Goal: Contribute content: Contribute content

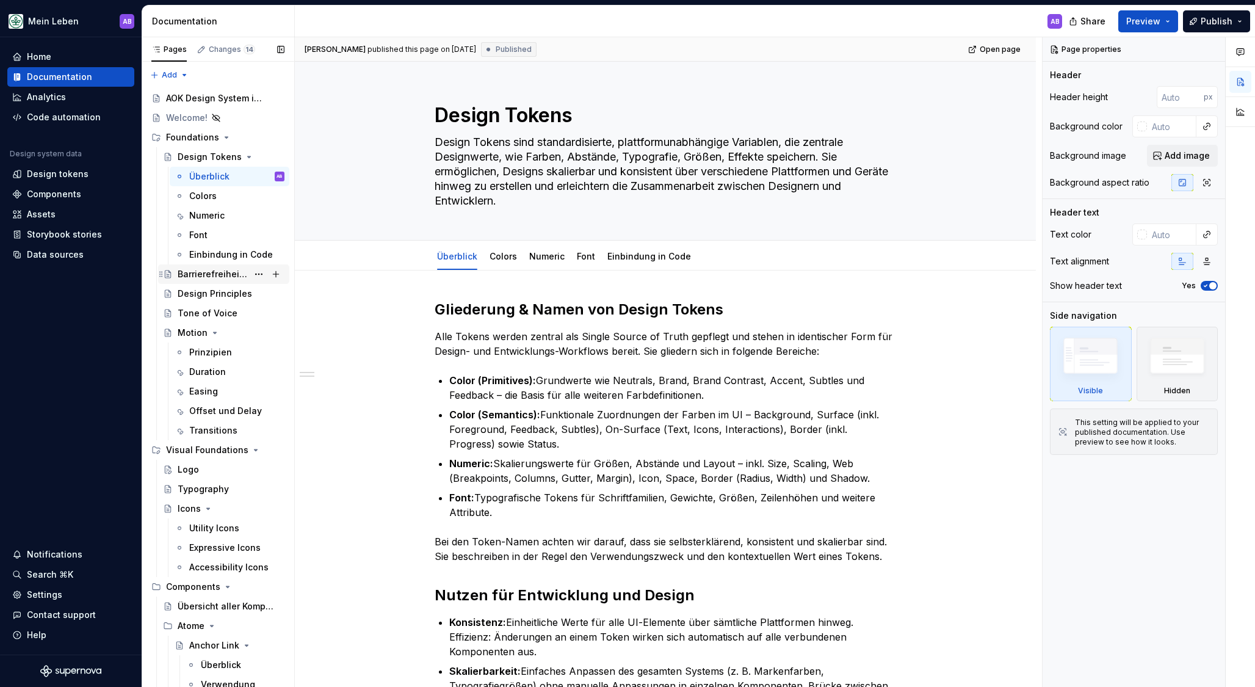
click at [198, 277] on div "Barrierefreiheit Guidelines" at bounding box center [213, 274] width 70 height 12
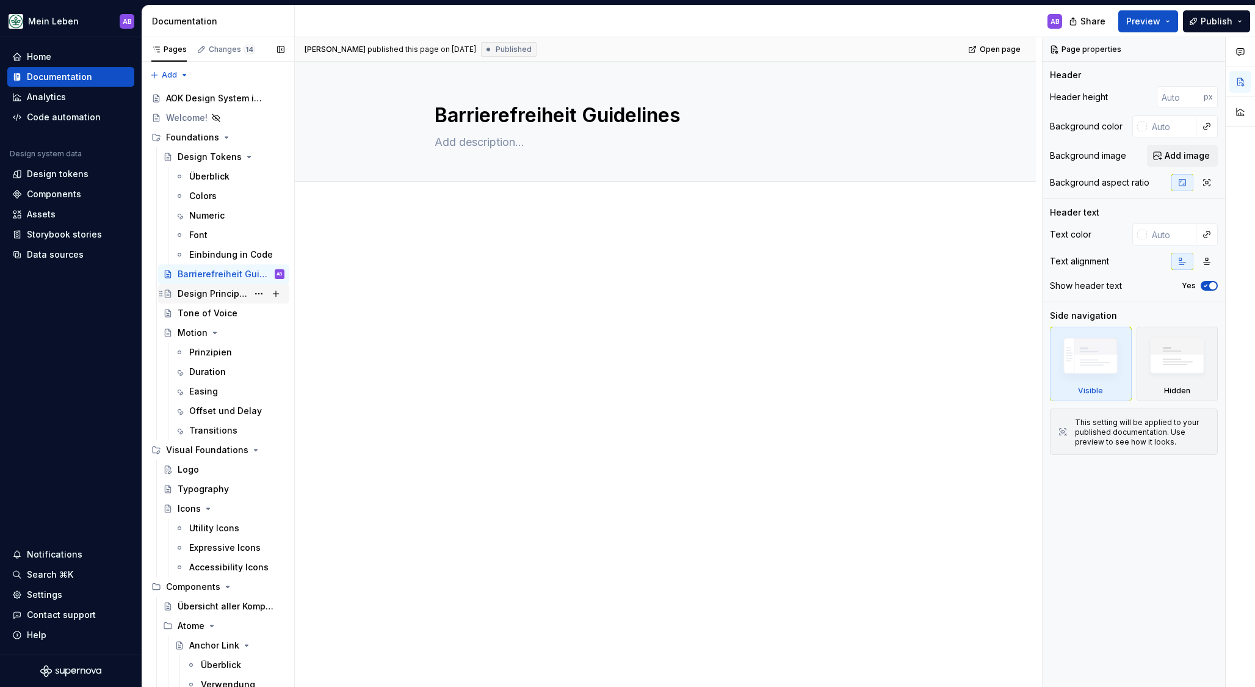
click at [206, 295] on div "Design Principles" at bounding box center [213, 293] width 70 height 12
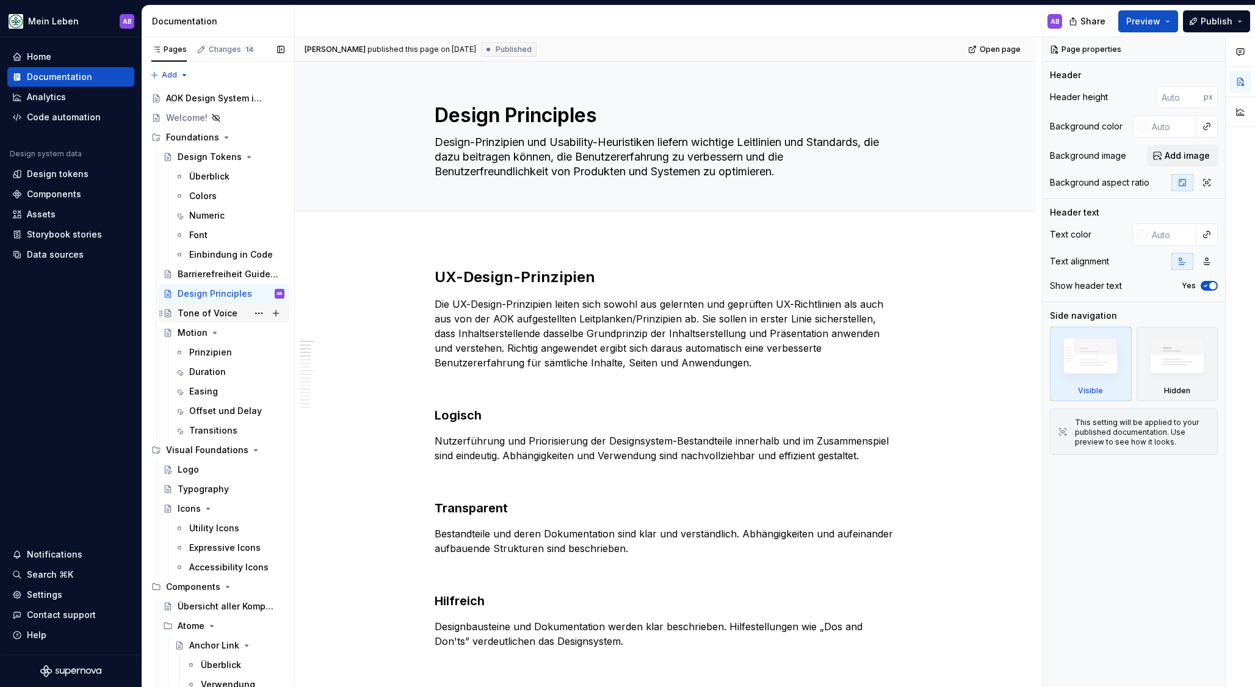
click at [222, 314] on div "Tone of Voice" at bounding box center [208, 313] width 60 height 12
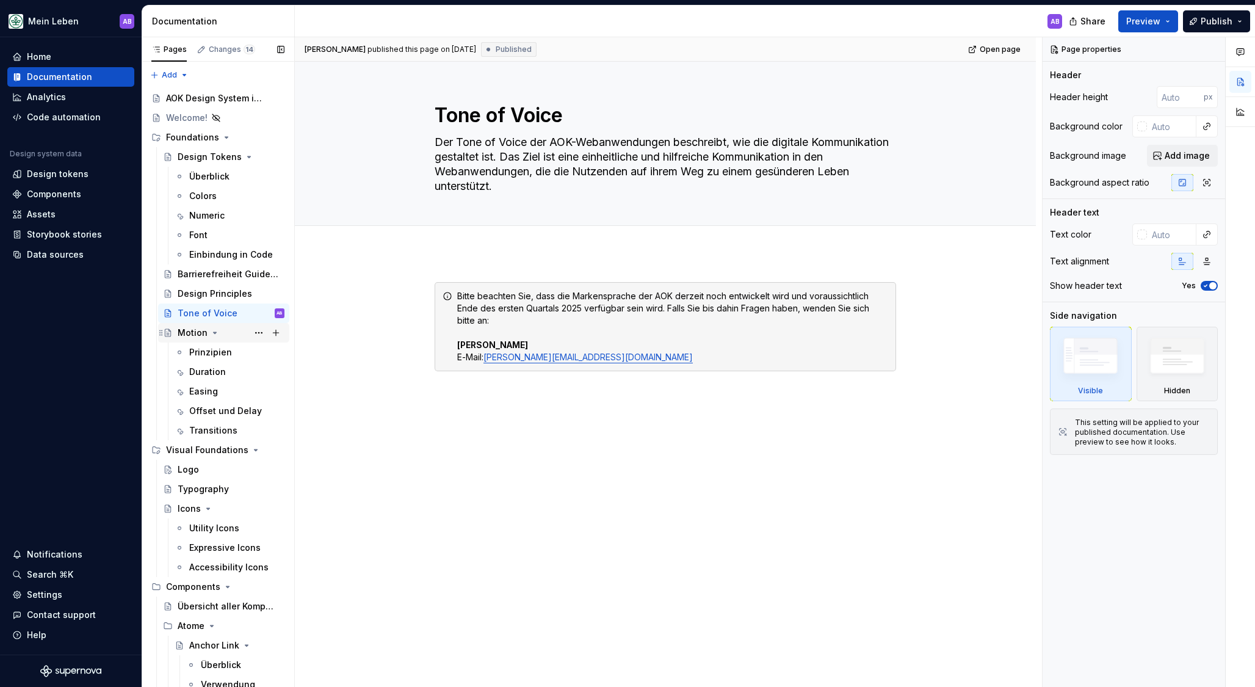
click at [192, 333] on div "Motion" at bounding box center [193, 333] width 30 height 12
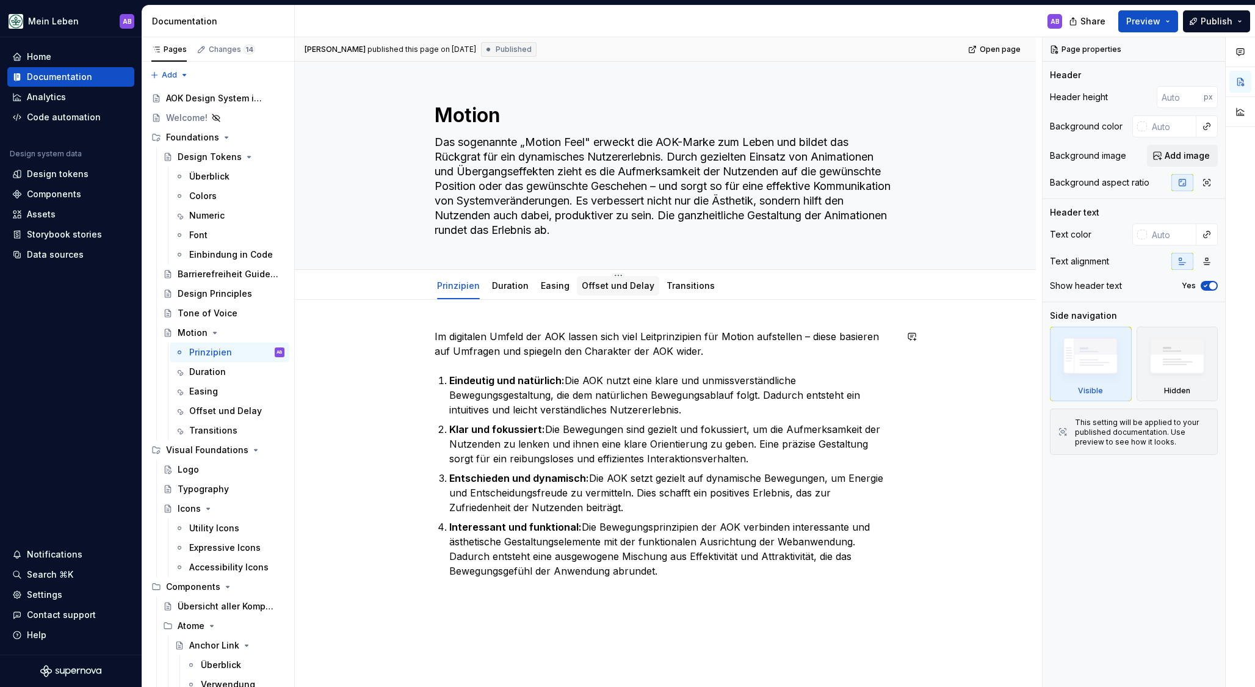
click at [604, 283] on link "Offset und Delay" at bounding box center [618, 285] width 73 height 10
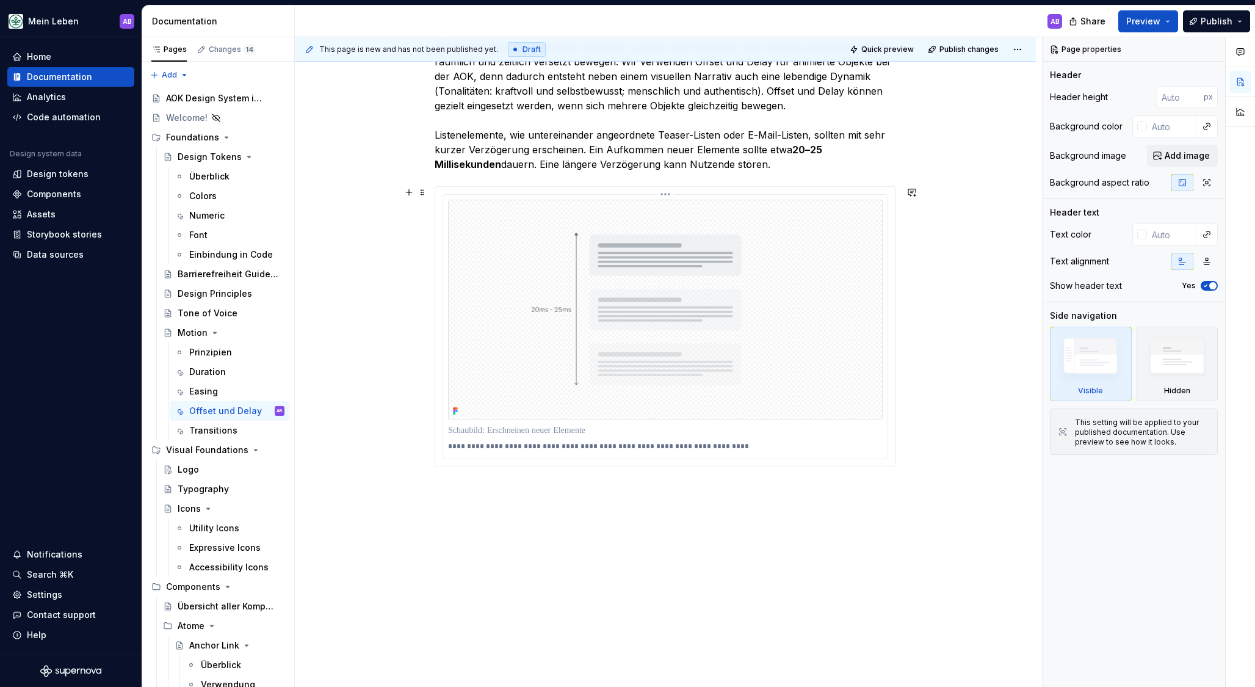
scroll to position [287, 0]
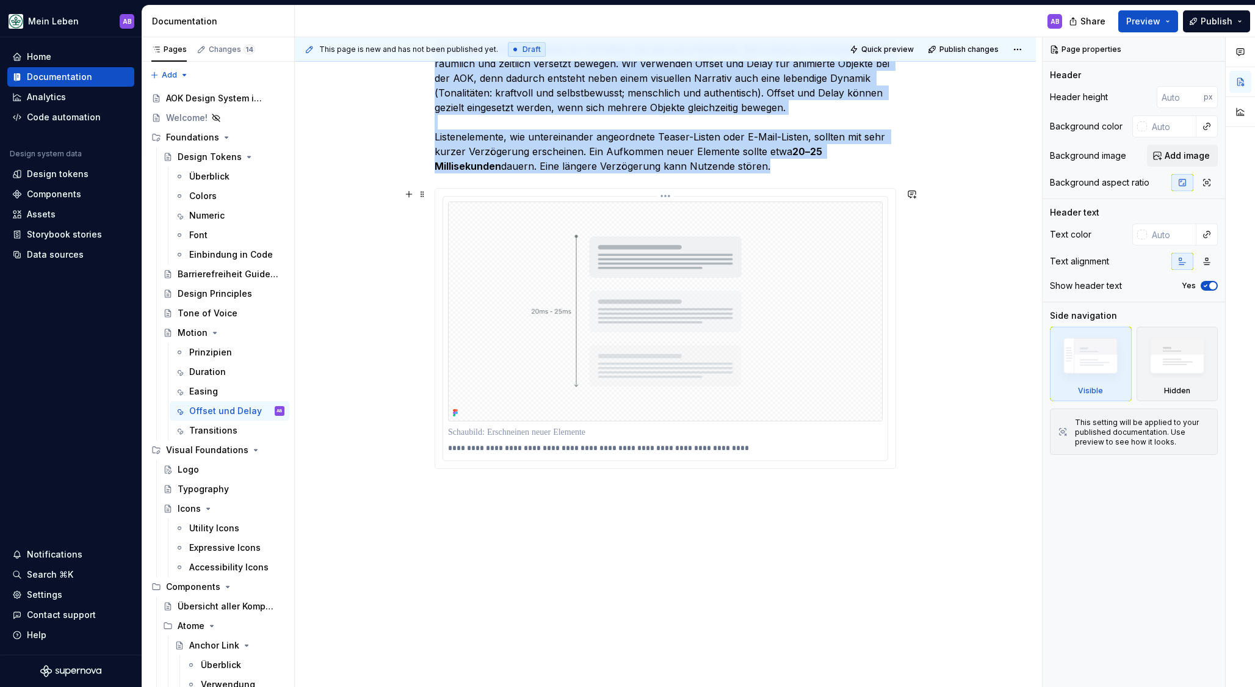
click at [464, 415] on img at bounding box center [665, 311] width 435 height 220
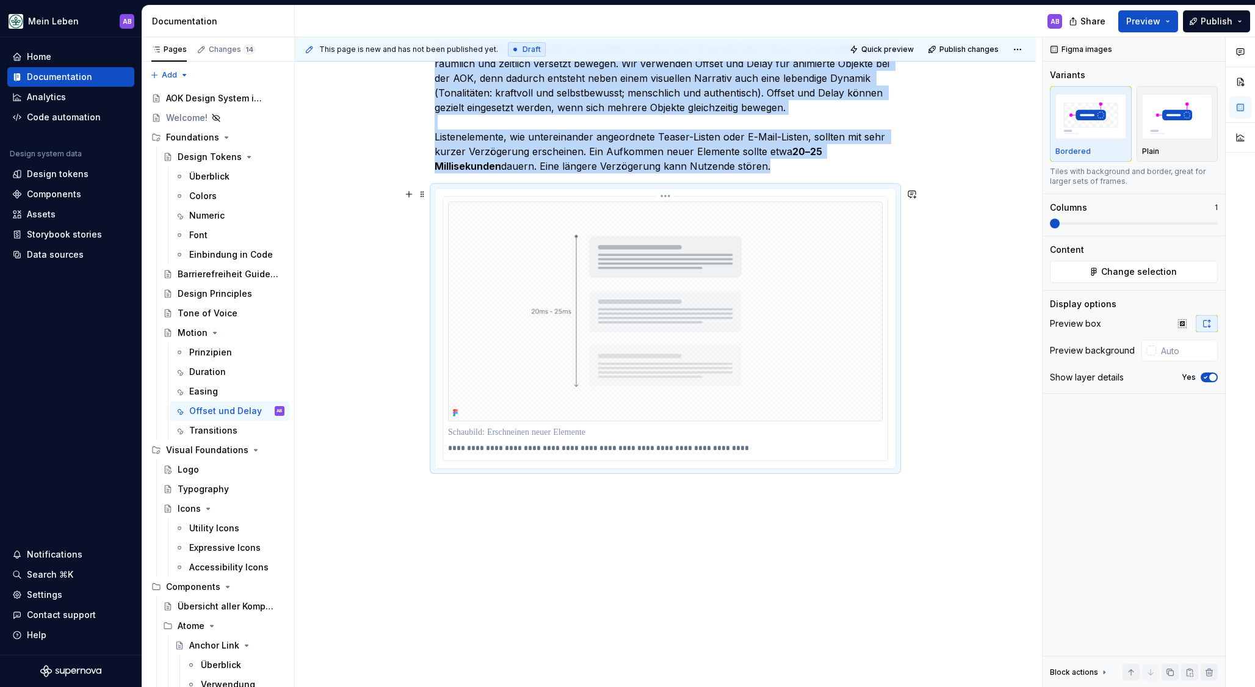
scroll to position [288, 0]
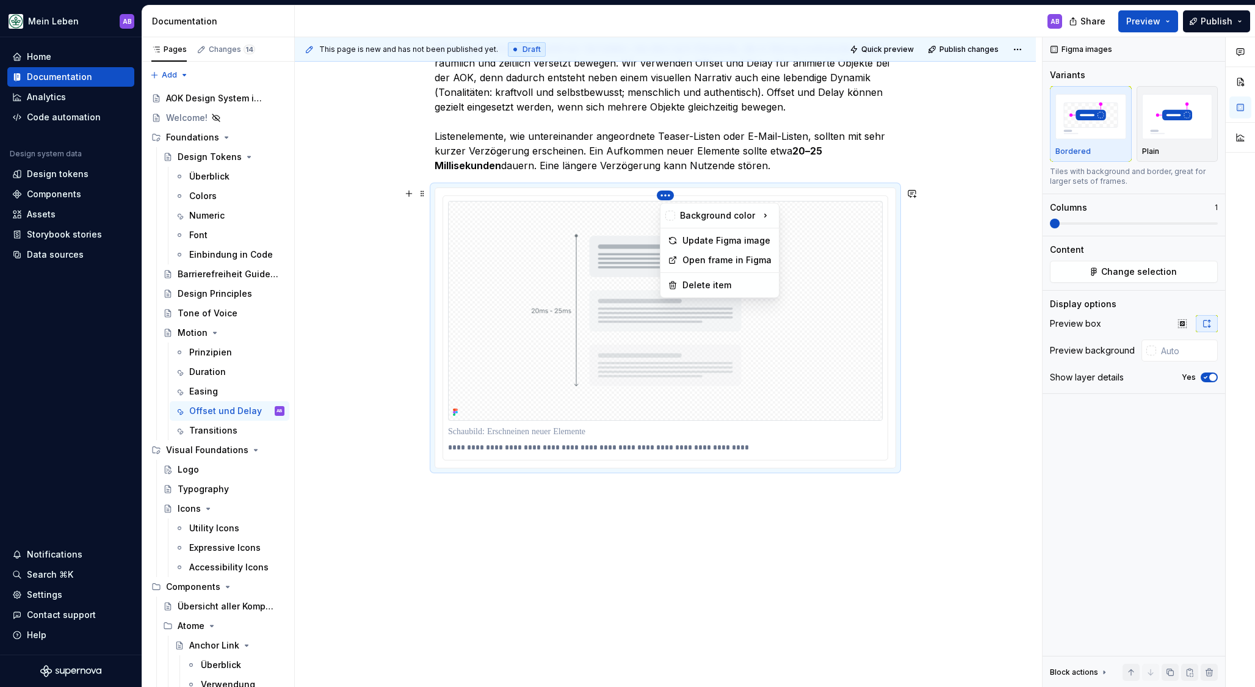
click at [676, 196] on html "Mein Leben AB Home Documentation Analytics Code automation Design system data D…" at bounding box center [627, 343] width 1255 height 687
click at [702, 257] on div "Open frame in Figma" at bounding box center [726, 260] width 89 height 12
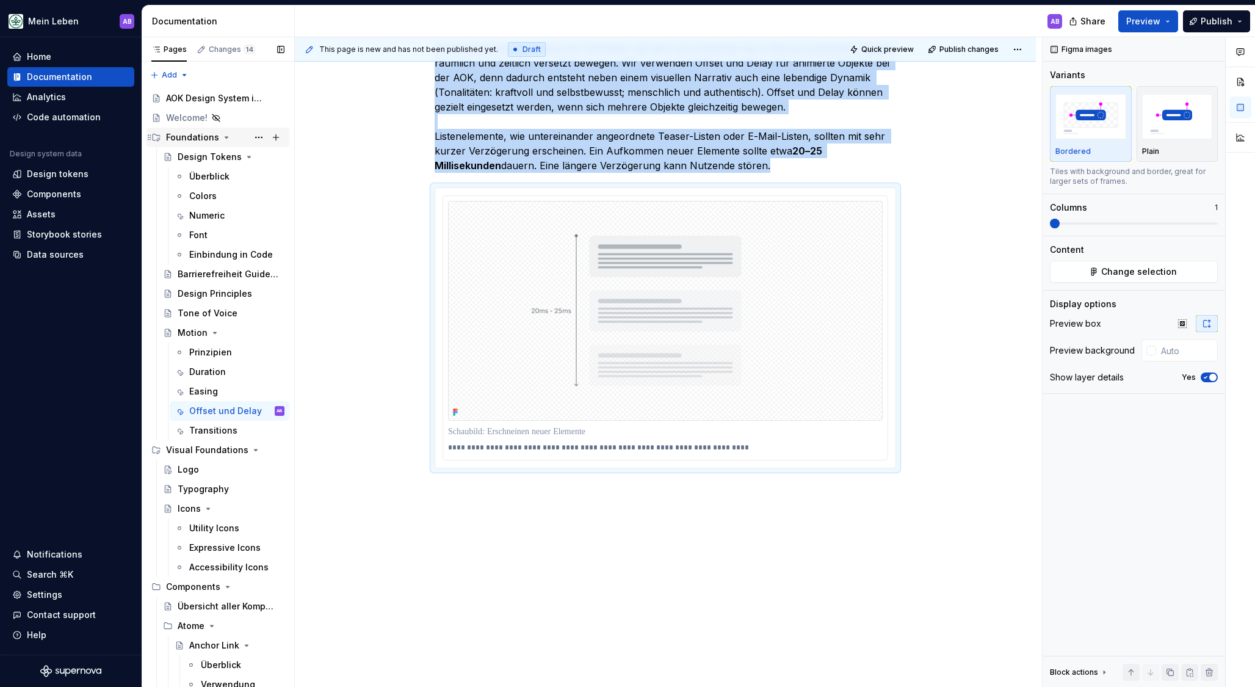
click at [186, 142] on div "Foundations" at bounding box center [192, 137] width 53 height 12
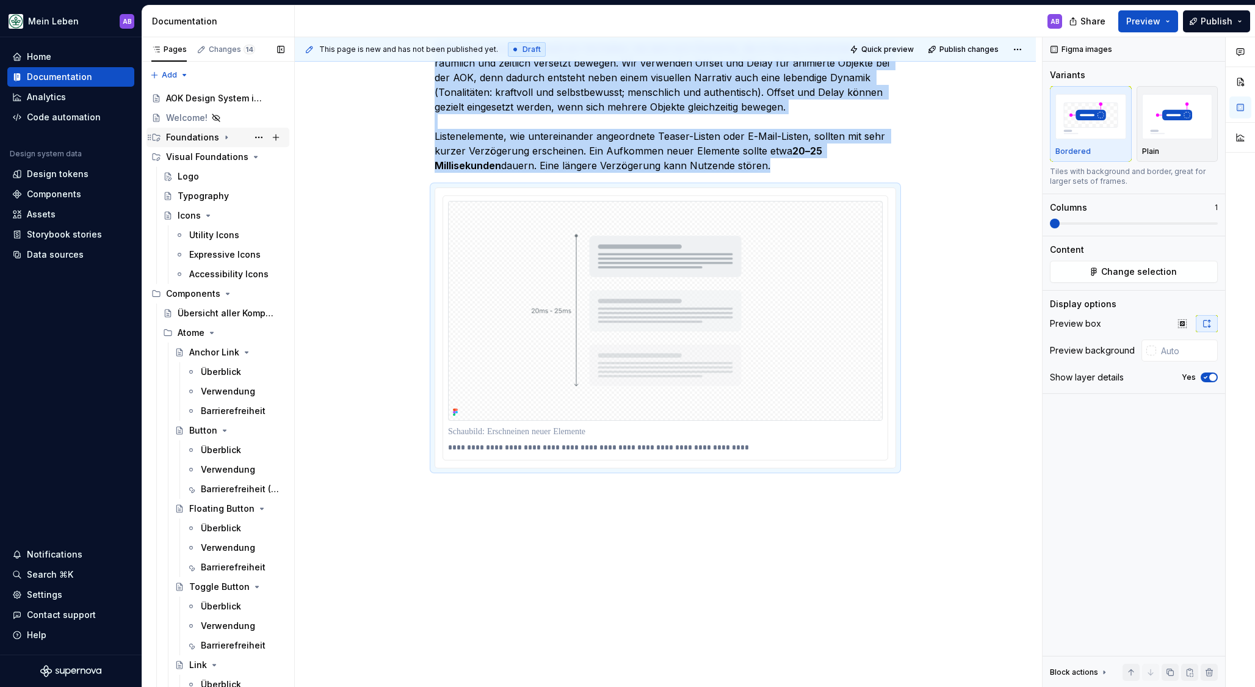
click at [195, 141] on div "Foundations" at bounding box center [192, 137] width 53 height 12
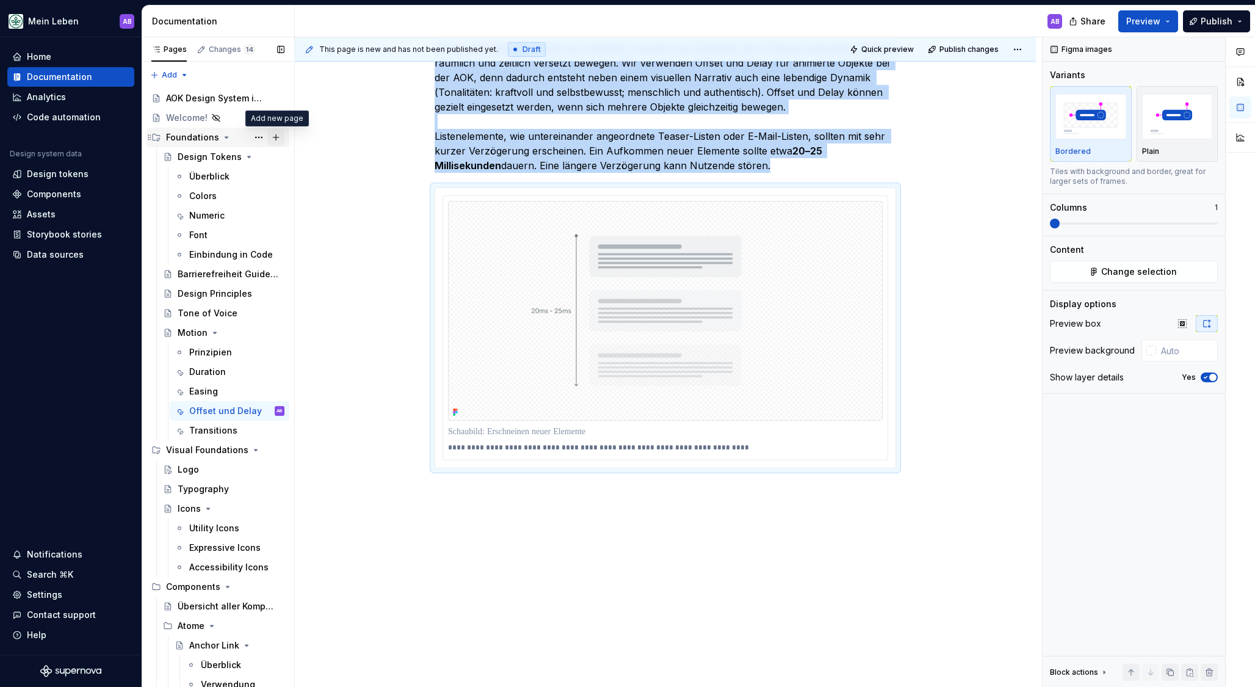
click at [280, 139] on button "Page tree" at bounding box center [275, 137] width 17 height 17
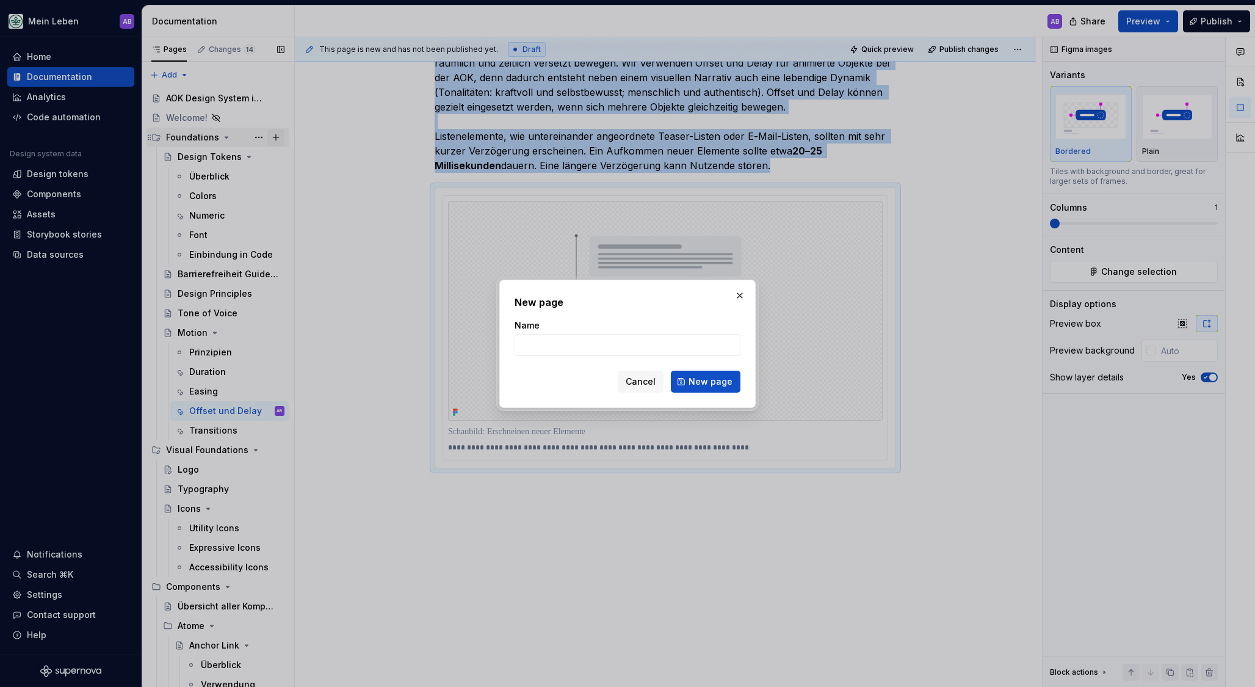
type textarea "*"
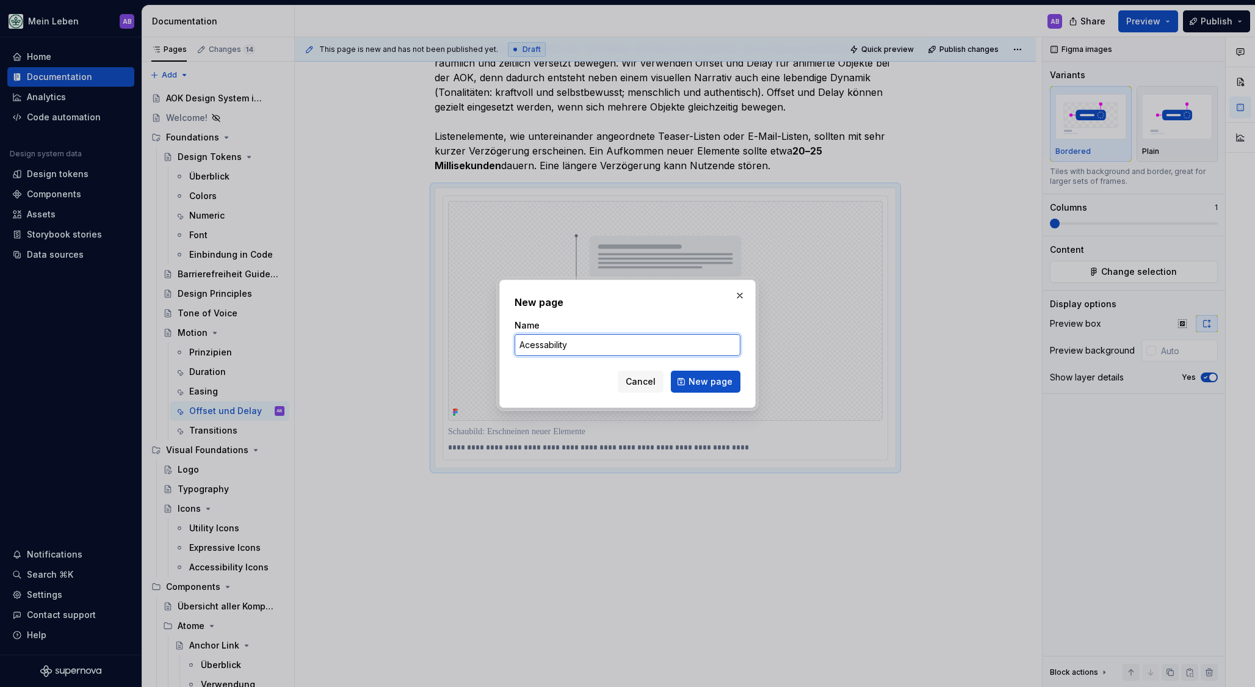
paste input "cessi"
type input "Accessibility"
click at [724, 379] on span "New page" at bounding box center [711, 381] width 44 height 12
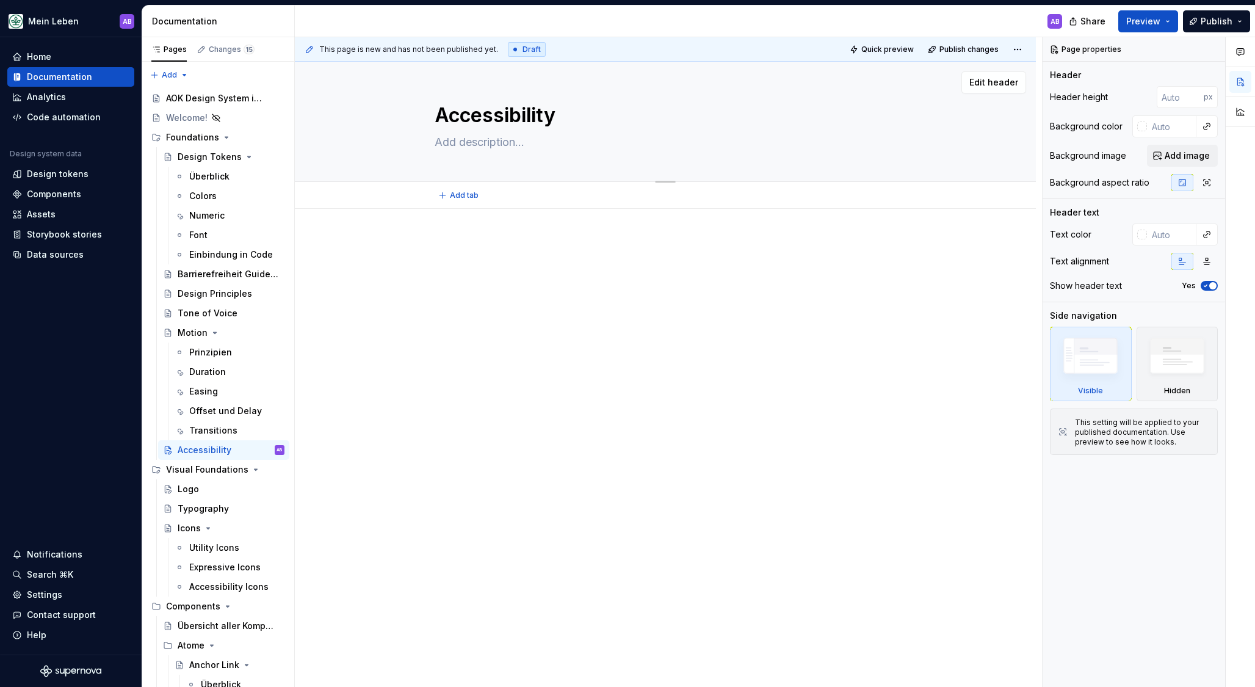
click at [491, 153] on div "Accessibility" at bounding box center [665, 122] width 461 height 120
click at [494, 144] on textarea at bounding box center [662, 142] width 461 height 20
paste textarea "Barrierefreiheit ist der AOK ein wichtiges Thema und ist über die BITV 2.0 gese…"
type textarea "*"
type textarea "Barrierefreiheit ist der AOK ein wichtiges Thema und ist über die BITV 2.0 gese…"
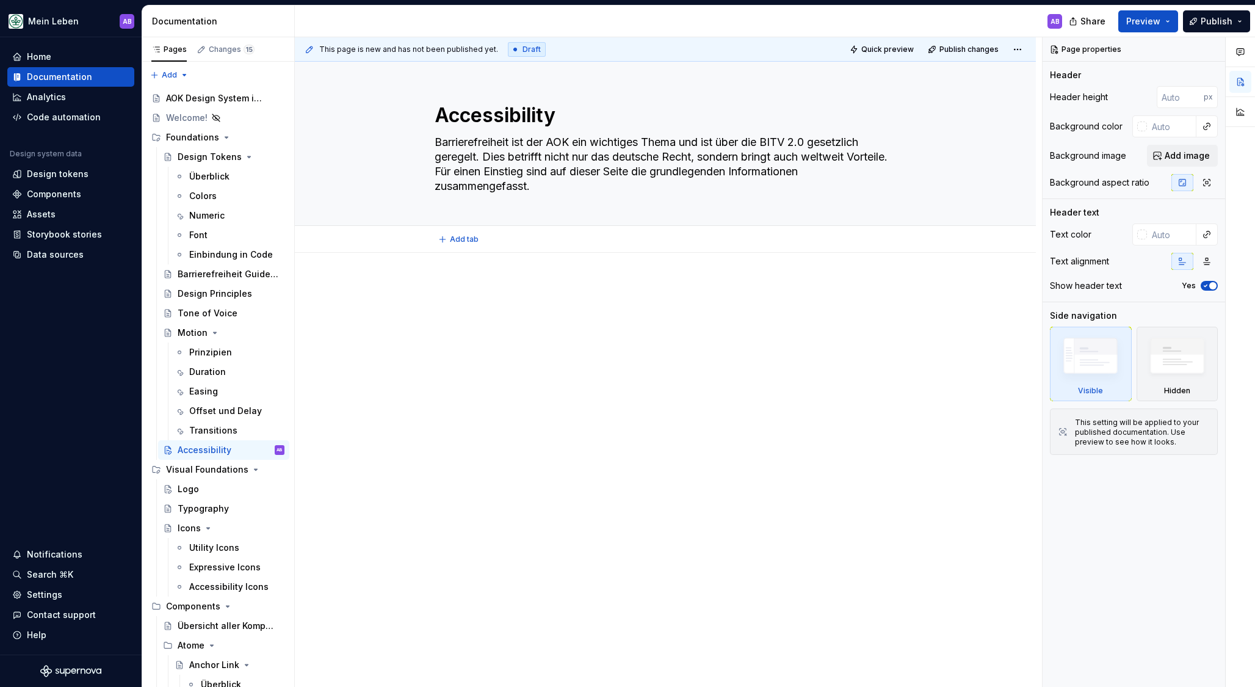
type textarea "*"
type textarea "Barrierefreiheit ist der AOK ein wichtiges Thema und ist über die BITV 2.0 gese…"
click at [648, 293] on p at bounding box center [665, 289] width 461 height 15
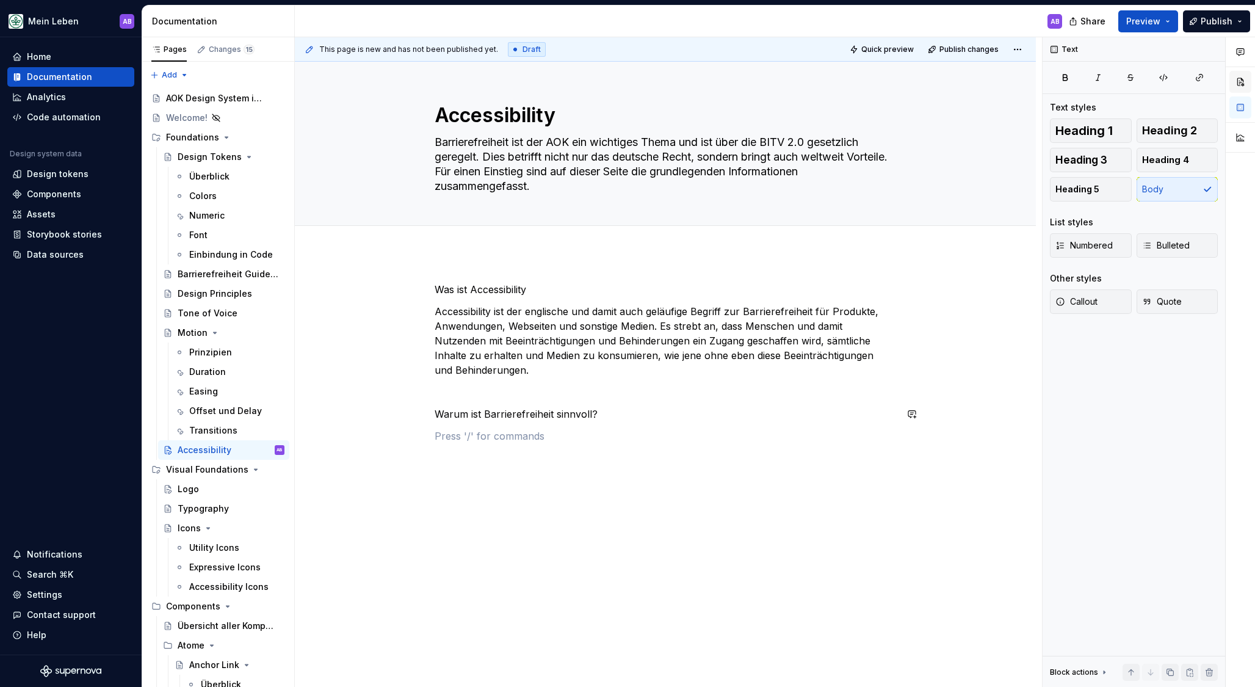
type textarea "*"
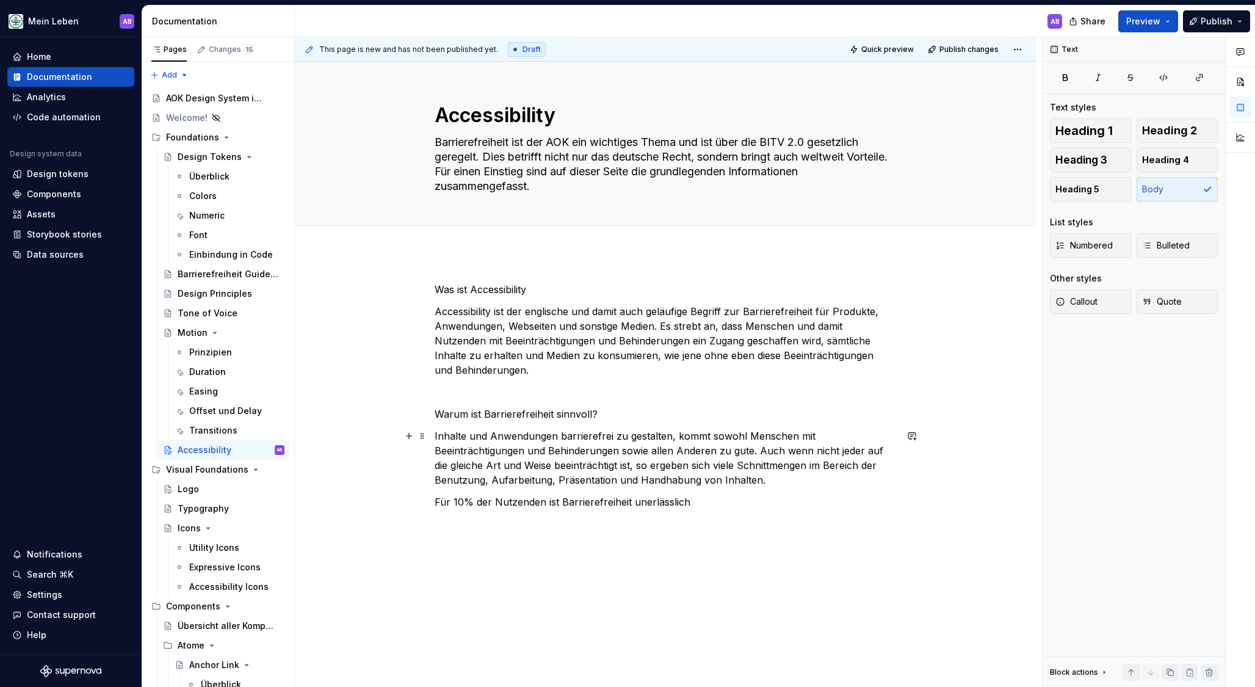
click at [764, 482] on p "Inhalte und Anwendungen barrierefrei zu gestalten, kommt sowohl Menschen mit Be…" at bounding box center [665, 457] width 461 height 59
click at [770, 511] on div "Was ist Accessibility Accessibility ist der englische und damit auch geläufige …" at bounding box center [665, 406] width 461 height 249
click at [765, 518] on p "Für 10% der Nutzenden ist Barrierefreiheit unerlässlich" at bounding box center [665, 523] width 461 height 15
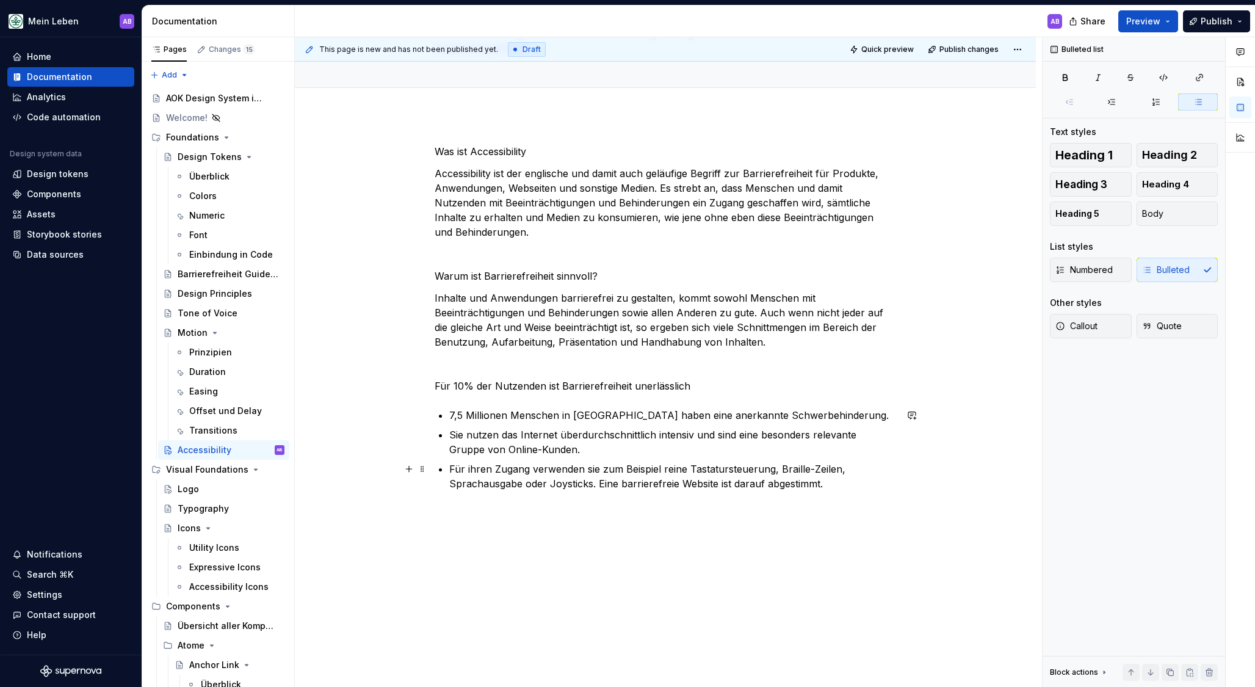
scroll to position [162, 0]
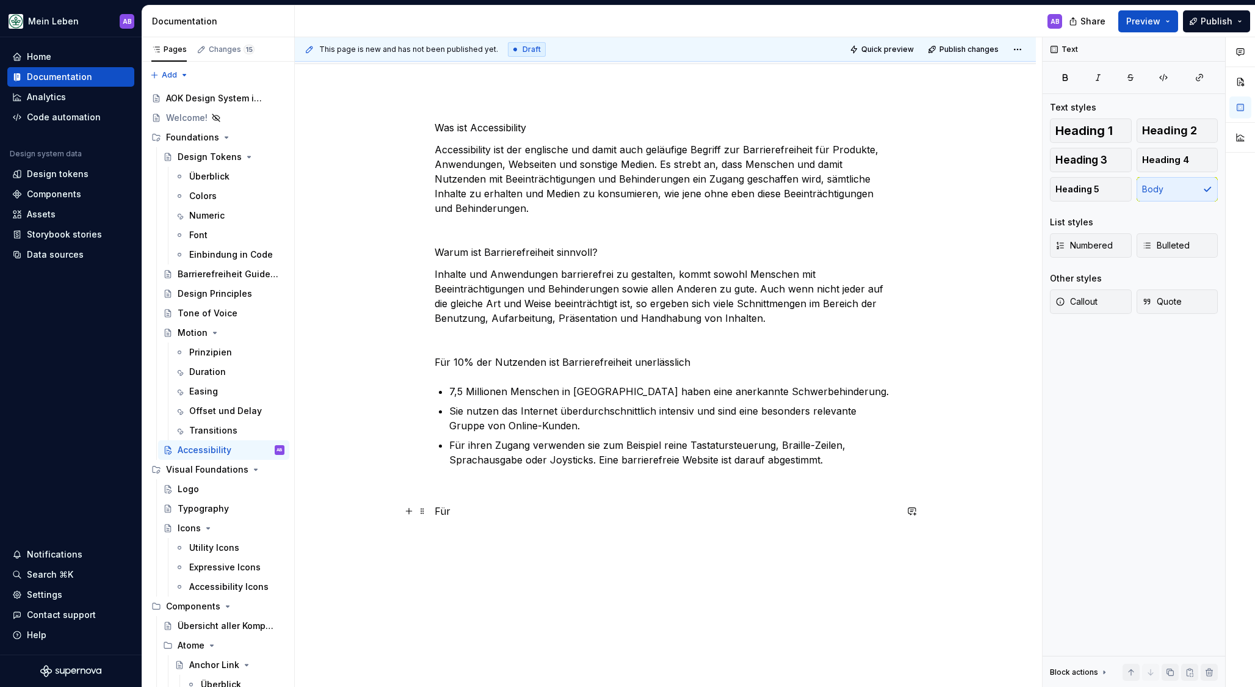
click at [479, 510] on p "Für" at bounding box center [665, 511] width 461 height 15
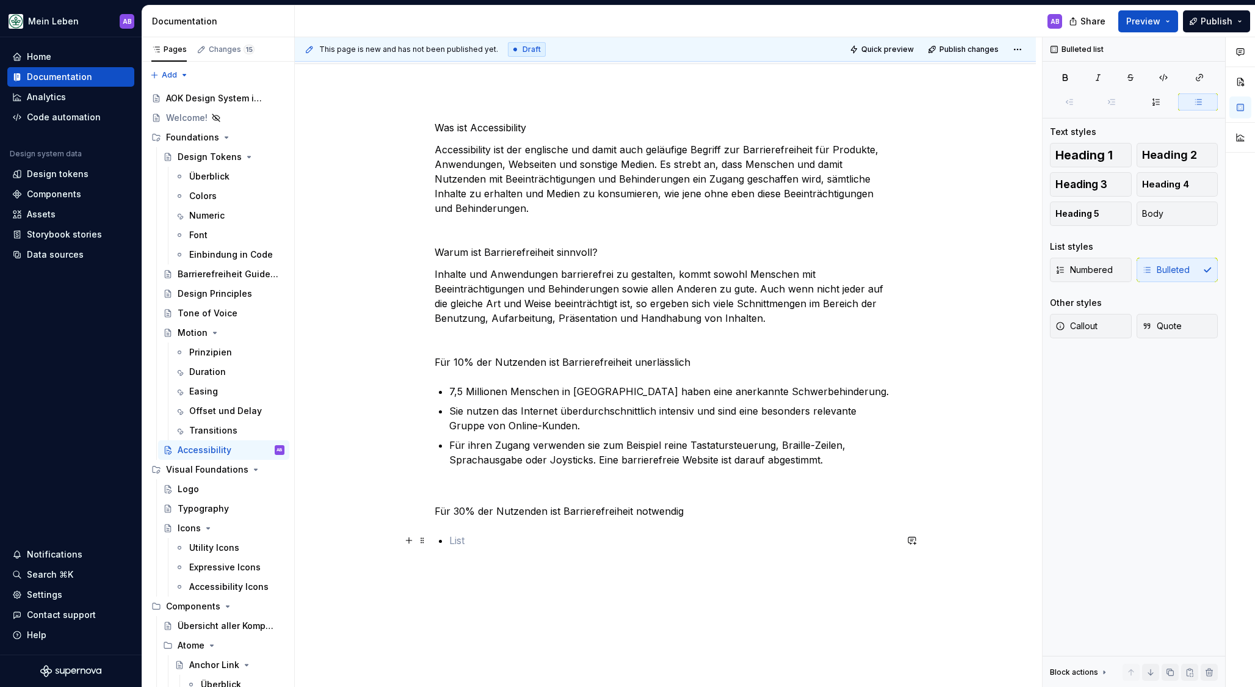
click at [538, 544] on p at bounding box center [672, 540] width 447 height 15
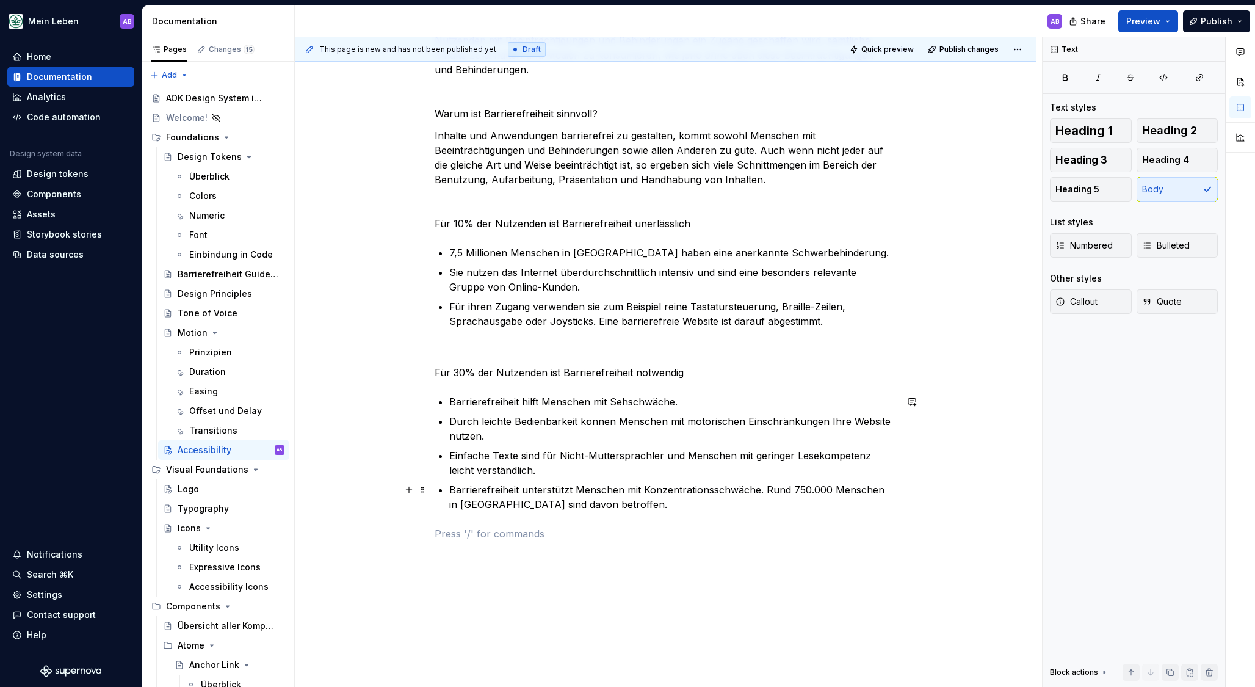
scroll to position [302, 0]
click at [506, 575] on div "Was ist Accessibility Accessibility ist der englische und damit auch geläufige …" at bounding box center [665, 278] width 461 height 596
click at [764, 544] on div "Was ist Accessibility Accessibility ist der englische und damit auch geläufige …" at bounding box center [665, 270] width 461 height 581
click at [740, 559] on p "Für 100% aller Nutzenden ist Barrierefreiheit hilfreich" at bounding box center [665, 553] width 461 height 15
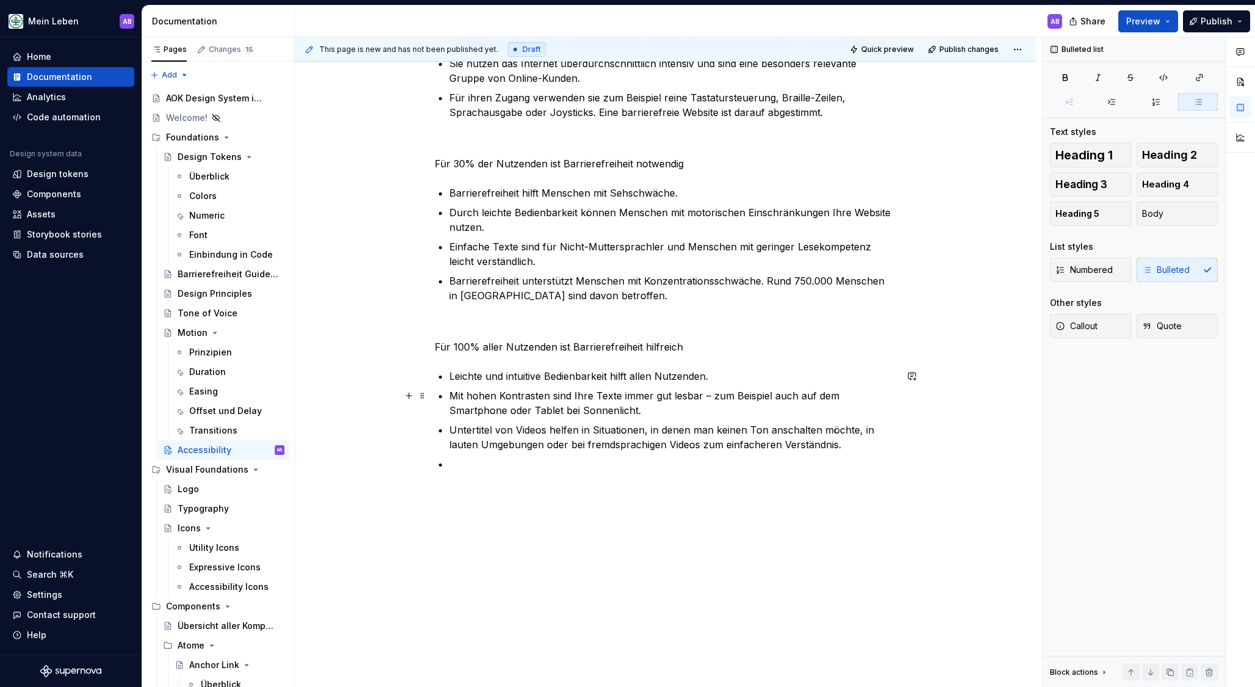
scroll to position [513, 0]
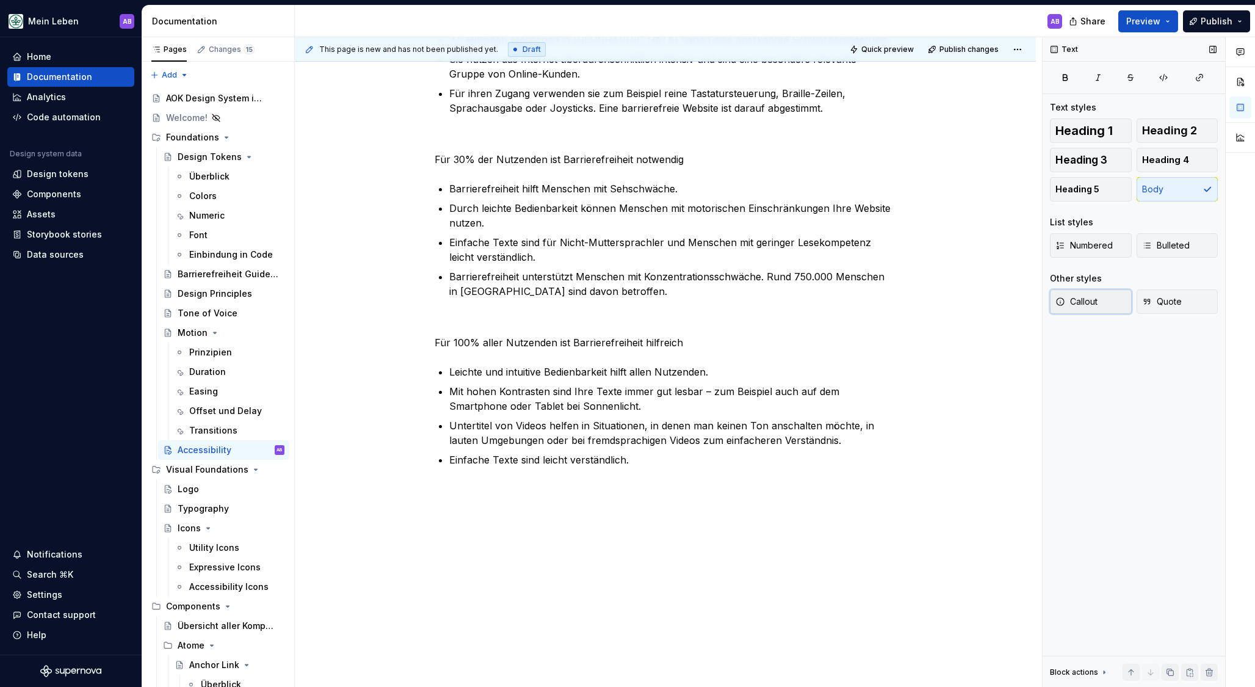
click at [1080, 306] on span "Callout" at bounding box center [1076, 301] width 42 height 12
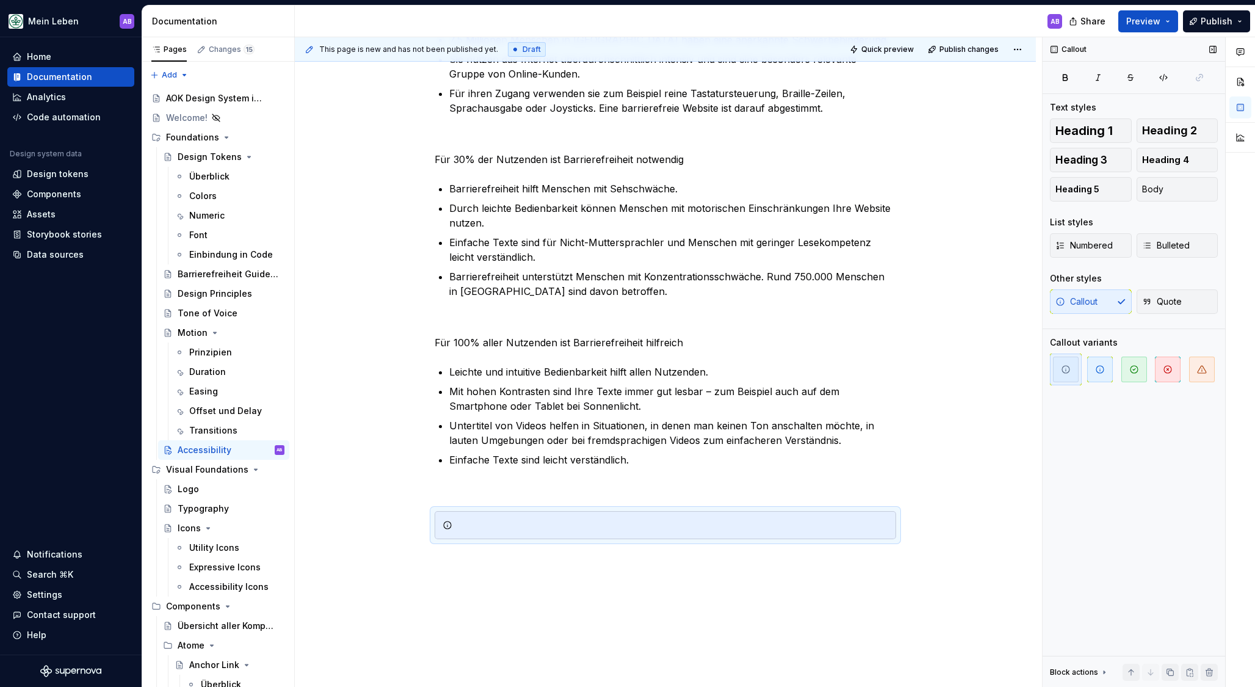
click at [1063, 378] on span "button" at bounding box center [1066, 369] width 26 height 26
click at [521, 529] on div at bounding box center [672, 525] width 431 height 12
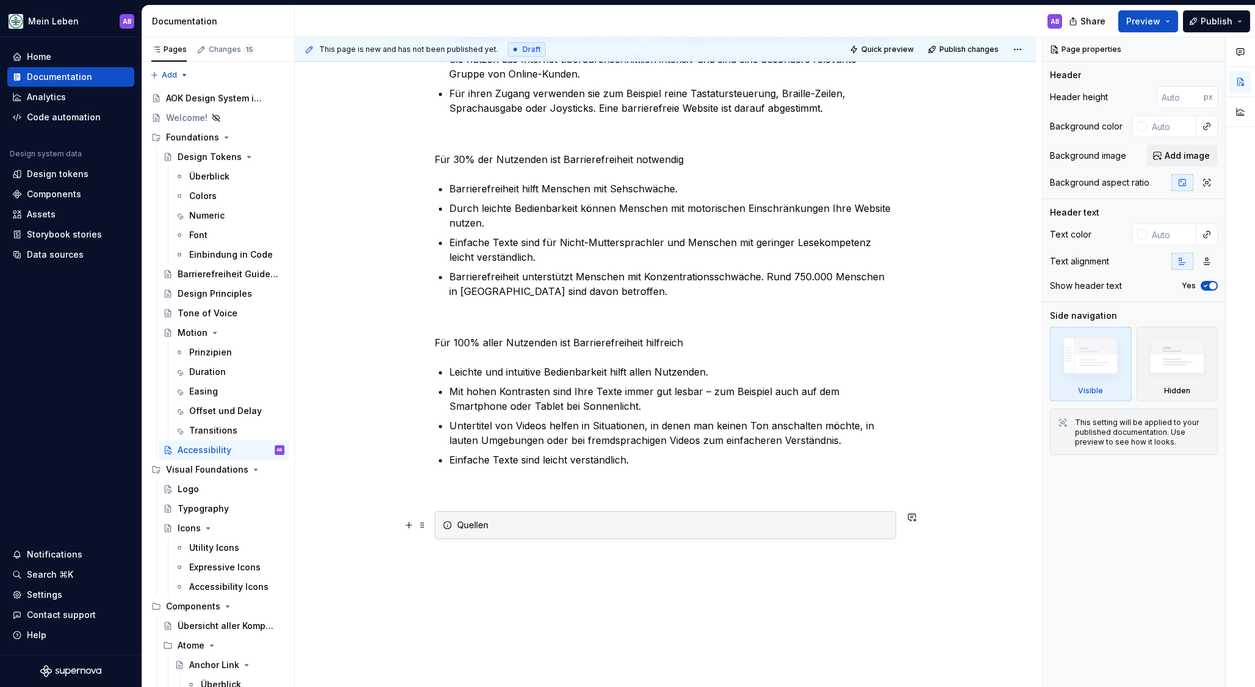
click at [516, 524] on div "Quellen" at bounding box center [672, 525] width 431 height 12
click at [516, 528] on div "Quellen" at bounding box center [672, 525] width 431 height 12
click at [541, 523] on div "Quellen" at bounding box center [672, 525] width 431 height 12
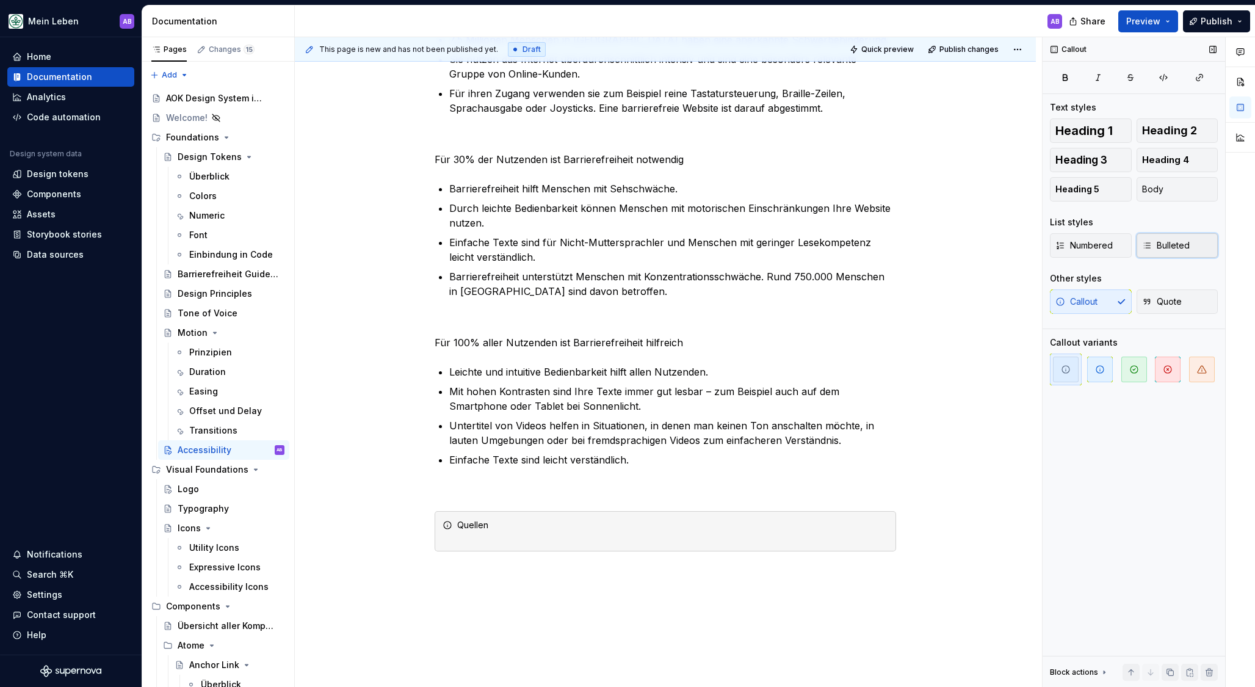
click at [1168, 247] on span "Bulleted" at bounding box center [1166, 245] width 48 height 12
click at [556, 534] on div "Quellen" at bounding box center [672, 531] width 431 height 24
click at [486, 533] on div "Quellen Markenportal der AOK: Alles zur Barrierefreiheit Aktion Mensch: Barrier…" at bounding box center [672, 537] width 431 height 37
click at [480, 521] on div "Quellen Markenportal der AOK: Alles zur Barrierefreiheit Aktion Mensch: Barrier…" at bounding box center [672, 537] width 431 height 37
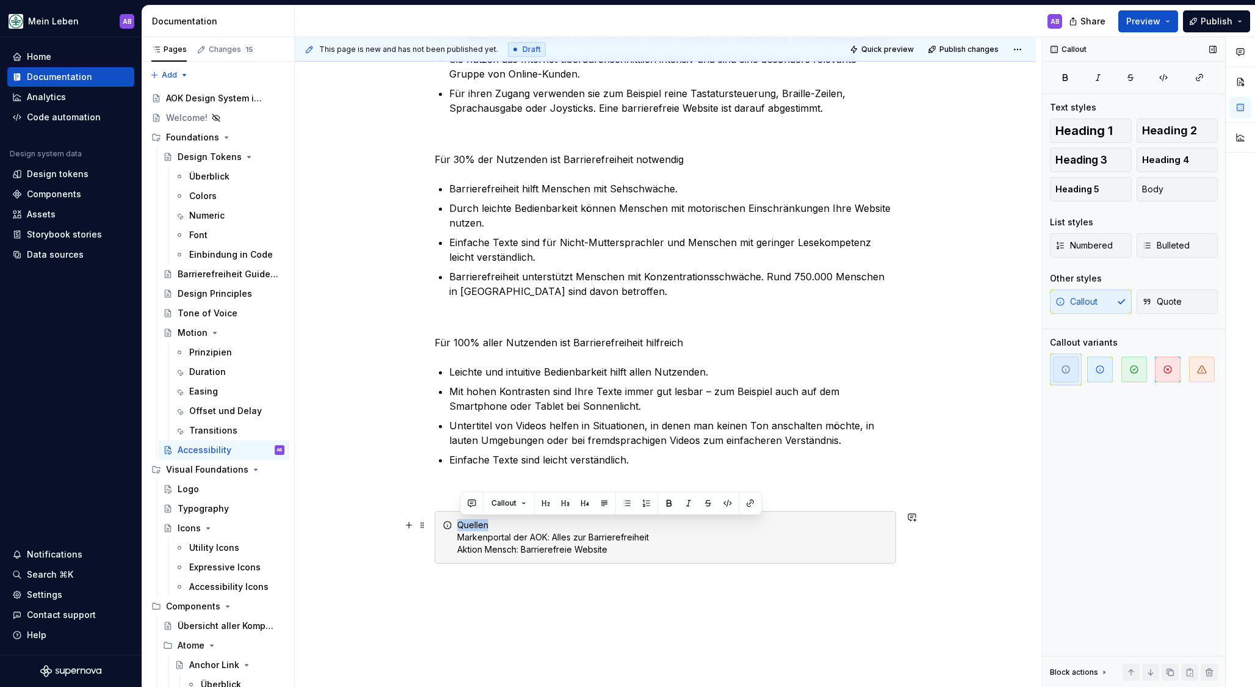
click at [480, 521] on div "Quellen Markenportal der AOK: Alles zur Barrierefreiheit Aktion Mensch: Barrier…" at bounding box center [672, 537] width 431 height 37
click at [577, 535] on div "Quellen Markenportal der AOK: Alles zur Barrierefreiheit Aktion Mensch: Barrier…" at bounding box center [672, 537] width 431 height 37
drag, startPoint x: 557, startPoint y: 532, endPoint x: 658, endPoint y: 534, distance: 101.3
click at [658, 534] on div "Quellen Markenportal der AOK: Alles zur Barrierefreiheit Aktion Mensch: Barrier…" at bounding box center [672, 537] width 431 height 37
drag, startPoint x: 593, startPoint y: 551, endPoint x: 580, endPoint y: 552, distance: 12.3
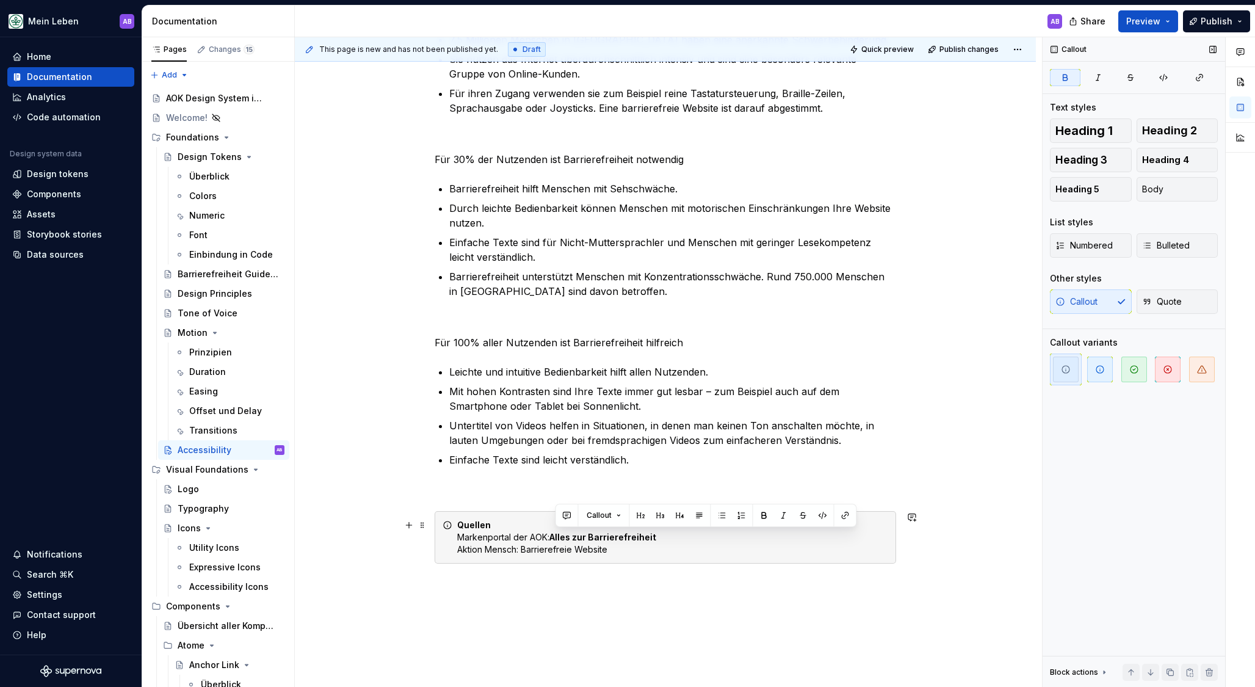
click at [588, 552] on div "Quellen Markenportal der AOK: Alles zur Barrierefreiheit Aktion Mensch: Barrier…" at bounding box center [672, 537] width 431 height 37
drag, startPoint x: 526, startPoint y: 546, endPoint x: 621, endPoint y: 549, distance: 95.3
click at [621, 549] on div "Quellen Markenportal der AOK: Alles zur Barrierefreiheit Aktion Mensch: Barrier…" at bounding box center [672, 537] width 431 height 37
drag, startPoint x: 689, startPoint y: 558, endPoint x: 671, endPoint y: 551, distance: 19.5
click at [689, 558] on div "Quellen Markenportal der AOK: Alles zur Barrierefreiheit Aktion Mensch: Barrier…" at bounding box center [665, 537] width 461 height 52
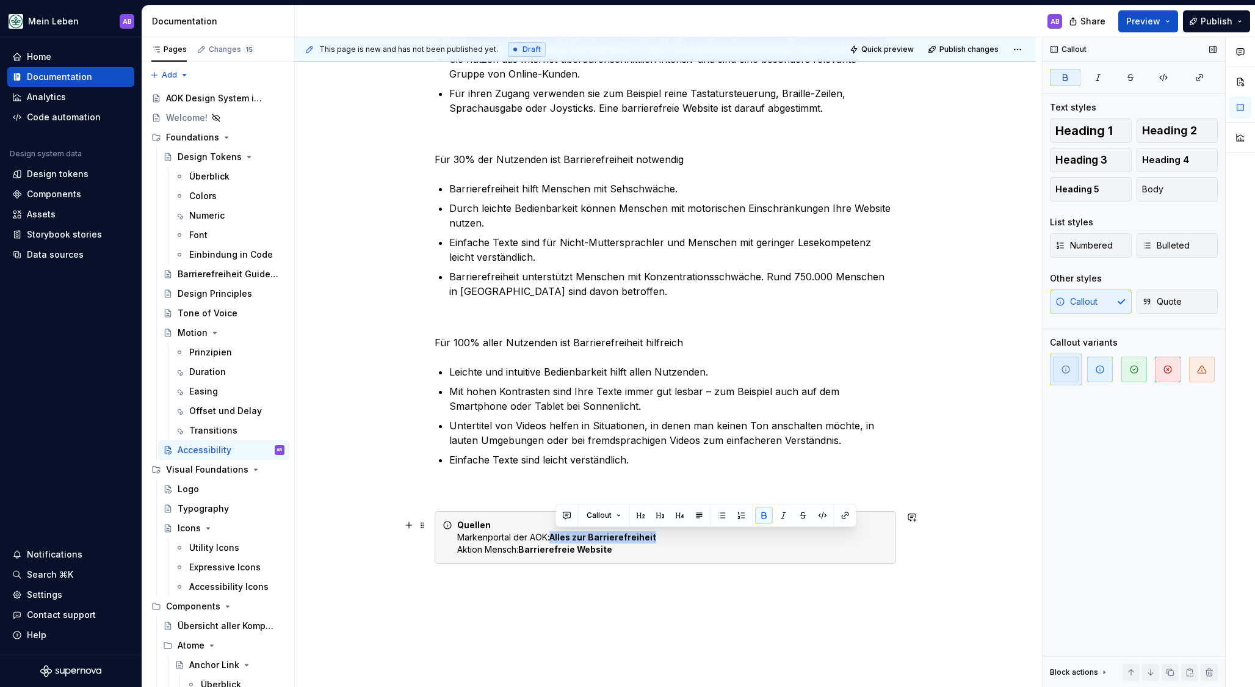
drag, startPoint x: 557, startPoint y: 533, endPoint x: 664, endPoint y: 534, distance: 107.4
click at [664, 534] on div "Quellen Markenportal der AOK: Alles zur Barrierefreiheit Aktion Mensch: Barrier…" at bounding box center [672, 537] width 431 height 37
click at [687, 557] on div "Quellen Markenportal der AOK: Alles zur Barrierefreiheit Aktion Mensch: Barrier…" at bounding box center [665, 537] width 461 height 52
drag, startPoint x: 527, startPoint y: 550, endPoint x: 653, endPoint y: 548, distance: 125.8
click at [653, 548] on div "Quellen Markenportal der AOK: Alles zur Barrierefreiheit Aktion Mensch: Barrier…" at bounding box center [672, 537] width 431 height 37
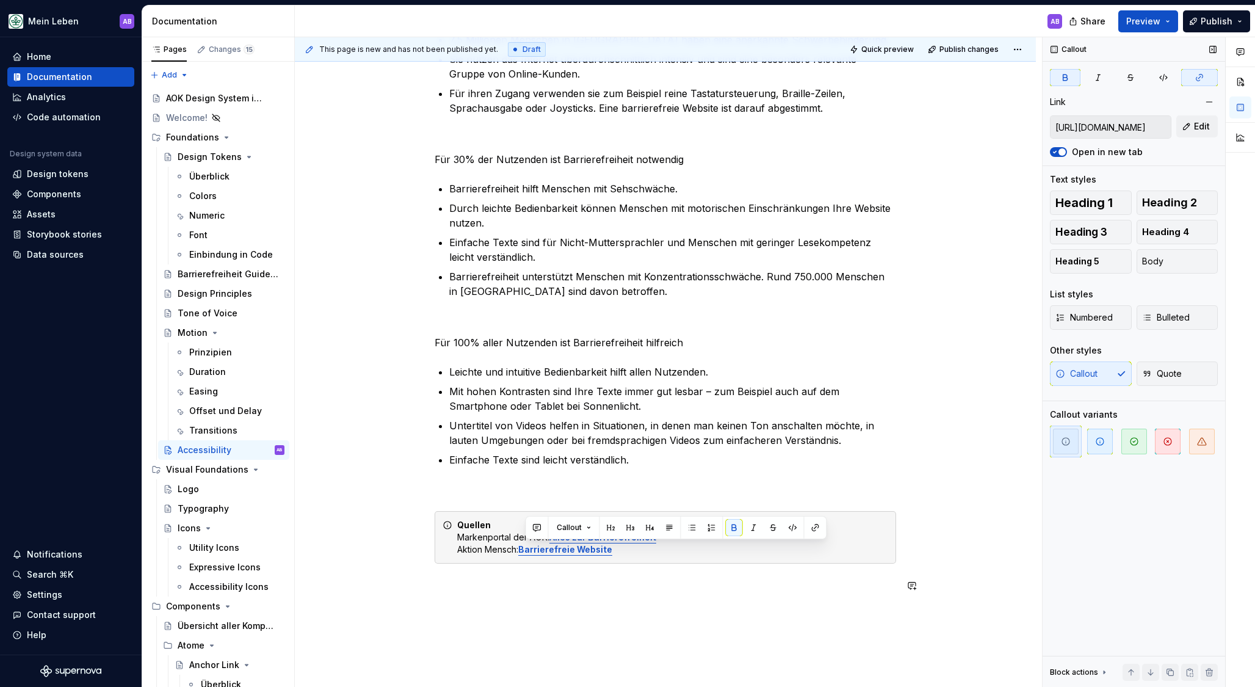
click at [674, 596] on div "Was ist Accessibility Accessibility ist der englische und damit auch geläufige …" at bounding box center [665, 188] width 461 height 839
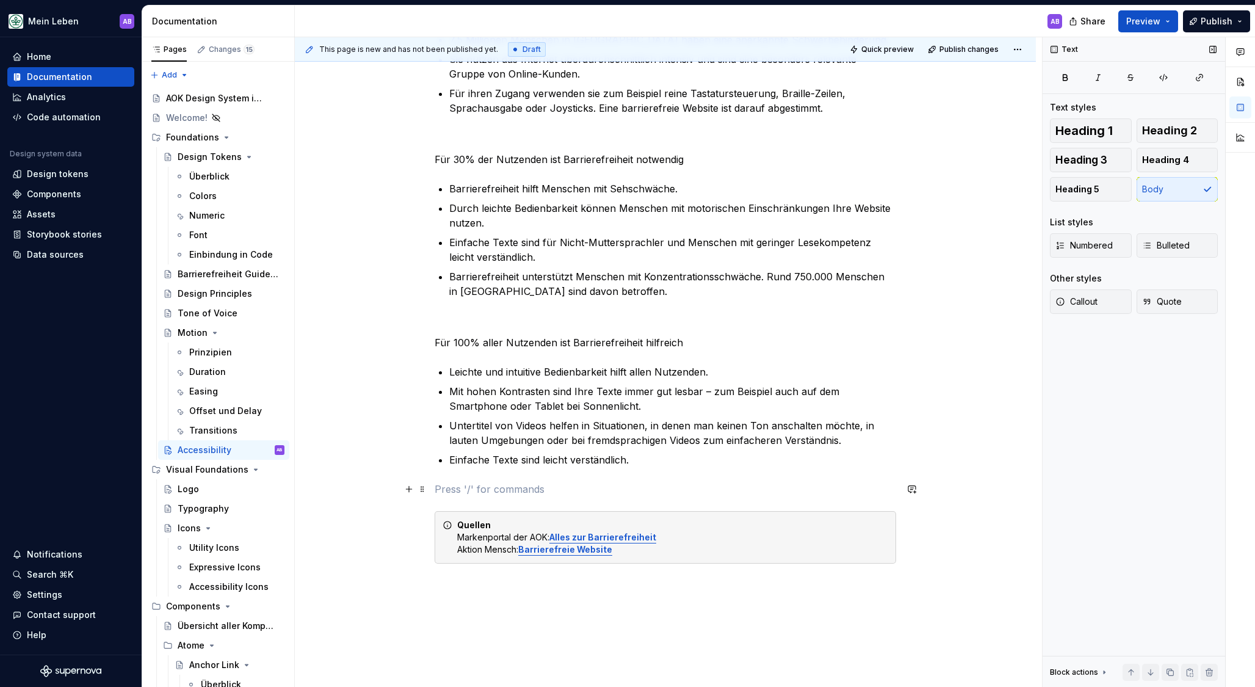
click at [458, 483] on p at bounding box center [665, 489] width 461 height 15
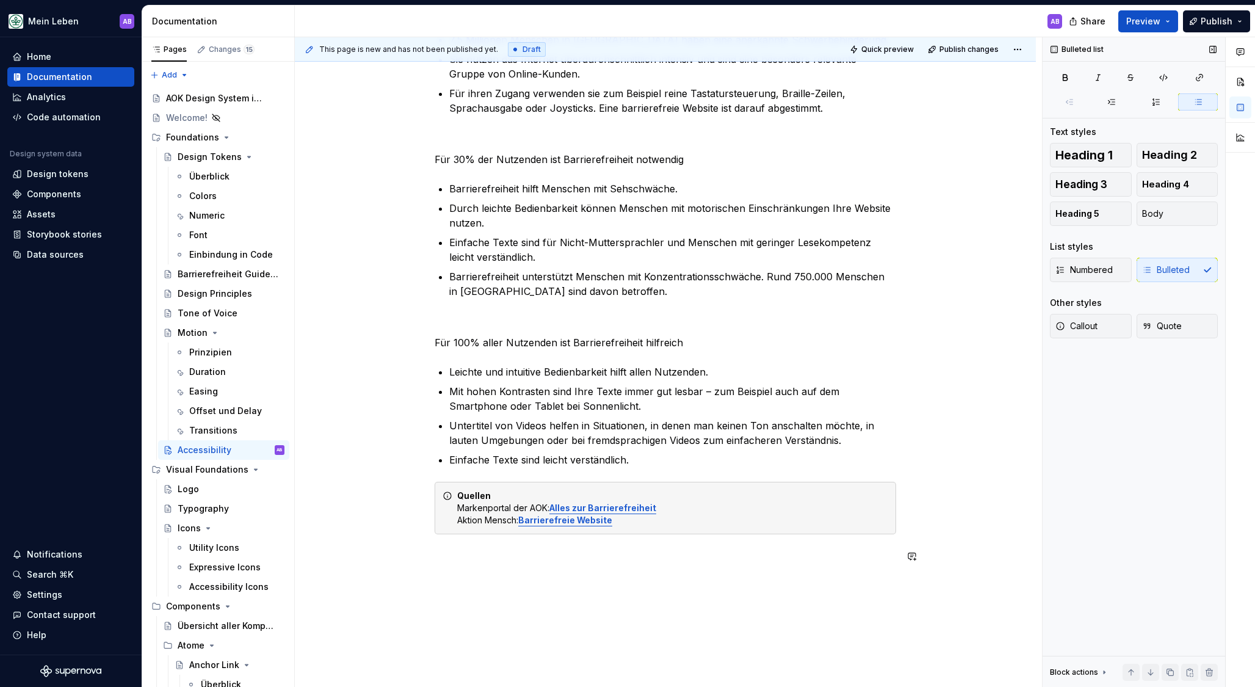
click at [488, 618] on div "Was ist Accessibility Accessibility ist der englische und damit auch geläufige …" at bounding box center [665, 261] width 741 height 1045
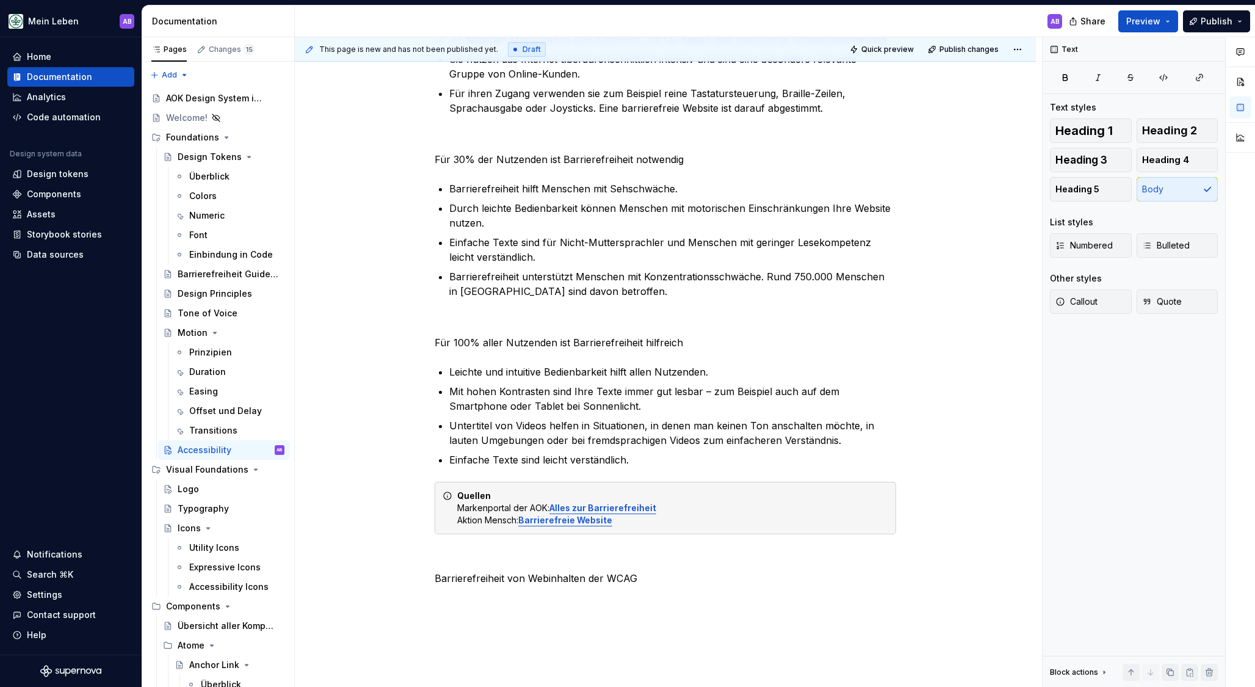
click at [587, 601] on div "Was ist Accessibility Accessibility ist der englische und damit auch geläufige …" at bounding box center [665, 272] width 741 height 1067
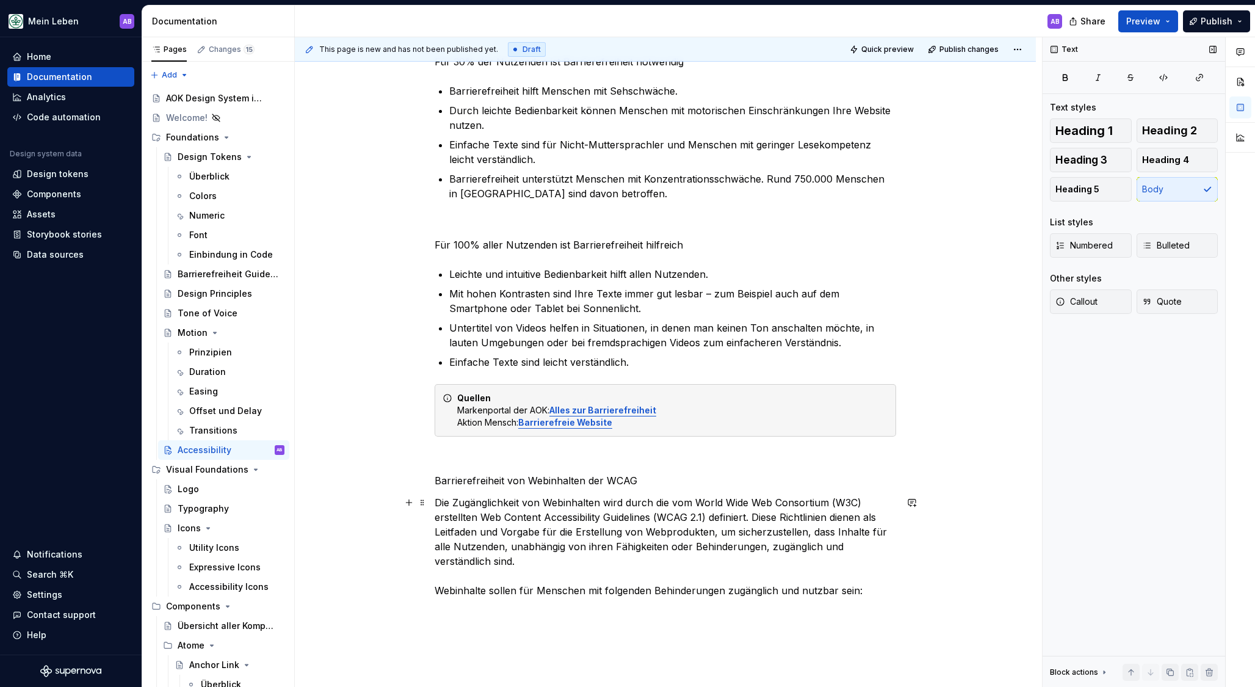
scroll to position [629, 0]
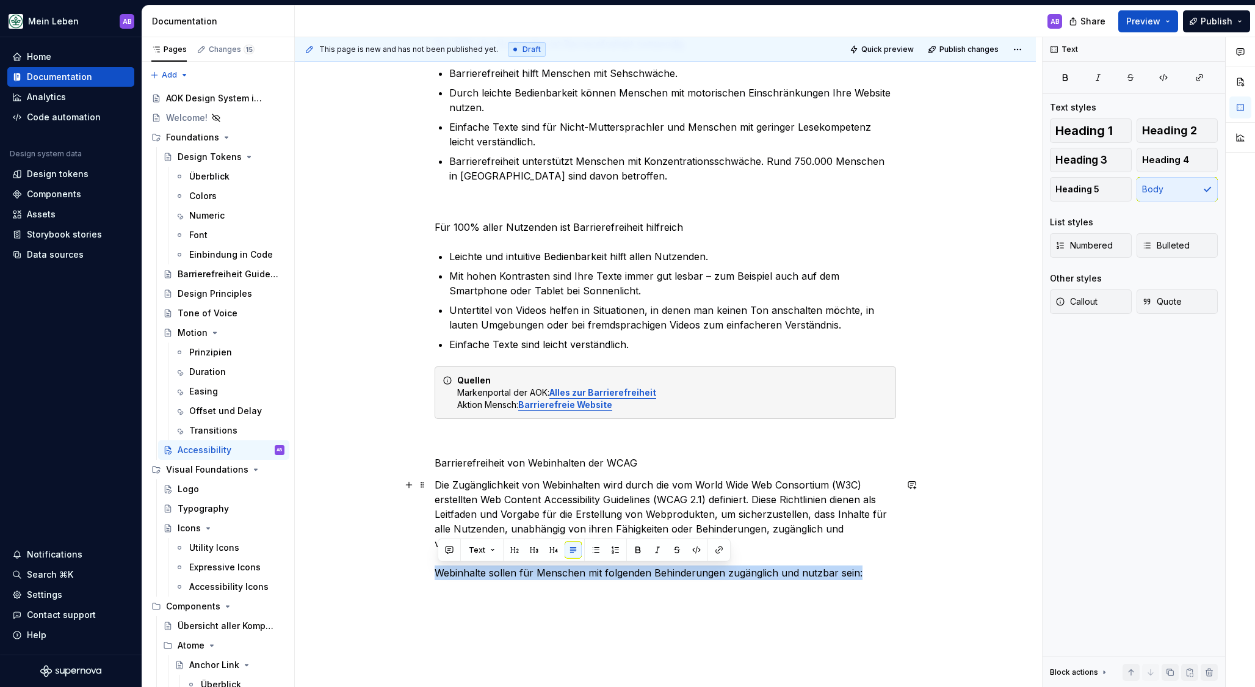
drag, startPoint x: 867, startPoint y: 570, endPoint x: 416, endPoint y: 574, distance: 451.1
click at [416, 574] on div "Was ist Accessibility Accessibility ist der englische und damit auch geläufige …" at bounding box center [665, 212] width 741 height 1177
click at [889, 581] on div "Was ist Accessibility Accessibility ist der englische und damit auch geläufige …" at bounding box center [665, 123] width 461 height 941
click at [907, 565] on div "Was ist Accessibility Accessibility ist der englische und damit auch geläufige …" at bounding box center [665, 212] width 741 height 1177
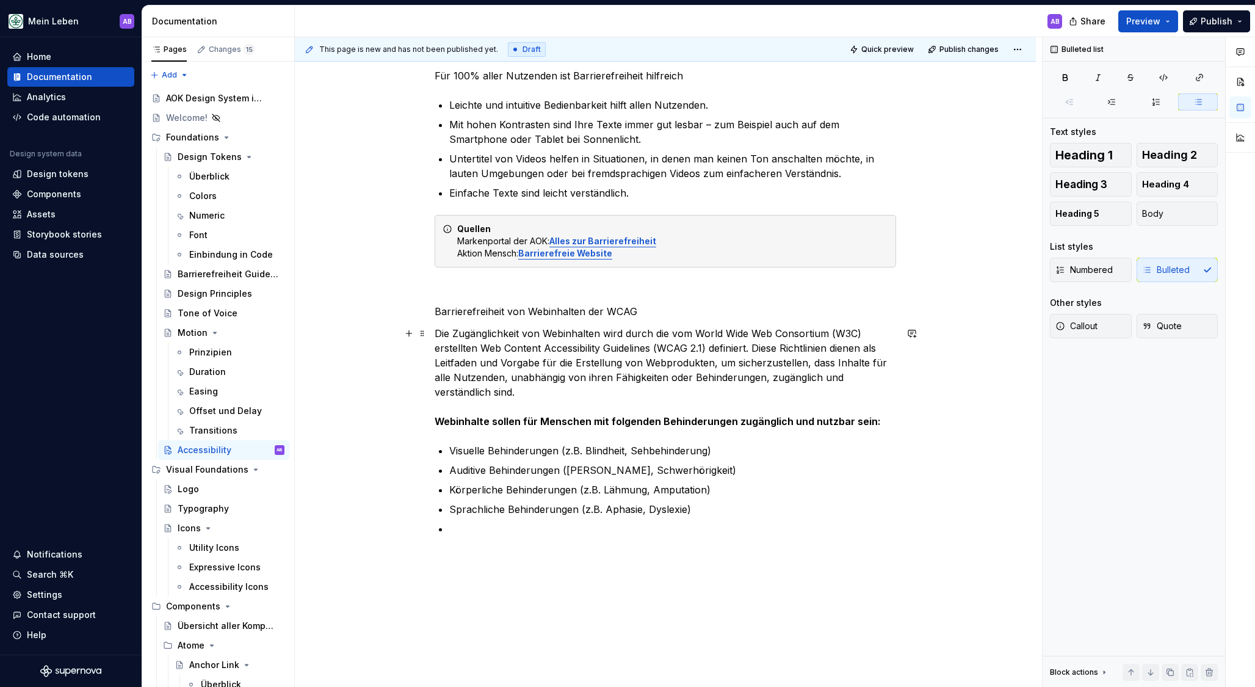
scroll to position [811, 0]
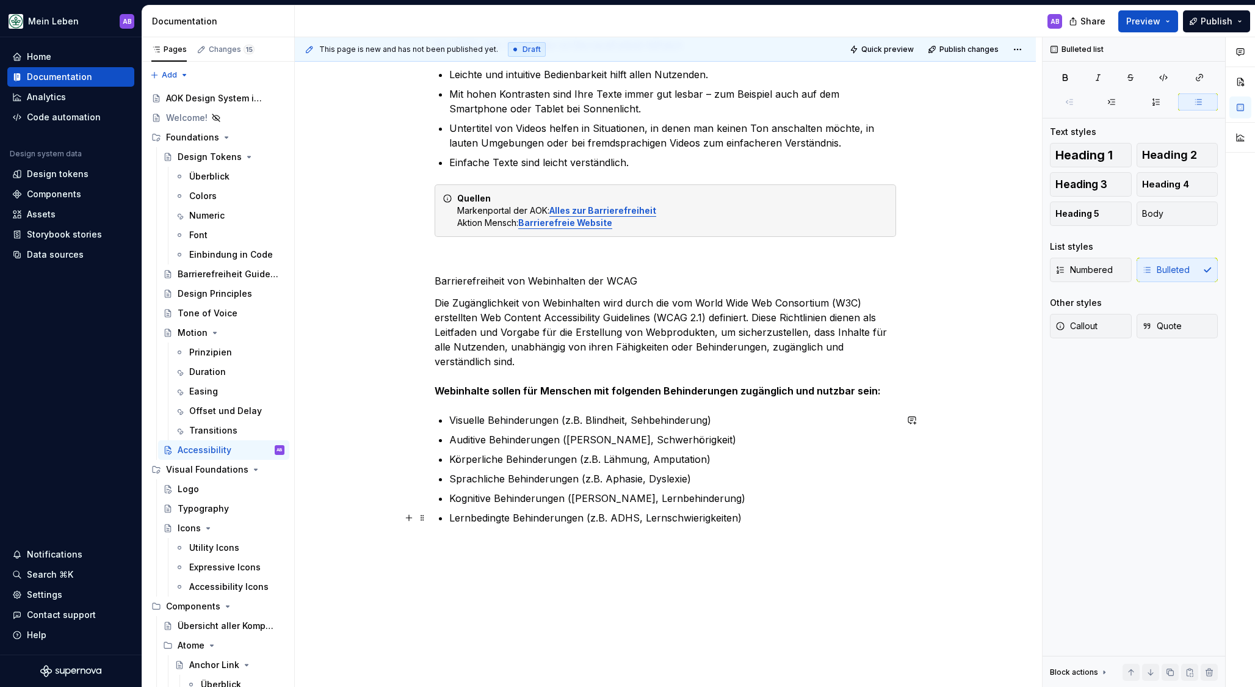
click at [870, 518] on p "Lernbedingte Behinderungen (z.B. ADHS, Lernschwierigkeiten)" at bounding box center [672, 517] width 447 height 15
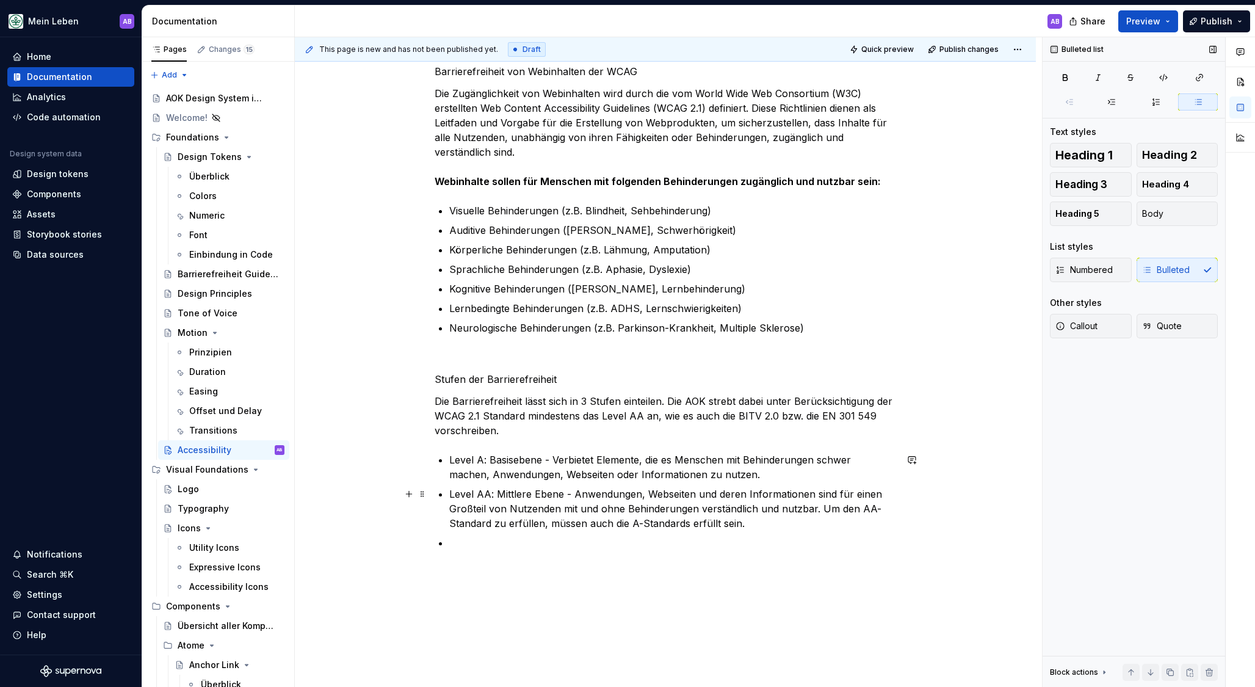
scroll to position [1058, 0]
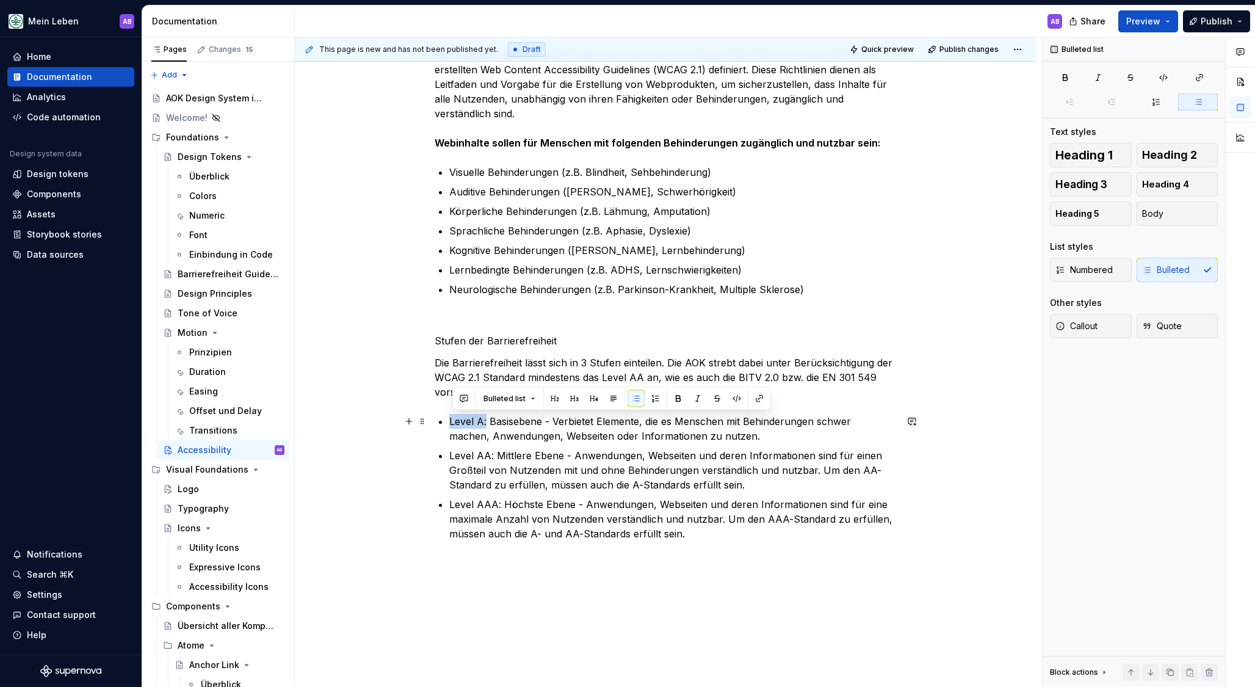
drag, startPoint x: 468, startPoint y: 417, endPoint x: 440, endPoint y: 414, distance: 28.2
click at [493, 454] on p "Level AA: Mittlere Ebene - Anwendungen, Webseiten und deren Informationen sind …" at bounding box center [672, 470] width 447 height 44
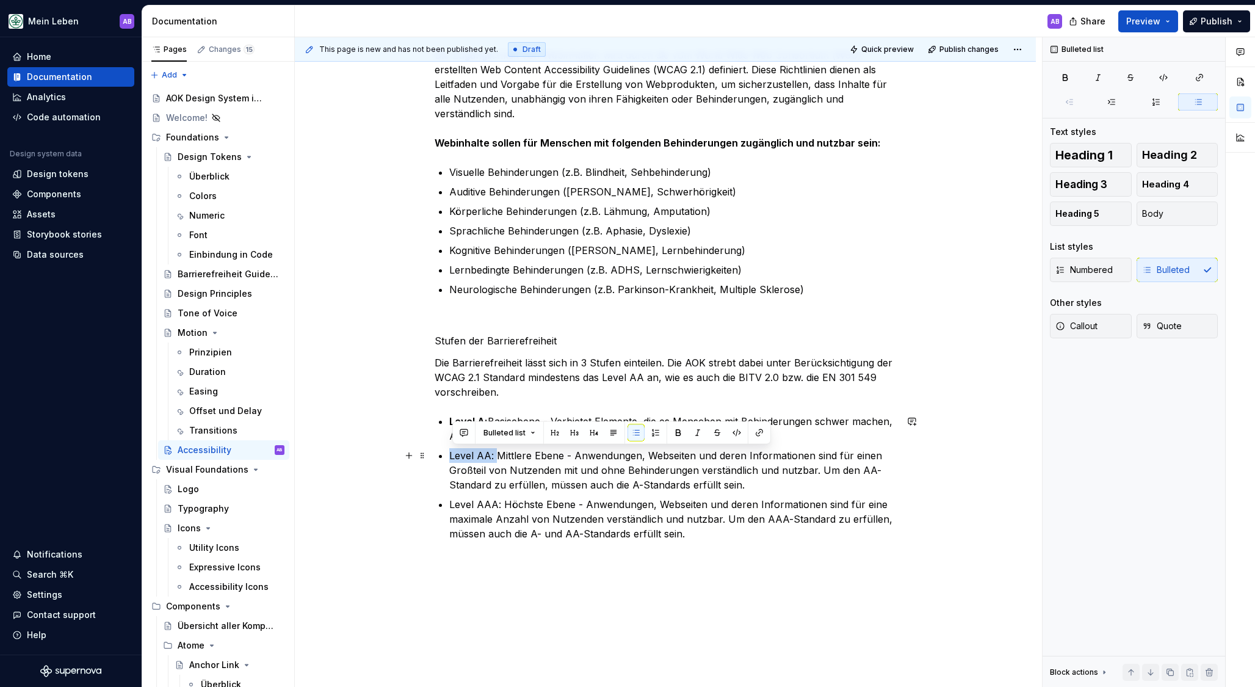
drag, startPoint x: 496, startPoint y: 453, endPoint x: 457, endPoint y: 457, distance: 39.2
click at [449, 450] on li "Level AA: Mittlere Ebene - Anwendungen, Webseiten und deren Informationen sind …" at bounding box center [672, 470] width 447 height 44
click at [505, 504] on p "Level AAA: Höchste Ebene - Anwendungen, Webseiten und deren Informationen sind …" at bounding box center [672, 519] width 447 height 44
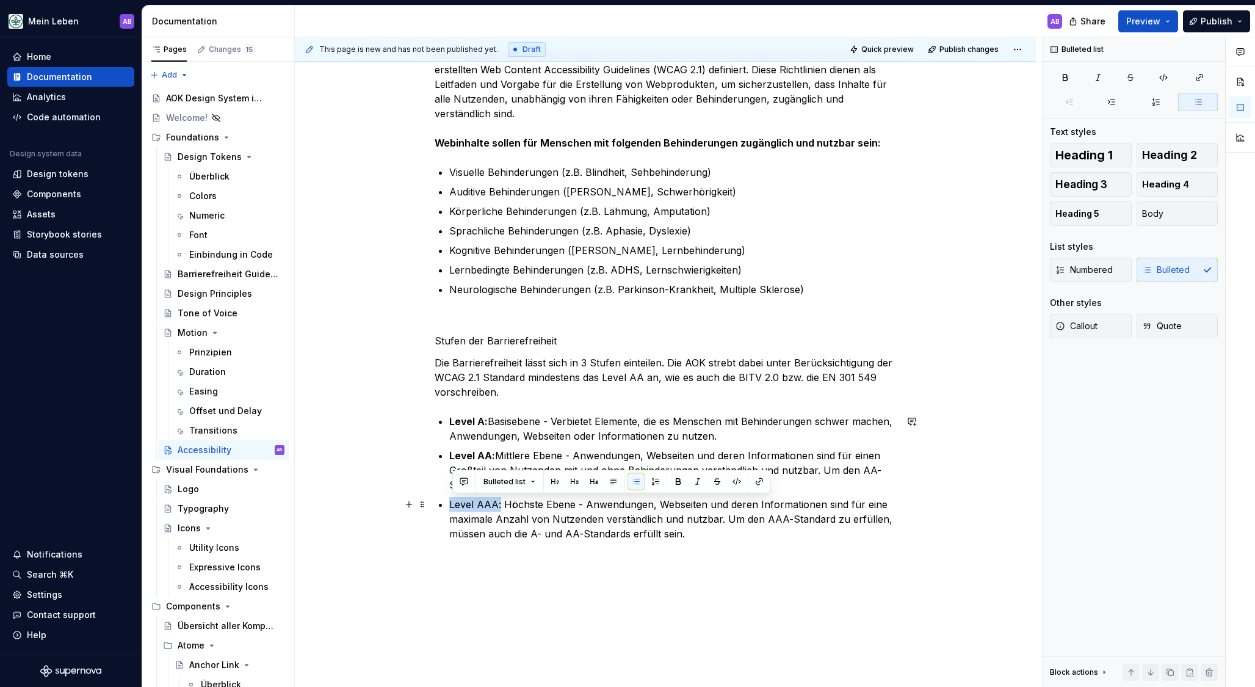
drag, startPoint x: 502, startPoint y: 502, endPoint x: 458, endPoint y: 498, distance: 44.8
click at [452, 498] on p "Level AAA: Höchste Ebene - Anwendungen, Webseiten und deren Informationen sind …" at bounding box center [672, 519] width 447 height 44
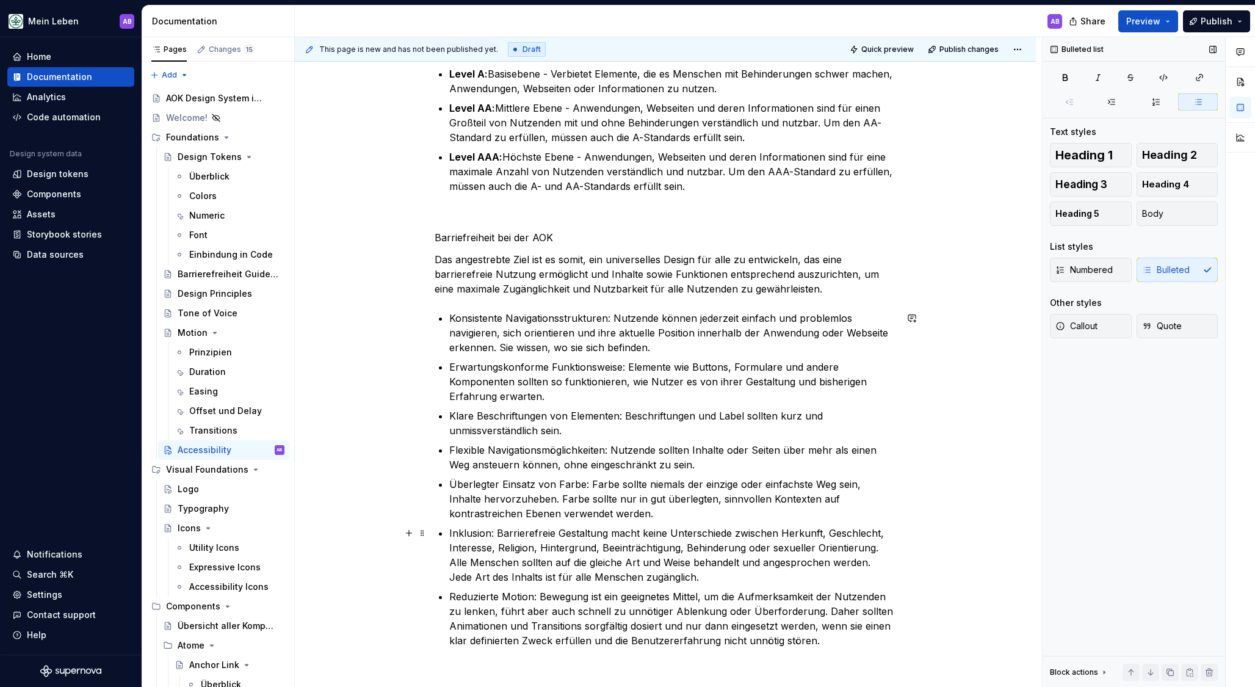
scroll to position [1586, 0]
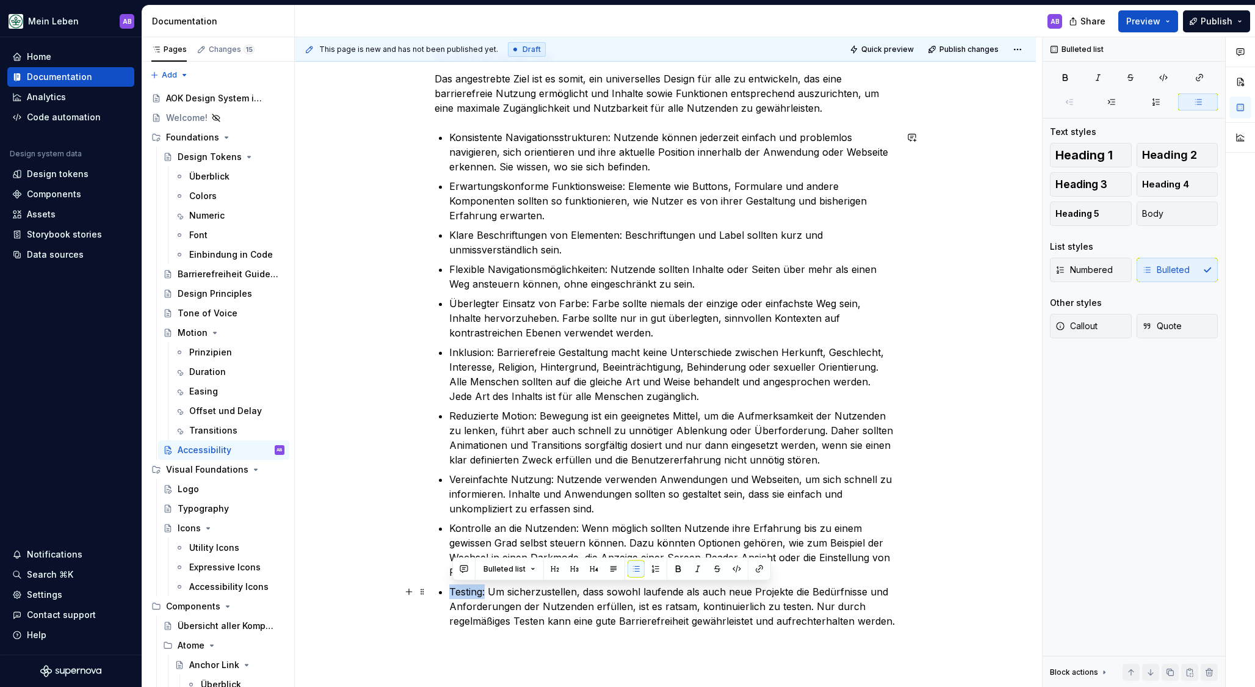
drag, startPoint x: 487, startPoint y: 588, endPoint x: 437, endPoint y: 588, distance: 50.1
click at [526, 527] on p "Kontrolle an die Nutzenden: Wenn möglich sollten Nutzende ihre Erfahrung bis zu…" at bounding box center [672, 550] width 447 height 59
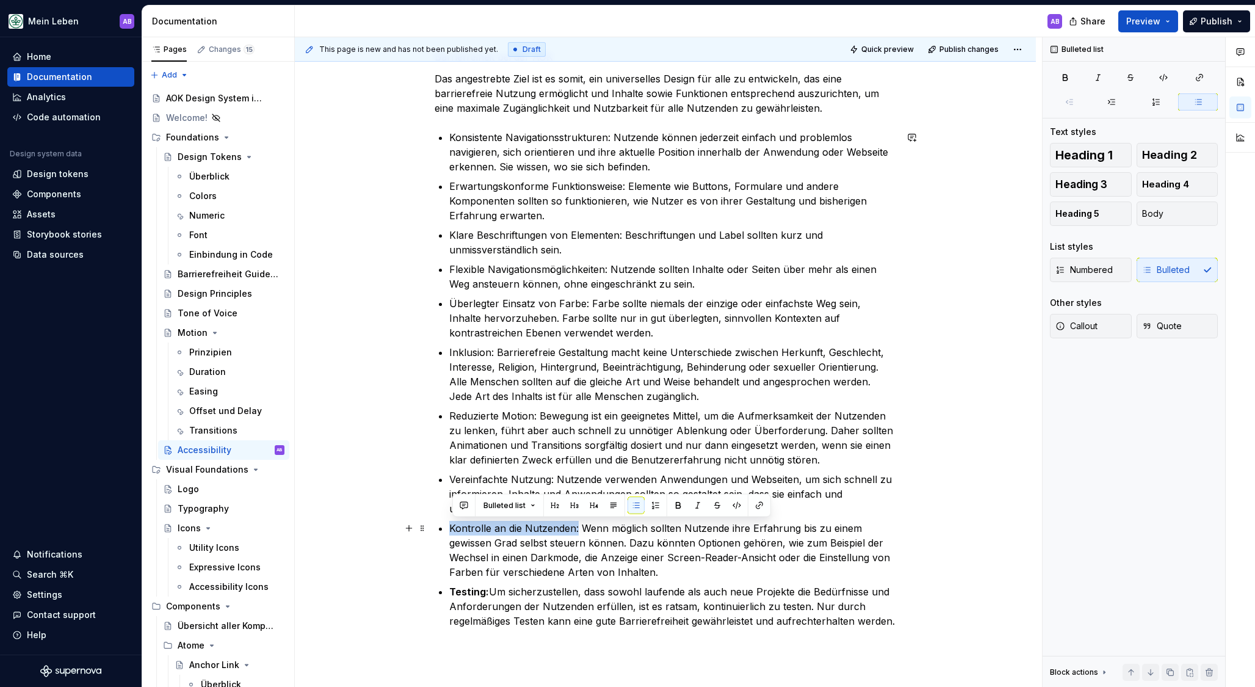
drag, startPoint x: 579, startPoint y: 522, endPoint x: 432, endPoint y: 529, distance: 147.3
click at [465, 451] on p "Reduzierte Motion: Bewegung ist ein geeignetes Mittel, um die Aufmerksamkeit de…" at bounding box center [672, 437] width 447 height 59
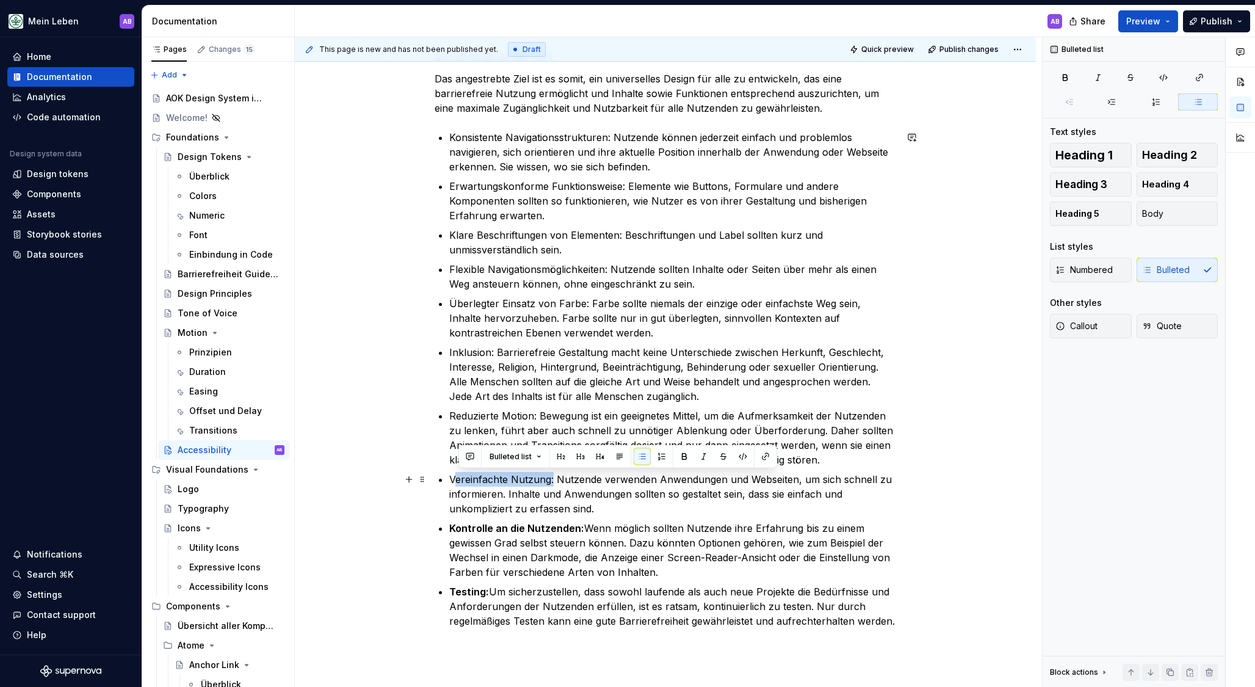
drag, startPoint x: 555, startPoint y: 477, endPoint x: 457, endPoint y: 480, distance: 97.7
click at [458, 480] on p "Vereinfachte Nutzung: Nutzende verwenden Anwendungen und Webseiten, um sich sch…" at bounding box center [672, 494] width 447 height 44
drag, startPoint x: 450, startPoint y: 479, endPoint x: 555, endPoint y: 474, distance: 105.7
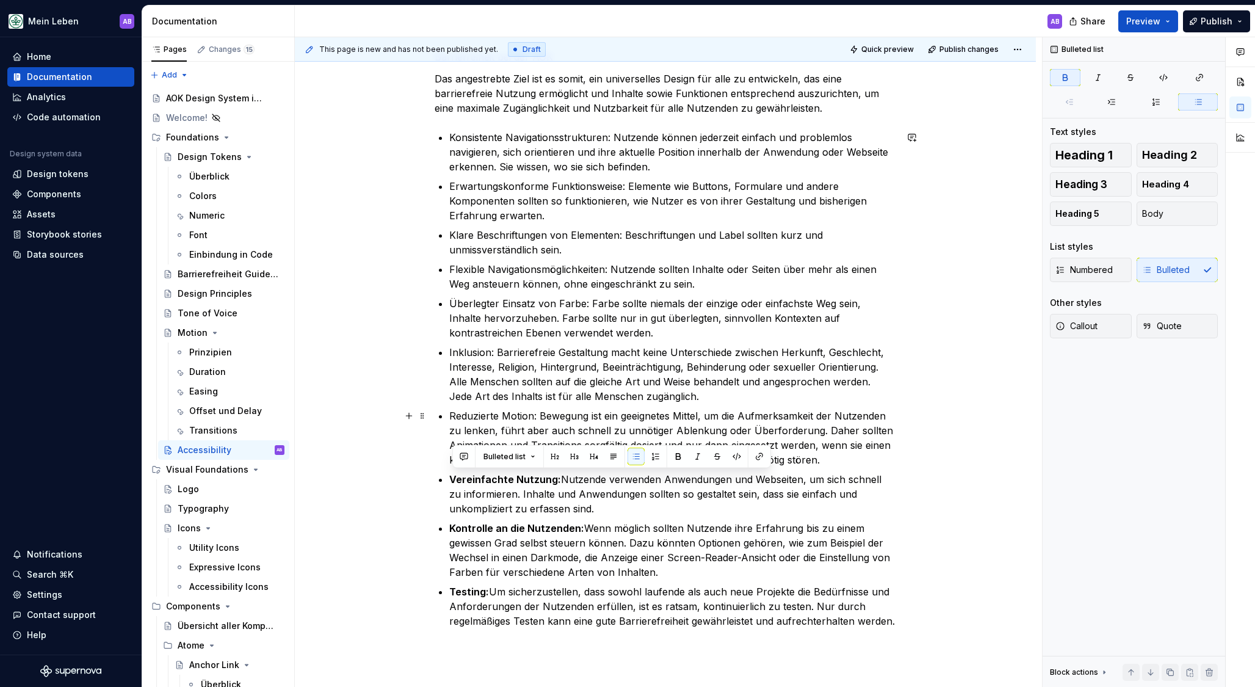
click at [546, 408] on p "Reduzierte Motion: Bewegung ist ein geeignetes Mittel, um die Aufmerksamkeit de…" at bounding box center [672, 437] width 447 height 59
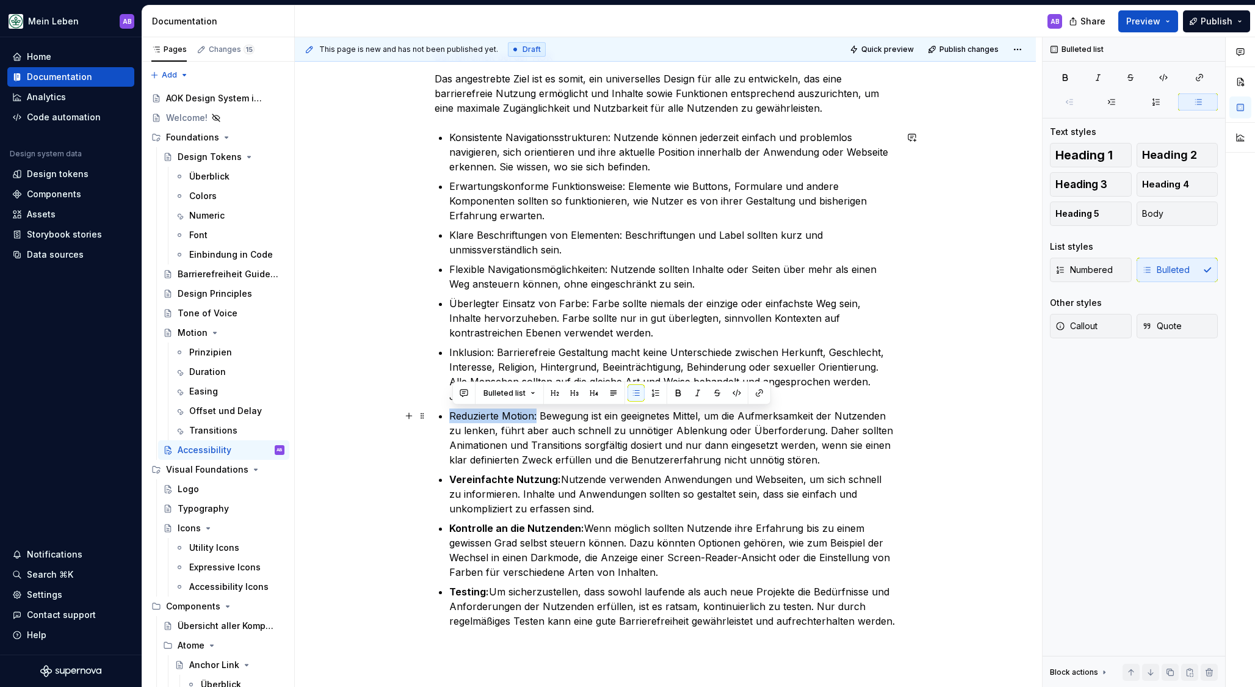
drag, startPoint x: 539, startPoint y: 411, endPoint x: 447, endPoint y: 411, distance: 92.2
click at [449, 411] on li "Reduzierte Motion: Bewegung ist ein geeignetes Mittel, um die Aufmerksamkeit de…" at bounding box center [672, 437] width 447 height 59
click at [485, 357] on p "Inklusion: Barrierefreie Gestaltung macht keine Unterschiede zwischen Herkunft,…" at bounding box center [672, 374] width 447 height 59
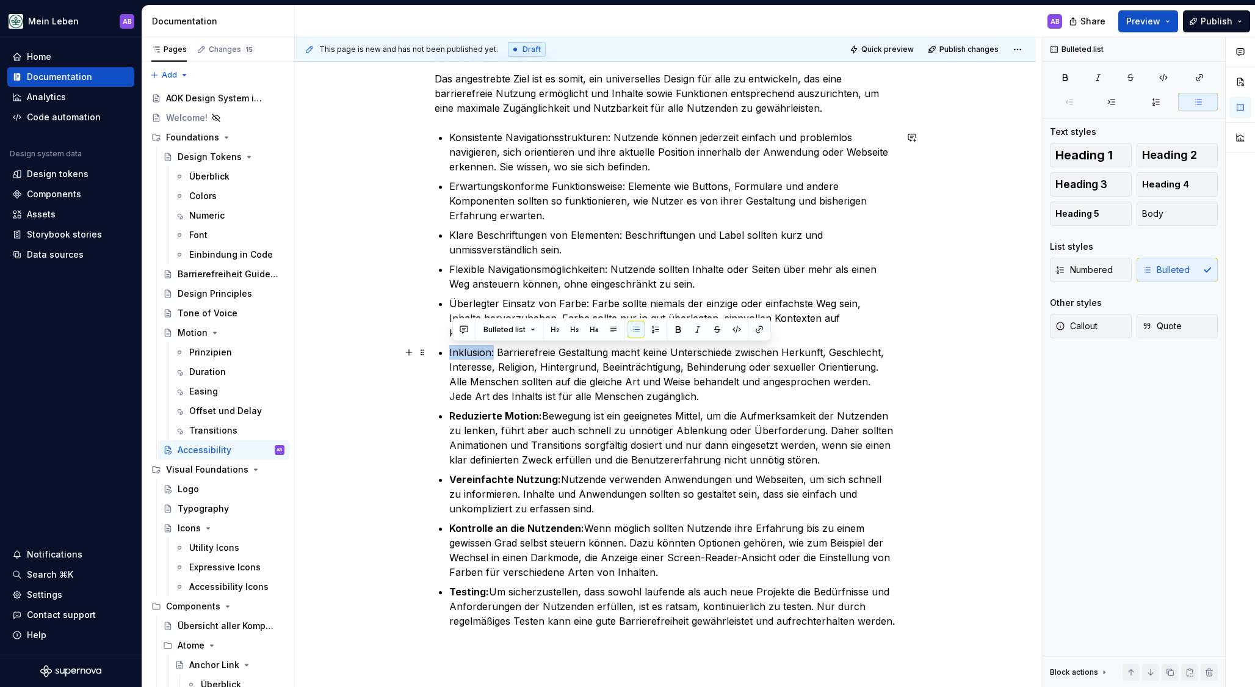
drag, startPoint x: 496, startPoint y: 350, endPoint x: 452, endPoint y: 352, distance: 44.6
click at [452, 352] on p "Inklusion: Barrierefreie Gestaltung macht keine Unterschiede zwischen Herkunft,…" at bounding box center [672, 374] width 447 height 59
click at [526, 291] on p "Flexible Navigationsmöglichkeiten: Nutzende sollten Inhalte oder Seiten über me…" at bounding box center [672, 276] width 447 height 29
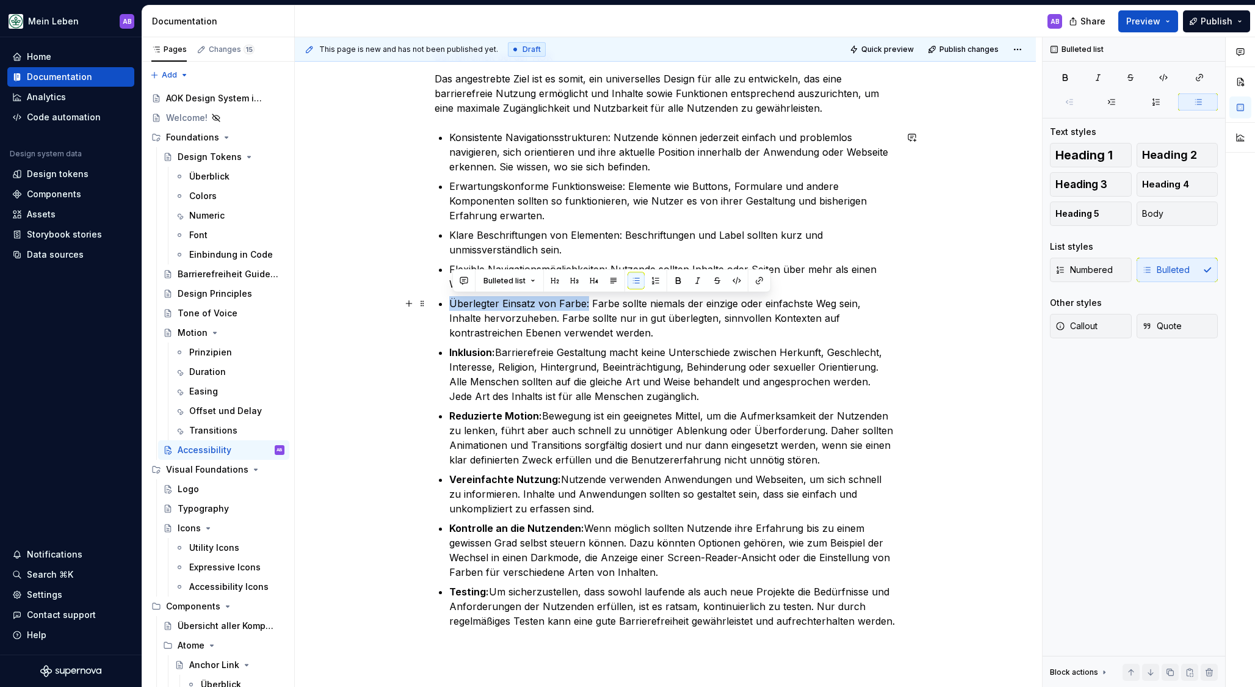
drag, startPoint x: 589, startPoint y: 300, endPoint x: 457, endPoint y: 311, distance: 133.0
click at [449, 308] on li "Überlegter Einsatz von Farbe: Farbe sollte niemals der einzige oder einfachste …" at bounding box center [672, 318] width 447 height 44
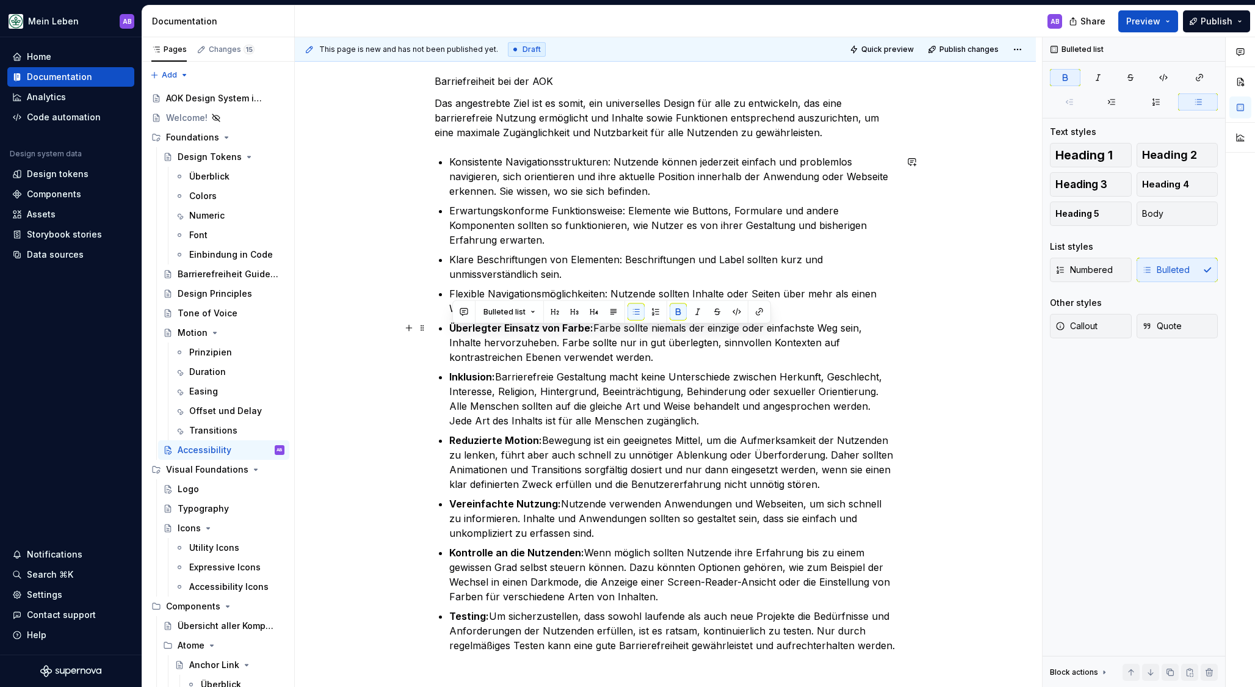
scroll to position [1554, 0]
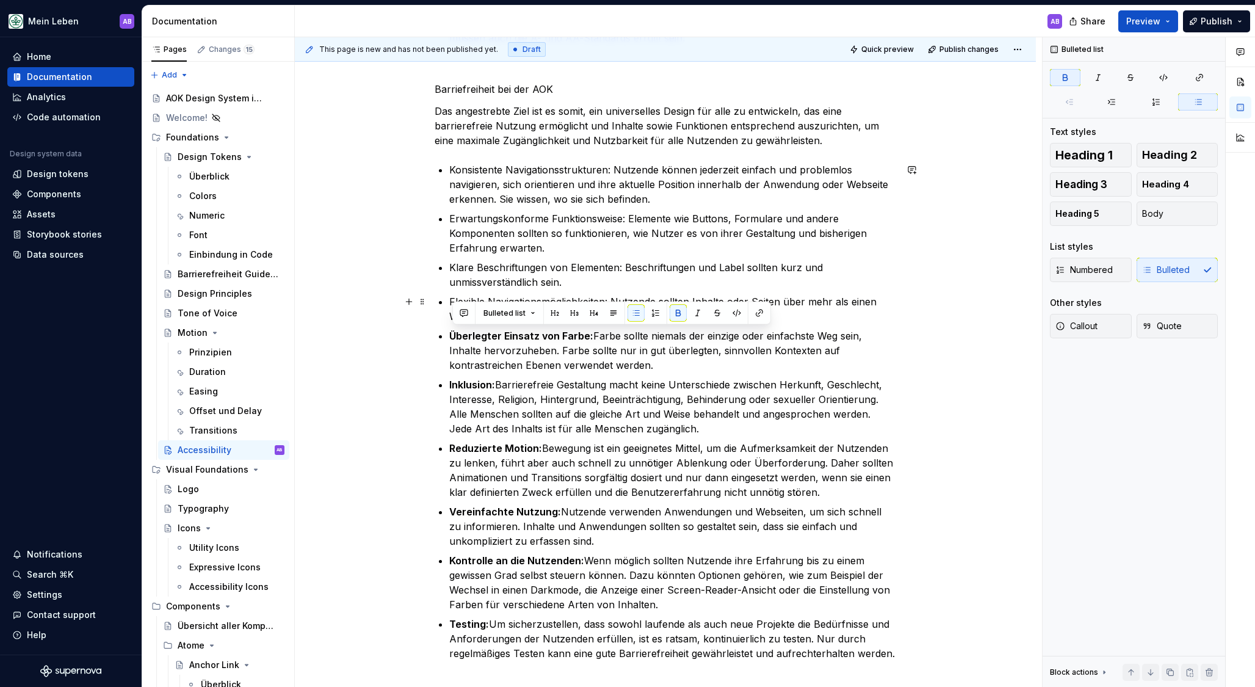
click at [511, 297] on p "Flexible Navigationsmöglichkeiten: Nutzende sollten Inhalte oder Seiten über me…" at bounding box center [672, 308] width 447 height 29
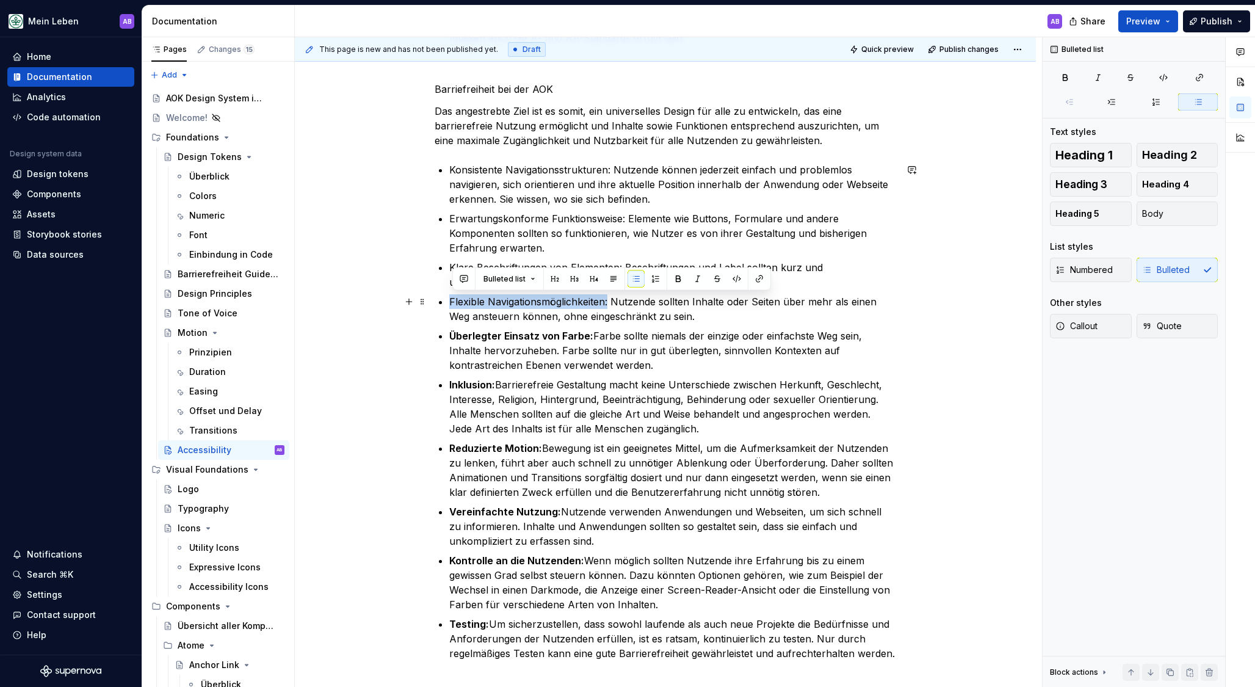
drag, startPoint x: 612, startPoint y: 300, endPoint x: 448, endPoint y: 298, distance: 164.2
click at [474, 259] on ul "Konsistente Navigationsstrukturen: Nutzende können jederzeit einfach und proble…" at bounding box center [672, 411] width 447 height 498
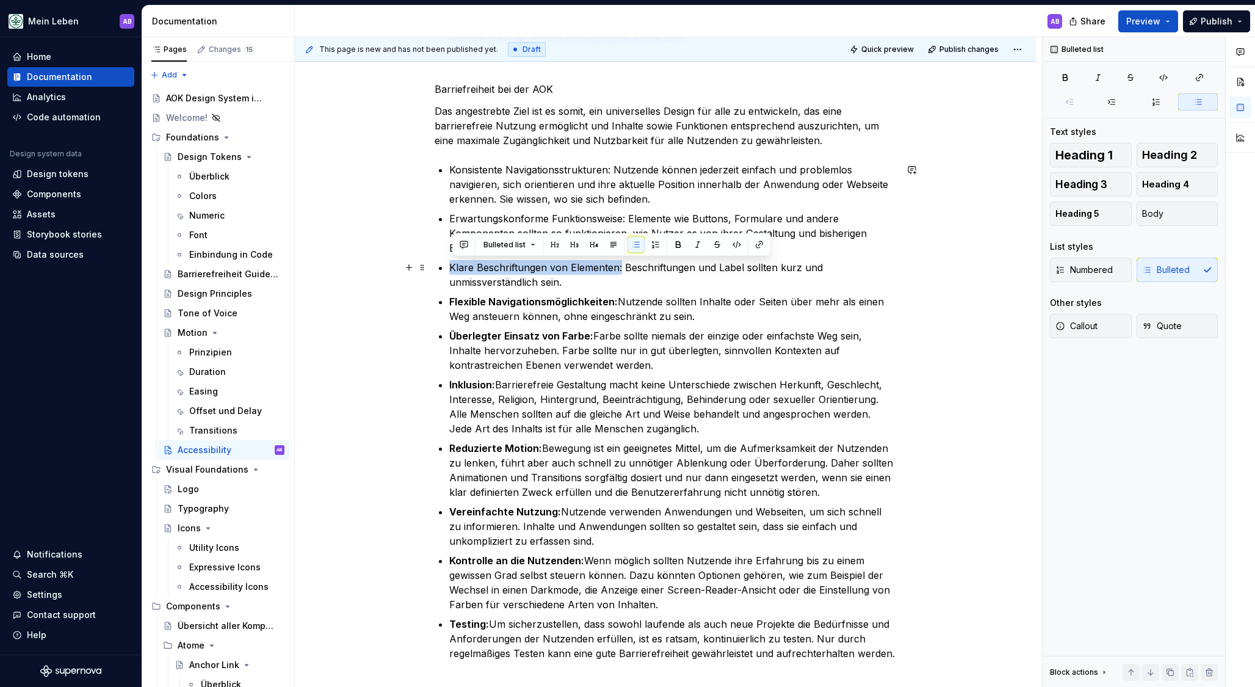
drag, startPoint x: 623, startPoint y: 265, endPoint x: 481, endPoint y: 259, distance: 142.4
click at [481, 259] on ul "Konsistente Navigationsstrukturen: Nutzende können jederzeit einfach und proble…" at bounding box center [672, 411] width 447 height 498
click at [505, 211] on p "Erwartungskonforme Funktionsweise: Elemente wie Buttons, Formulare und andere K…" at bounding box center [672, 233] width 447 height 44
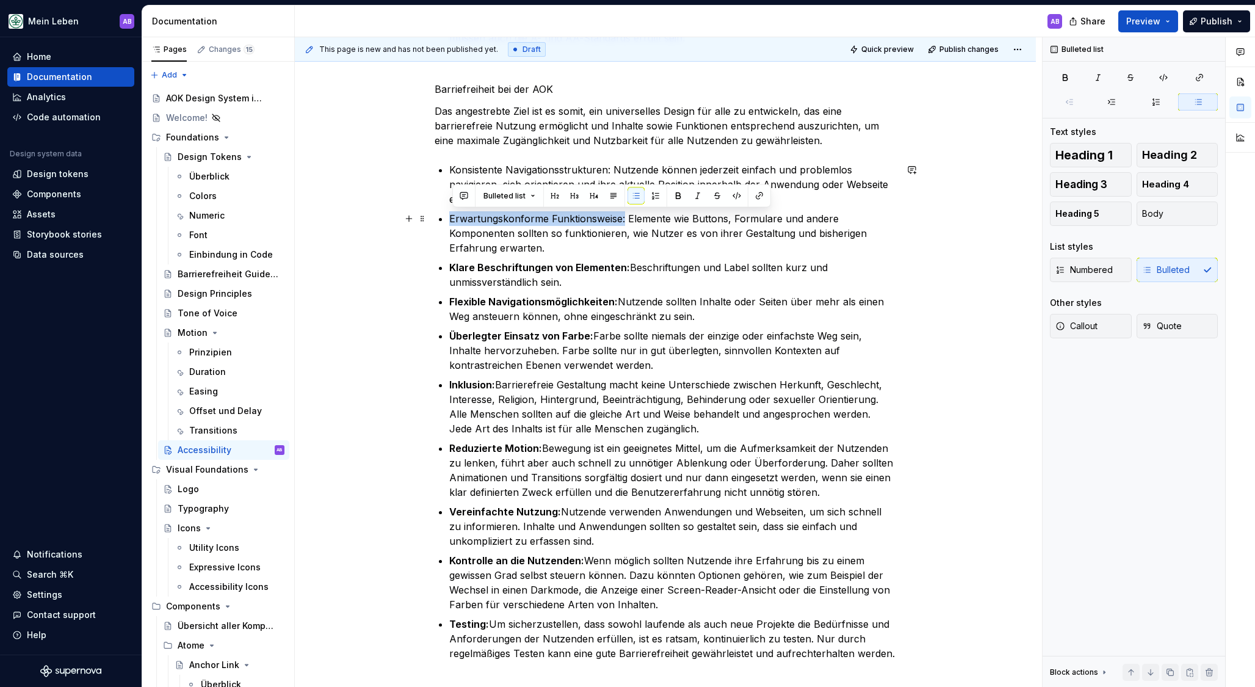
drag, startPoint x: 626, startPoint y: 215, endPoint x: 441, endPoint y: 214, distance: 185.0
drag, startPoint x: 496, startPoint y: 176, endPoint x: 570, endPoint y: 183, distance: 74.2
click at [501, 176] on p "Konsistente Navigationsstrukturen: Nutzende können jederzeit einfach und proble…" at bounding box center [672, 184] width 447 height 44
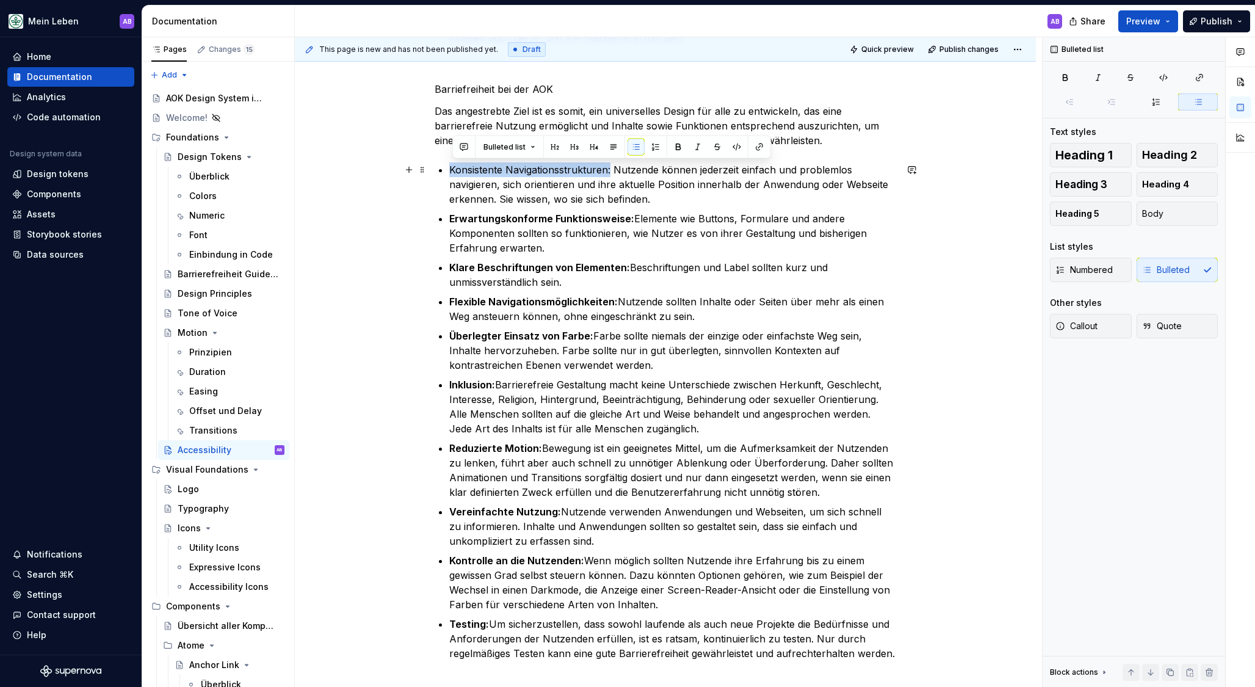
drag, startPoint x: 611, startPoint y: 169, endPoint x: 435, endPoint y: 171, distance: 176.4
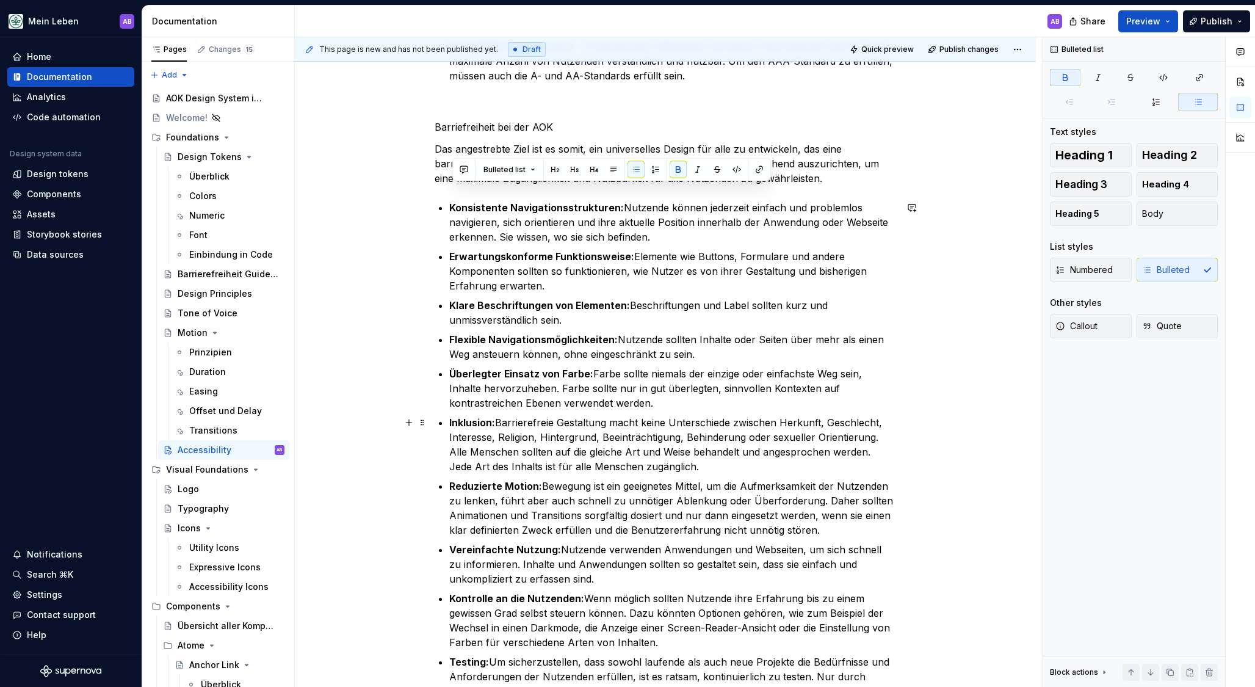
scroll to position [1748, 0]
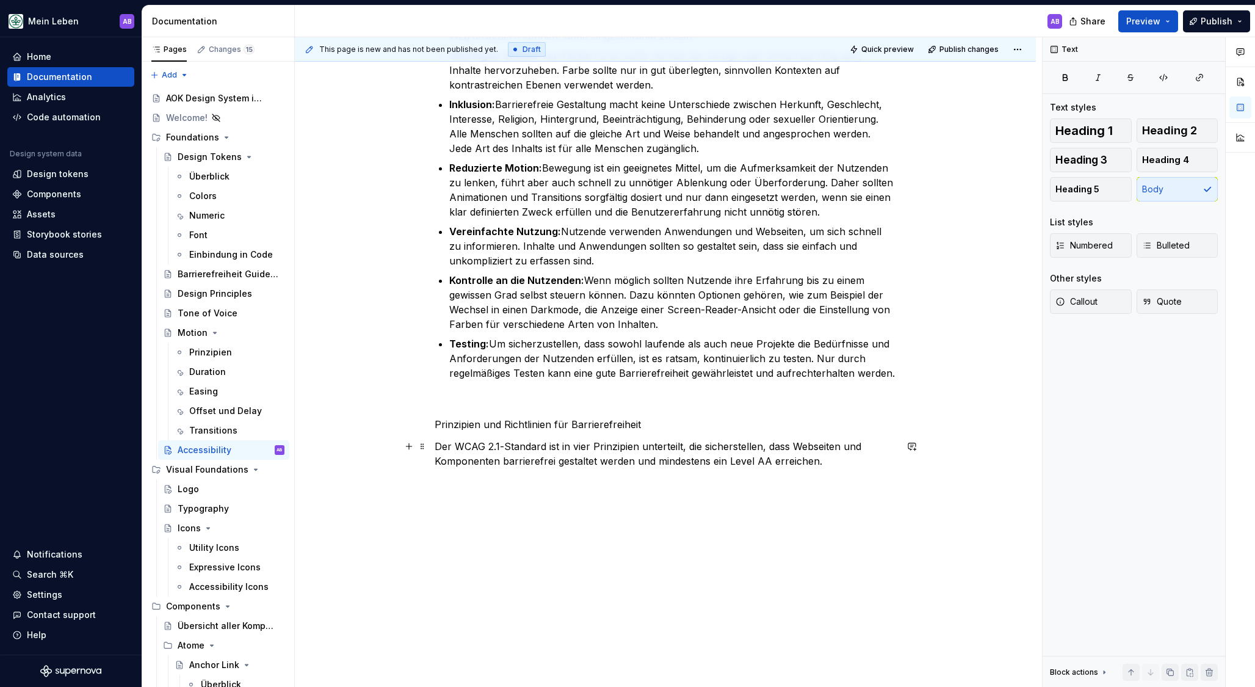
scroll to position [1835, 0]
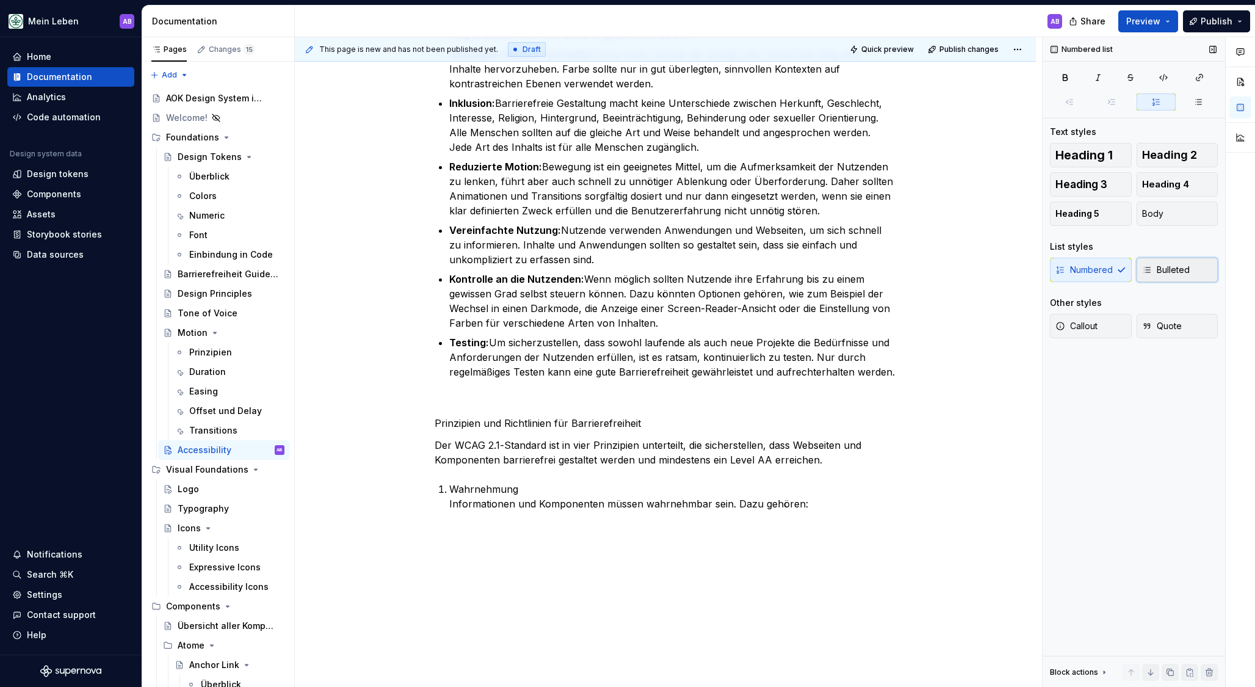
click at [1169, 267] on span "Bulleted" at bounding box center [1166, 270] width 48 height 12
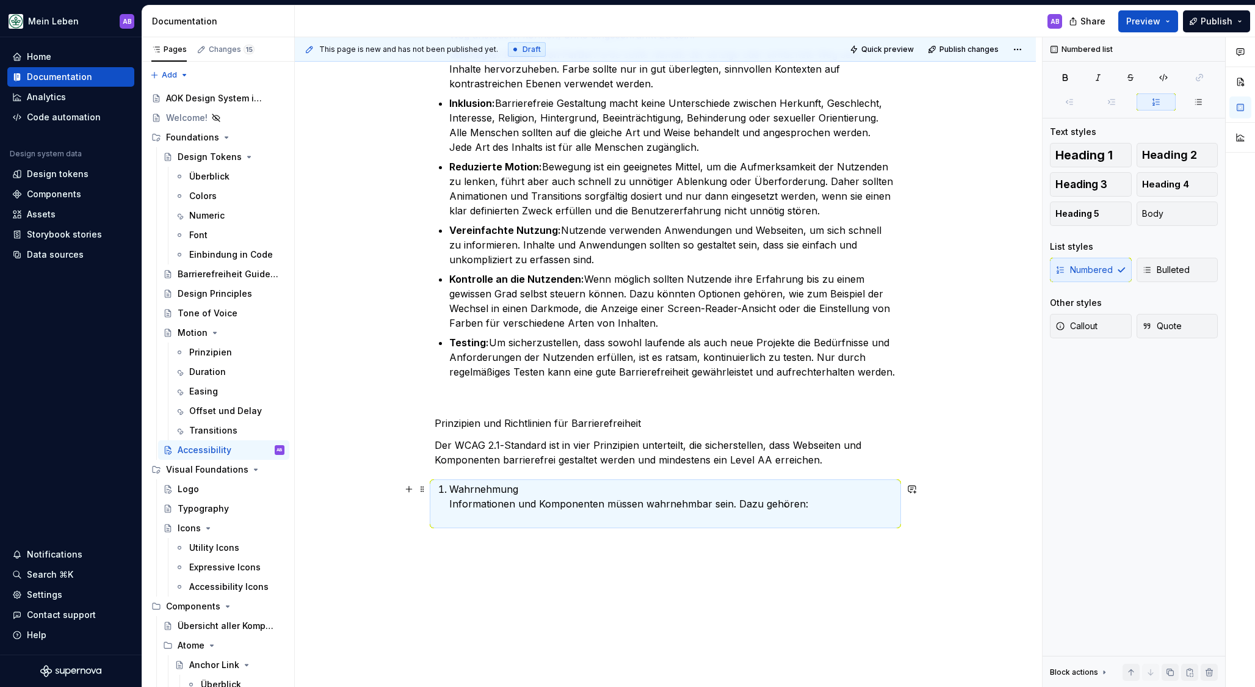
click at [463, 494] on p "Wahrnehmung Informationen und Komponenten müssen wahrnehmbar sein. Dazu gehören:" at bounding box center [672, 504] width 447 height 44
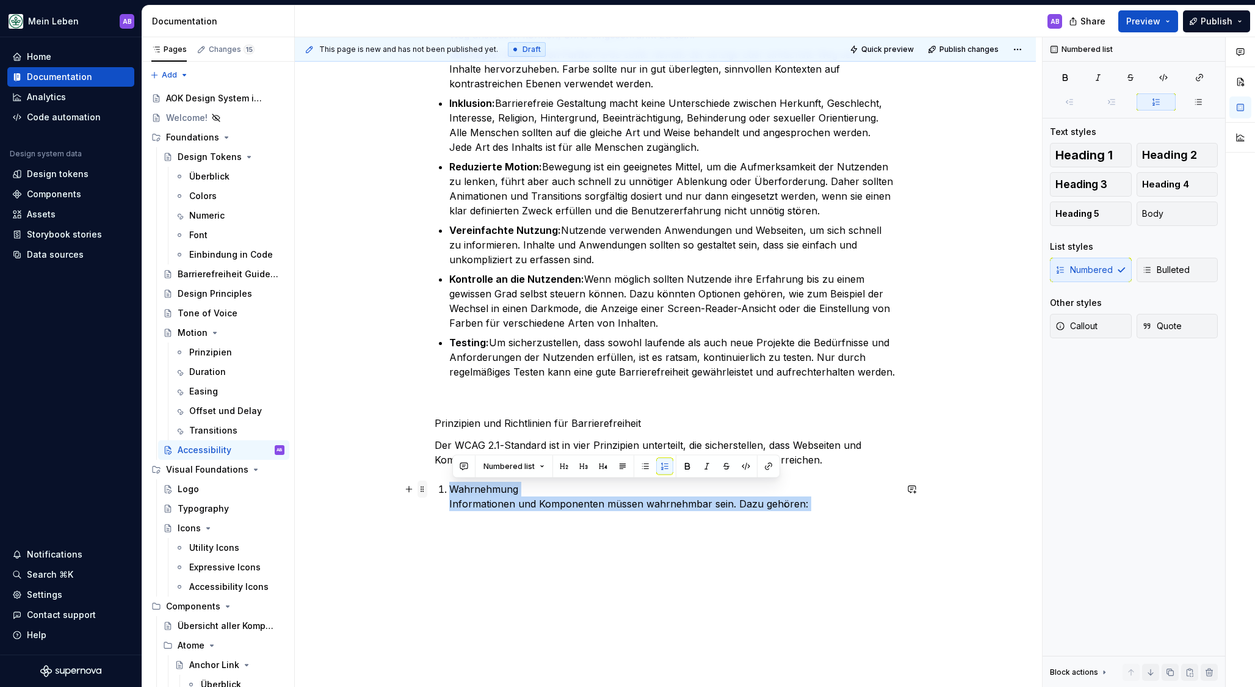
click at [427, 490] on span at bounding box center [423, 488] width 10 height 17
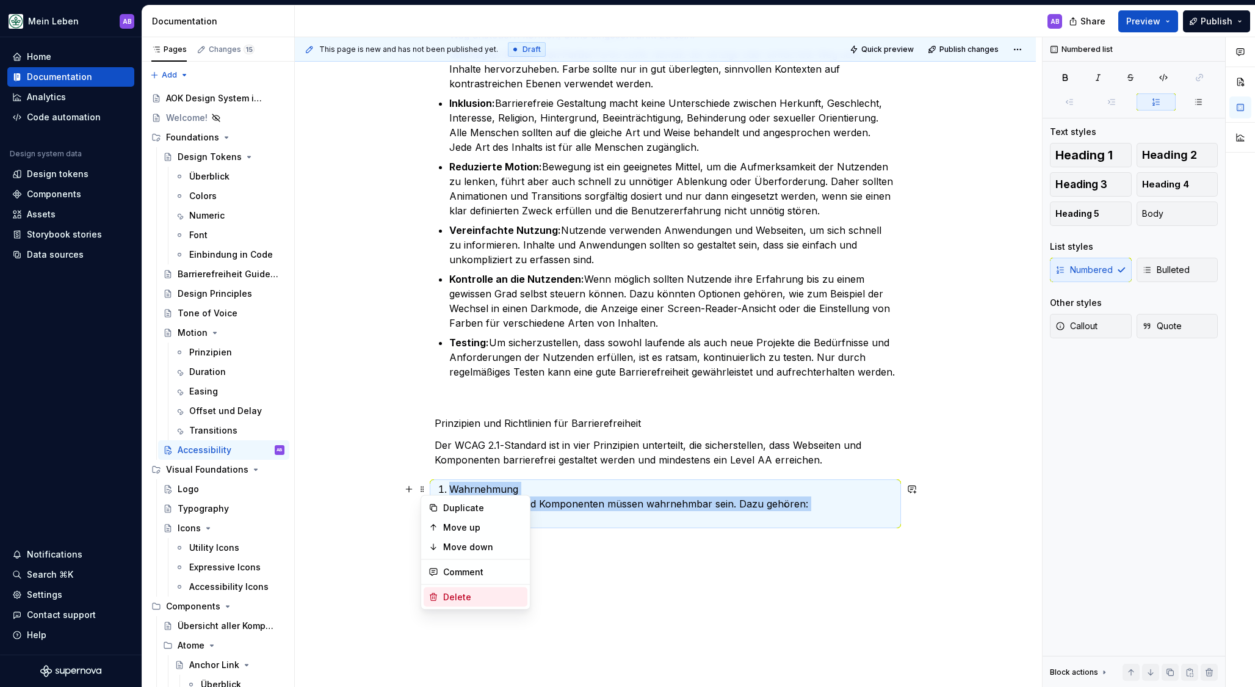
click at [457, 595] on div "Delete" at bounding box center [482, 597] width 79 height 12
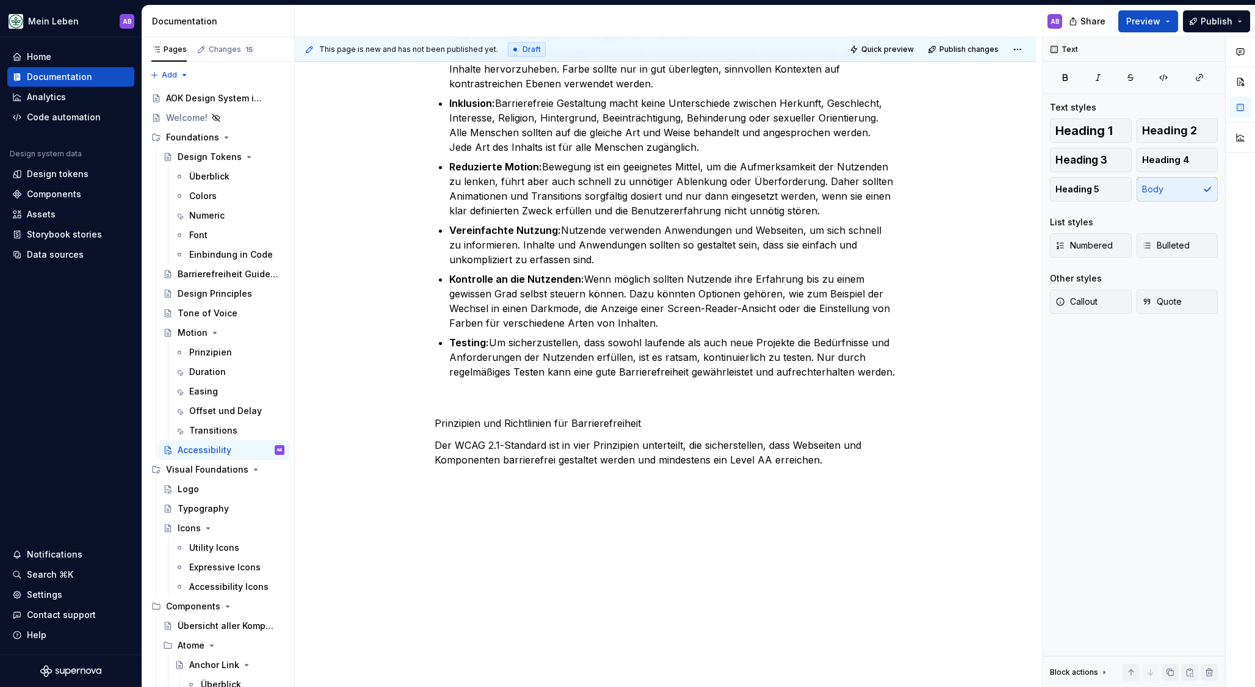
click at [823, 462] on p "Der WCAG 2.1-Standard ist in vier Prinzipien unterteilt, die sicherstellen, das…" at bounding box center [665, 452] width 461 height 29
click at [490, 532] on p at bounding box center [665, 525] width 461 height 15
click at [1149, 244] on icon "button" at bounding box center [1147, 245] width 10 height 10
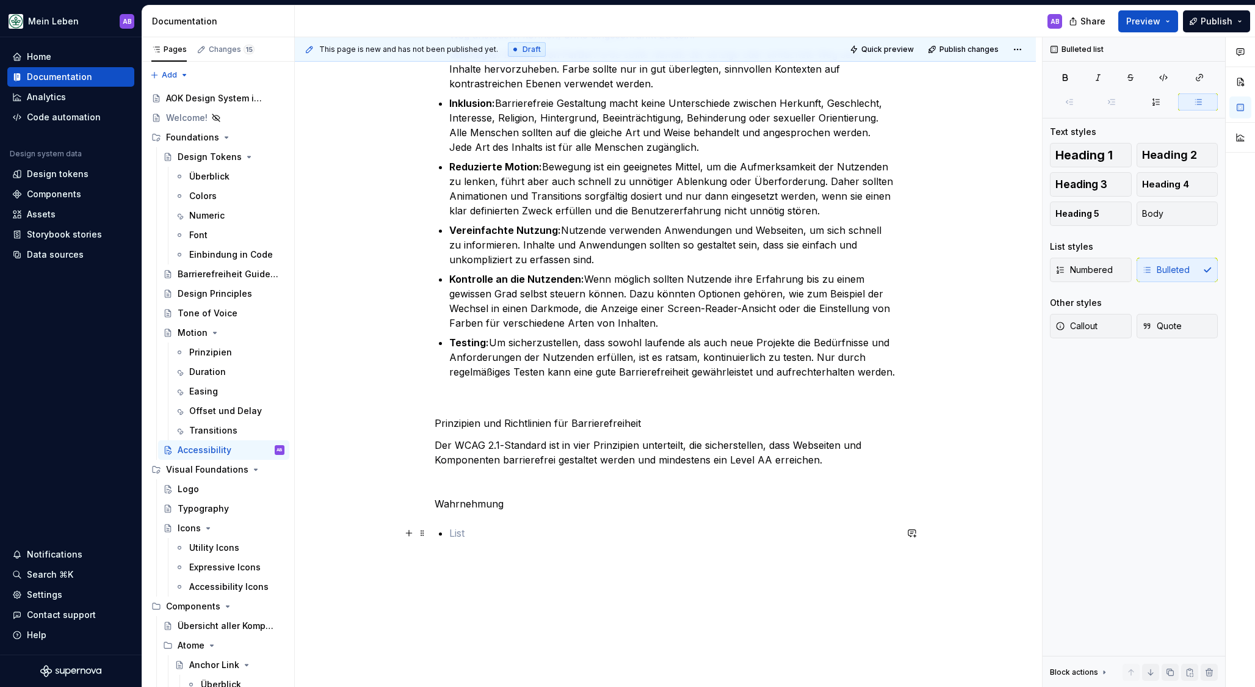
click at [513, 533] on p at bounding box center [672, 533] width 447 height 15
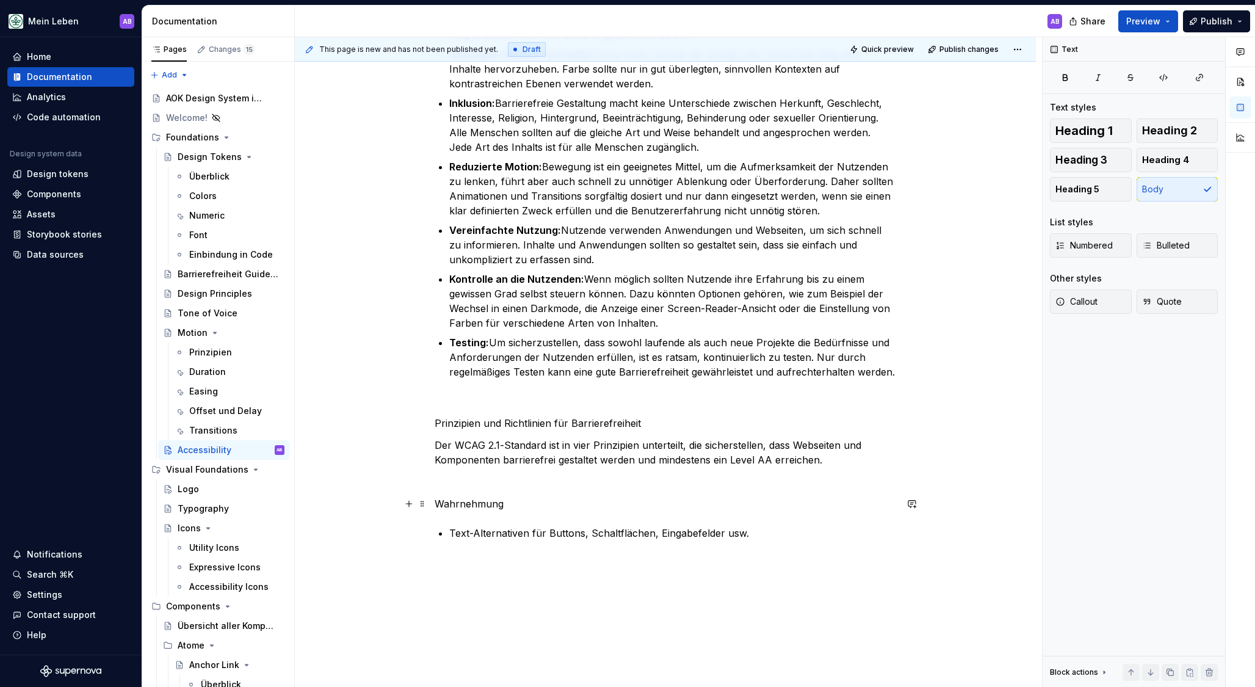
click at [443, 502] on p "Wahrnehmung" at bounding box center [665, 503] width 461 height 15
click at [441, 502] on p "Wahrnehmung" at bounding box center [665, 503] width 461 height 15
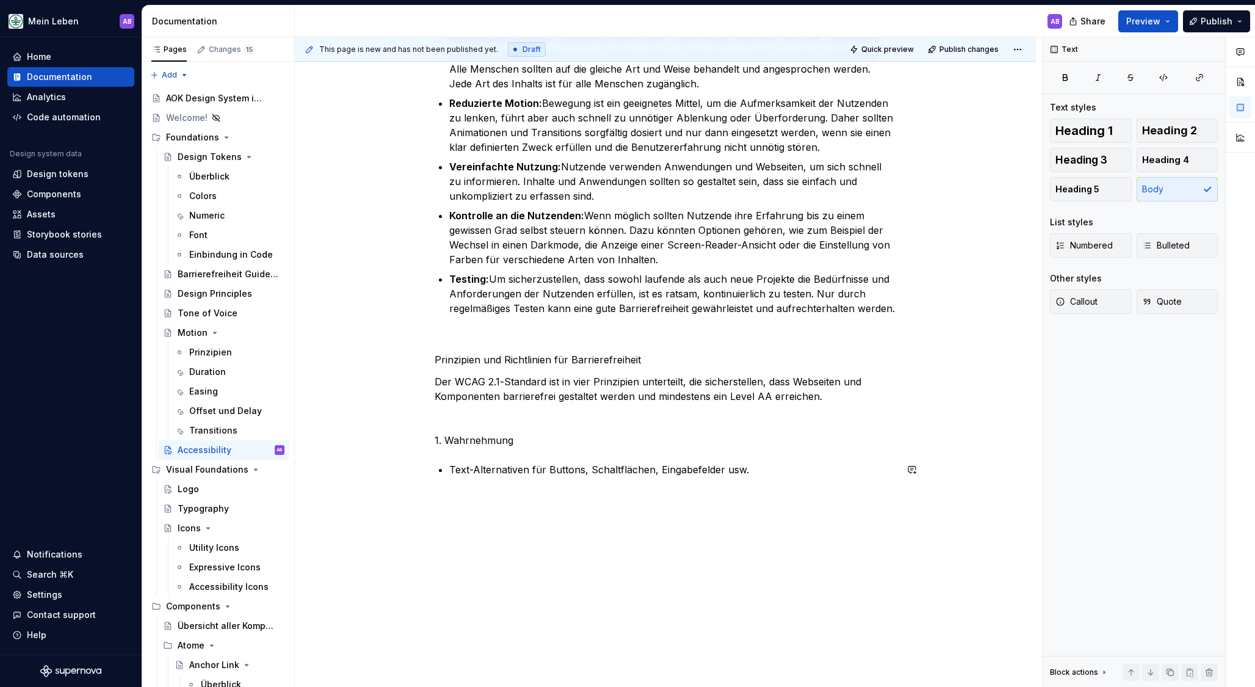
scroll to position [1905, 0]
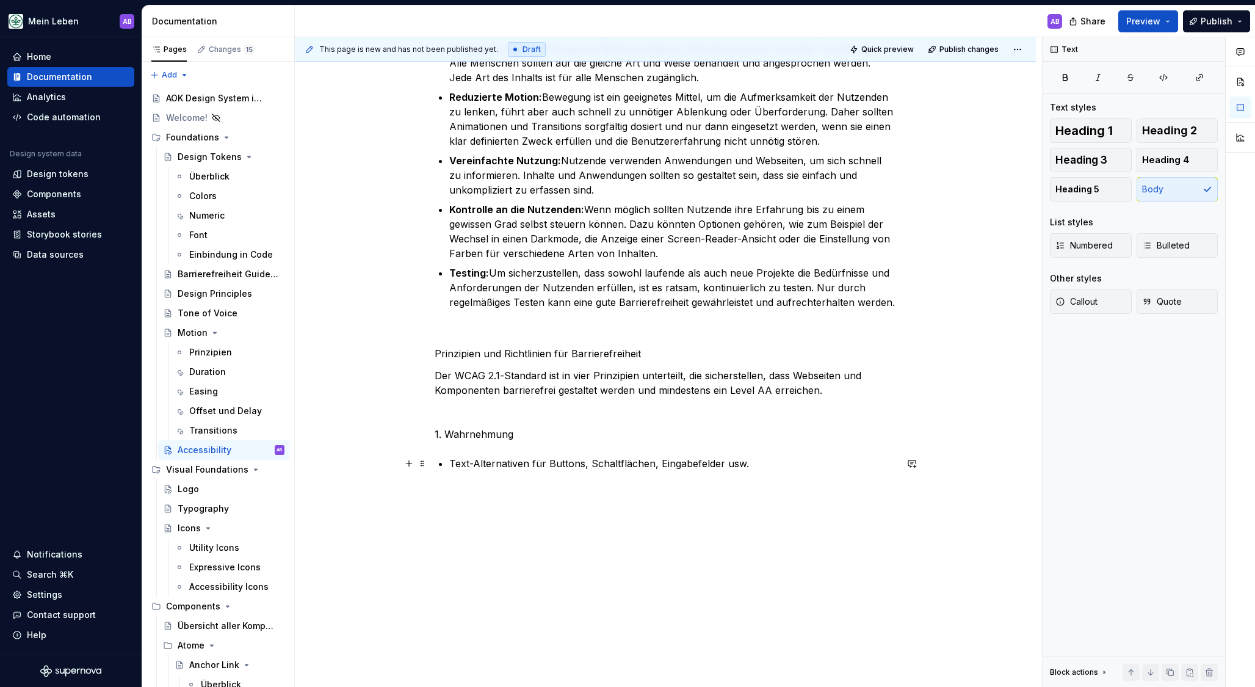
click at [768, 458] on p "Text-Alternativen für Buttons, Schaltflächen, Eingabefelder usw." at bounding box center [672, 463] width 447 height 15
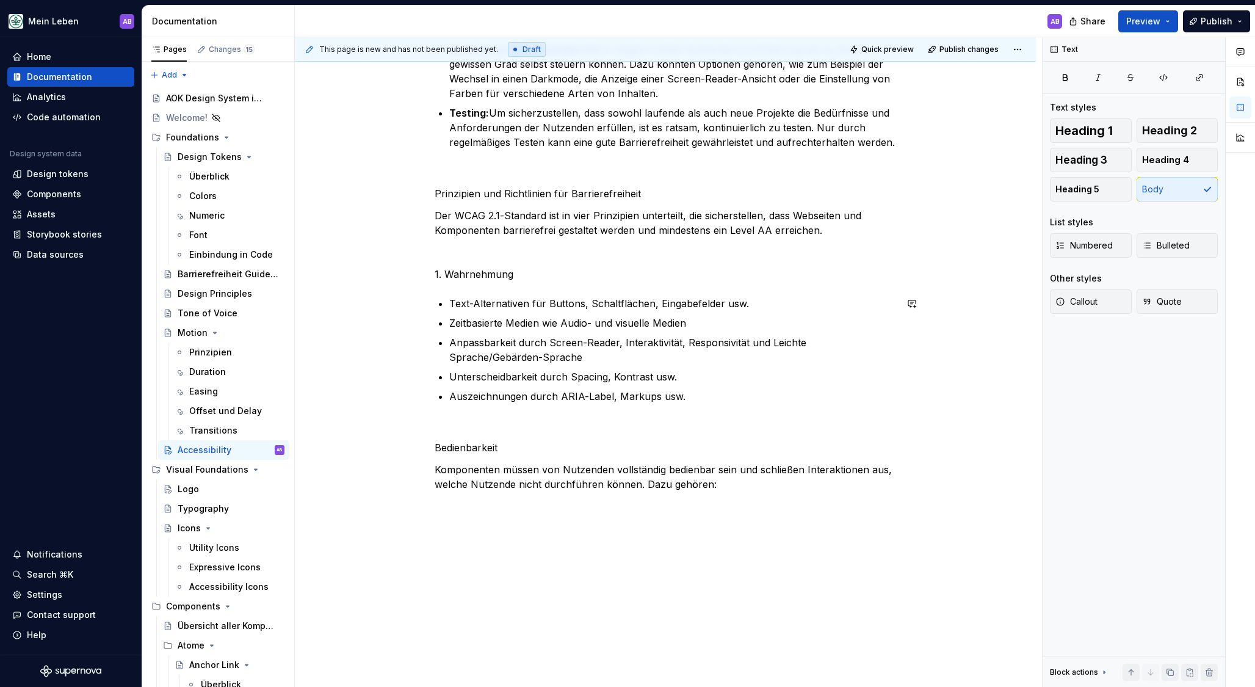
scroll to position [2081, 0]
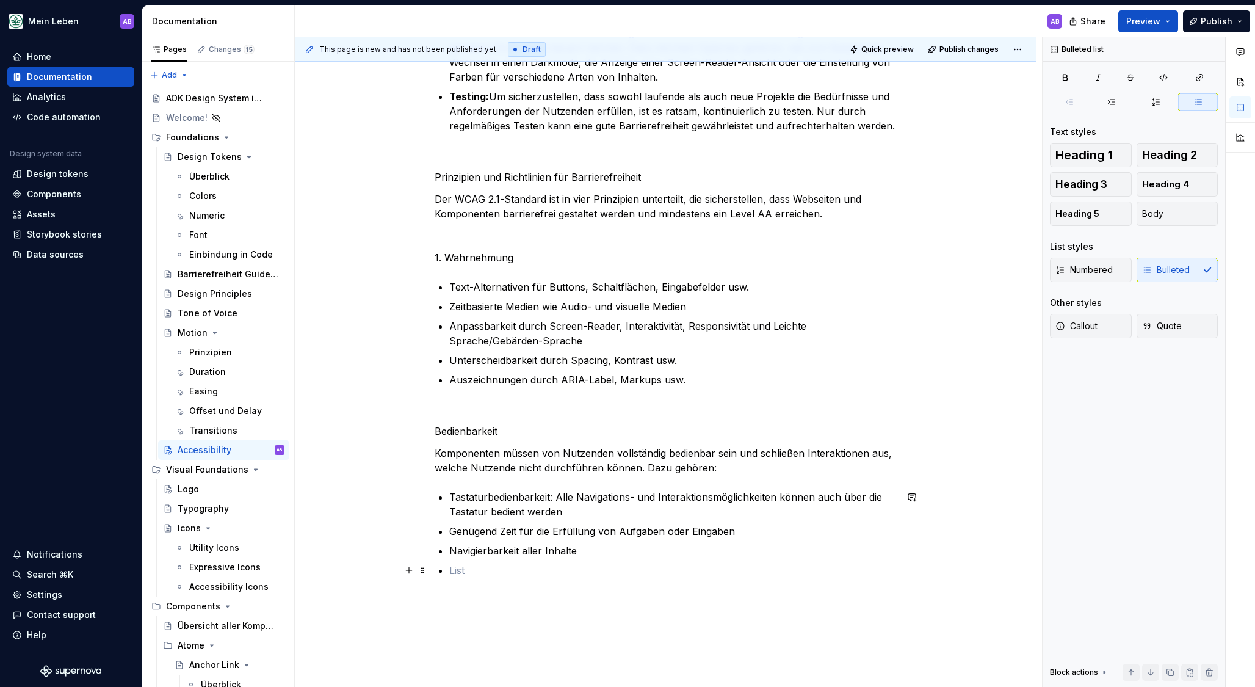
click at [493, 560] on ul "Tastaturbedienbarkeit: Alle Navigations- und Interaktionsmöglichkeiten können a…" at bounding box center [672, 534] width 447 height 88
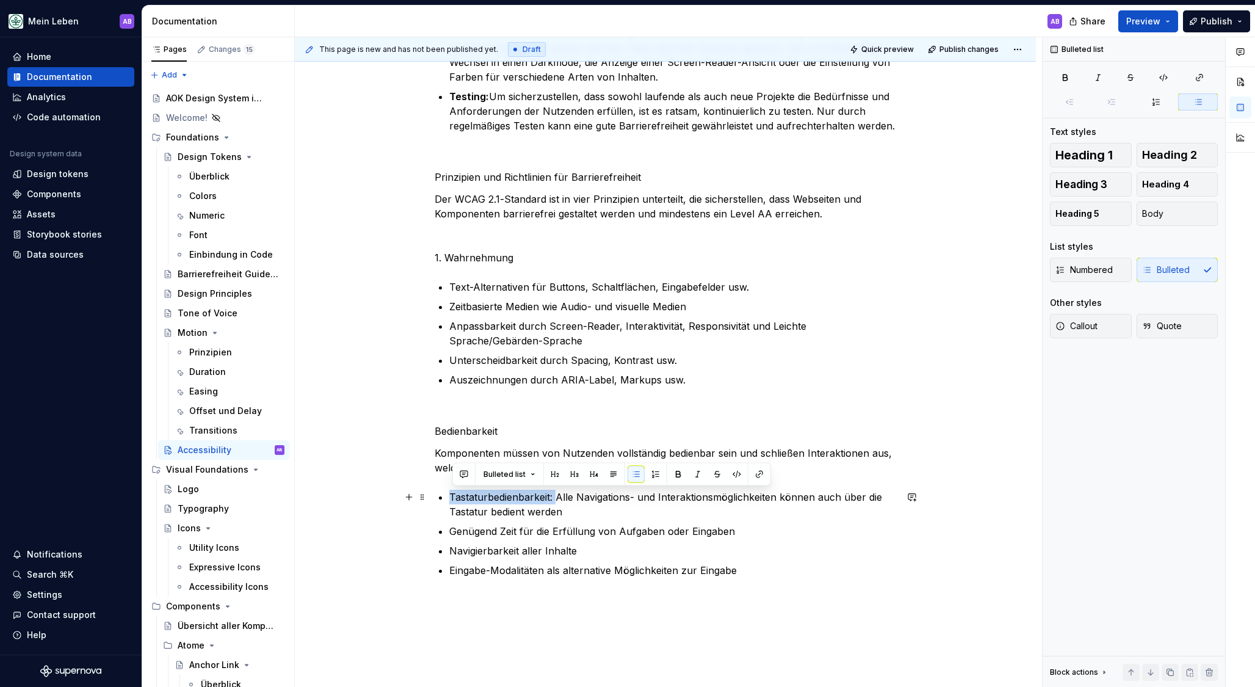
drag, startPoint x: 557, startPoint y: 494, endPoint x: 452, endPoint y: 493, distance: 105.0
click at [452, 493] on p "Tastaturbedienbarkeit: Alle Navigations- und Interaktionsmöglichkeiten können a…" at bounding box center [672, 504] width 447 height 29
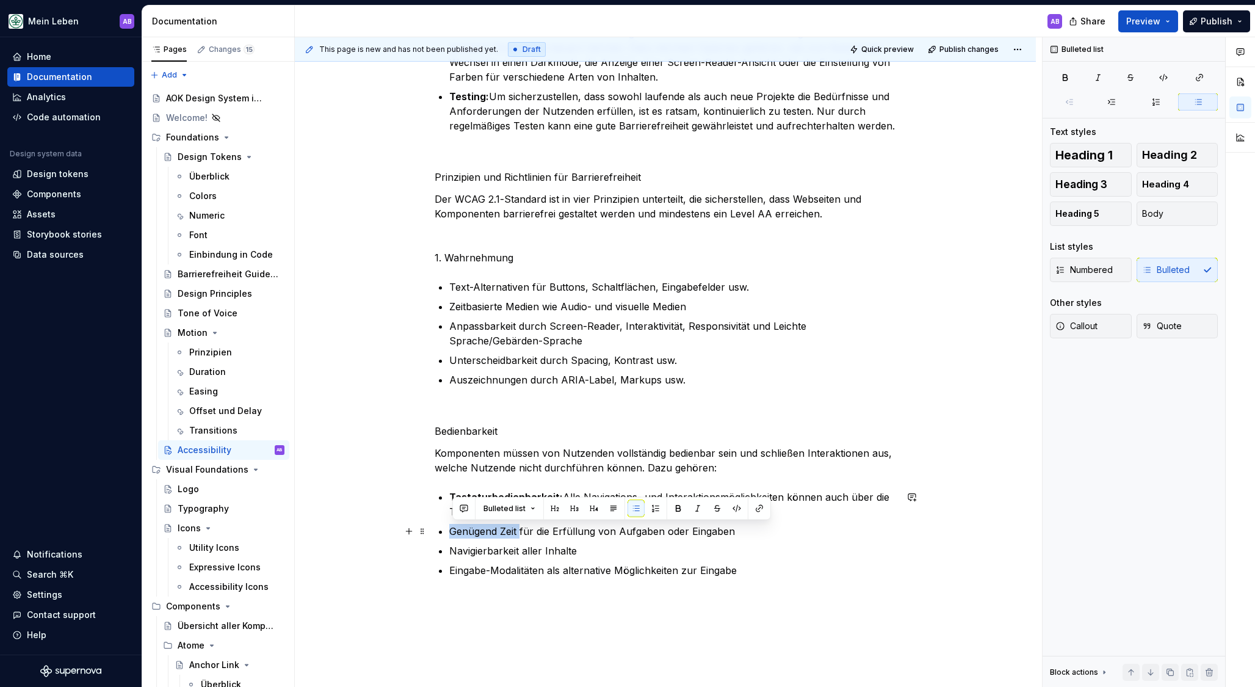
drag, startPoint x: 522, startPoint y: 528, endPoint x: 445, endPoint y: 524, distance: 77.0
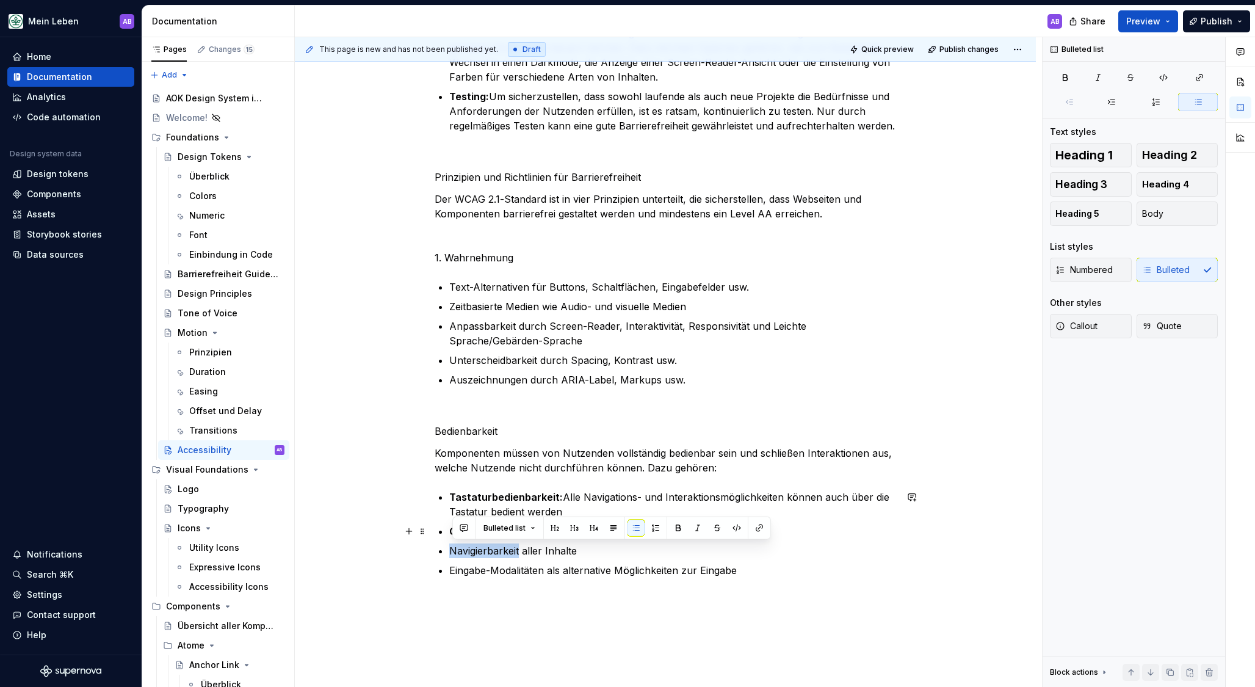
drag, startPoint x: 524, startPoint y: 548, endPoint x: 347, endPoint y: 538, distance: 176.7
drag, startPoint x: 548, startPoint y: 571, endPoint x: 411, endPoint y: 560, distance: 137.2
drag, startPoint x: 536, startPoint y: 479, endPoint x: 529, endPoint y: 471, distance: 9.9
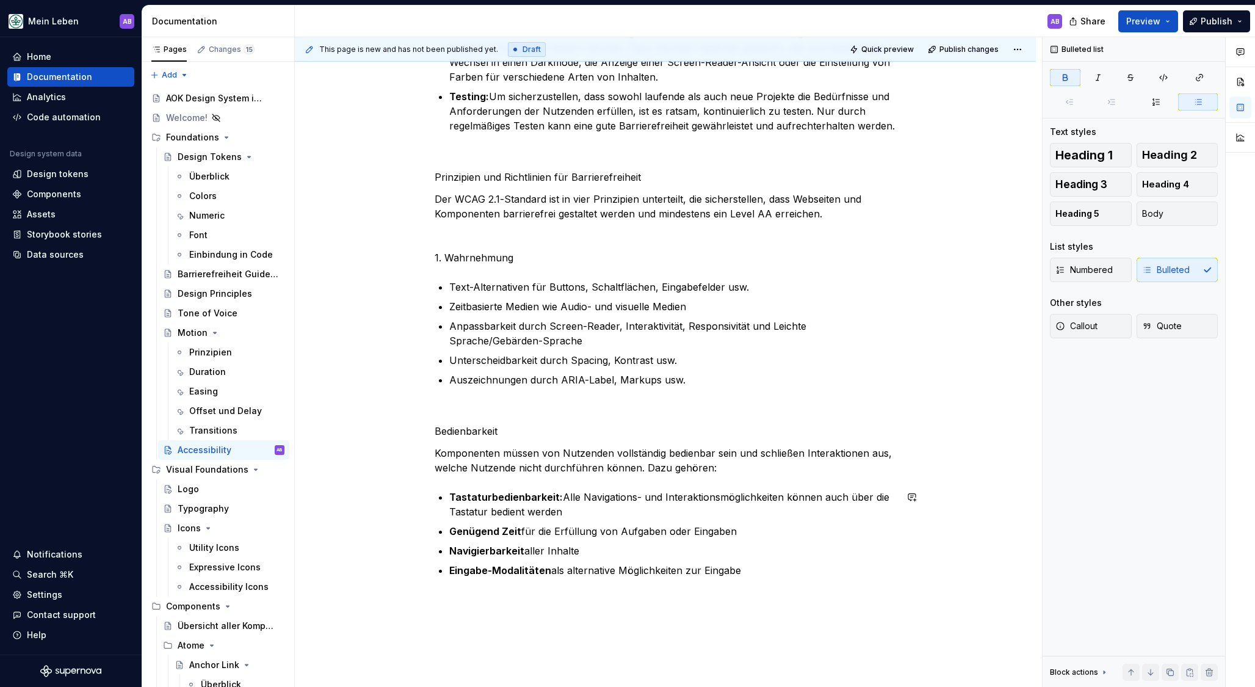
click at [440, 427] on p "Bedienbarkeit" at bounding box center [665, 431] width 461 height 15
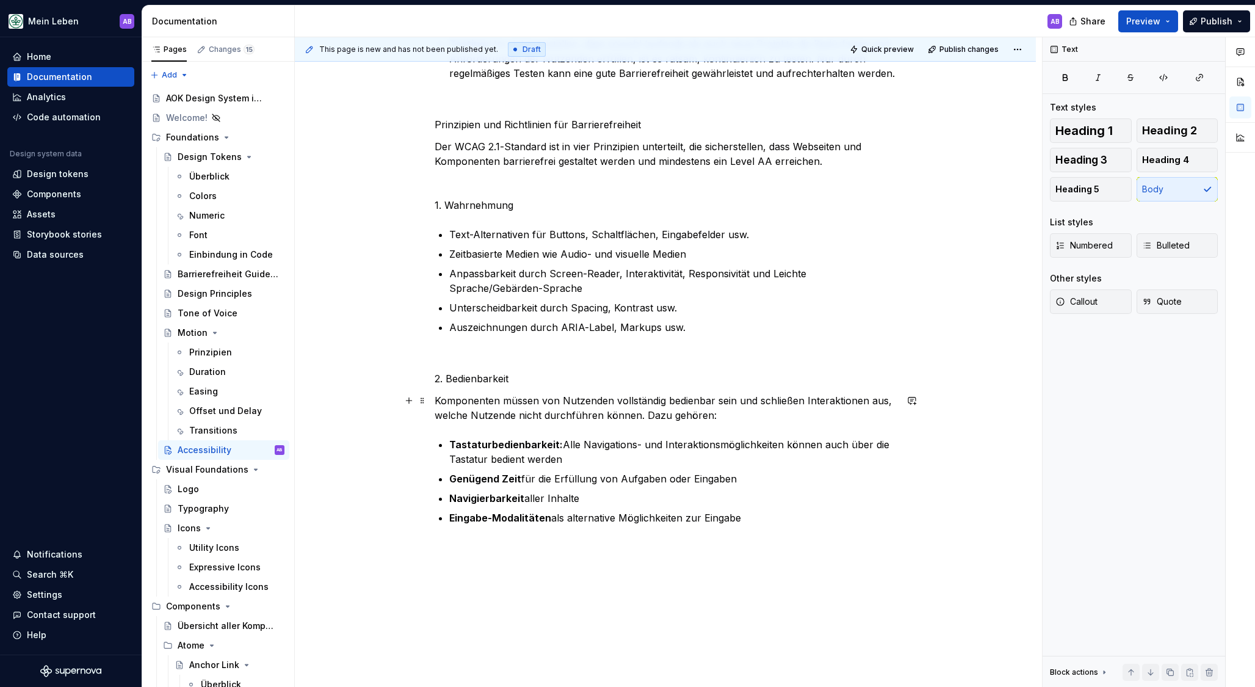
scroll to position [2162, 0]
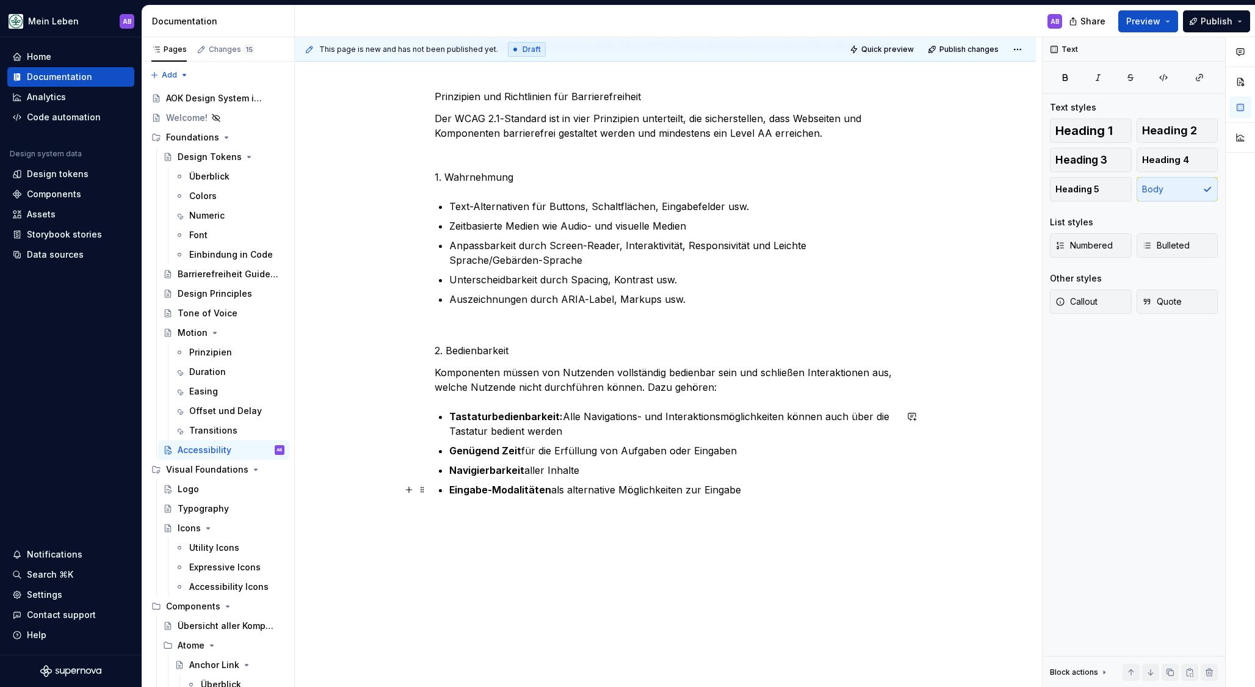
click at [781, 494] on p "Eingabe-Modalitäten als alternative Möglichkeiten zur Eingabe" at bounding box center [672, 489] width 447 height 15
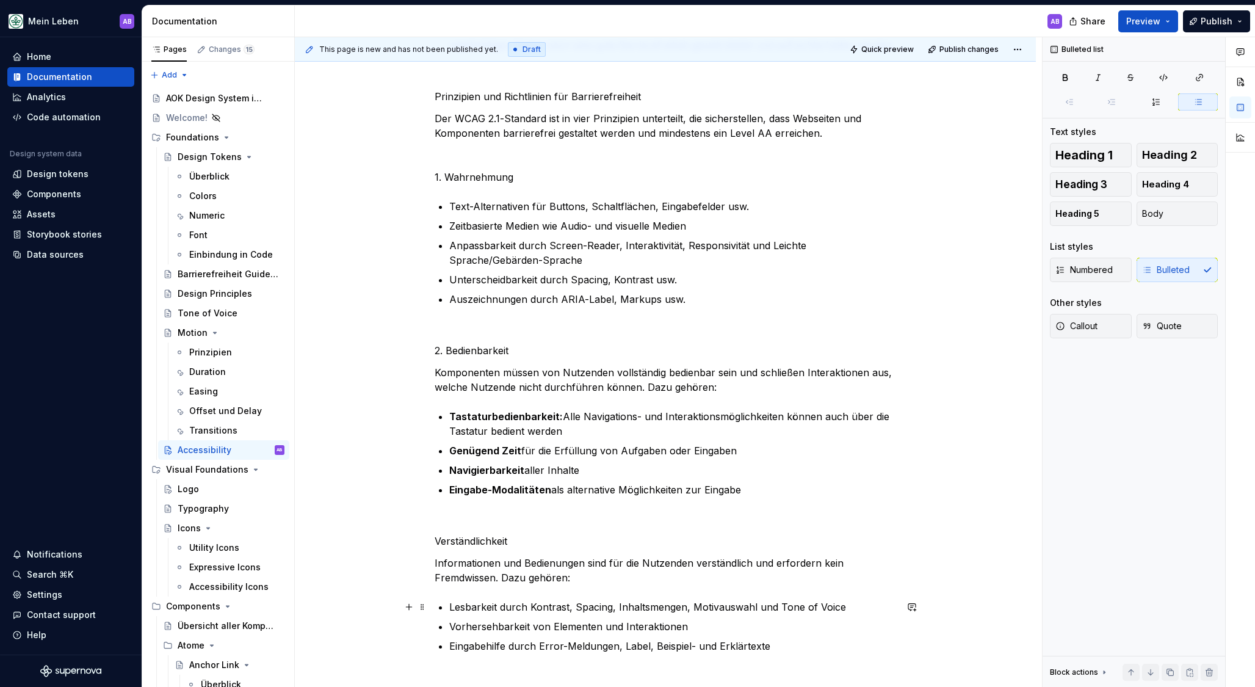
click at [482, 605] on p "Lesbarkeit durch Kontrast, Spacing, Inhaltsmengen, Motivauswahl und Tone of Voi…" at bounding box center [672, 606] width 447 height 15
click at [475, 627] on p "Vorhersehbarkeit von Elementen und Interaktionen" at bounding box center [672, 626] width 447 height 15
click at [483, 648] on p "Eingabehilfe durch Error-Meldungen, Label, Beispiel- und Erklärtexte" at bounding box center [672, 645] width 447 height 15
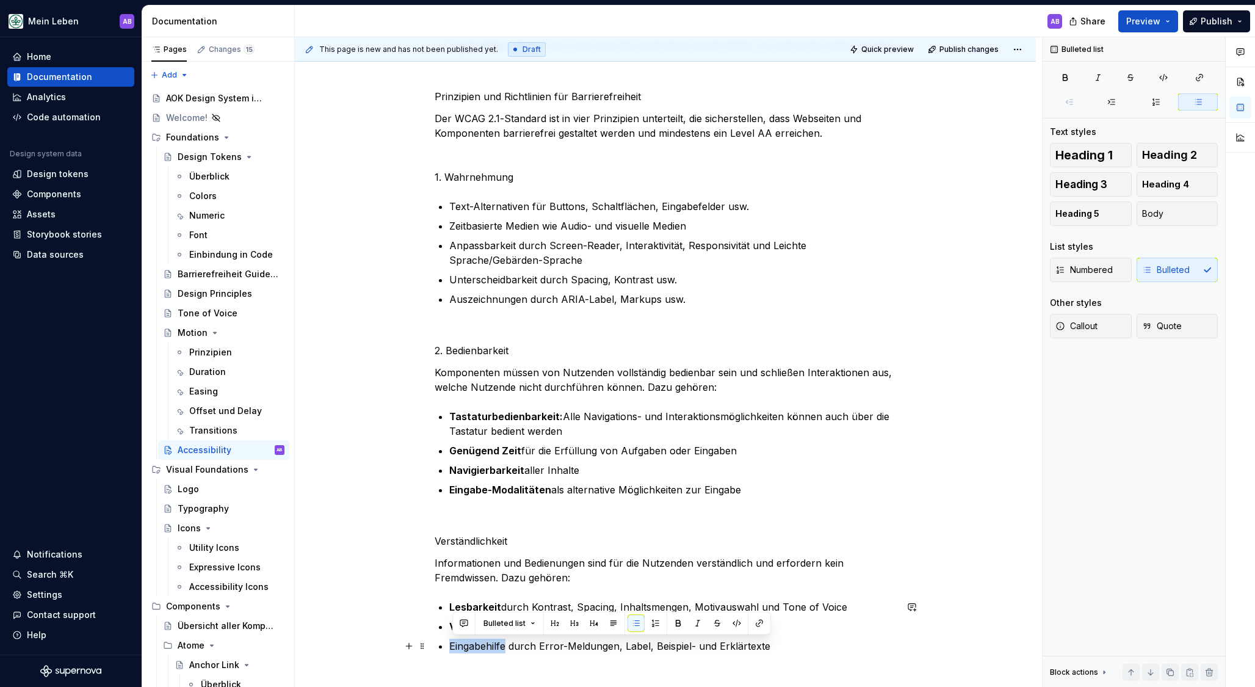
click at [482, 648] on p "Eingabehilfe durch Error-Meldungen, Label, Beispiel- und Erklärtexte" at bounding box center [672, 645] width 447 height 15
click at [513, 581] on p "Informationen und Bedienungen sind für die Nutzenden verständlich und erfordern…" at bounding box center [665, 569] width 461 height 29
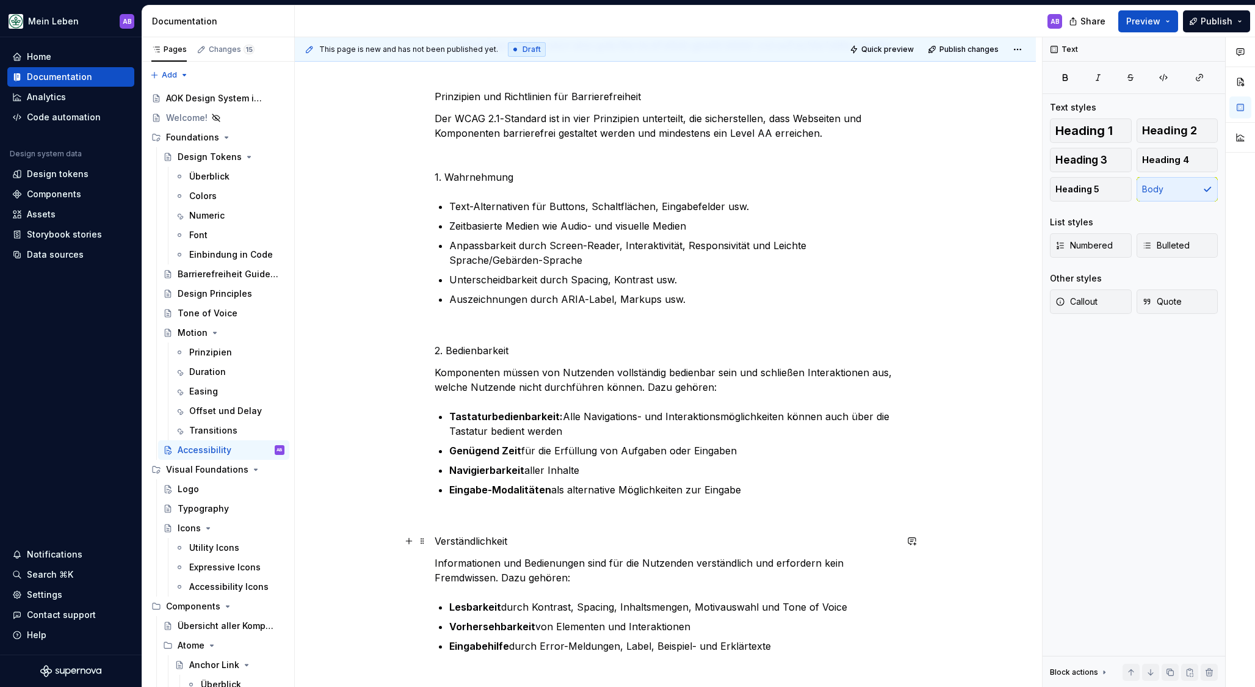
click at [504, 543] on p "Verständlichkeit" at bounding box center [665, 540] width 461 height 15
click at [447, 541] on p "Verständlichkeit" at bounding box center [665, 540] width 461 height 15
click at [438, 539] on p "Verständlichkeit" at bounding box center [665, 540] width 461 height 15
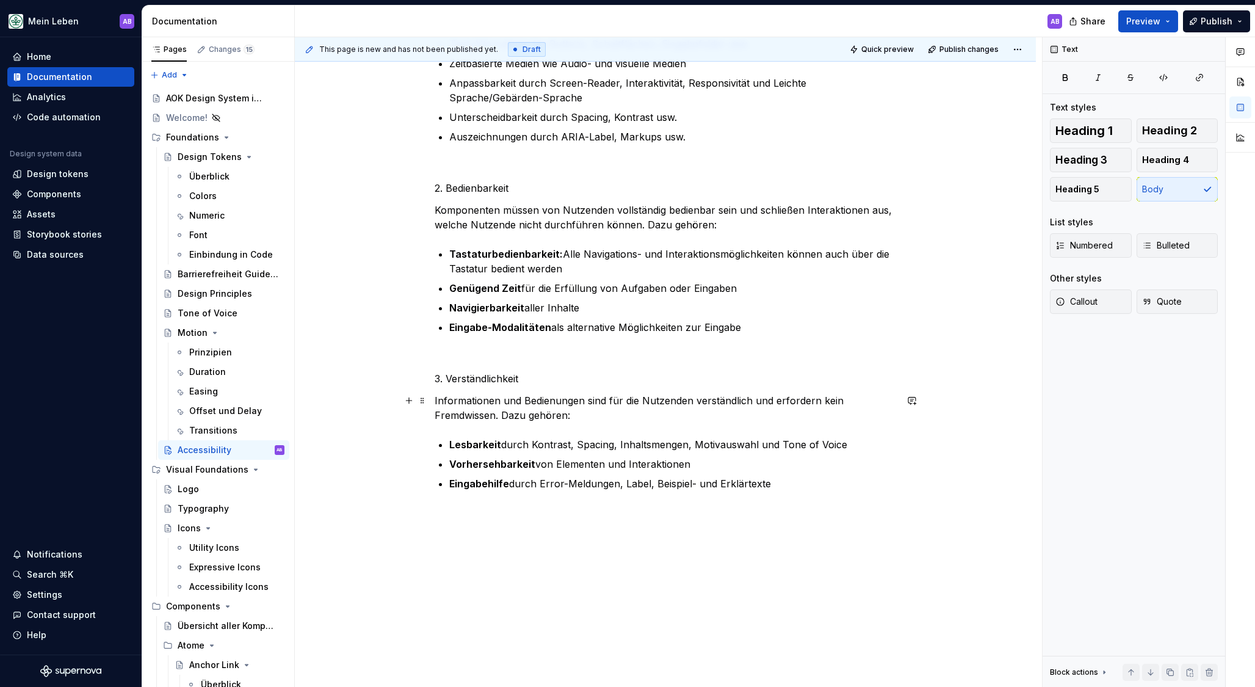
scroll to position [2348, 0]
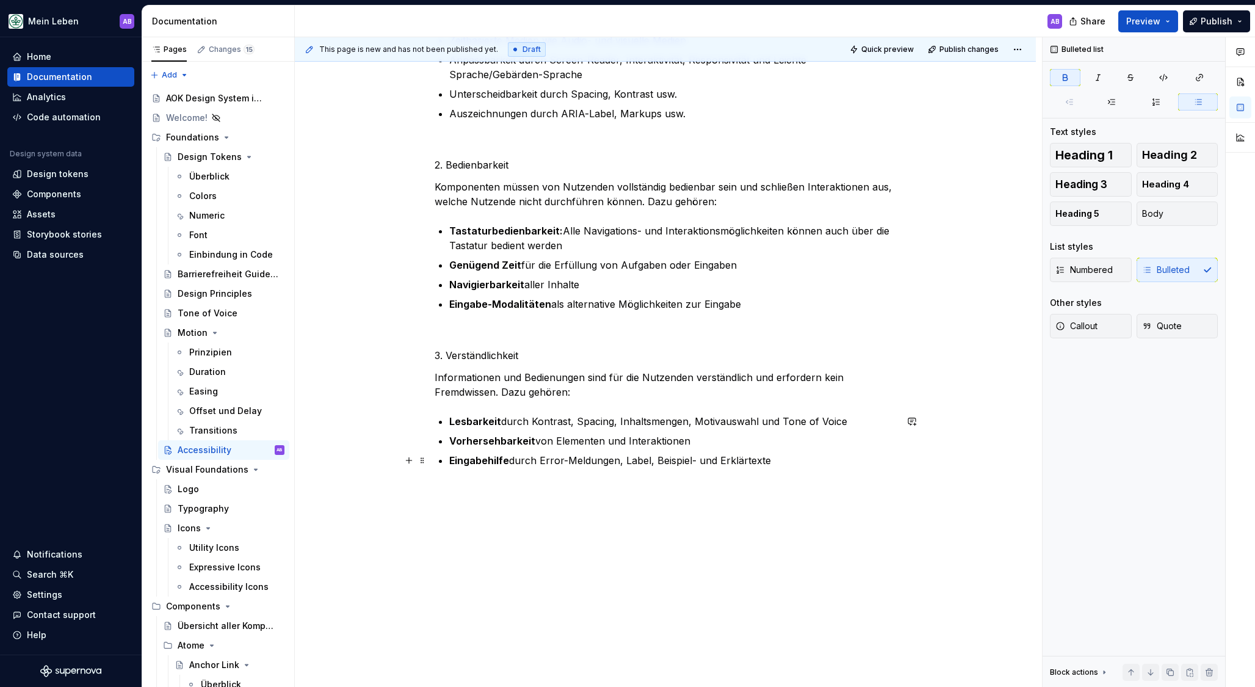
click at [815, 452] on ul "Lesbarkeit durch Kontrast, Spacing, Inhaltsmengen, Motivauswahl und Tone of Voi…" at bounding box center [672, 441] width 447 height 54
click at [810, 466] on p "Eingabehilfe durch Error-Meldungen, Label, Beispiel- und Erklärtexte" at bounding box center [672, 460] width 447 height 15
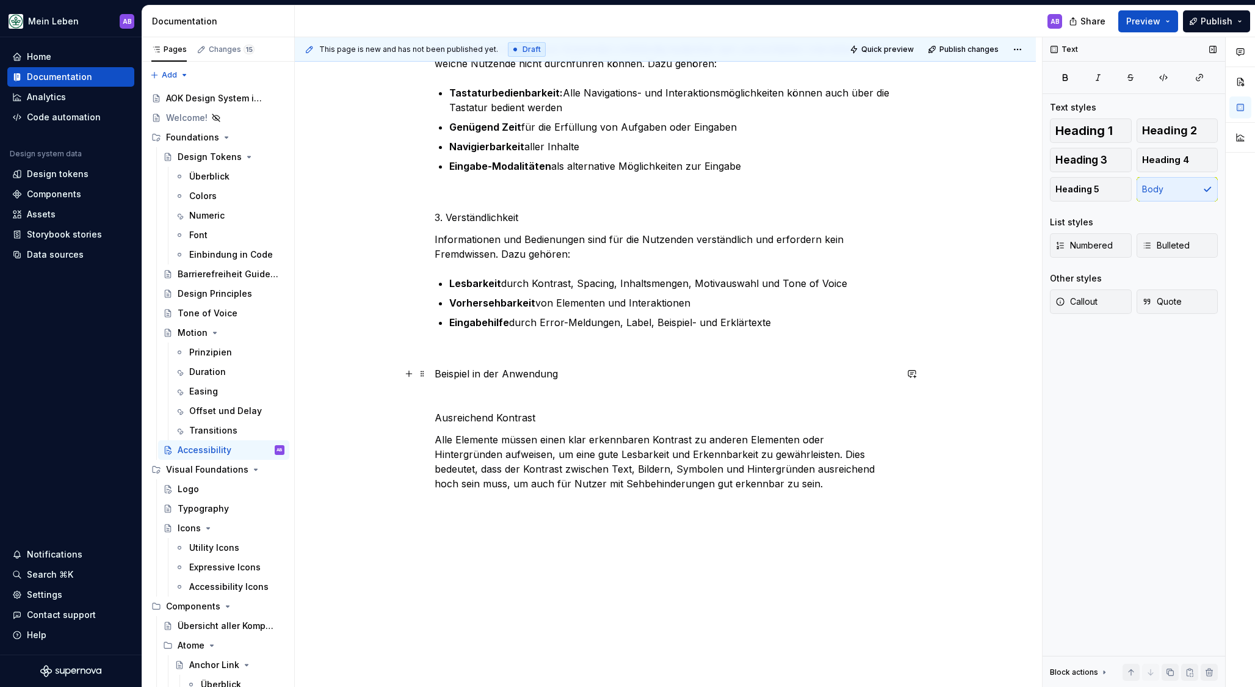
scroll to position [2509, 0]
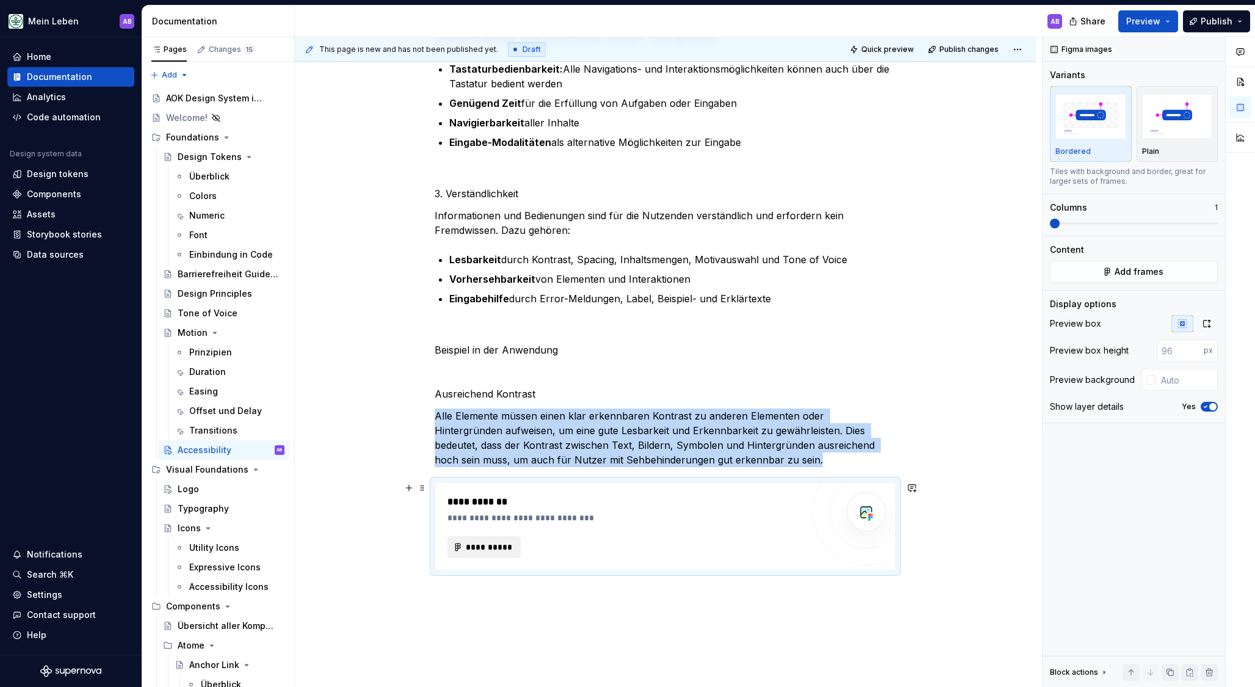
click at [512, 551] on span "**********" at bounding box center [489, 547] width 48 height 12
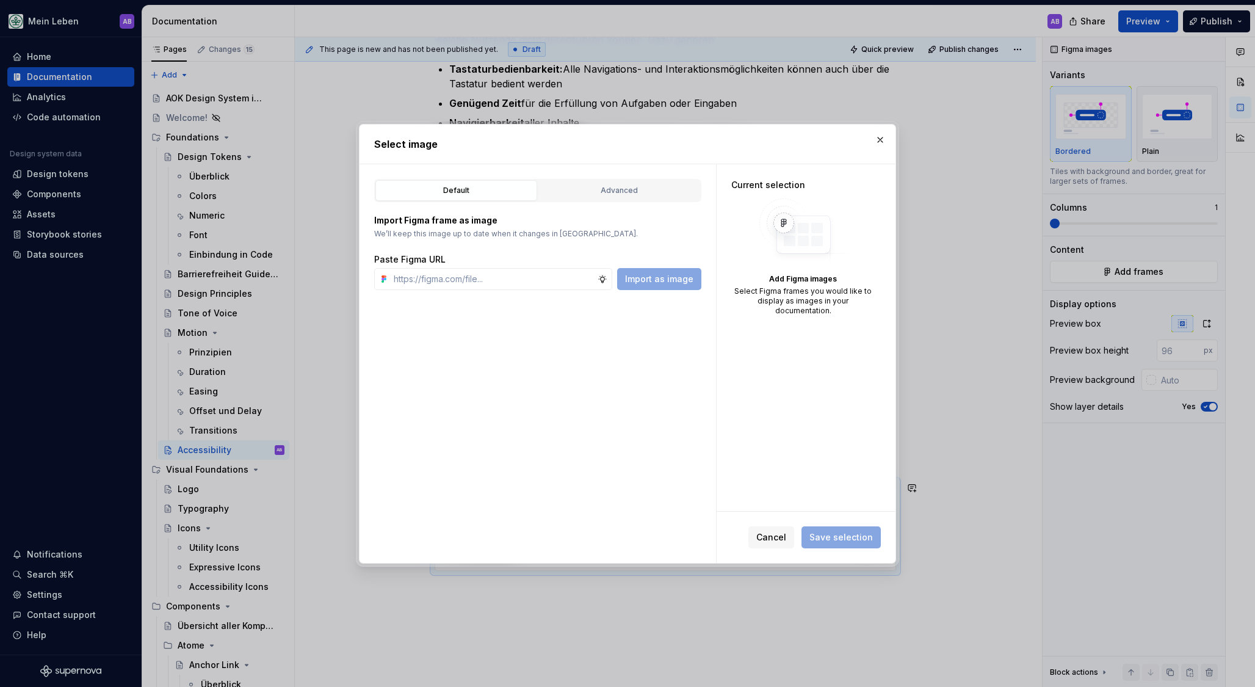
type textarea "*"
paste input "[URL][DOMAIN_NAME]"
type input "[URL][DOMAIN_NAME]"
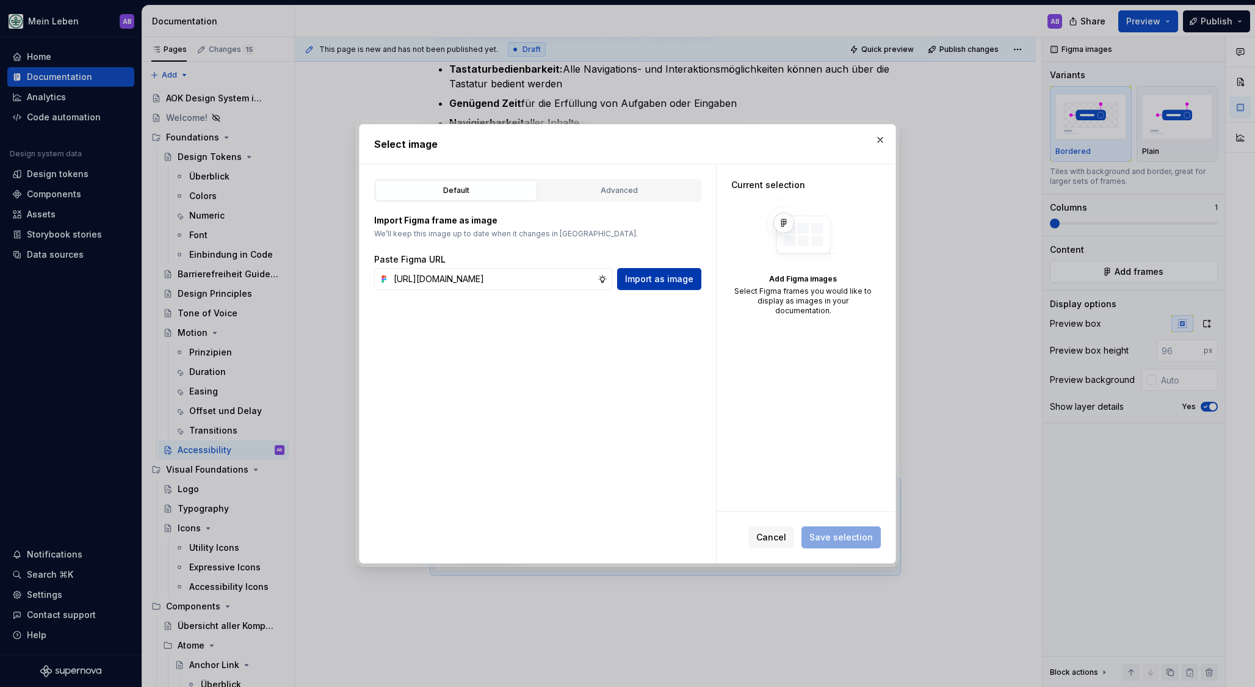
click at [665, 283] on span "Import as image" at bounding box center [659, 279] width 68 height 12
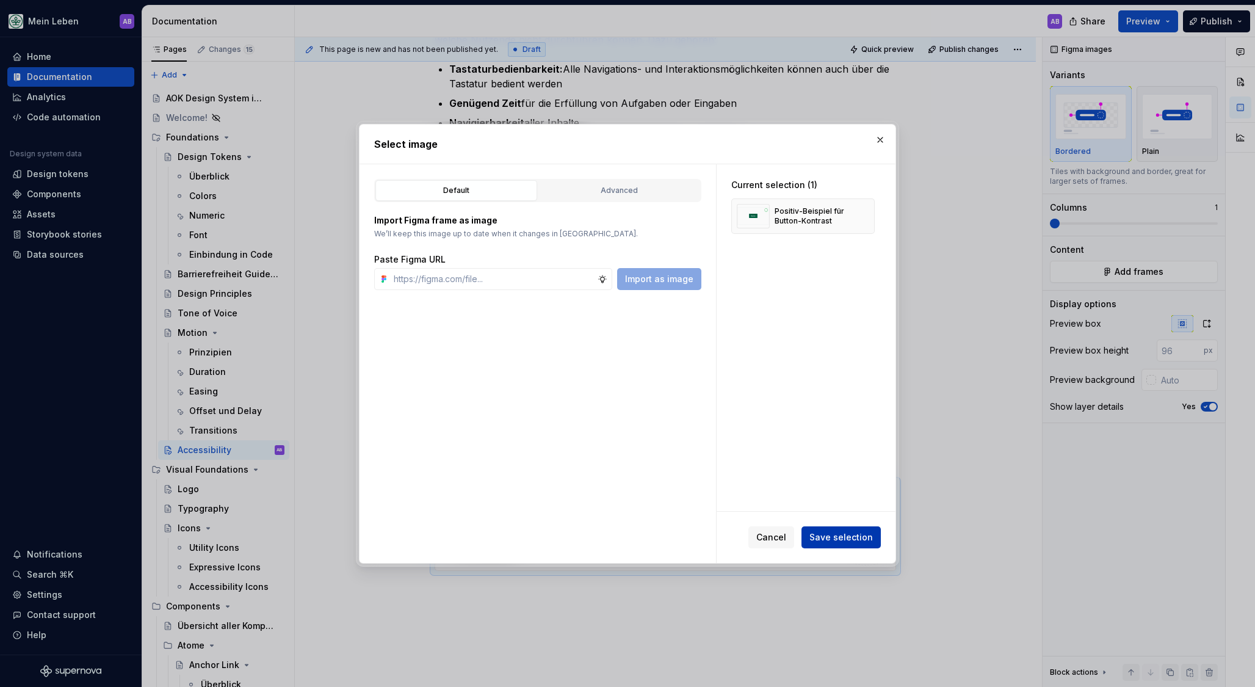
click at [819, 538] on span "Save selection" at bounding box center [840, 537] width 63 height 12
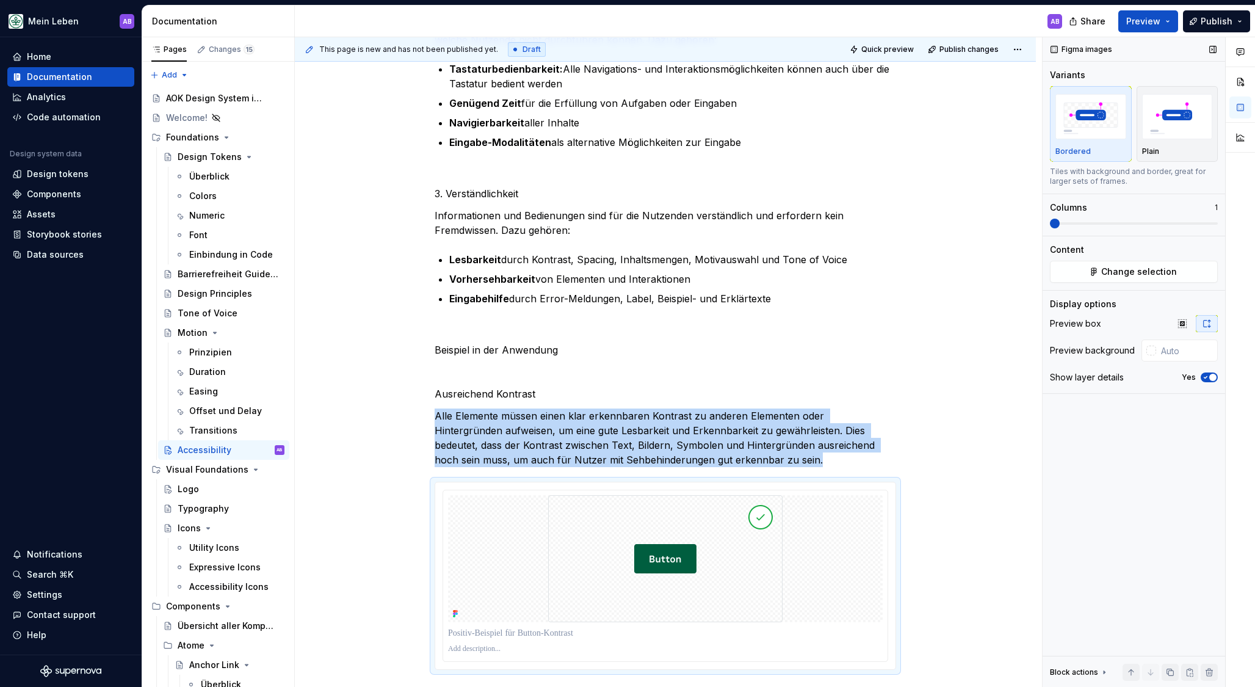
click at [1070, 222] on span at bounding box center [1134, 224] width 168 height 10
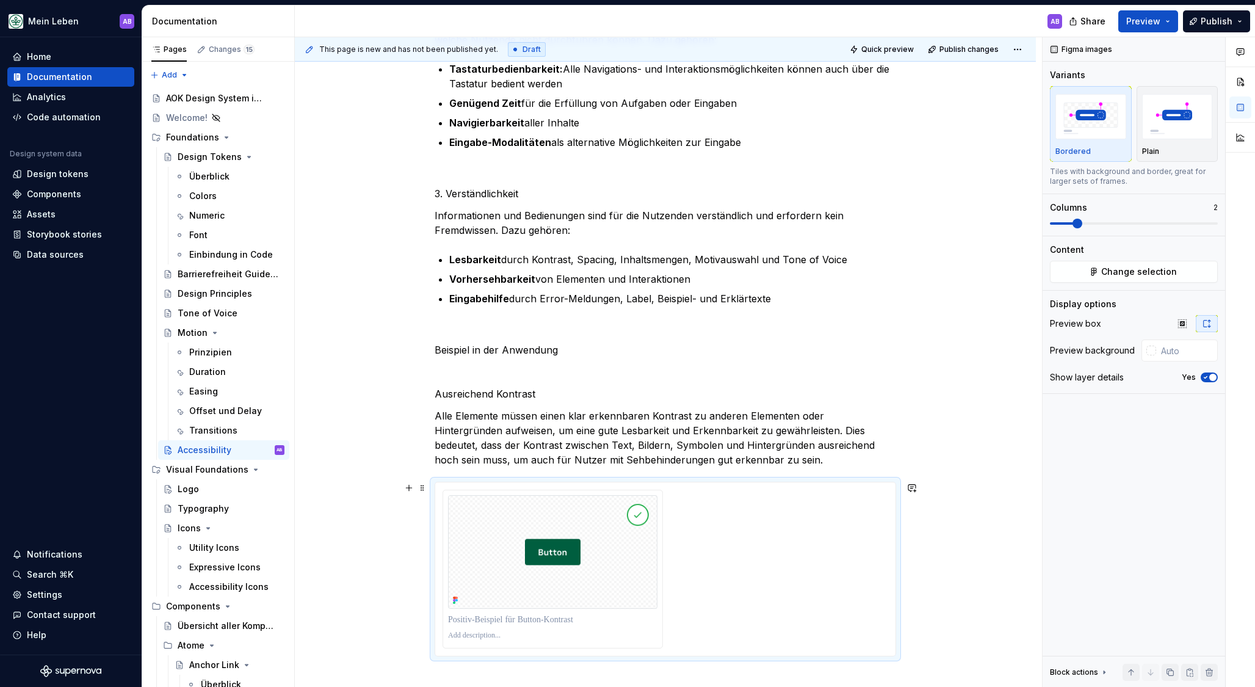
click at [758, 544] on div at bounding box center [666, 569] width 446 height 159
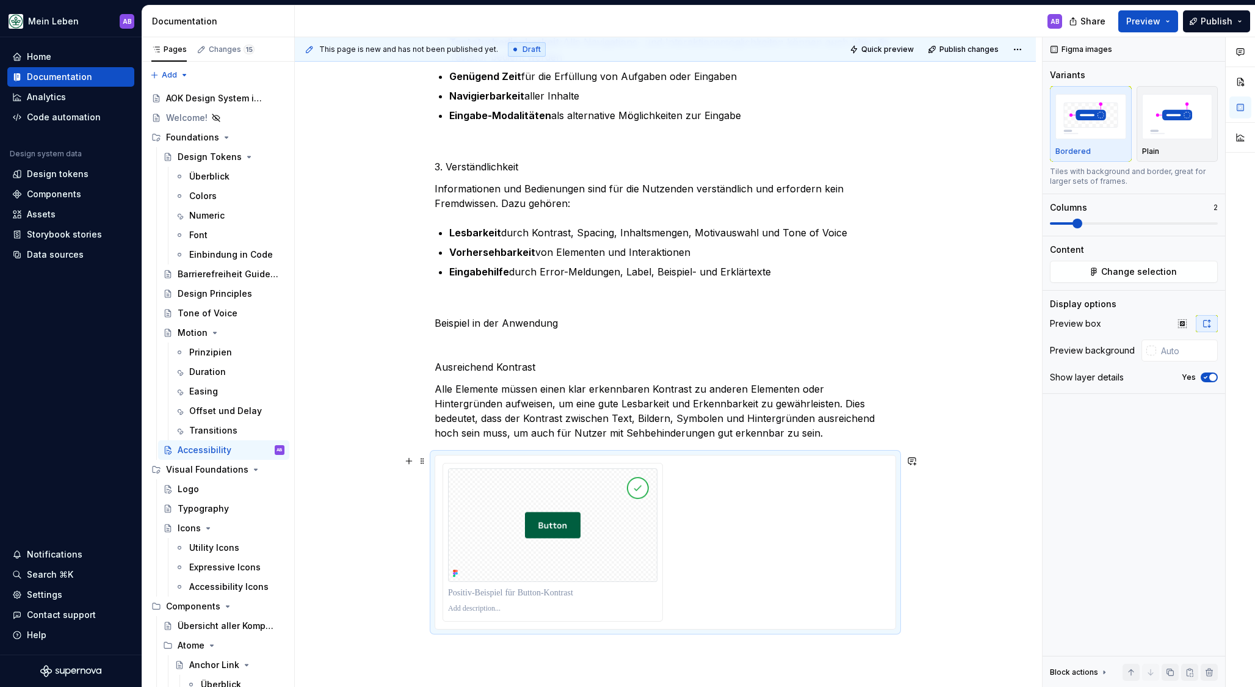
scroll to position [2551, 0]
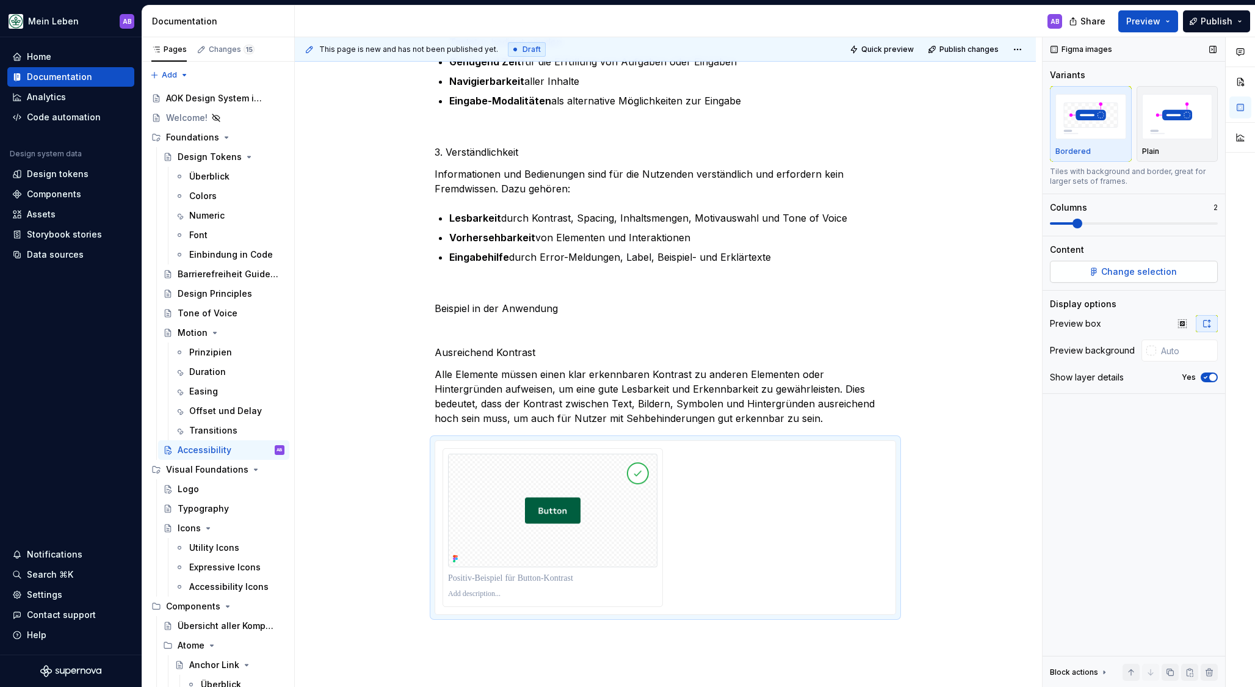
click at [1151, 261] on button "Change selection" at bounding box center [1134, 272] width 168 height 22
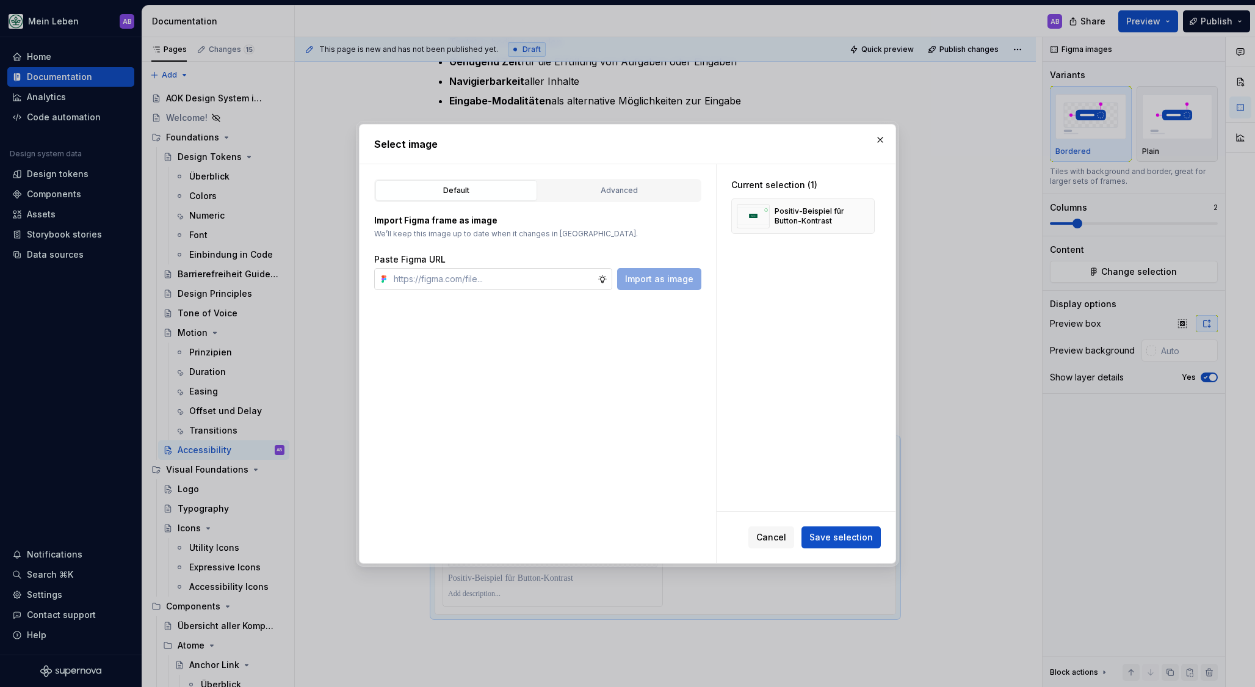
drag, startPoint x: 549, startPoint y: 280, endPoint x: 582, endPoint y: 277, distance: 33.7
click at [549, 280] on input "text" at bounding box center [493, 279] width 209 height 22
paste input "[URL][DOMAIN_NAME]"
type input "[URL][DOMAIN_NAME]"
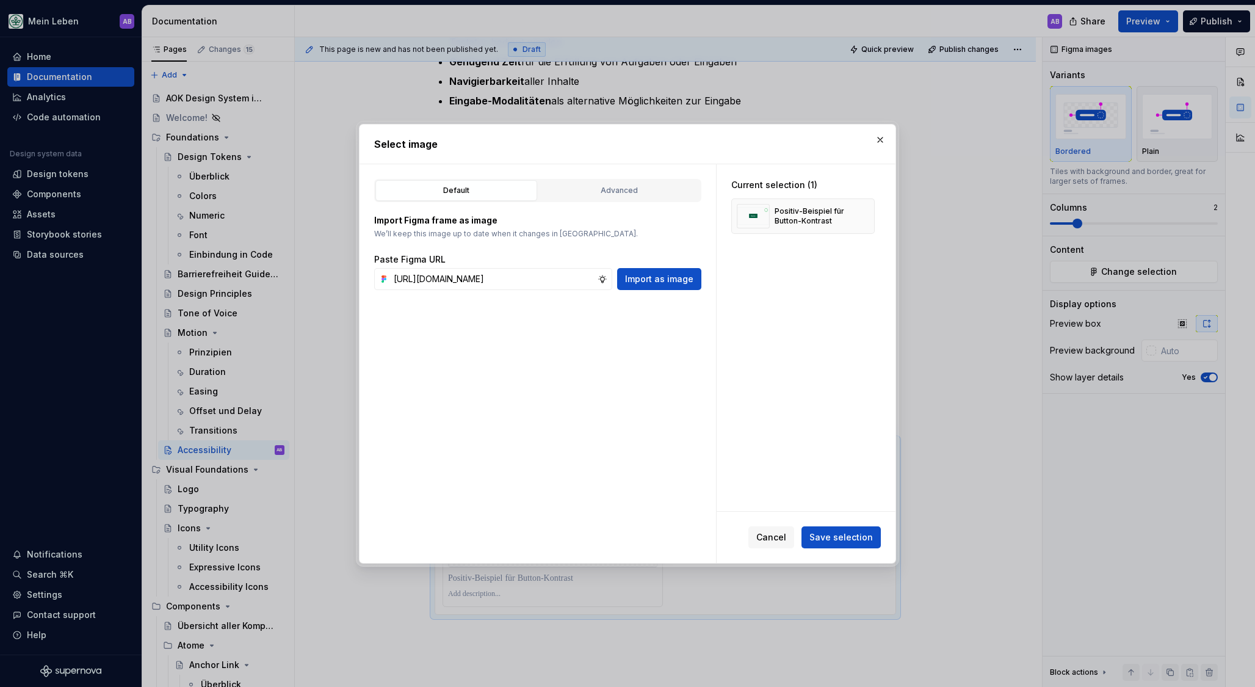
scroll to position [0, 0]
click at [660, 277] on span "Import as image" at bounding box center [659, 279] width 68 height 12
type textarea "*"
click at [848, 532] on span "Save selection" at bounding box center [840, 537] width 63 height 12
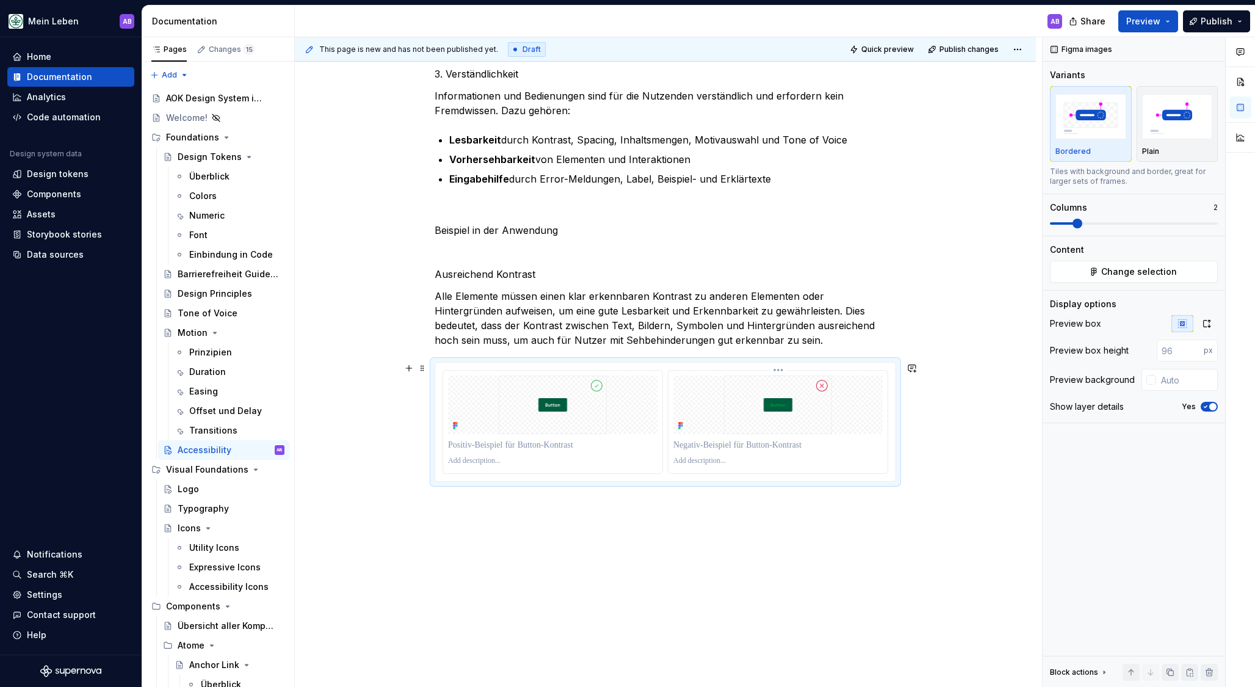
scroll to position [2644, 0]
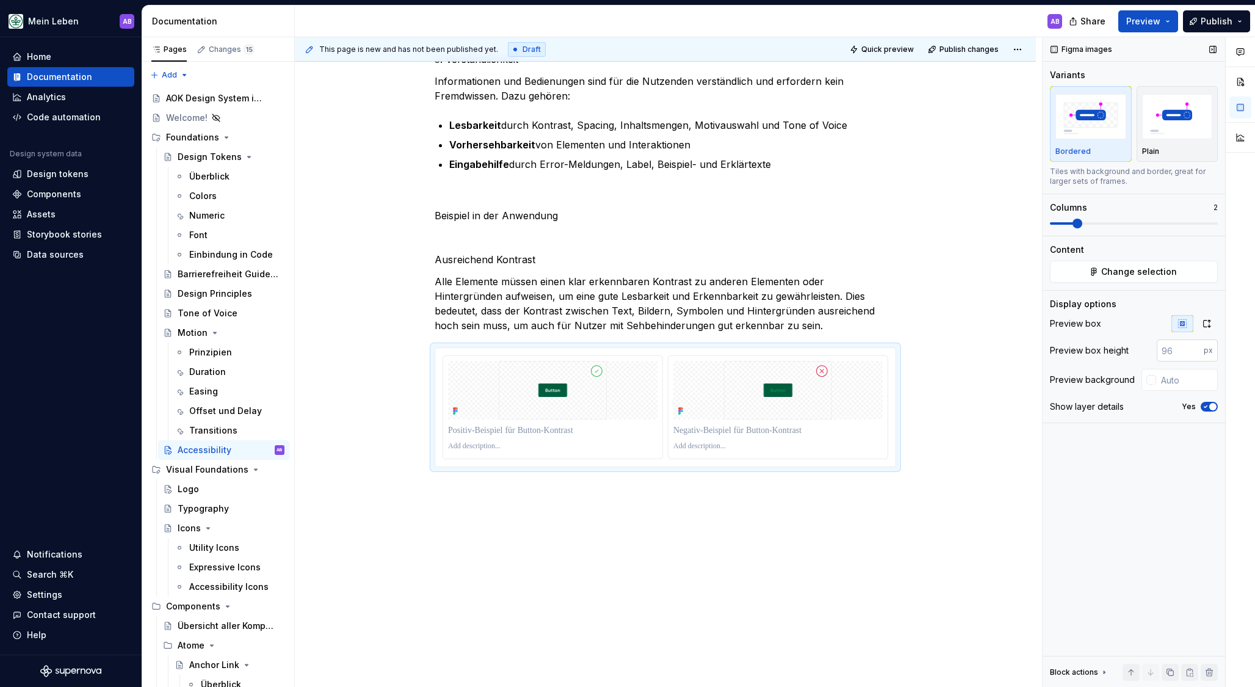
click at [1170, 356] on input "number" at bounding box center [1180, 350] width 47 height 22
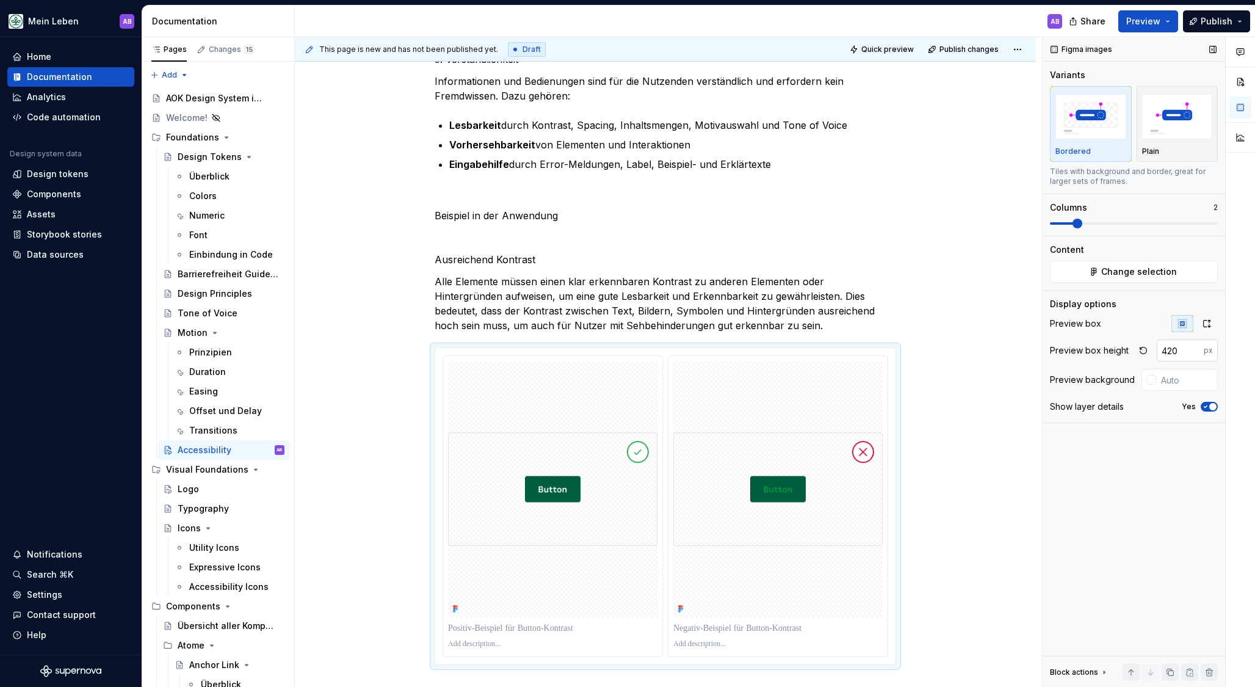
click at [1177, 352] on input "420" at bounding box center [1180, 350] width 47 height 22
type input "8"
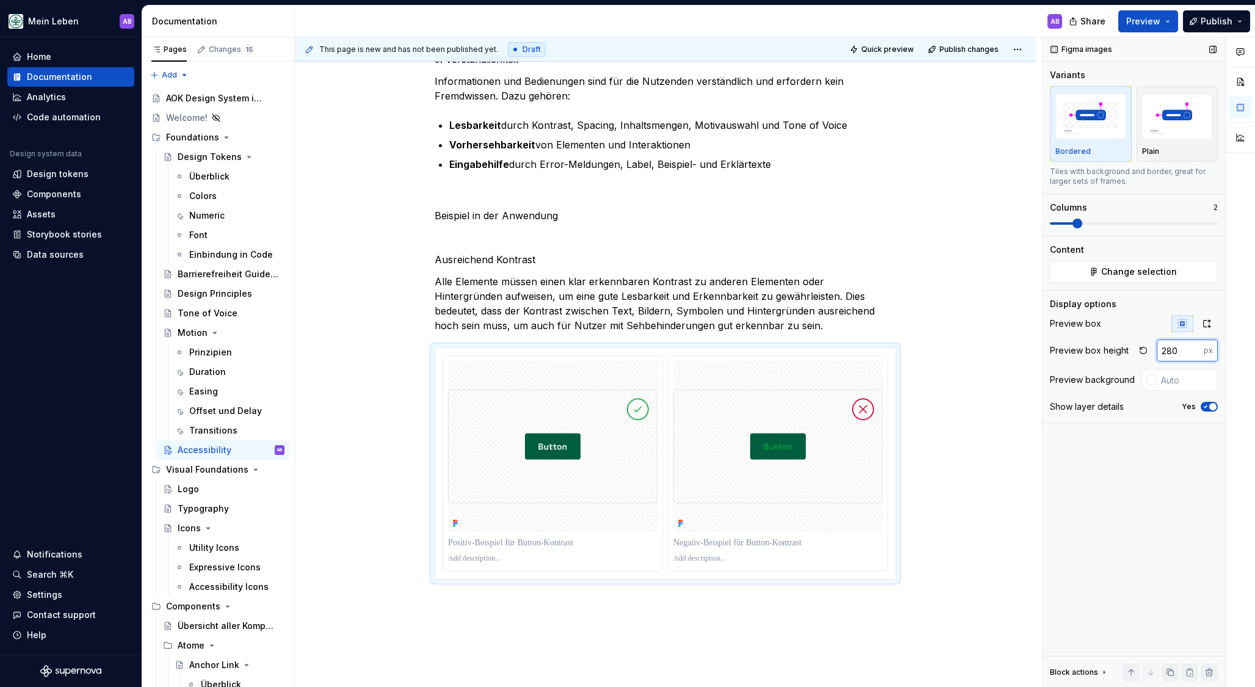
drag, startPoint x: 1178, startPoint y: 352, endPoint x: 1161, endPoint y: 350, distance: 17.1
click at [1161, 350] on input "280" at bounding box center [1180, 350] width 47 height 22
type input "3"
click at [1161, 350] on input "240" at bounding box center [1180, 350] width 47 height 22
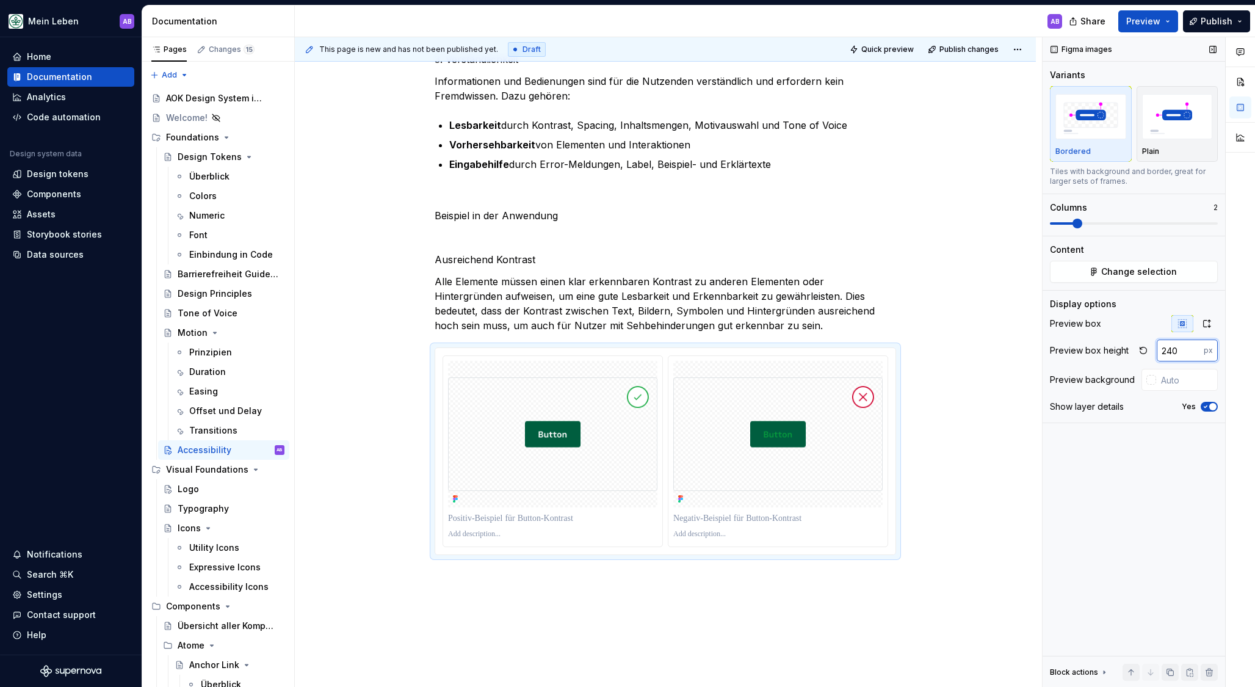
click at [1161, 350] on input "240" at bounding box center [1180, 350] width 47 height 22
click at [1160, 352] on input "220" at bounding box center [1180, 350] width 47 height 22
type input "208"
click at [1170, 381] on input "text" at bounding box center [1187, 380] width 62 height 22
click at [1157, 381] on input "text" at bounding box center [1187, 380] width 62 height 22
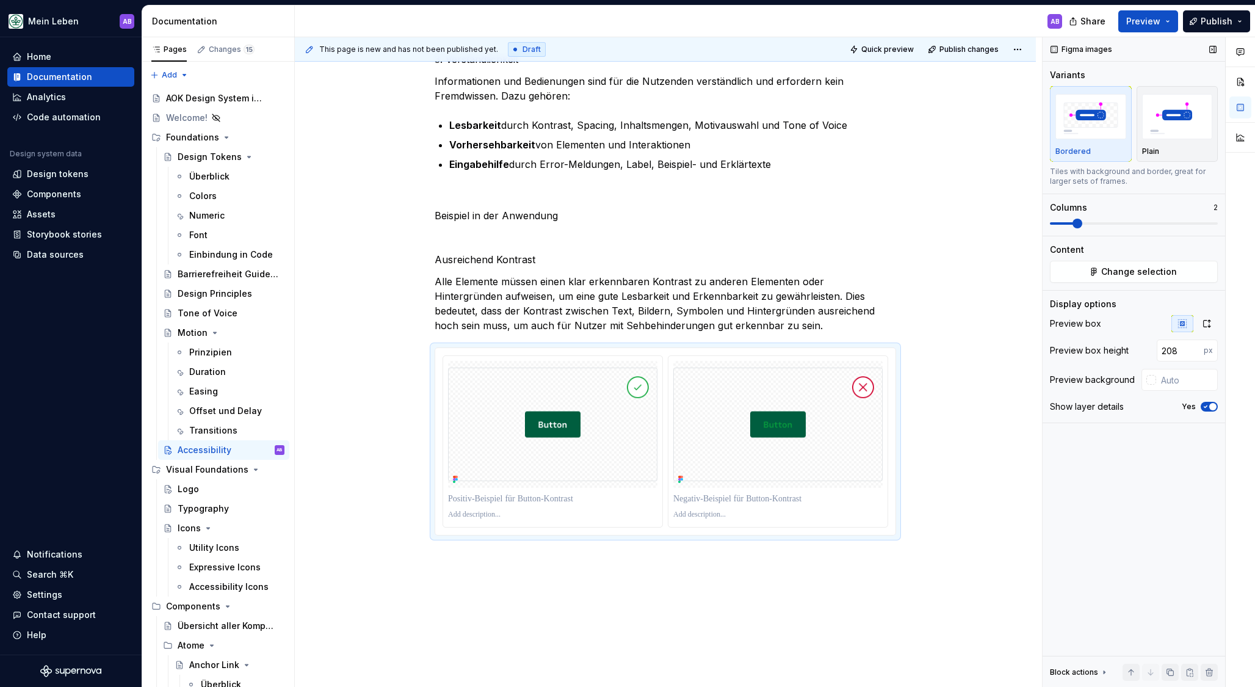
click at [1123, 381] on div "Preview background" at bounding box center [1092, 380] width 85 height 12
click at [1144, 379] on div at bounding box center [1148, 380] width 15 height 22
click at [1149, 378] on div at bounding box center [1151, 380] width 10 height 10
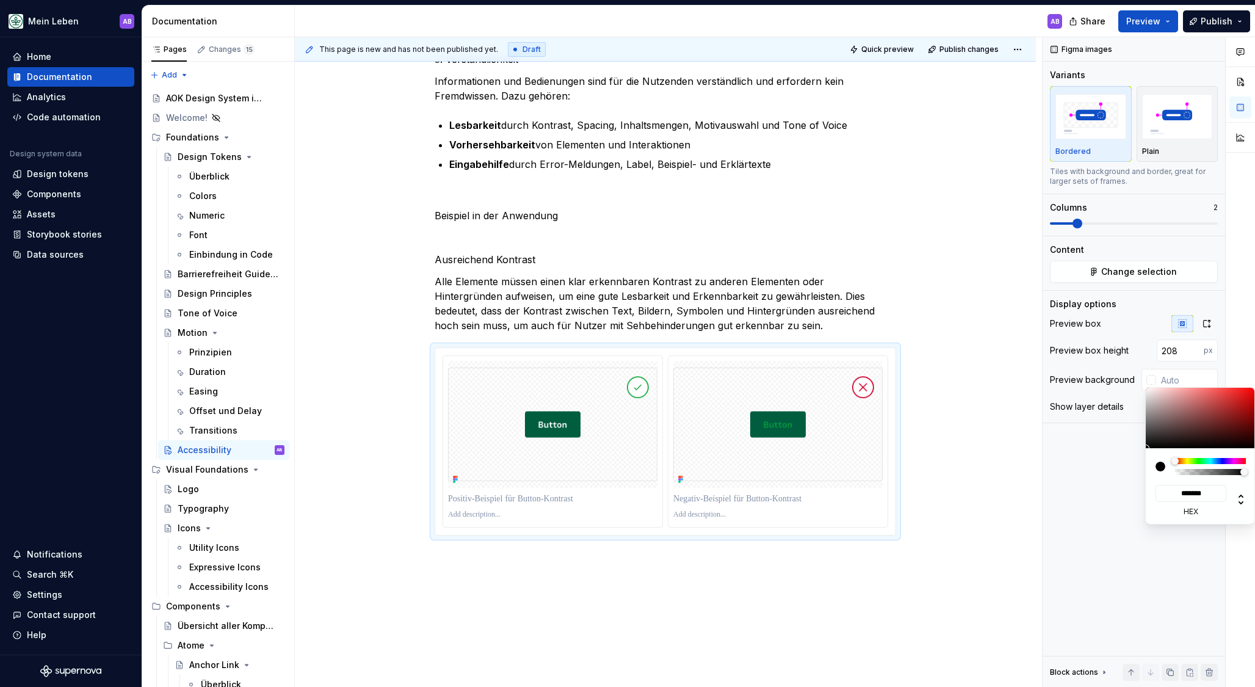
click at [1149, 379] on div "Comments Open comments No comments yet Select ‘Comment’ from the block context …" at bounding box center [1149, 362] width 212 height 650
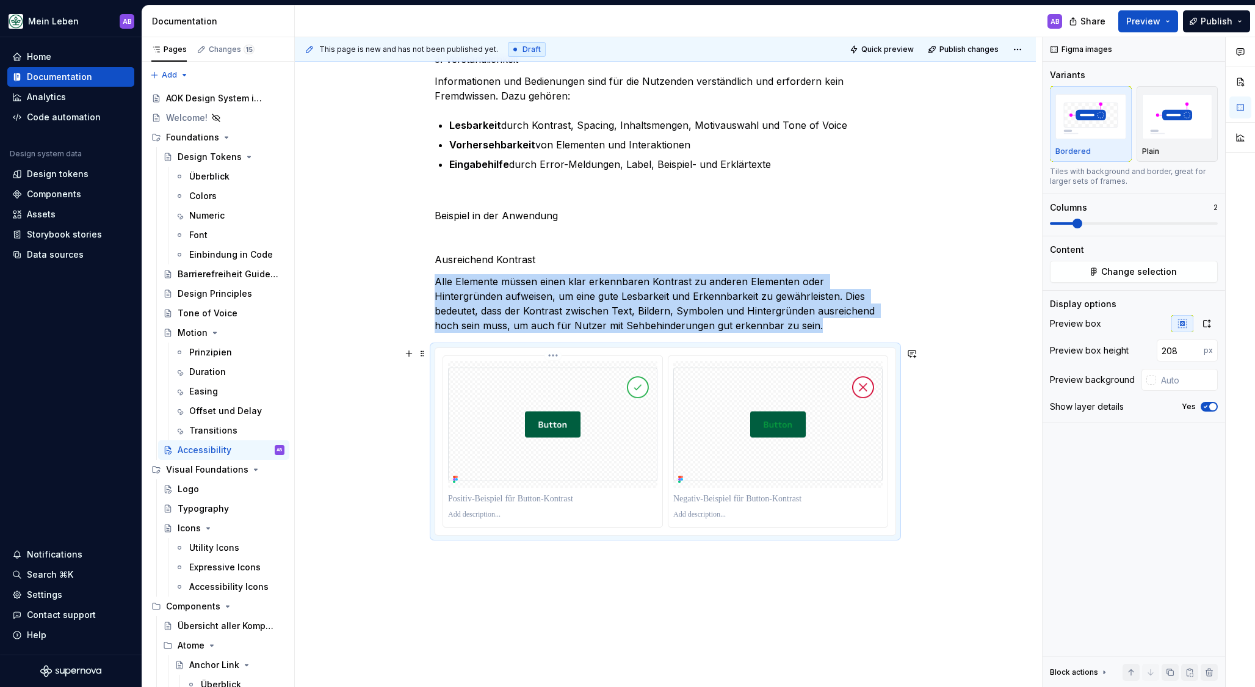
click at [559, 413] on img at bounding box center [552, 424] width 209 height 114
click at [553, 356] on html "Mein Leben AB Home Documentation Analytics Code automation Design system data D…" at bounding box center [627, 343] width 1255 height 687
click at [587, 395] on div "Update Figma image" at bounding box center [614, 400] width 89 height 12
click at [784, 386] on img at bounding box center [777, 424] width 209 height 114
click at [784, 356] on html "Mein Leben AB Home Documentation Analytics Code automation Design system data D…" at bounding box center [627, 343] width 1255 height 687
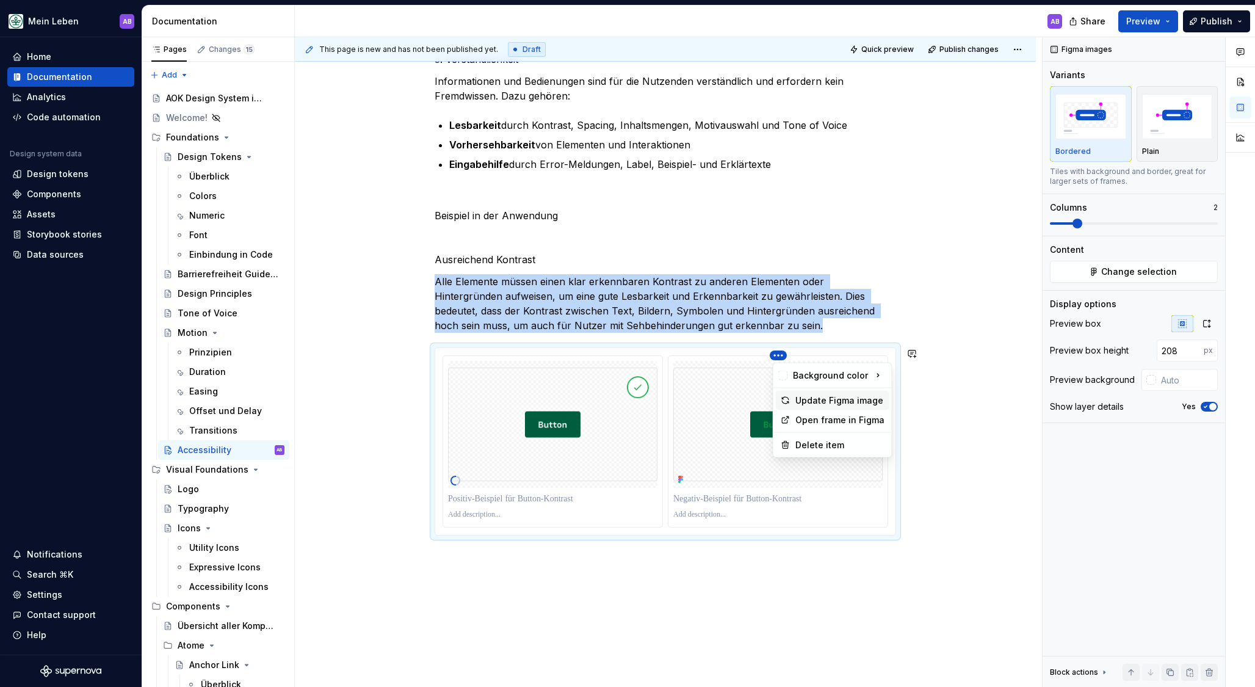
click at [821, 403] on div "Update Figma image" at bounding box center [839, 400] width 89 height 12
drag, startPoint x: 958, startPoint y: 511, endPoint x: 950, endPoint y: 515, distance: 8.7
click at [958, 511] on div "This page is new and has not been published yet. Draft Quick preview Publish ch…" at bounding box center [668, 362] width 747 height 650
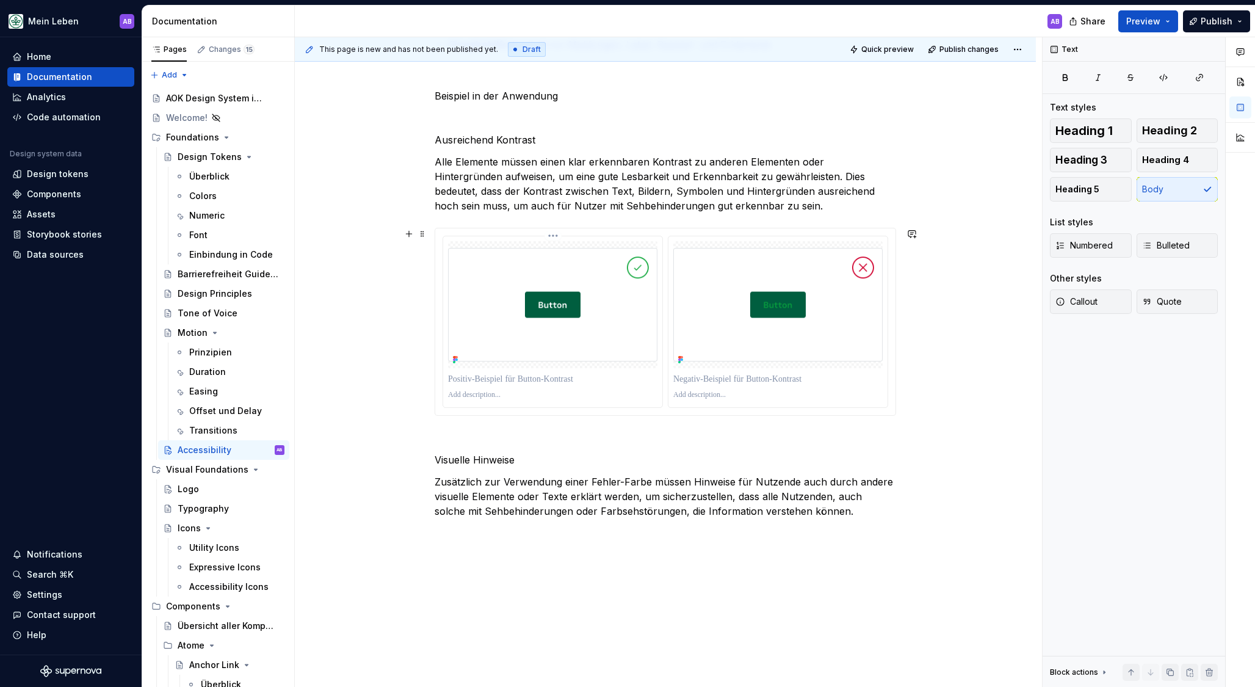
scroll to position [2764, 0]
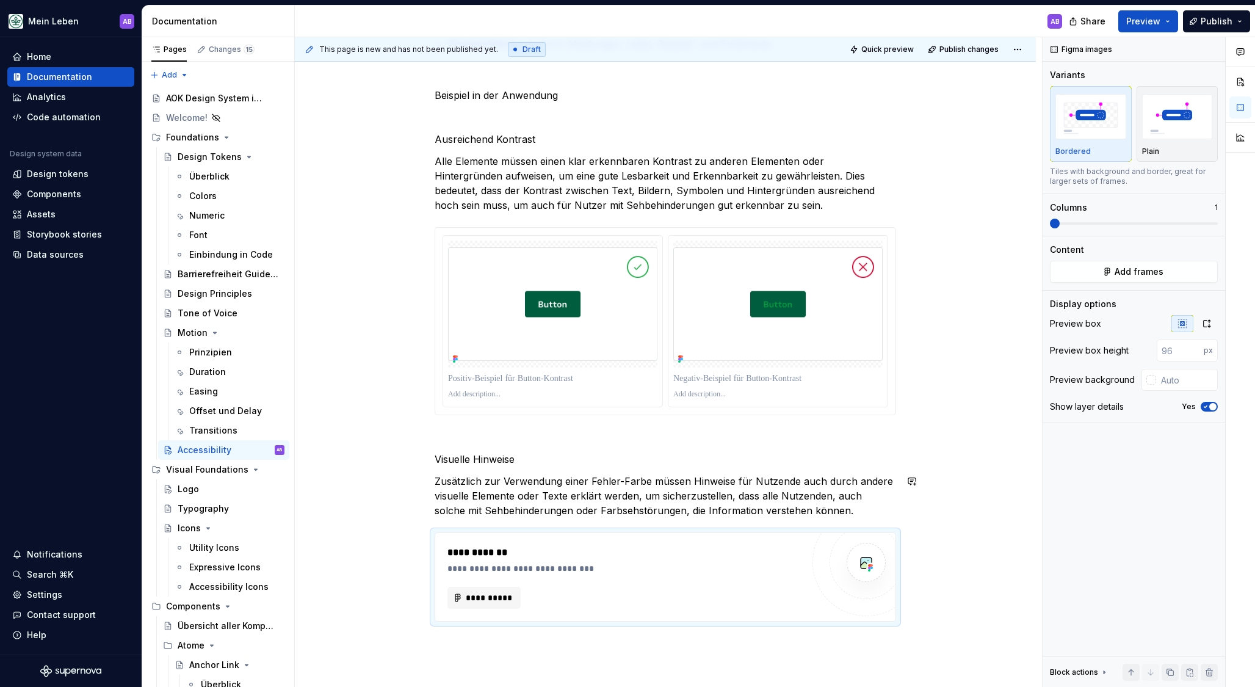
type textarea "*"
click at [501, 391] on p at bounding box center [552, 394] width 209 height 10
type input "208"
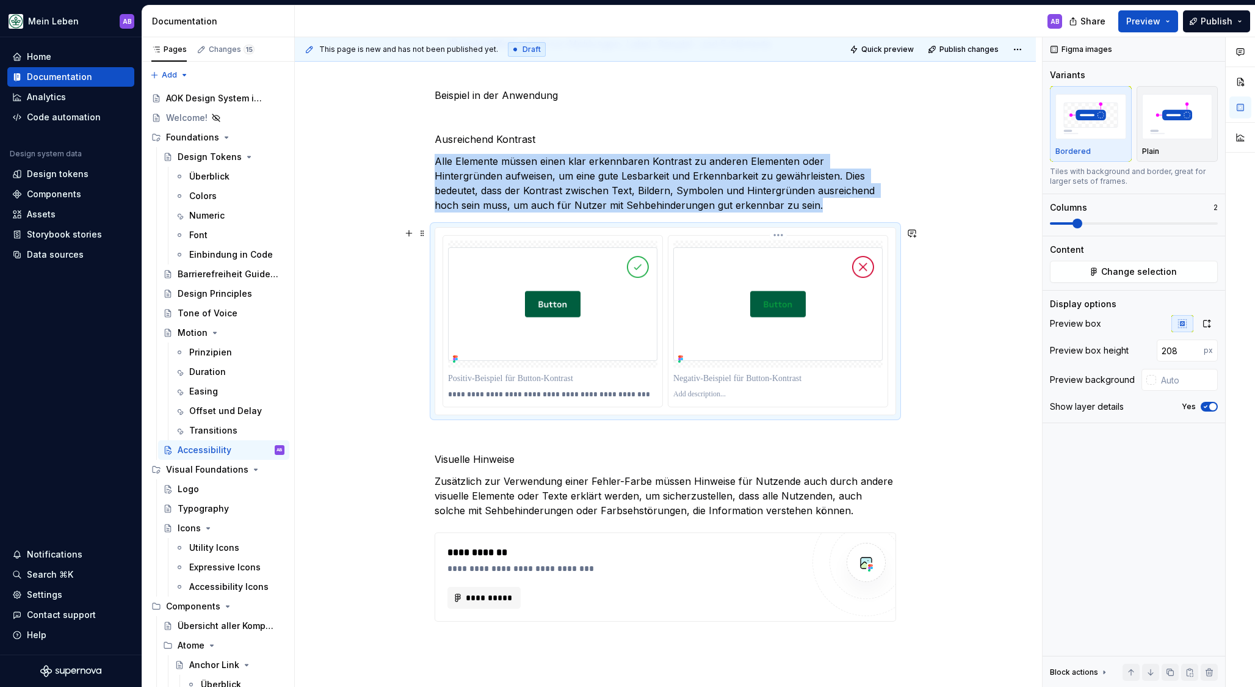
click at [764, 400] on div at bounding box center [777, 394] width 209 height 15
click at [745, 393] on p at bounding box center [777, 394] width 209 height 10
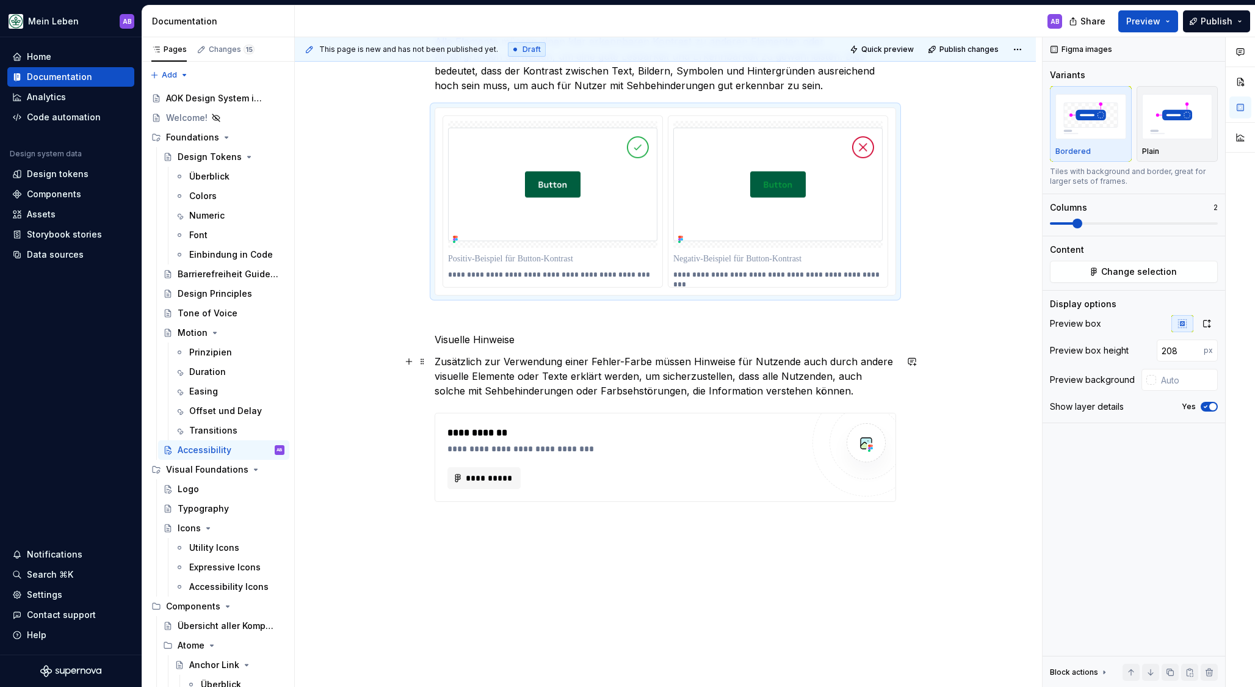
scroll to position [2854, 0]
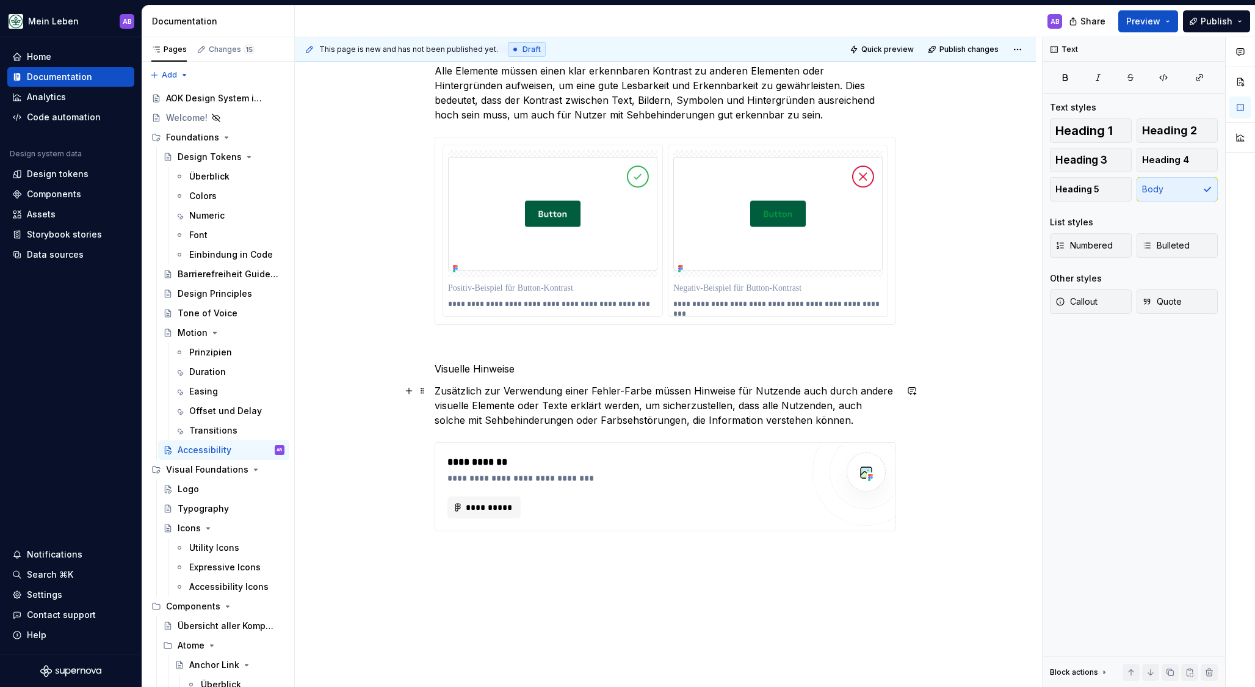
click at [819, 417] on p "Zusätzlich zur Verwendung einer Fehler-Farbe müssen Hinweise für Nutzende auch …" at bounding box center [665, 405] width 461 height 44
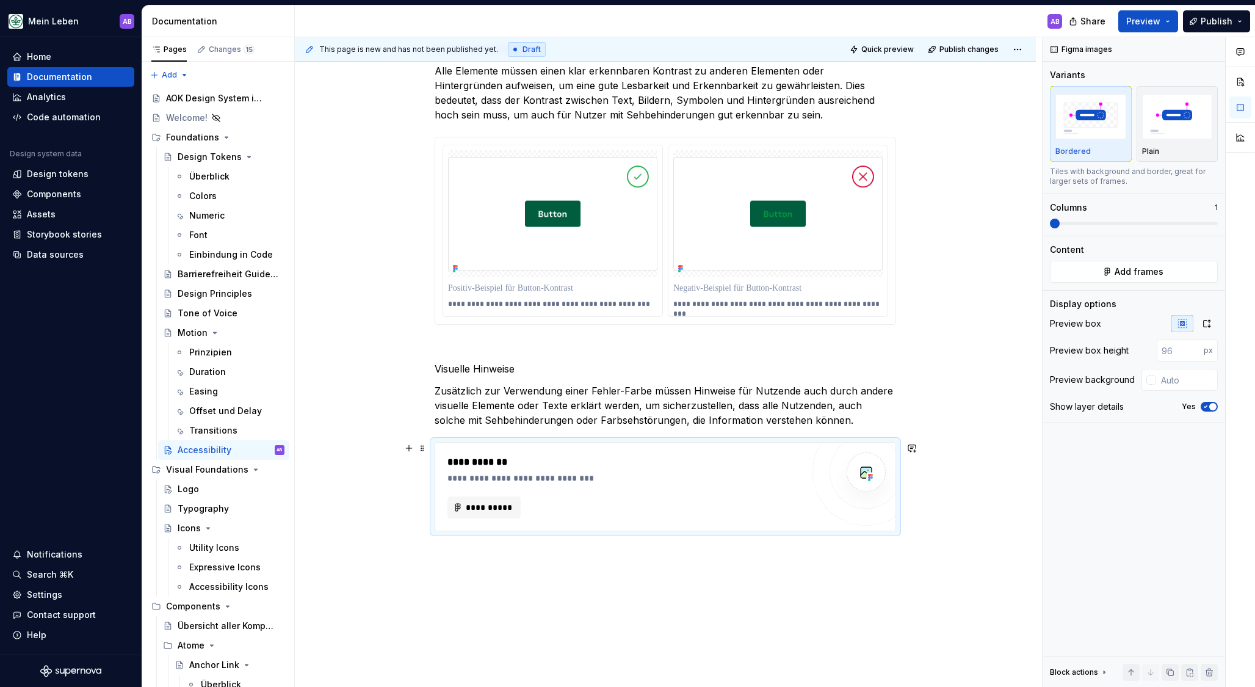
drag, startPoint x: 593, startPoint y: 490, endPoint x: 559, endPoint y: 494, distance: 33.8
click at [593, 490] on div "**********" at bounding box center [624, 486] width 355 height 63
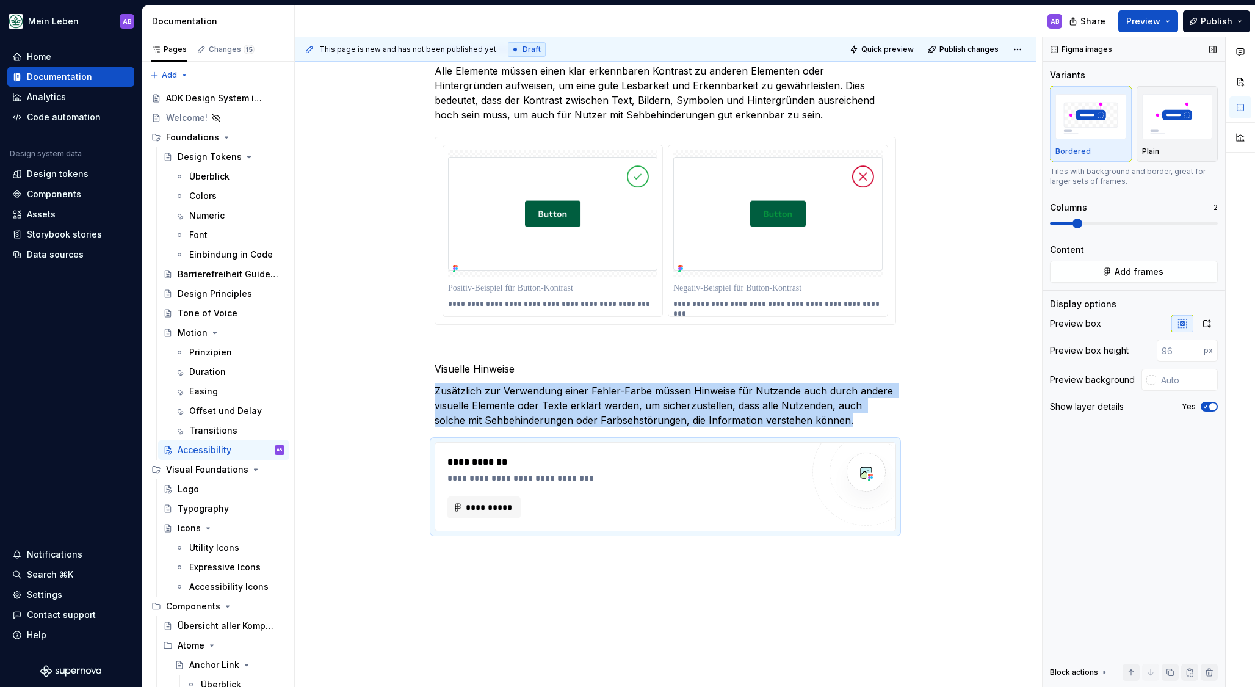
click at [1072, 224] on span at bounding box center [1077, 224] width 10 height 10
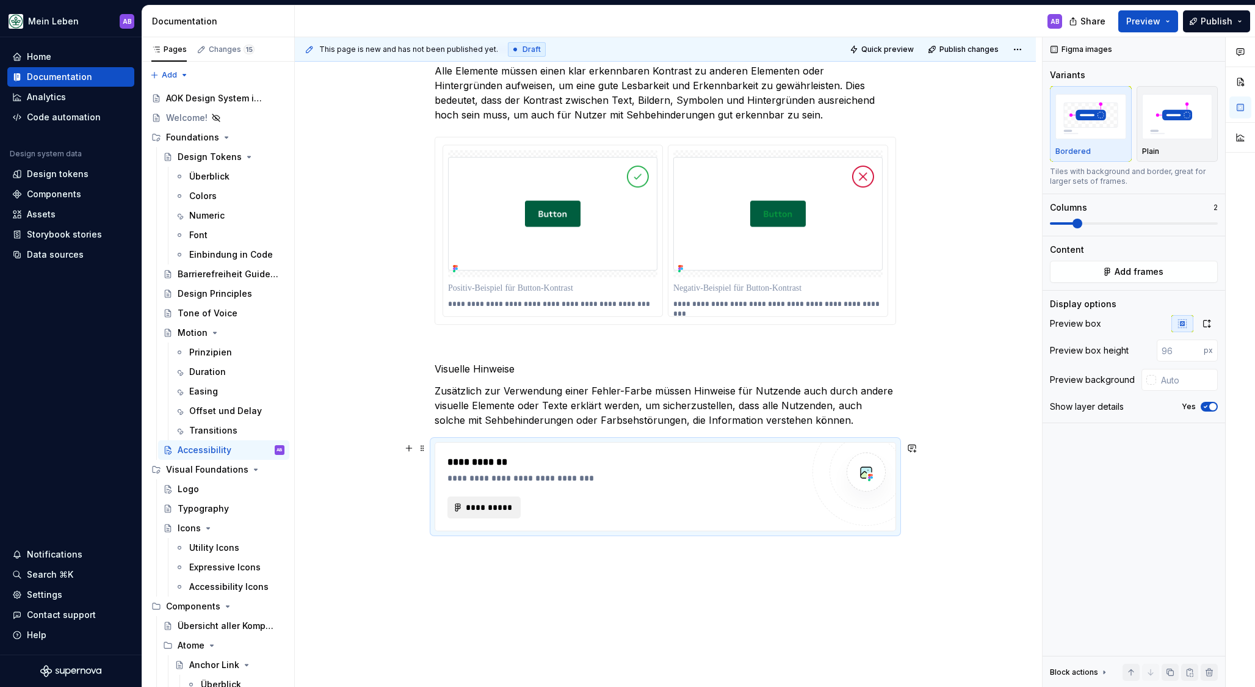
drag, startPoint x: 539, startPoint y: 504, endPoint x: 517, endPoint y: 502, distance: 22.1
click at [538, 504] on div "**********" at bounding box center [624, 507] width 355 height 22
click at [517, 502] on button "**********" at bounding box center [483, 507] width 73 height 22
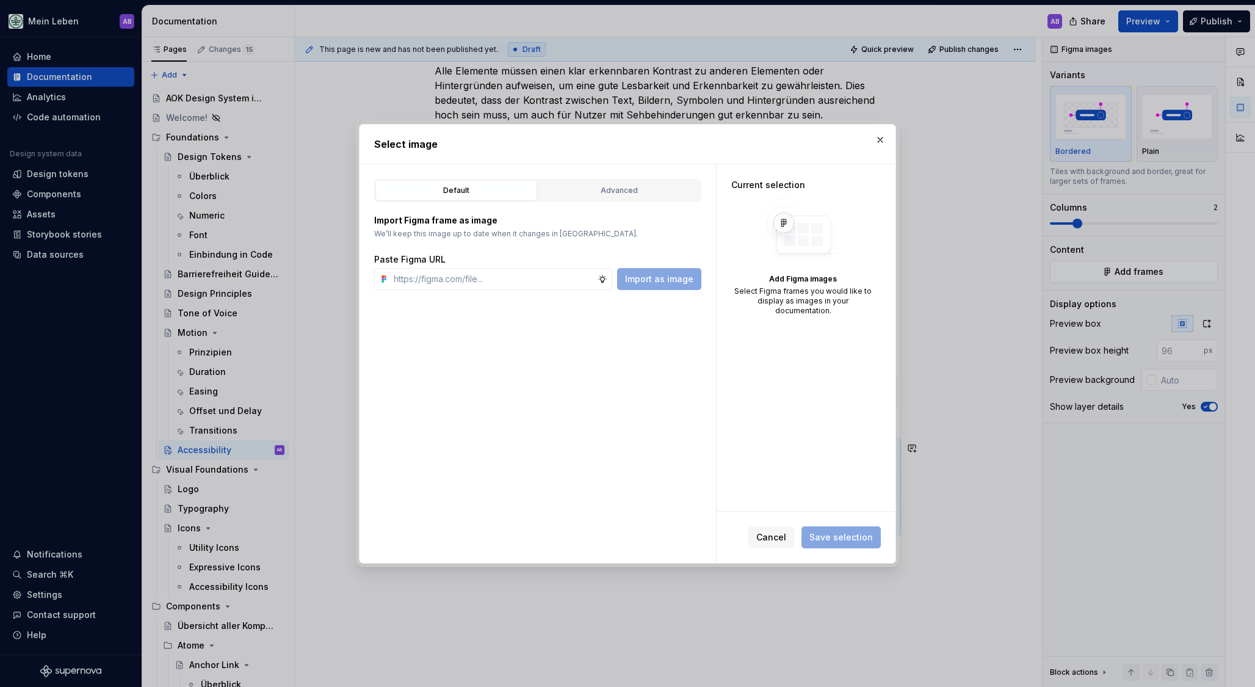
type textarea "*"
paste input "[URL][DOMAIN_NAME]"
type input "[URL][DOMAIN_NAME]"
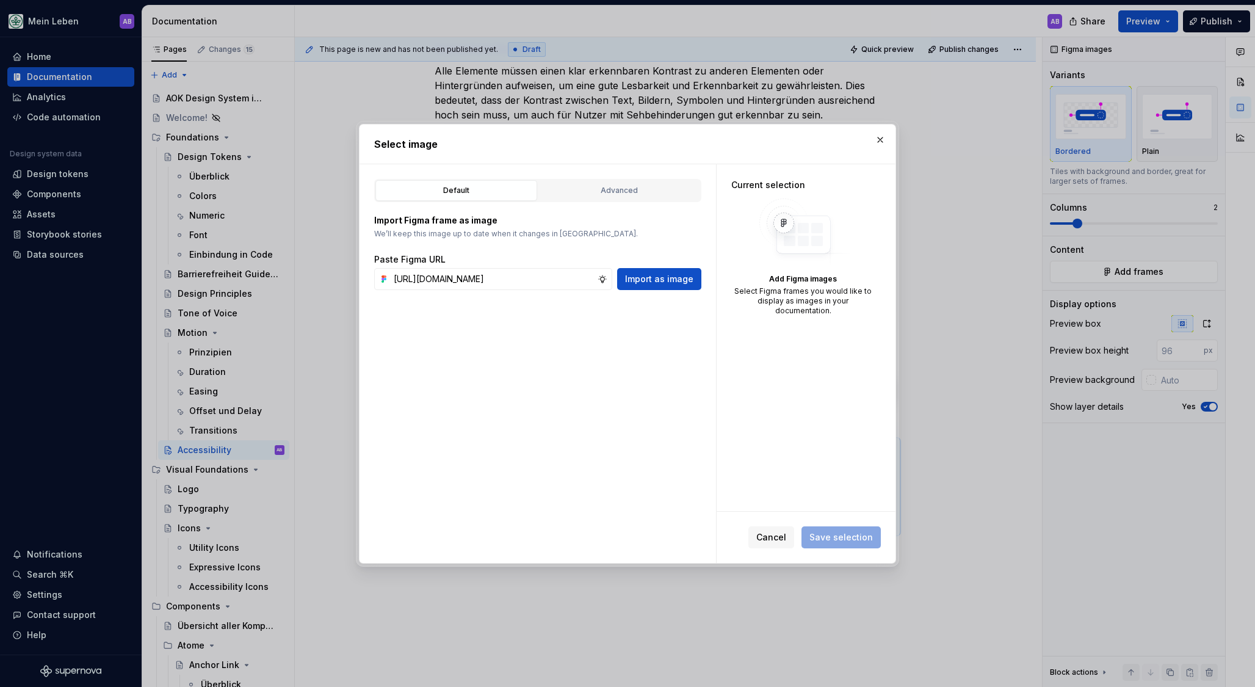
click at [678, 281] on span "Import as image" at bounding box center [659, 279] width 68 height 12
click at [545, 287] on input "text" at bounding box center [493, 279] width 209 height 22
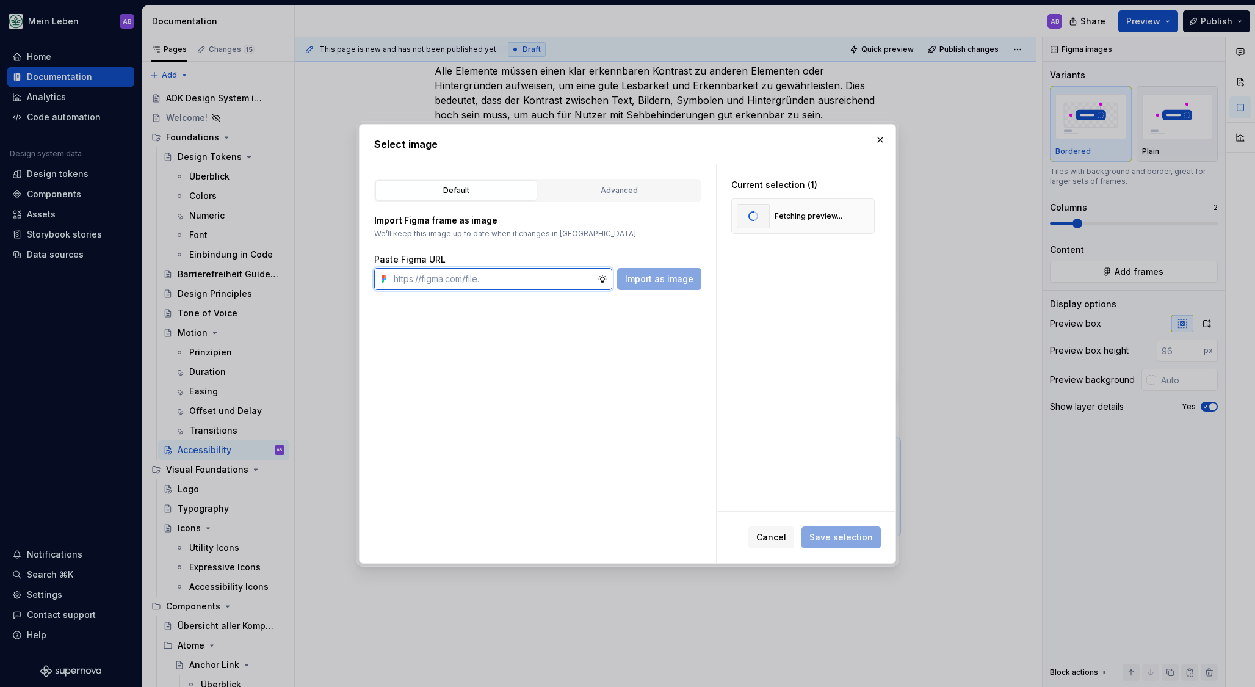
paste input "[URL][DOMAIN_NAME]"
type input "[URL][DOMAIN_NAME]"
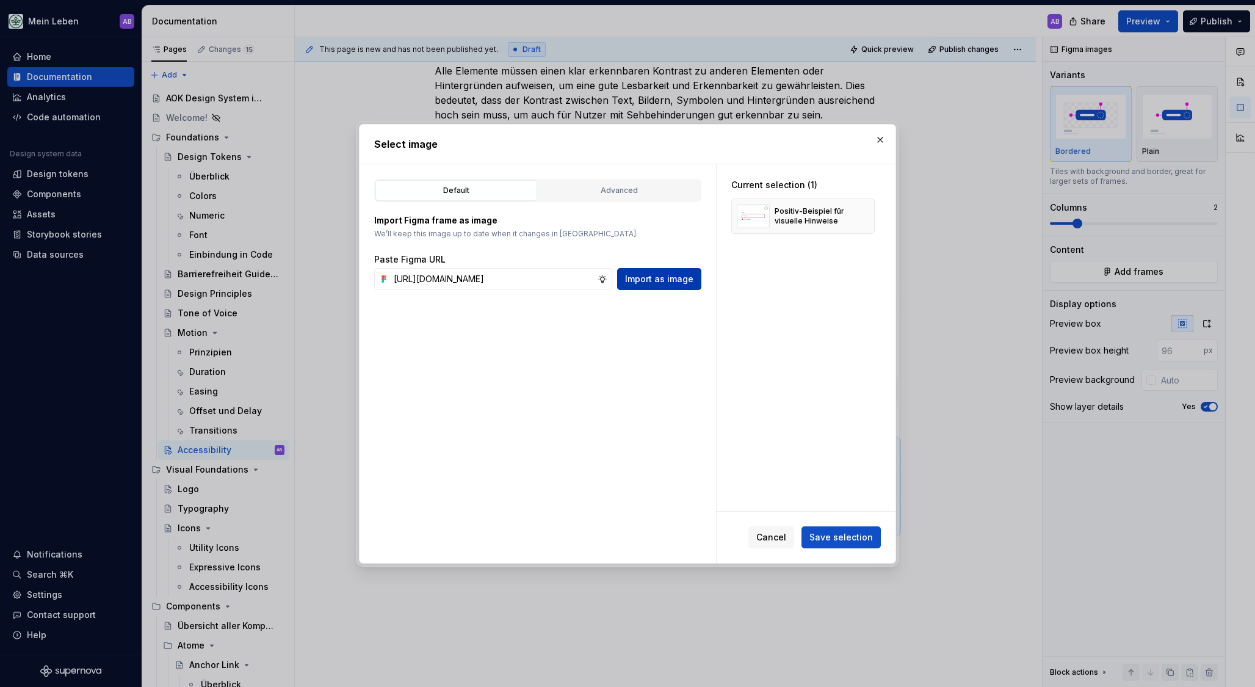
scroll to position [0, 0]
click at [688, 271] on button "Import as image" at bounding box center [659, 279] width 84 height 22
type textarea "*"
drag, startPoint x: 600, startPoint y: 425, endPoint x: 606, endPoint y: 426, distance: 6.2
click at [600, 425] on div "Default Advanced Import Figma frame as image We’ll keep this image up to date w…" at bounding box center [538, 363] width 356 height 399
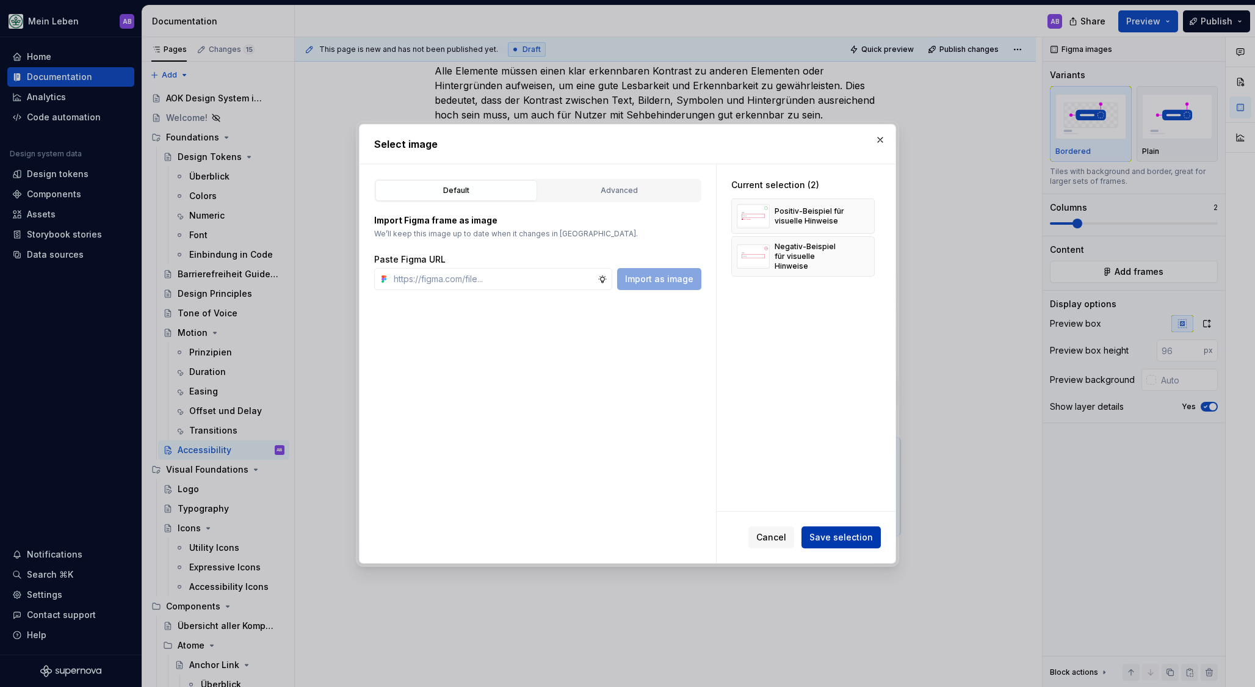
click at [844, 540] on span "Save selection" at bounding box center [840, 537] width 63 height 12
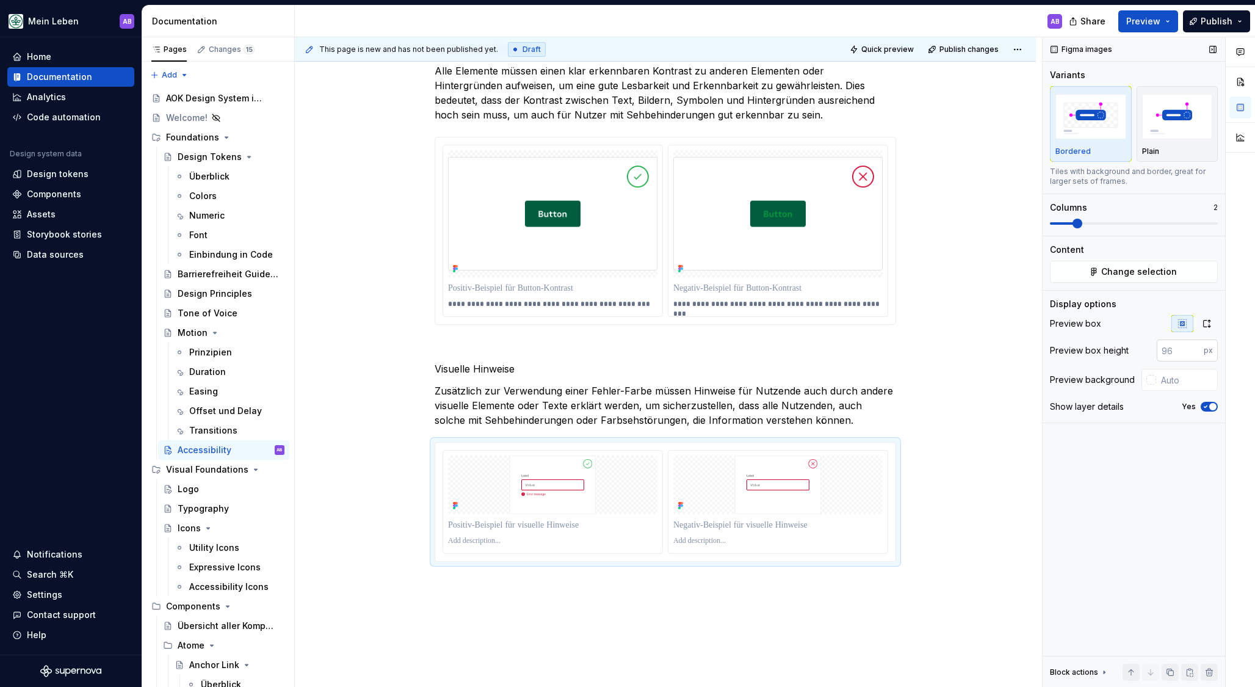
click at [1168, 345] on input "number" at bounding box center [1180, 350] width 47 height 22
type input "260"
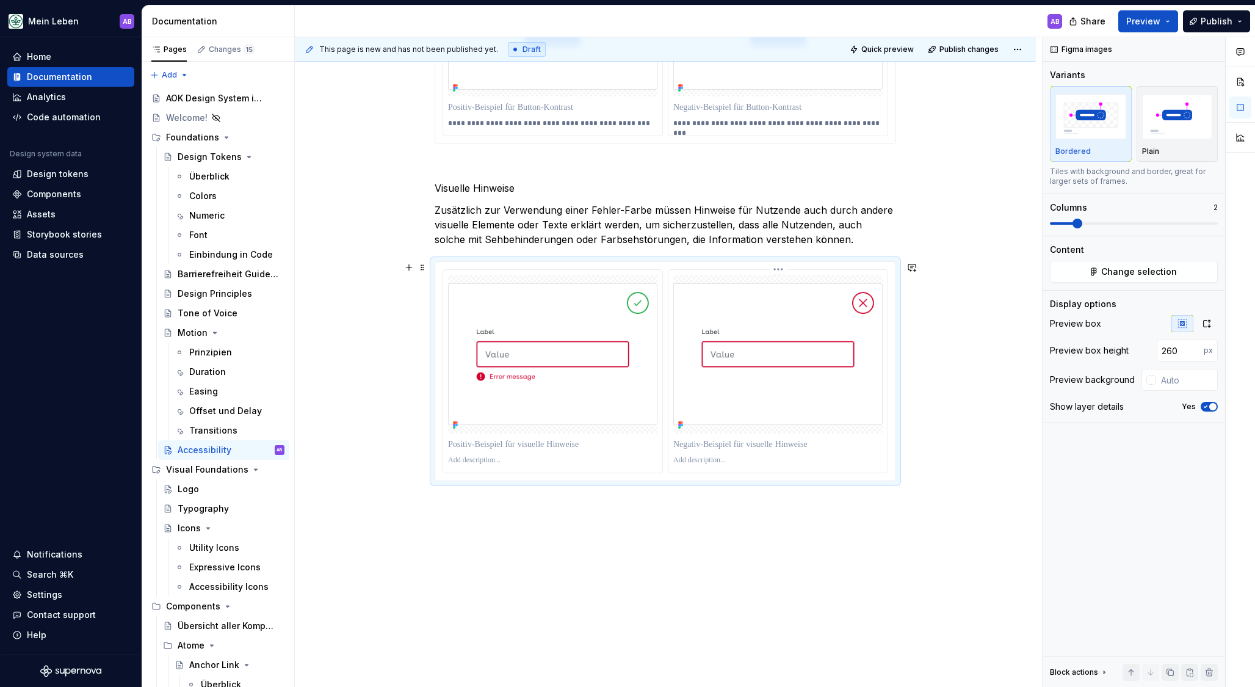
scroll to position [3049, 0]
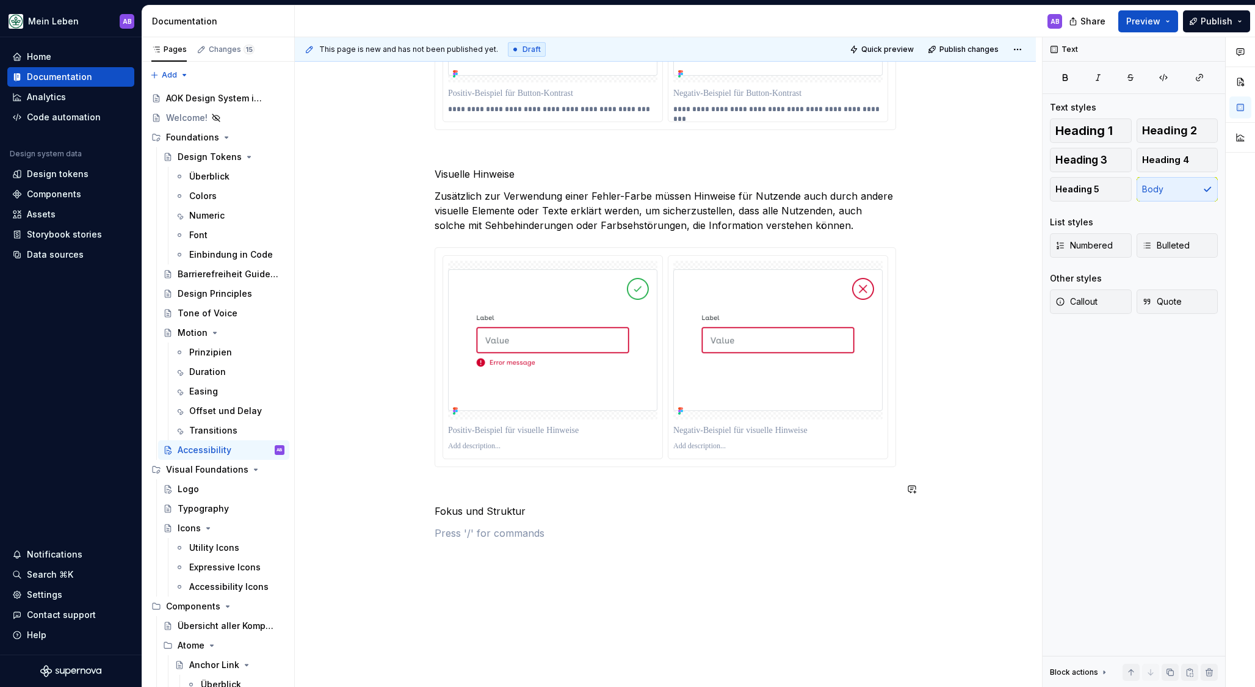
click at [562, 510] on p "Fokus und Struktur" at bounding box center [665, 511] width 461 height 15
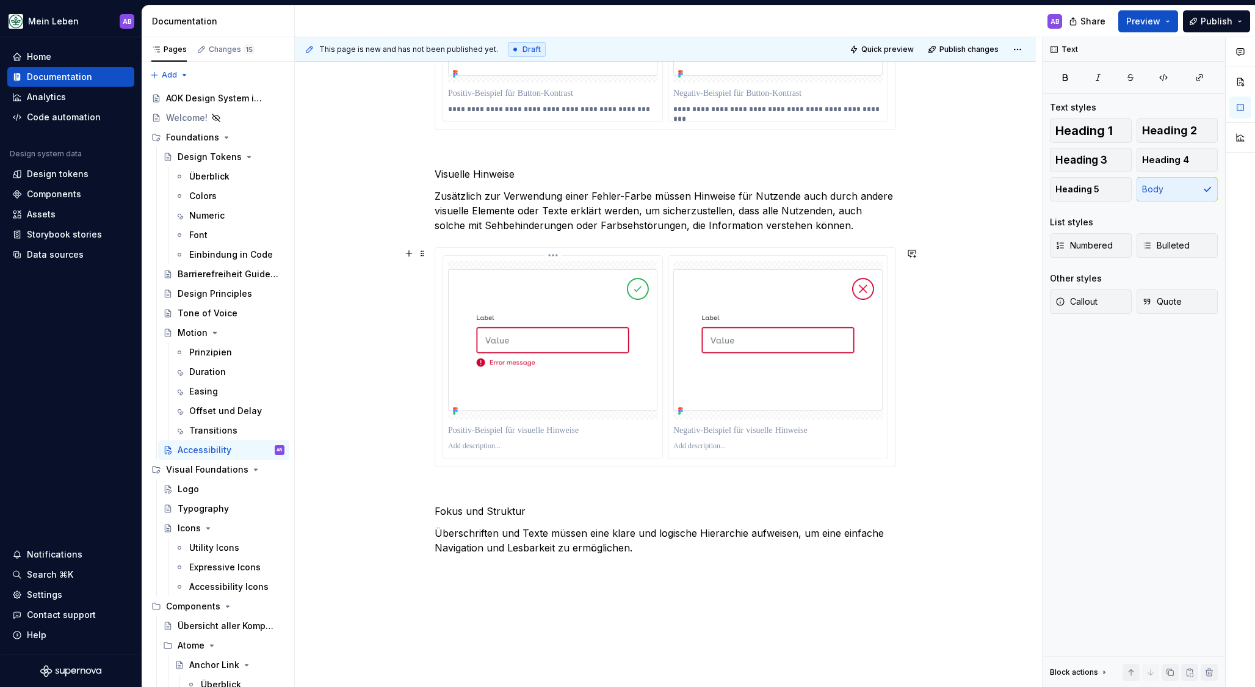
click at [474, 442] on p at bounding box center [552, 446] width 209 height 10
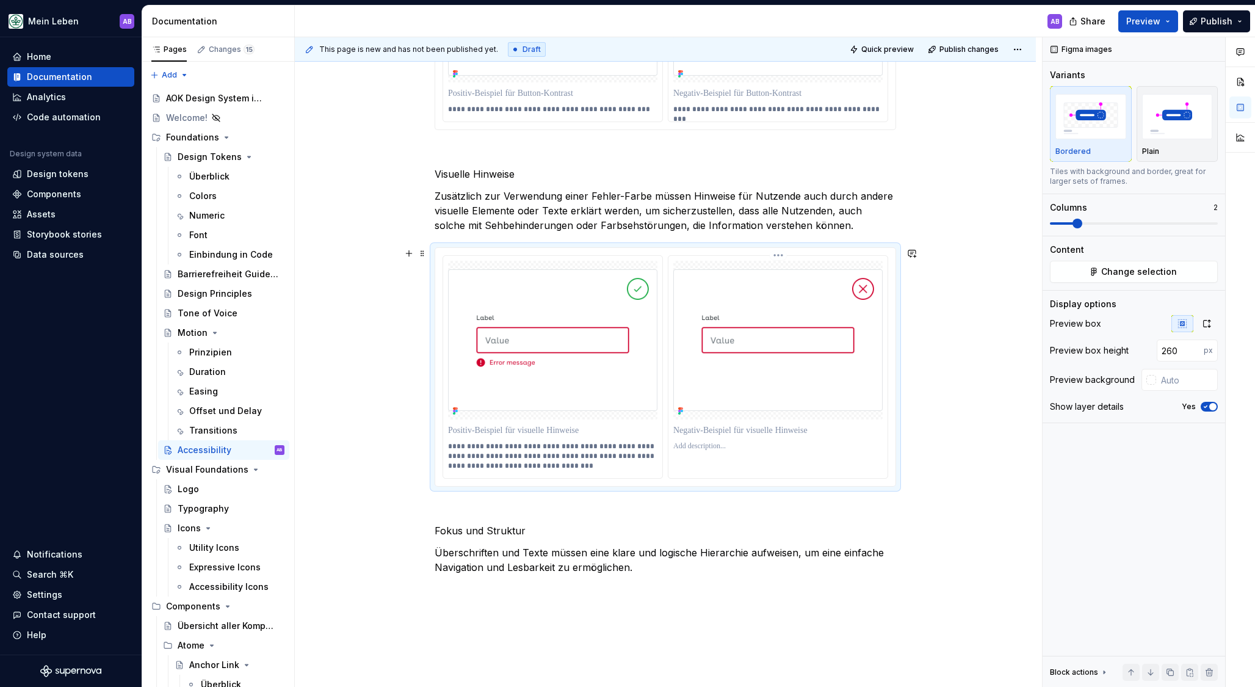
click at [708, 447] on p at bounding box center [777, 446] width 209 height 10
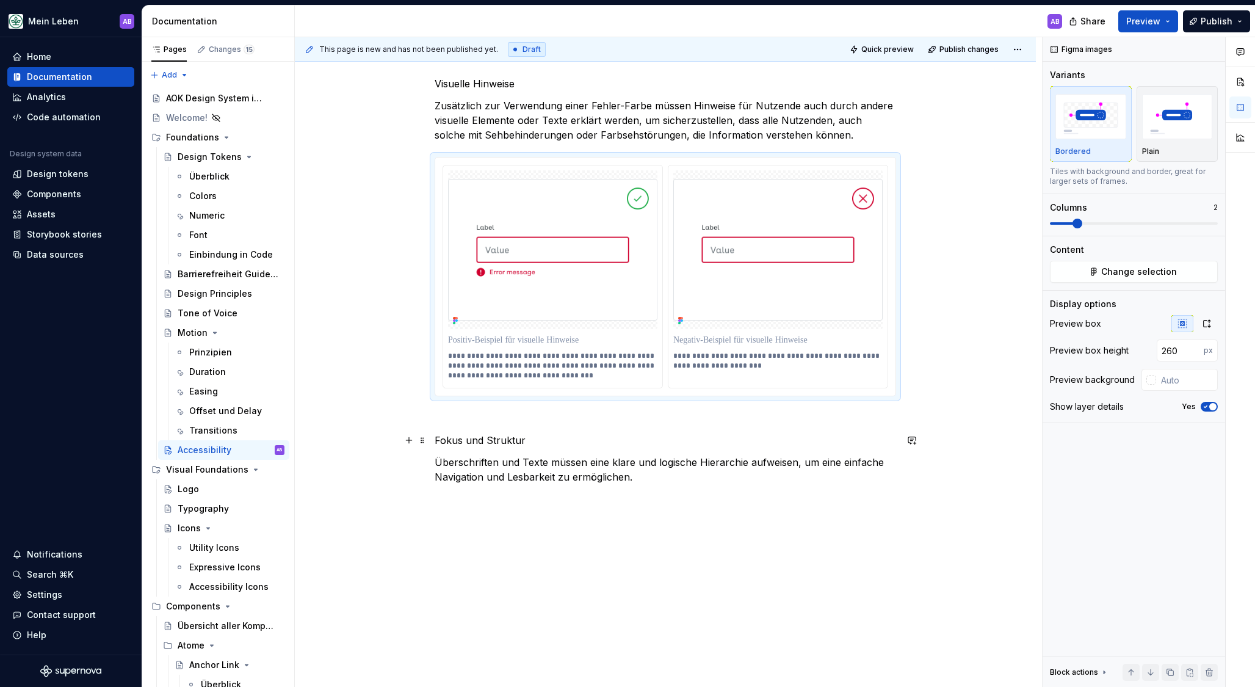
scroll to position [3156, 0]
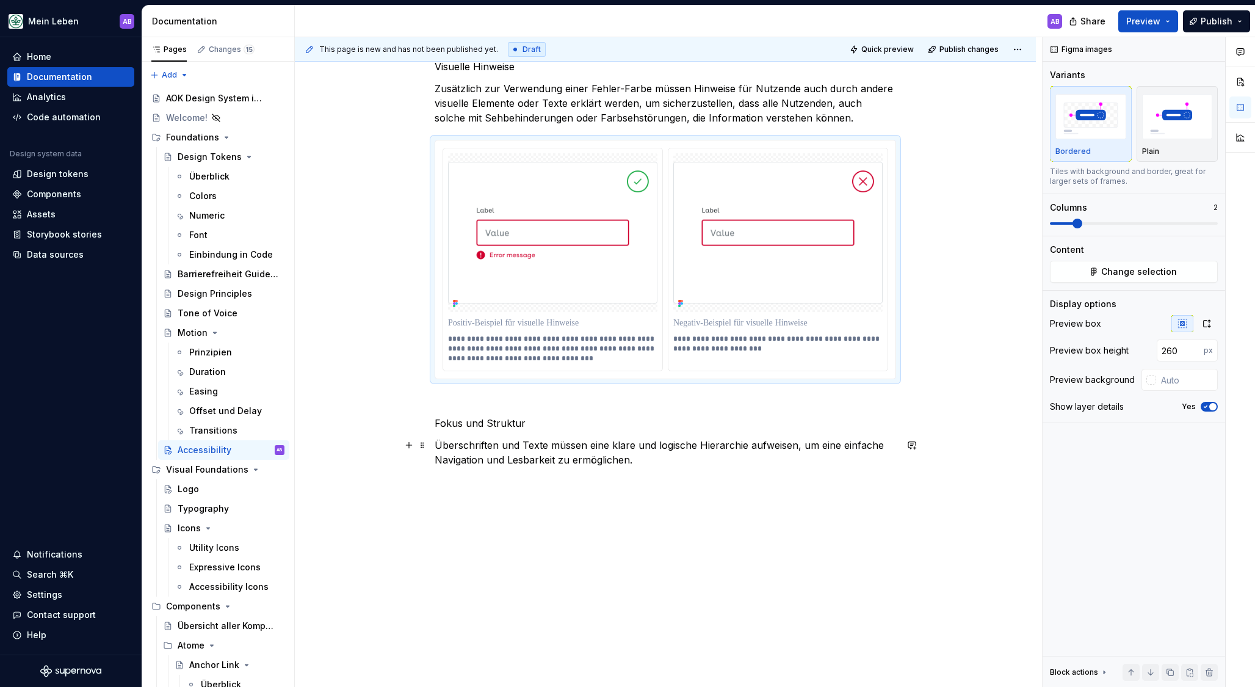
click at [686, 452] on p "Überschriften und Texte müssen eine klare und logische Hierarchie aufweisen, um…" at bounding box center [665, 452] width 461 height 29
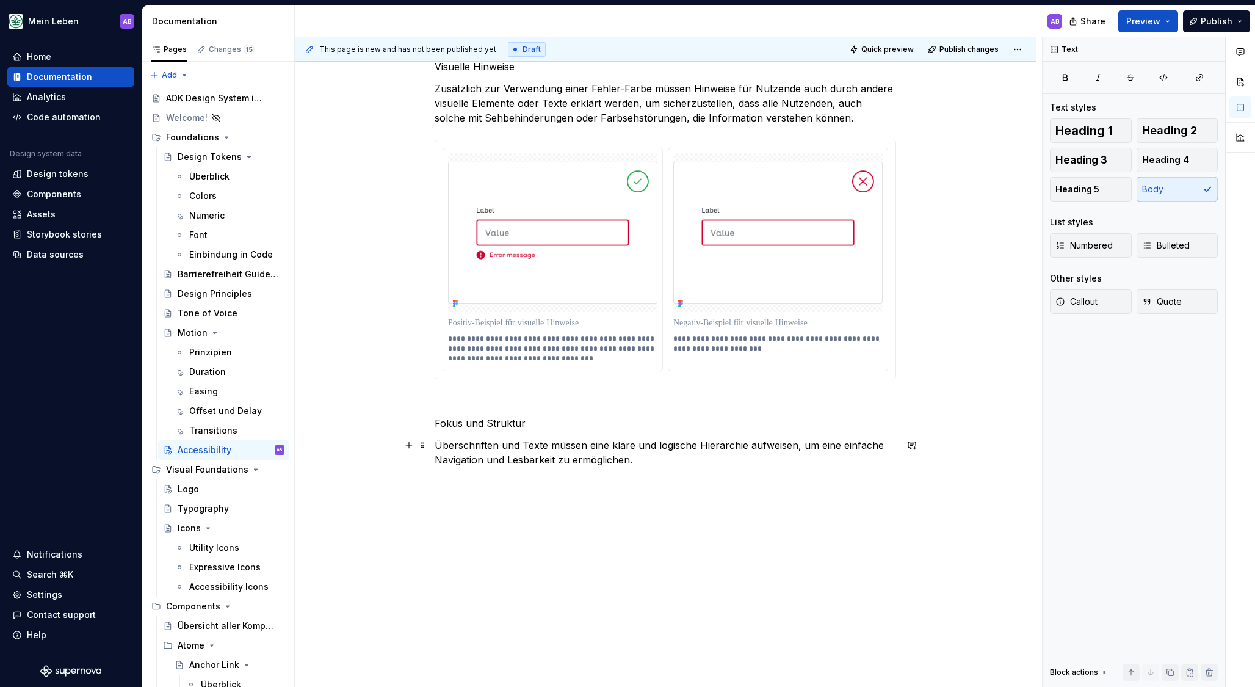
click at [696, 460] on p "Überschriften und Texte müssen eine klare und logische Hierarchie aufweisen, um…" at bounding box center [665, 452] width 461 height 29
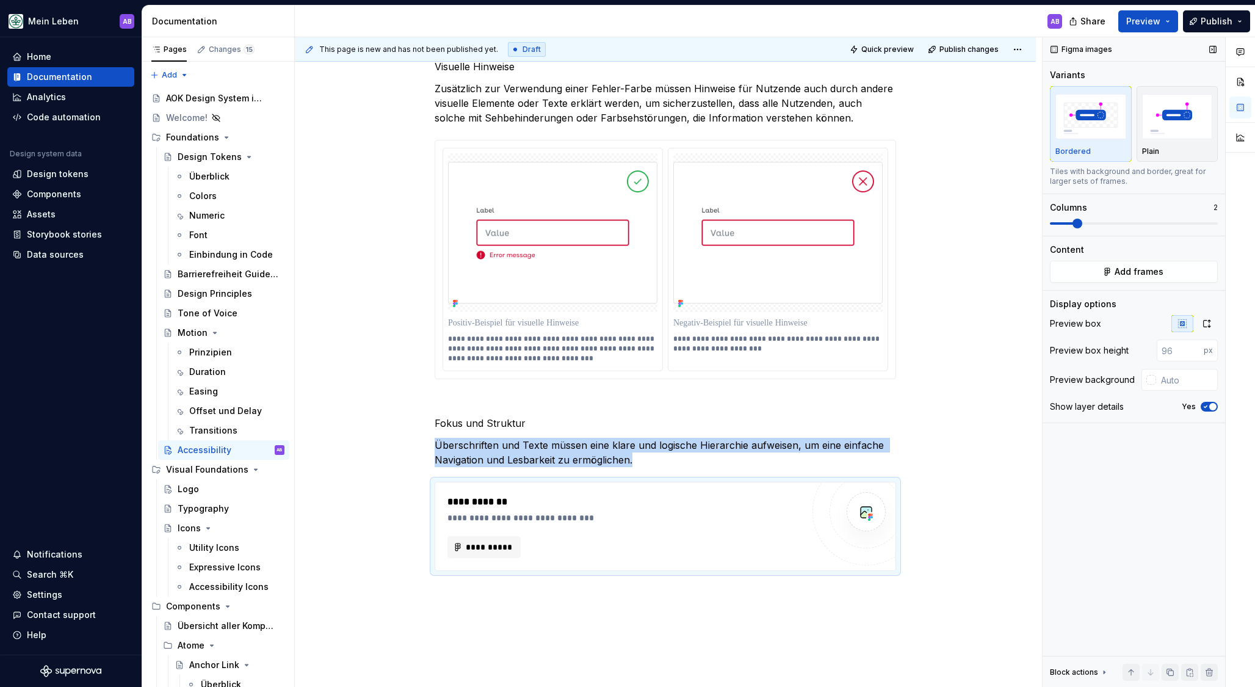
click at [1078, 227] on span at bounding box center [1077, 224] width 10 height 10
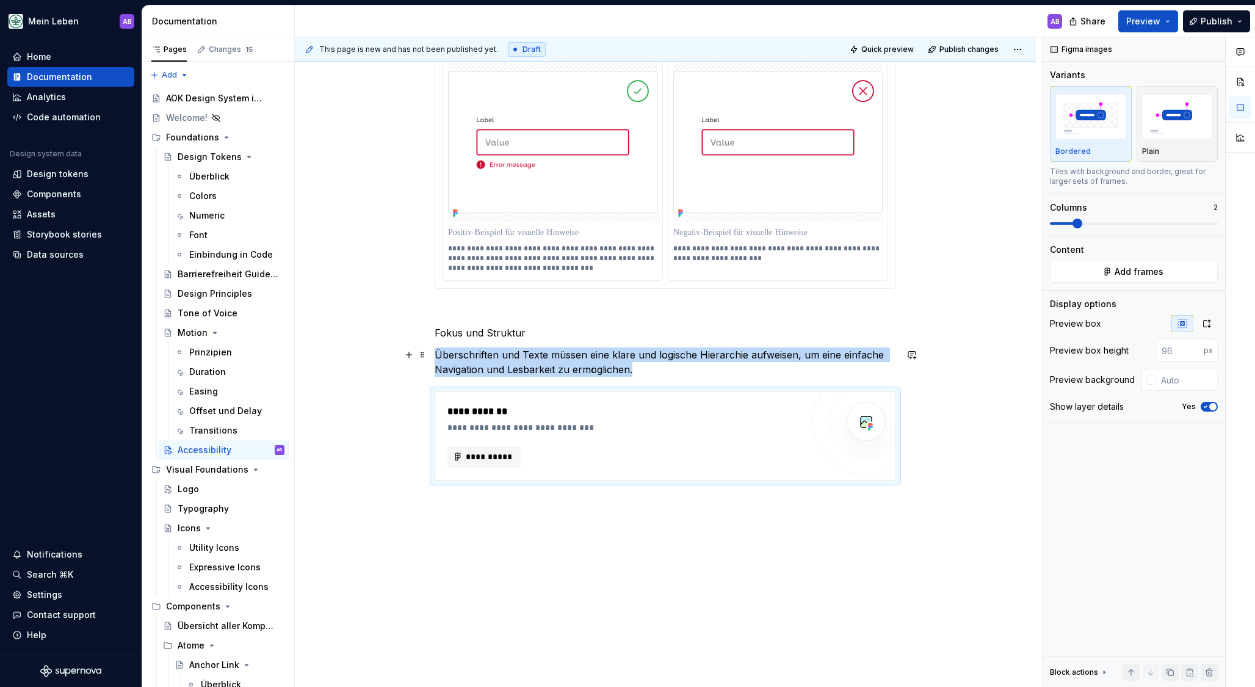
scroll to position [3260, 0]
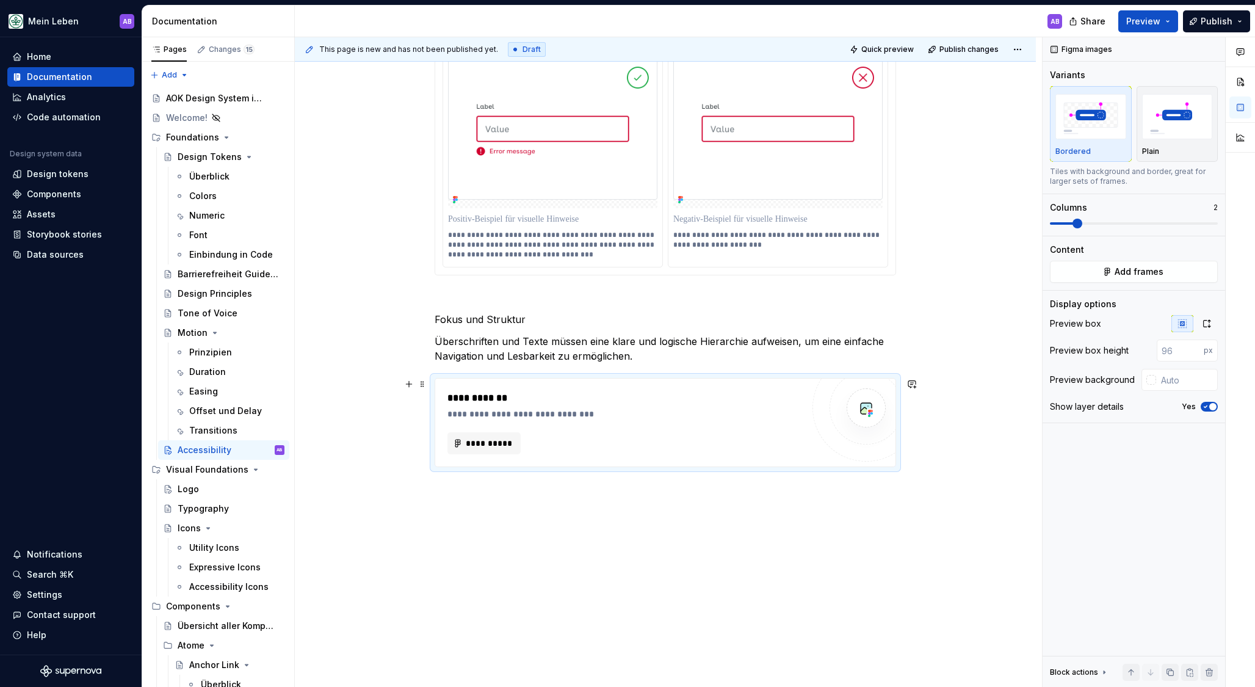
click at [528, 448] on div "**********" at bounding box center [624, 443] width 355 height 22
click at [512, 447] on span "**********" at bounding box center [489, 443] width 48 height 12
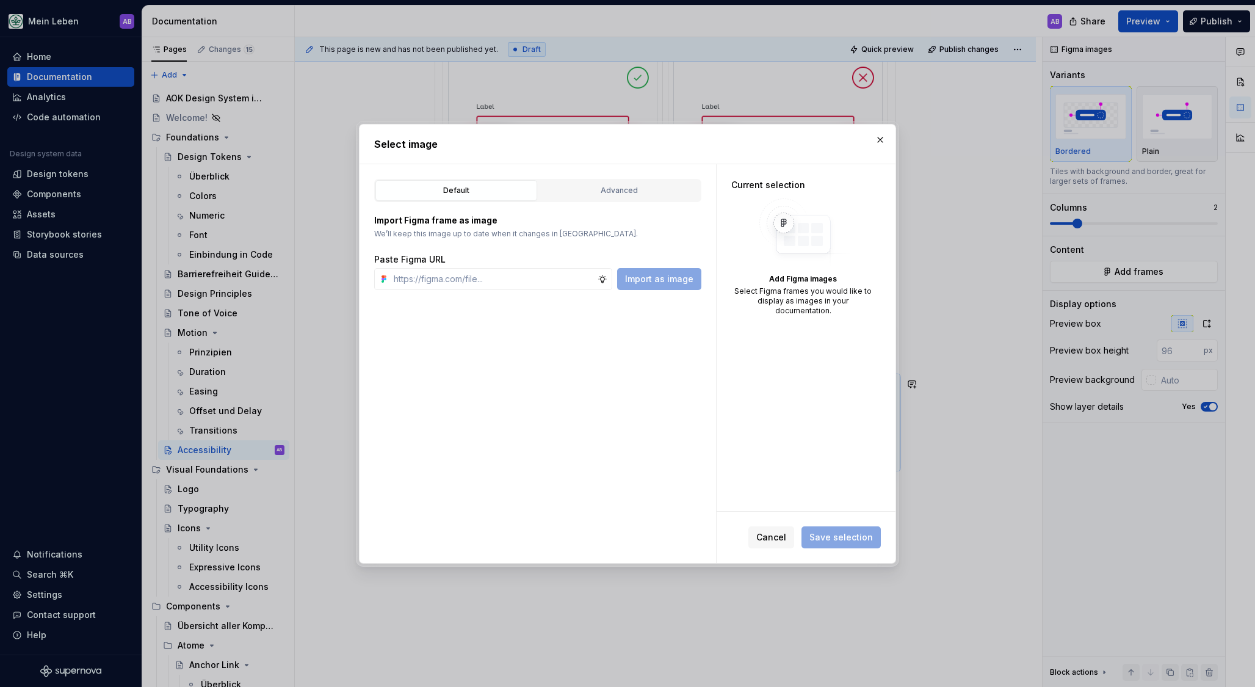
type textarea "*"
type input "[URL][DOMAIN_NAME]"
click at [663, 289] on button "Import as image" at bounding box center [659, 279] width 84 height 22
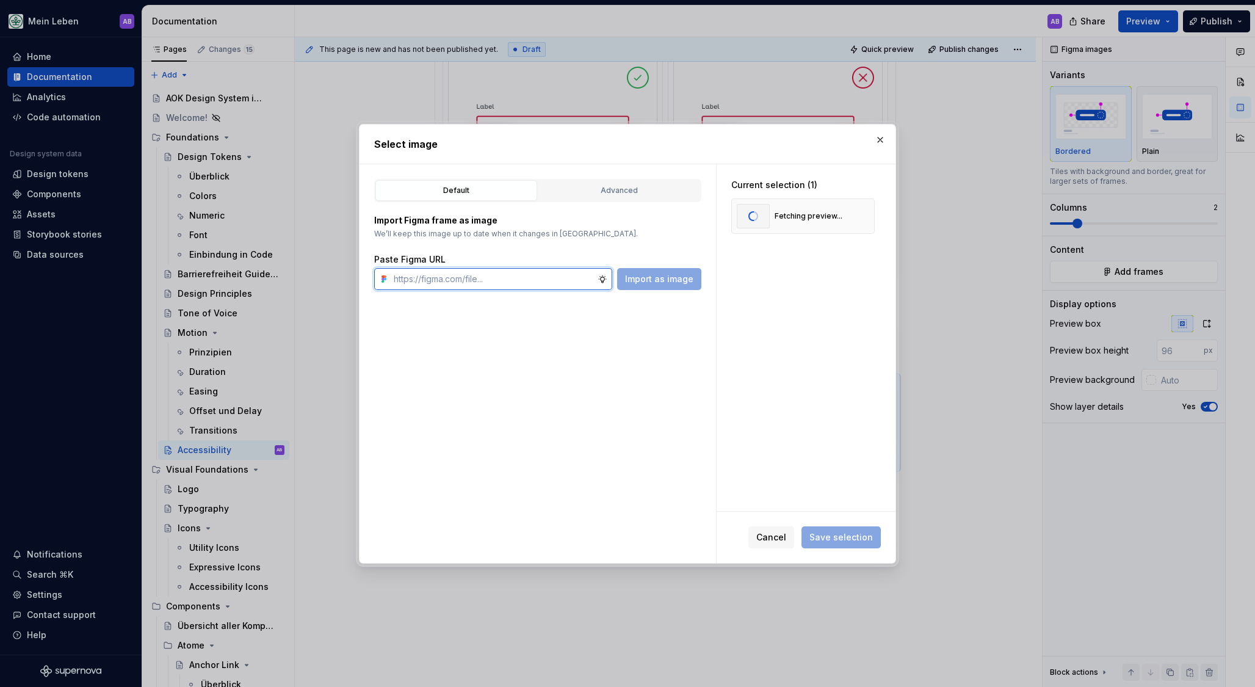
drag, startPoint x: 500, startPoint y: 275, endPoint x: 560, endPoint y: 278, distance: 59.9
click at [504, 276] on input "text" at bounding box center [493, 279] width 209 height 22
paste input "[URL][DOMAIN_NAME]"
type input "[URL][DOMAIN_NAME]"
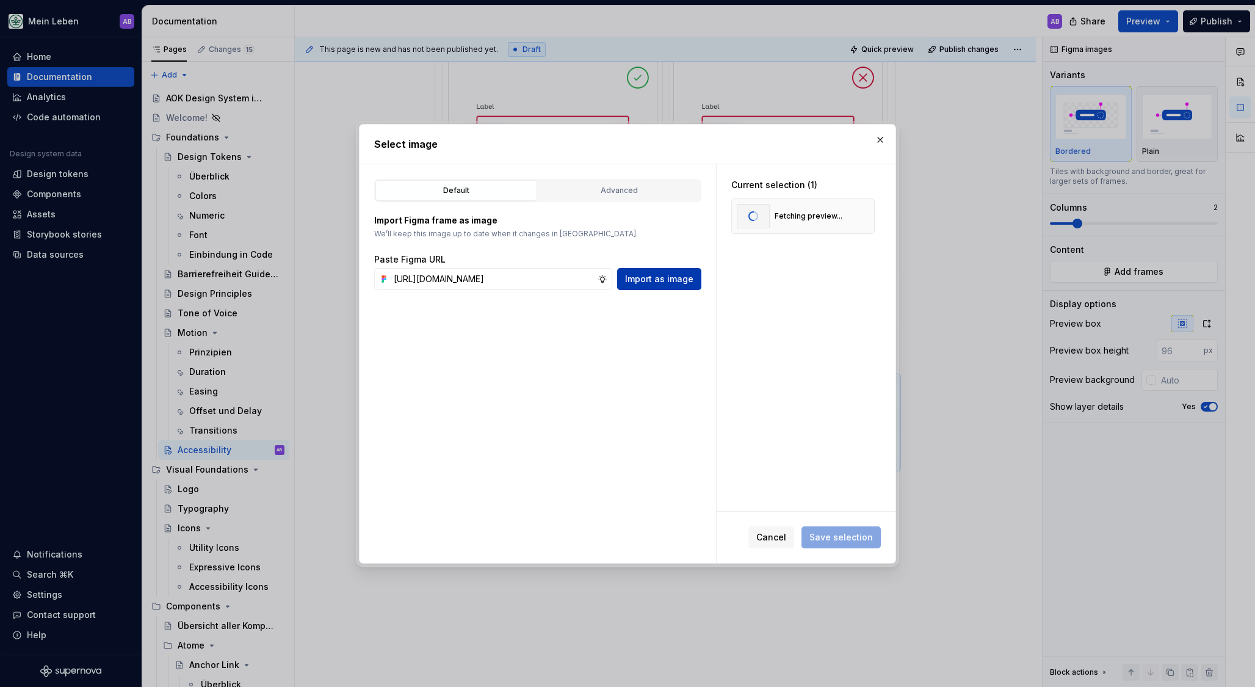
click at [632, 277] on span "Import as image" at bounding box center [659, 279] width 68 height 12
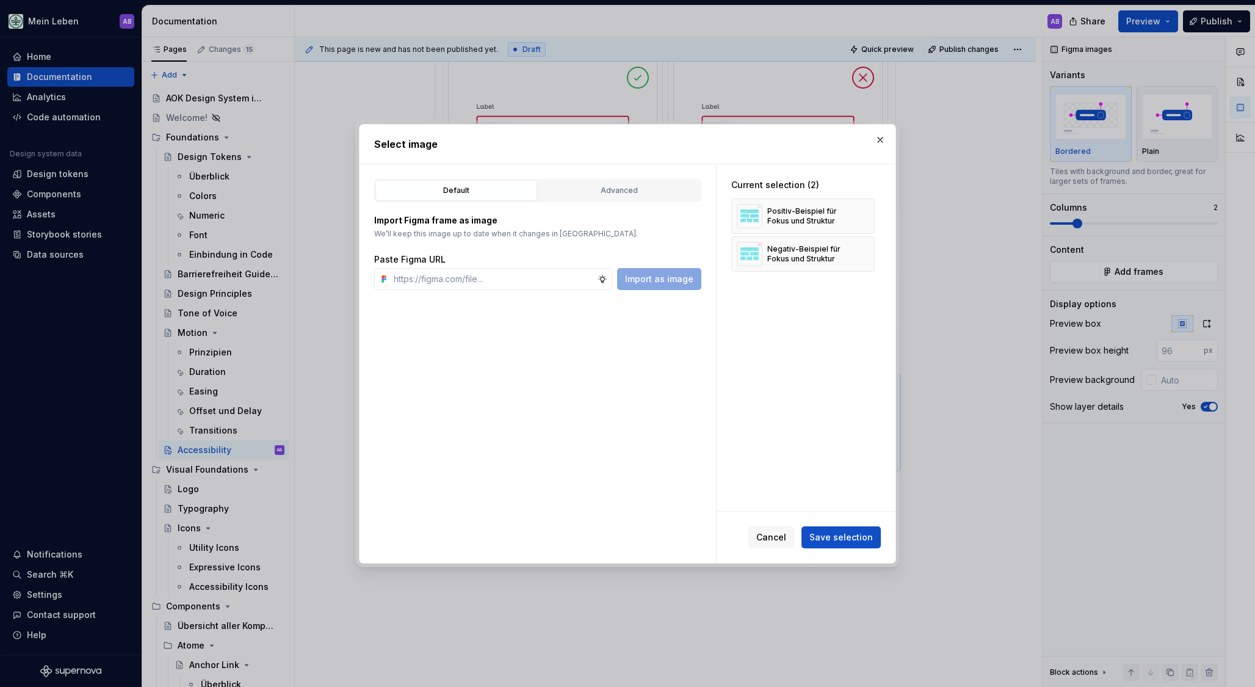
click at [867, 533] on span "Save selection" at bounding box center [840, 537] width 63 height 12
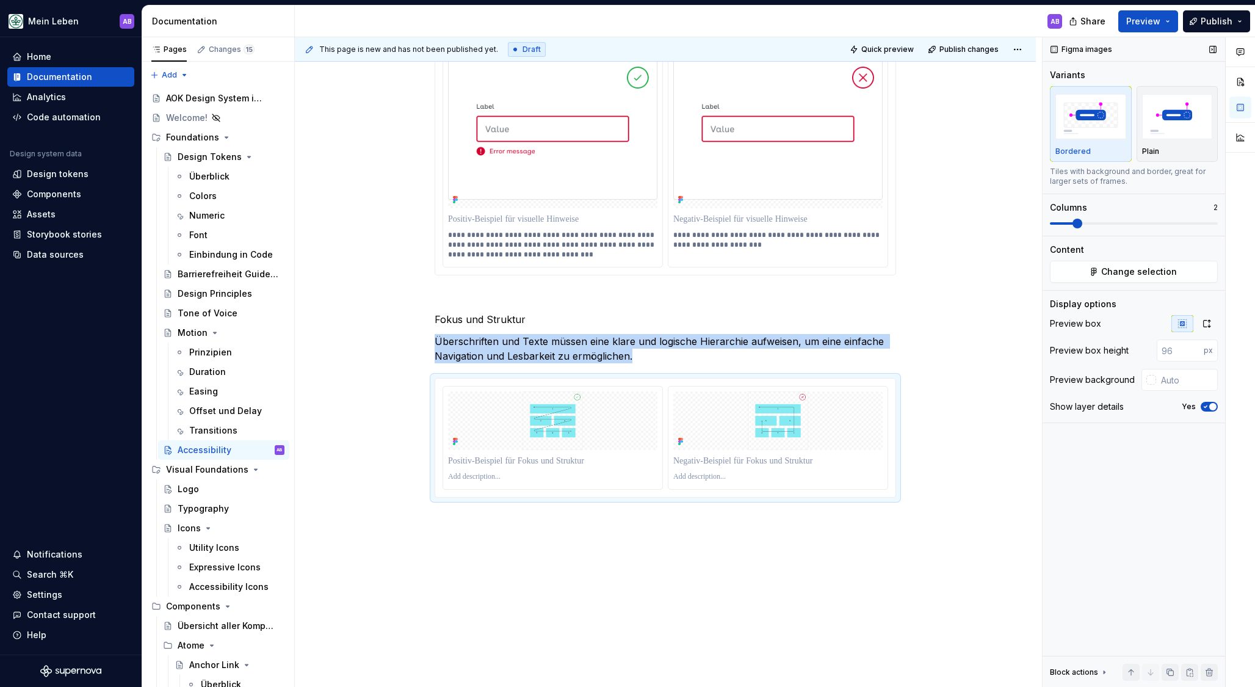
type textarea "*"
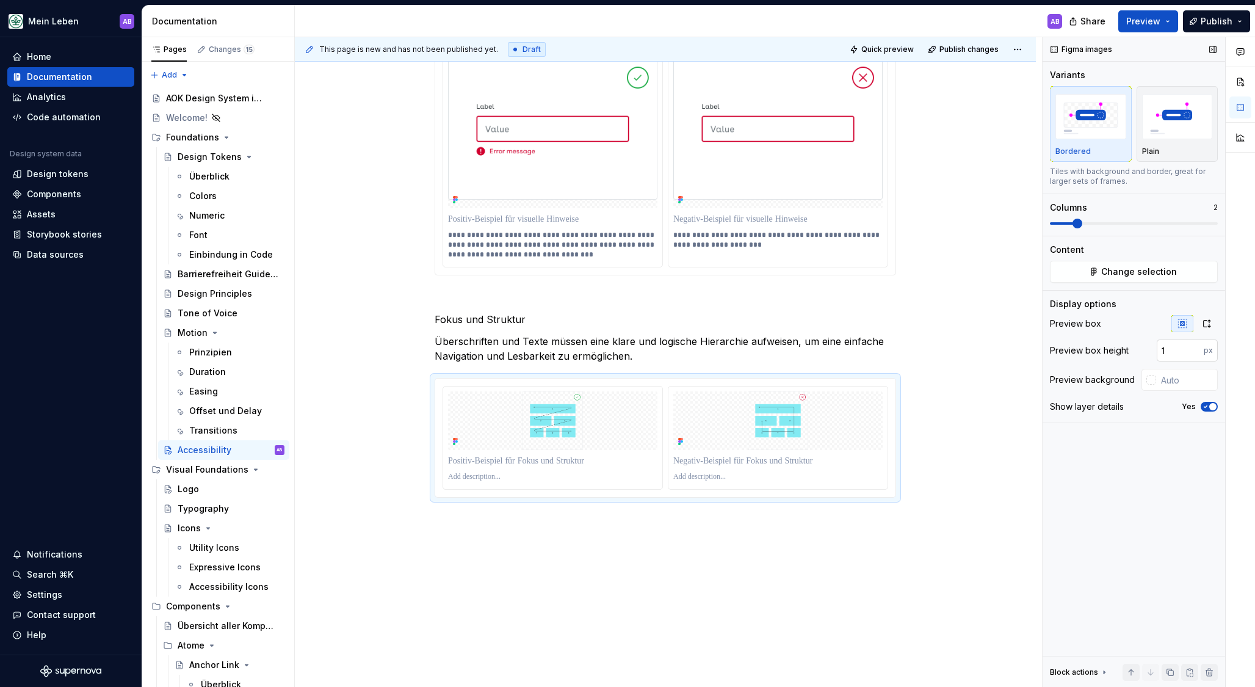
click at [1196, 348] on input "1" at bounding box center [1180, 350] width 47 height 22
click at [1182, 350] on input "1" at bounding box center [1180, 350] width 47 height 22
type input "372"
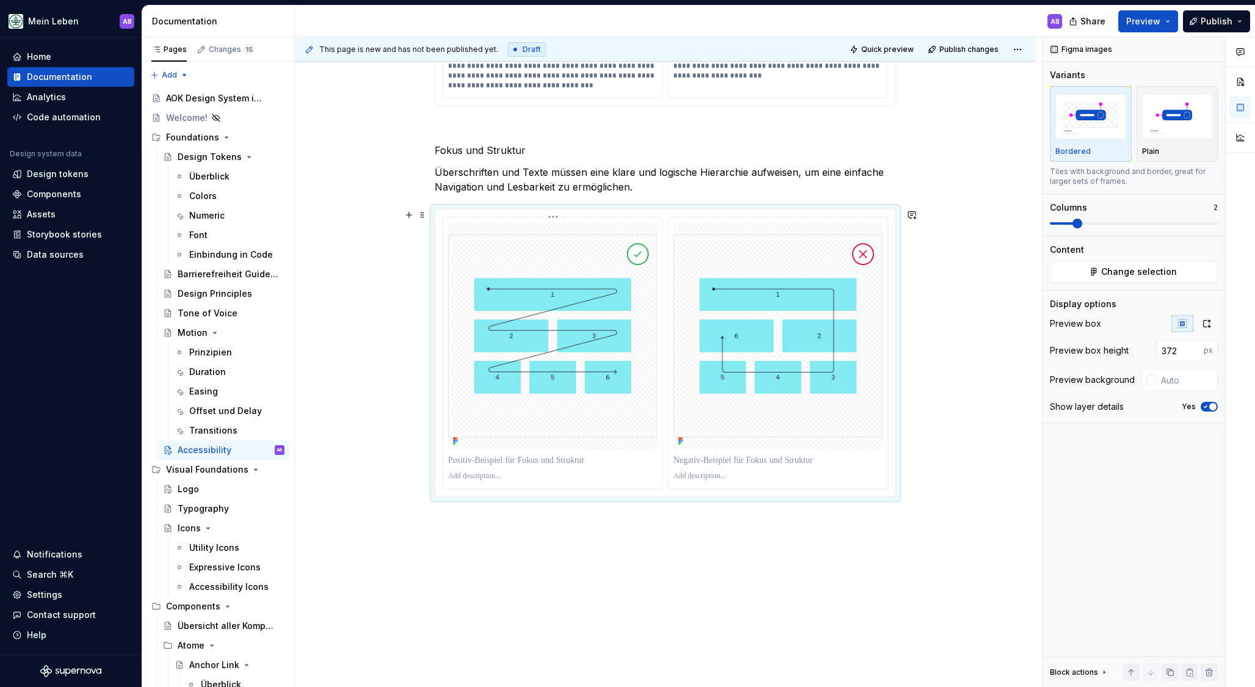
scroll to position [3433, 0]
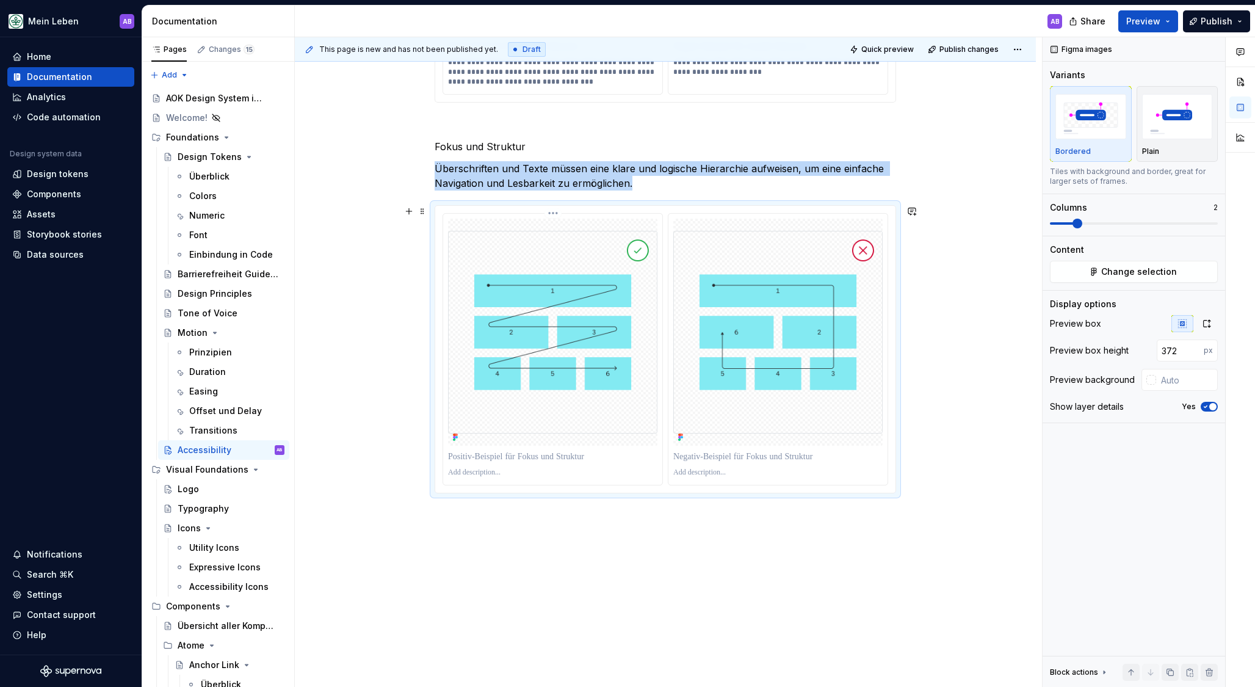
click at [612, 325] on img at bounding box center [552, 332] width 209 height 203
click at [562, 214] on html "Mein Leben AB Home Documentation Analytics Code automation Design system data D…" at bounding box center [627, 343] width 1255 height 687
click at [602, 253] on div "Update Figma image" at bounding box center [614, 258] width 89 height 12
click at [785, 210] on html "Mein Leben AB Home Documentation Analytics Code automation Design system data D…" at bounding box center [627, 343] width 1255 height 687
click at [809, 251] on div "Update Figma image" at bounding box center [833, 258] width 114 height 20
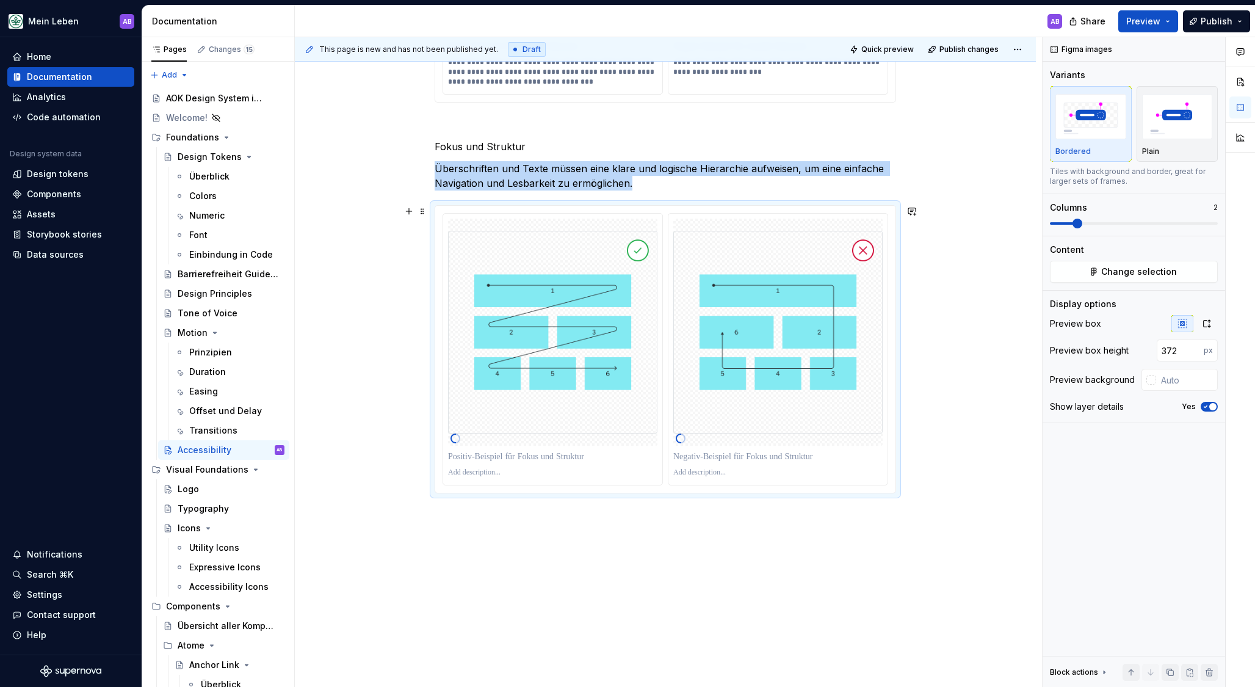
drag, startPoint x: 942, startPoint y: 417, endPoint x: 958, endPoint y: 452, distance: 38.2
click at [942, 417] on div "This page is new and has not been published yet. Draft Quick preview Publish ch…" at bounding box center [668, 362] width 747 height 650
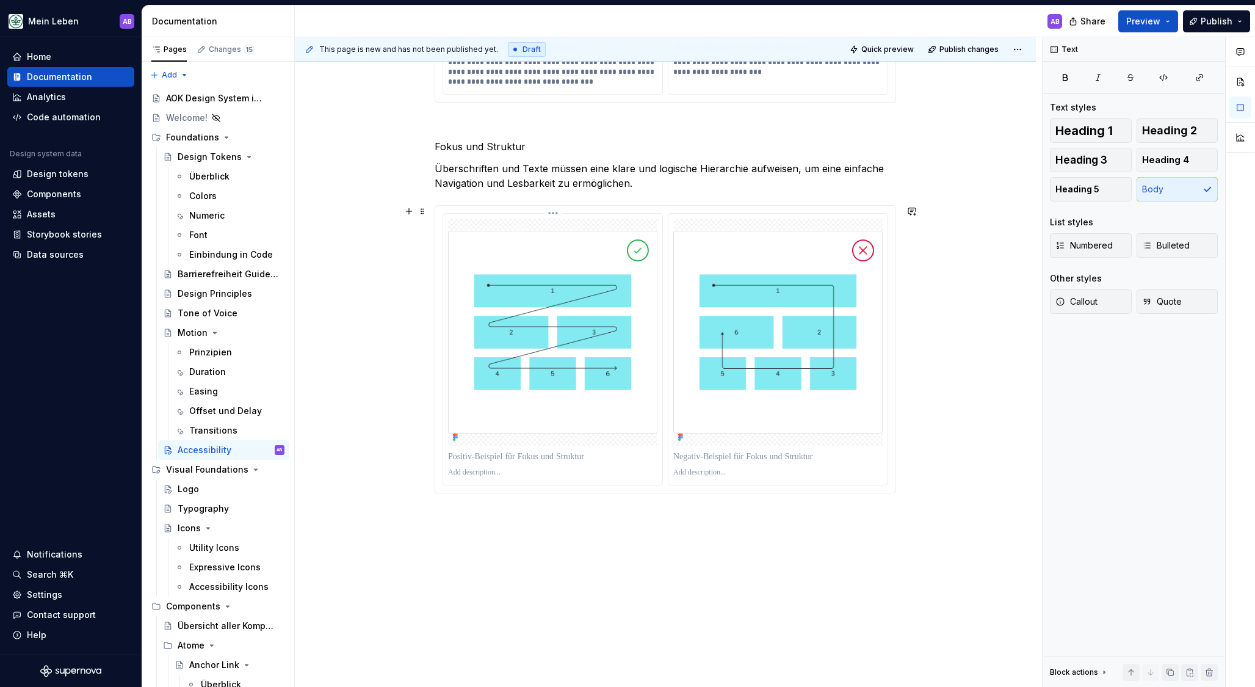
click at [498, 472] on p at bounding box center [552, 473] width 209 height 10
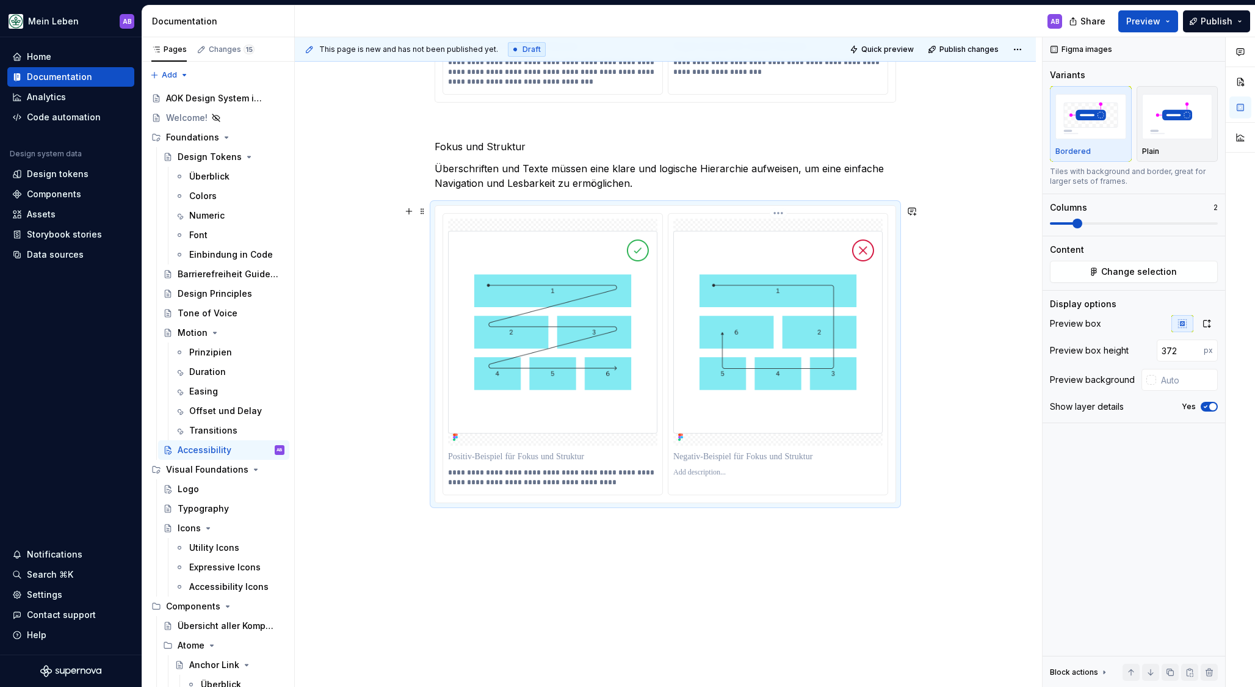
click at [726, 469] on p at bounding box center [777, 473] width 209 height 10
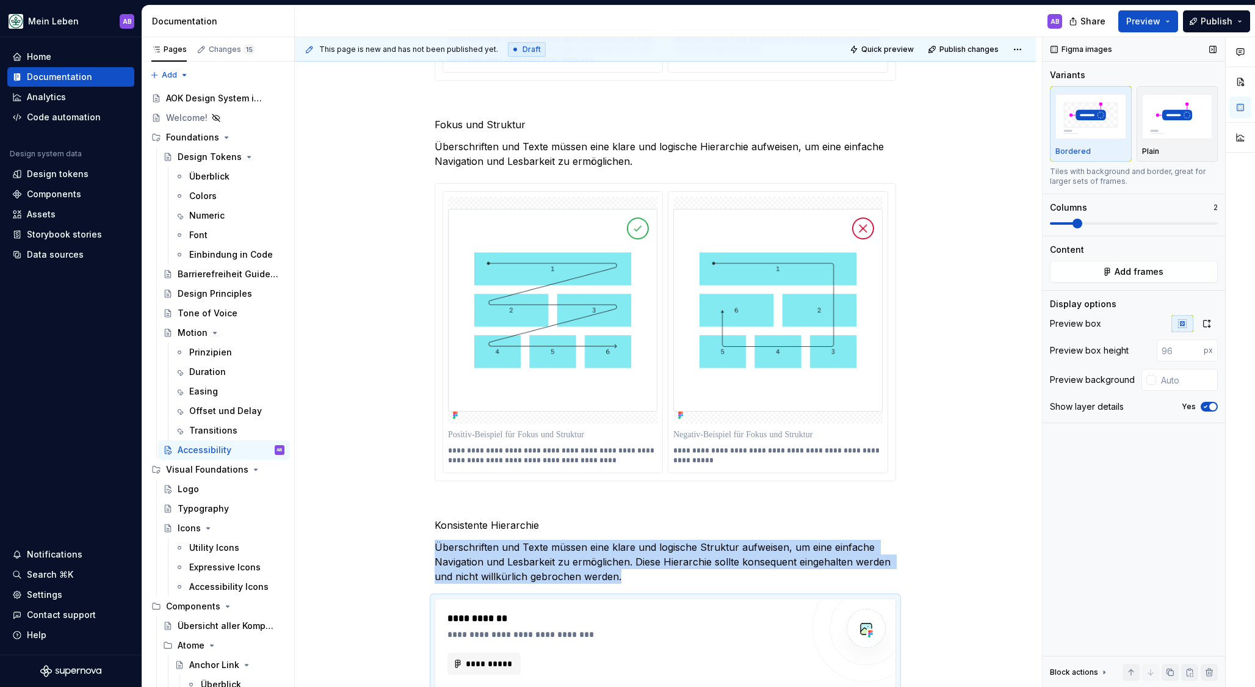
click at [1072, 221] on span at bounding box center [1077, 224] width 10 height 10
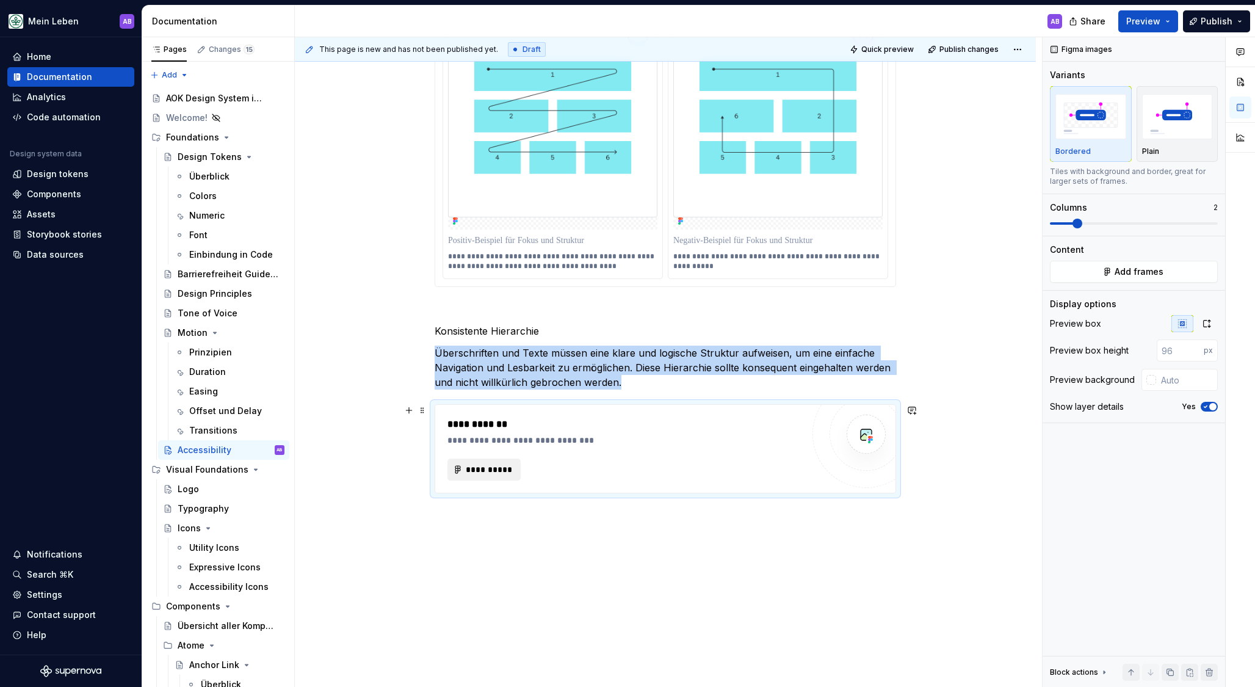
click at [497, 474] on span "**********" at bounding box center [489, 469] width 48 height 12
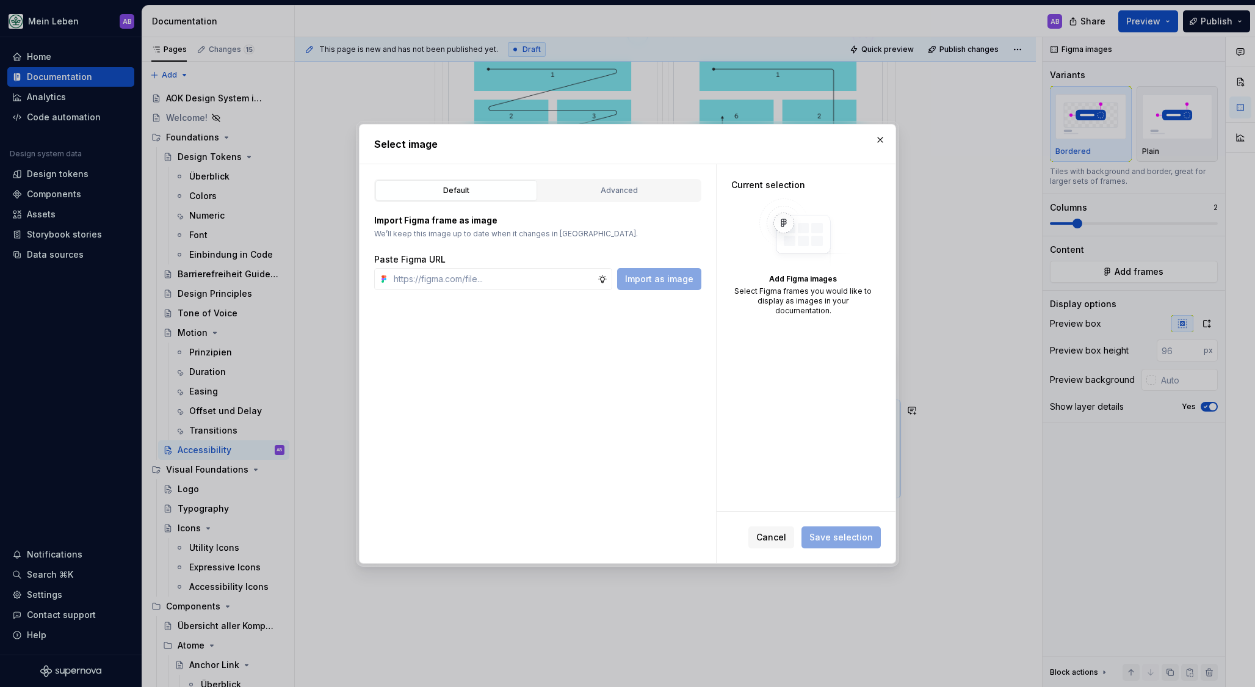
type textarea "*"
paste input "[URL][DOMAIN_NAME]"
type input "[URL][DOMAIN_NAME]"
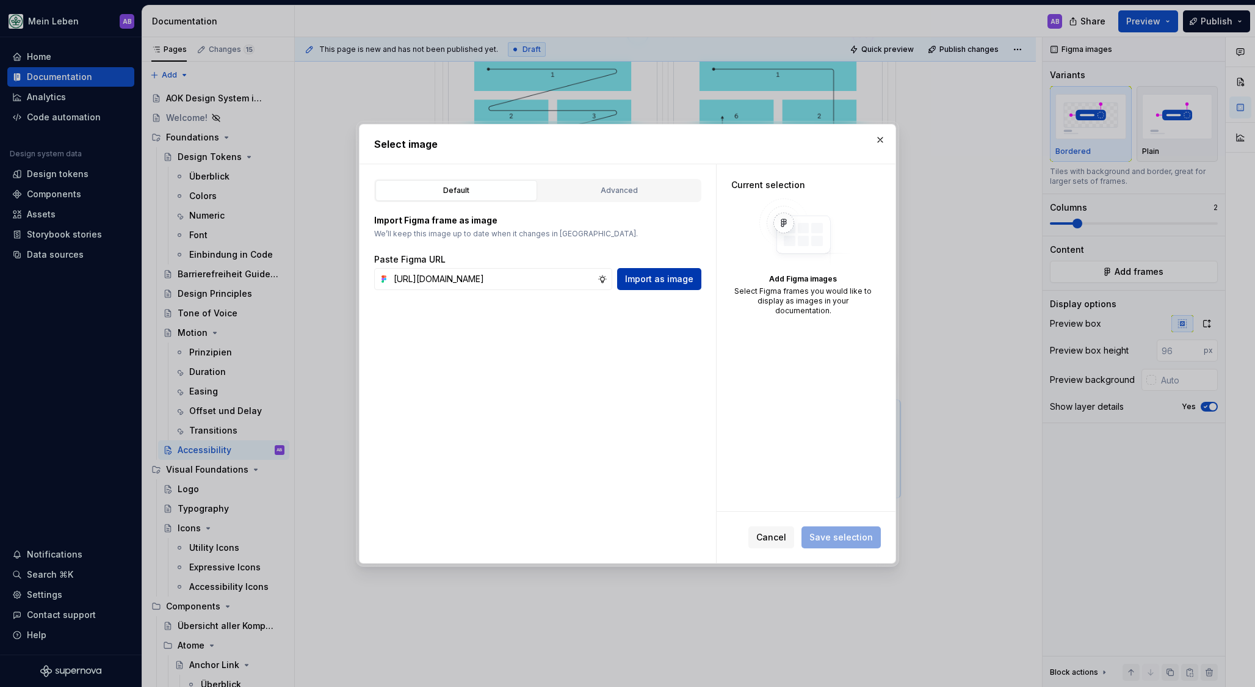
click at [662, 280] on span "Import as image" at bounding box center [659, 279] width 68 height 12
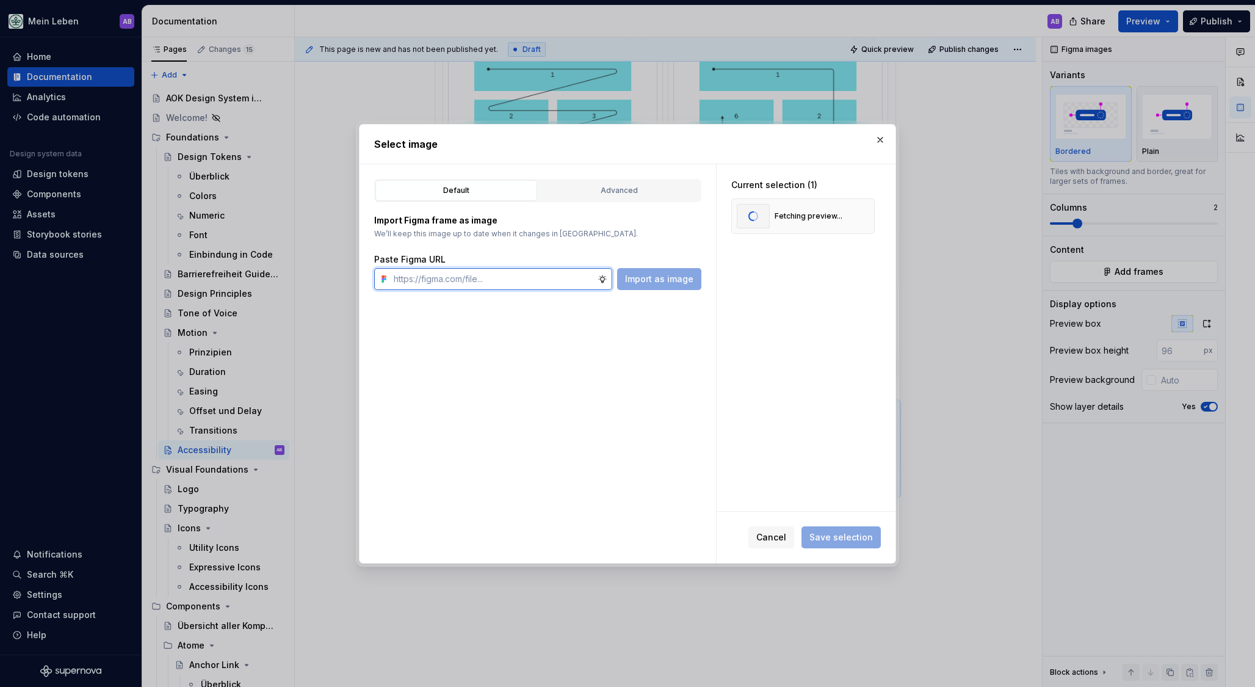
click at [510, 287] on input "text" at bounding box center [493, 279] width 209 height 22
paste input "[URL][DOMAIN_NAME]"
type input "[URL][DOMAIN_NAME]"
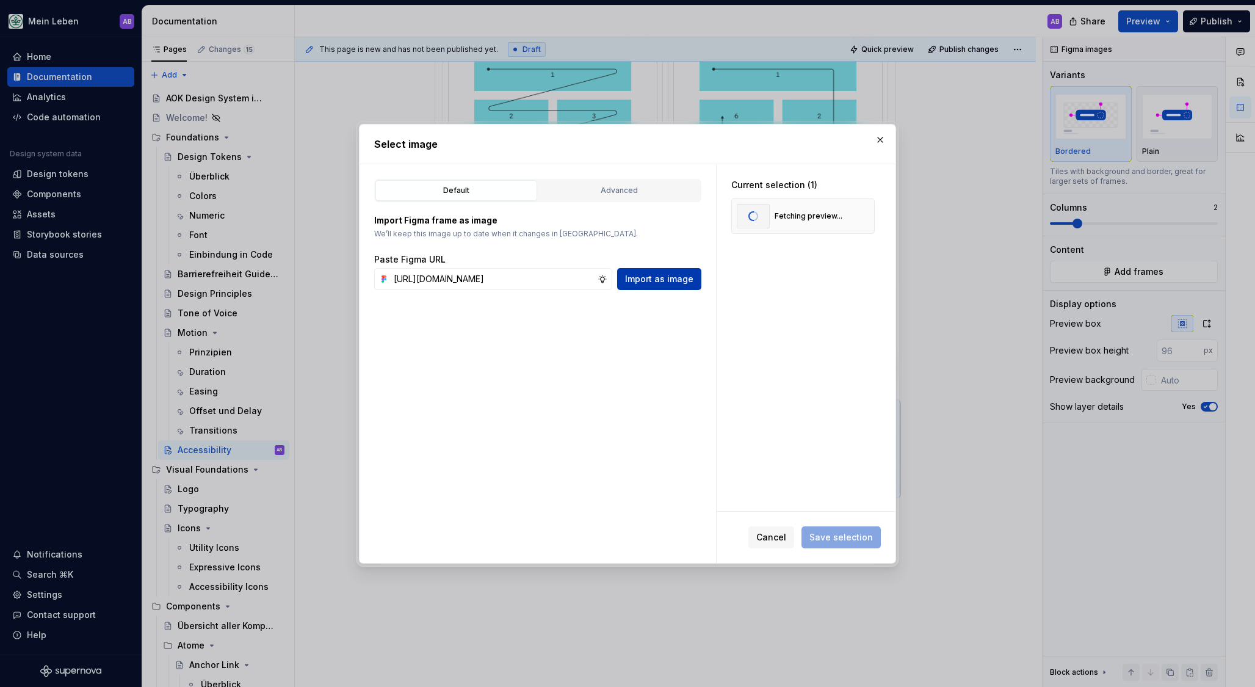
click at [674, 275] on span "Import as image" at bounding box center [659, 279] width 68 height 12
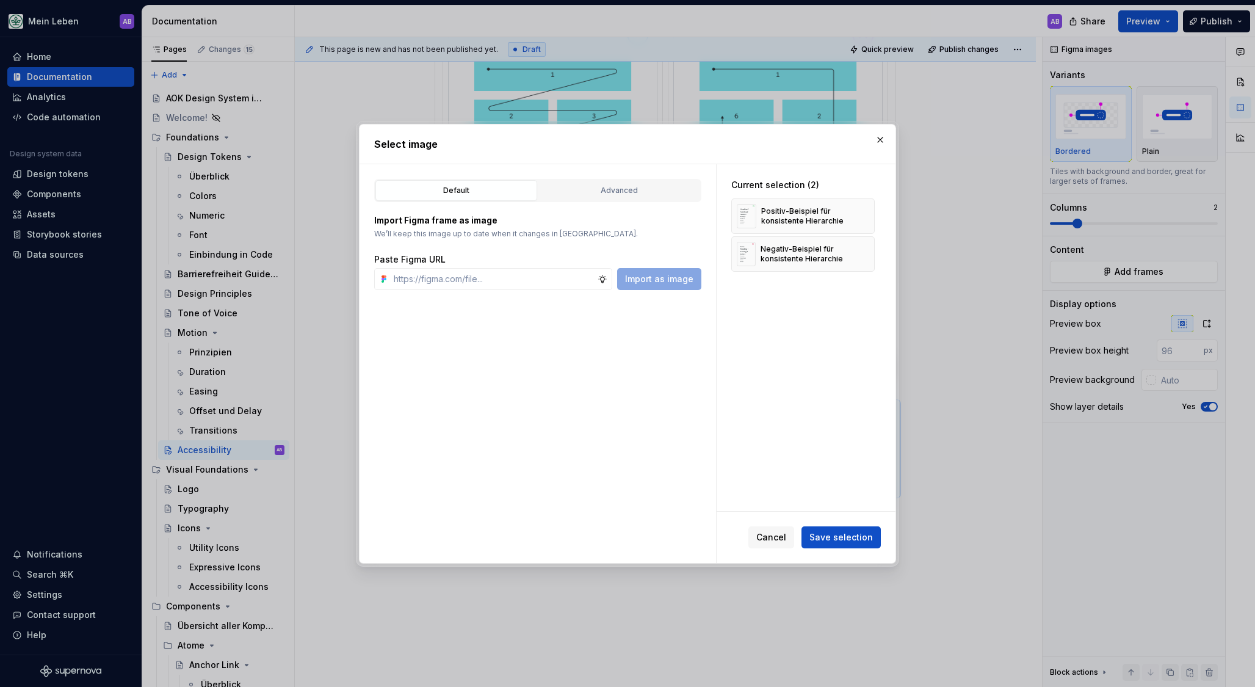
click at [858, 535] on span "Save selection" at bounding box center [840, 537] width 63 height 12
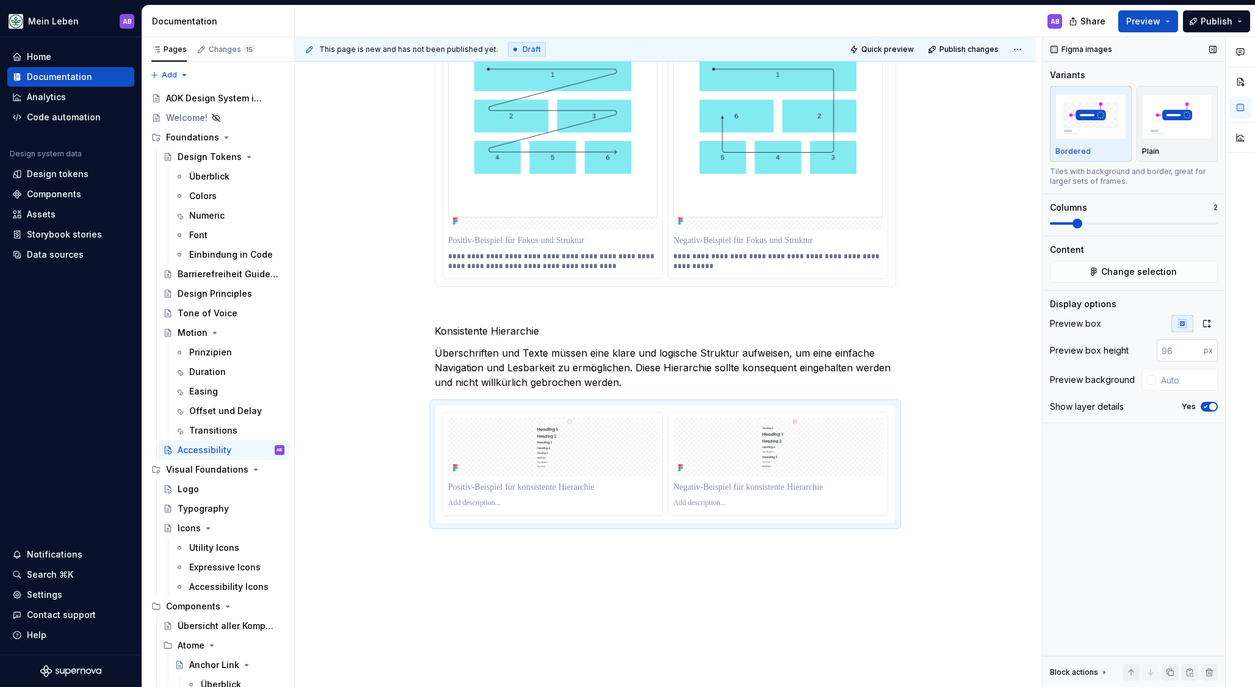
drag, startPoint x: 1157, startPoint y: 347, endPoint x: 1170, endPoint y: 348, distance: 13.4
click at [1157, 347] on input "number" at bounding box center [1180, 350] width 47 height 22
type input "528"
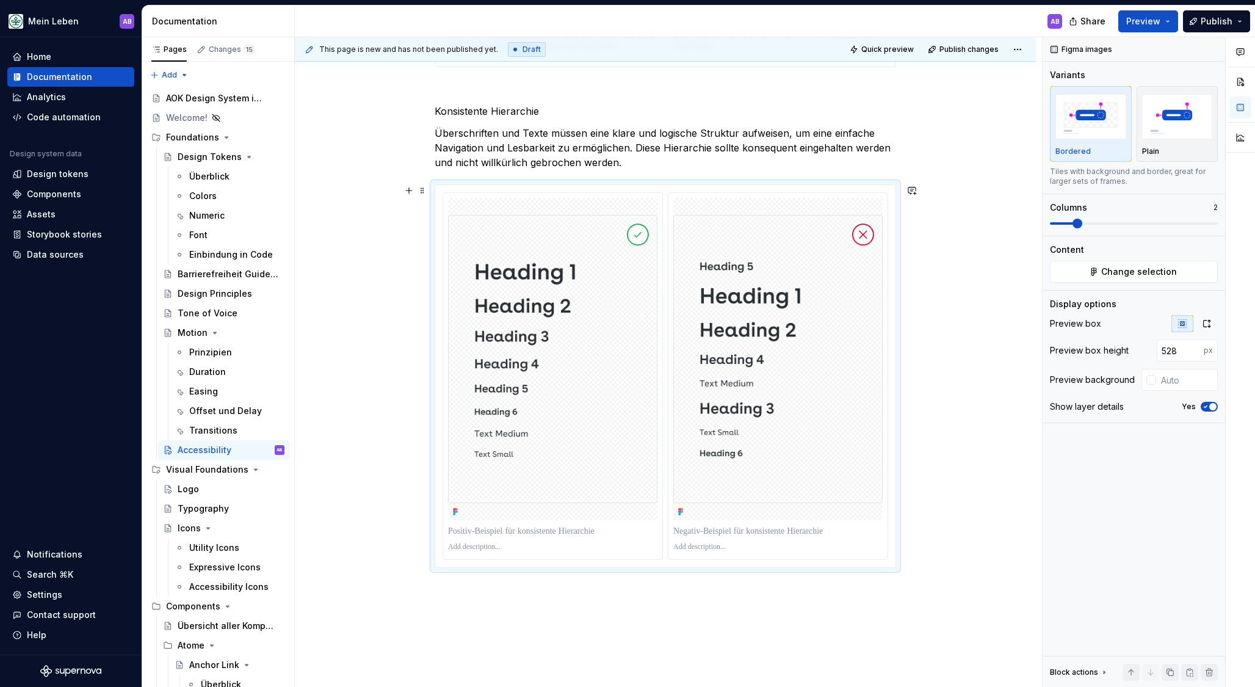
scroll to position [3871, 0]
click at [512, 544] on p at bounding box center [552, 545] width 209 height 10
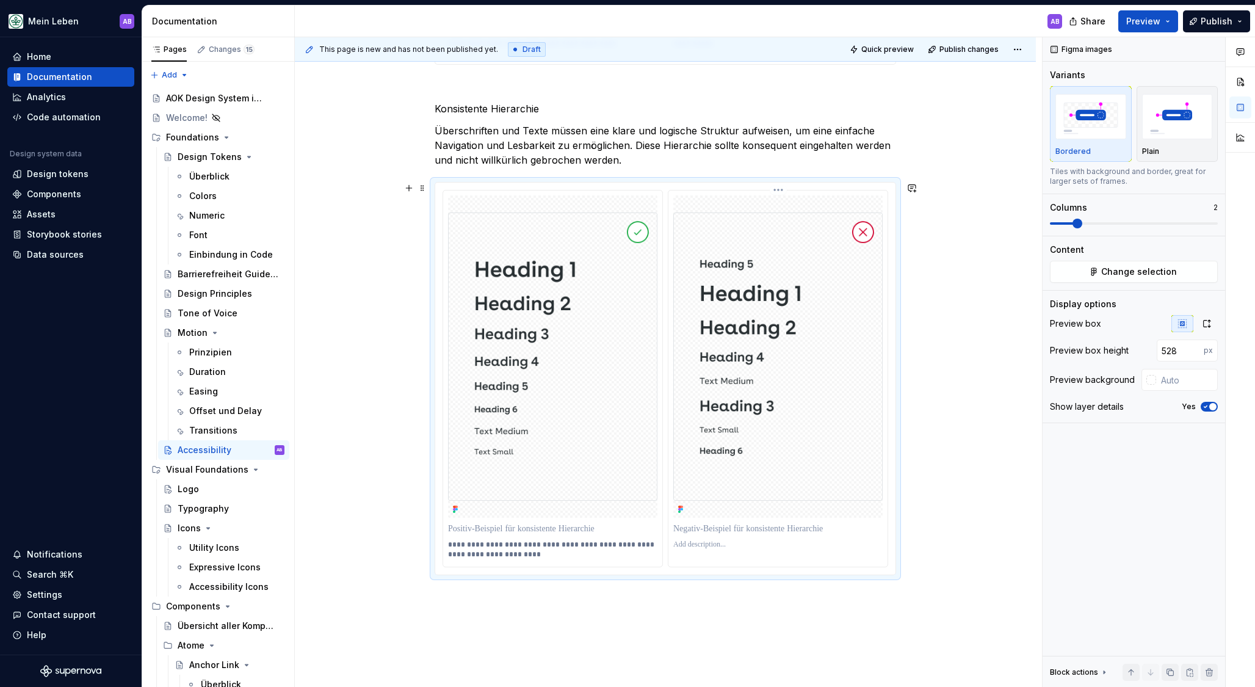
click at [727, 544] on p at bounding box center [777, 545] width 209 height 10
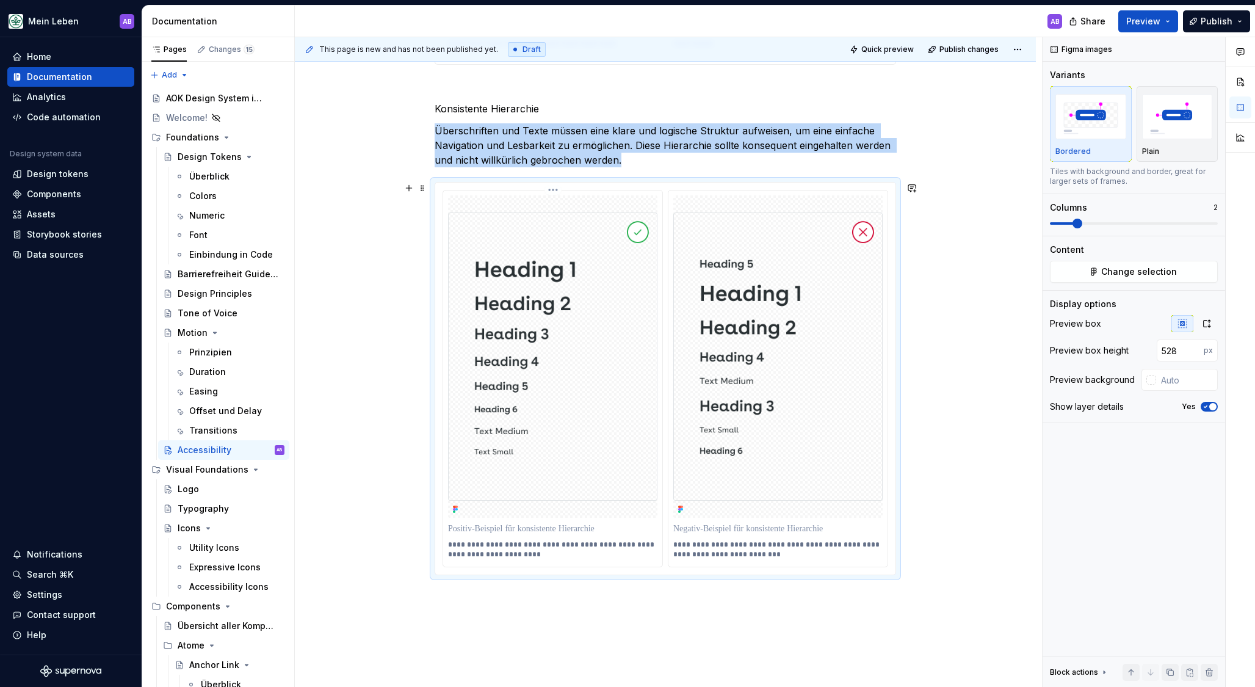
click at [642, 334] on img at bounding box center [552, 356] width 209 height 288
click at [554, 190] on html "Mein Leben AB Home Documentation Analytics Code automation Design system data D…" at bounding box center [627, 343] width 1255 height 687
click at [596, 236] on div "Update Figma image" at bounding box center [614, 235] width 89 height 12
click at [784, 190] on html "Mein Leben AB Home Documentation Analytics Code automation Design system data D…" at bounding box center [627, 343] width 1255 height 687
click at [817, 230] on div "Update Figma image" at bounding box center [839, 235] width 89 height 12
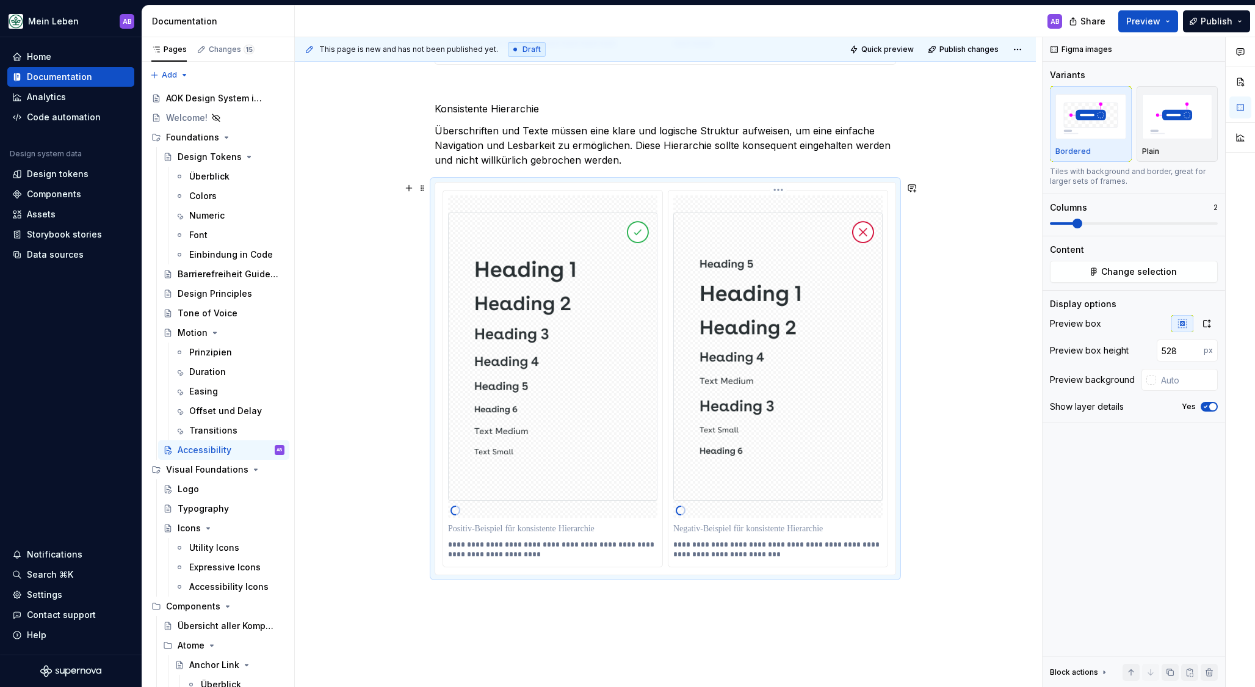
click at [762, 527] on p at bounding box center [777, 528] width 209 height 12
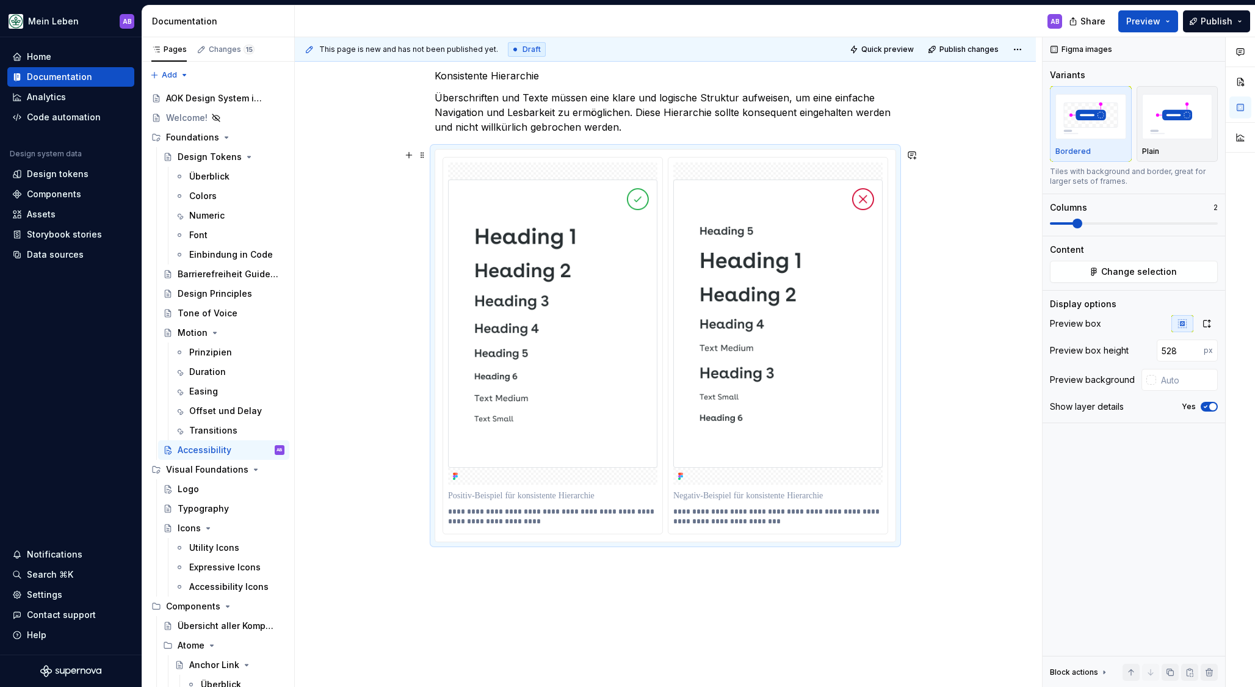
scroll to position [3924, 0]
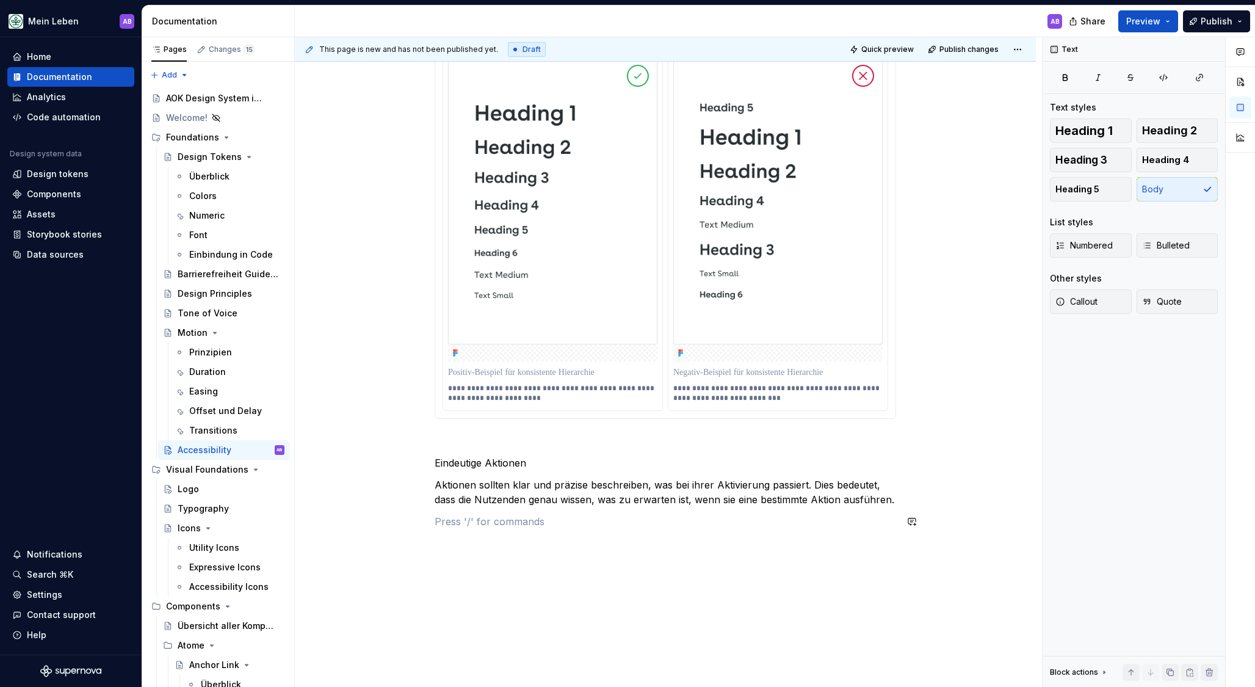
scroll to position [4051, 0]
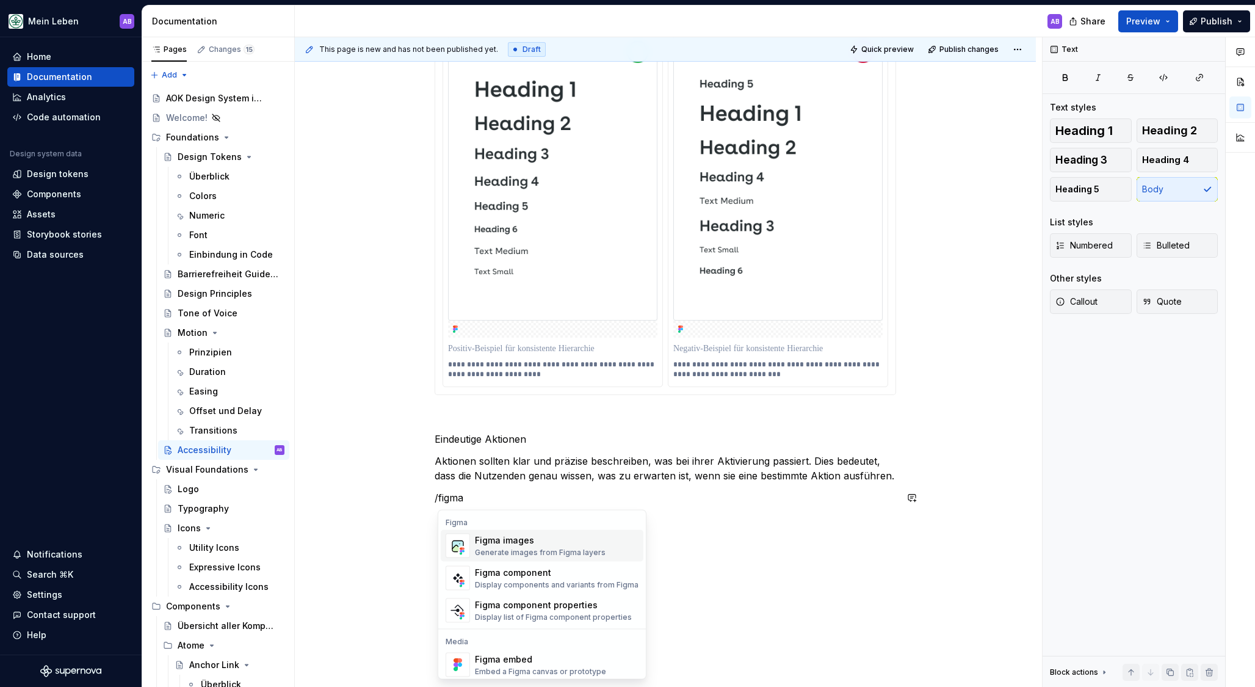
click at [550, 551] on div "Generate images from Figma layers" at bounding box center [540, 553] width 131 height 10
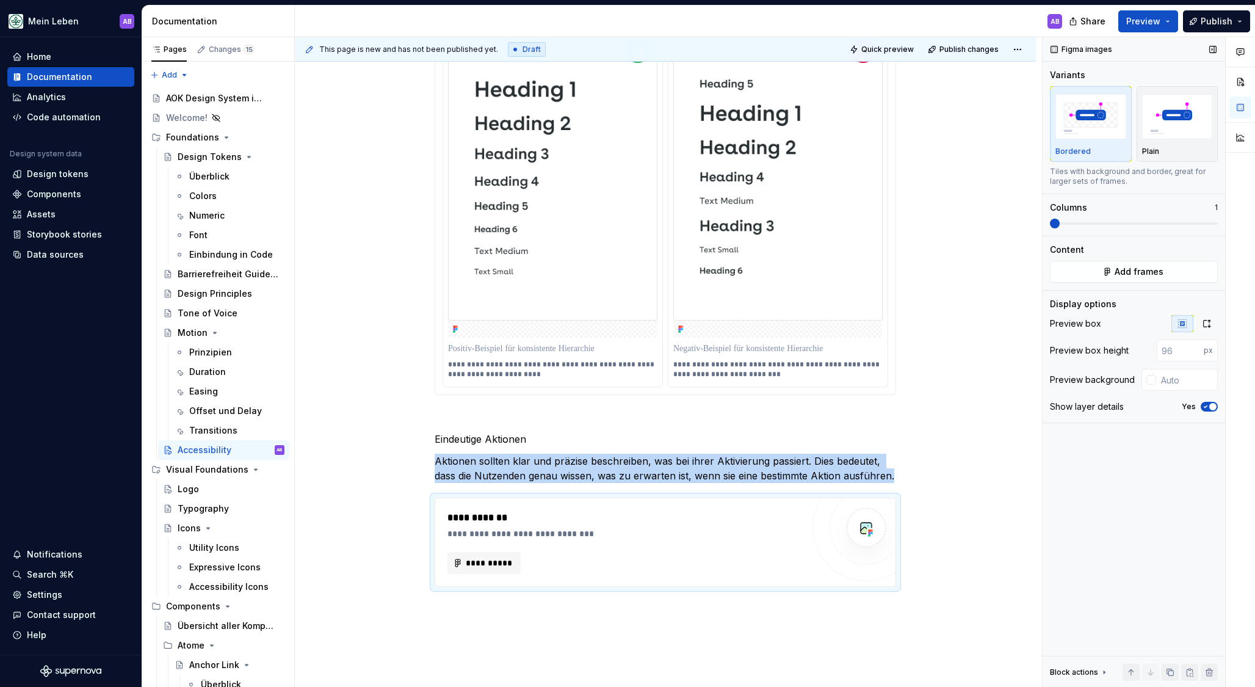
click at [1060, 223] on span at bounding box center [1134, 224] width 168 height 10
click at [1082, 223] on span at bounding box center [1077, 224] width 10 height 10
click at [513, 566] on span "**********" at bounding box center [489, 563] width 48 height 12
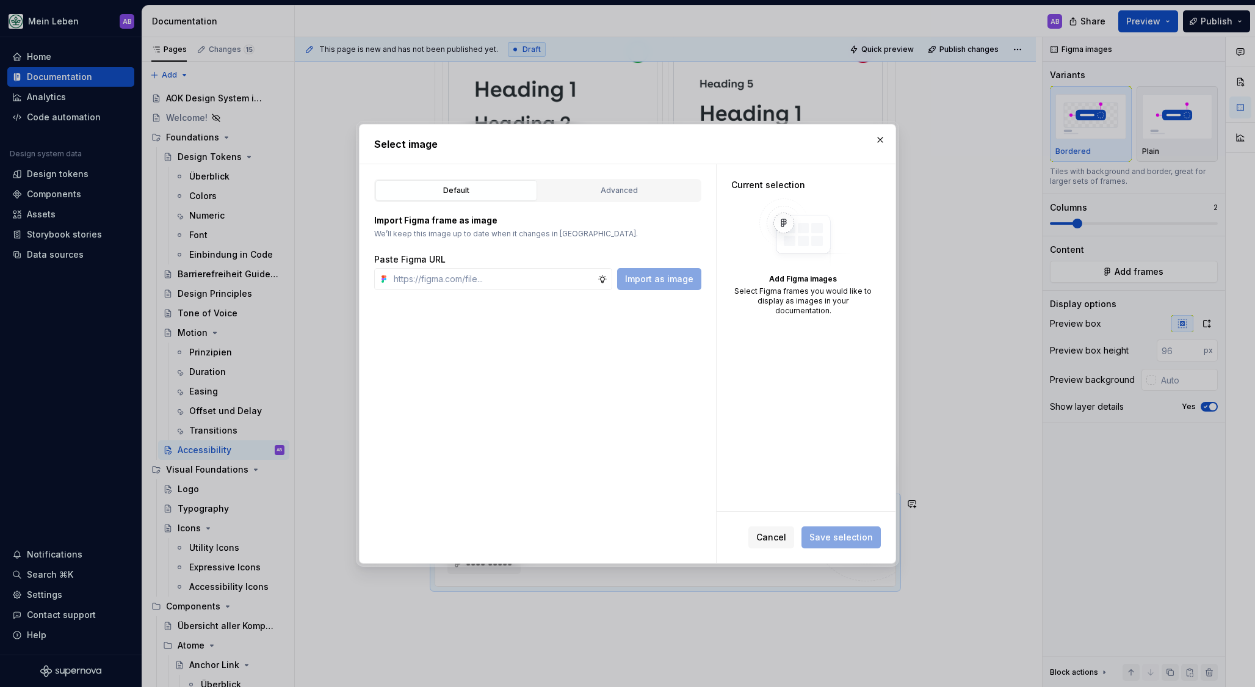
type textarea "*"
click at [491, 280] on input "text" at bounding box center [493, 279] width 209 height 22
paste input "[URL][DOMAIN_NAME]"
type input "[URL][DOMAIN_NAME]"
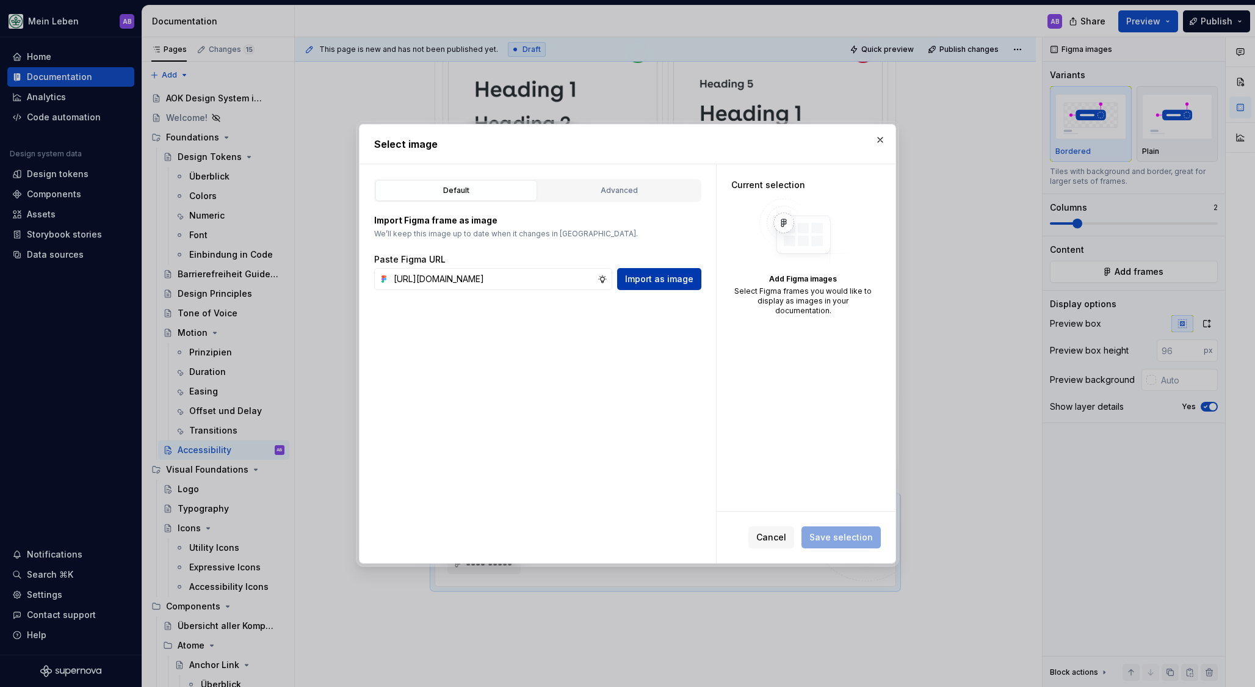
scroll to position [0, 0]
click at [645, 275] on span "Import as image" at bounding box center [659, 279] width 68 height 12
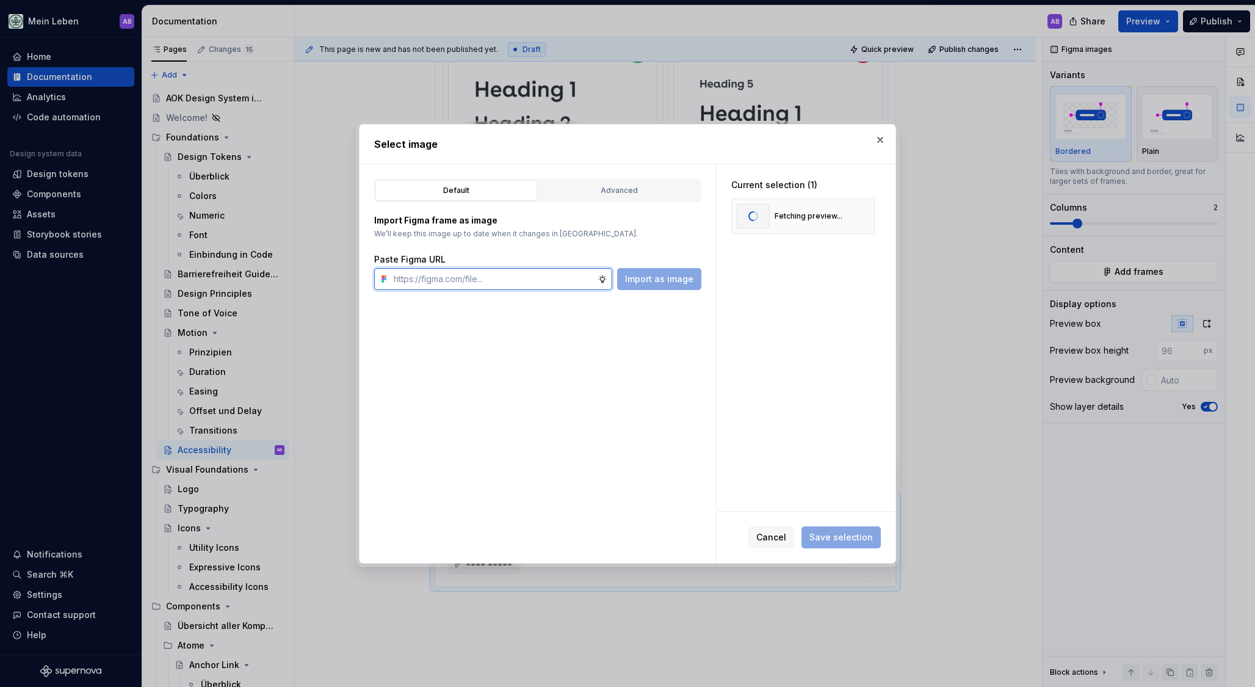
click at [537, 273] on input "text" at bounding box center [493, 279] width 209 height 22
paste input "[URL][DOMAIN_NAME]"
type input "[URL][DOMAIN_NAME]"
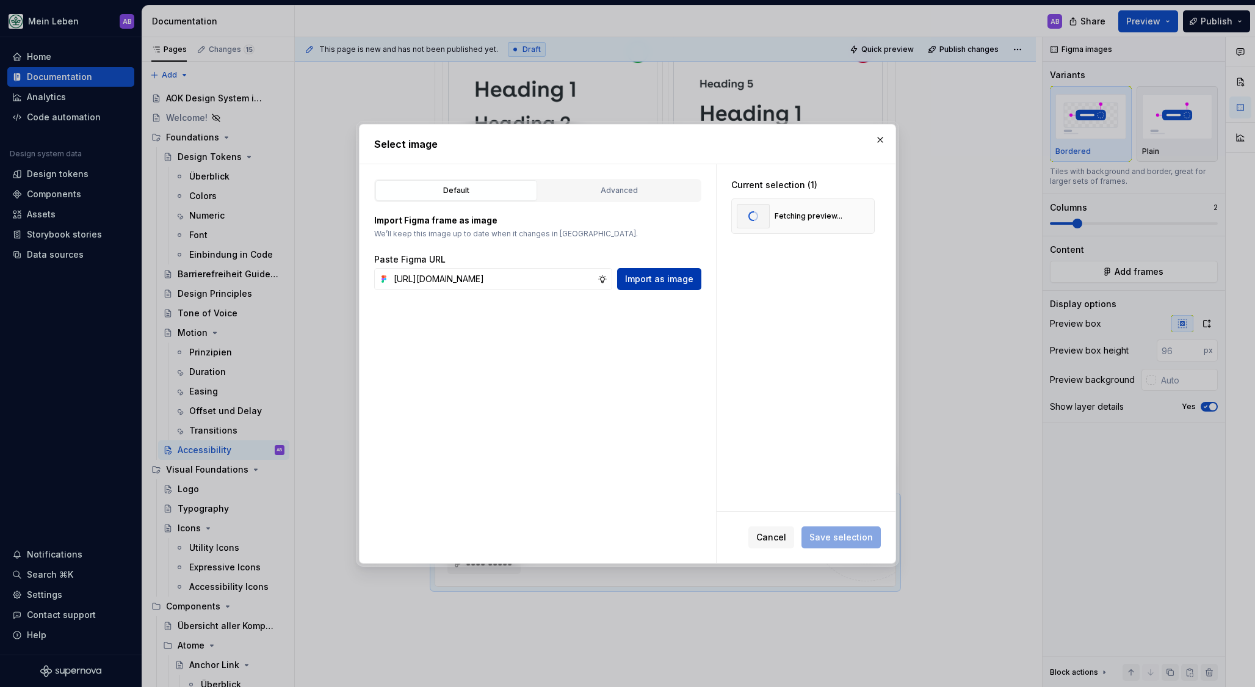
click at [667, 286] on button "Import as image" at bounding box center [659, 279] width 84 height 22
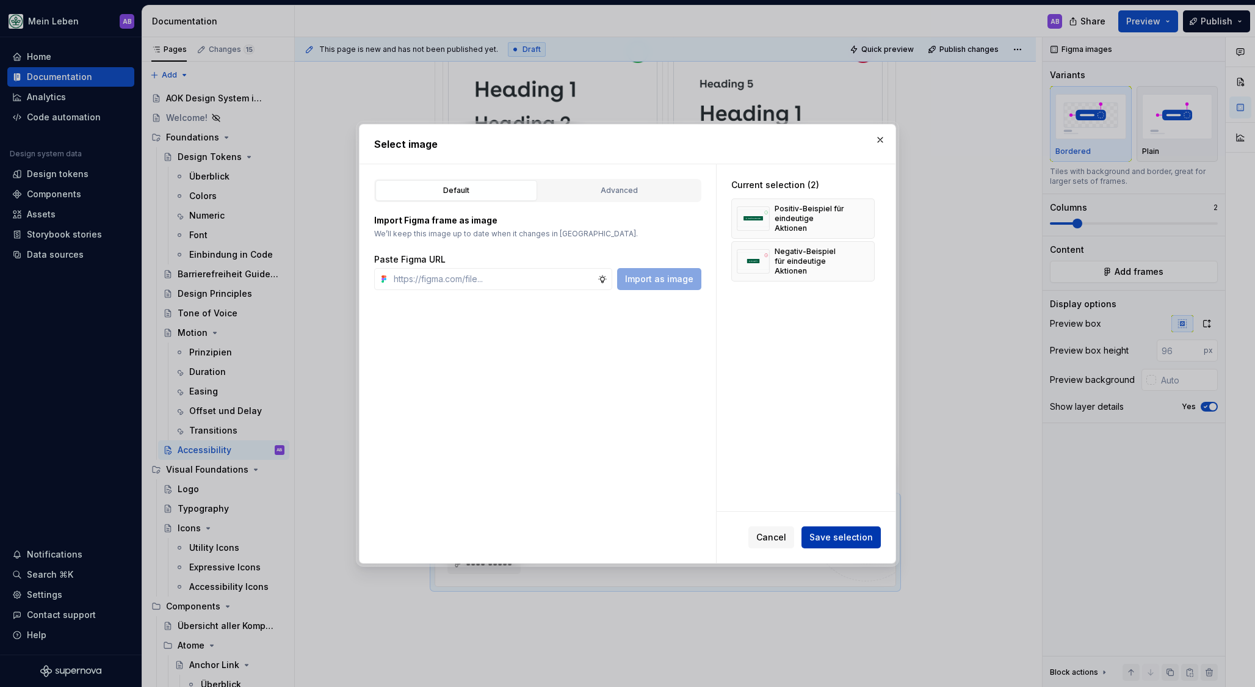
click at [821, 535] on span "Save selection" at bounding box center [840, 537] width 63 height 12
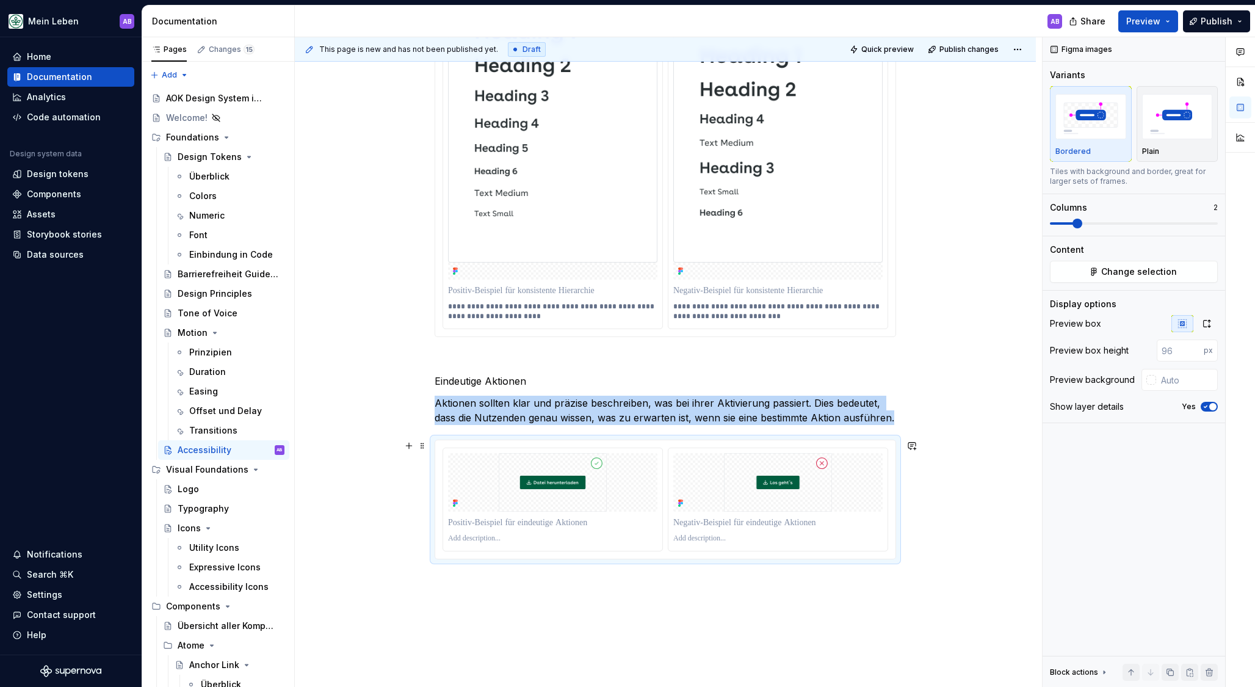
scroll to position [4119, 0]
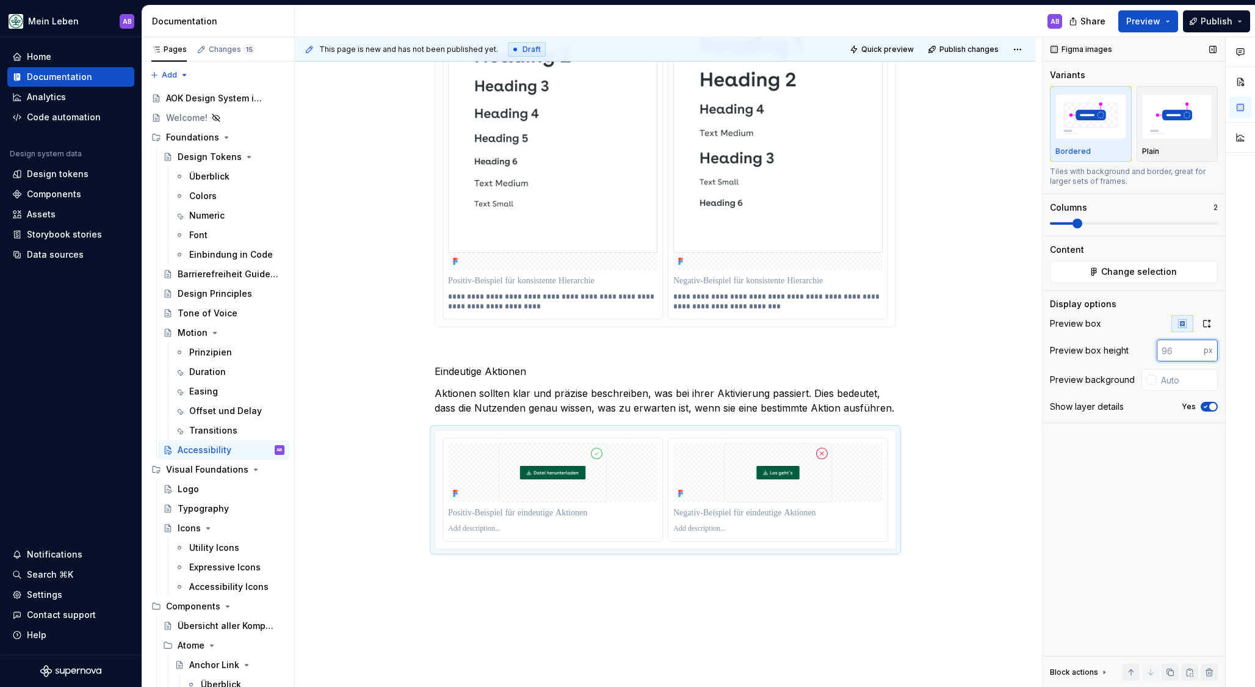
click at [1170, 344] on input "number" at bounding box center [1180, 350] width 47 height 22
type input "208"
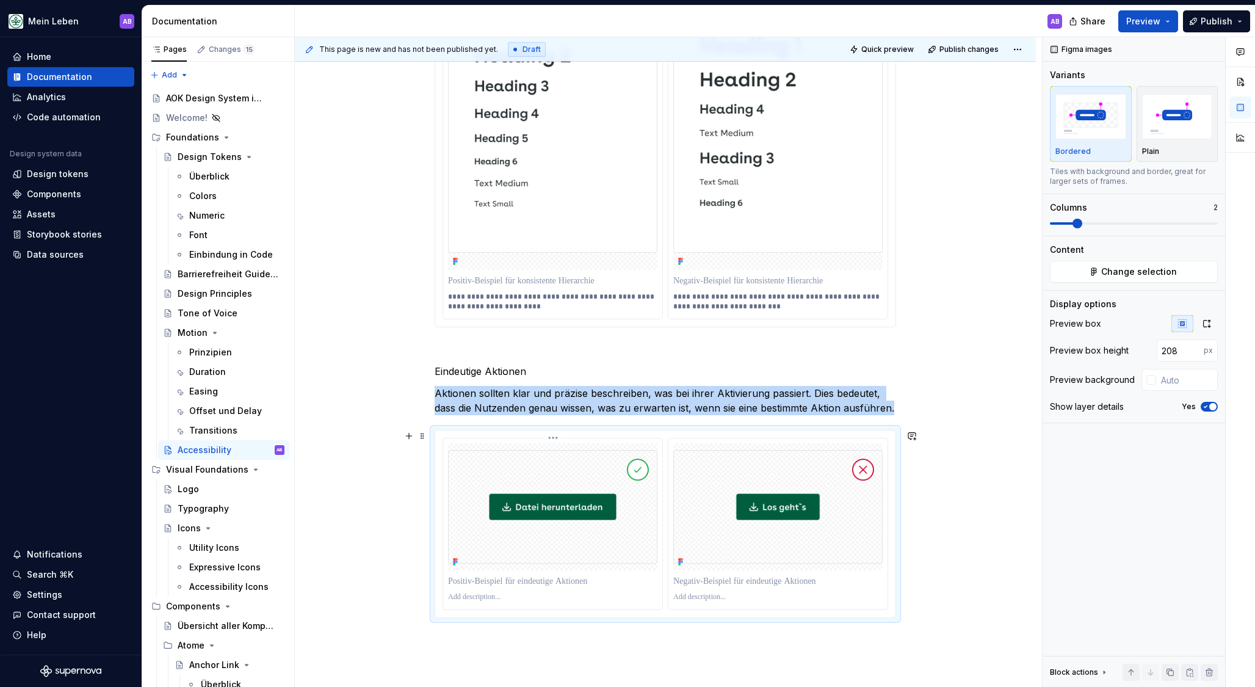
click at [584, 469] on img at bounding box center [552, 507] width 209 height 114
click at [556, 439] on html "Mein Leben AB Home Documentation Analytics Code automation Design system data D…" at bounding box center [627, 343] width 1255 height 687
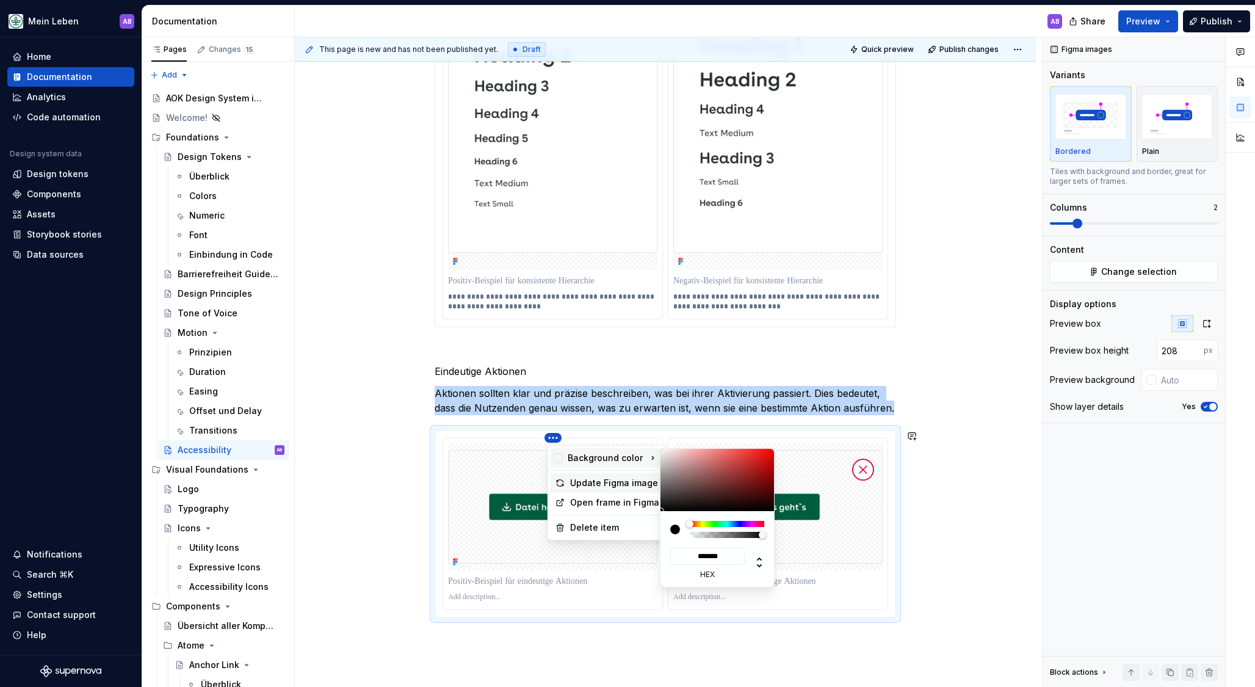
click at [615, 482] on div "Update Figma image" at bounding box center [614, 483] width 89 height 12
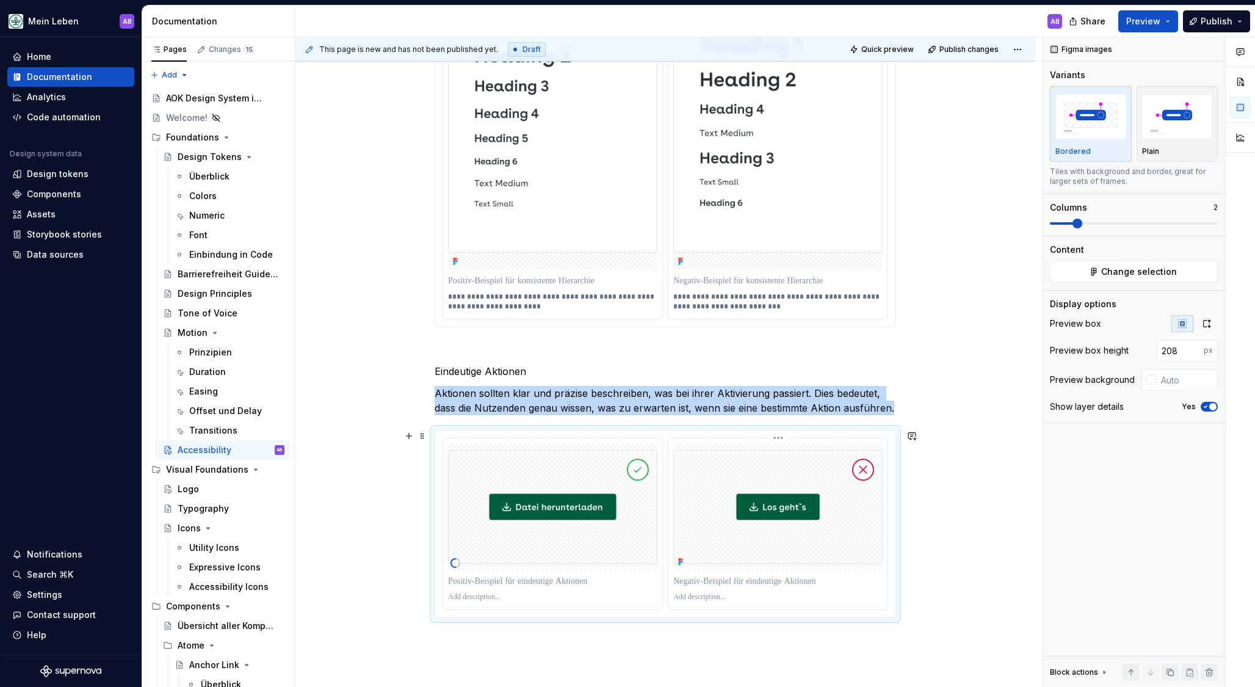
click at [764, 466] on img at bounding box center [777, 507] width 209 height 114
click at [777, 442] on html "Mein Leben AB Home Documentation Analytics Code automation Design system data D…" at bounding box center [627, 343] width 1255 height 687
click at [813, 478] on div "Update Figma image" at bounding box center [839, 483] width 89 height 12
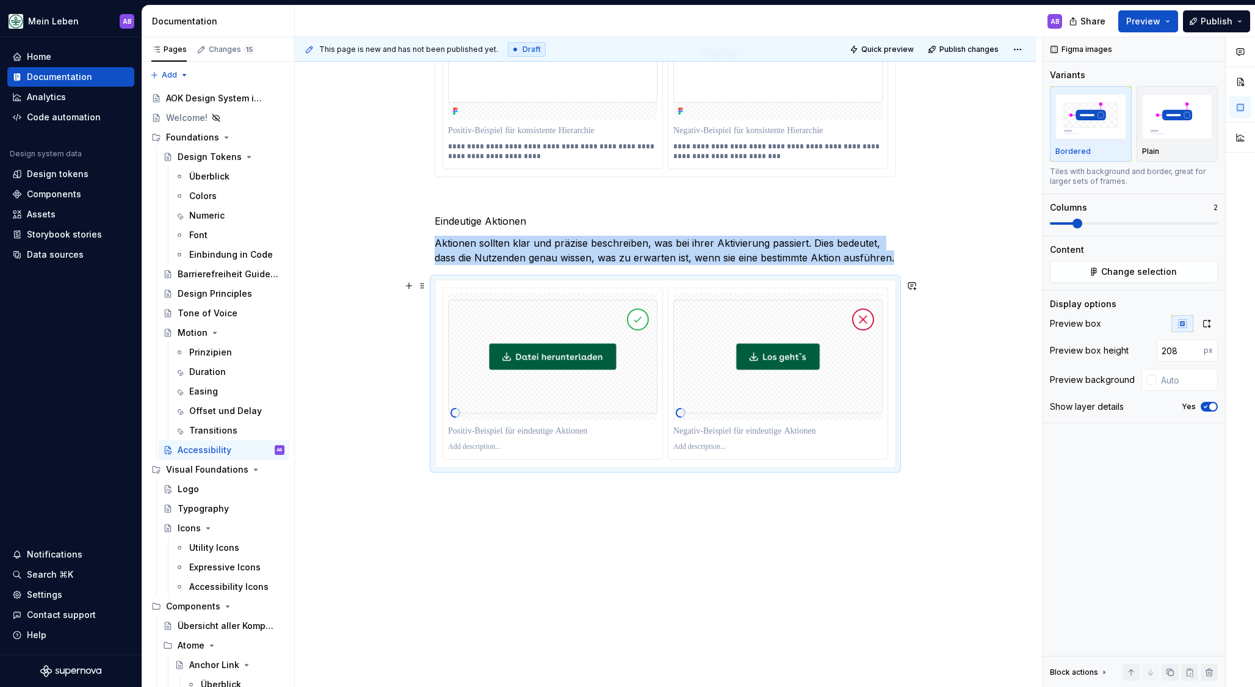
scroll to position [4270, 0]
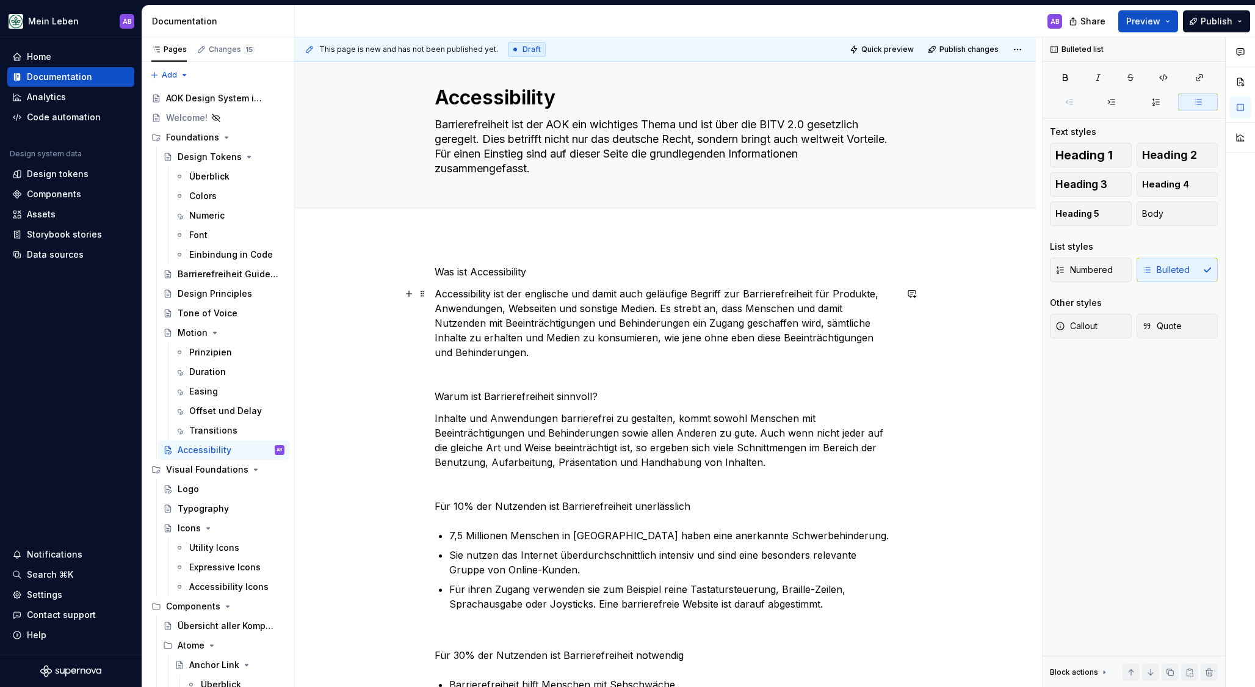
scroll to position [23, 0]
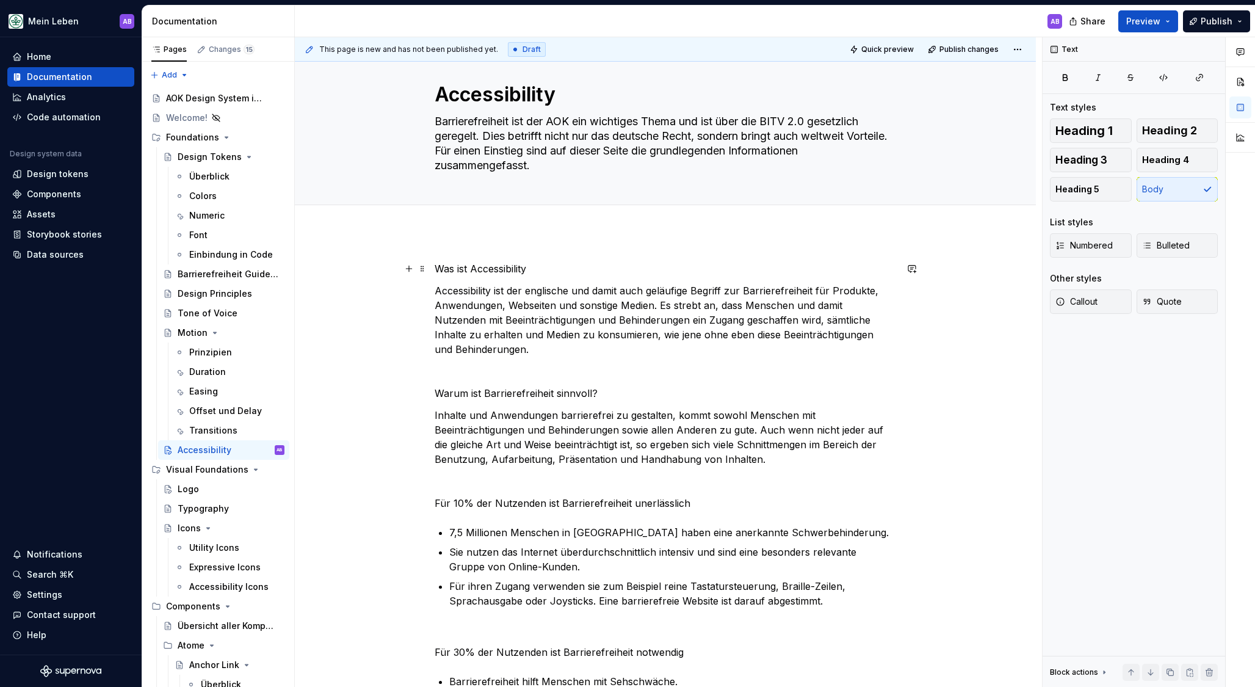
click at [587, 267] on p "Was ist Accessibility" at bounding box center [665, 268] width 461 height 15
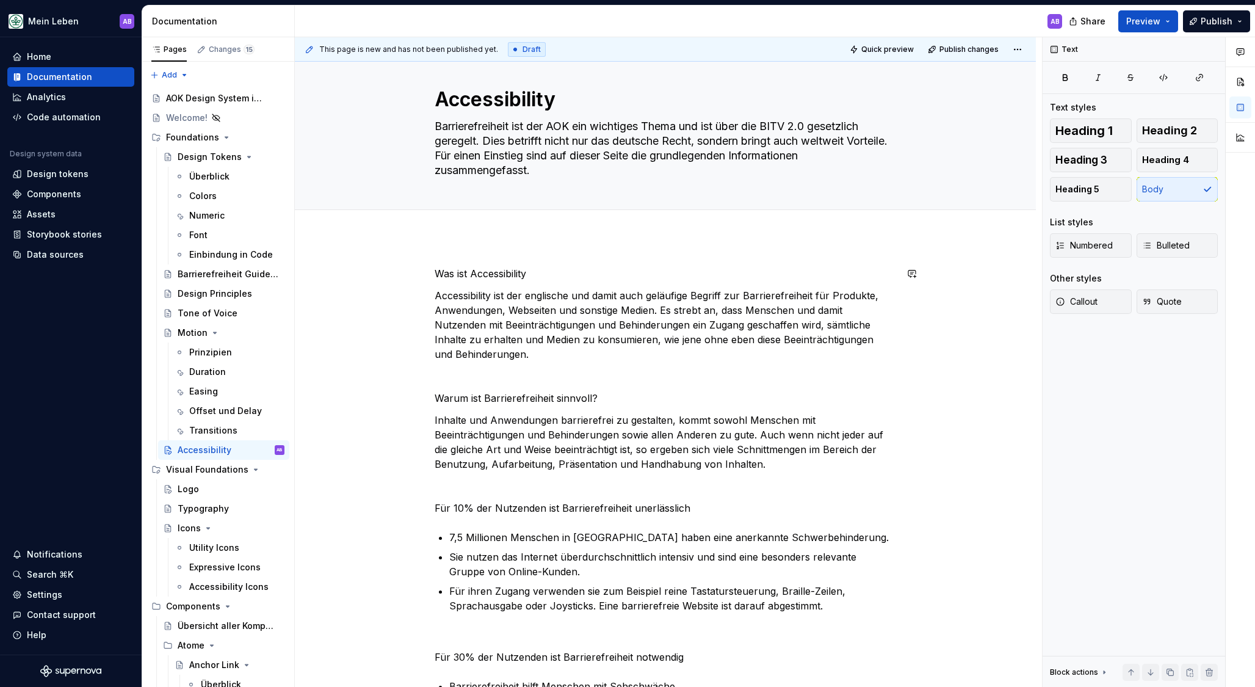
scroll to position [15, 0]
click at [1162, 125] on span "Heading 2" at bounding box center [1169, 131] width 55 height 12
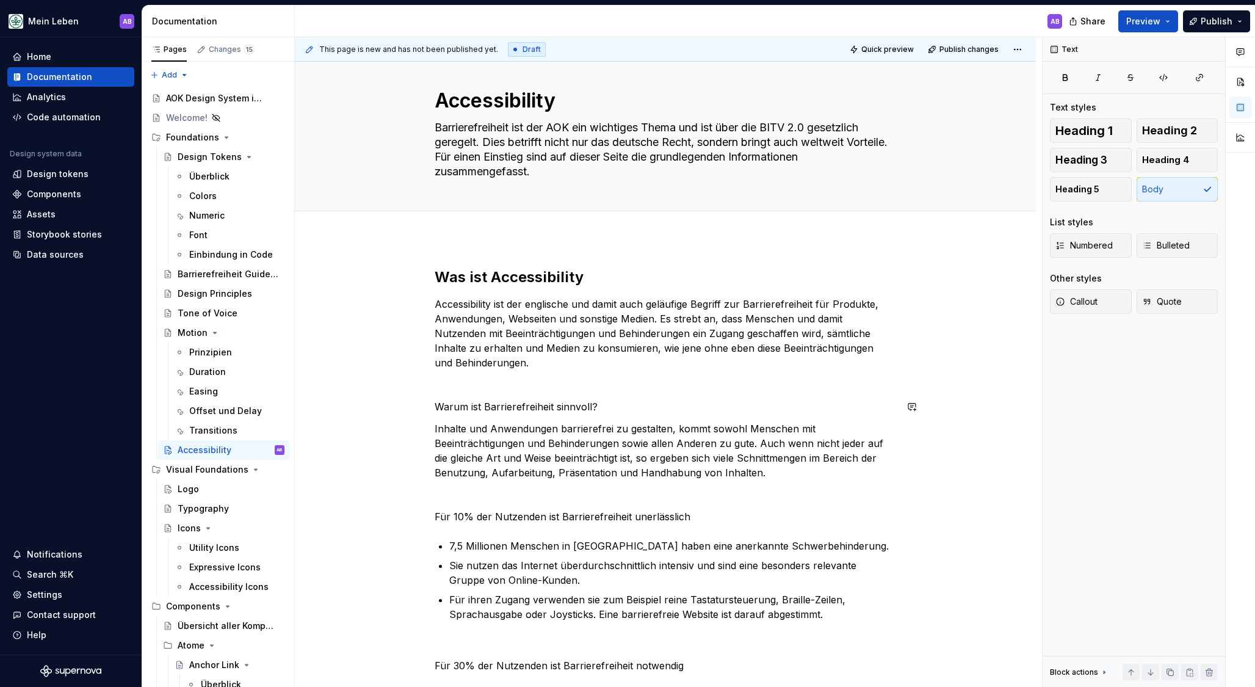
click at [638, 407] on p "Warum ist Barrierefreiheit sinnvoll?" at bounding box center [665, 408] width 461 height 15
click at [1154, 132] on span "Heading 2" at bounding box center [1169, 131] width 55 height 12
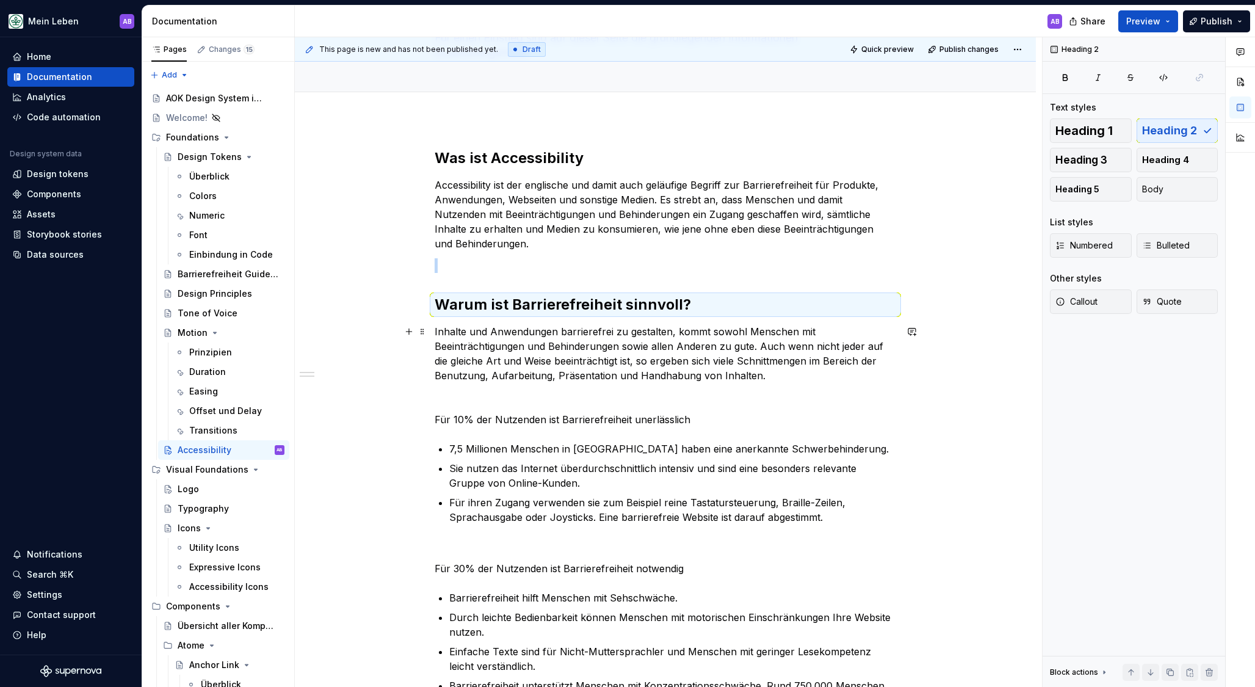
scroll to position [151, 0]
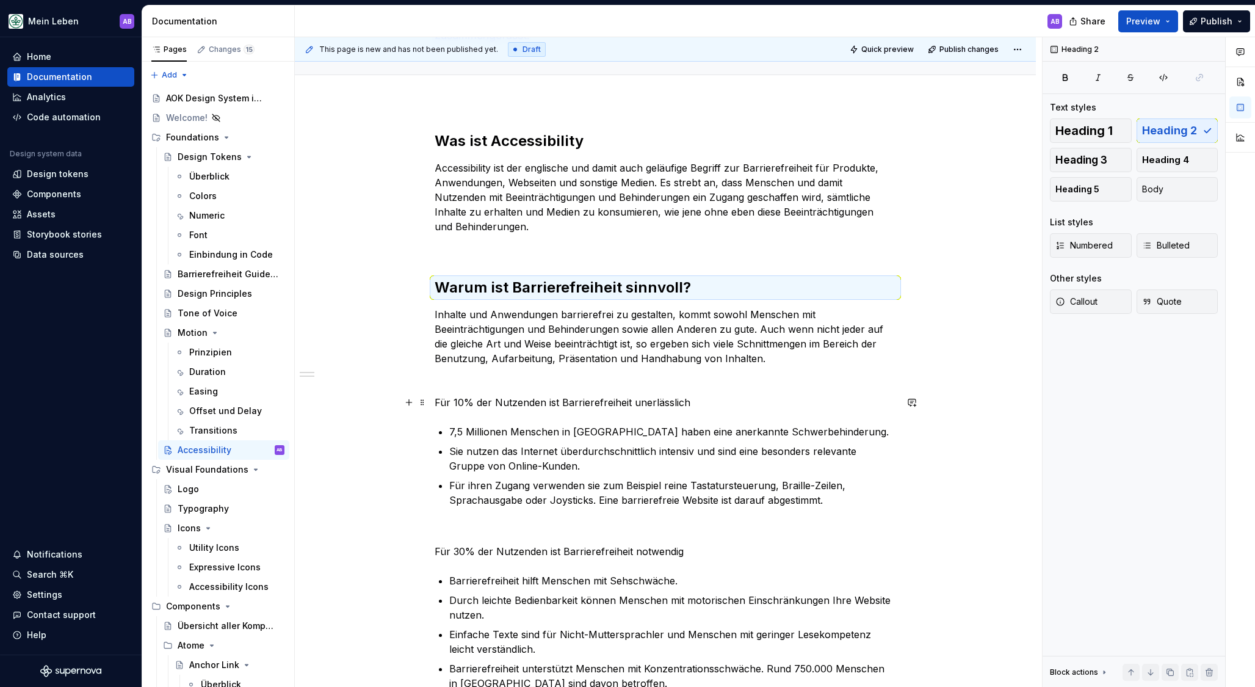
click at [718, 402] on p "Für 10% der Nutzenden ist Barrierefreiheit unerlässlich" at bounding box center [665, 402] width 461 height 15
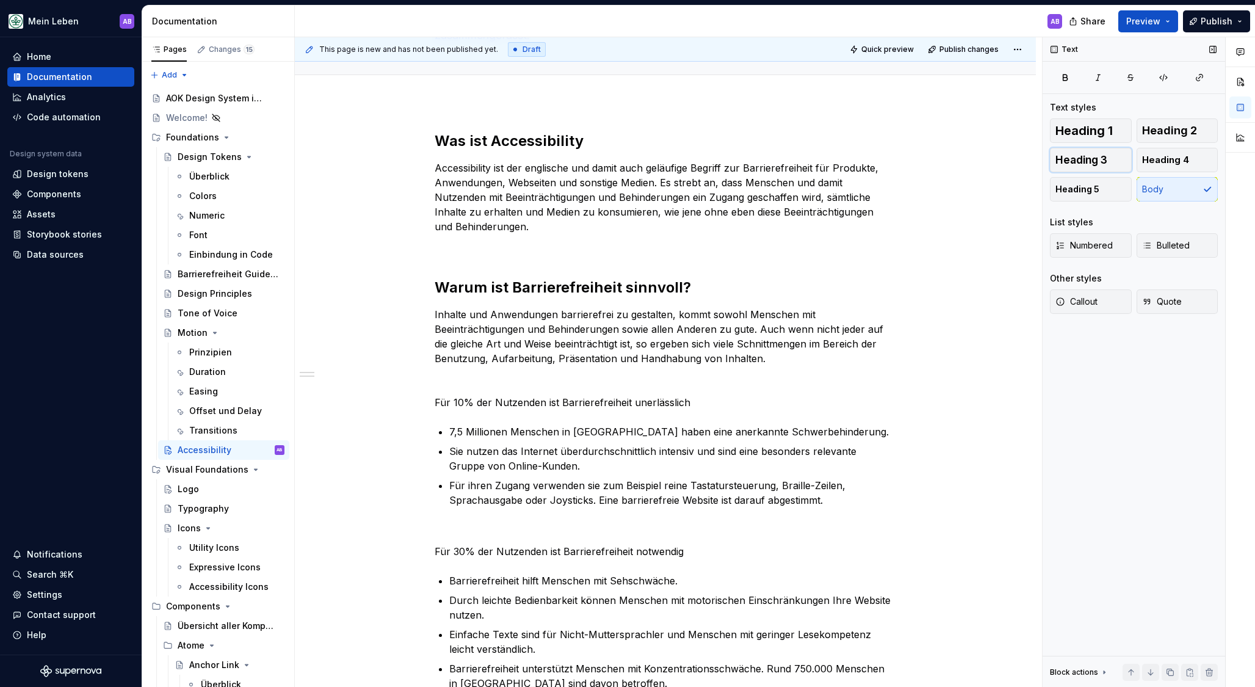
drag, startPoint x: 1111, startPoint y: 164, endPoint x: 1093, endPoint y: 168, distance: 18.8
click at [1109, 164] on button "Heading 3" at bounding box center [1091, 160] width 82 height 24
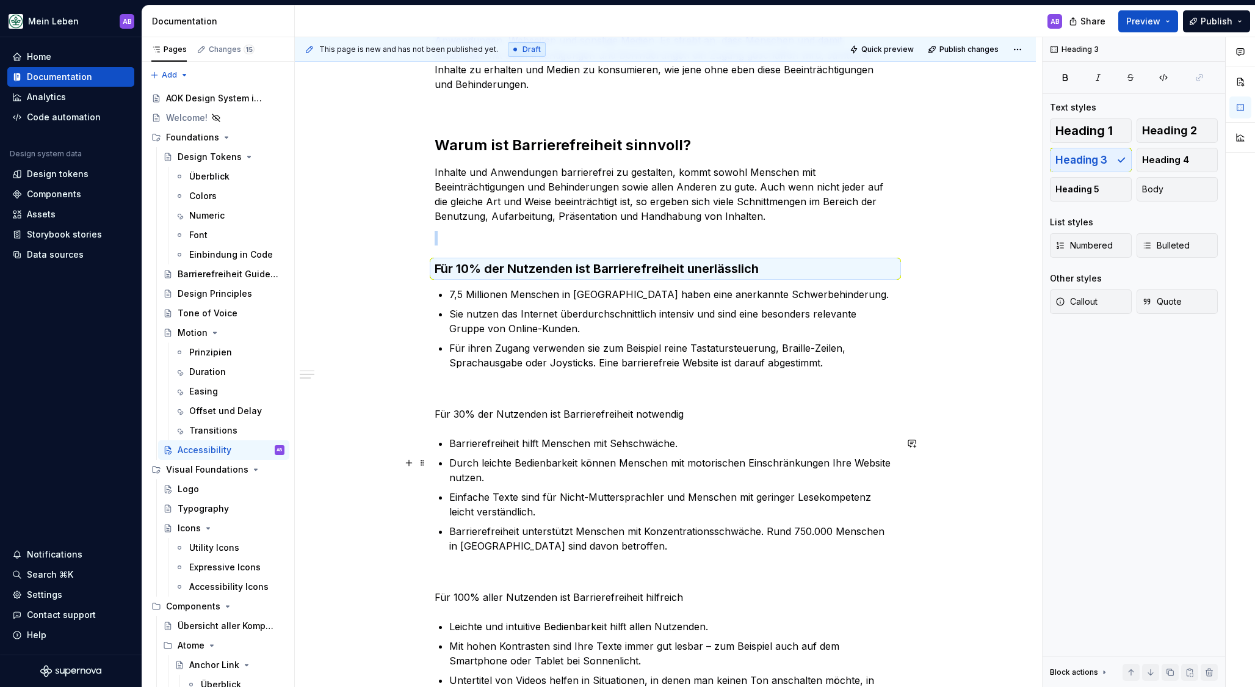
scroll to position [315, 0]
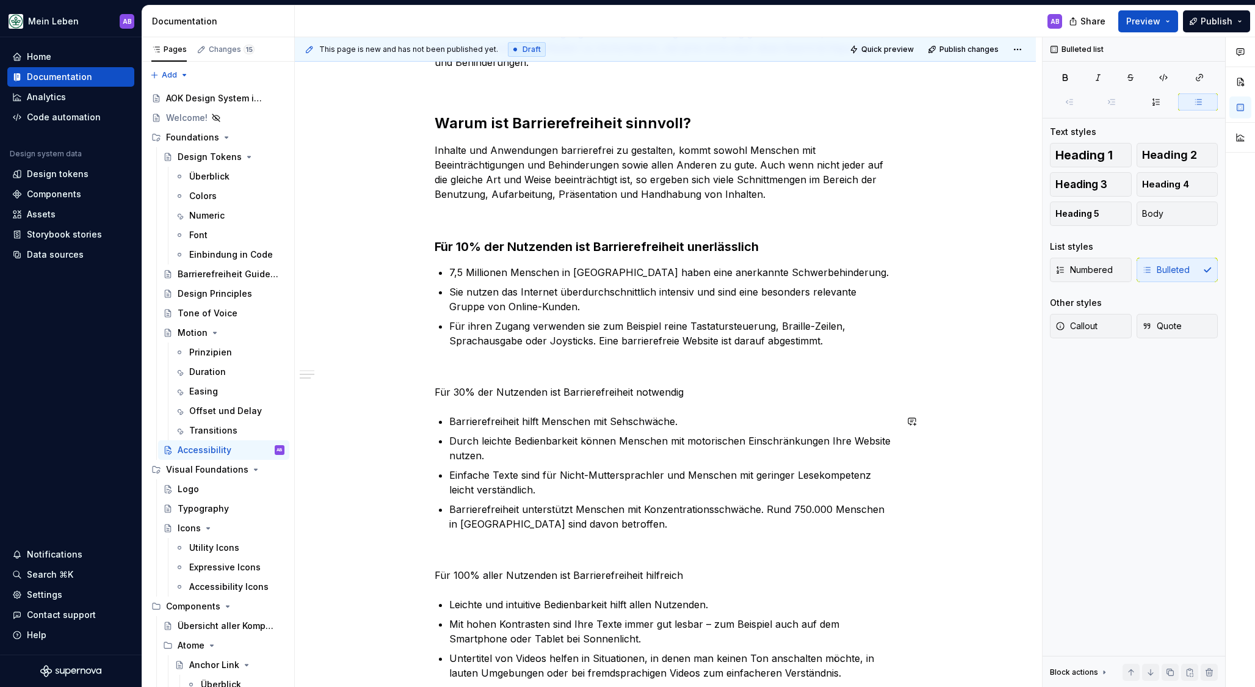
click at [715, 386] on p "Für 30% der Nutzenden ist Barrierefreiheit notwendig" at bounding box center [665, 392] width 461 height 15
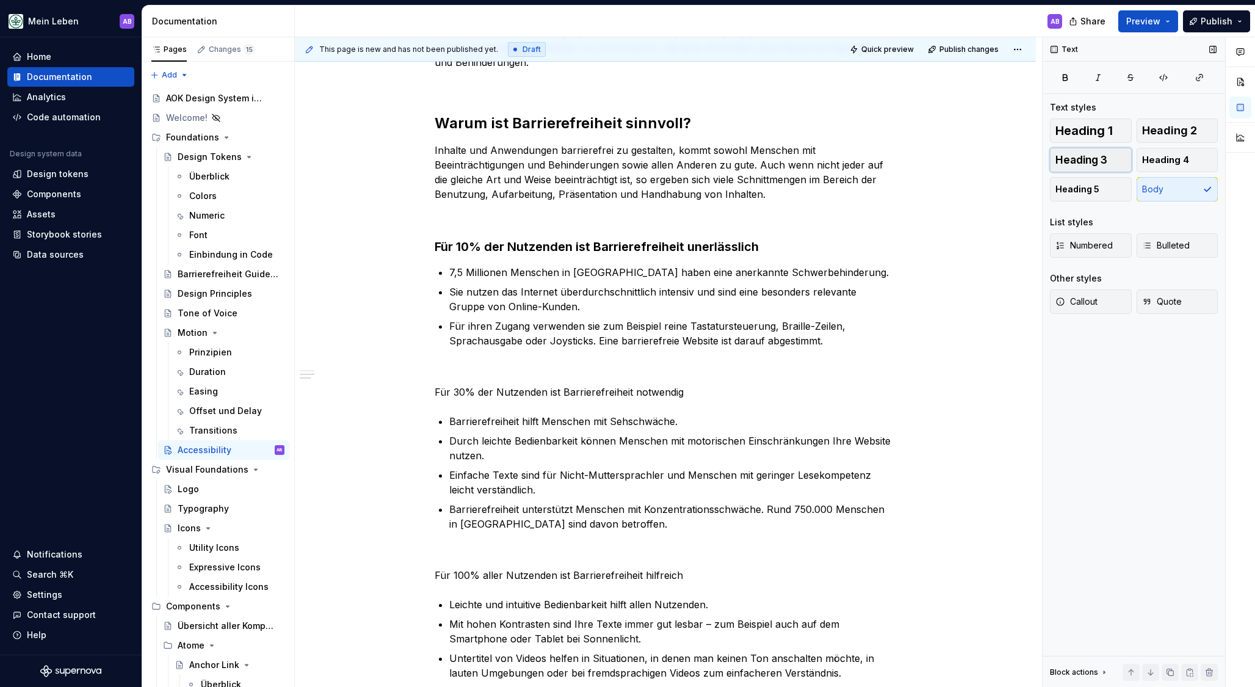
click at [1122, 160] on button "Heading 3" at bounding box center [1091, 160] width 82 height 24
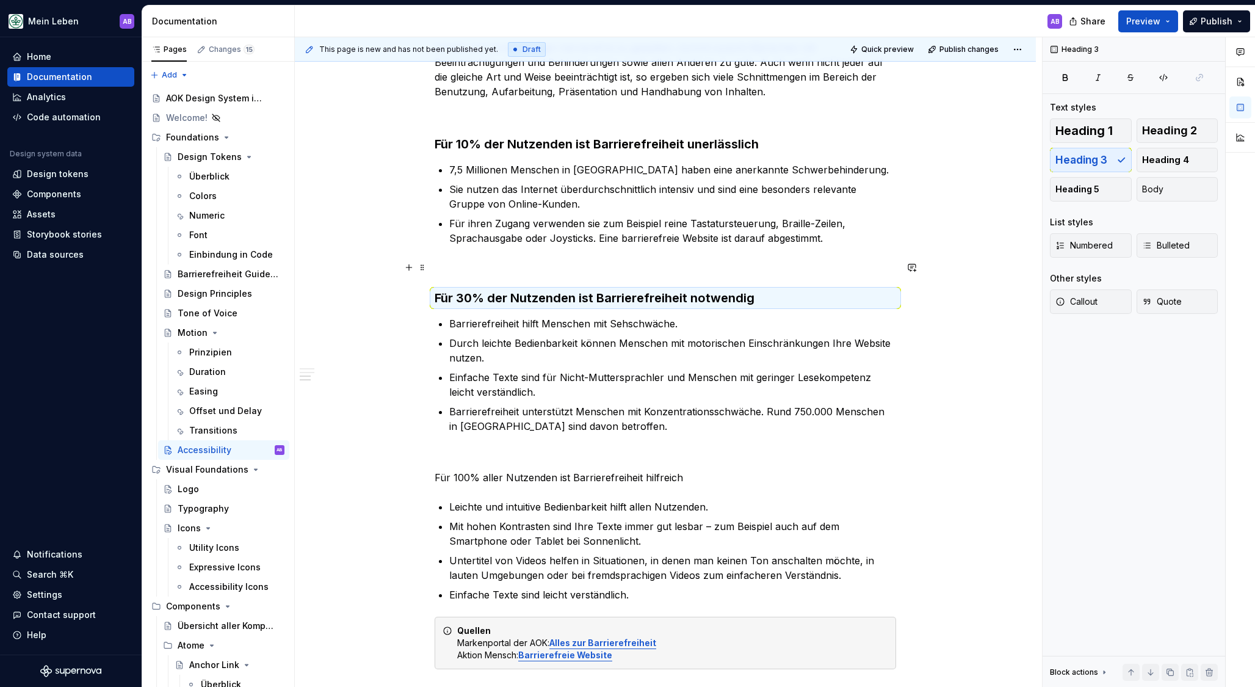
scroll to position [482, 0]
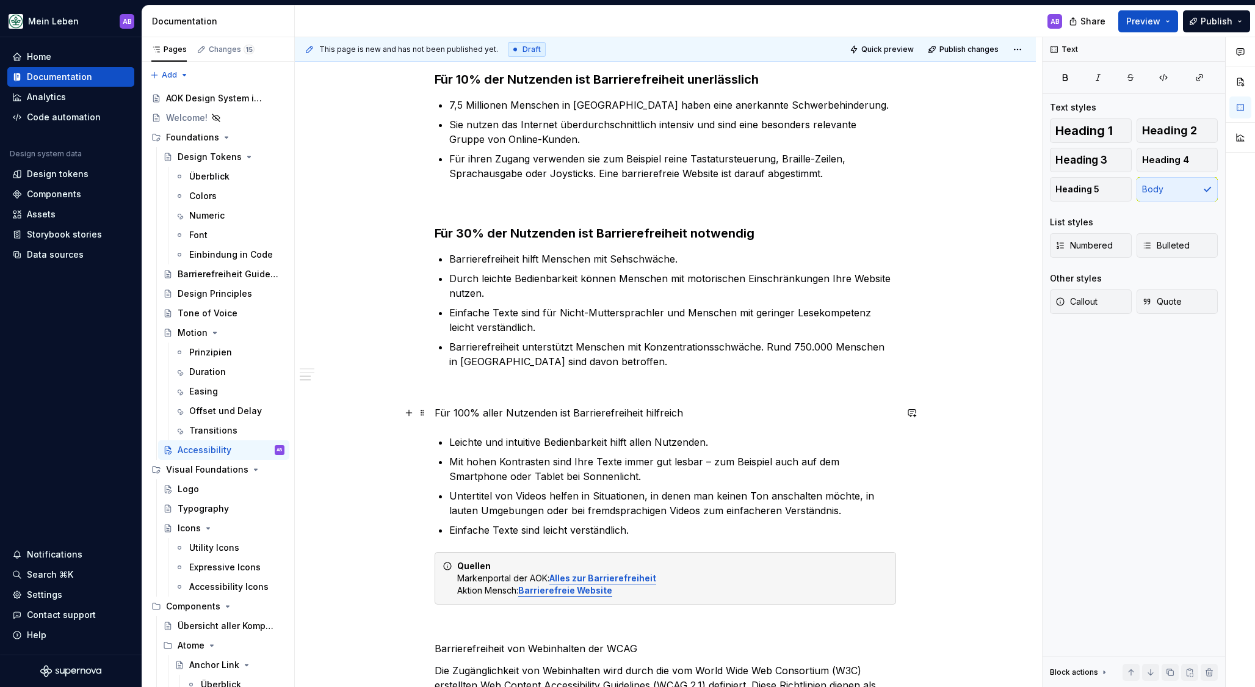
click at [721, 408] on p "Für 100% aller Nutzenden ist Barrierefreiheit hilfreich" at bounding box center [665, 412] width 461 height 15
drag, startPoint x: 1081, startPoint y: 163, endPoint x: 977, endPoint y: 223, distance: 120.1
click at [1081, 163] on span "Heading 3" at bounding box center [1081, 160] width 52 height 12
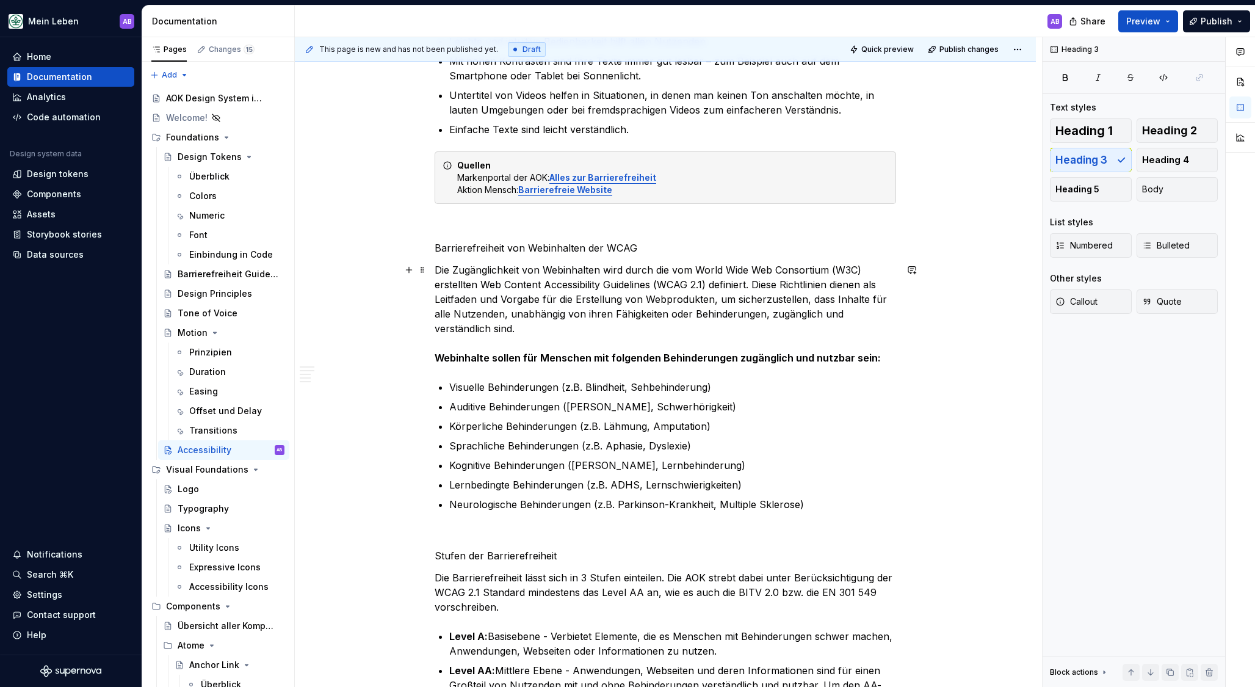
scroll to position [912, 0]
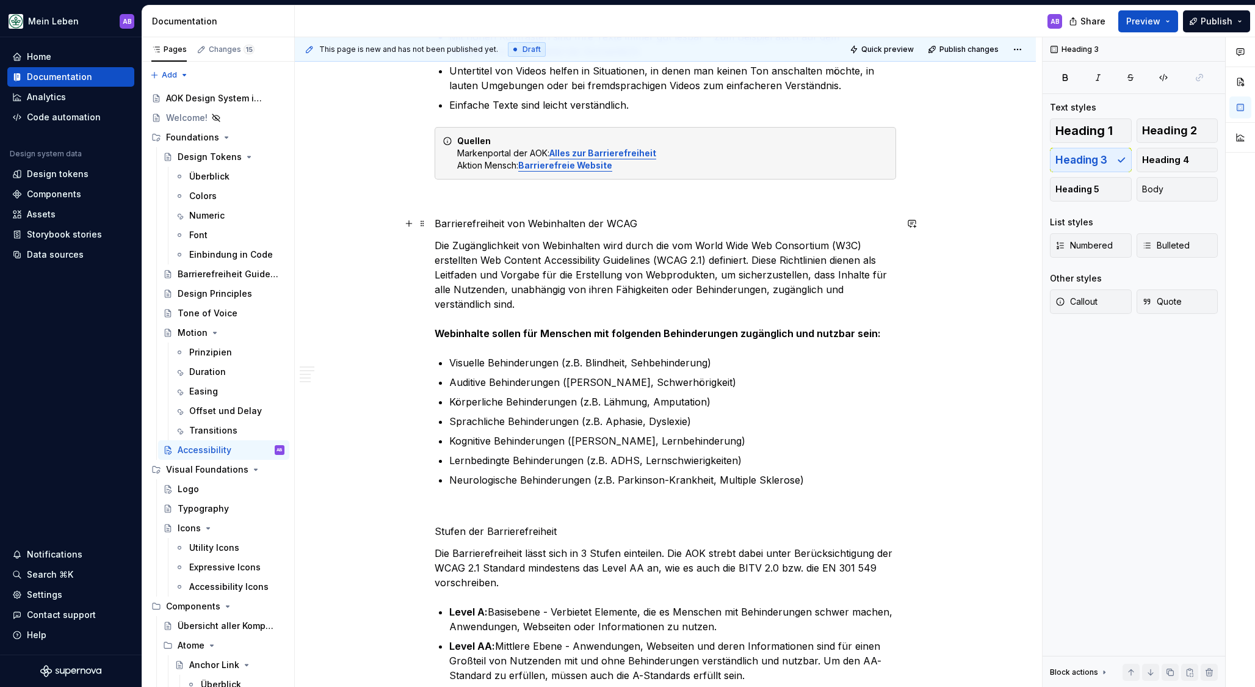
click at [673, 225] on p "Barrierefreiheit von Webinhalten der WCAG" at bounding box center [665, 223] width 461 height 15
click at [1186, 139] on button "Heading 2" at bounding box center [1178, 130] width 82 height 24
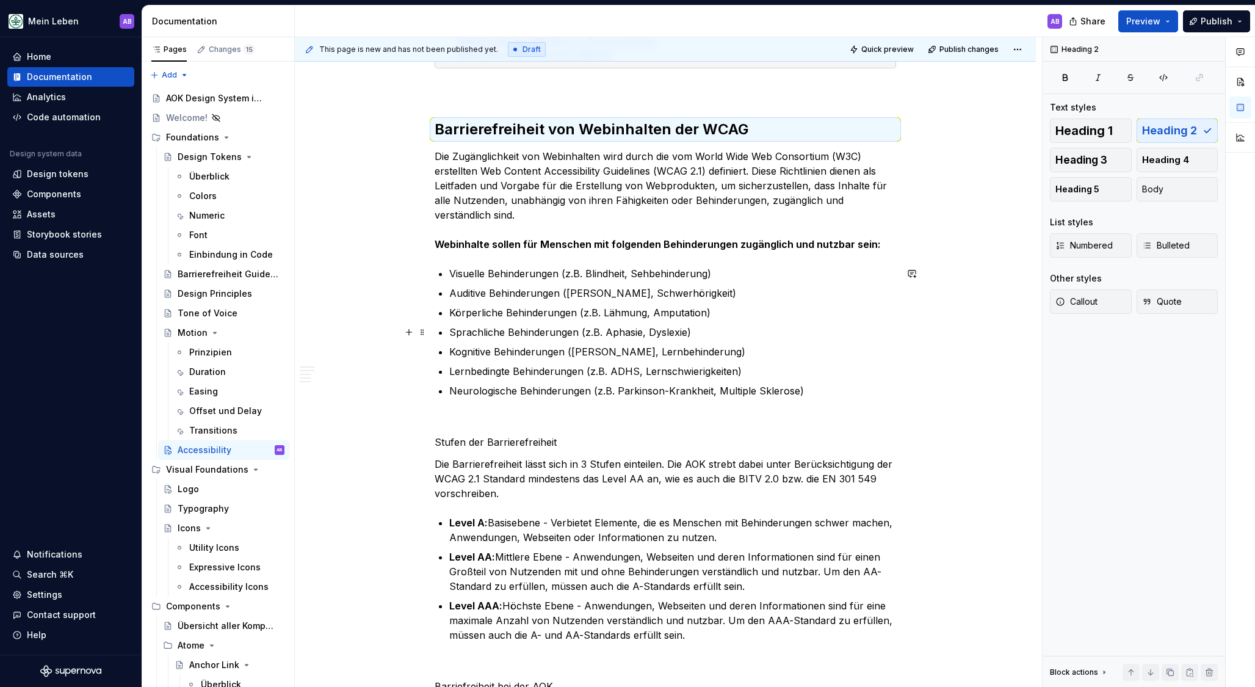
scroll to position [1032, 0]
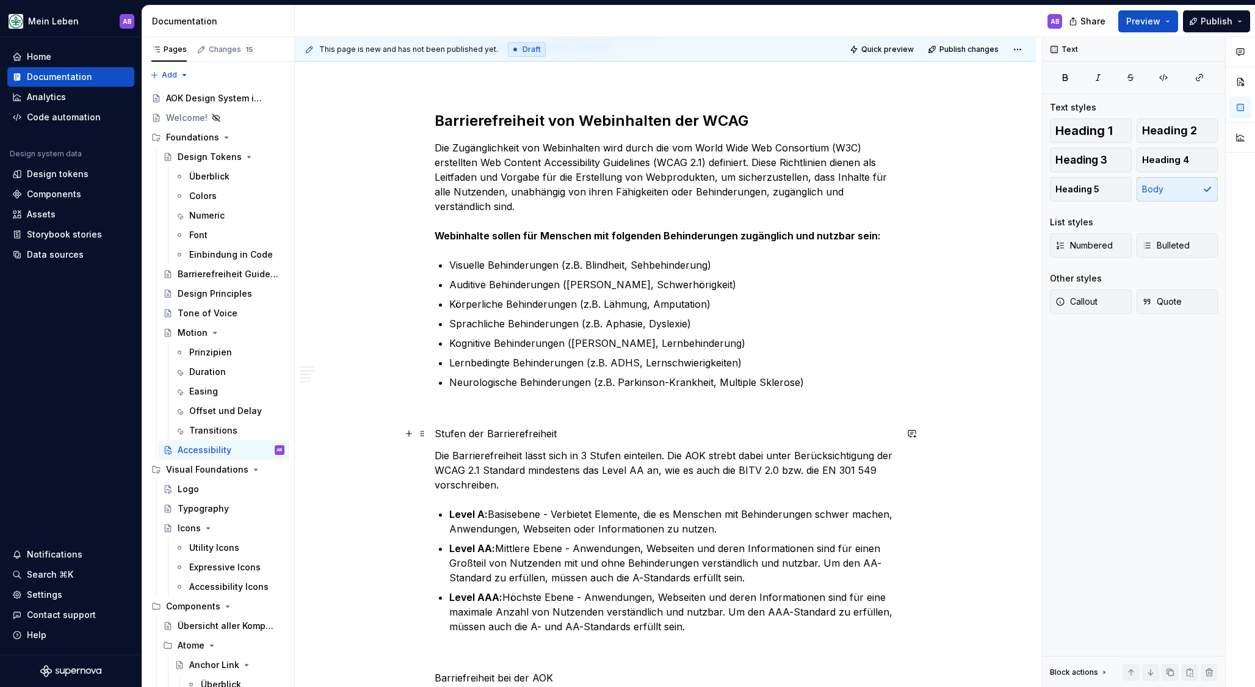
click at [581, 428] on p "Stufen der Barrierefreiheit" at bounding box center [665, 433] width 461 height 15
click at [1099, 168] on button "Heading 3" at bounding box center [1091, 160] width 82 height 24
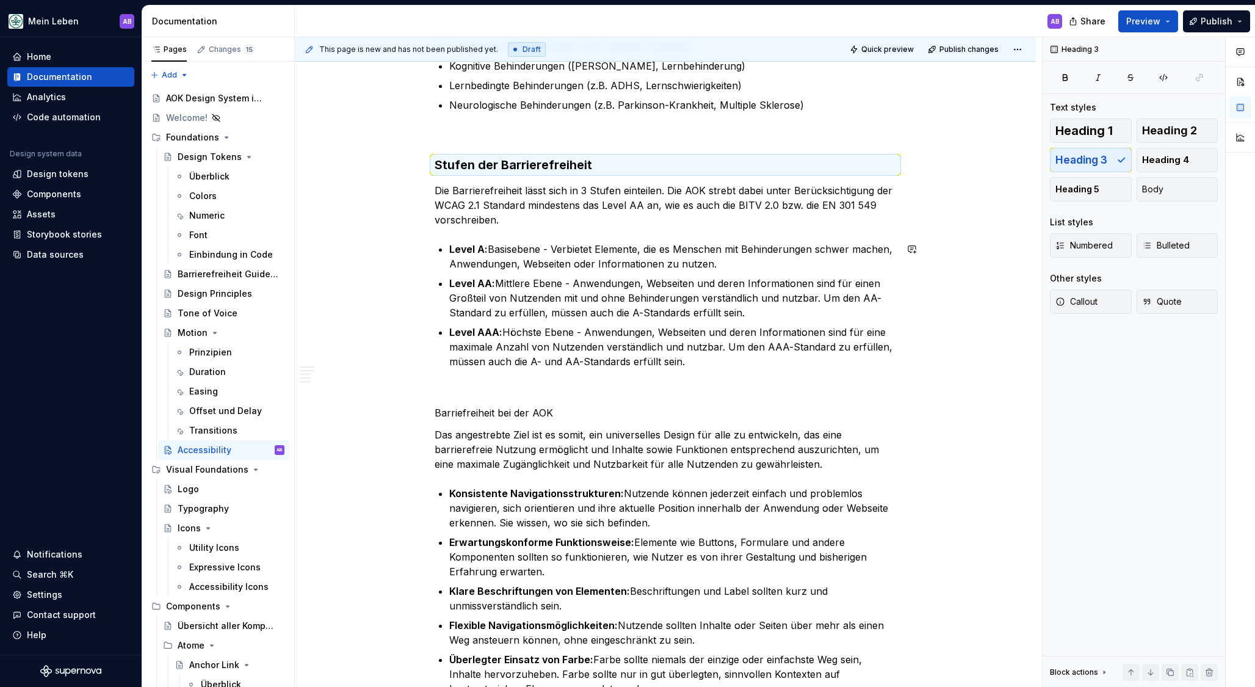
scroll to position [1314, 0]
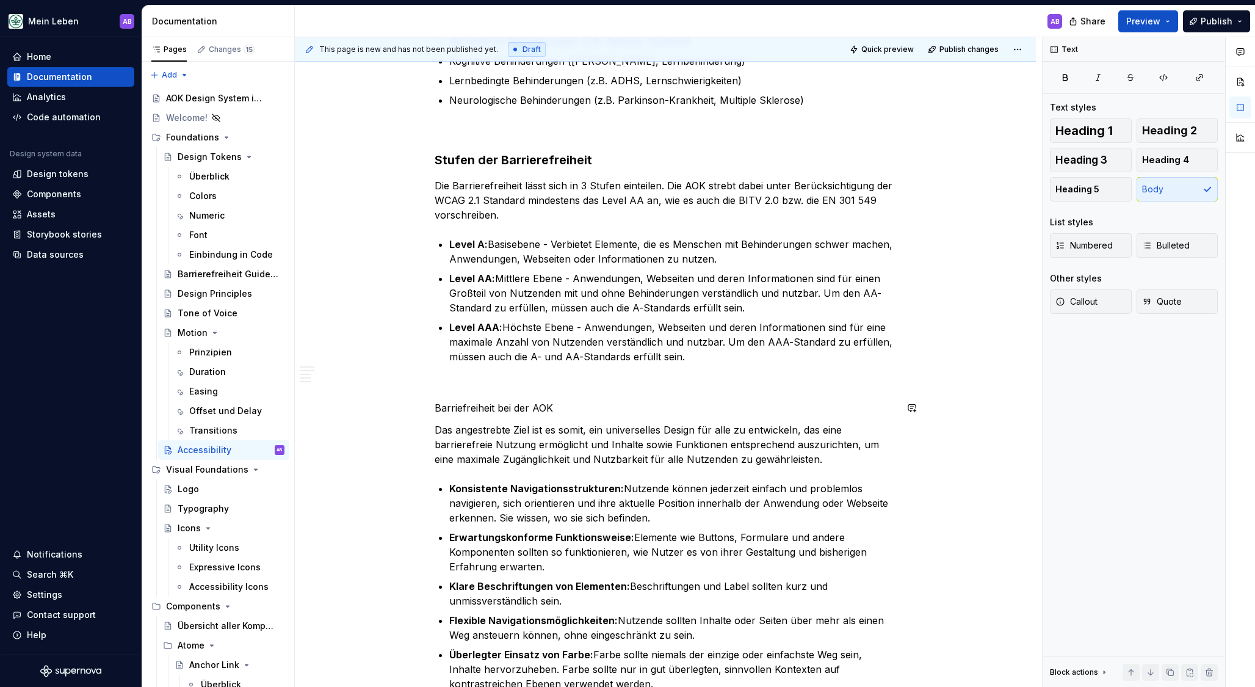
click at [588, 407] on p "Barriefreiheit bei der AOK" at bounding box center [665, 407] width 461 height 15
click at [1160, 135] on span "Heading 2" at bounding box center [1169, 131] width 55 height 12
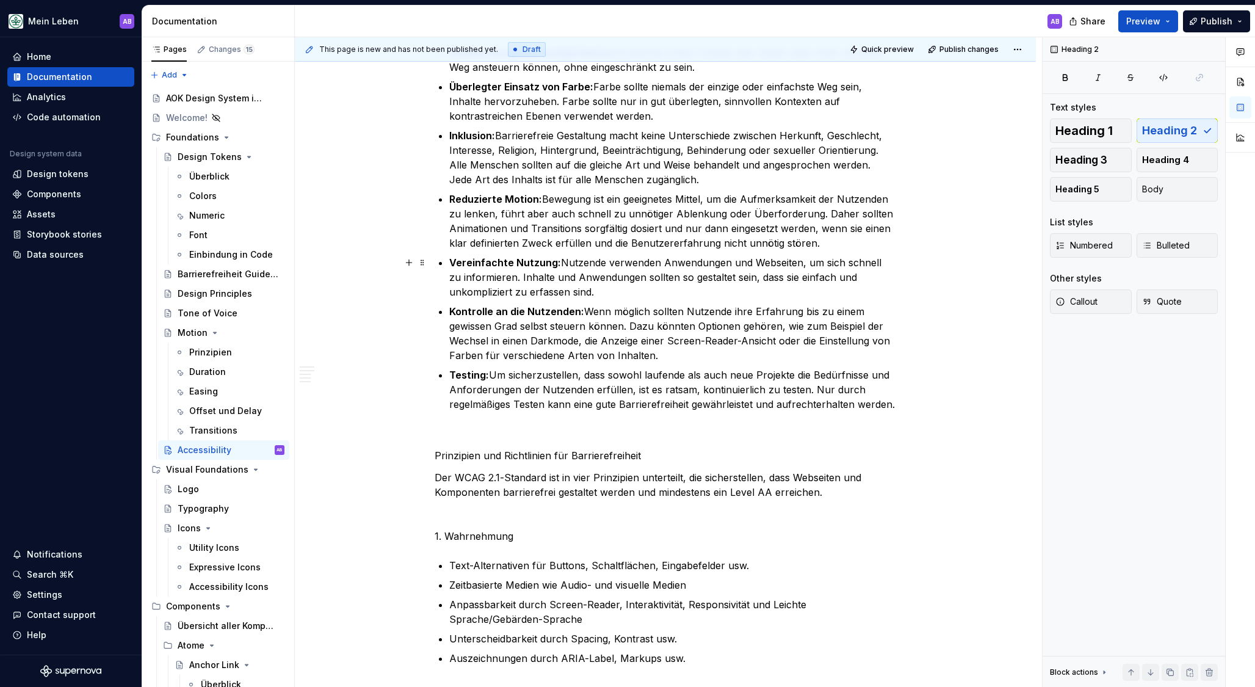
scroll to position [1904, 0]
click at [729, 453] on p "Prinzipien und Richtlinien für Barrierefreiheit" at bounding box center [665, 454] width 461 height 15
click at [1153, 137] on span "Heading 2" at bounding box center [1169, 131] width 55 height 12
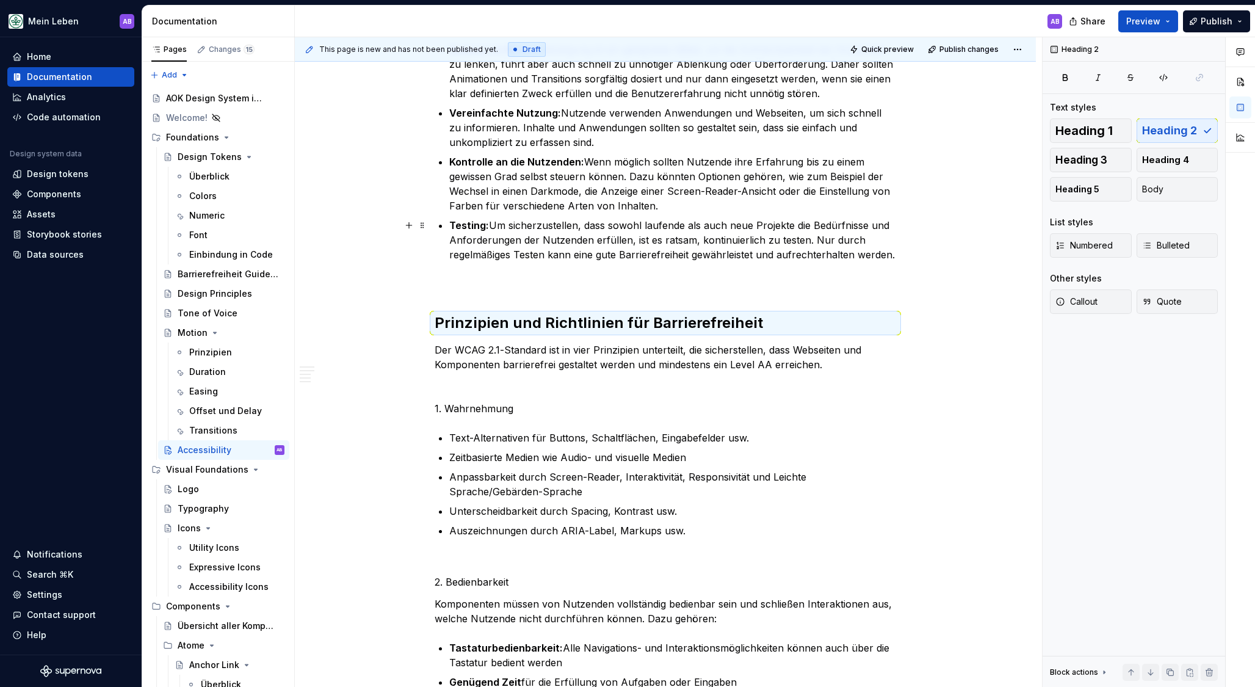
scroll to position [2125, 0]
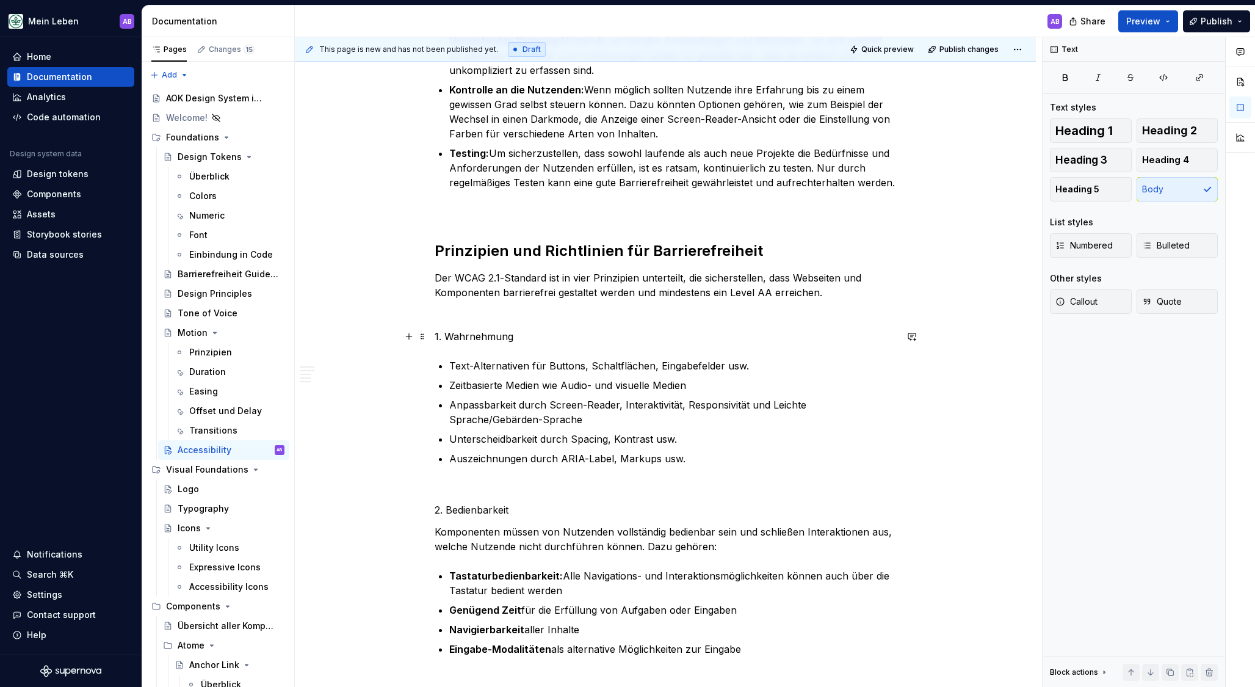
drag, startPoint x: 513, startPoint y: 335, endPoint x: 531, endPoint y: 336, distance: 17.7
click at [513, 335] on p "1. Wahrnehmung" at bounding box center [665, 336] width 461 height 15
drag, startPoint x: 1090, startPoint y: 161, endPoint x: 939, endPoint y: 260, distance: 180.3
click at [1090, 161] on span "Heading 3" at bounding box center [1081, 160] width 52 height 12
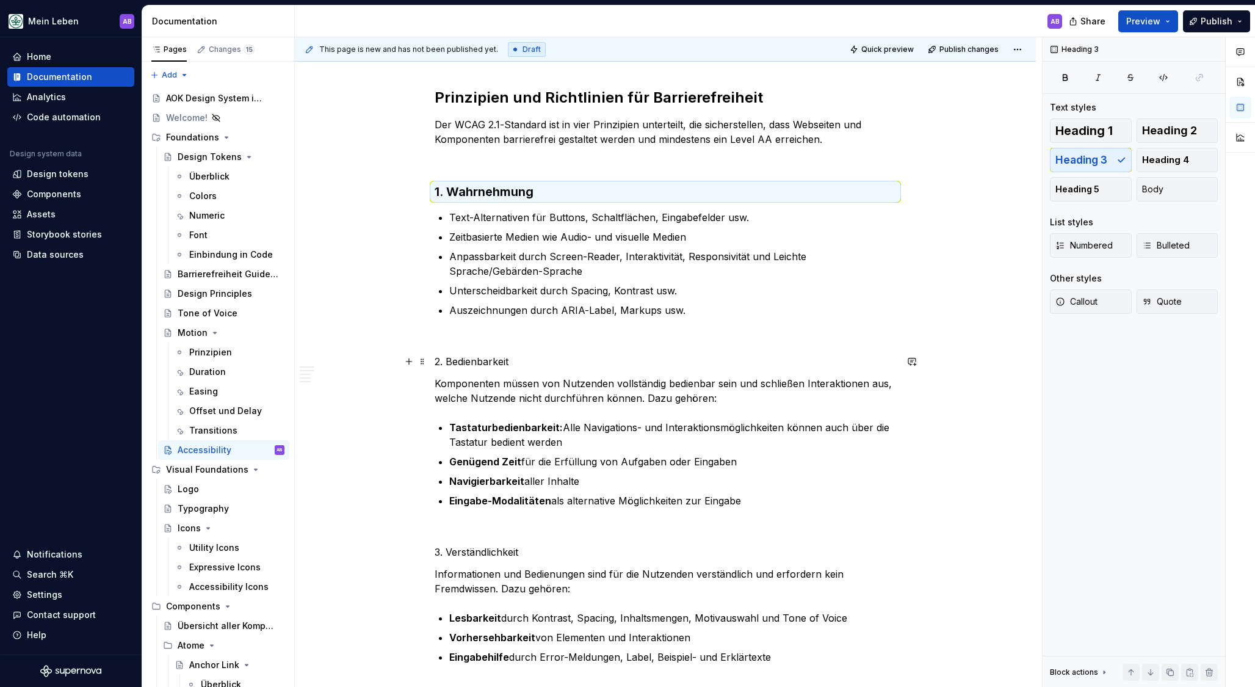
drag, startPoint x: 612, startPoint y: 363, endPoint x: 649, endPoint y: 345, distance: 41.8
click at [612, 362] on p "2. Bedienbarkeit" at bounding box center [665, 361] width 461 height 15
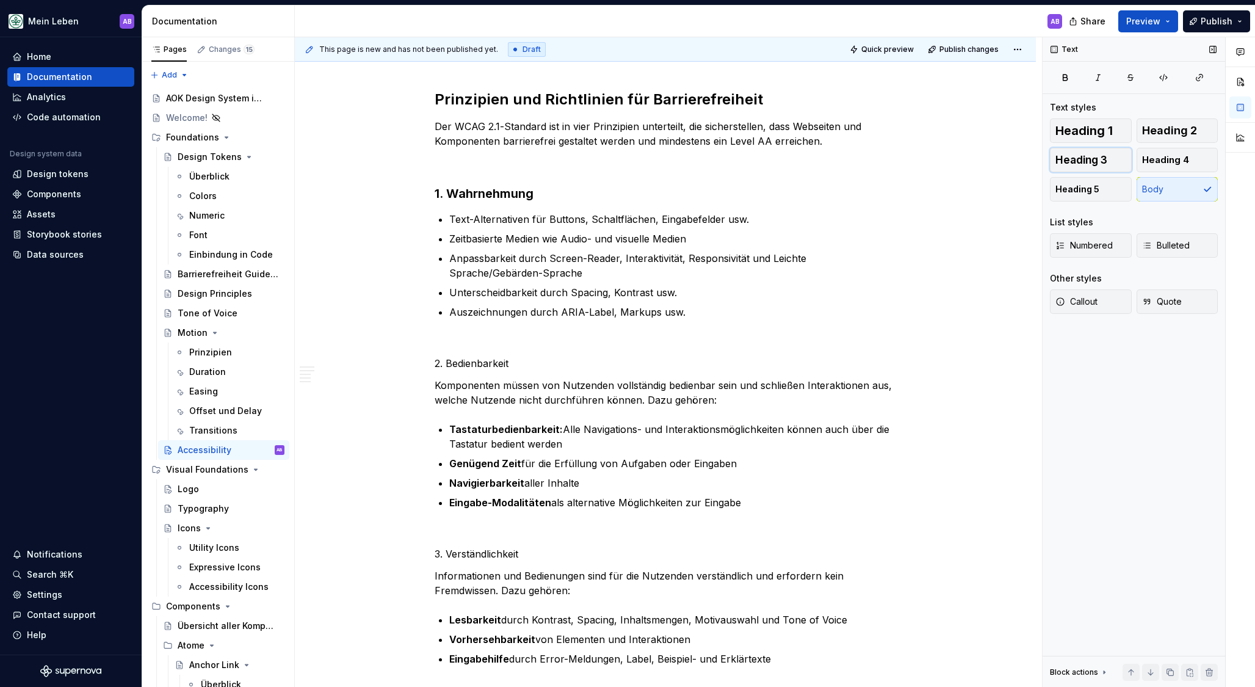
drag, startPoint x: 1088, startPoint y: 157, endPoint x: 1049, endPoint y: 183, distance: 46.4
click at [1088, 157] on span "Heading 3" at bounding box center [1081, 160] width 52 height 12
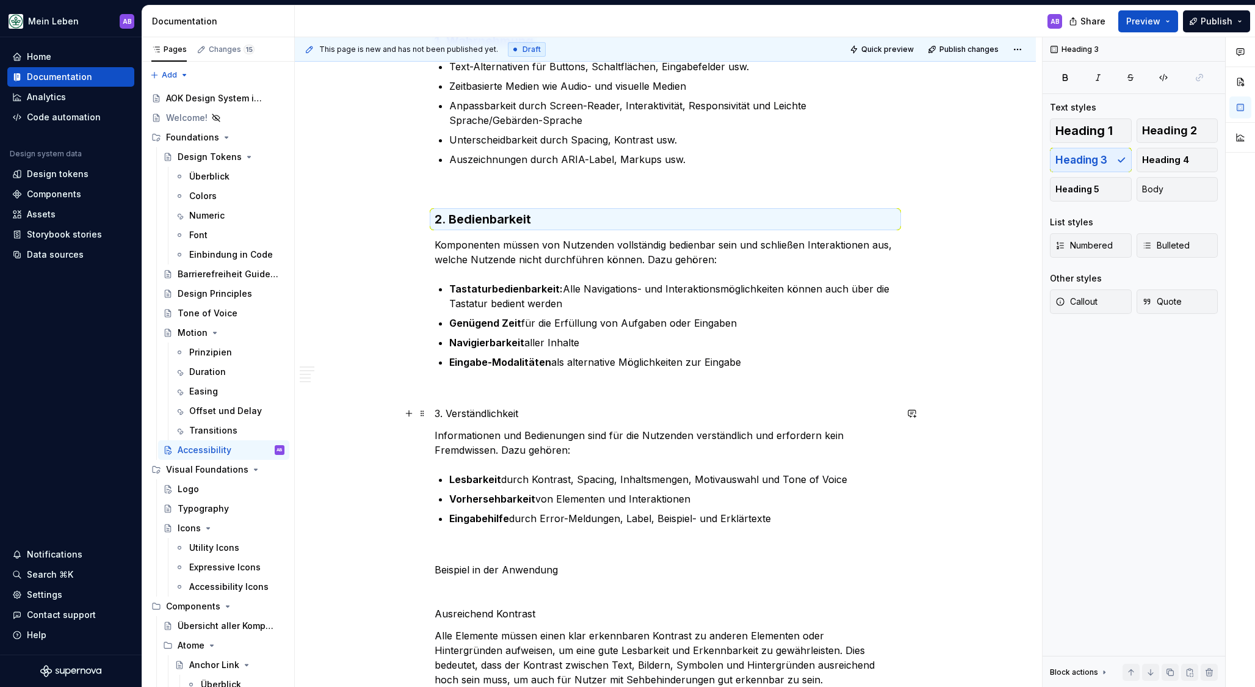
scroll to position [2431, 0]
click at [607, 404] on p "3. Verständlichkeit" at bounding box center [665, 411] width 461 height 15
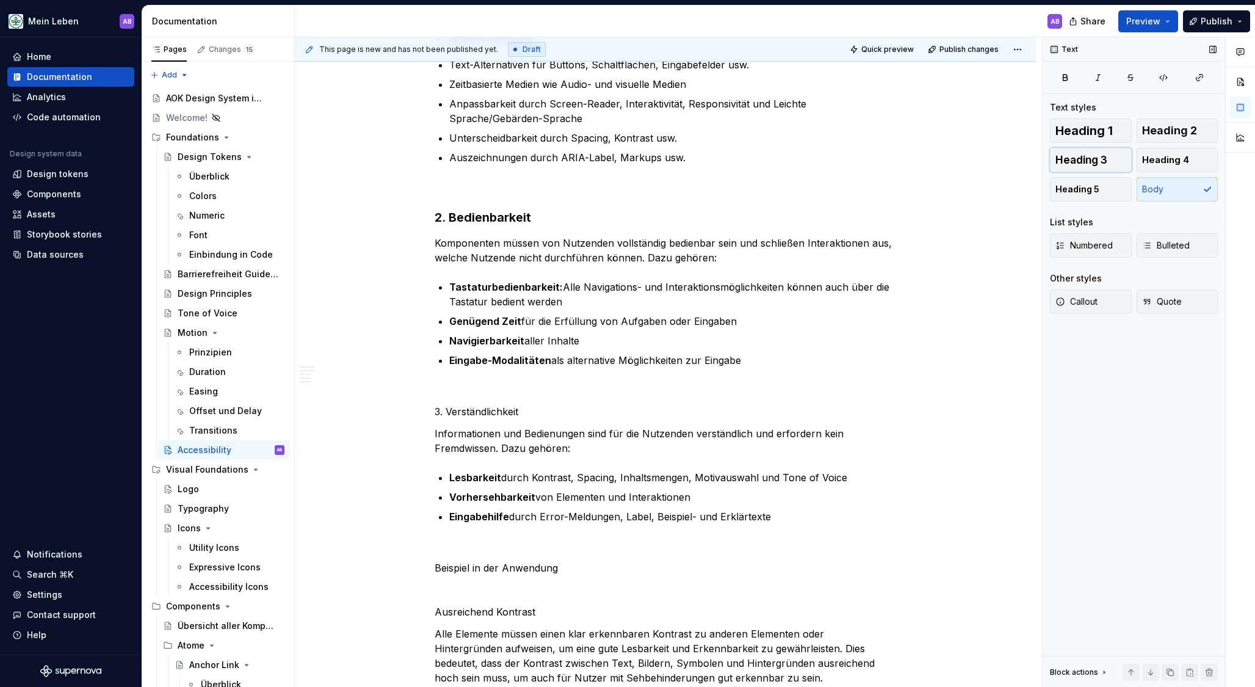
click at [1080, 157] on span "Heading 3" at bounding box center [1081, 160] width 52 height 12
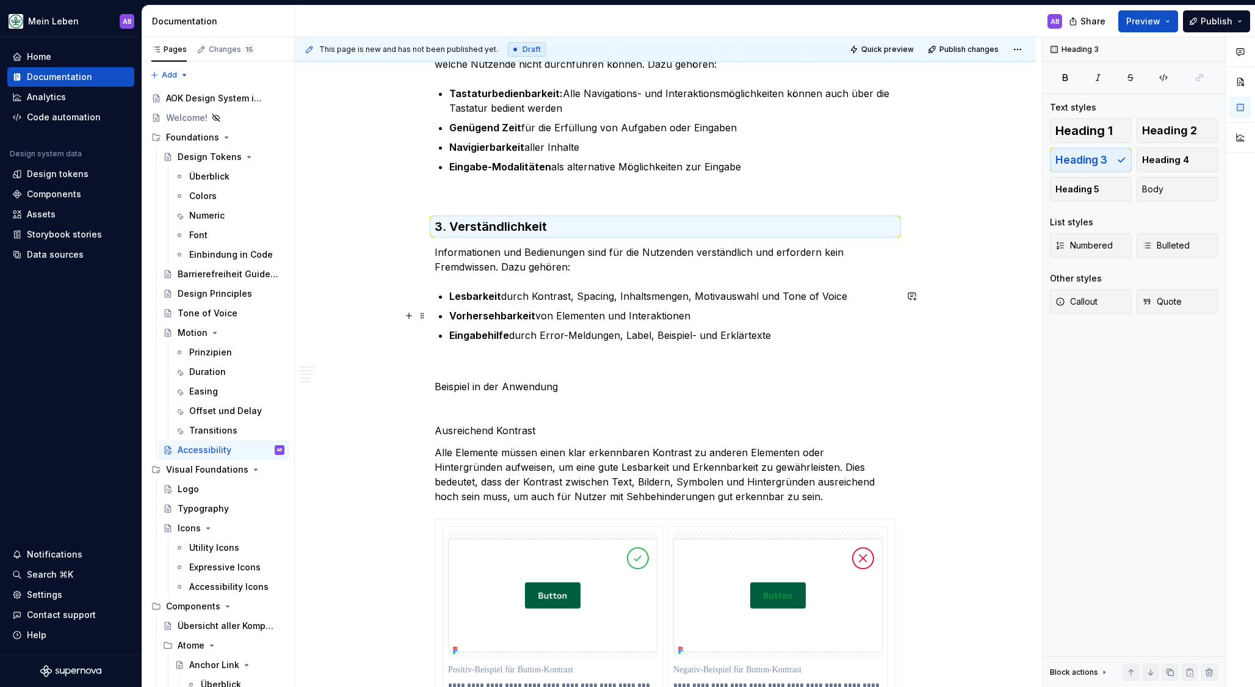
scroll to position [2618, 0]
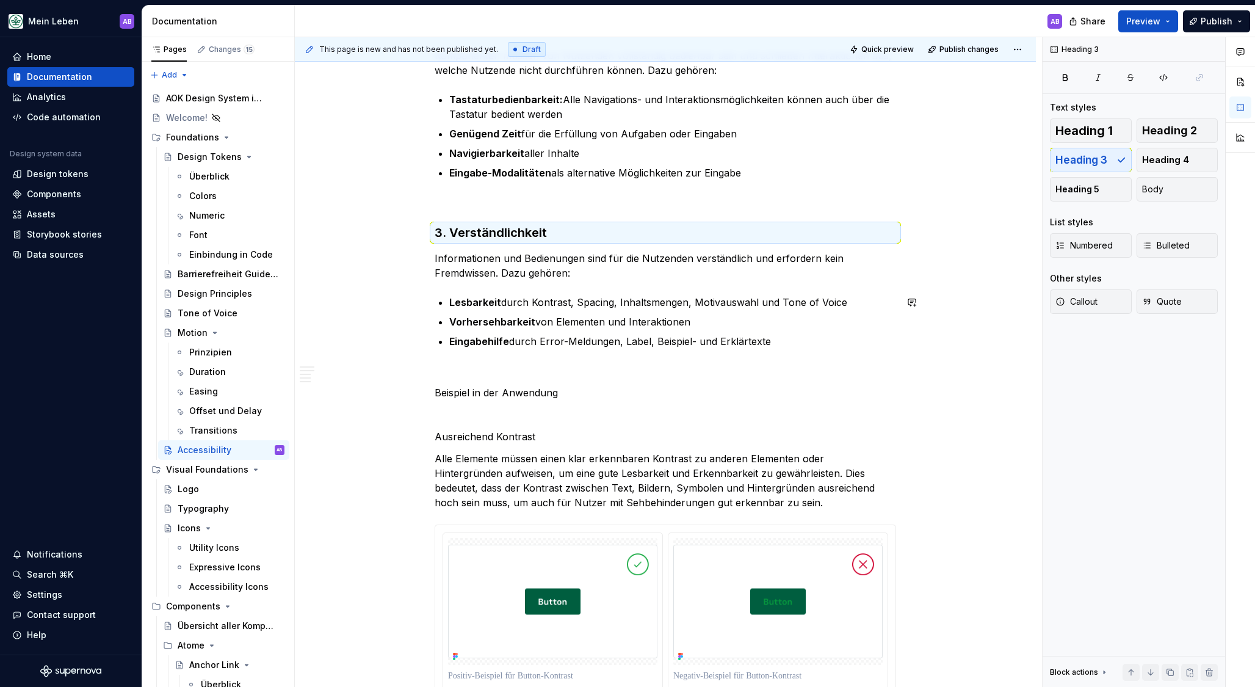
click at [824, 345] on p "Eingabehilfe durch Error-Meldungen, Label, Beispiel- und Erklärtexte" at bounding box center [672, 341] width 447 height 15
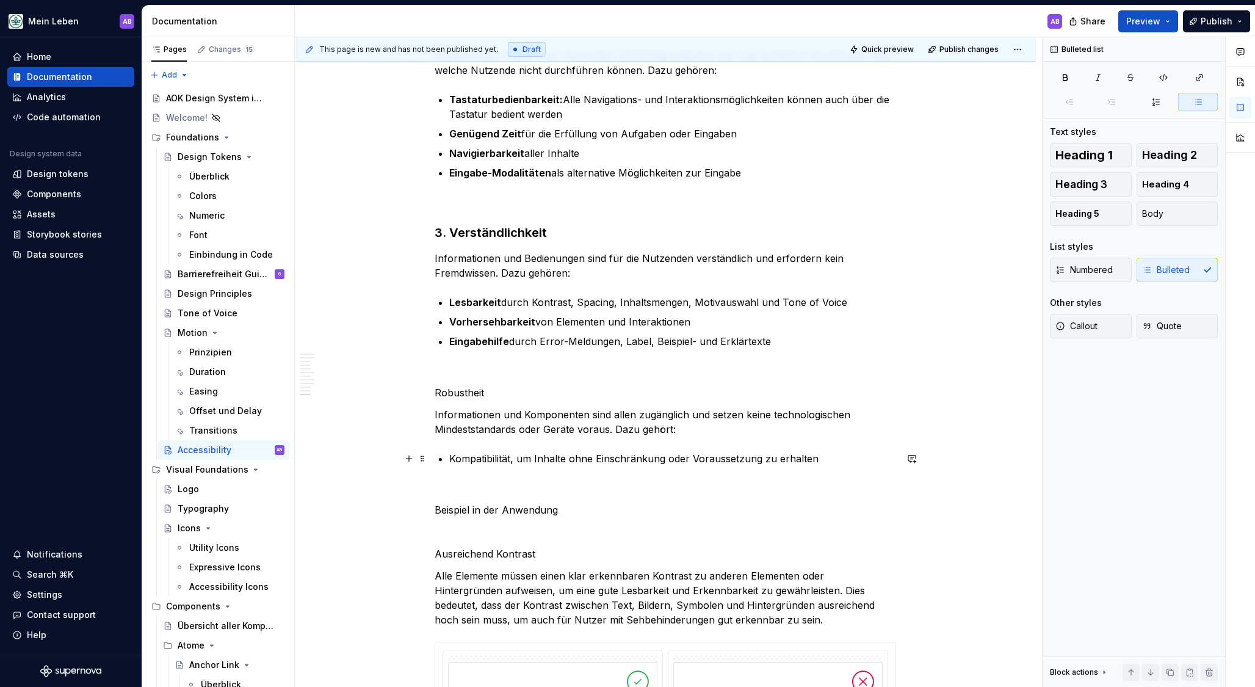
click at [490, 459] on p "Kompatibilität, um Inhalte ohne Einschränkung oder Voraussetzung zu erhalten" at bounding box center [672, 458] width 447 height 15
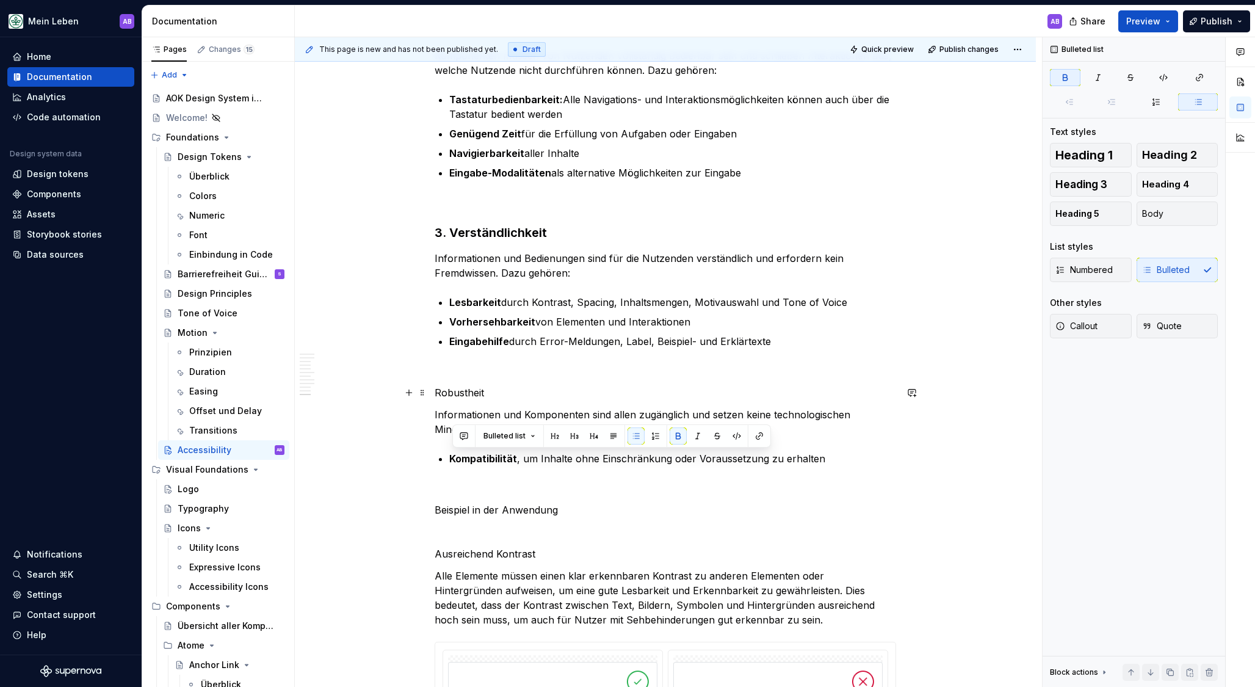
drag, startPoint x: 460, startPoint y: 388, endPoint x: 447, endPoint y: 386, distance: 12.4
click at [459, 388] on p "Robustheit" at bounding box center [665, 392] width 461 height 15
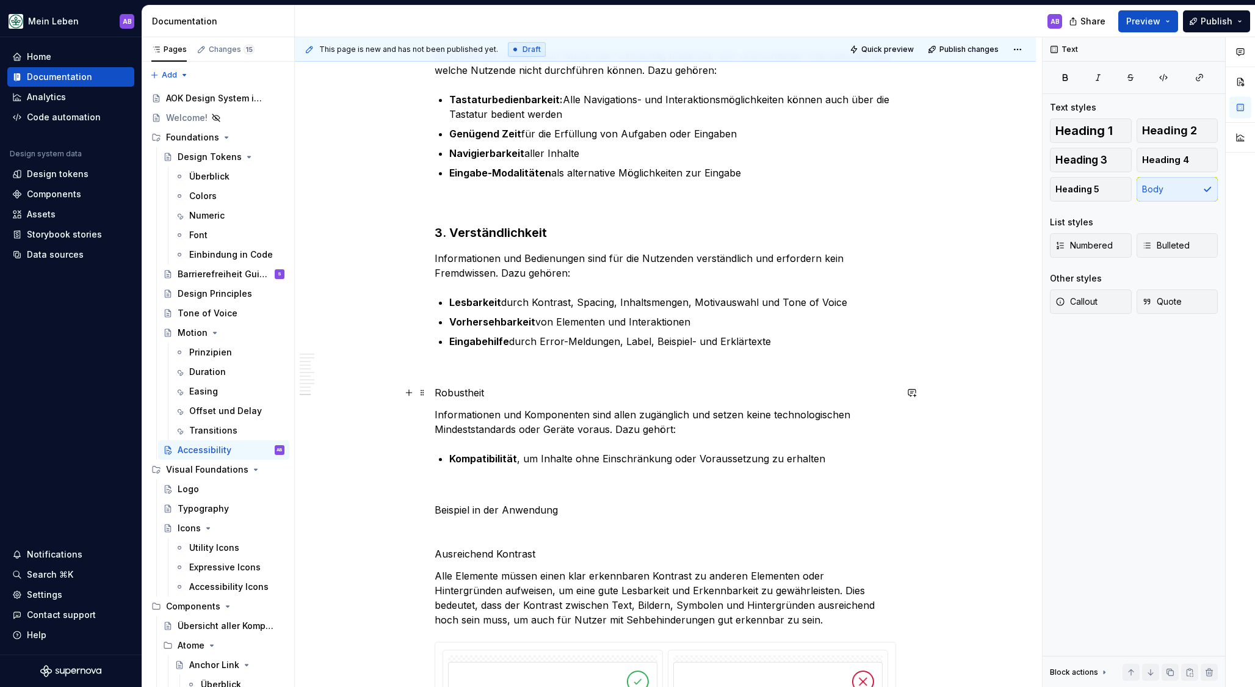
click at [439, 387] on p "Robustheit" at bounding box center [665, 392] width 461 height 15
click at [565, 391] on p "4. Robustheit" at bounding box center [665, 392] width 461 height 15
click at [1086, 162] on span "Heading 3" at bounding box center [1081, 160] width 52 height 12
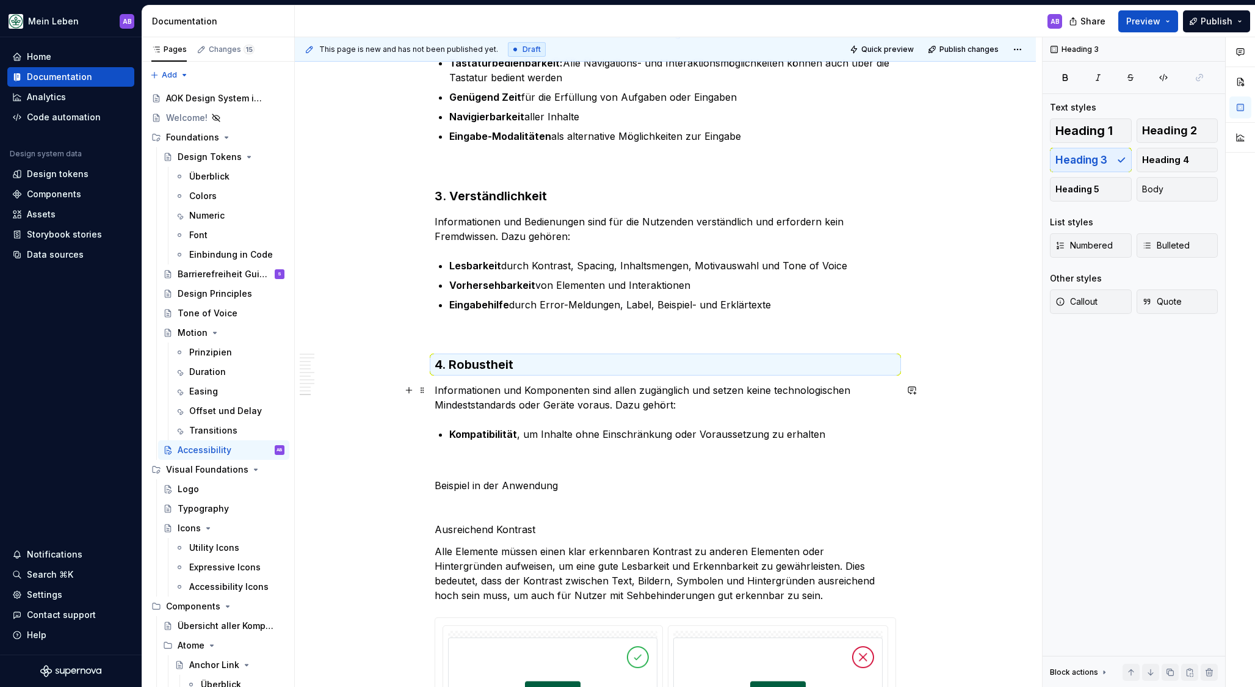
scroll to position [2658, 0]
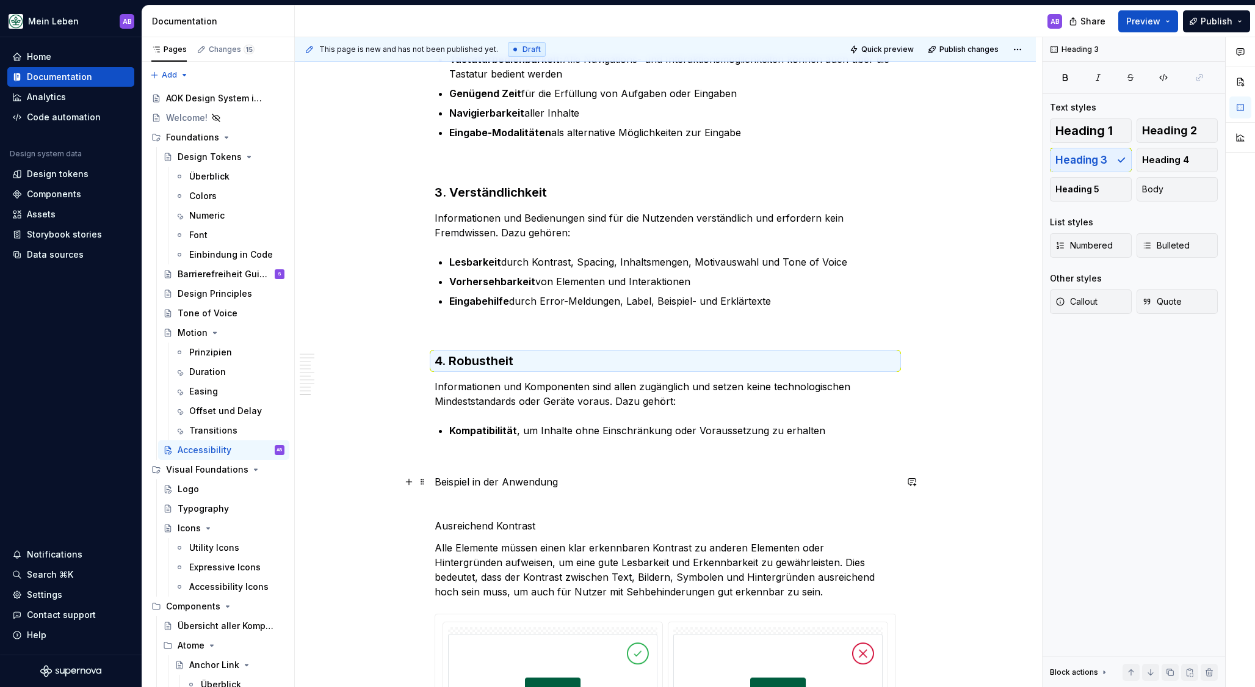
click at [679, 485] on p "Beispiel in der Anwendung" at bounding box center [665, 481] width 461 height 15
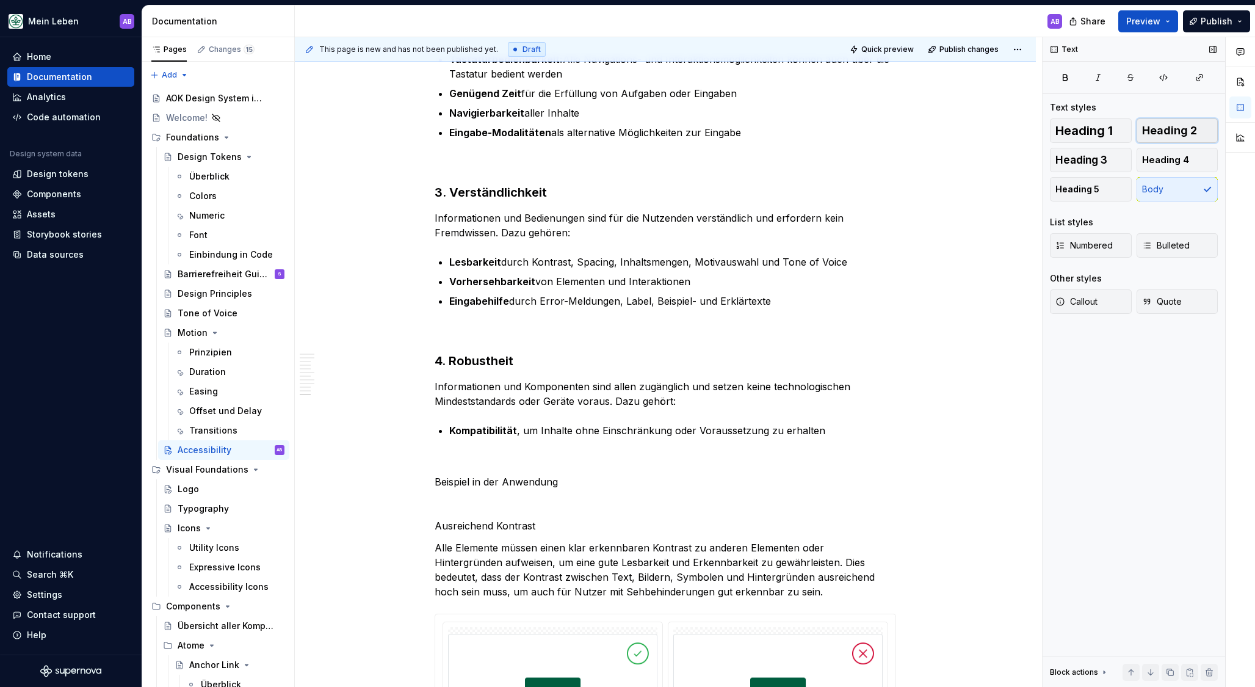
click at [1162, 135] on span "Heading 2" at bounding box center [1169, 131] width 55 height 12
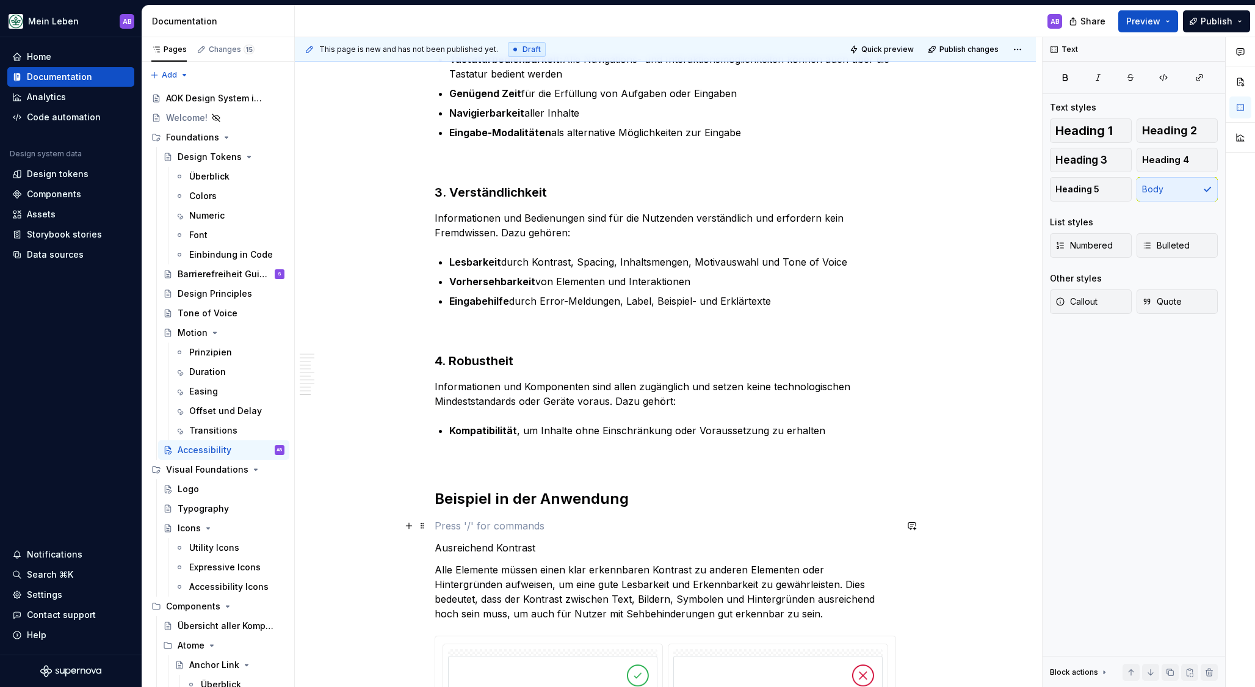
click at [471, 519] on p at bounding box center [665, 525] width 461 height 15
click at [623, 544] on p "Ausreichend Kontrast" at bounding box center [665, 547] width 461 height 15
drag, startPoint x: 1088, startPoint y: 164, endPoint x: 828, endPoint y: 253, distance: 274.5
click at [1087, 164] on span "Heading 3" at bounding box center [1081, 160] width 52 height 12
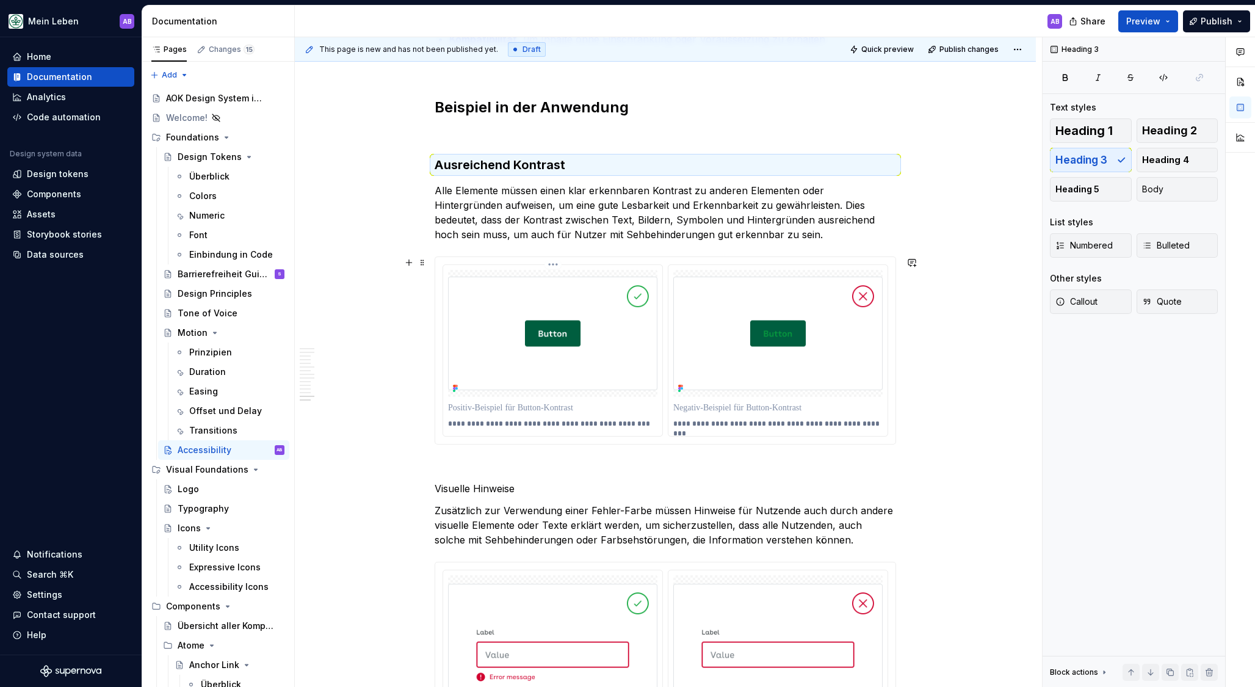
scroll to position [3049, 0]
drag, startPoint x: 560, startPoint y: 485, endPoint x: 566, endPoint y: 483, distance: 7.0
click at [559, 484] on p "Visuelle Hinweise" at bounding box center [665, 489] width 461 height 15
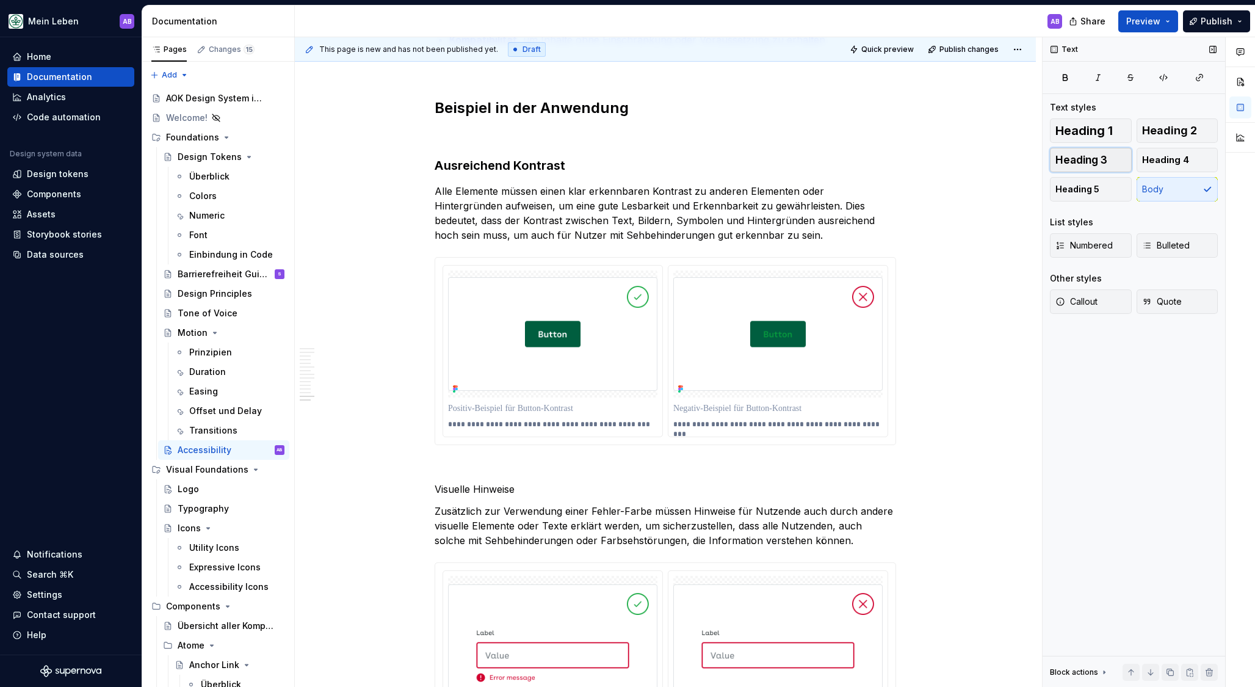
click at [1090, 157] on span "Heading 3" at bounding box center [1081, 160] width 52 height 12
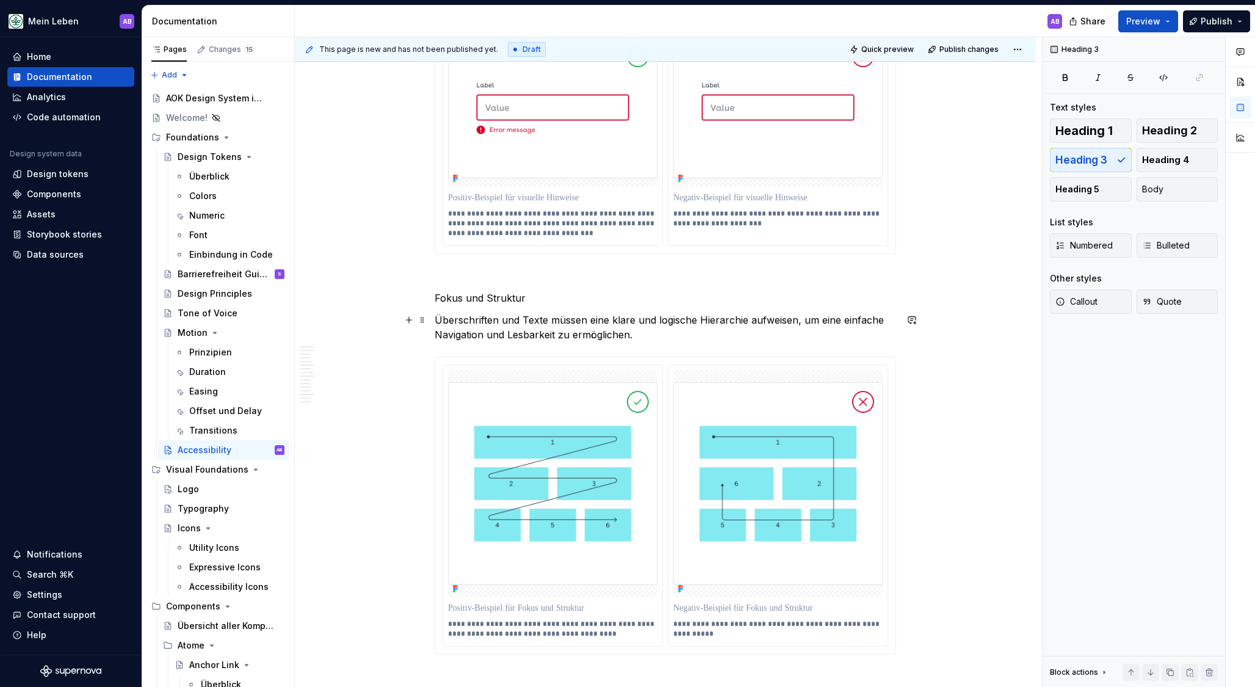
scroll to position [3631, 0]
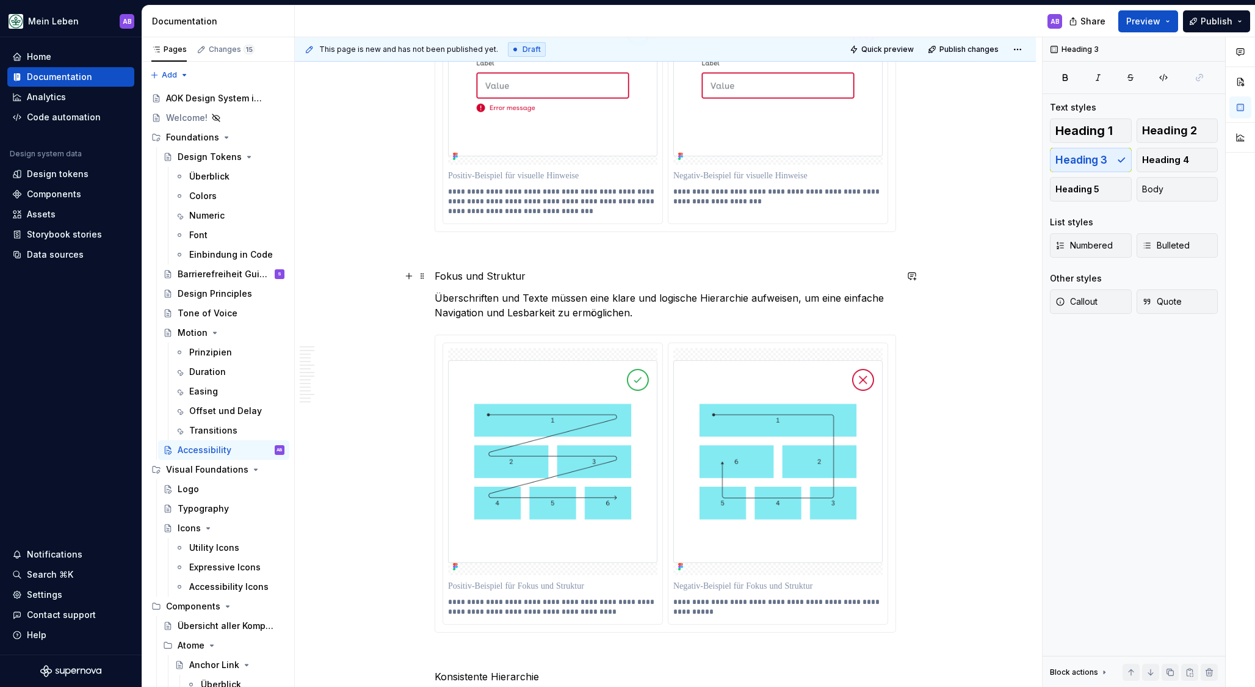
click at [563, 275] on p "Fokus und Struktur" at bounding box center [665, 276] width 461 height 15
click at [1110, 161] on button "Heading 3" at bounding box center [1091, 160] width 82 height 24
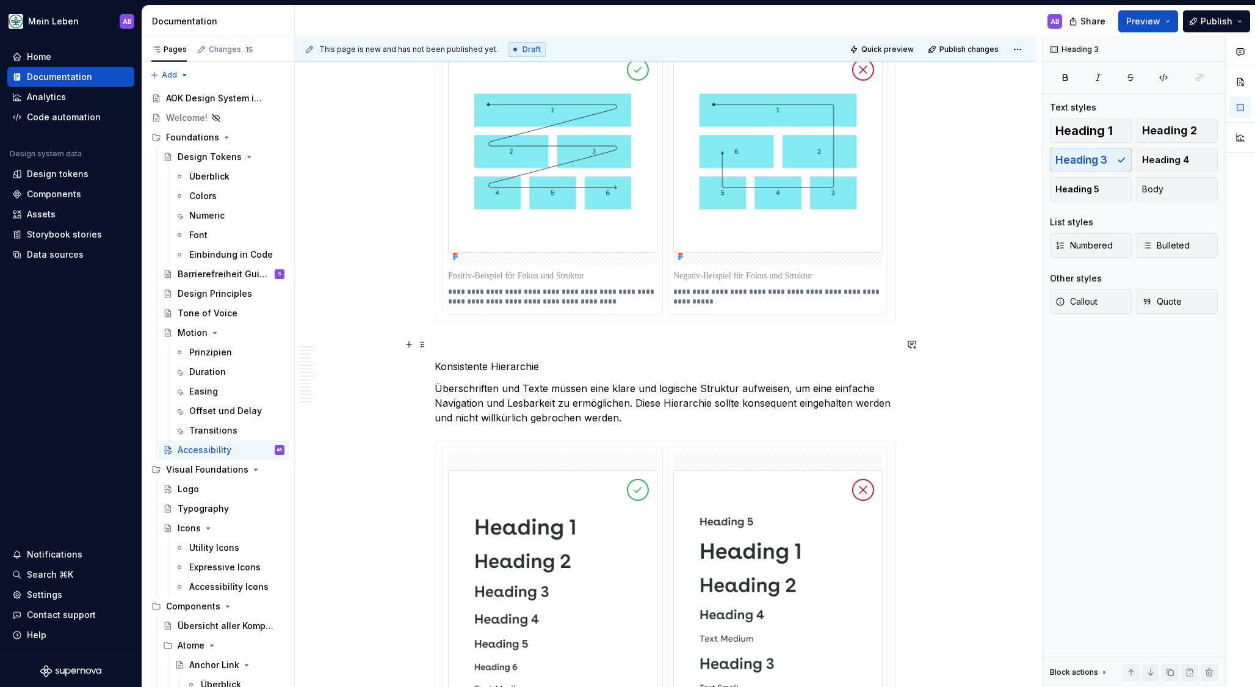
click at [664, 343] on p at bounding box center [665, 344] width 461 height 15
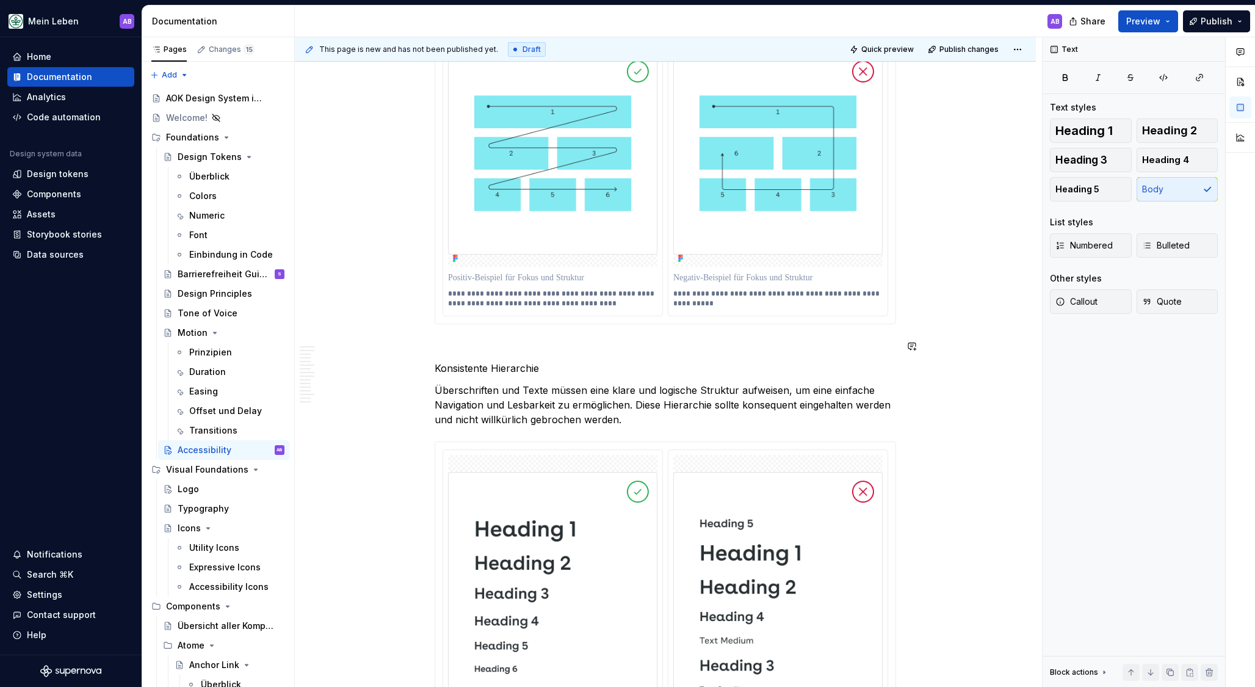
scroll to position [3952, 0]
click at [661, 363] on p "Konsistente Hierarchie" at bounding box center [665, 367] width 461 height 15
drag, startPoint x: 1086, startPoint y: 162, endPoint x: 849, endPoint y: 292, distance: 270.7
click at [1086, 162] on span "Heading 3" at bounding box center [1081, 160] width 52 height 12
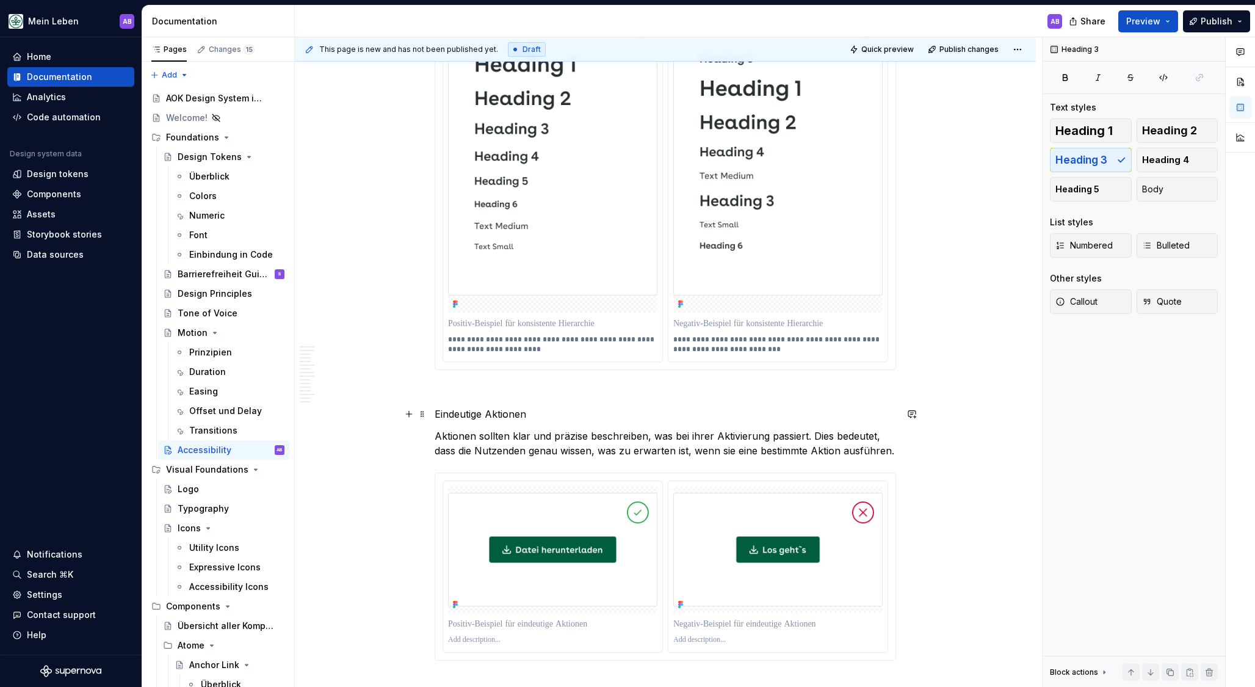
scroll to position [4445, 0]
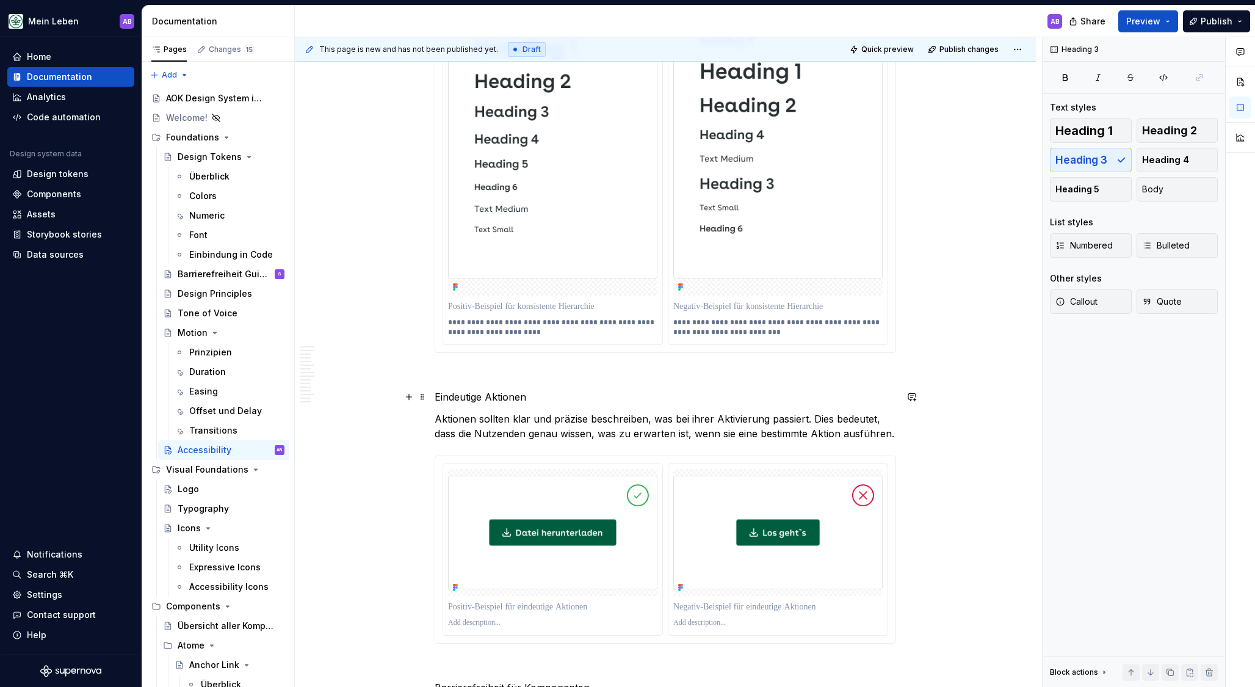
drag, startPoint x: 555, startPoint y: 400, endPoint x: 565, endPoint y: 400, distance: 9.8
click at [556, 400] on p "Eindeutige Aktionen" at bounding box center [665, 396] width 461 height 15
drag, startPoint x: 1074, startPoint y: 167, endPoint x: 1042, endPoint y: 190, distance: 39.8
click at [1074, 167] on button "Heading 3" at bounding box center [1091, 160] width 82 height 24
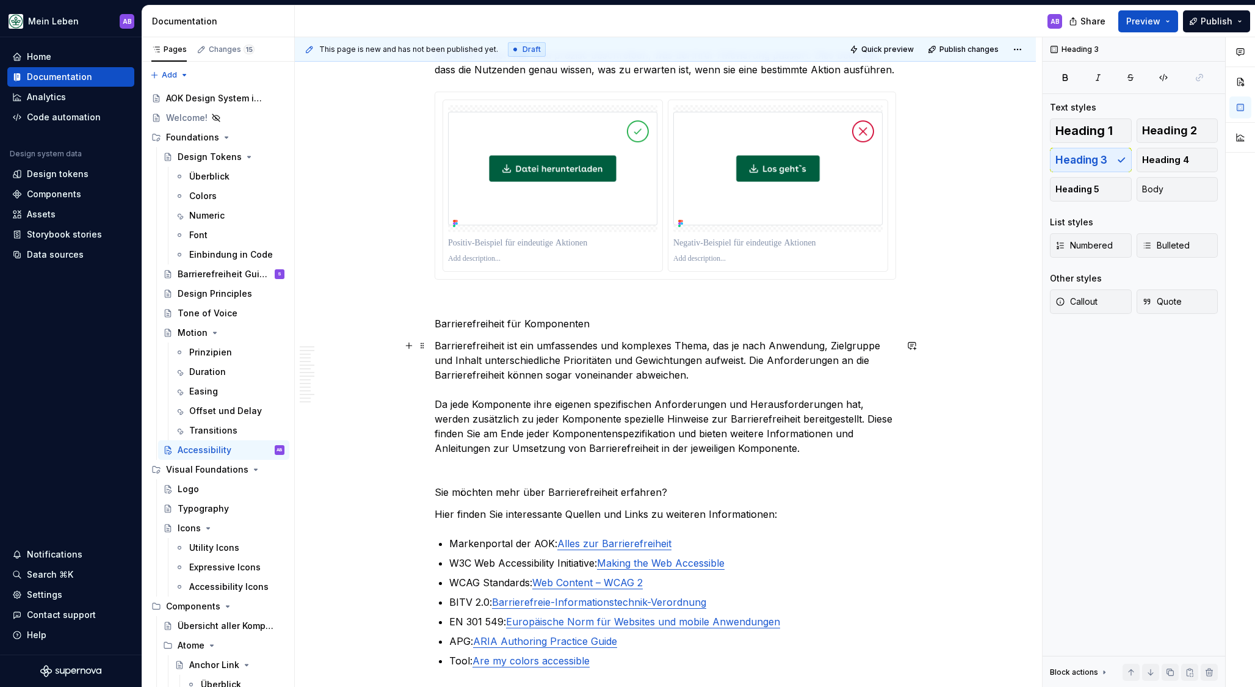
scroll to position [4824, 0]
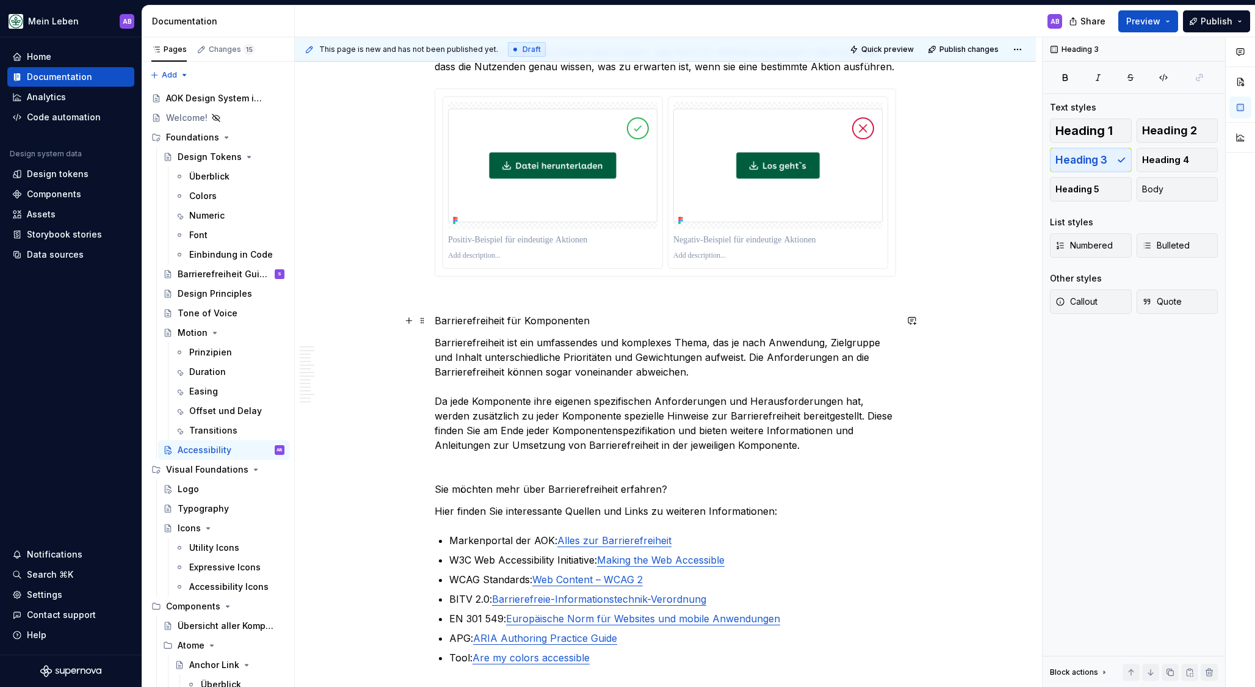
click at [627, 322] on p "Barrierefreiheit für Komponenten" at bounding box center [665, 320] width 461 height 15
click at [1093, 165] on span "Heading 3" at bounding box center [1081, 160] width 52 height 12
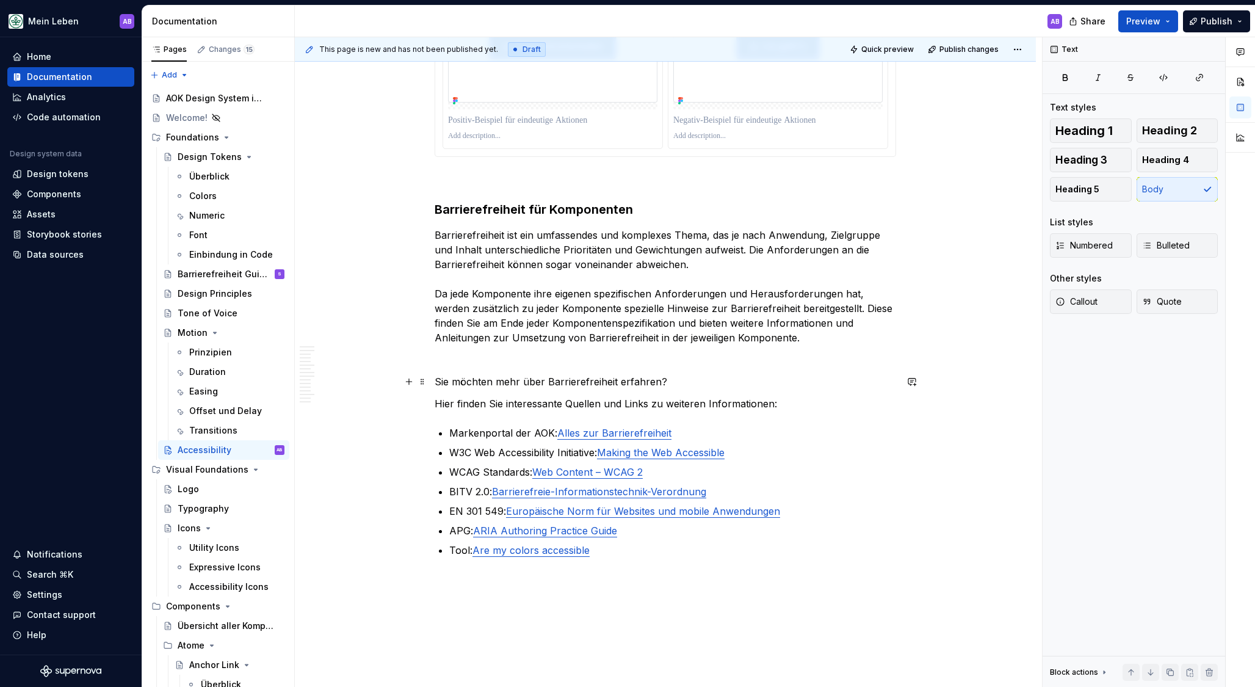
click at [672, 381] on p "Sie möchten mehr über Barrierefreiheit erfahren?" at bounding box center [665, 381] width 461 height 15
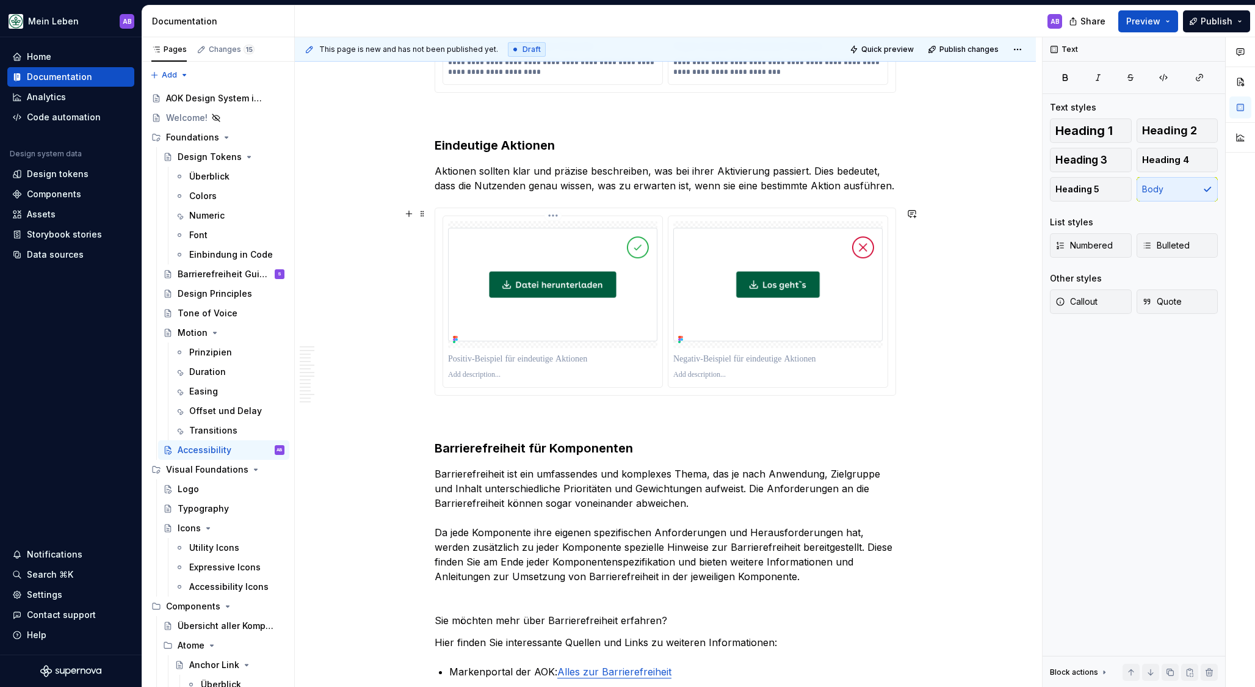
scroll to position [4698, 0]
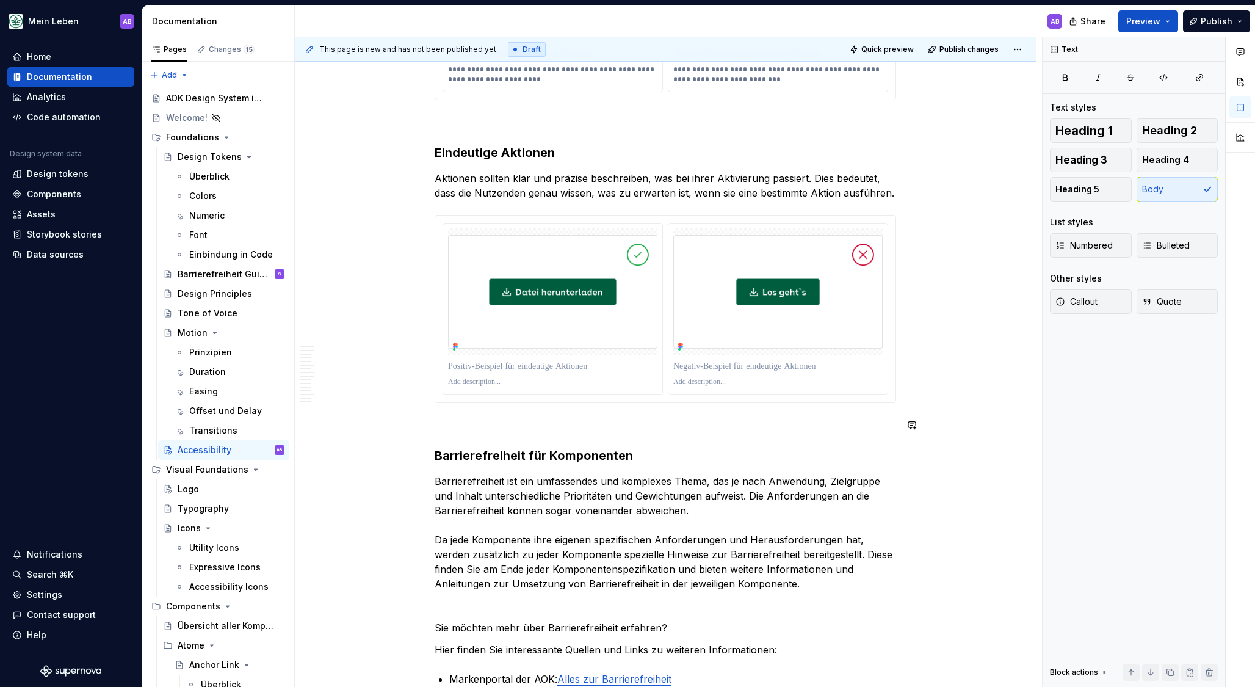
click at [660, 453] on h3 "Barrierefreiheit für Komponenten" at bounding box center [665, 455] width 461 height 17
click at [1160, 126] on span "Heading 2" at bounding box center [1169, 131] width 55 height 12
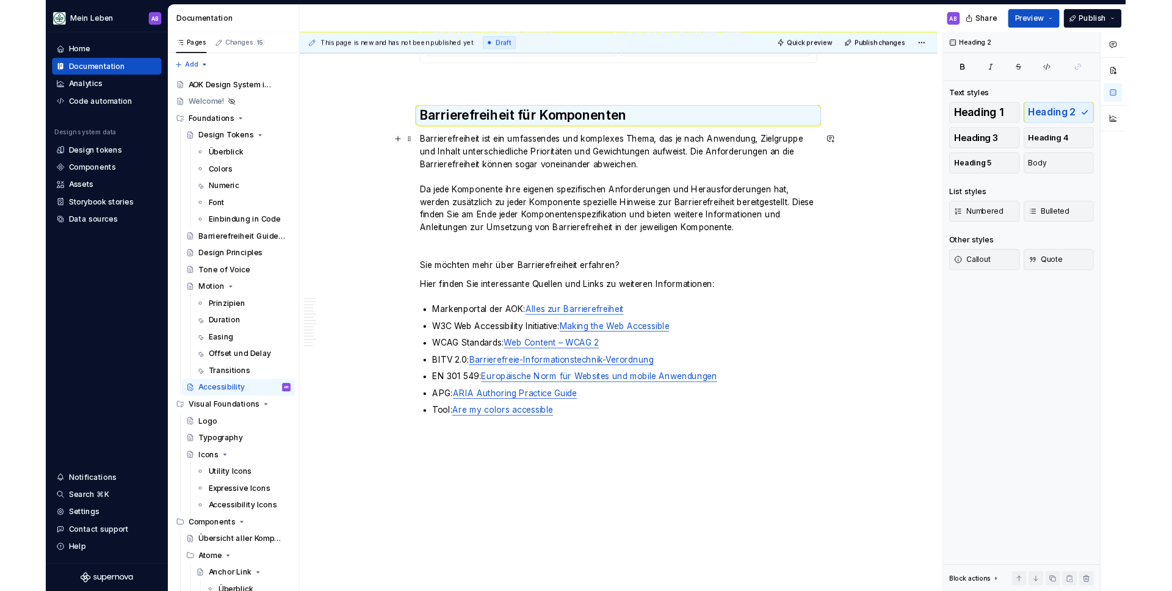
scroll to position [5044, 0]
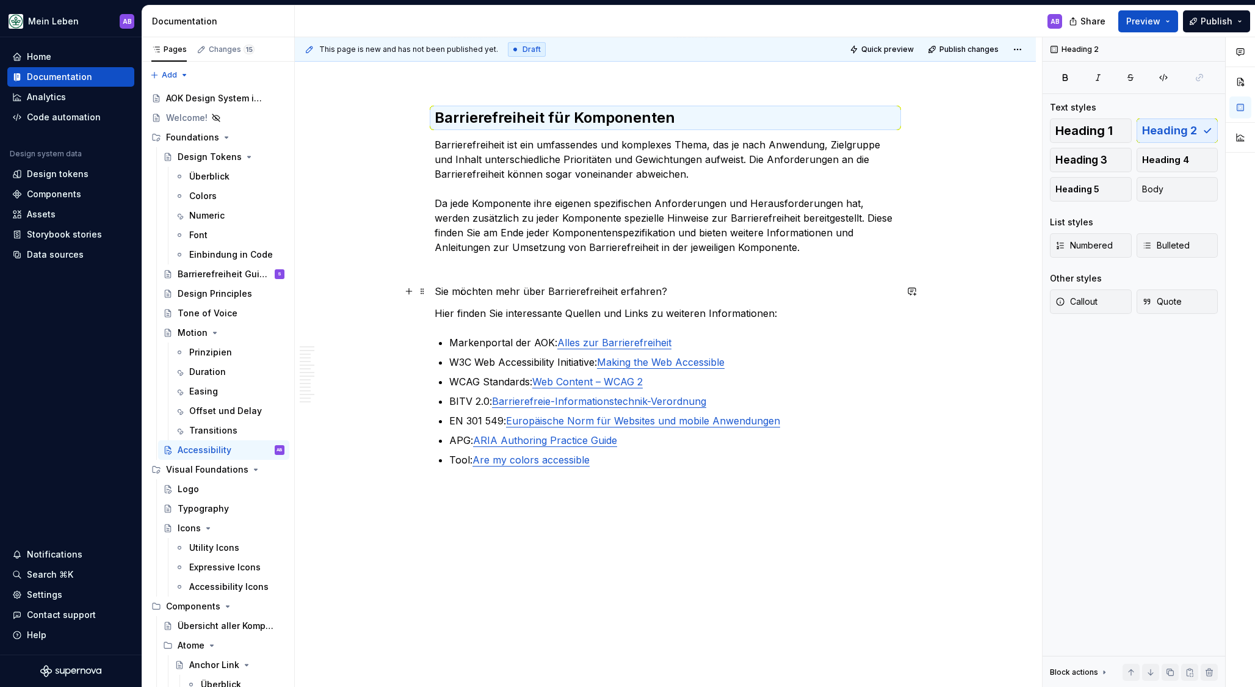
click at [693, 285] on p "Sie möchten mehr über Barrierefreiheit erfahren?" at bounding box center [665, 291] width 461 height 15
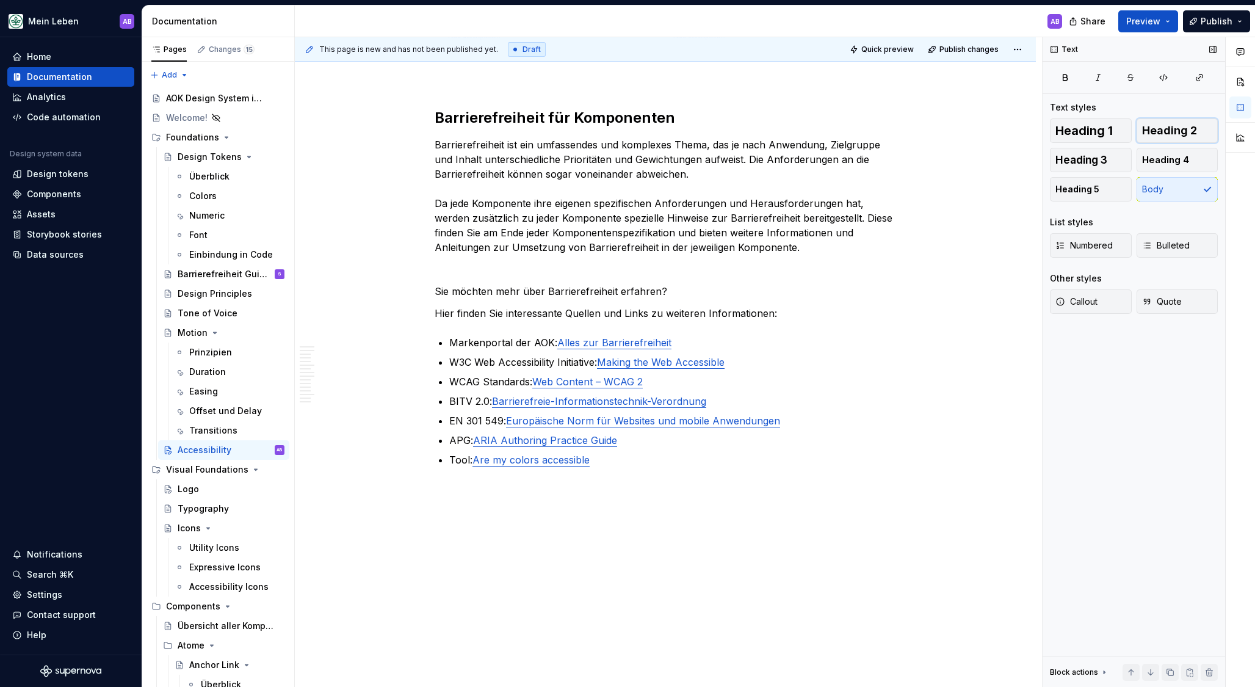
click at [1183, 135] on span "Heading 2" at bounding box center [1169, 131] width 55 height 12
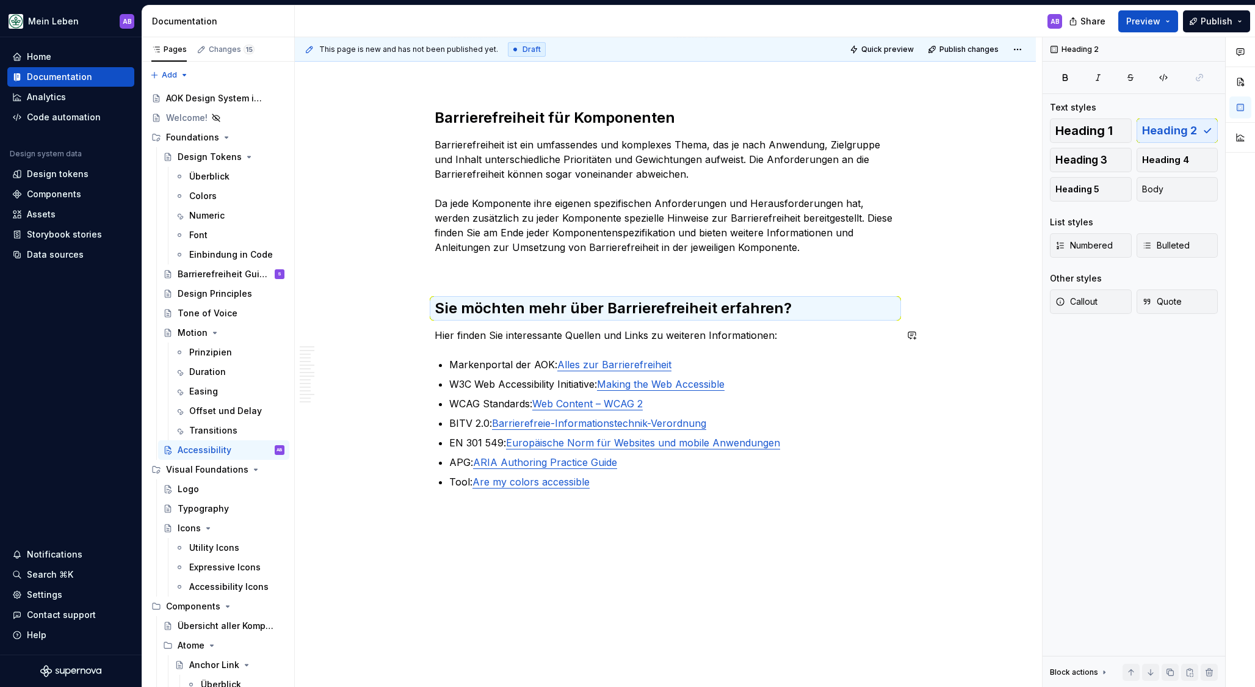
click at [539, 357] on p "Markenportal der AOK: Alles zur Barrierefreiheit" at bounding box center [672, 364] width 447 height 15
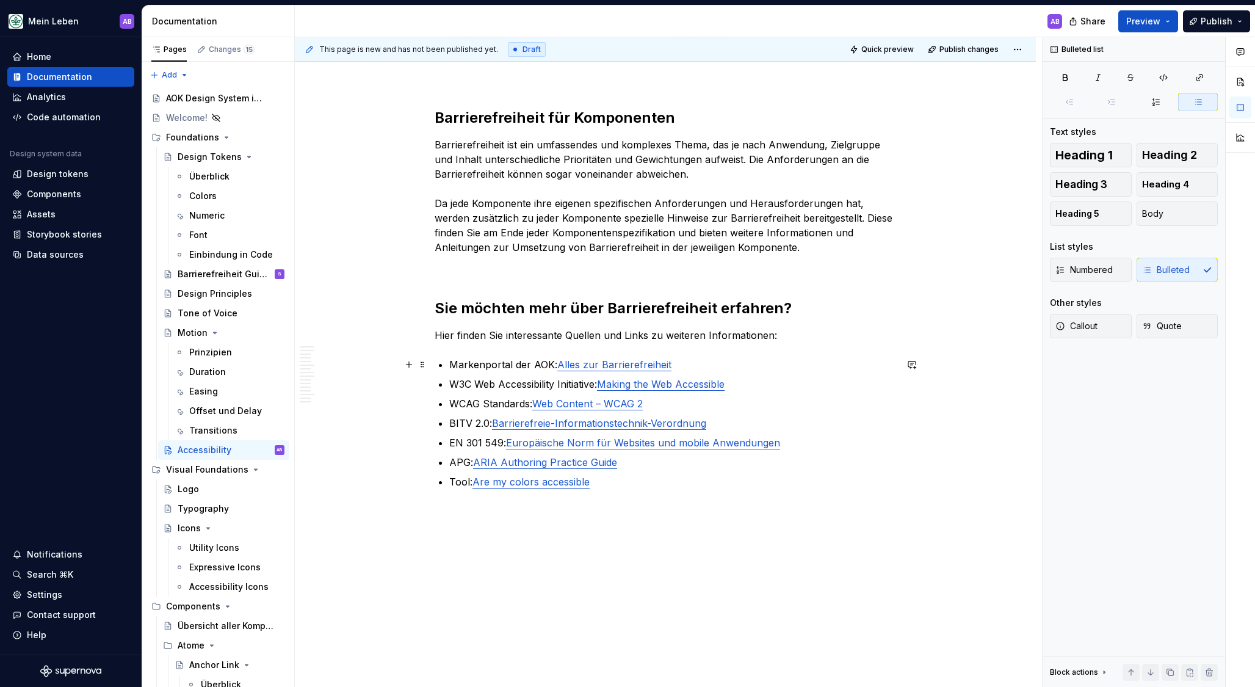
click at [526, 363] on p "Markenportal der AOK: Alles zur Barrierefreiheit" at bounding box center [672, 364] width 447 height 15
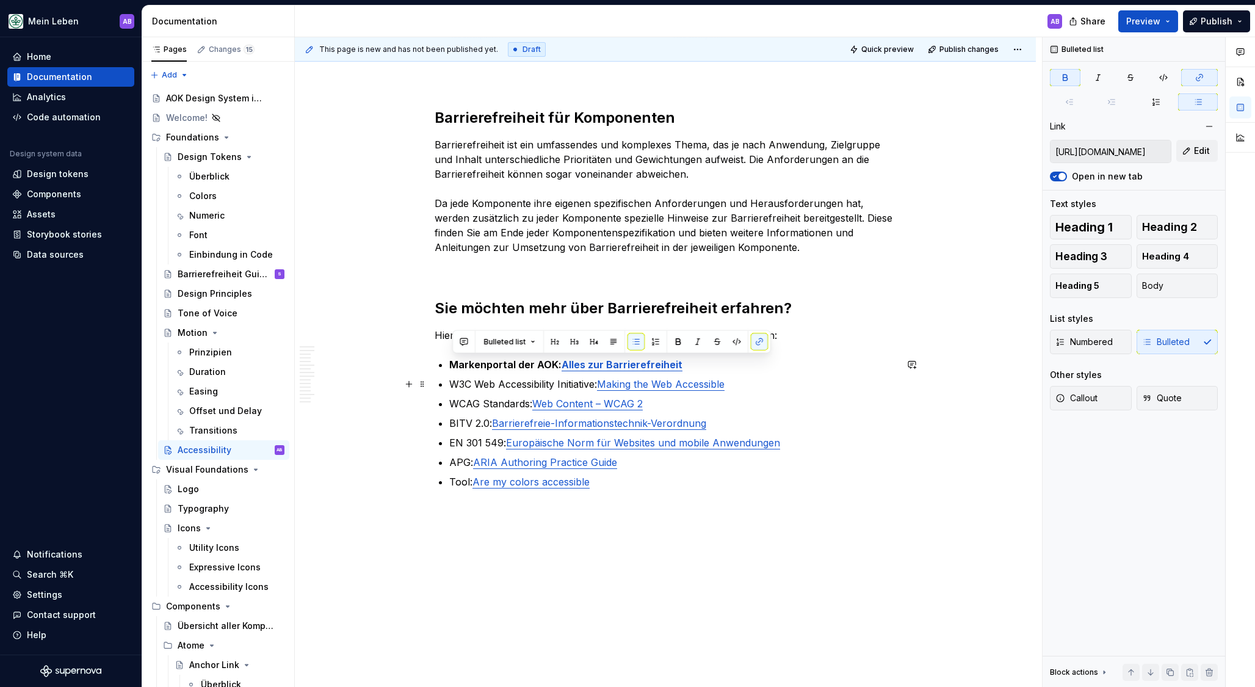
click at [524, 386] on p "W3C Web Accessibility Initiative: Making the Web Accessible" at bounding box center [672, 384] width 447 height 15
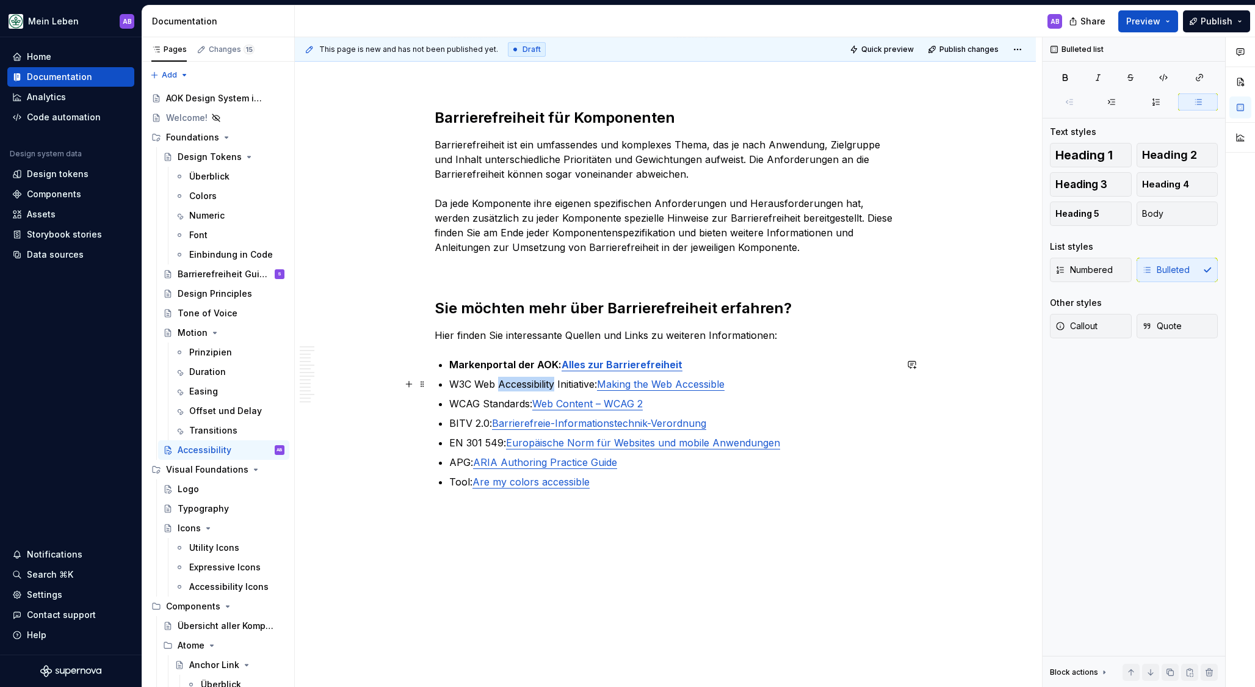
click at [524, 386] on p "W3C Web Accessibility Initiative: Making the Web Accessible" at bounding box center [672, 384] width 447 height 15
click at [521, 379] on p "W3C Web Accessibility Initiative: Making the Web Accessible" at bounding box center [672, 384] width 447 height 15
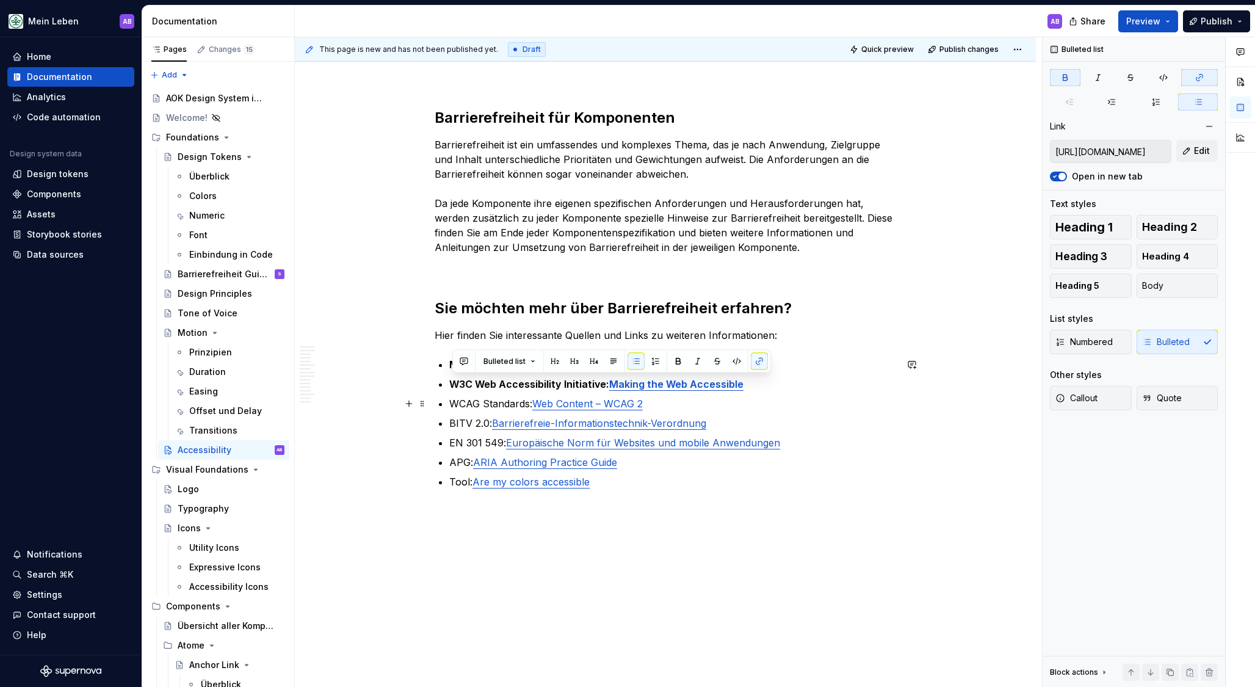
click at [501, 401] on p "WCAG Standards: Web Content – WCAG 2" at bounding box center [672, 403] width 447 height 15
click at [485, 419] on p "BITV 2.0: Barrierefreie-Informationstechnik-Verordnung" at bounding box center [672, 423] width 447 height 15
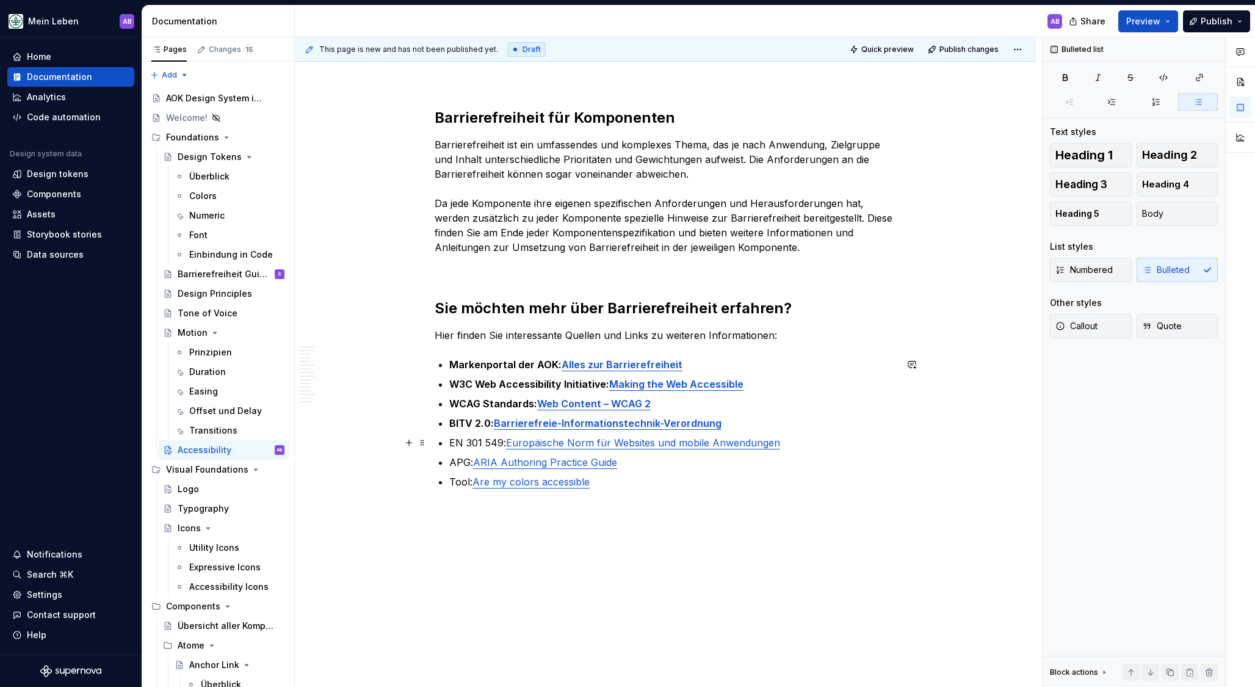
click at [477, 444] on p "EN 301 549: Europäische Norm für Websites und mobile Anwendungen" at bounding box center [672, 442] width 447 height 15
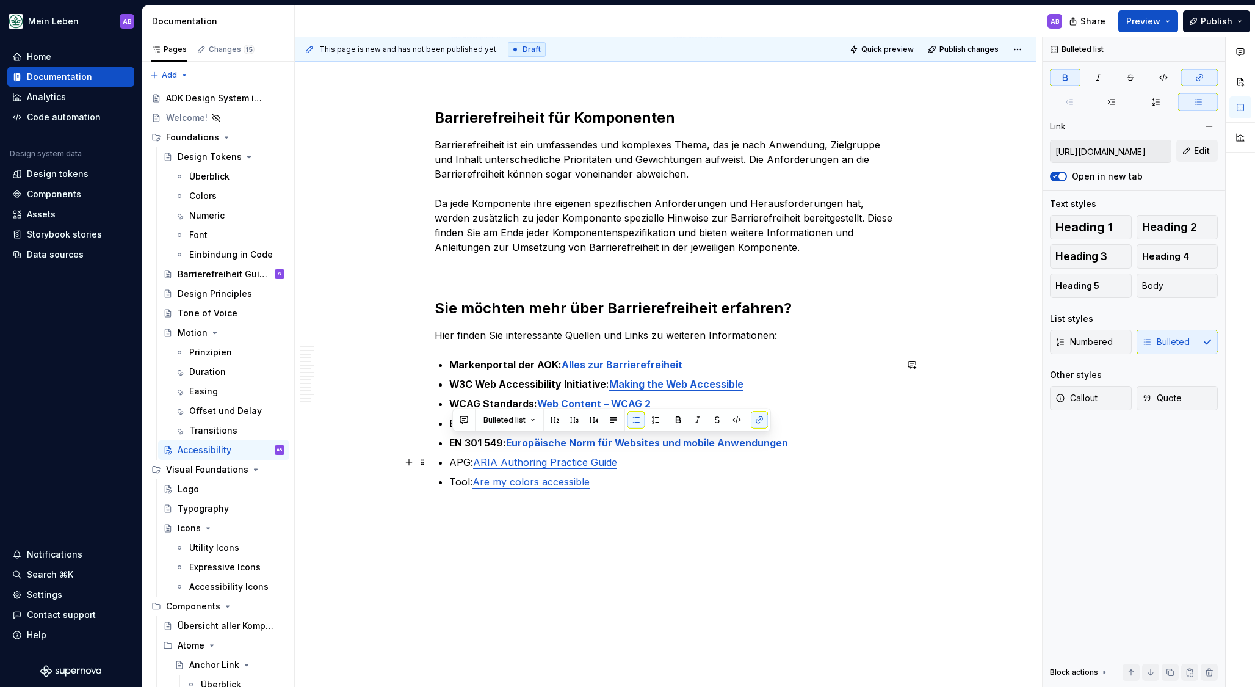
click at [467, 461] on p "APG: ARIA Authoring Practice Guide" at bounding box center [672, 462] width 447 height 15
click at [463, 479] on p "Tool: Are my colors accessible" at bounding box center [672, 481] width 447 height 15
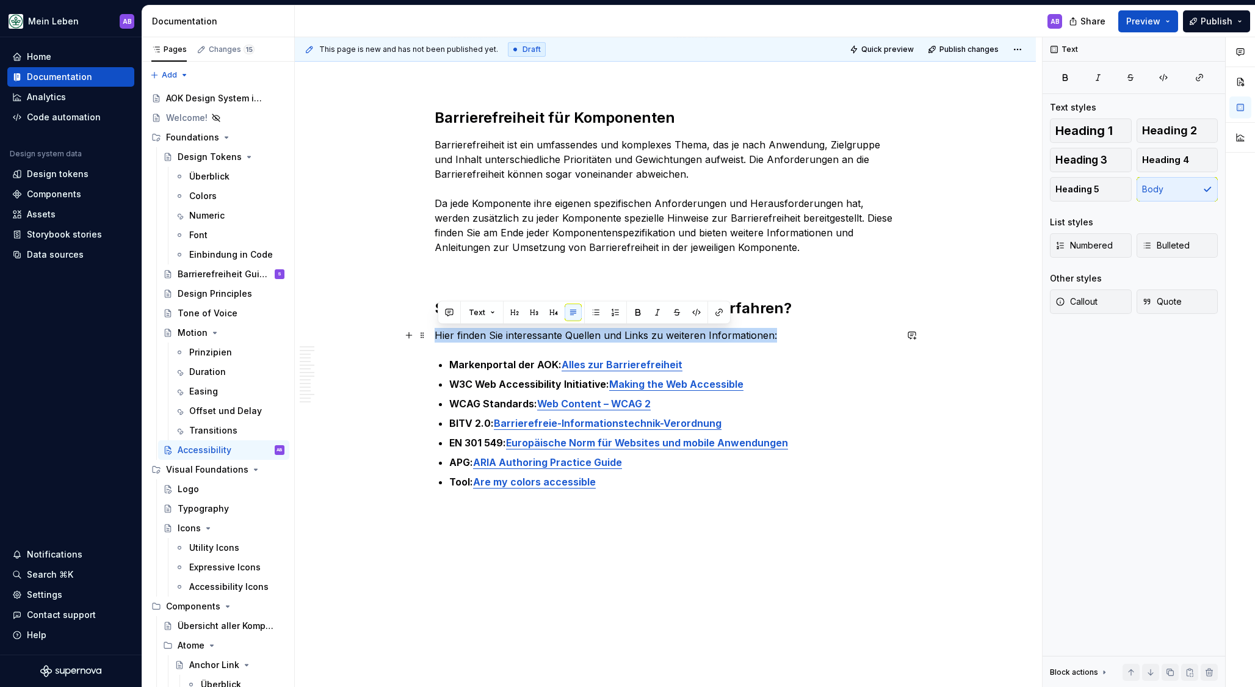
drag, startPoint x: 712, startPoint y: 341, endPoint x: 391, endPoint y: 336, distance: 321.7
click at [813, 308] on h2 "Sie möchten mehr über Barrierefreiheit erfahren?" at bounding box center [665, 308] width 461 height 20
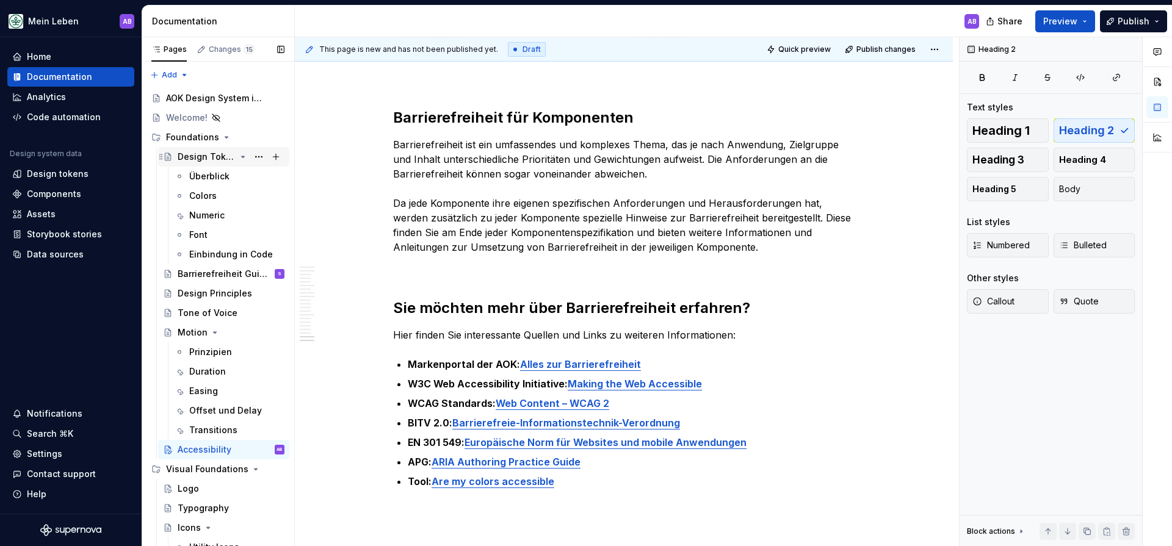
click at [204, 156] on div "Design Tokens" at bounding box center [207, 157] width 58 height 12
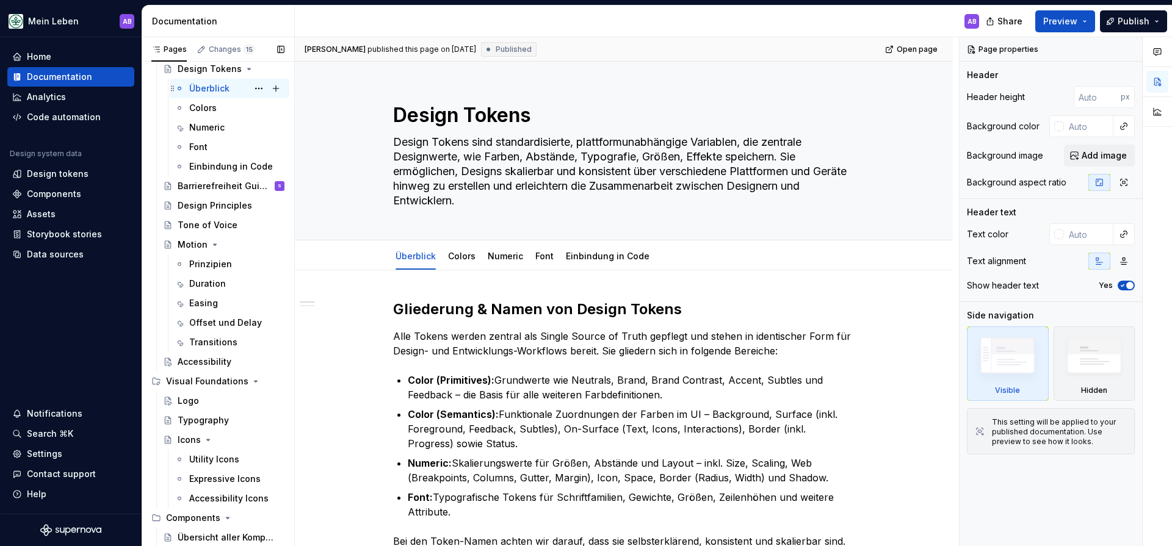
scroll to position [91, 0]
click at [214, 241] on icon "Page tree" at bounding box center [215, 241] width 3 height 1
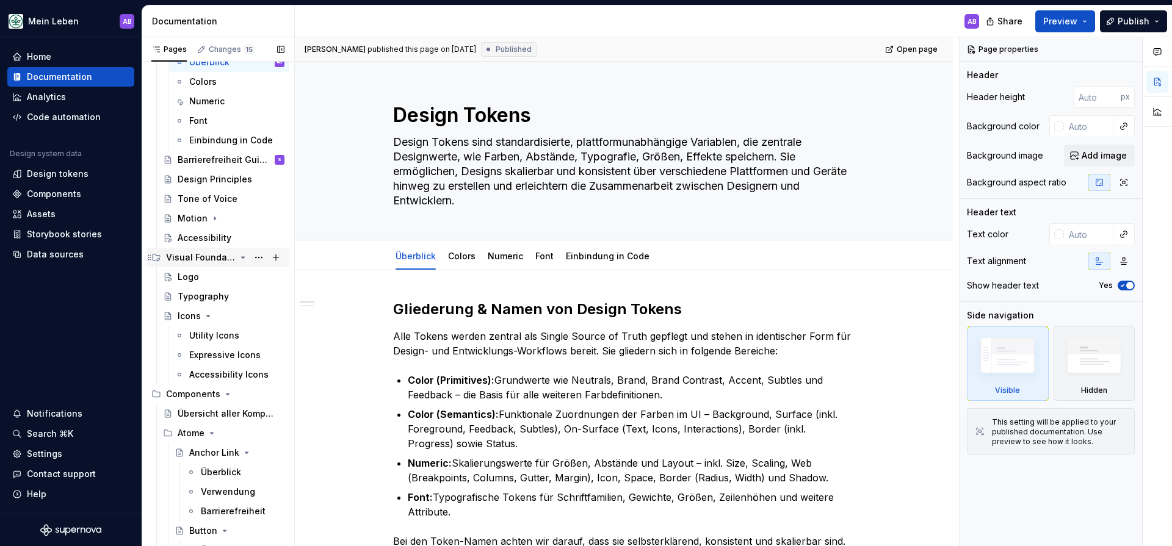
scroll to position [135, 0]
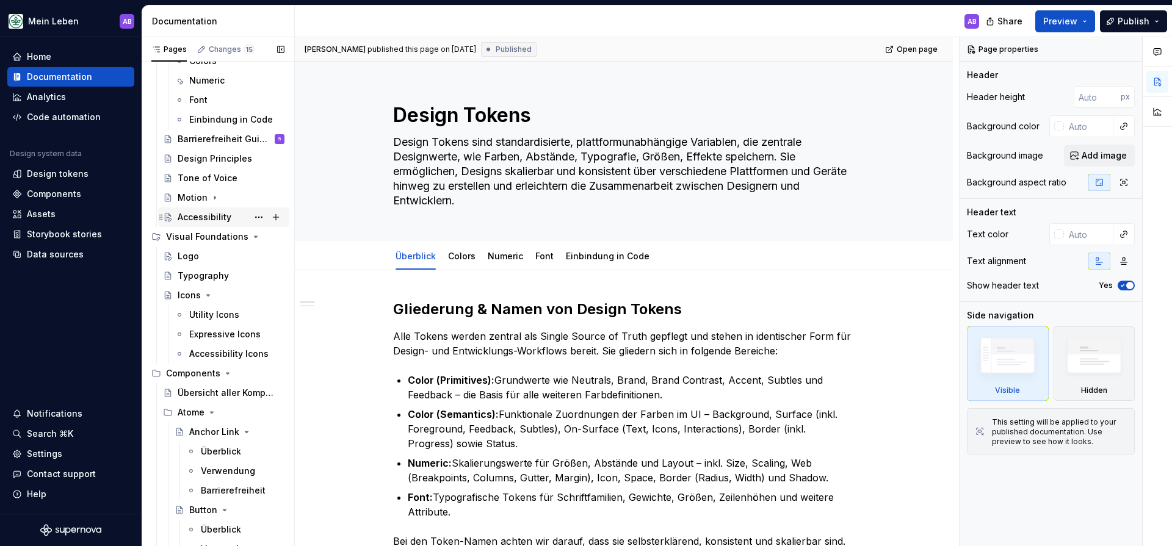
click at [196, 223] on div "Accessibility" at bounding box center [231, 217] width 107 height 17
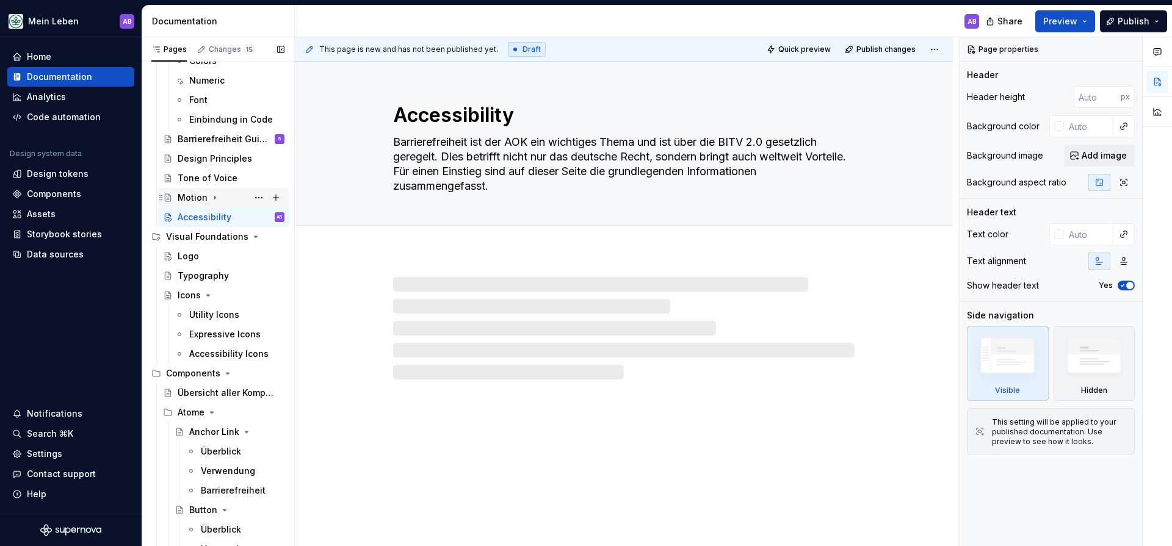
click at [189, 198] on div "Motion" at bounding box center [193, 198] width 30 height 12
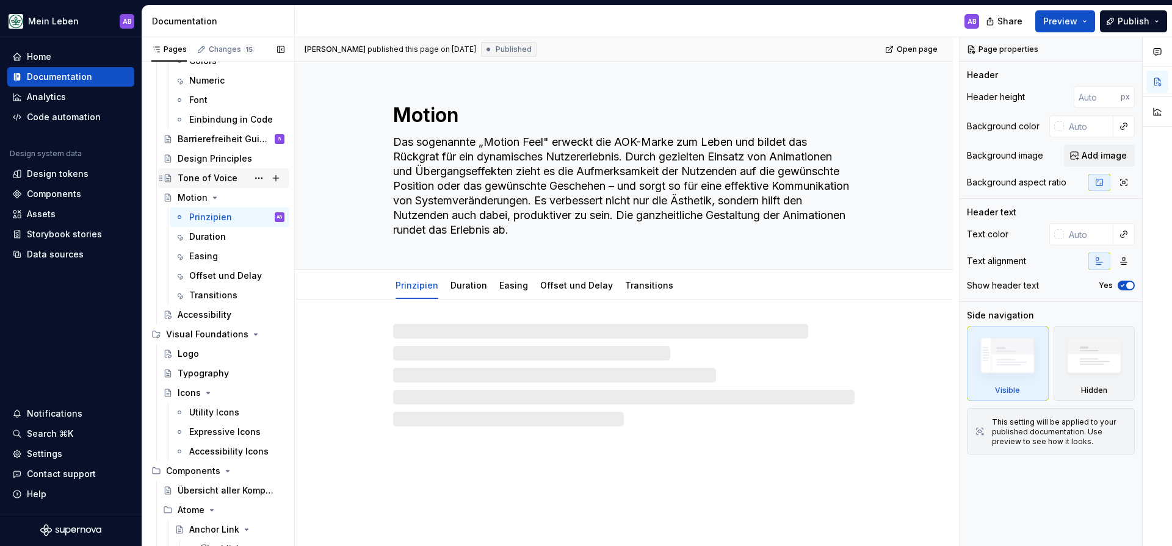
click at [195, 170] on div "Tone of Voice" at bounding box center [231, 178] width 107 height 17
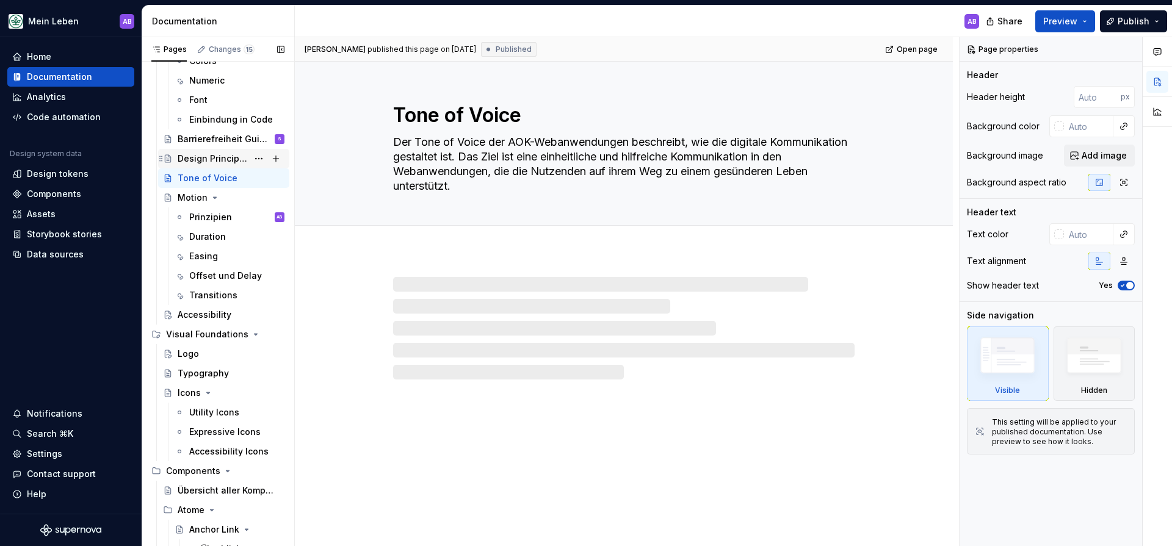
click at [196, 159] on div "Design Principles" at bounding box center [213, 159] width 70 height 12
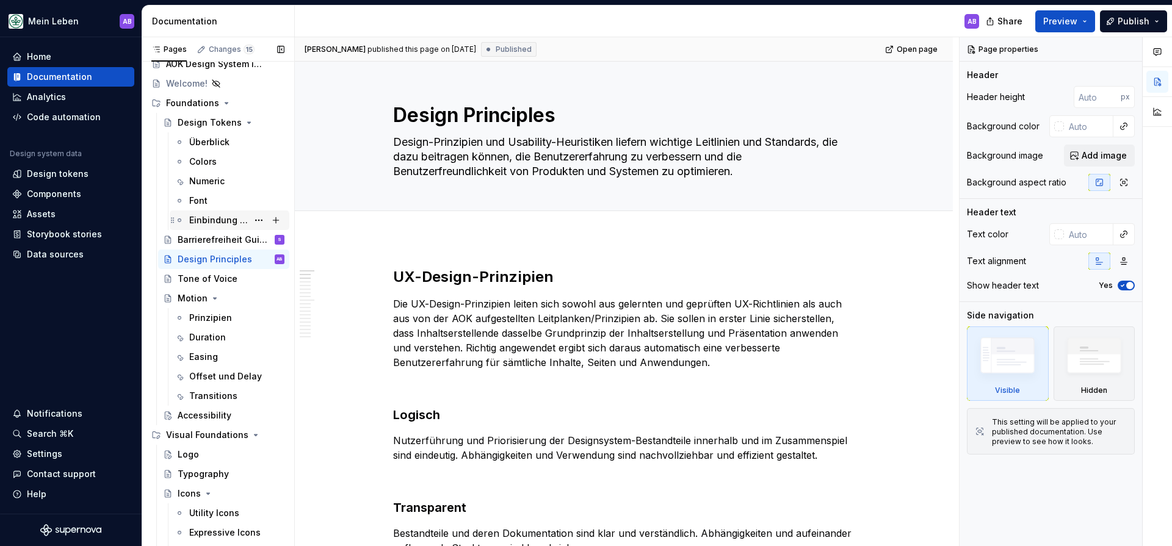
scroll to position [32, 0]
click at [199, 419] on div "Accessibility" at bounding box center [205, 418] width 54 height 12
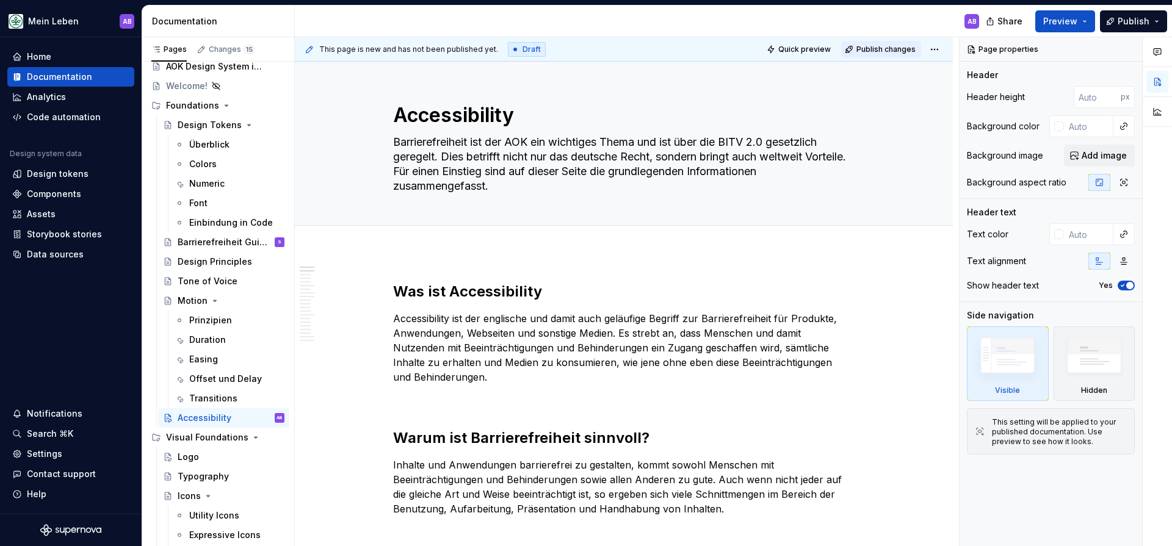
click at [895, 51] on span "Publish changes" at bounding box center [885, 50] width 59 height 10
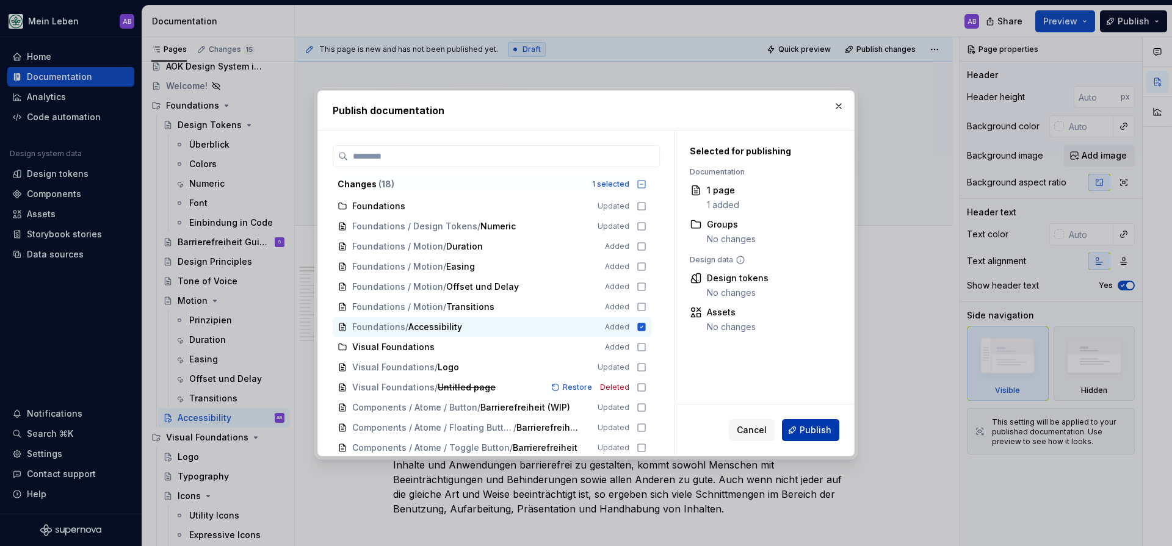
click at [796, 432] on button "Publish" at bounding box center [810, 430] width 57 height 22
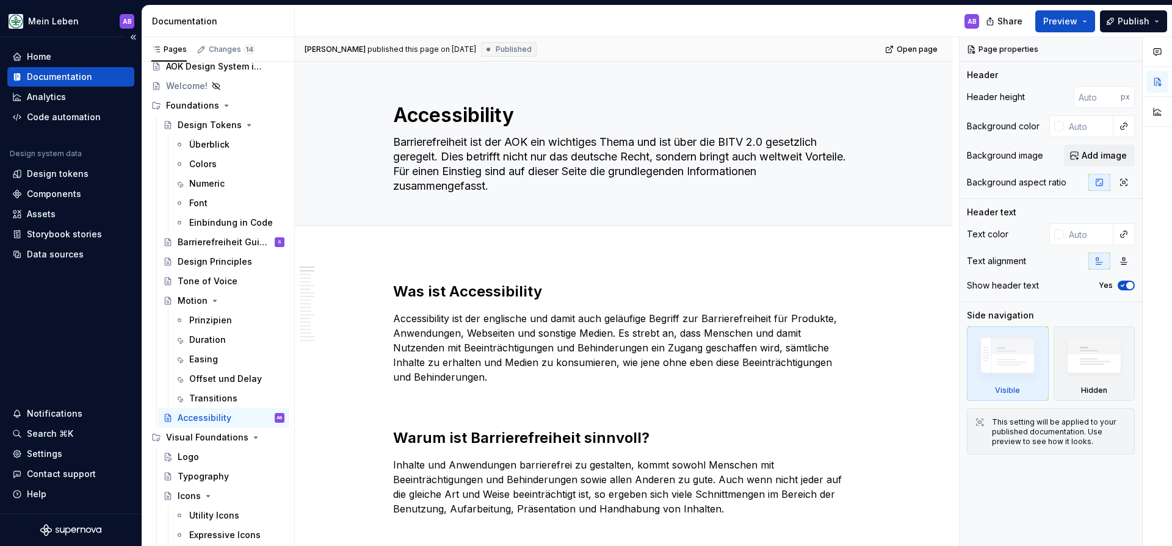
scroll to position [32, 0]
click at [62, 199] on div "Components" at bounding box center [54, 194] width 54 height 12
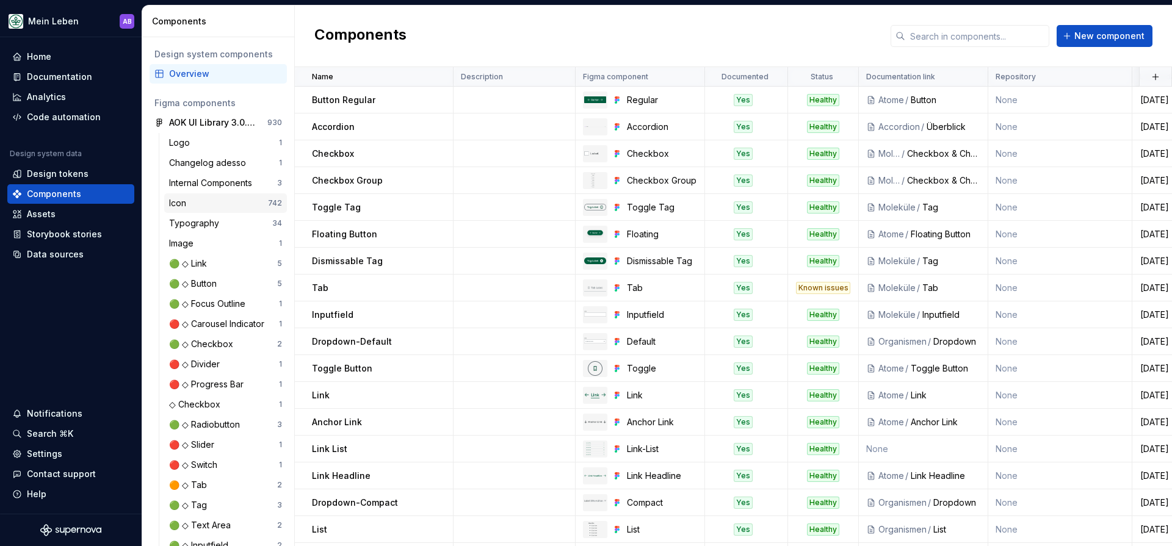
click at [175, 207] on div "Icon" at bounding box center [180, 203] width 22 height 12
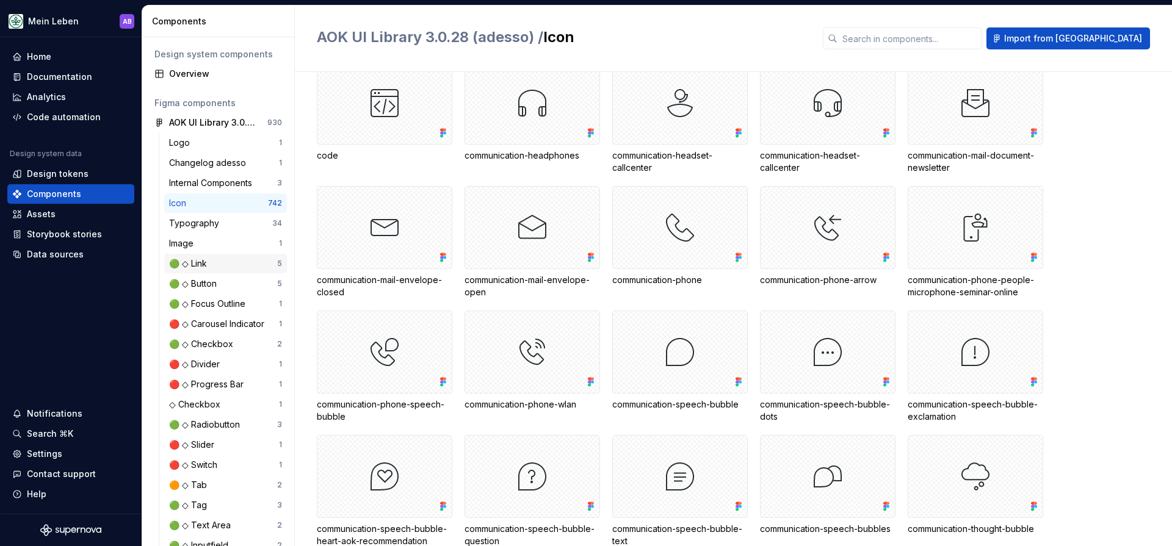
click at [216, 261] on div "🟢 ◇ Link" at bounding box center [223, 264] width 108 height 12
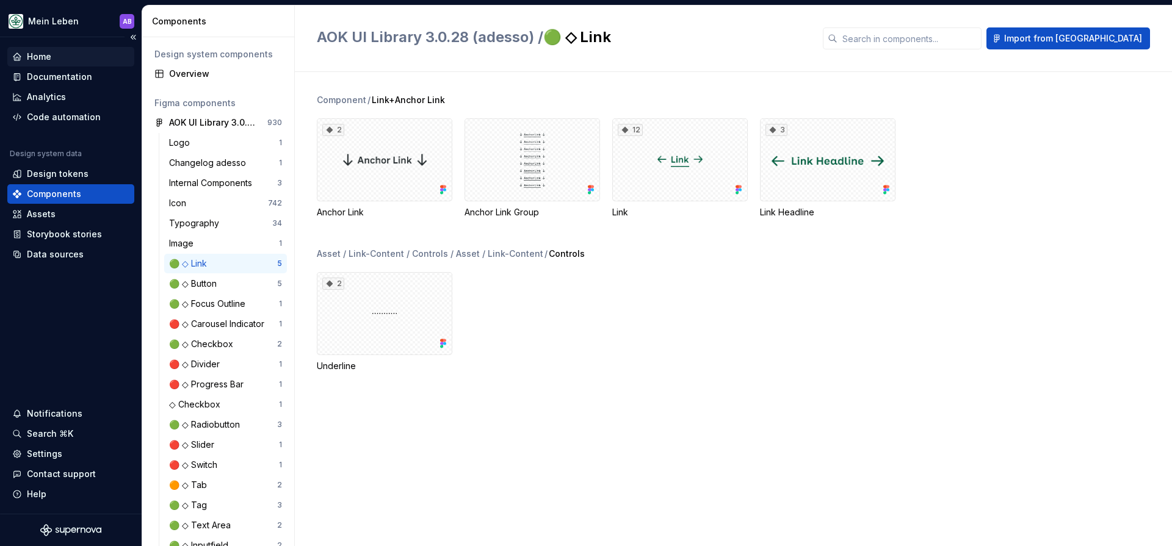
click at [47, 60] on div "Home" at bounding box center [39, 57] width 24 height 12
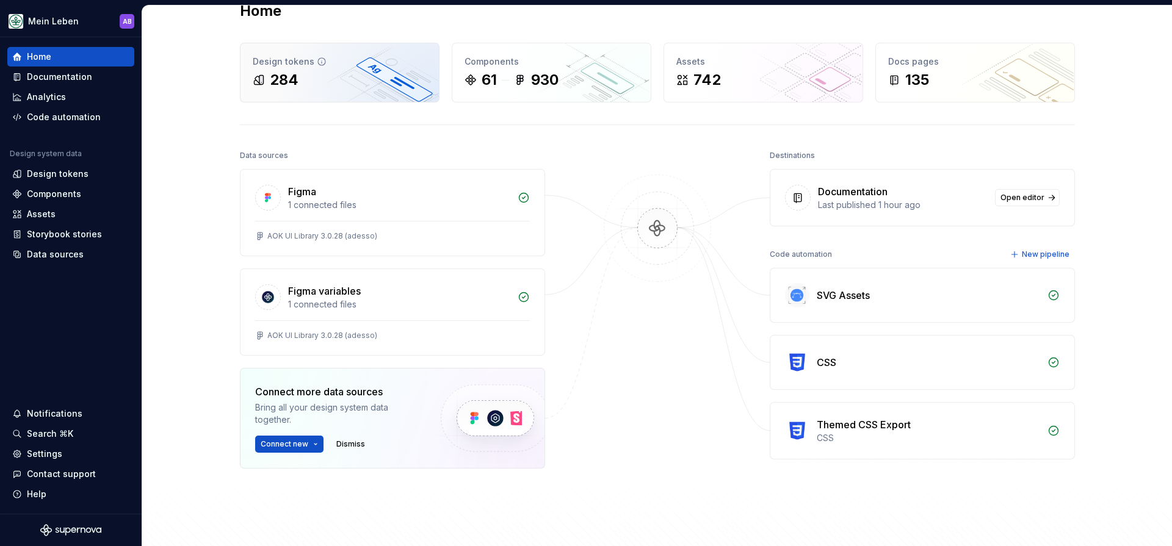
scroll to position [31, 0]
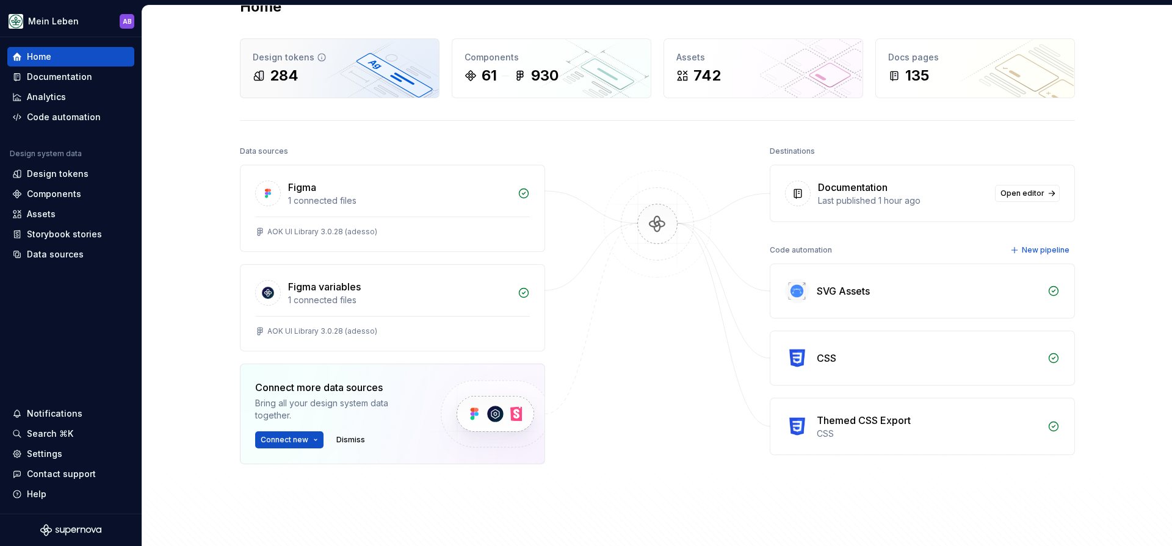
click at [306, 79] on div "284" at bounding box center [340, 76] width 174 height 20
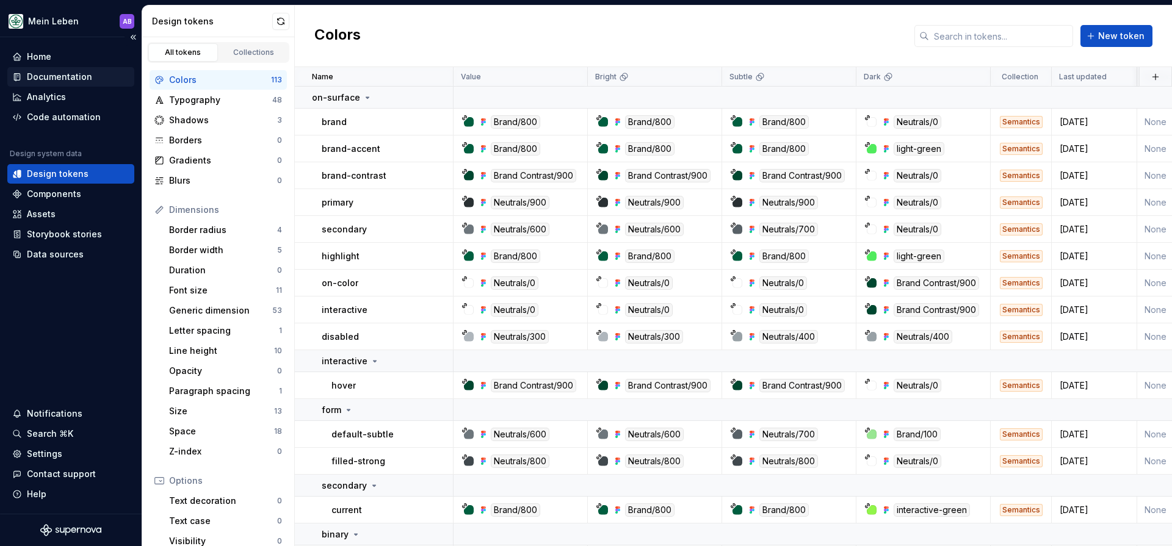
click at [61, 79] on div "Documentation" at bounding box center [59, 77] width 65 height 12
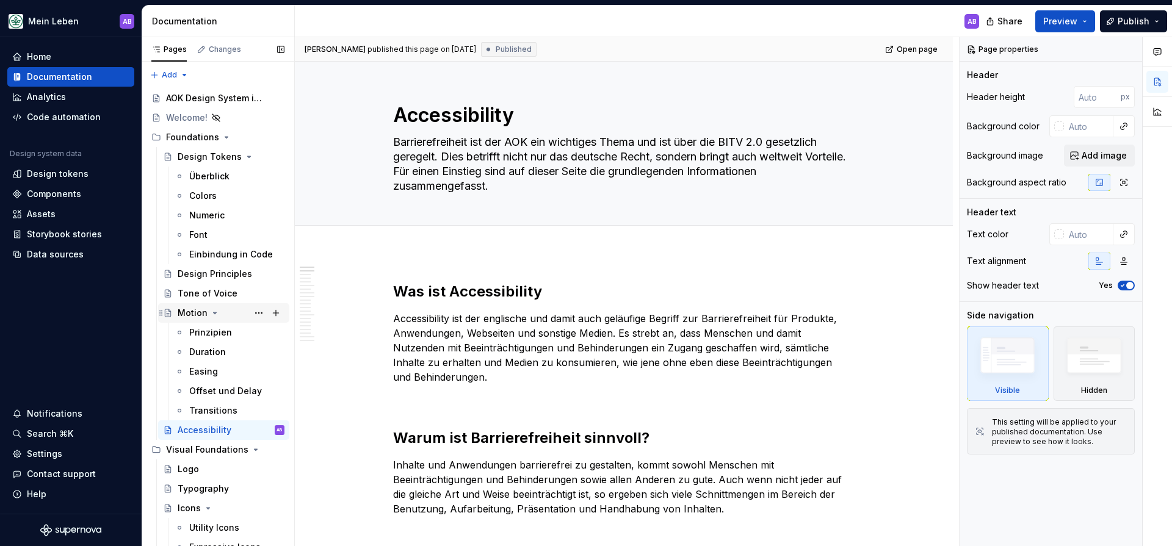
click at [190, 319] on div "Motion" at bounding box center [231, 313] width 107 height 17
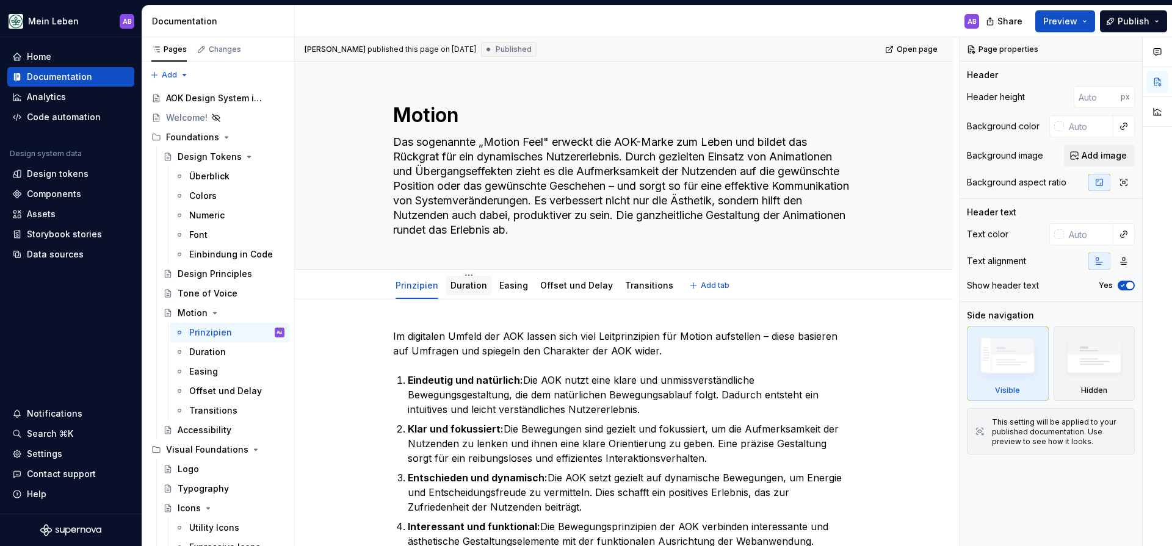
click at [479, 287] on link "Duration" at bounding box center [468, 285] width 37 height 10
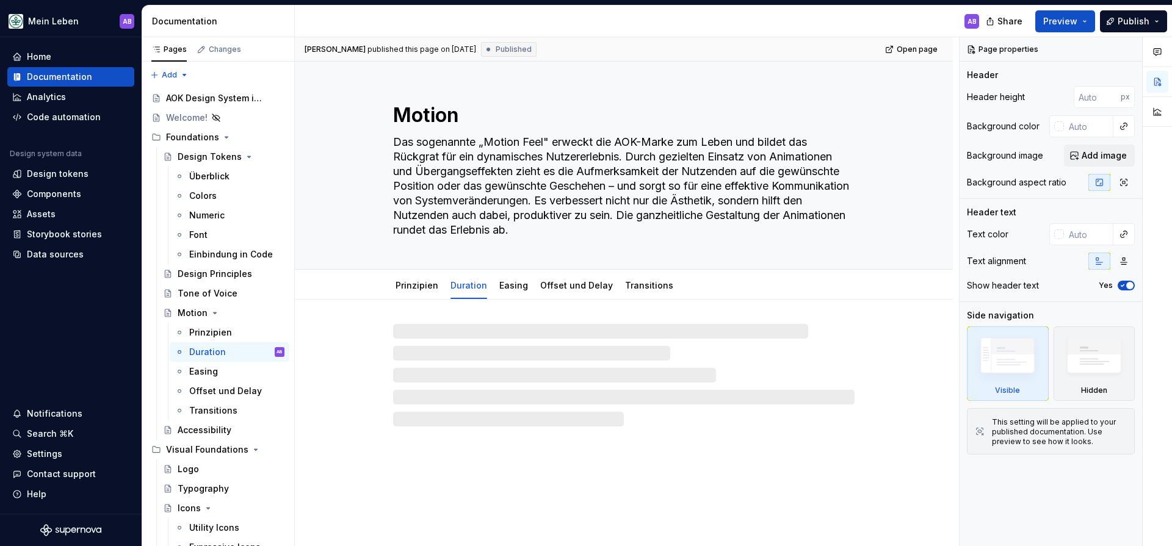
type textarea "*"
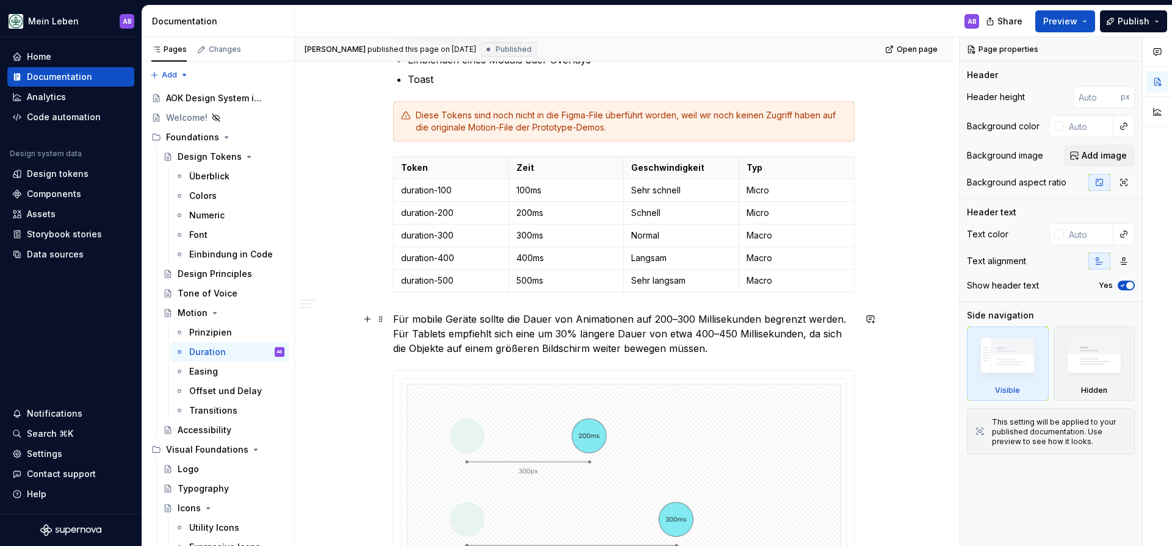
scroll to position [1669, 0]
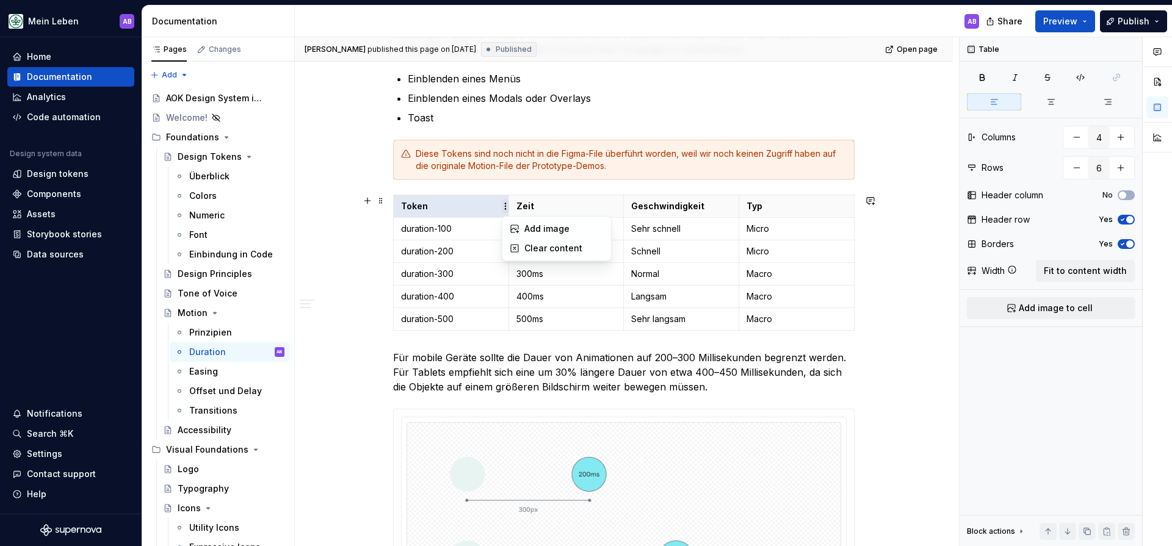
click at [505, 206] on html "Mein Leben AB Home Documentation Analytics Code automation Design system data D…" at bounding box center [586, 273] width 1172 height 546
click at [441, 199] on html "Mein Leben AB Home Documentation Analytics Code automation Design system data D…" at bounding box center [586, 273] width 1172 height 546
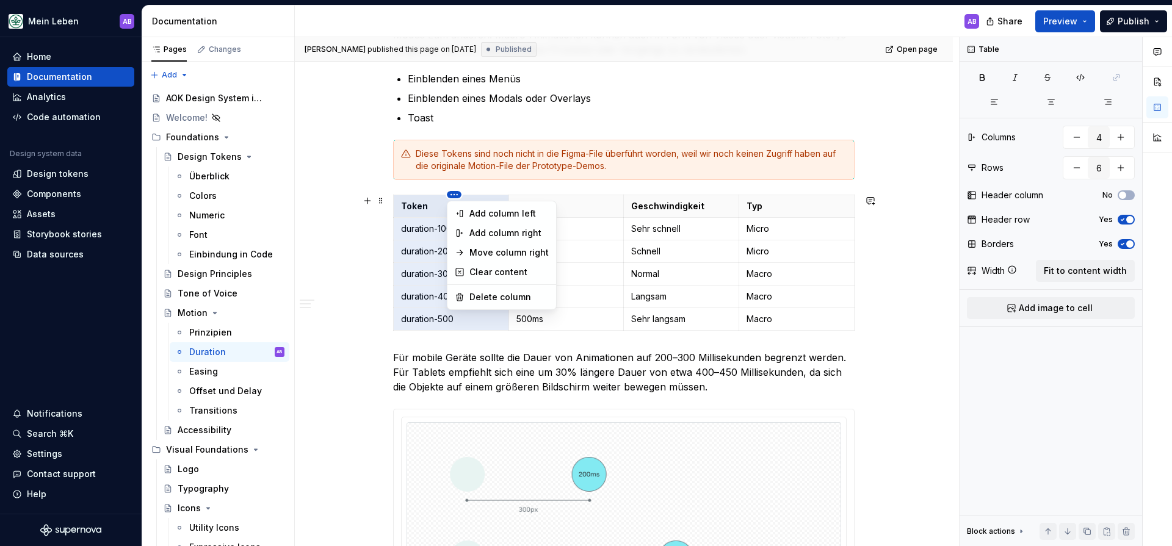
click at [458, 197] on html "Mein Leben AB Home Documentation Analytics Code automation Design system data D…" at bounding box center [586, 273] width 1172 height 546
click at [479, 292] on div "Delete column" at bounding box center [508, 297] width 79 height 12
type input "3"
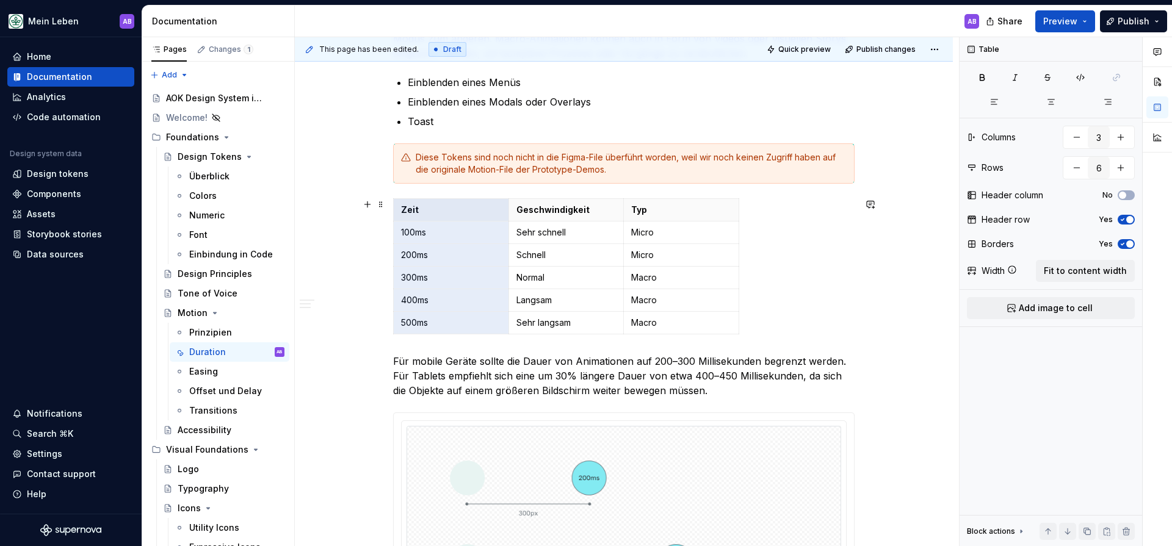
scroll to position [1662, 0]
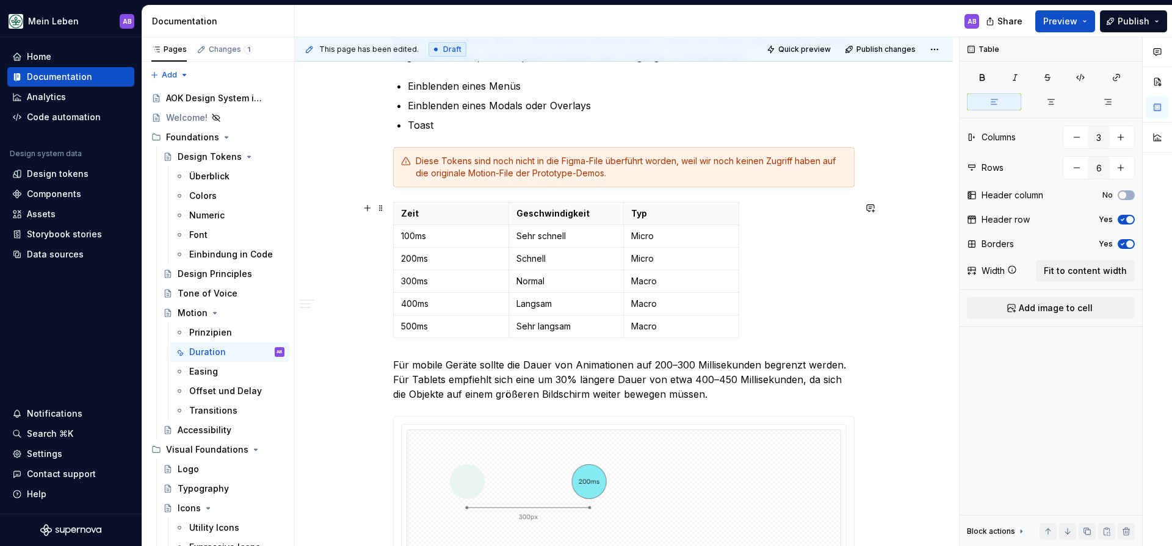
click at [802, 248] on div "Zeit Geschwindigkeit Typ 100ms Sehr schnell Micro 200ms Schnell Micro 300ms Nor…" at bounding box center [623, 272] width 461 height 141
click at [394, 212] on html "Mein Leben AB Home Documentation Analytics Code automation Design system data D…" at bounding box center [586, 273] width 1172 height 546
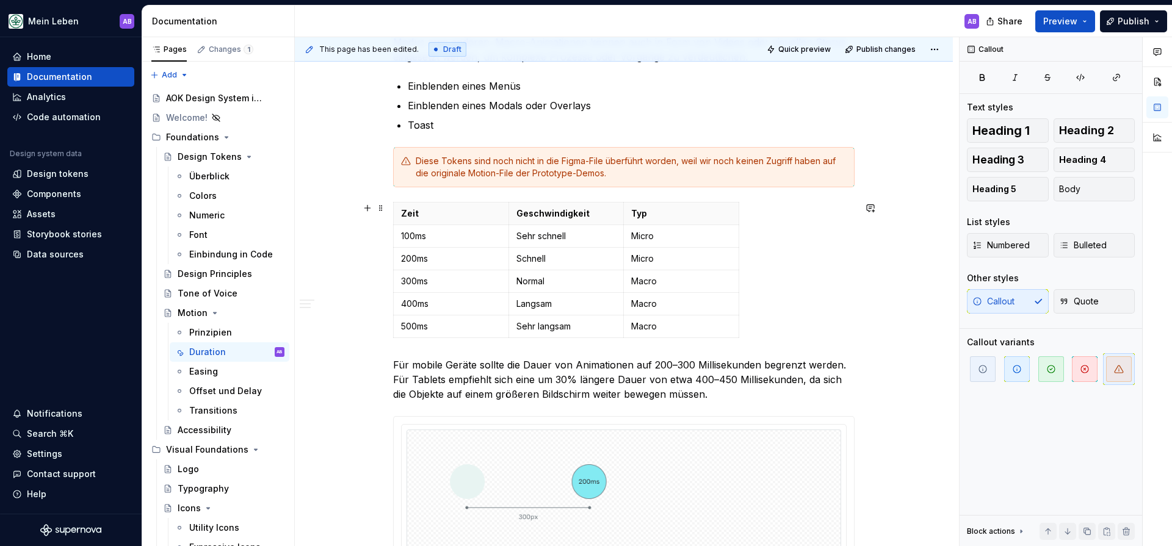
click at [394, 212] on html "Mein Leben AB Home Documentation Analytics Code automation Design system data D…" at bounding box center [586, 273] width 1172 height 546
click at [384, 209] on span at bounding box center [381, 208] width 10 height 17
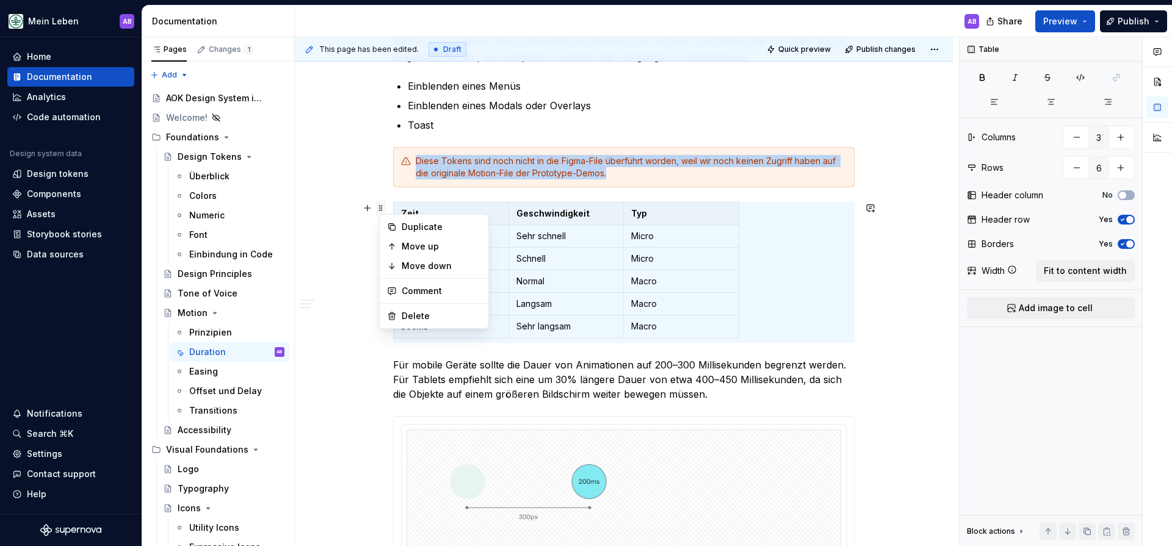
click at [384, 209] on span at bounding box center [381, 208] width 10 height 17
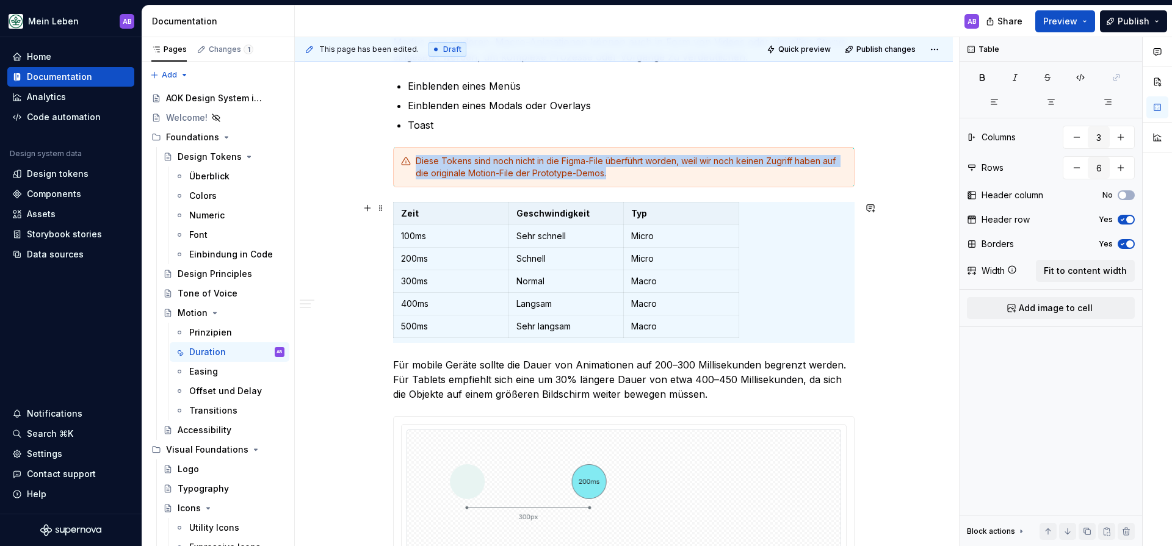
click at [779, 255] on div "Zeit Geschwindigkeit Typ 100ms Sehr schnell Micro 200ms Schnell Micro 300ms Nor…" at bounding box center [623, 272] width 461 height 141
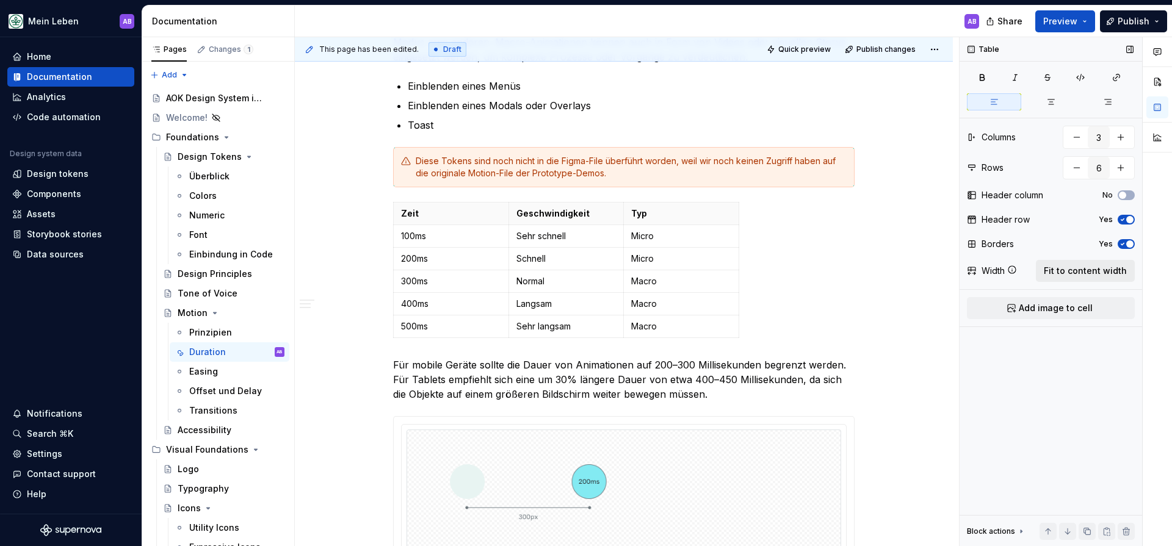
click at [1088, 269] on span "Fit to content width" at bounding box center [1085, 271] width 83 height 12
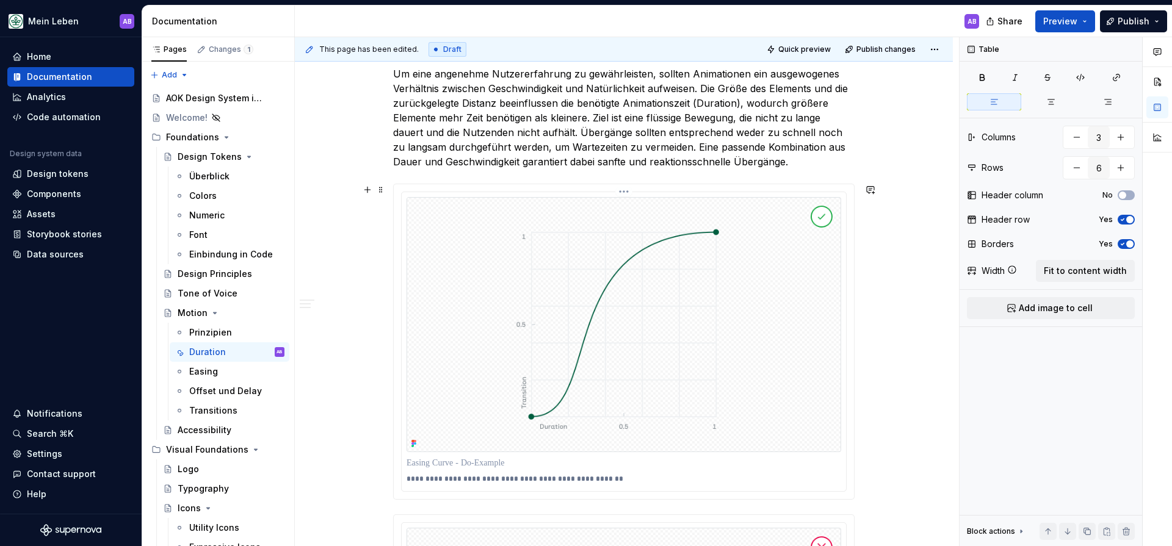
scroll to position [143, 0]
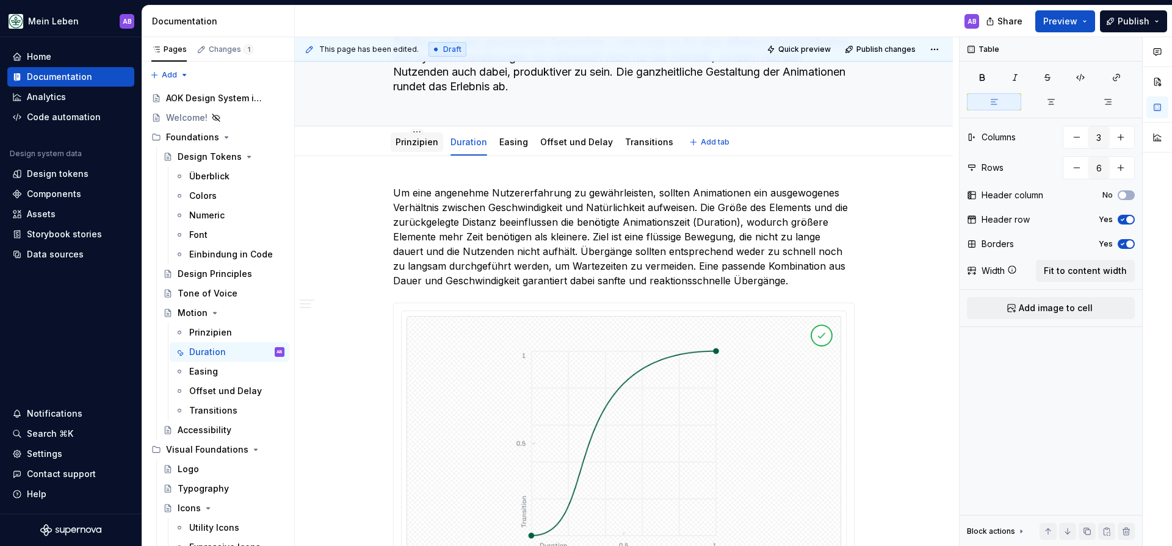
click at [422, 143] on link "Prinzipien" at bounding box center [417, 142] width 43 height 10
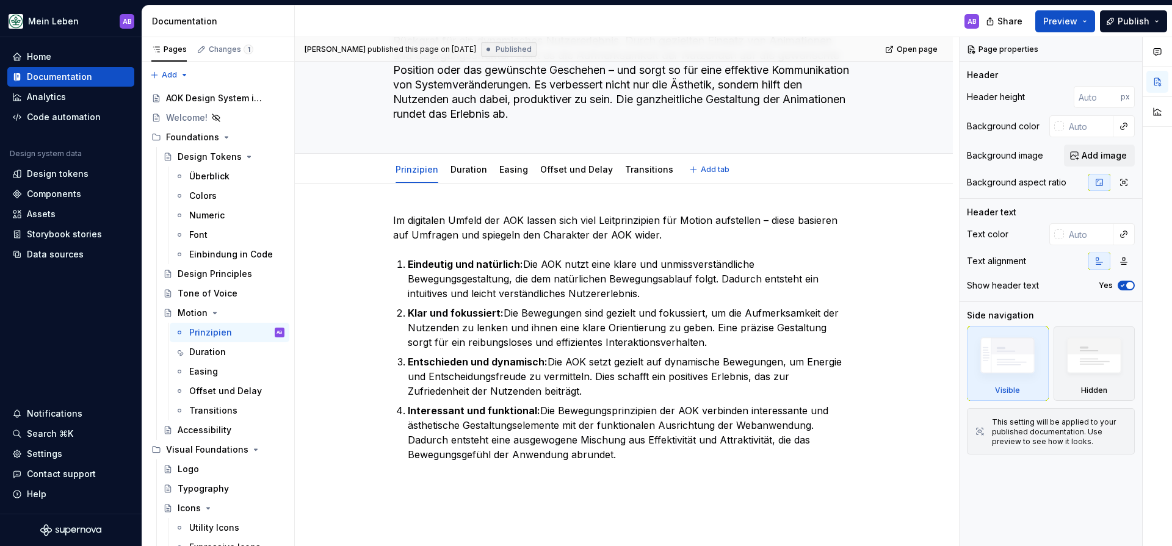
scroll to position [92, 0]
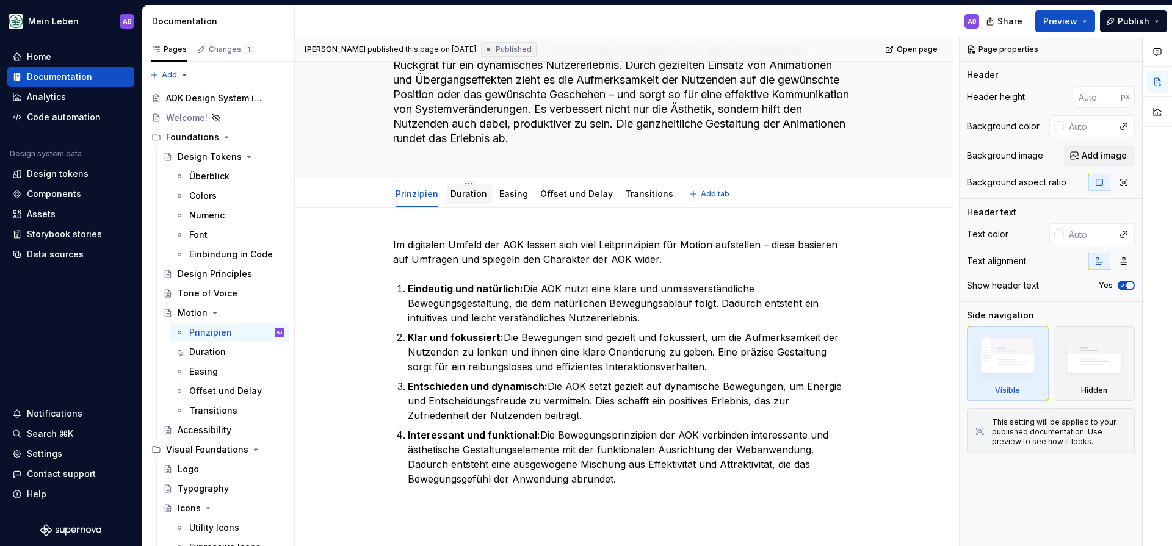
click at [483, 189] on link "Duration" at bounding box center [468, 194] width 37 height 10
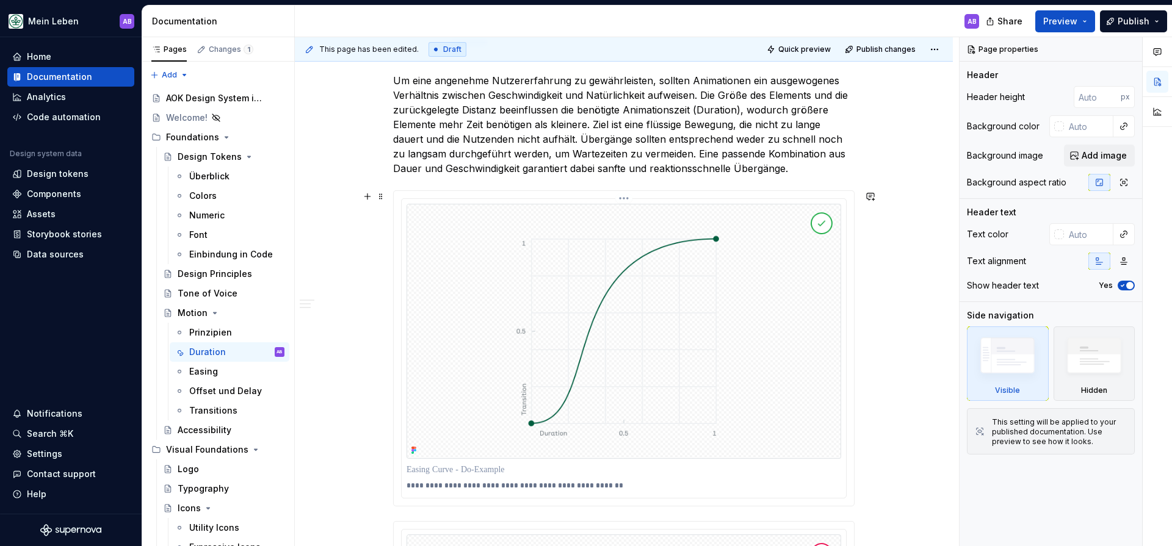
scroll to position [342, 0]
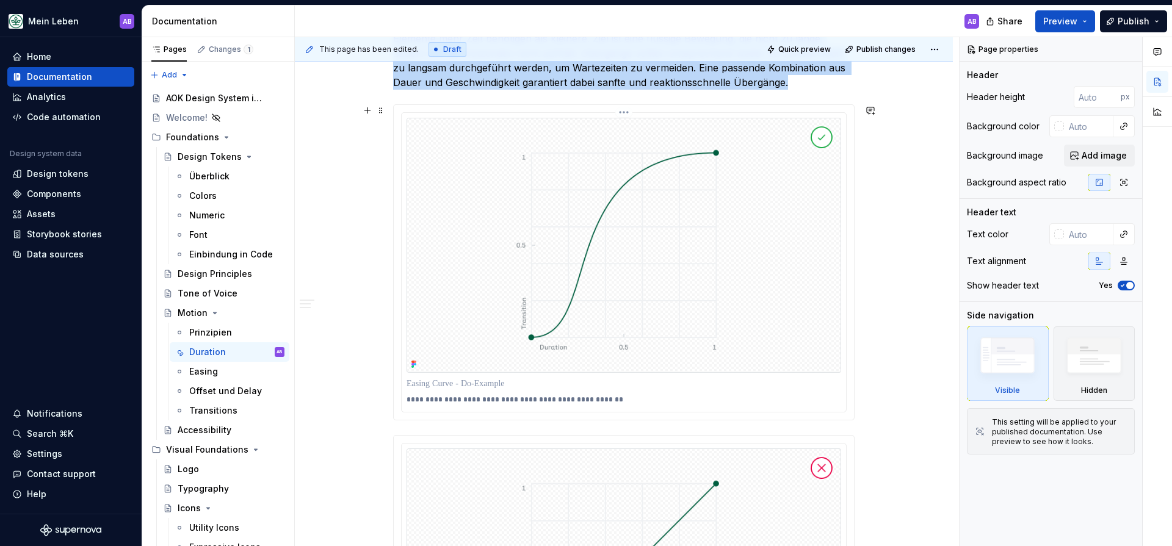
click at [534, 281] on img at bounding box center [624, 245] width 435 height 255
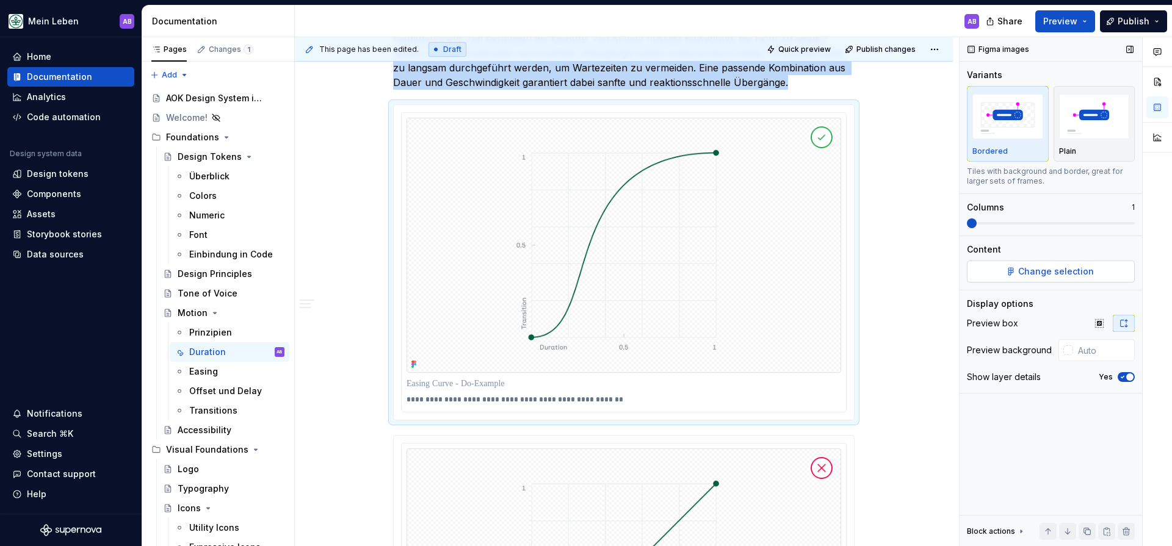
click at [999, 270] on button "Change selection" at bounding box center [1051, 272] width 168 height 22
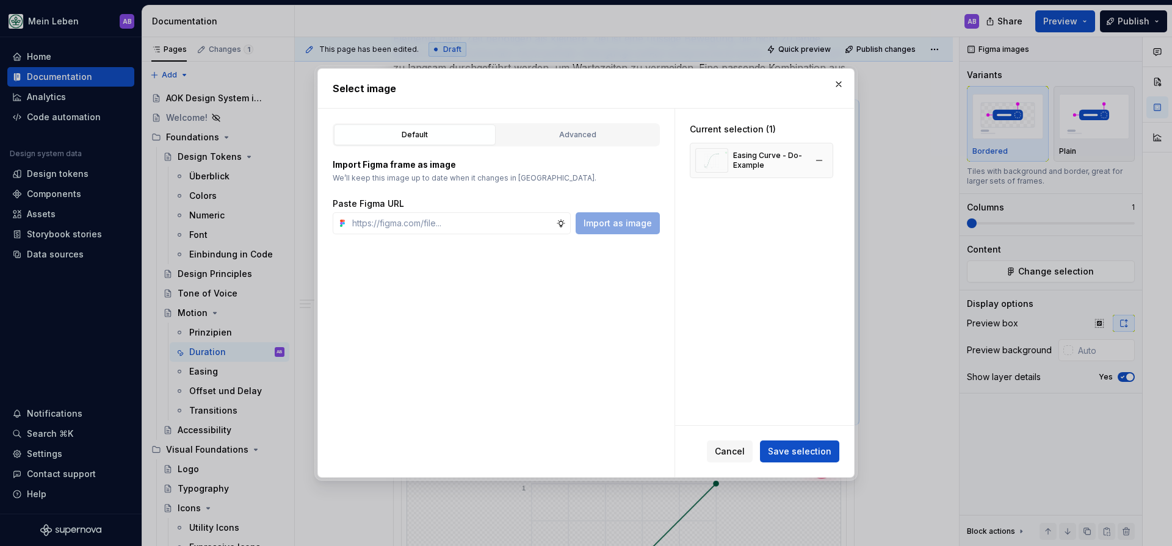
type textarea "*"
click at [765, 154] on div "Easing Curve - Do-Example" at bounding box center [769, 161] width 73 height 20
click at [839, 83] on button "button" at bounding box center [838, 84] width 17 height 17
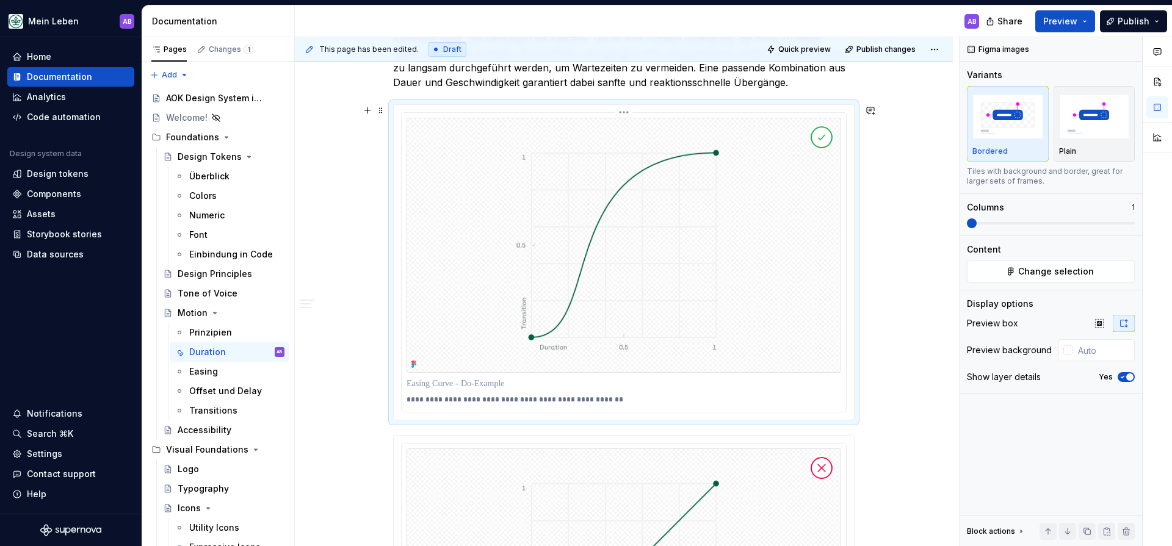
scroll to position [351, 0]
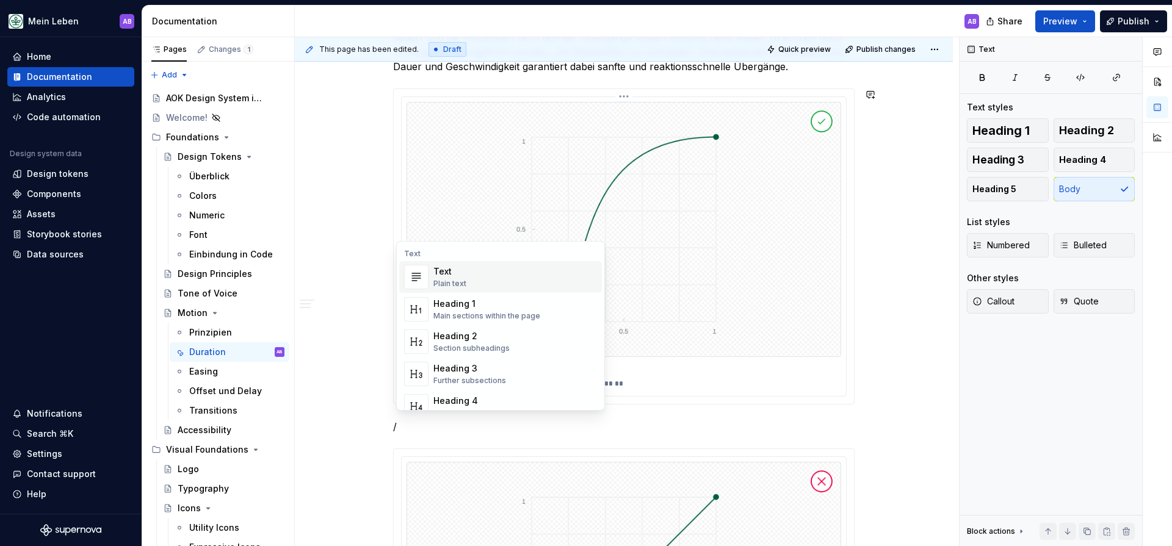
scroll to position [369, 0]
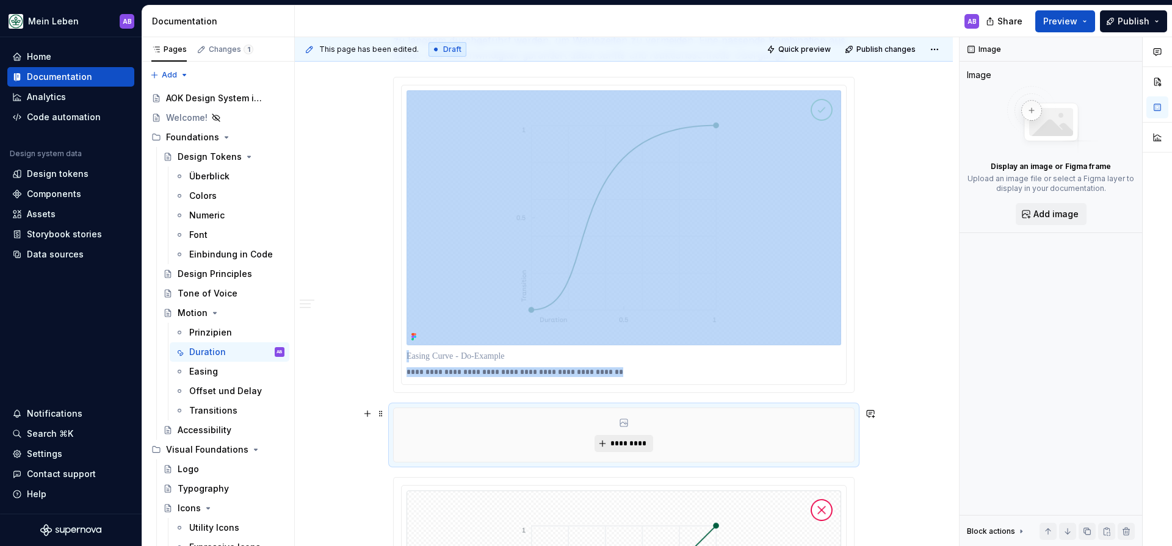
click at [651, 444] on button "*********" at bounding box center [624, 443] width 58 height 17
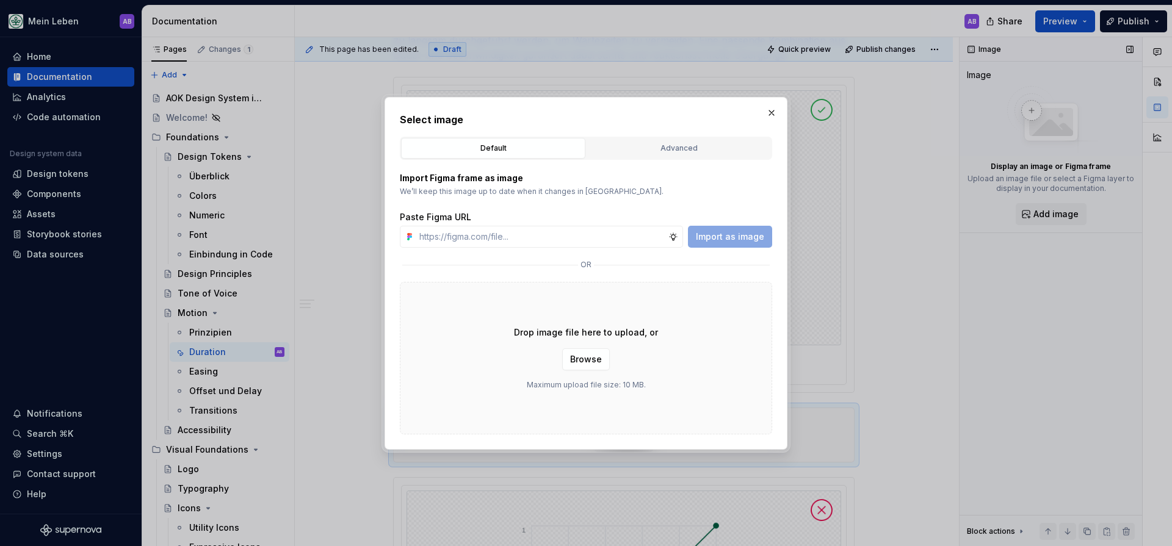
drag, startPoint x: 992, startPoint y: 159, endPoint x: 985, endPoint y: 158, distance: 7.4
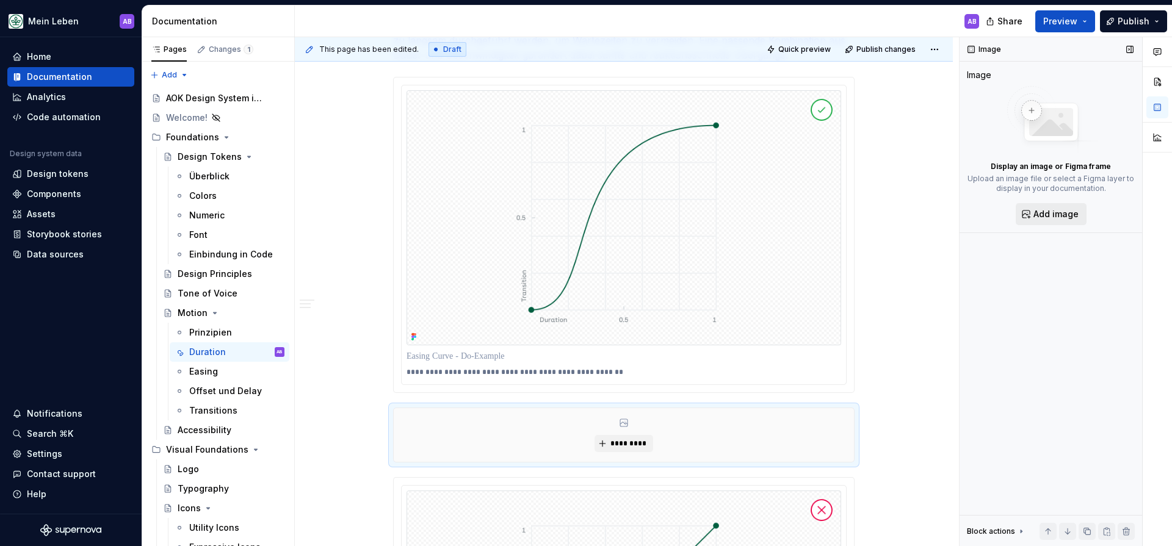
click at [1046, 208] on span "Add image" at bounding box center [1055, 214] width 45 height 12
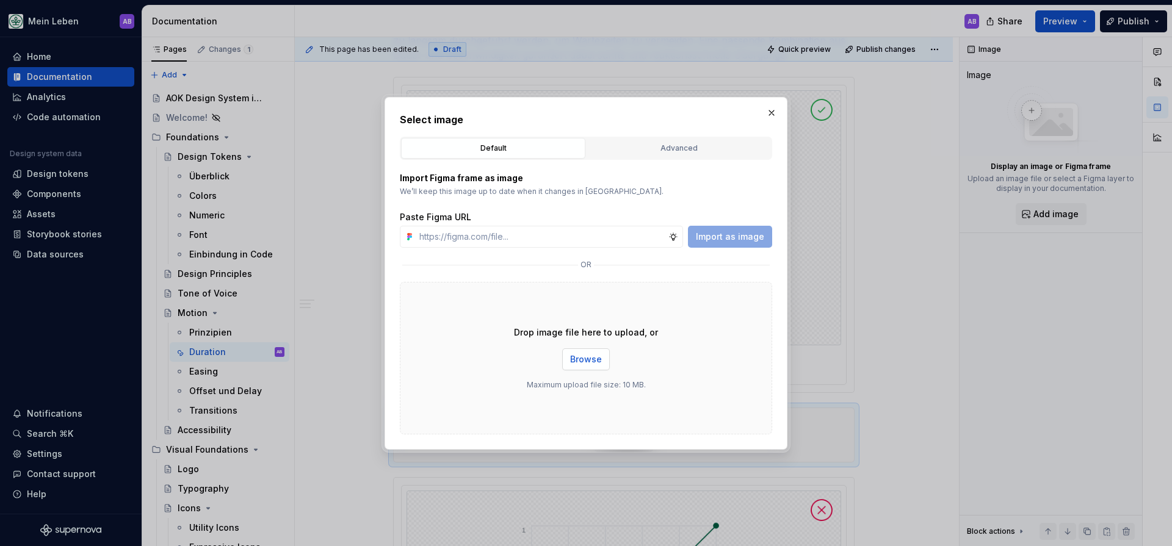
click at [589, 352] on button "Browse" at bounding box center [586, 360] width 48 height 22
click at [769, 113] on button "button" at bounding box center [771, 112] width 17 height 17
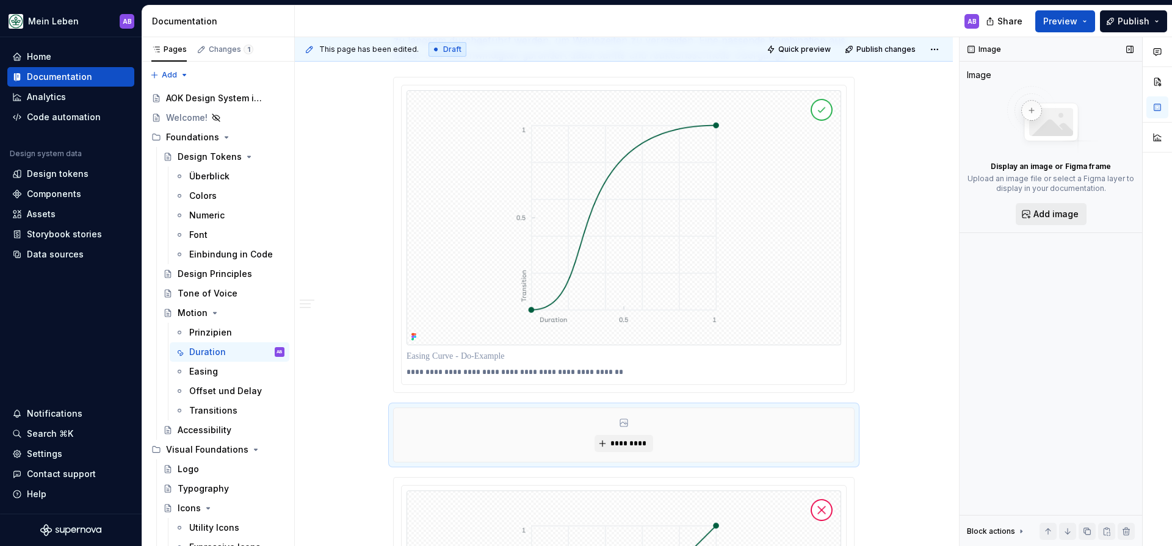
click at [1044, 219] on span "Add image" at bounding box center [1055, 214] width 45 height 12
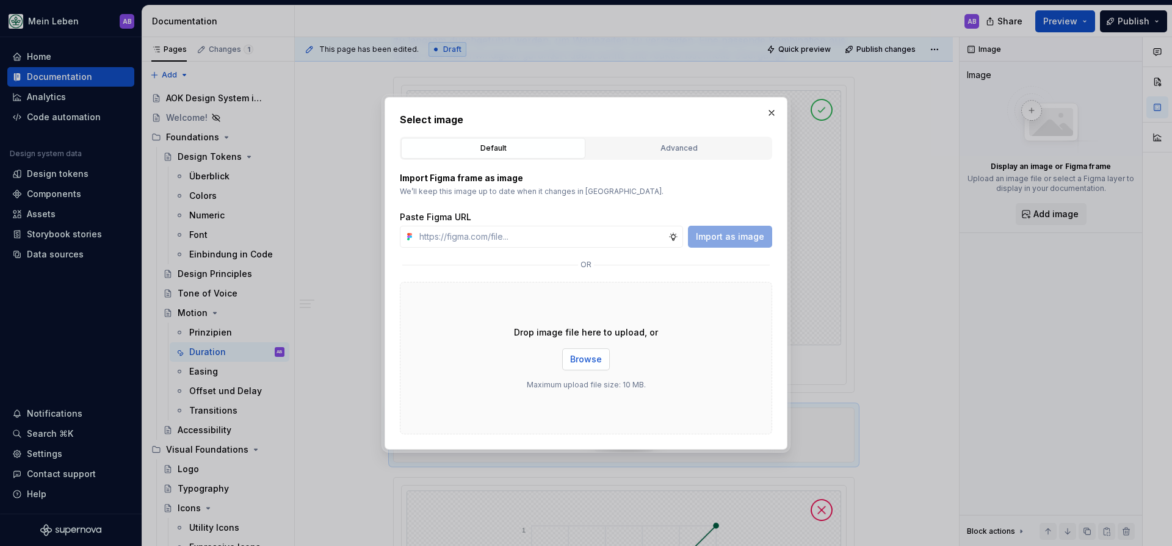
click at [578, 356] on span "Browse" at bounding box center [586, 359] width 32 height 12
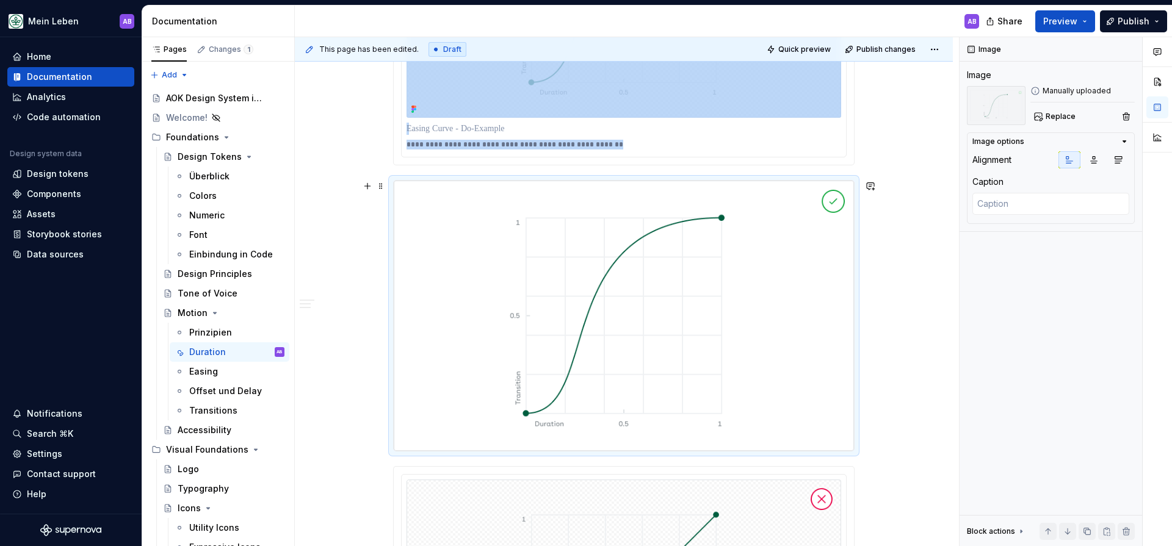
scroll to position [588, 0]
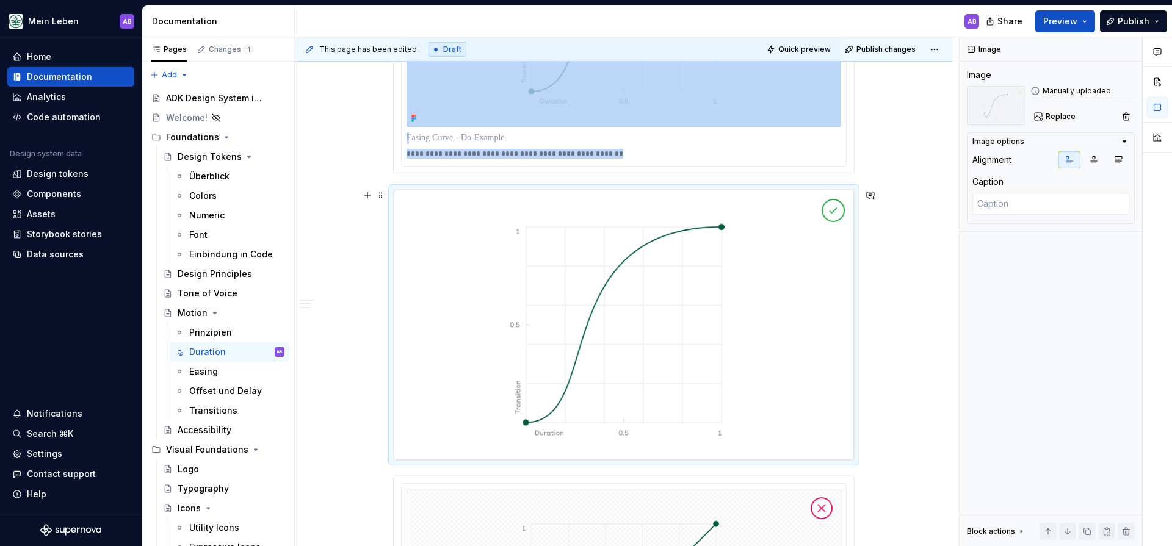
click at [883, 429] on div "**********" at bounding box center [627, 292] width 664 height 510
click at [802, 425] on img at bounding box center [624, 325] width 460 height 270
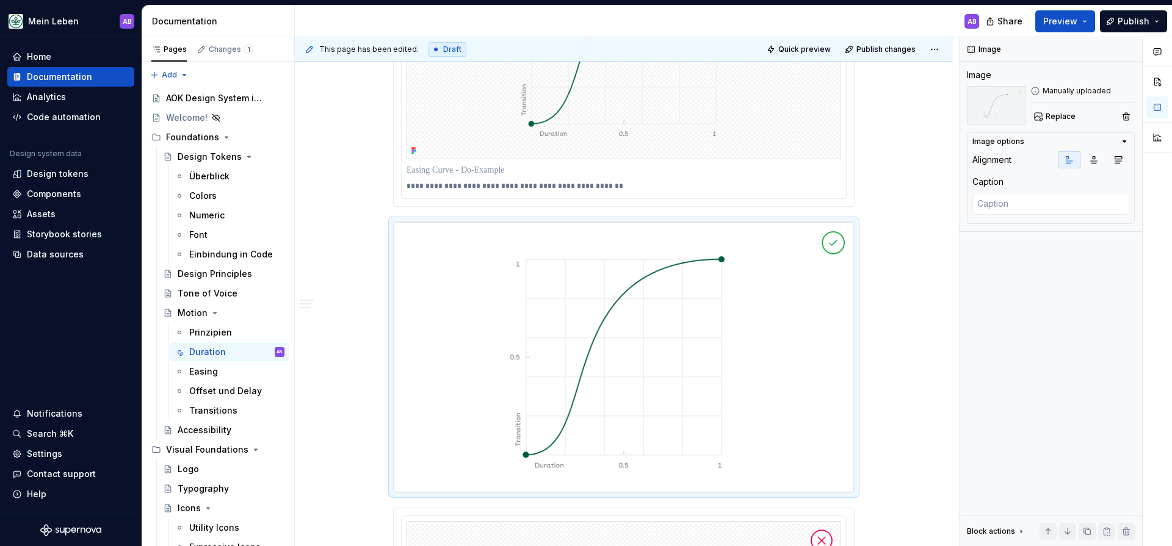
click at [557, 189] on p "**********" at bounding box center [624, 186] width 435 height 10
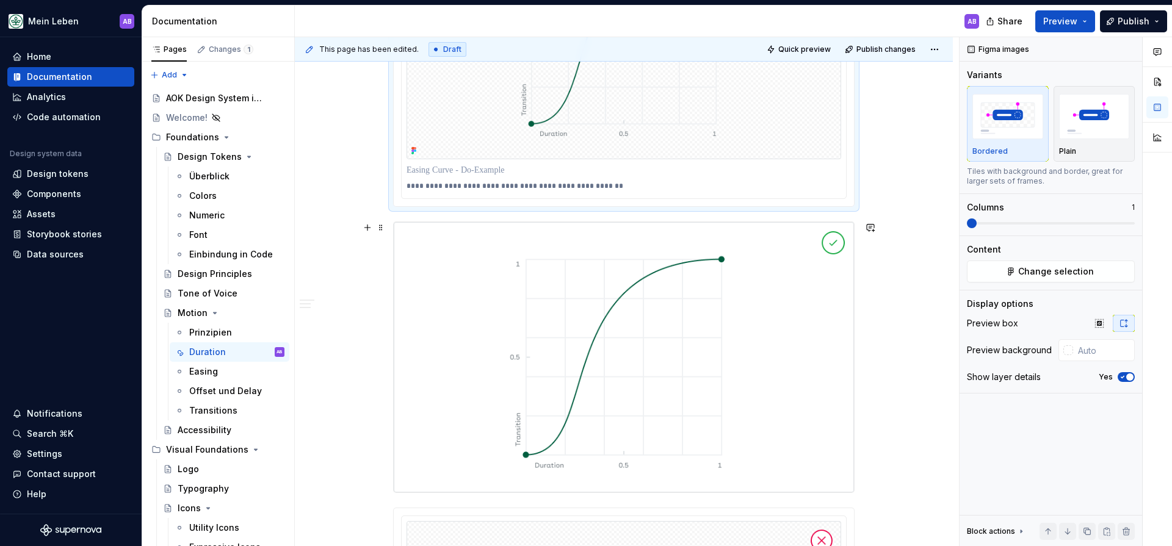
click at [780, 332] on img at bounding box center [624, 357] width 460 height 270
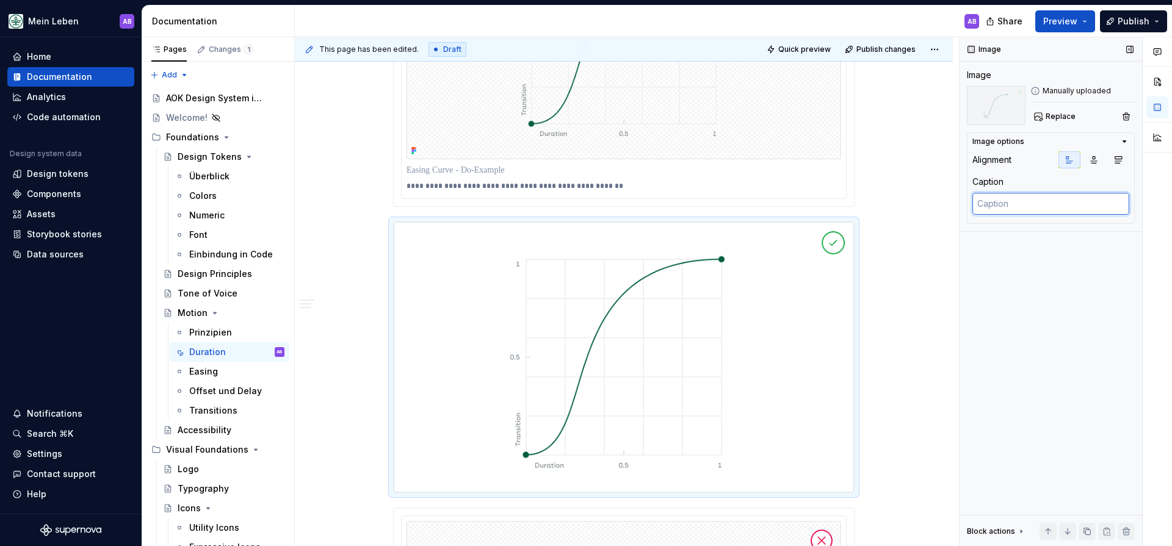
click at [1040, 211] on textarea at bounding box center [1050, 204] width 157 height 22
paste textarea "Verwenden Sie eine schnelle und natürliche Animationszeit"
type textarea "*"
type textarea "Verwenden Sie eine schnelle und natürliche Animationszeit"
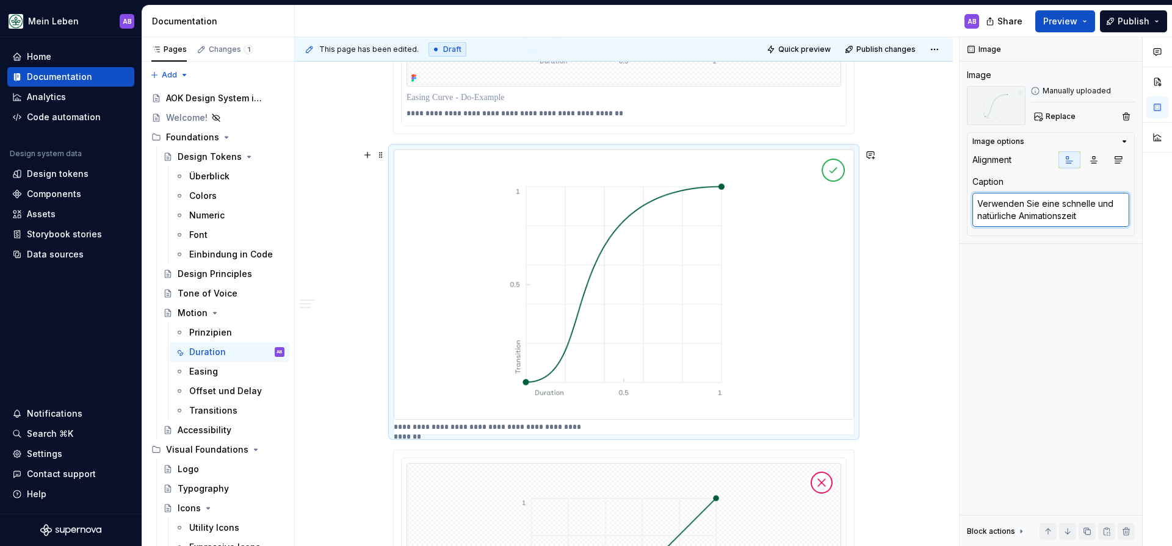
scroll to position [627, 0]
click at [976, 206] on textarea "Verwenden Sie eine schnelle und natürliche Animationszeit" at bounding box center [1050, 210] width 157 height 34
type textarea "*"
type textarea "Verwenden Sie eine schnelle und natürliche Animationszeit"
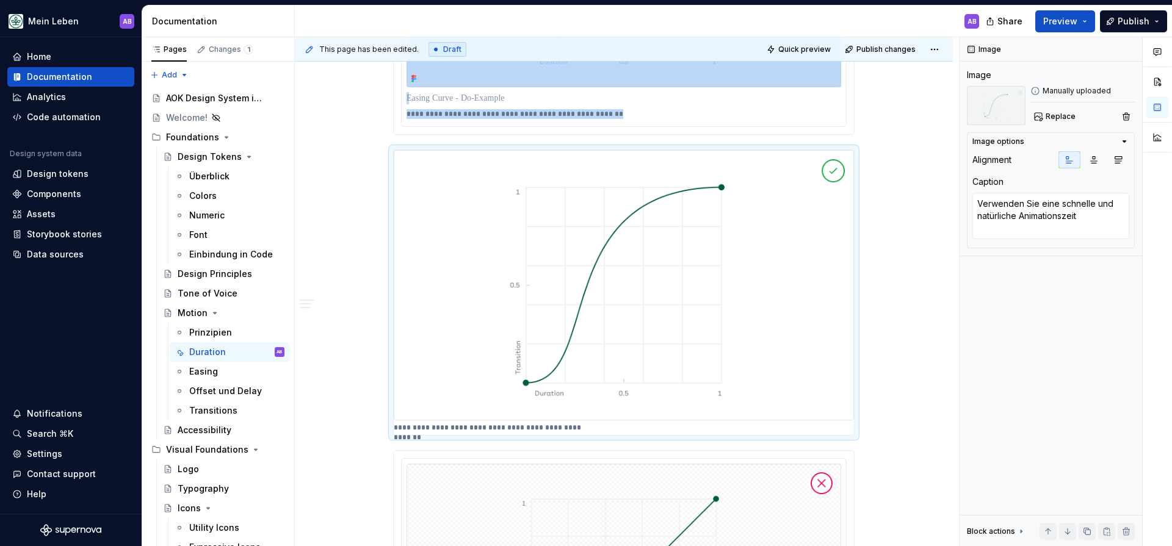
click at [500, 107] on div "**********" at bounding box center [624, 114] width 435 height 15
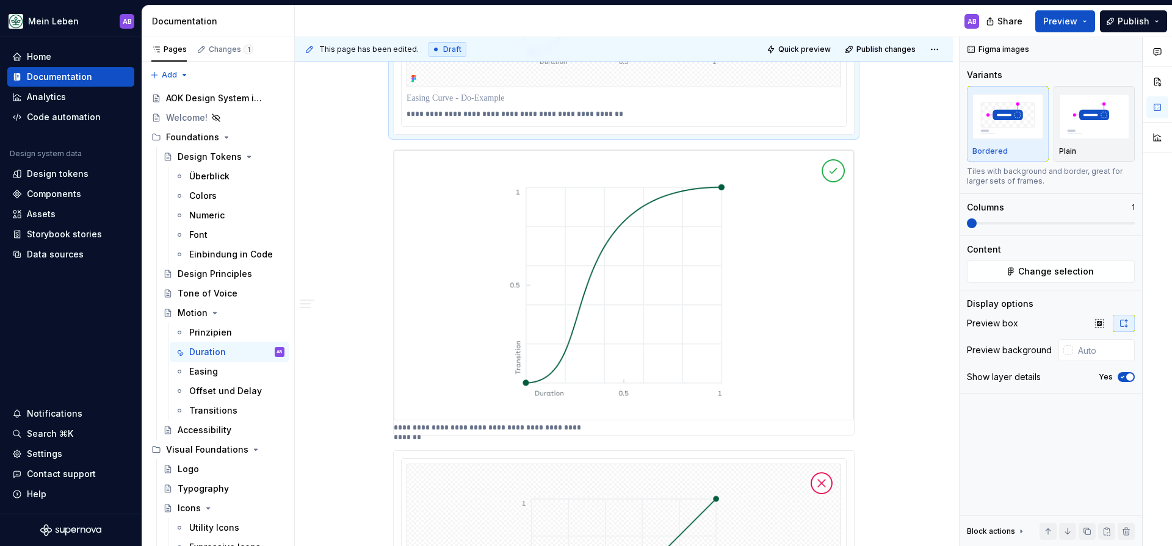
click at [513, 106] on div at bounding box center [624, 98] width 435 height 17
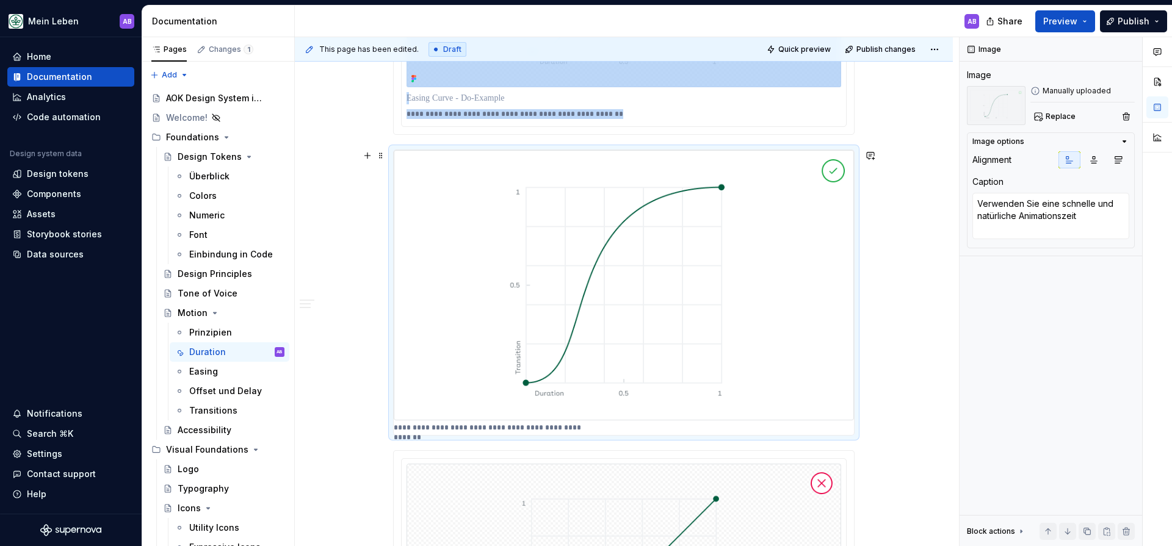
click at [590, 288] on img at bounding box center [624, 285] width 460 height 270
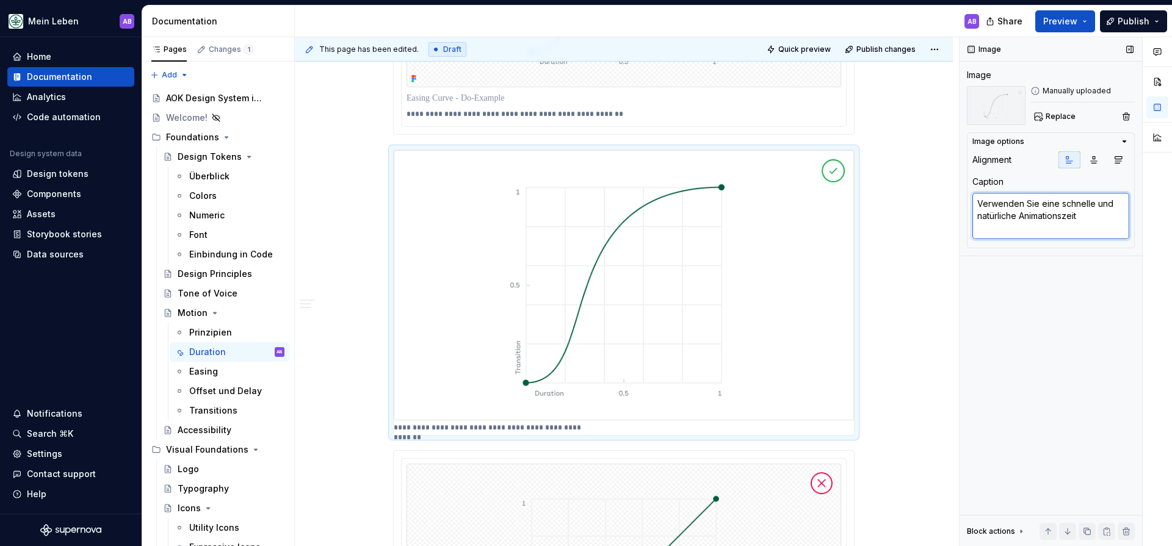
click at [1003, 204] on textarea "Verwenden Sie eine schnelle und natürliche Animationszeit" at bounding box center [1050, 216] width 157 height 46
click at [1003, 201] on textarea "Verwenden Sie eine schnelle und natürliche Animationszeit" at bounding box center [1050, 216] width 157 height 46
type textarea "*"
type textarea "E Verwenden Sie eine schnelle und natürliche Animationszeit"
type textarea "*"
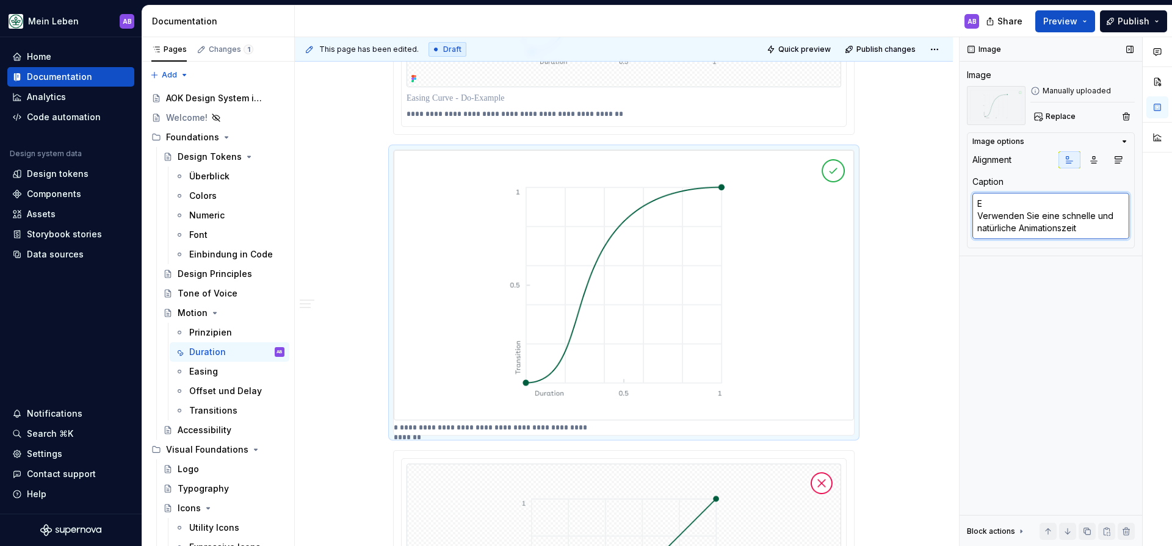
type textarea "Ea Verwenden Sie eine schnelle und natürliche Animationszeit"
type textarea "*"
type textarea "Eas Verwenden Sie eine schnelle und natürliche Animationszeit"
type textarea "*"
type textarea "Easi Verwenden Sie eine schnelle und natürliche Animationszeit"
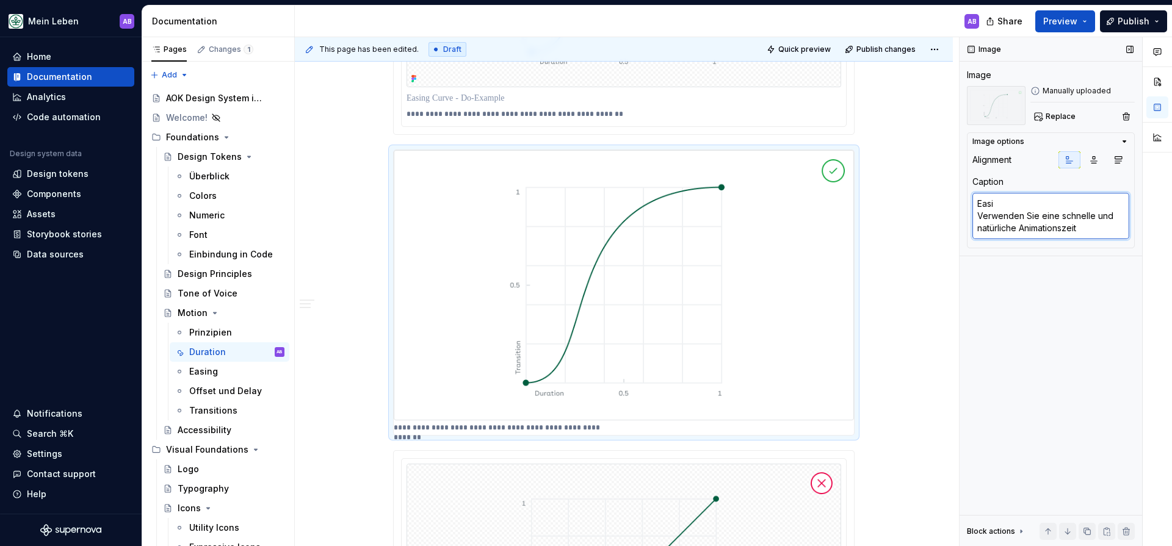
type textarea "*"
type textarea "Easin Verwenden Sie eine schnelle und natürliche Animationszeit"
type textarea "*"
type textarea "Easing Verwenden Sie eine schnelle und natürliche Animationszeit"
type textarea "*"
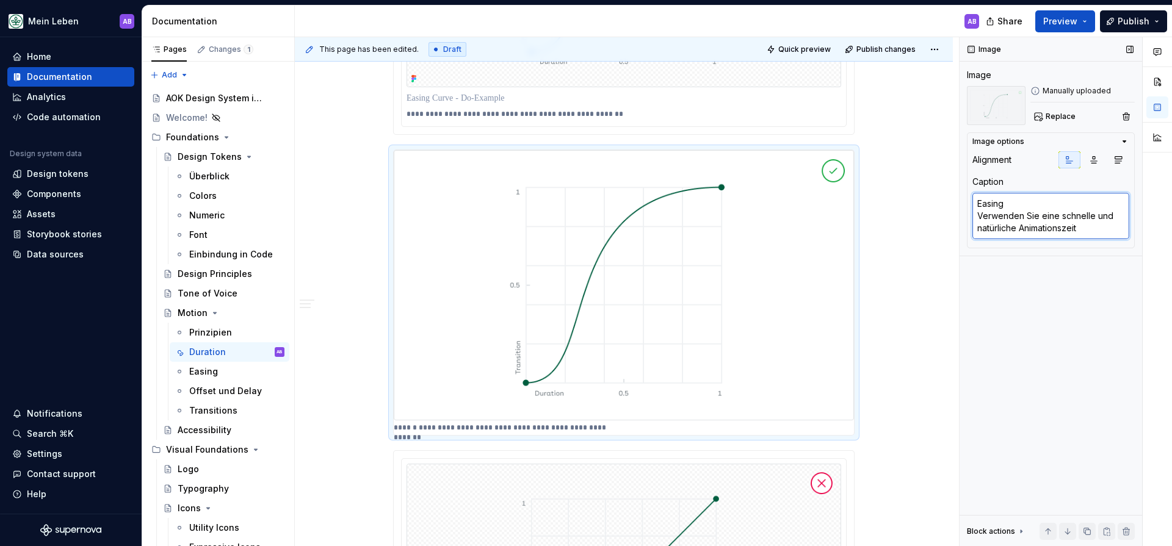
type textarea "Easing- Verwenden Sie eine schnelle und natürliche Animationszeit"
type textarea "*"
type textarea "Easing-C Verwenden Sie eine schnelle und natürliche Animationszeit"
type textarea "*"
type textarea "Easing-Cu Verwenden Sie eine schnelle und natürliche Animationszeit"
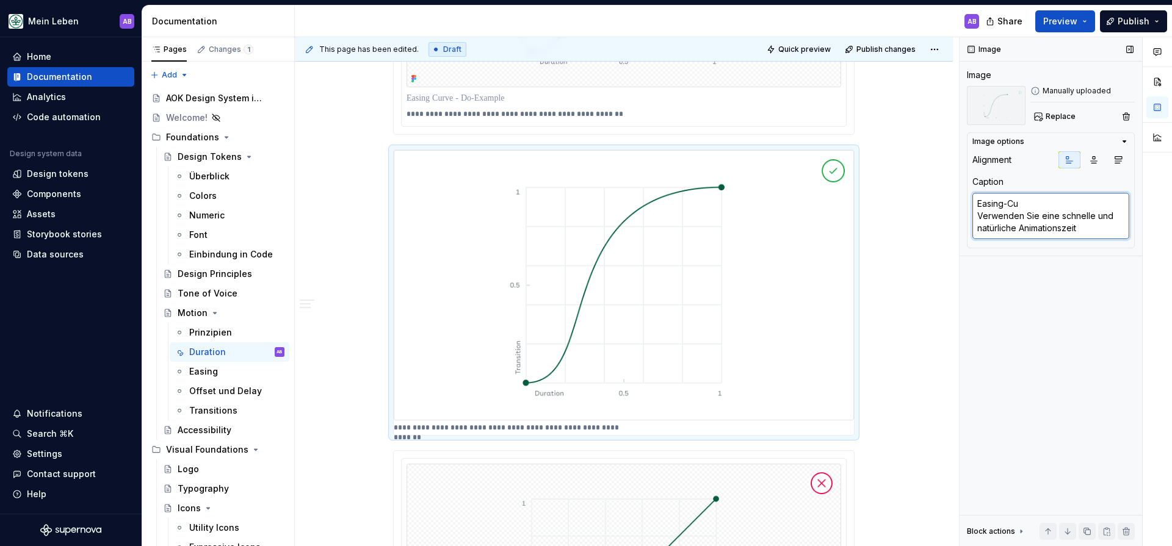
type textarea "*"
type textarea "Easing-Cur Verwenden Sie eine schnelle und natürliche Animationszeit"
type textarea "*"
type textarea "Easing-Curv Verwenden Sie eine schnelle und natürliche Animationszeit"
type textarea "*"
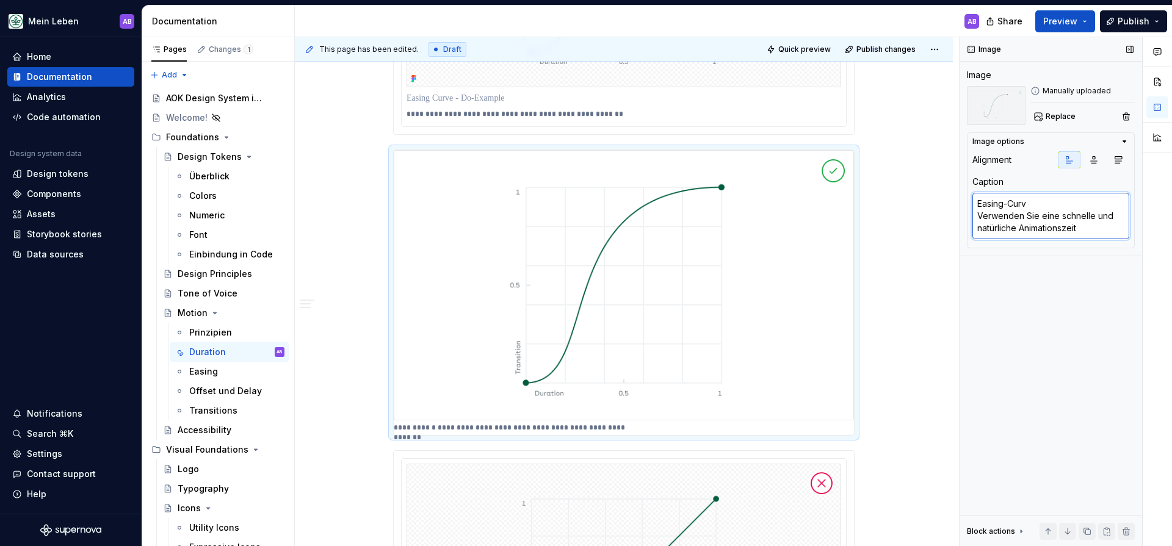
type textarea "Easing-Curve Verwenden Sie eine schnelle und natürliche Animationszeit"
type textarea "*"
type textarea "Easing-Curve Verwenden Sie eine schnelle und natürliche Animationszeit"
type textarea "*"
type textarea "Easing-Curve - Verwenden Sie eine schnelle und natürliche Animationszeit"
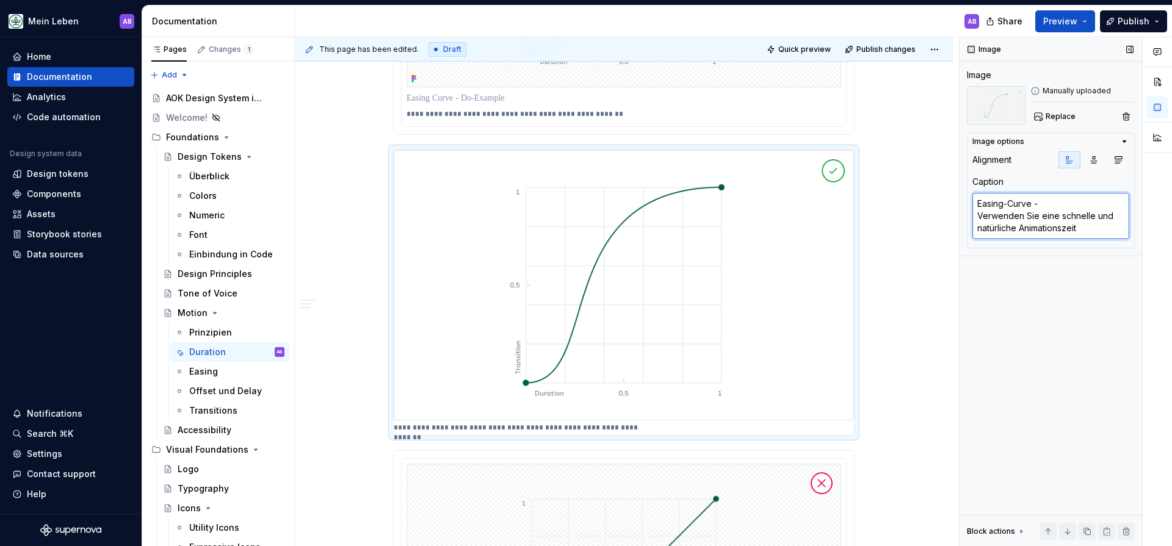
type textarea "*"
type textarea "Easing-Curve - Verwenden Sie eine schnelle und natürliche Animationszeit"
type textarea "*"
type textarea "Easing-Curve - Verwenden Sie eine schnelle und natürliche Animationszeit"
type textarea "*"
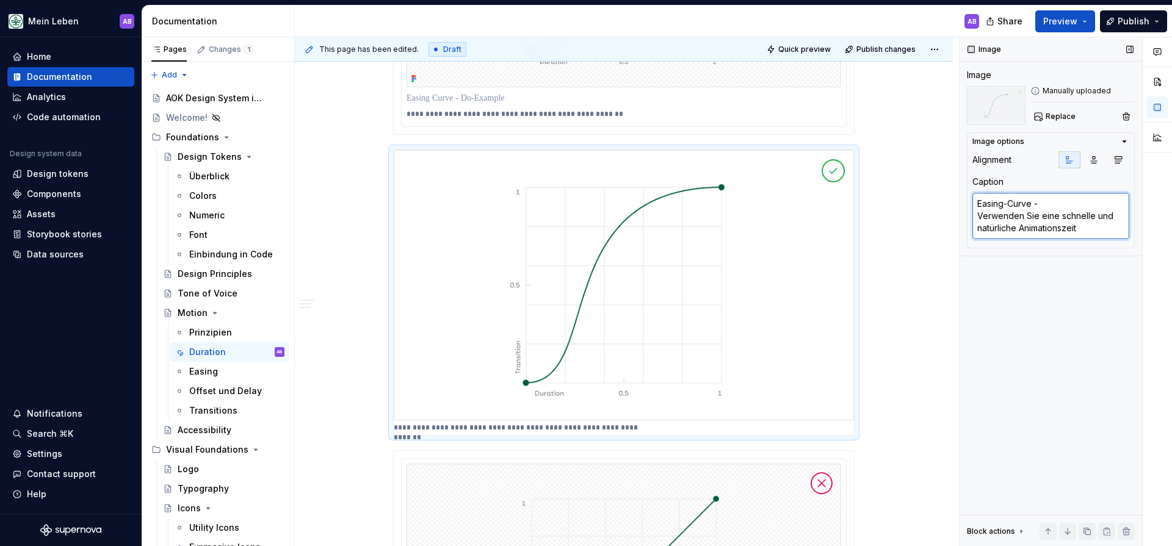
type textarea "Easing-Curve Verwenden Sie eine schnelle und natürliche Animationszeit"
type textarea "*"
type textarea "Easing-Curve Verwenden Sie eine schnelle und natürliche Animationszeit"
type textarea "*"
type textarea "Easing-Curv Verwenden Sie eine schnelle und natürliche Animationszeit"
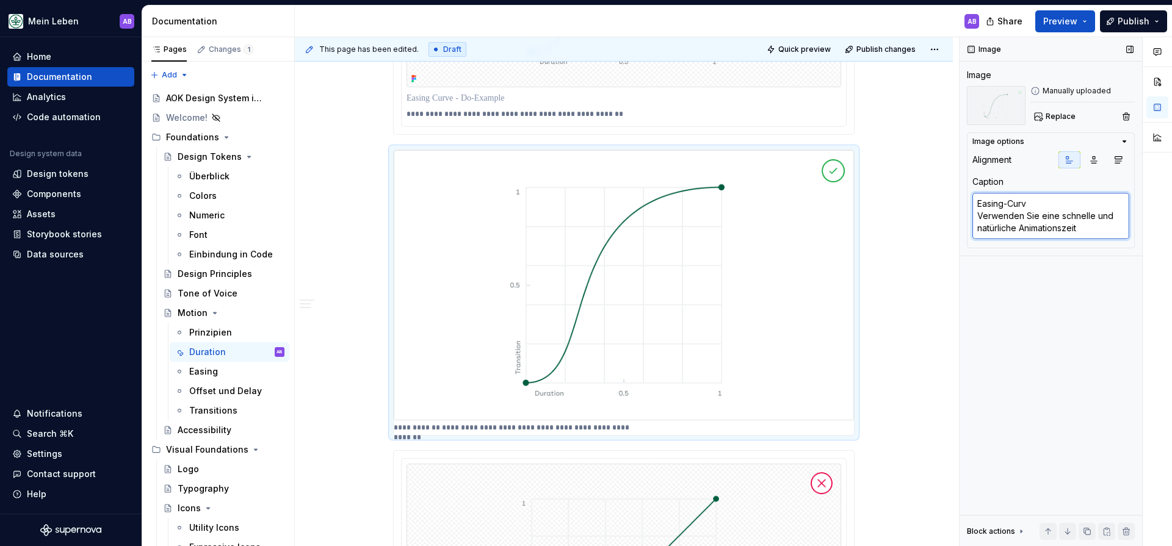
type textarea "*"
type textarea "Easing-Cur Verwenden Sie eine schnelle und natürliche Animationszeit"
type textarea "*"
type textarea "Easing-Cu Verwenden Sie eine schnelle und natürliche Animationszeit"
type textarea "*"
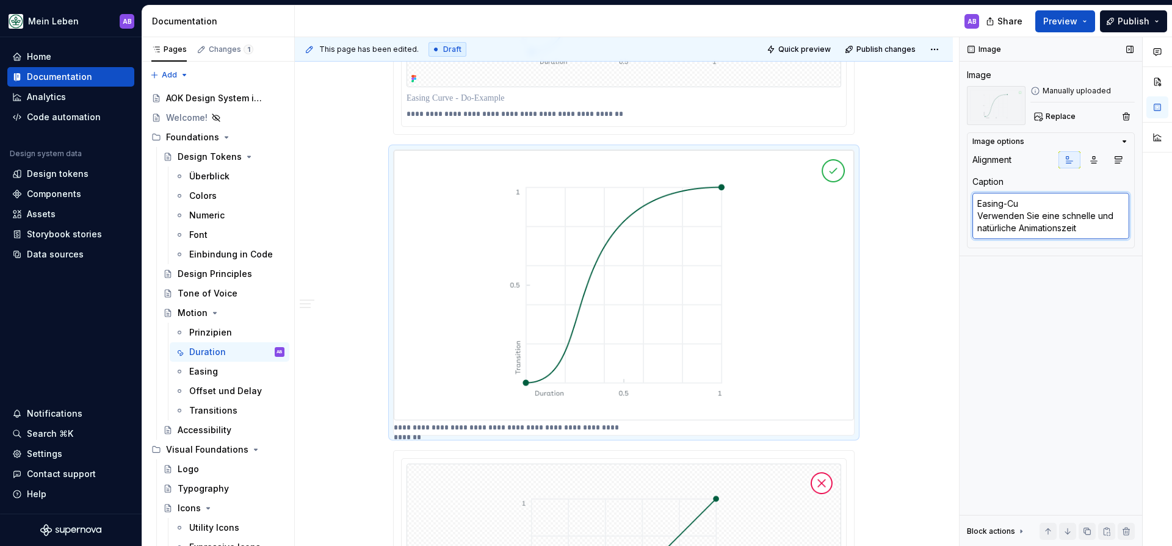
type textarea "Easing-C Verwenden Sie eine schnelle und natürliche Animationszeit"
type textarea "*"
type textarea "Easing- Verwenden Sie eine schnelle und natürliche Animationszeit"
type textarea "*"
type textarea "Easing Verwenden Sie eine schnelle und natürliche Animationszeit"
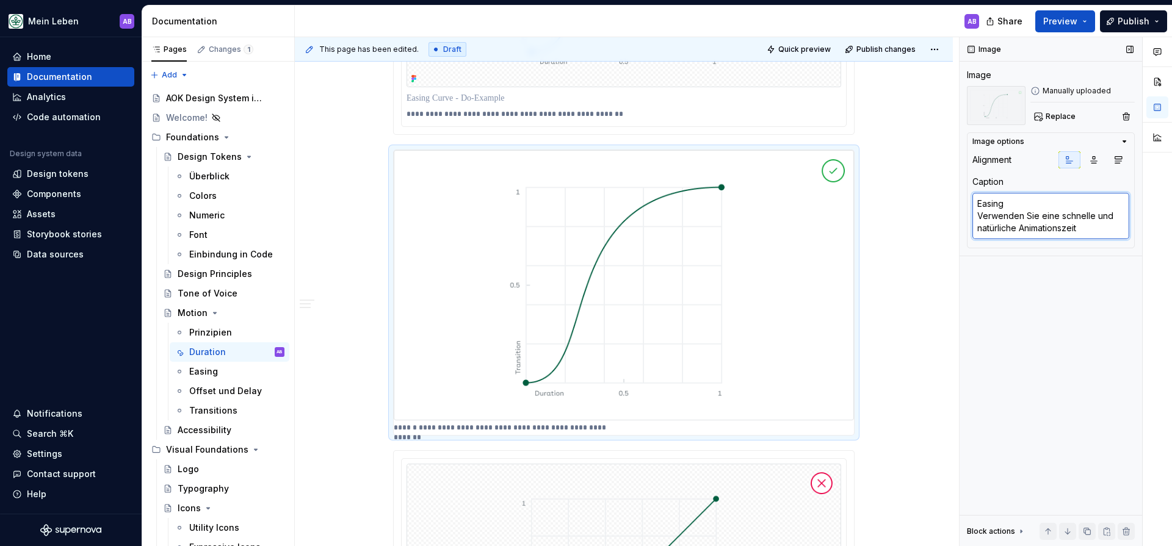
type textarea "*"
type textarea "Easing Verwenden Sie eine schnelle und natürliche Animationszeit"
type textarea "*"
type textarea "Easing C Verwenden Sie eine schnelle und natürliche Animationszeit"
type textarea "*"
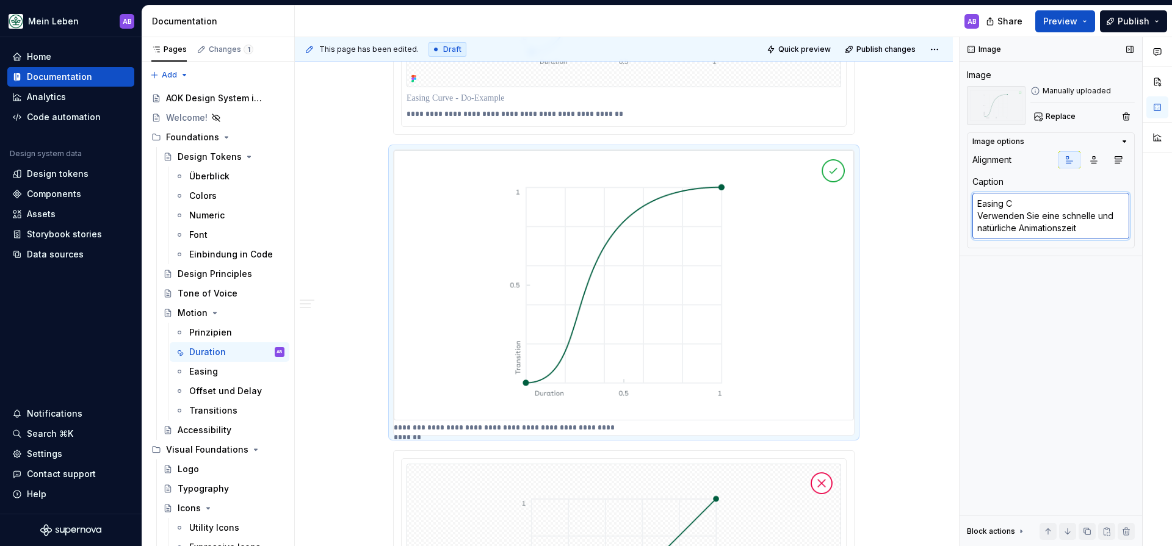
type textarea "Easing Cu Verwenden Sie eine schnelle und natürliche Animationszeit"
type textarea "*"
type textarea "Easing Cur Verwenden Sie eine schnelle und natürliche Animationszeit"
type textarea "*"
type textarea "Easing Curv Verwenden Sie eine schnelle und natürliche Animationszeit"
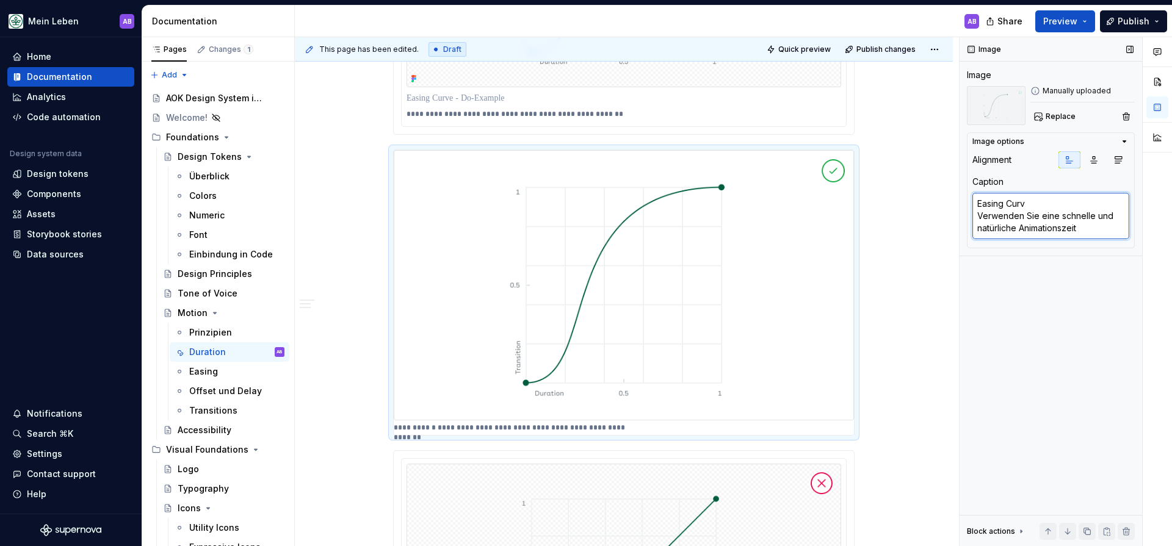
type textarea "*"
type textarea "Easing Curve Verwenden Sie eine schnelle und natürliche Animationszeit"
type textarea "*"
type textarea "Easing Curve Verwenden Sie eine schnelle und natürliche Animationszeit"
type textarea "*"
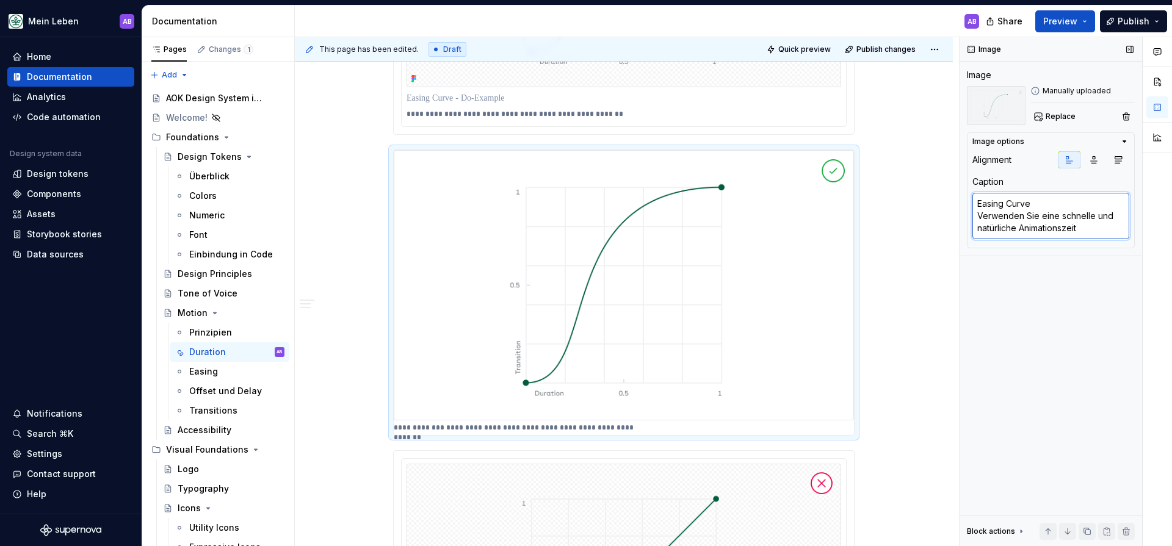
type textarea "Easing Curve - Verwenden Sie eine schnelle und natürliche Animationszeit"
type textarea "*"
type textarea "Easing Curve - Verwenden Sie eine schnelle und natürliche Animationszeit"
type textarea "*"
type textarea "Easing Curve - D Verwenden Sie eine schnelle und natürliche Animationszeit"
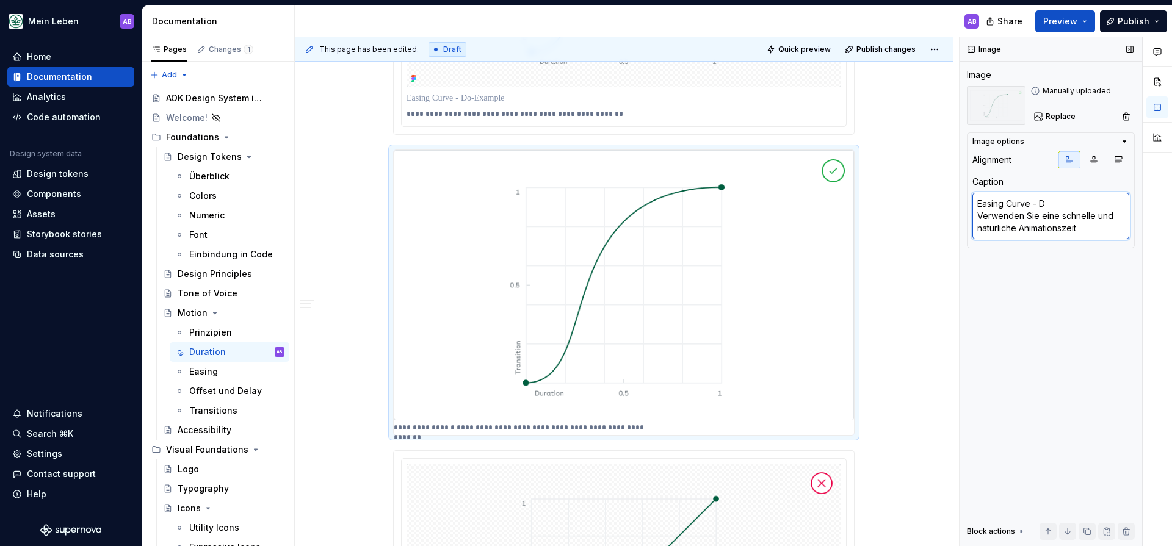
type textarea "*"
type textarea "Easing Curve - Do Verwenden Sie eine schnelle und natürliche Animationszeit"
type textarea "*"
type textarea "Easing Curve - Do- Verwenden Sie eine schnelle und natürliche Animationszeit"
type textarea "*"
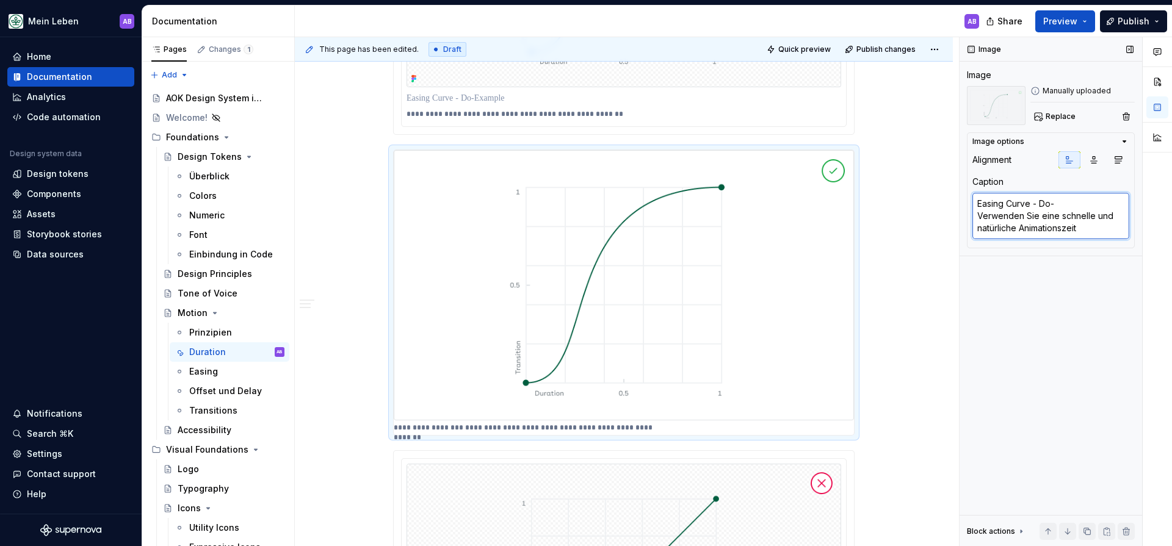
type textarea "Easing Curve - Do-E Verwenden Sie eine schnelle und natürliche Animationszeit"
type textarea "*"
type textarea "Easing Curve - Do-Ex Verwenden Sie eine schnelle und natürliche Animationszeit"
type textarea "*"
type textarea "Easing Curve - Do-Exa Verwenden Sie eine schnelle und natürliche Animationszeit"
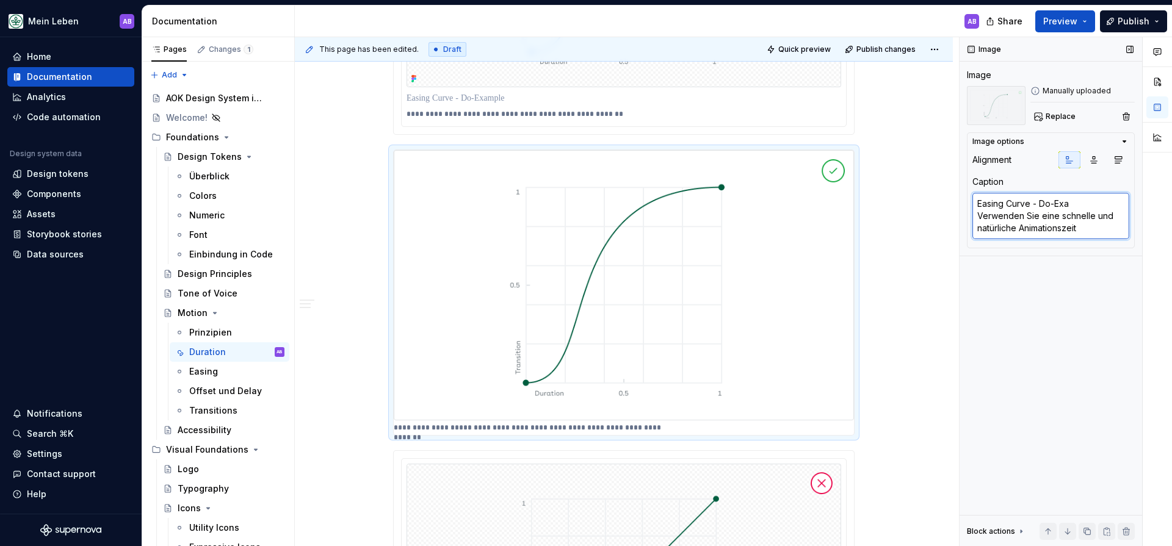
type textarea "*"
type textarea "Easing Curve - Do-Exam Verwenden Sie eine schnelle und natürliche Animationszeit"
type textarea "*"
type textarea "Easing Curve - Do-Examp Verwenden Sie eine schnelle und natürliche Animationsze…"
type textarea "*"
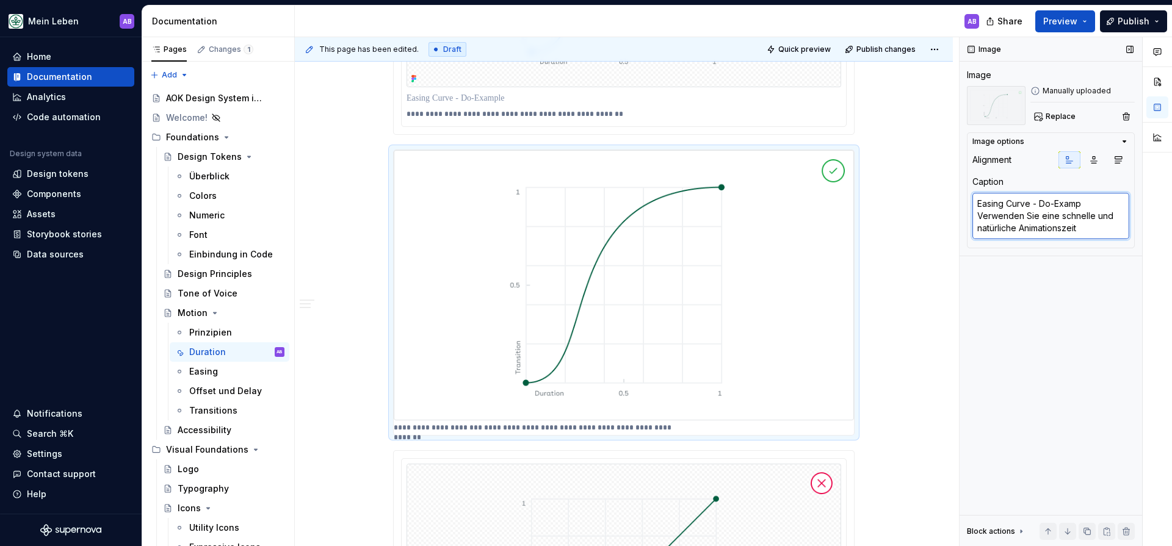
type textarea "Easing Curve - Do-Exampl Verwenden Sie eine schnelle und natürliche Animationsz…"
type textarea "*"
type textarea "Easing Curve - Do-Example Verwenden Sie eine schnelle und natürliche Animations…"
type textarea "*"
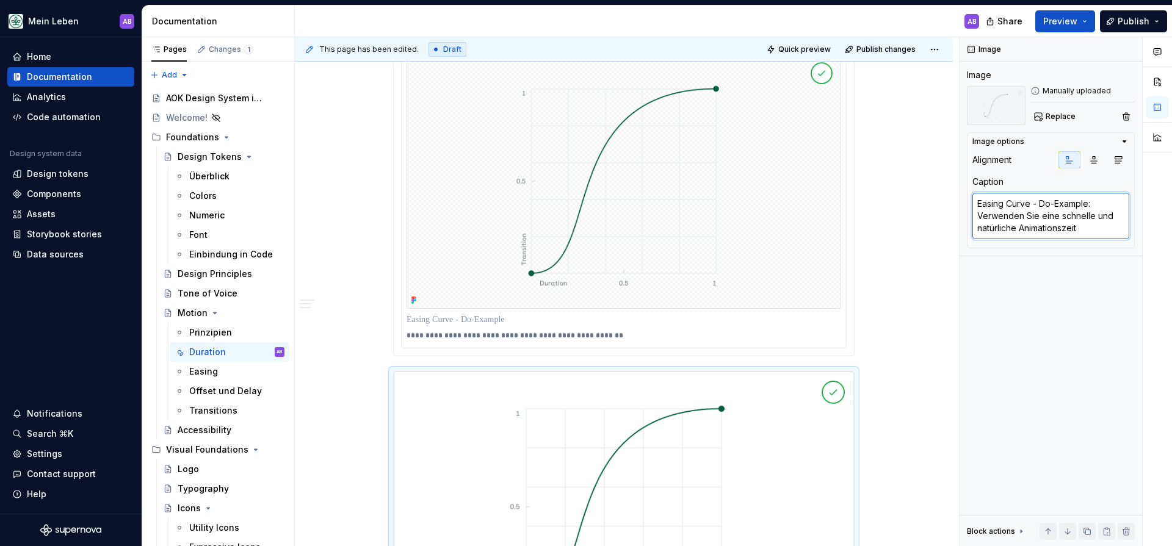
type textarea "Easing Curve - Do-Example: Verwenden Sie eine schnelle und natürliche Animation…"
click at [896, 225] on div "**********" at bounding box center [627, 292] width 664 height 510
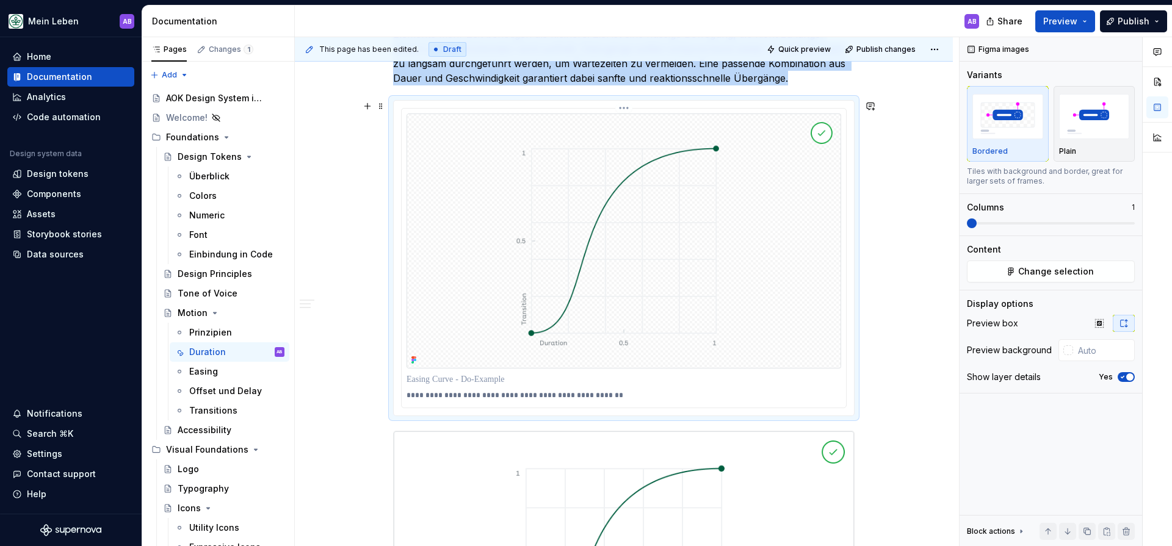
click at [836, 226] on img at bounding box center [624, 241] width 435 height 255
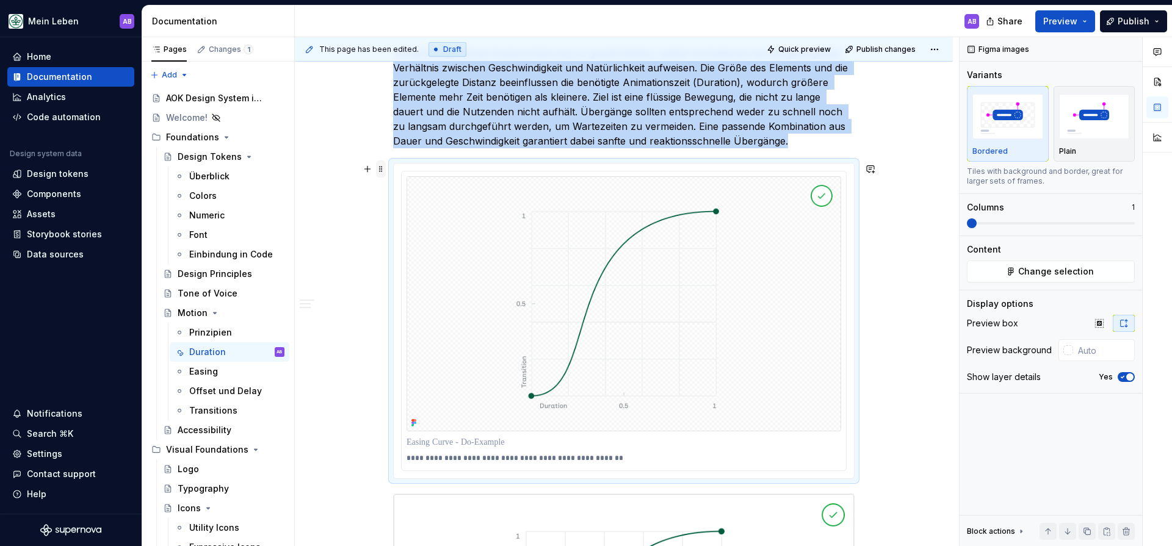
click at [382, 167] on span at bounding box center [381, 169] width 10 height 17
click at [432, 277] on div "Delete" at bounding box center [441, 277] width 79 height 12
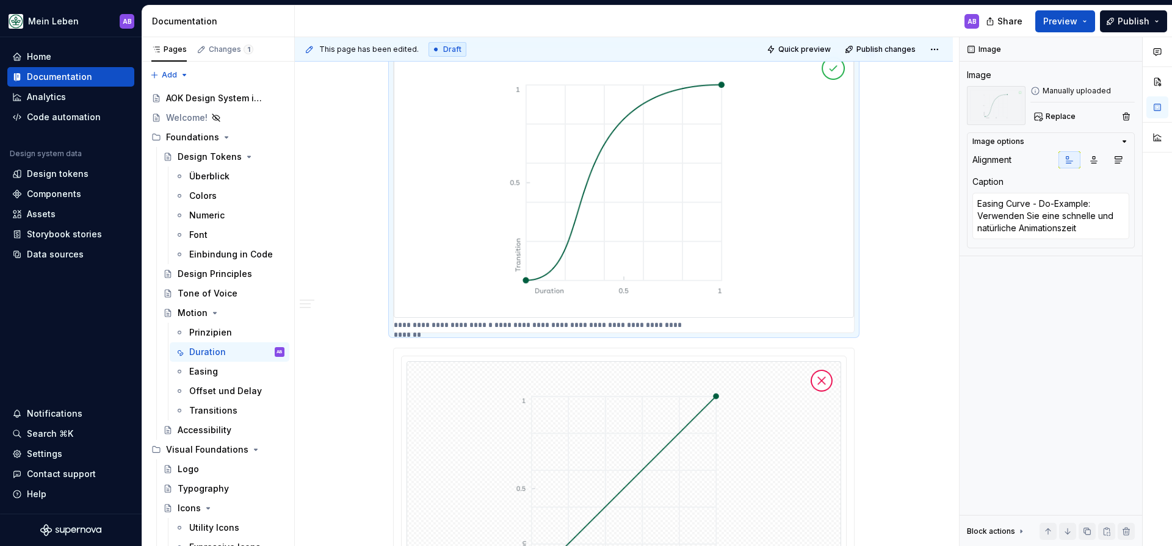
scroll to position [440, 0]
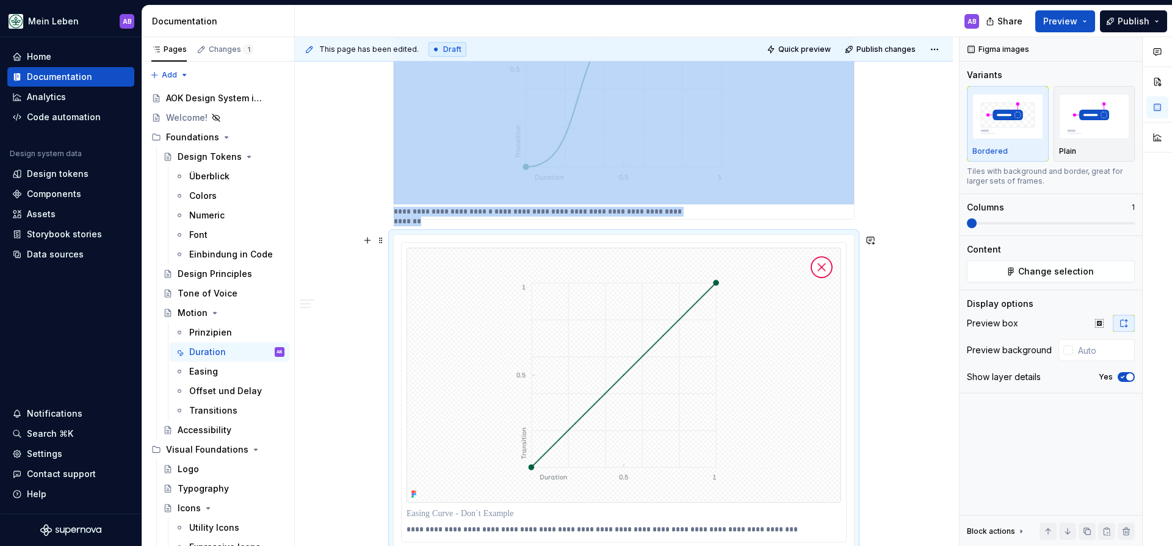
scroll to position [511, 0]
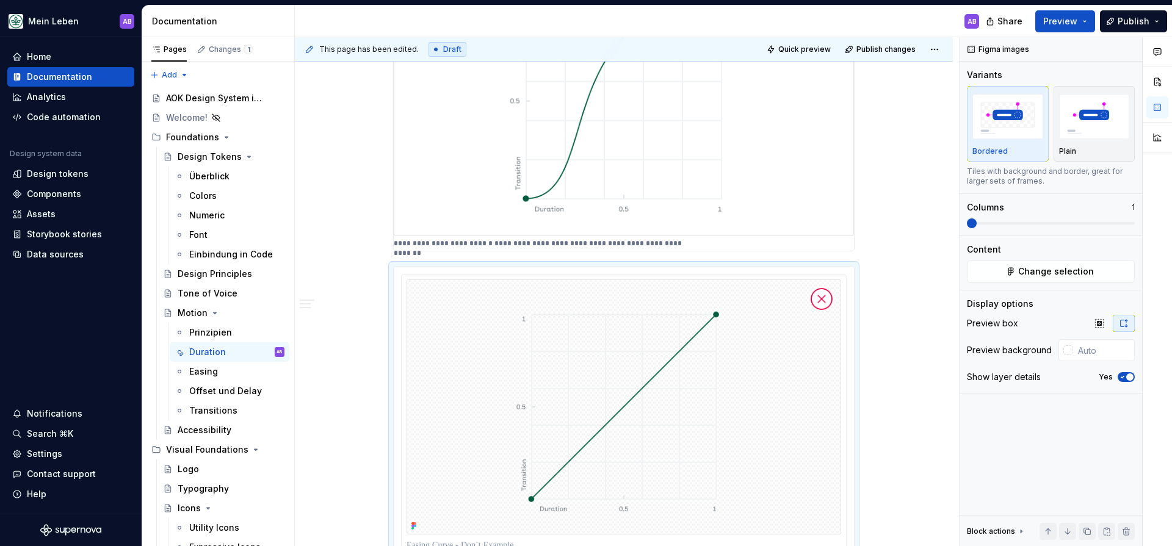
click at [800, 173] on img at bounding box center [624, 101] width 460 height 270
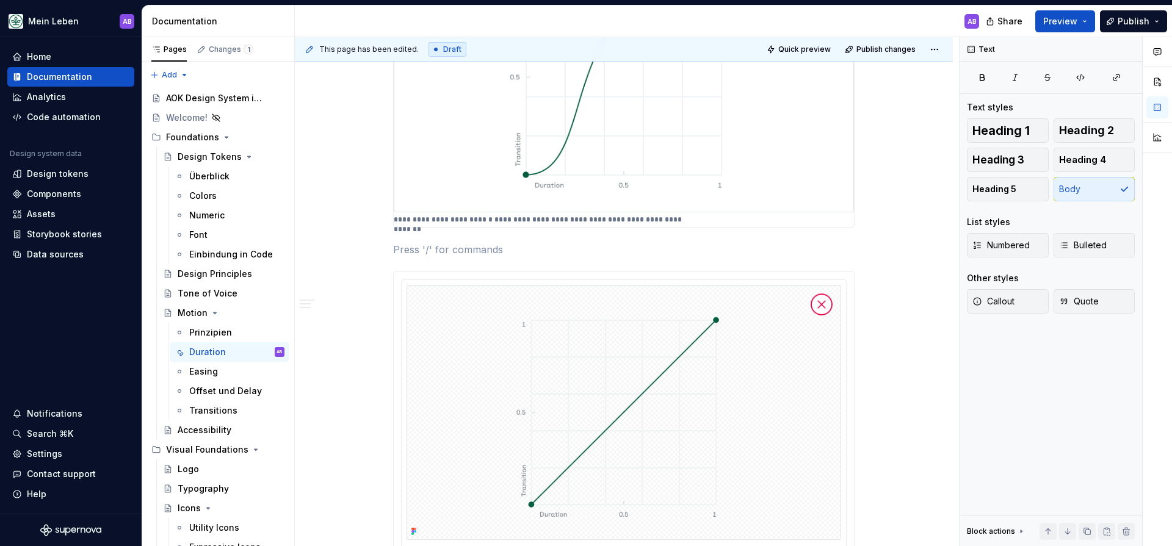
scroll to position [507, 0]
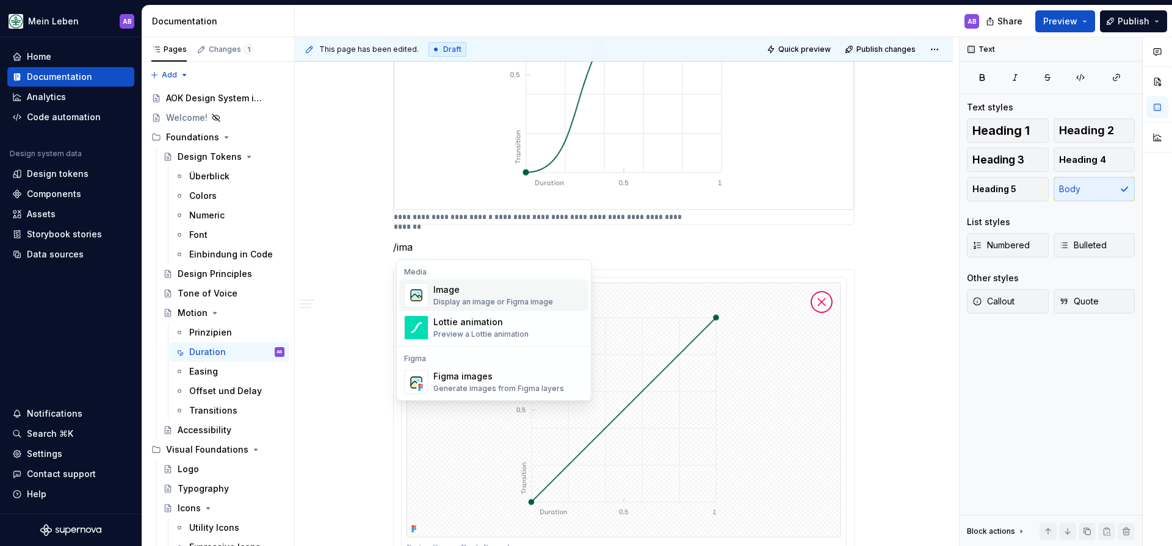
click at [574, 289] on div "Image Display an image or Figma image" at bounding box center [508, 295] width 150 height 24
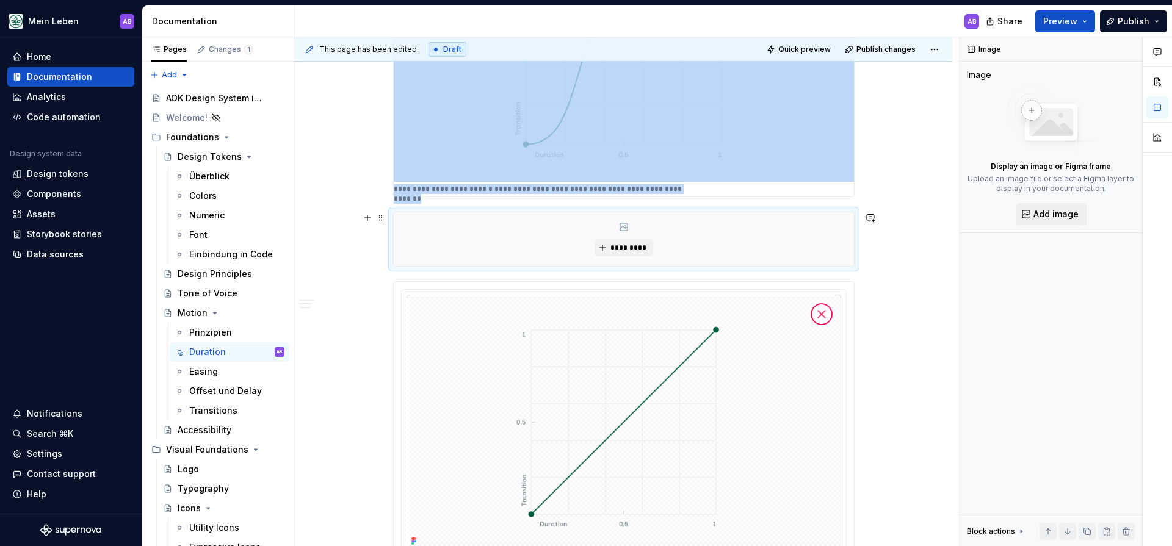
scroll to position [537, 0]
click at [1030, 209] on button "Add image" at bounding box center [1051, 214] width 71 height 22
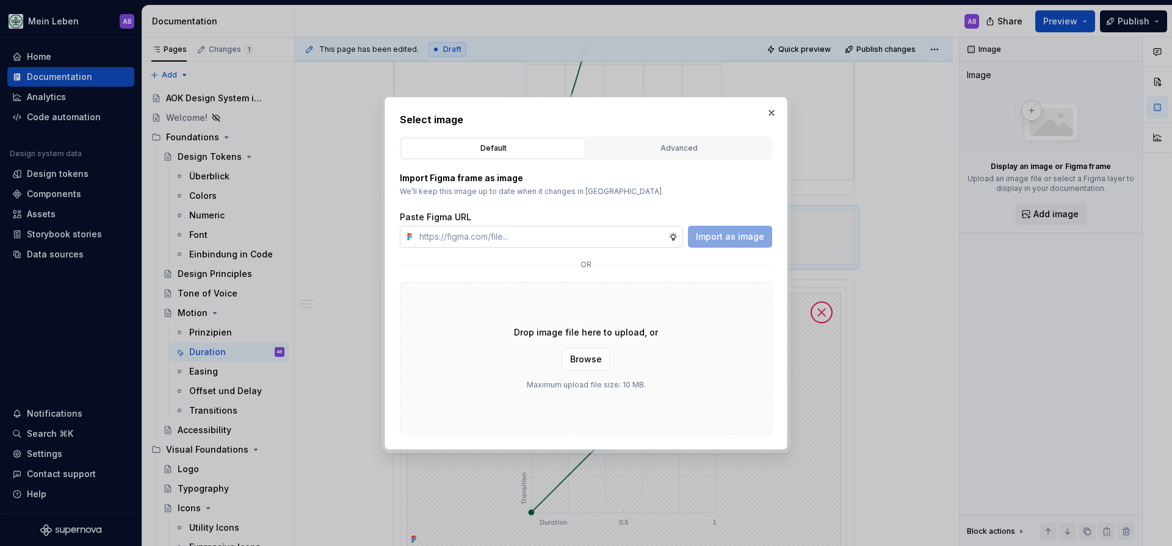
click at [610, 241] on input "text" at bounding box center [541, 237] width 254 height 22
drag, startPoint x: 670, startPoint y: 342, endPoint x: 628, endPoint y: 353, distance: 42.9
click at [667, 342] on div "Drop image file here to upload, or Browse Maximum upload file size: 10 MB." at bounding box center [586, 358] width 372 height 153
click at [583, 364] on span "Browse" at bounding box center [586, 359] width 32 height 12
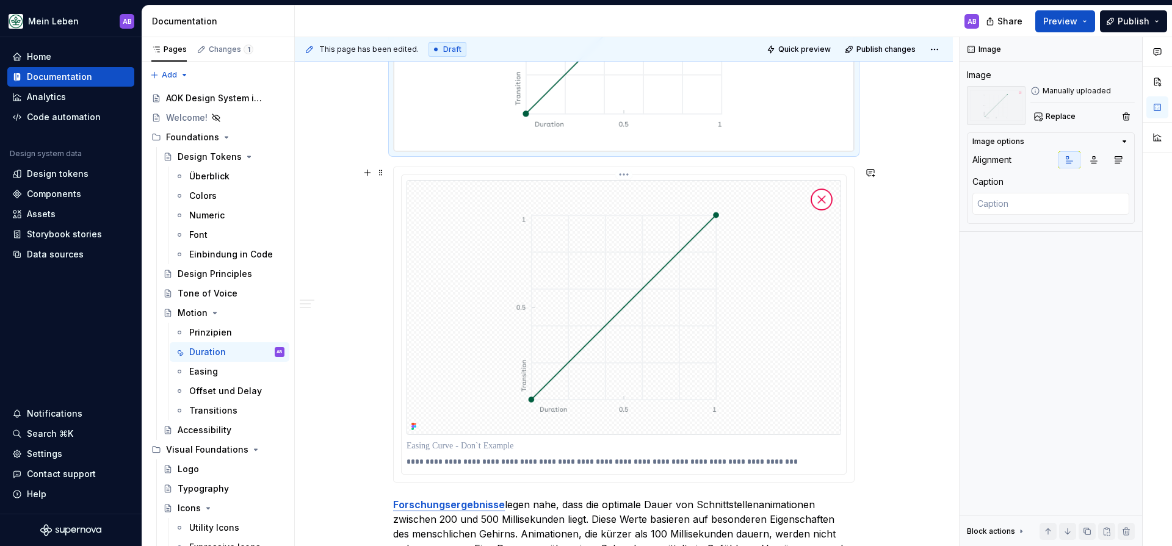
scroll to position [859, 0]
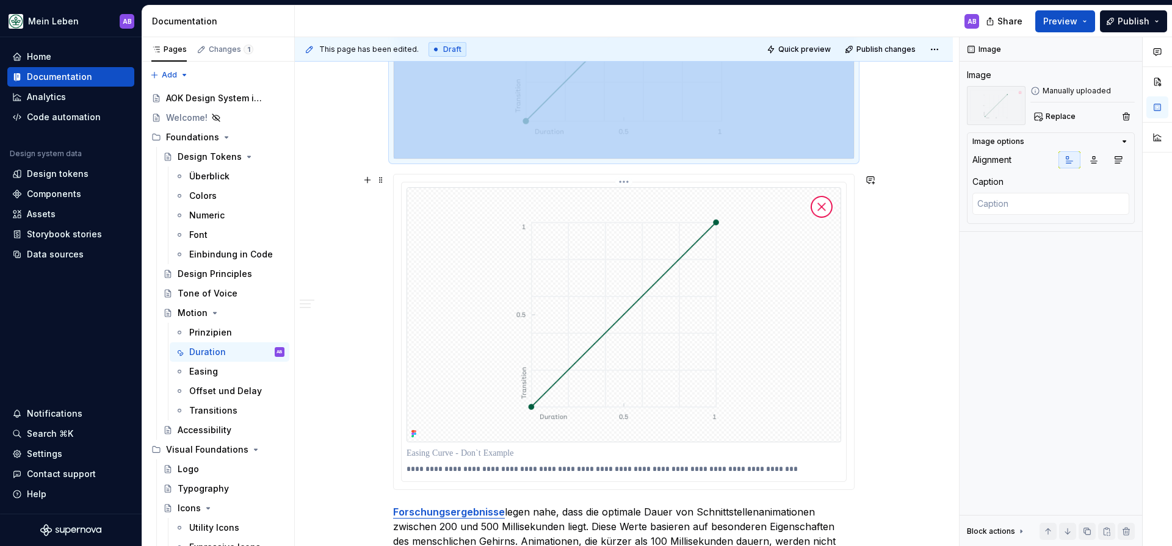
click at [719, 309] on img at bounding box center [624, 314] width 435 height 255
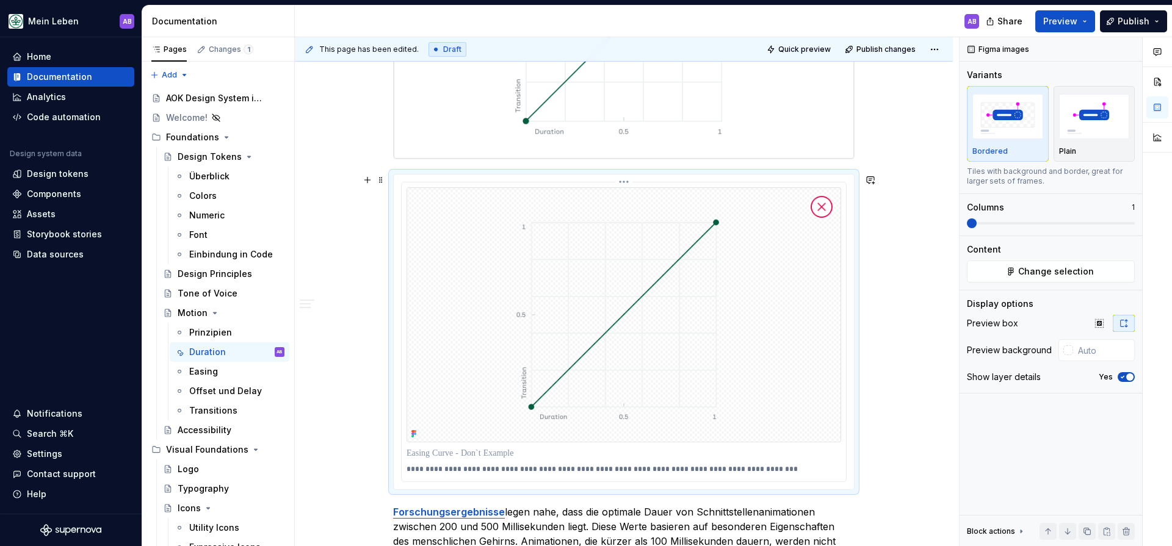
click at [732, 471] on p "**********" at bounding box center [624, 470] width 435 height 10
click at [668, 93] on img at bounding box center [624, 23] width 460 height 270
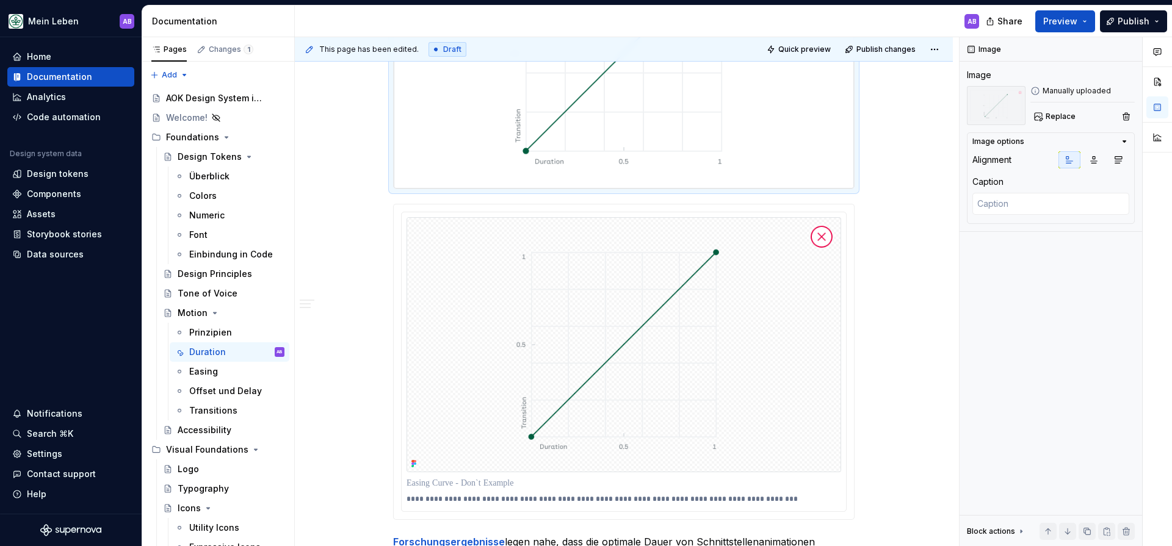
scroll to position [829, 0]
click at [992, 207] on textarea at bounding box center [1050, 204] width 157 height 22
type textarea "*"
type textarea "E"
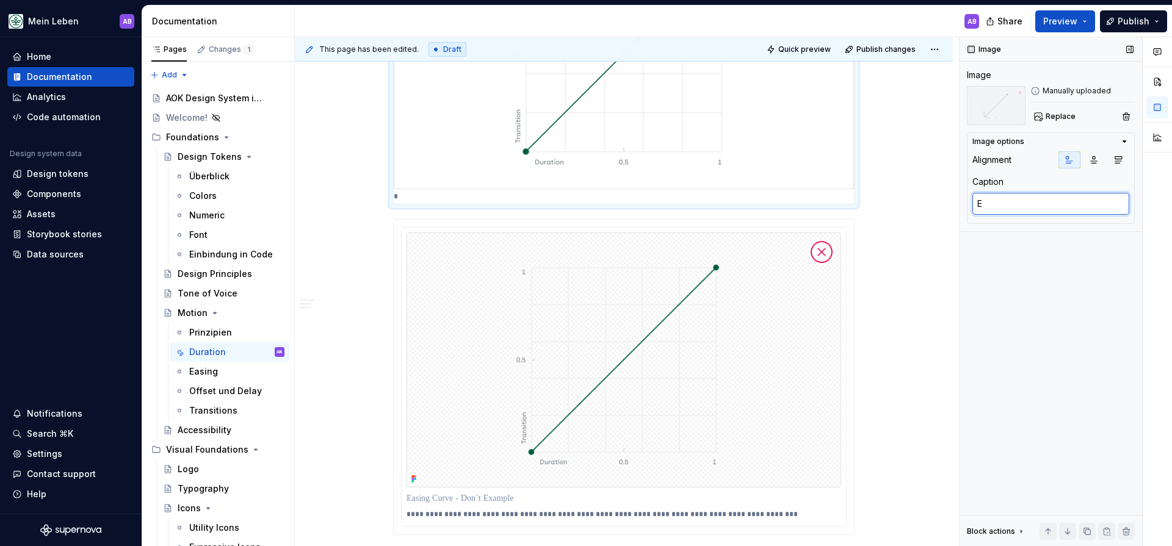
type textarea "*"
type textarea "Ea"
type textarea "*"
type textarea "Eas"
type textarea "*"
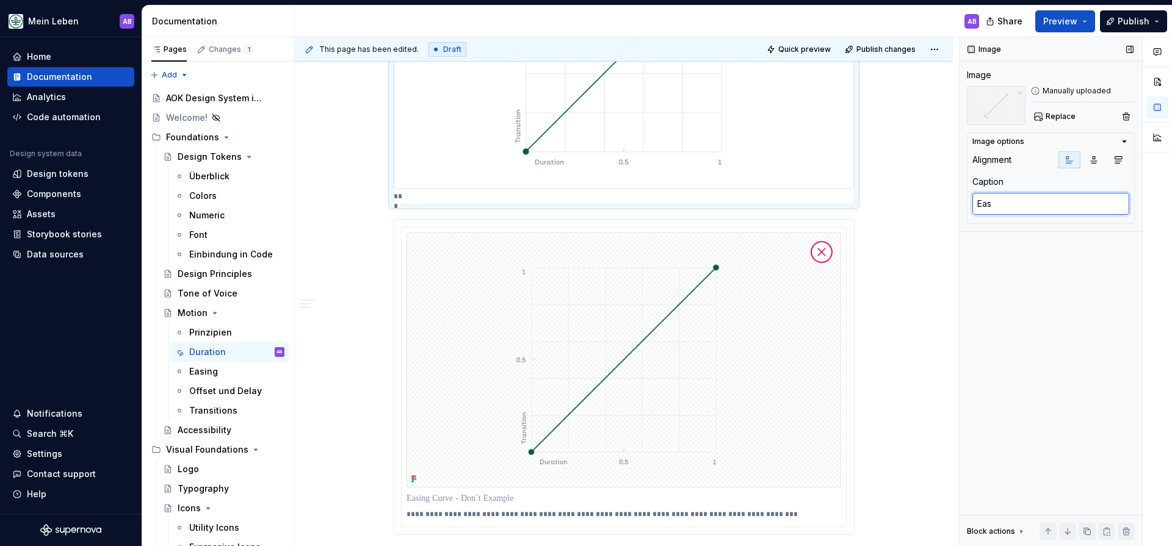
type textarea "Easi"
type textarea "*"
type textarea "Easin"
type textarea "*"
type textarea "Easing"
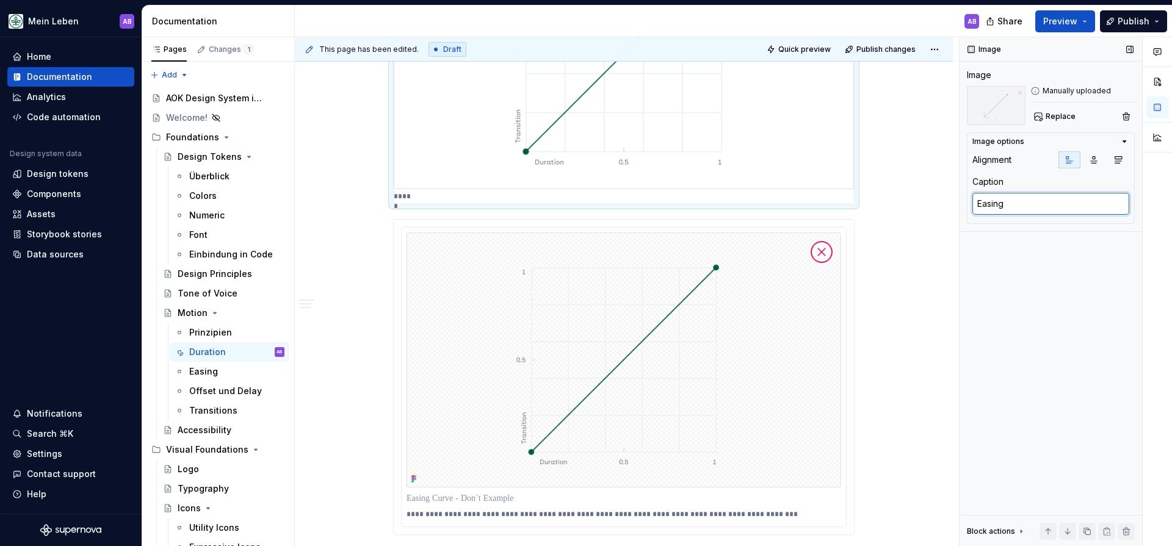
type textarea "*"
type textarea "Easing"
type textarea "*"
type textarea "Easing C"
type textarea "*"
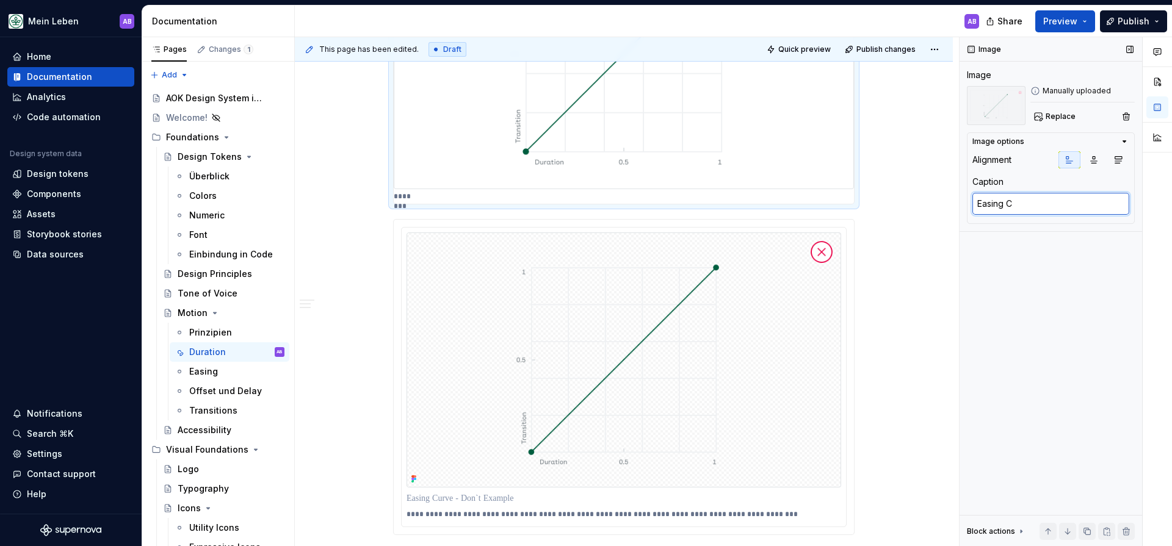
type textarea "Easing Cu"
type textarea "*"
type textarea "Easing Cur"
type textarea "*"
type textarea "Easing Curv"
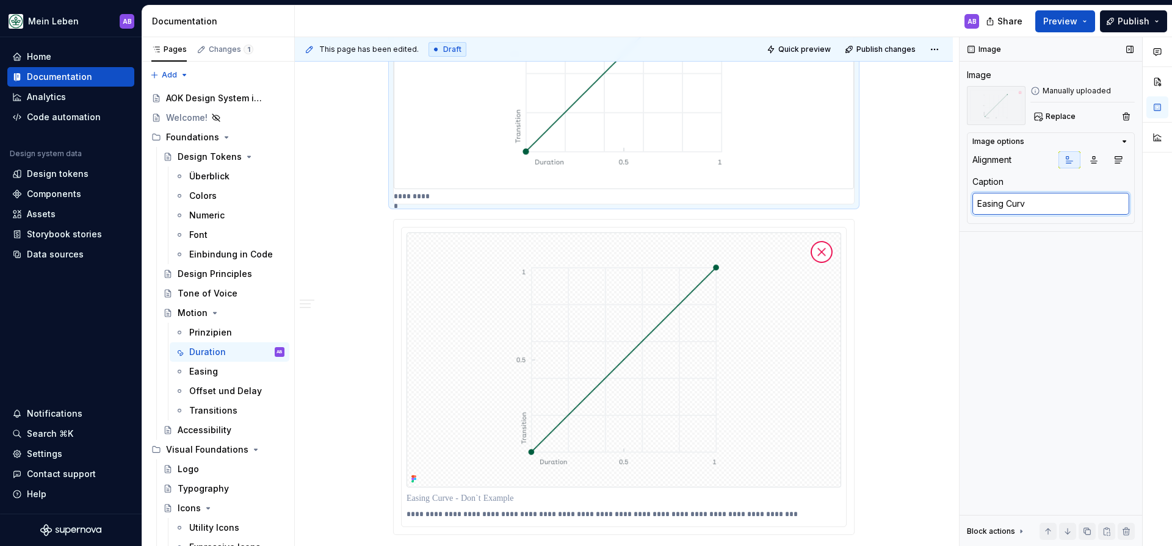
type textarea "*"
type textarea "Easing Curve"
type textarea "*"
type textarea "Easing Curve"
type textarea "*"
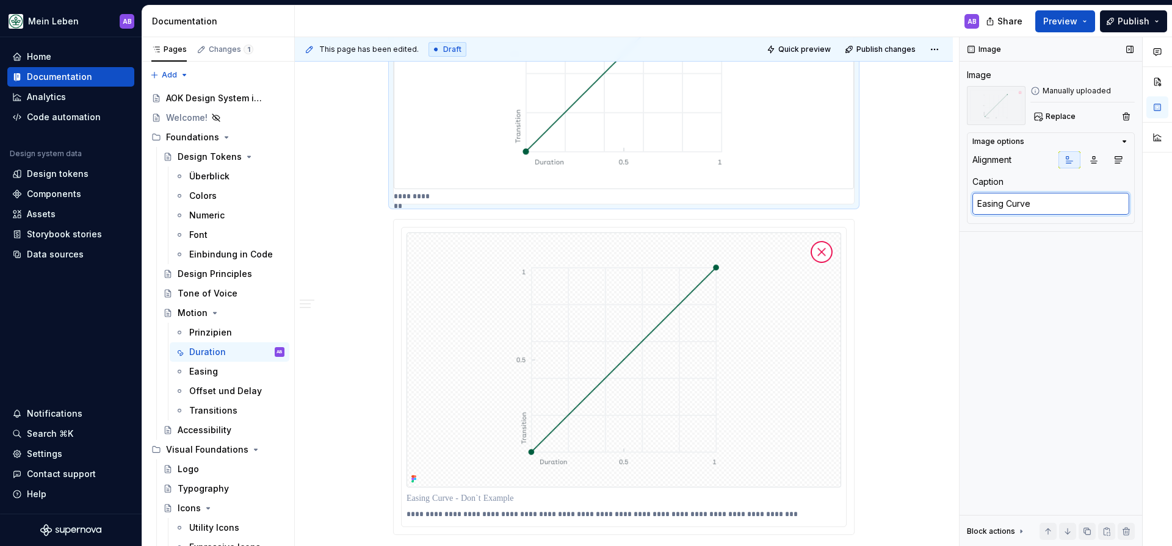
type textarea "Easing Curve -"
type textarea "*"
type textarea "Easing Curve -"
type textarea "*"
type textarea "Easing Curve - D"
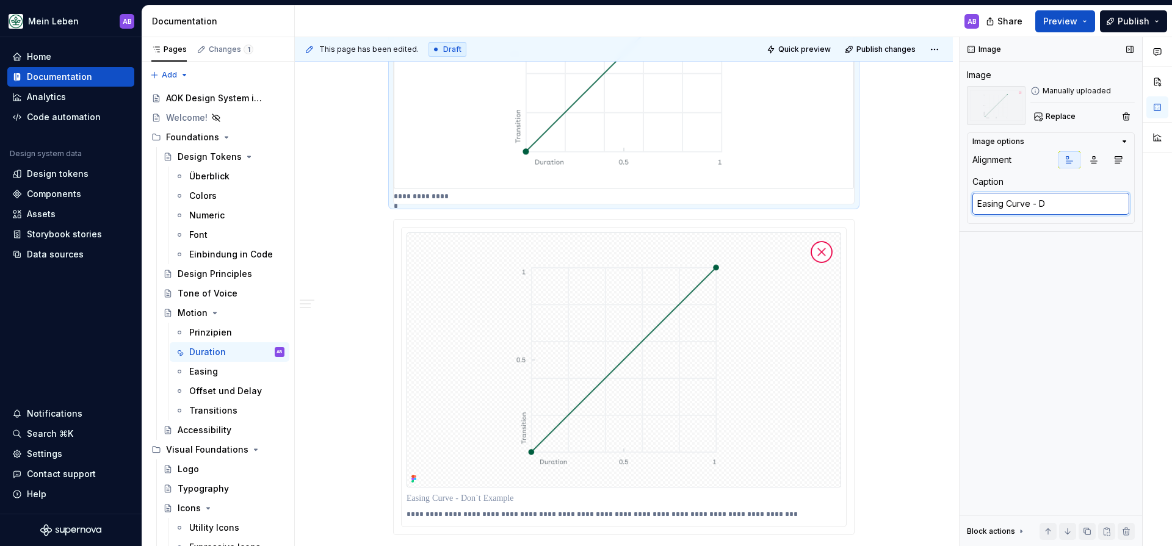
type textarea "*"
type textarea "Easing Curve - Do"
type textarea "*"
type textarea "Easing Curve - Don"
click at [1080, 211] on textarea "Easing Curve - Don" at bounding box center [1050, 204] width 157 height 22
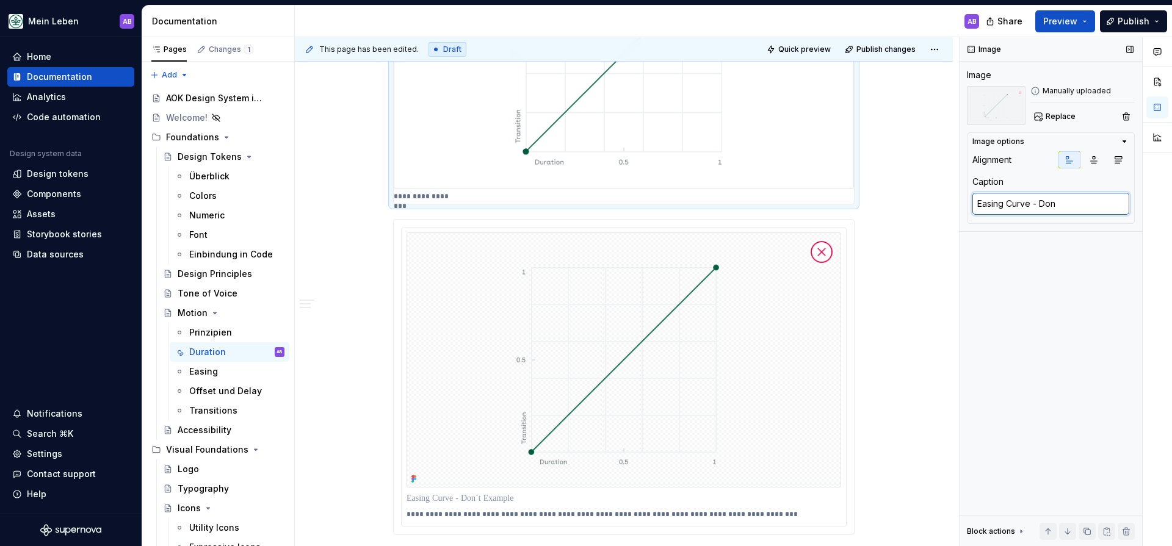
type textarea "*"
type textarea "Easing Curve - Don`"
type textarea "*"
type textarea "Easing Curve - Don`t"
type textarea "*"
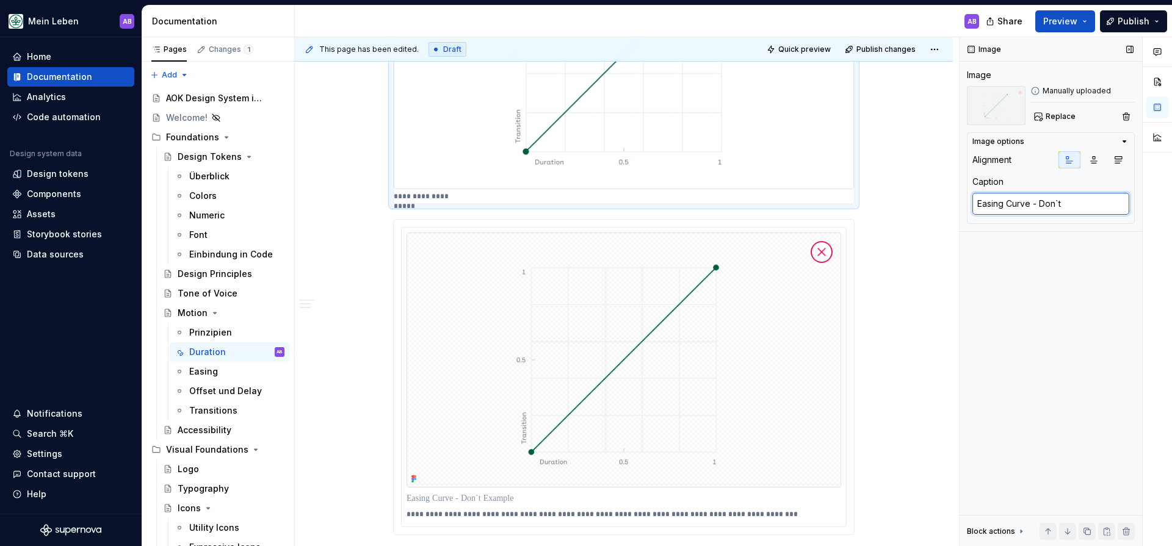
type textarea "Easing Curve - Don`t"
type textarea "*"
type textarea "Easing Curve - Don`t E"
type textarea "*"
type textarea "Easing Curve - Don`t Exa"
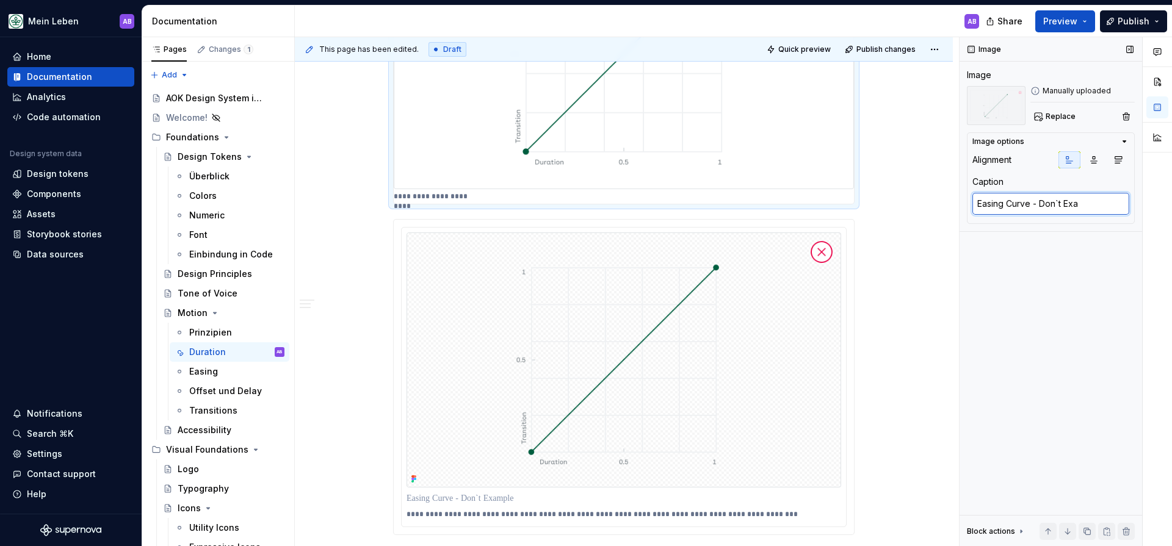
type textarea "*"
type textarea "Easing Curve - Don`t Exam"
type textarea "*"
type textarea "Easing Curve - Don`t Examp"
type textarea "*"
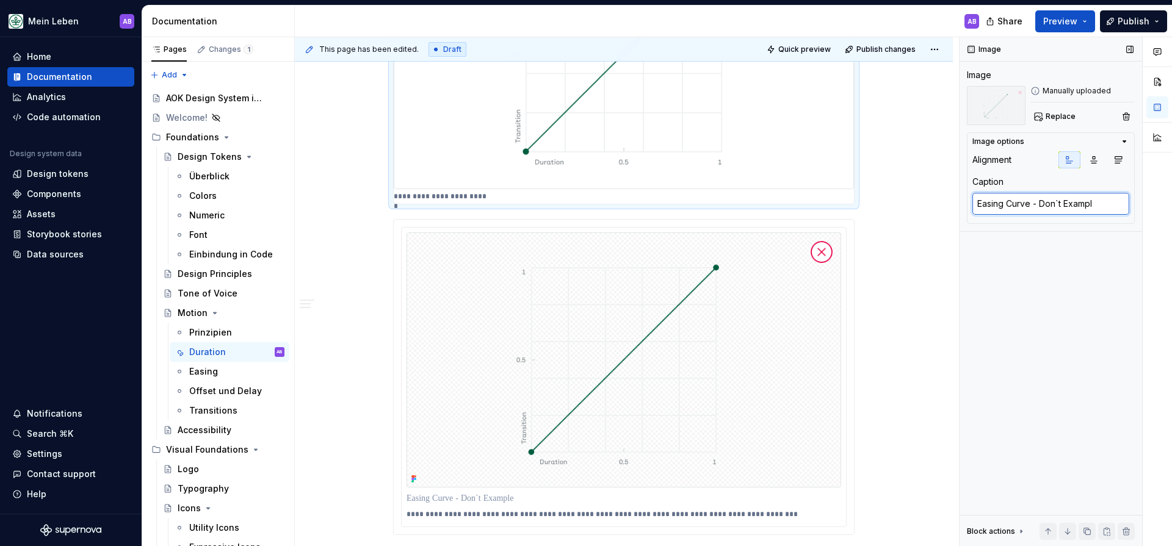
type textarea "Easing Curve - Don`t Example"
type textarea "*"
type textarea "Easing Curve - Don`t Example:"
type textarea "*"
type textarea "Easing Curve - Don`t Example:"
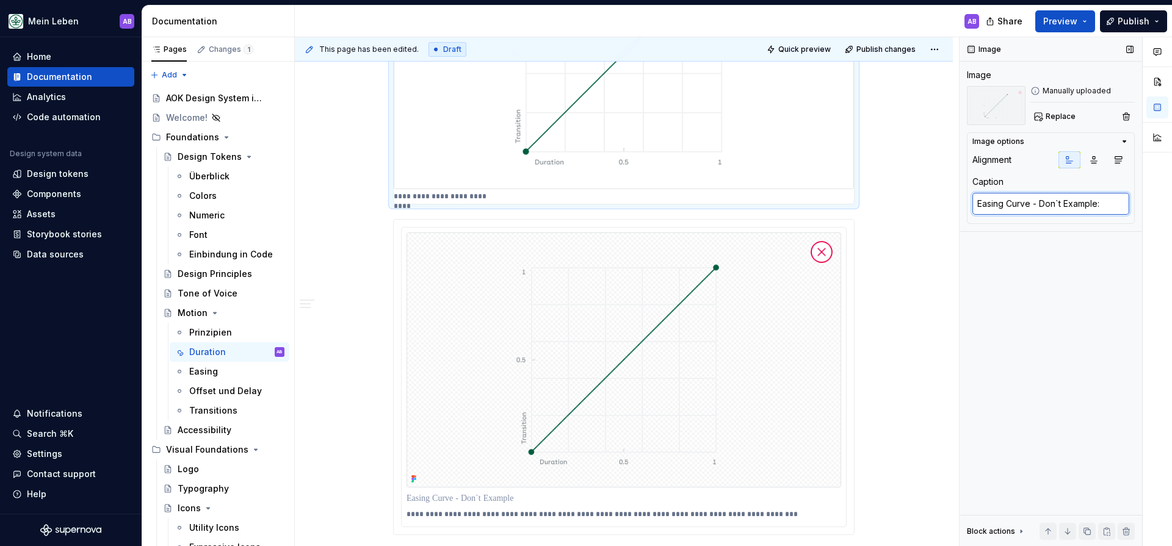
paste textarea "Verzichten Sie auf eine unnatürliche (lineare) Animationszeit, da sie störend u…"
type textarea "*"
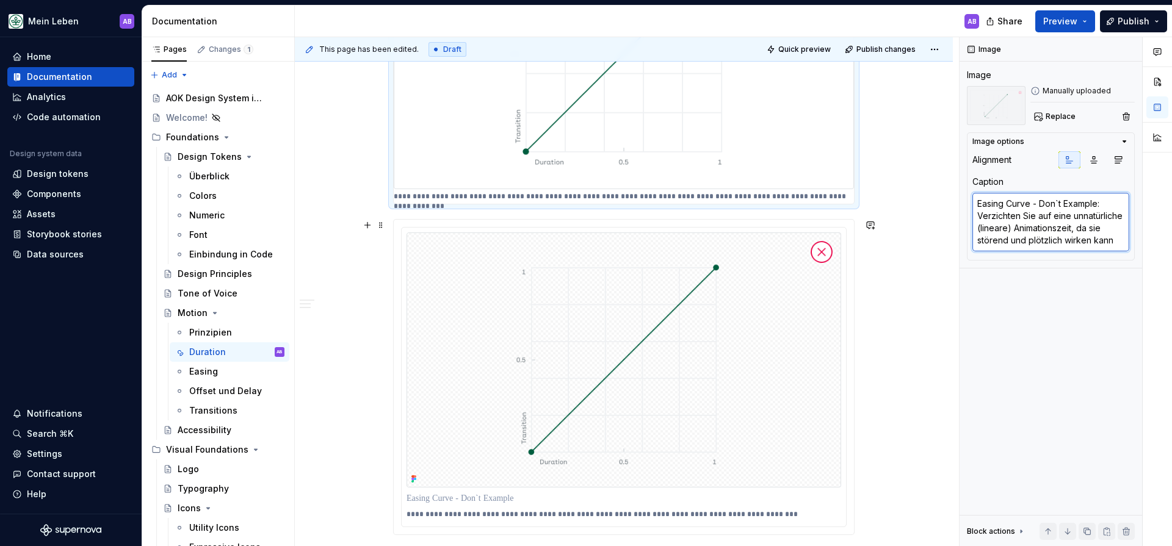
type textarea "Easing Curve - Don`t Example: Verzichten Sie auf eine unnatürliche (lineare) An…"
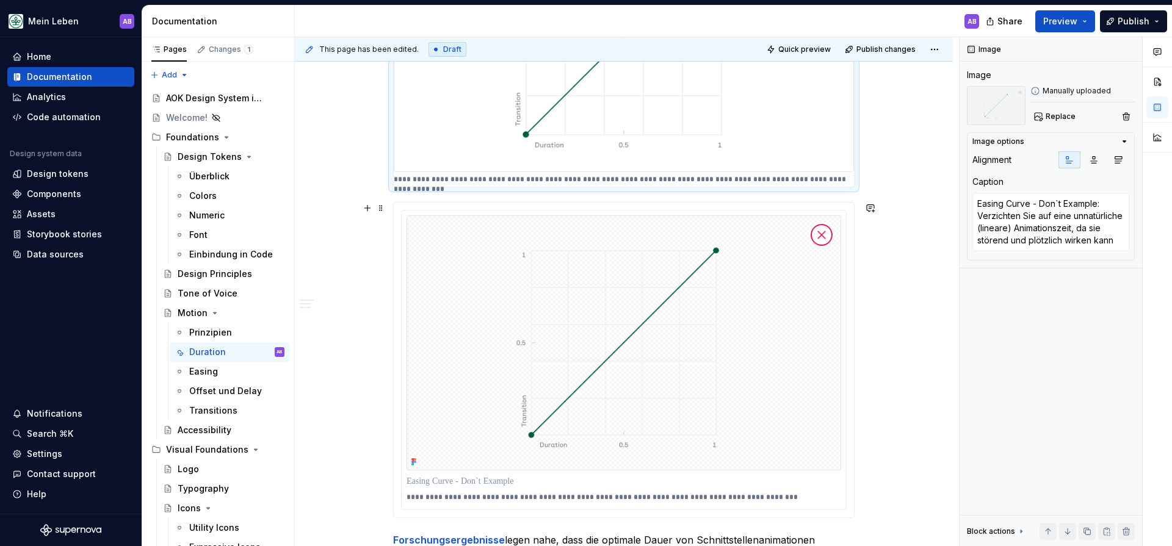
scroll to position [849, 0]
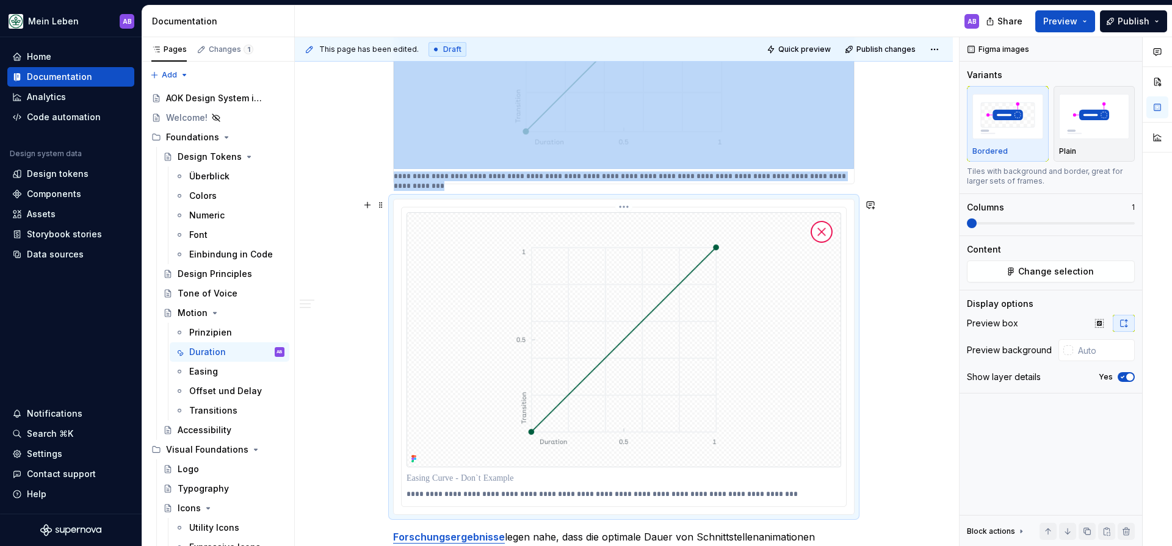
click at [723, 259] on img at bounding box center [624, 339] width 435 height 255
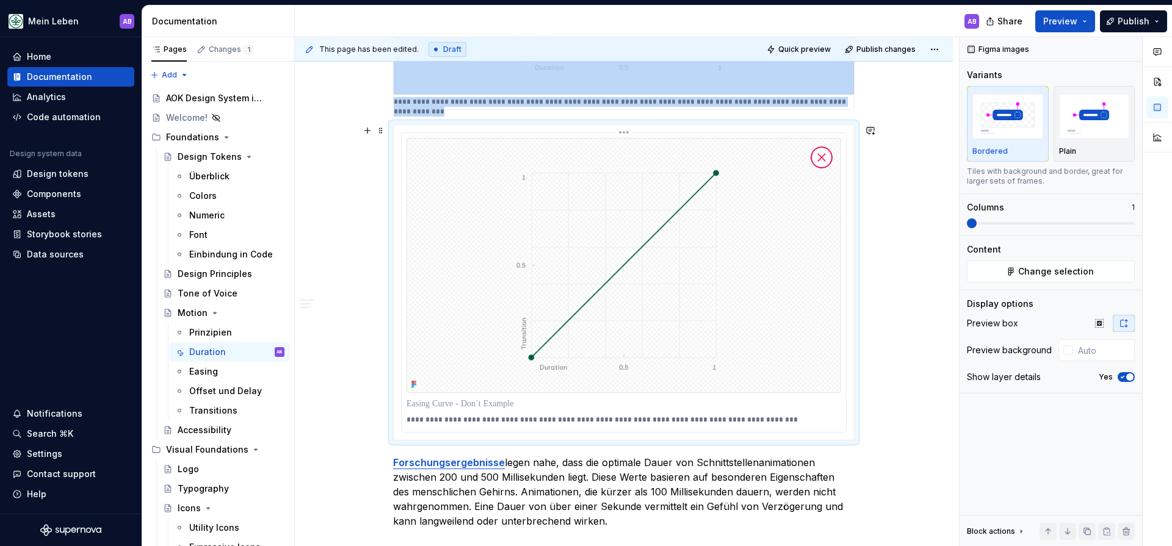
scroll to position [938, 0]
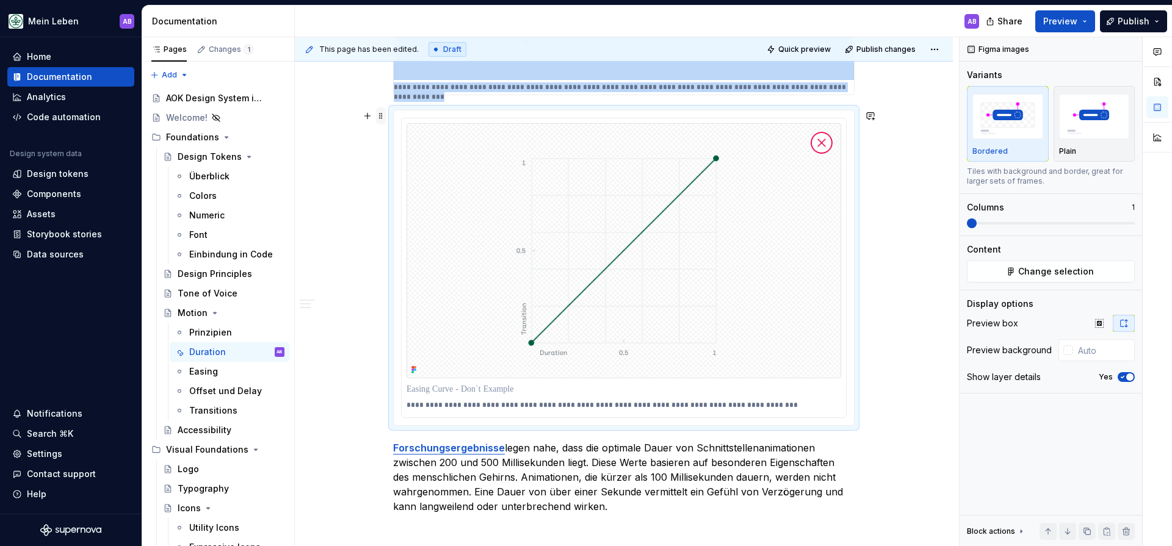
click at [385, 118] on span at bounding box center [381, 115] width 10 height 17
click at [425, 222] on div "Delete" at bounding box center [441, 224] width 79 height 12
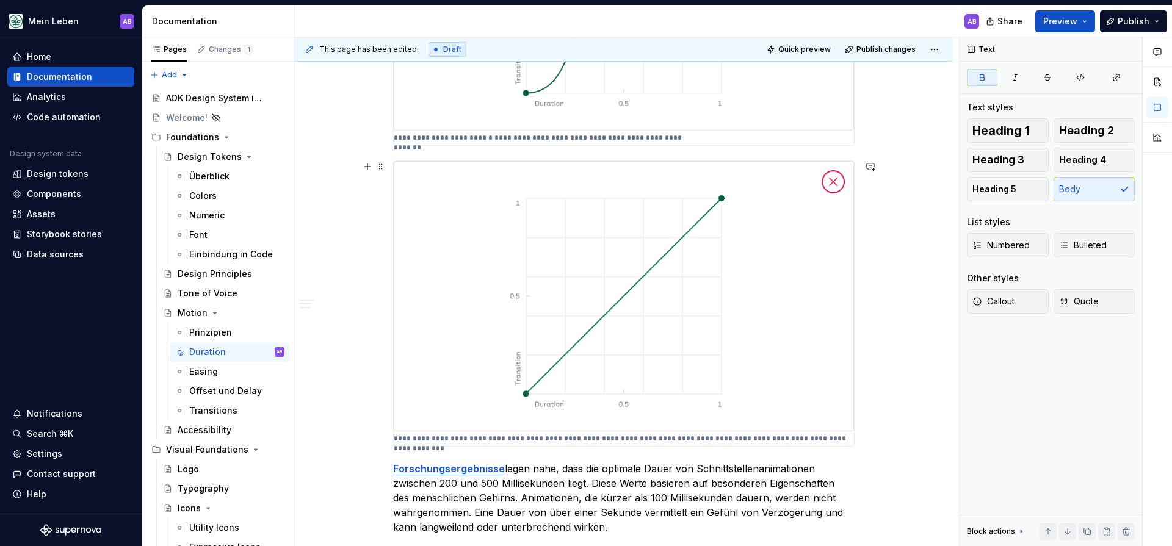
scroll to position [606, 0]
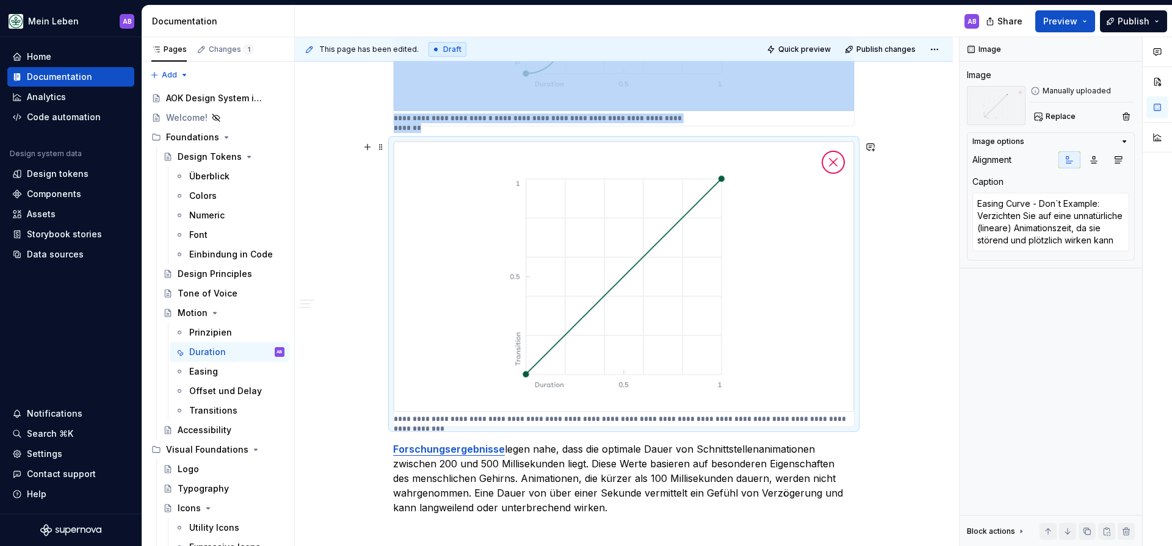
click at [499, 190] on img at bounding box center [624, 277] width 460 height 270
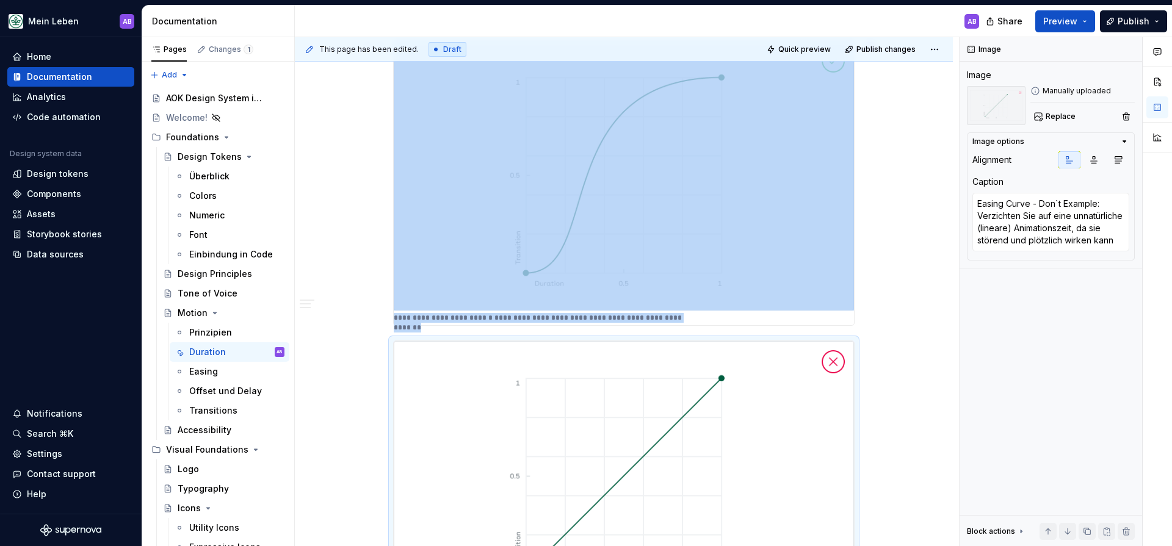
scroll to position [405, 0]
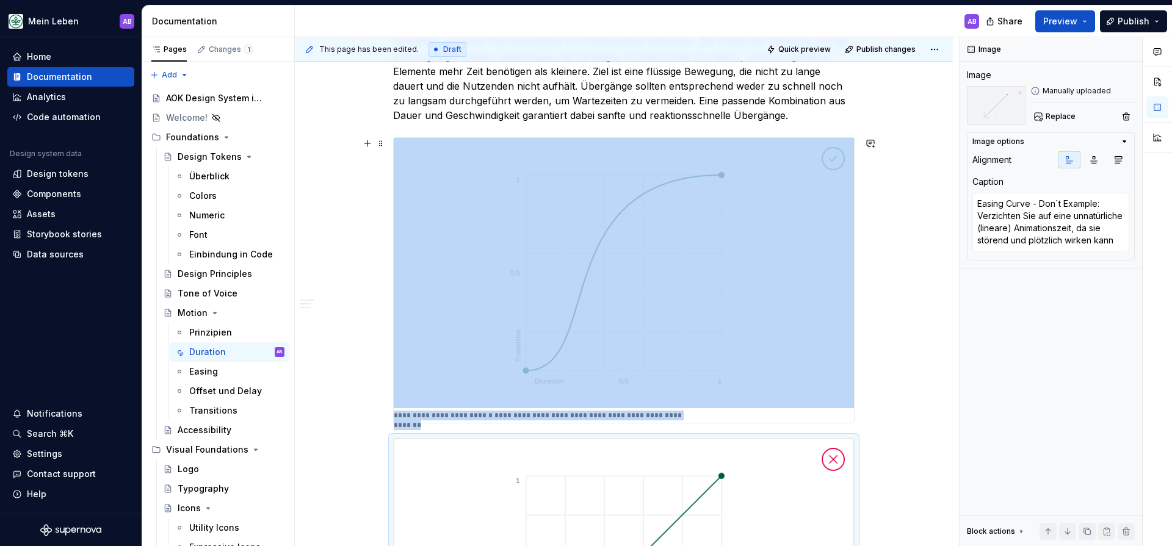
type textarea "*"
type textarea "Easing Curve - Do-Example: Verwenden Sie eine schnelle und natürliche Animation…"
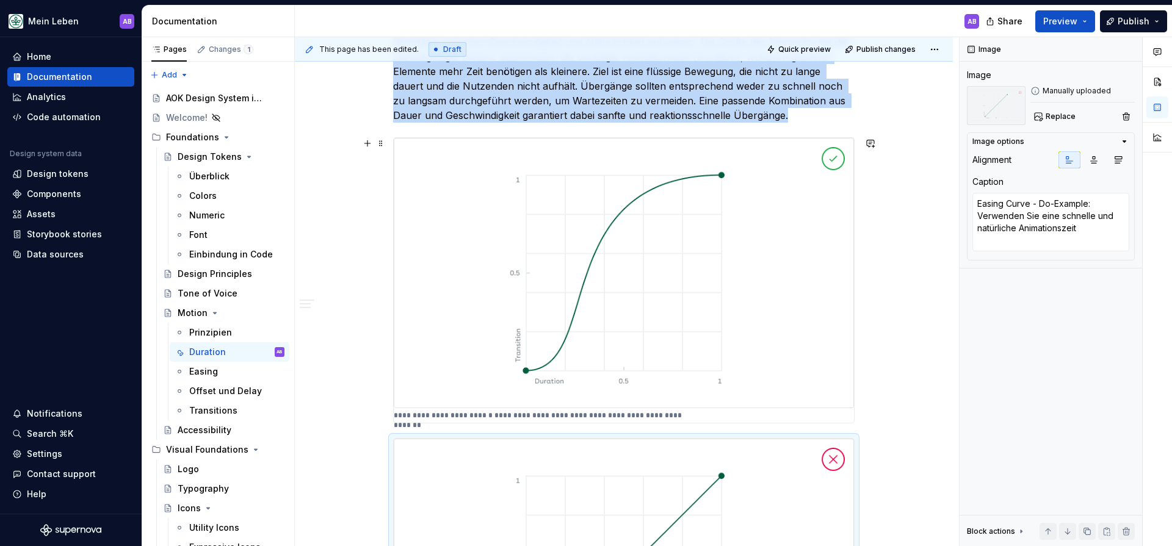
click at [809, 191] on img at bounding box center [624, 273] width 460 height 270
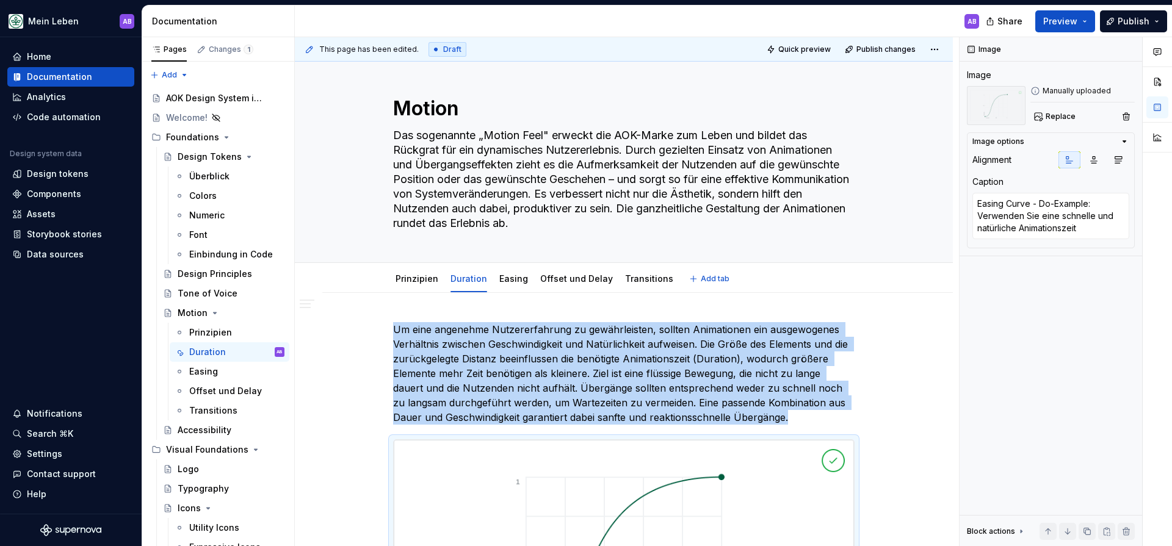
scroll to position [0, 0]
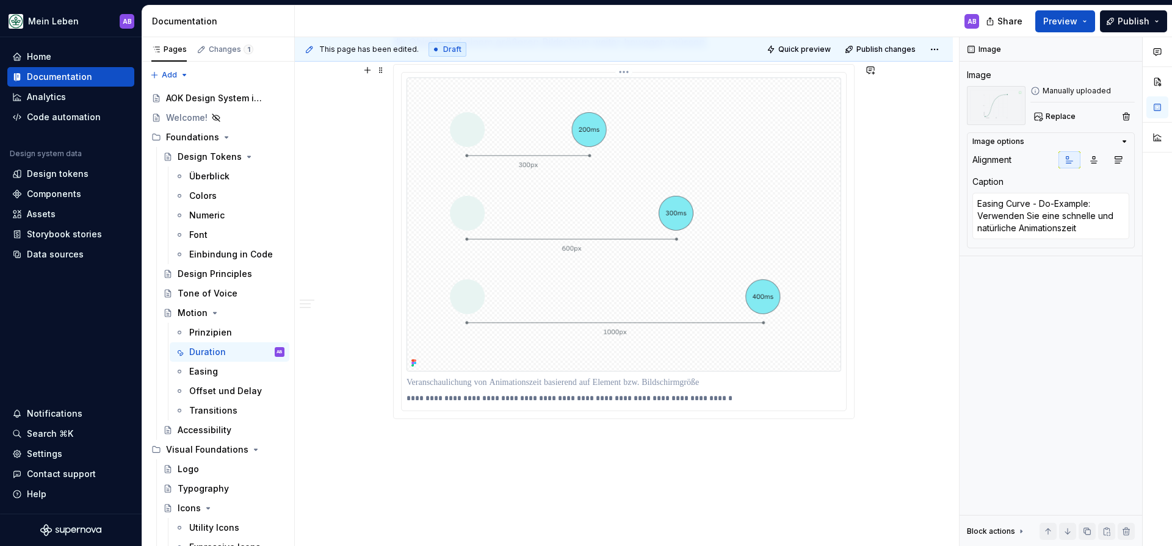
click at [724, 195] on img at bounding box center [624, 225] width 435 height 294
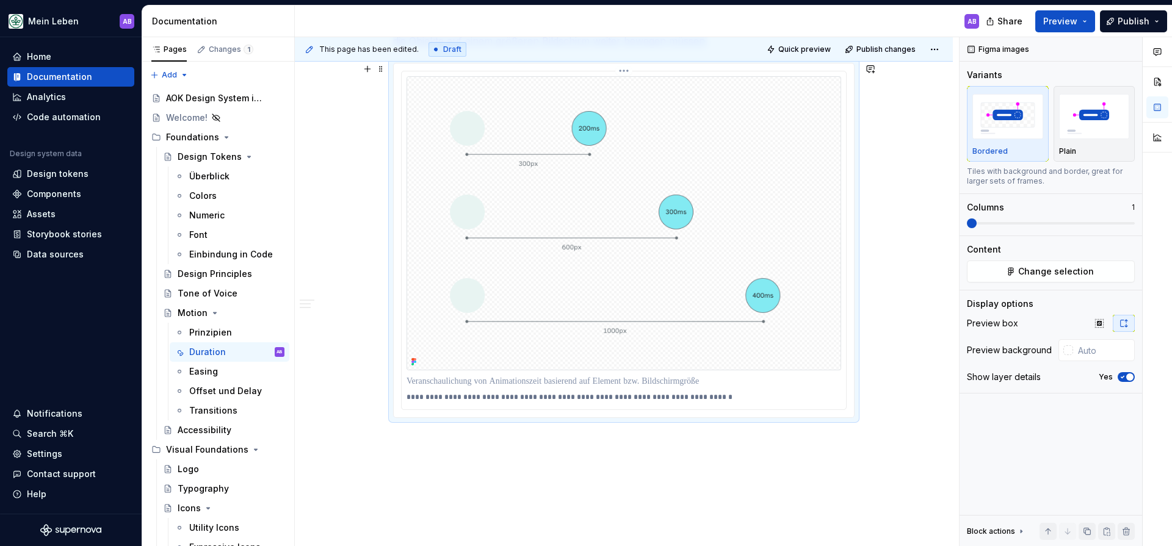
scroll to position [1884, 0]
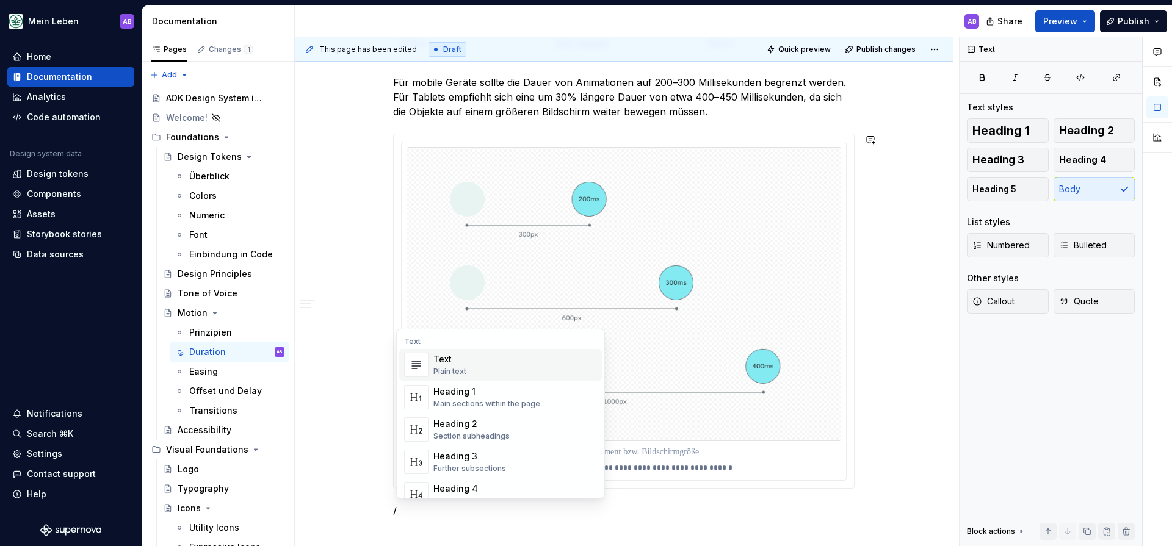
scroll to position [1916, 0]
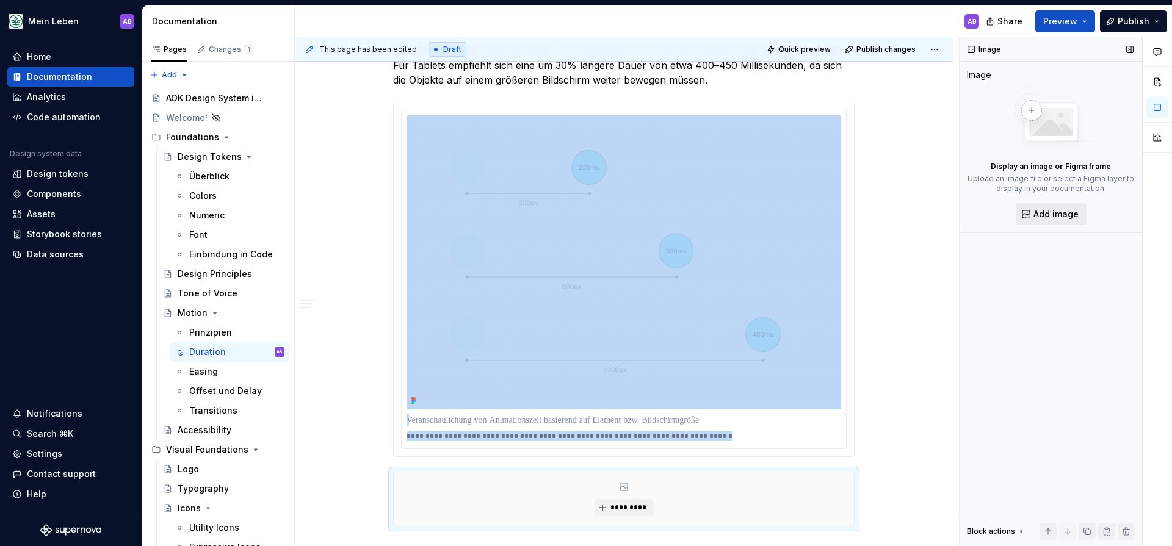
click at [1074, 218] on span "Add image" at bounding box center [1055, 214] width 45 height 12
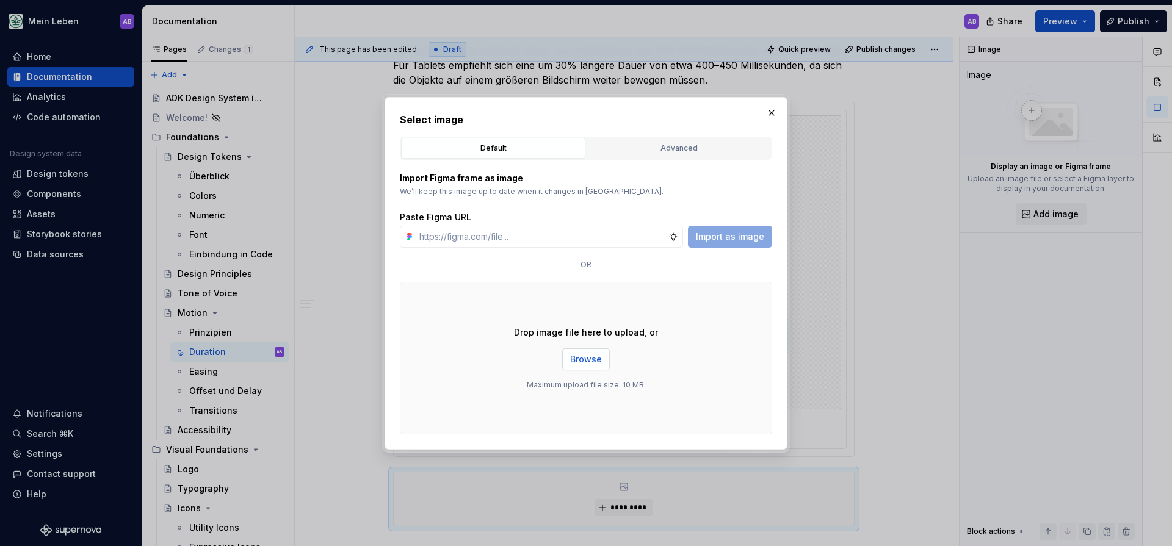
click at [588, 368] on button "Browse" at bounding box center [586, 360] width 48 height 22
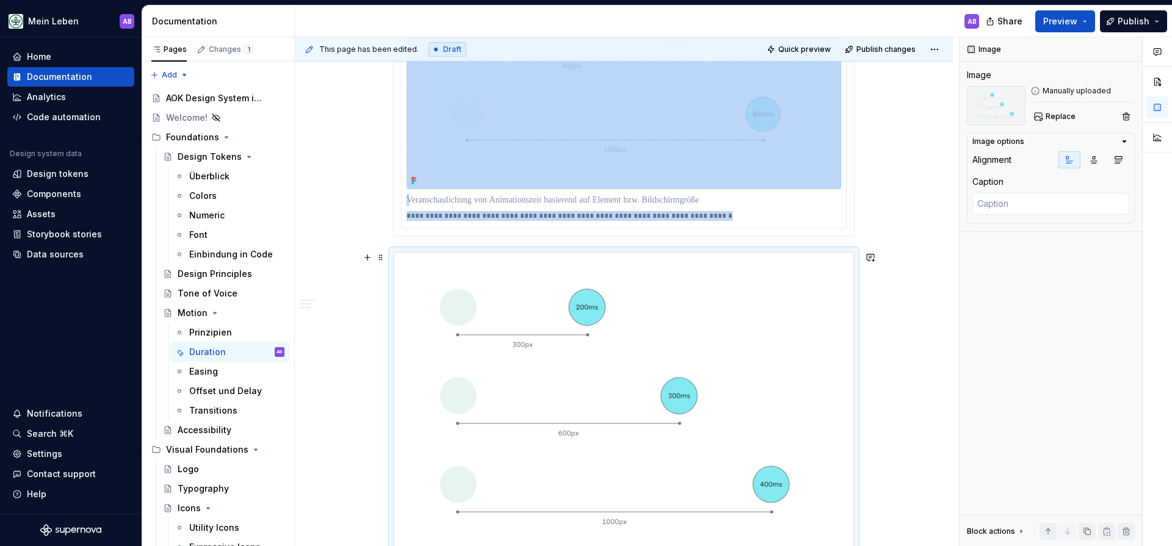
scroll to position [2135, 0]
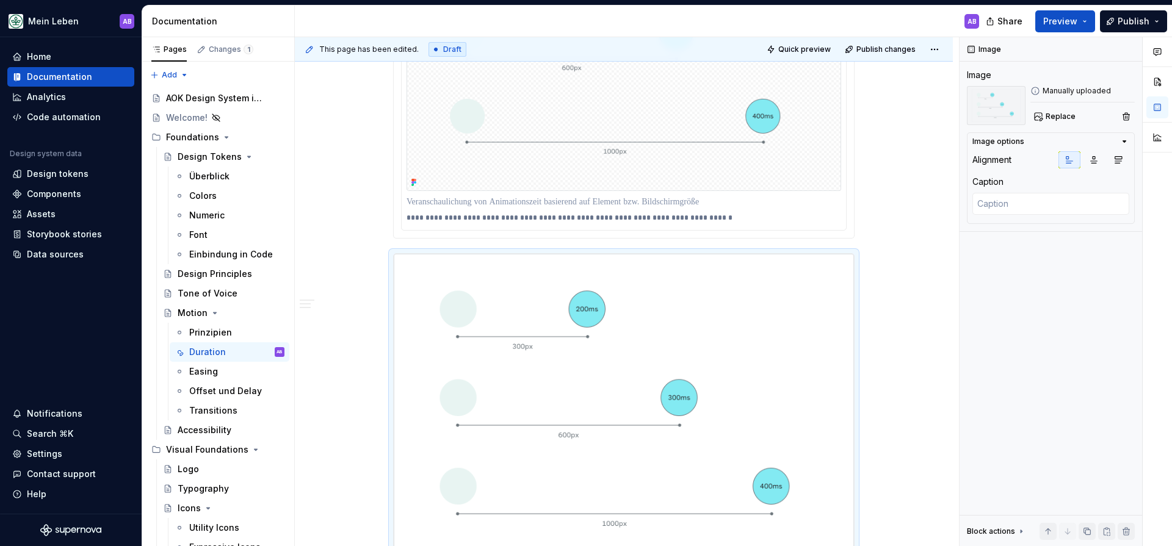
click at [695, 222] on p "**********" at bounding box center [624, 218] width 435 height 10
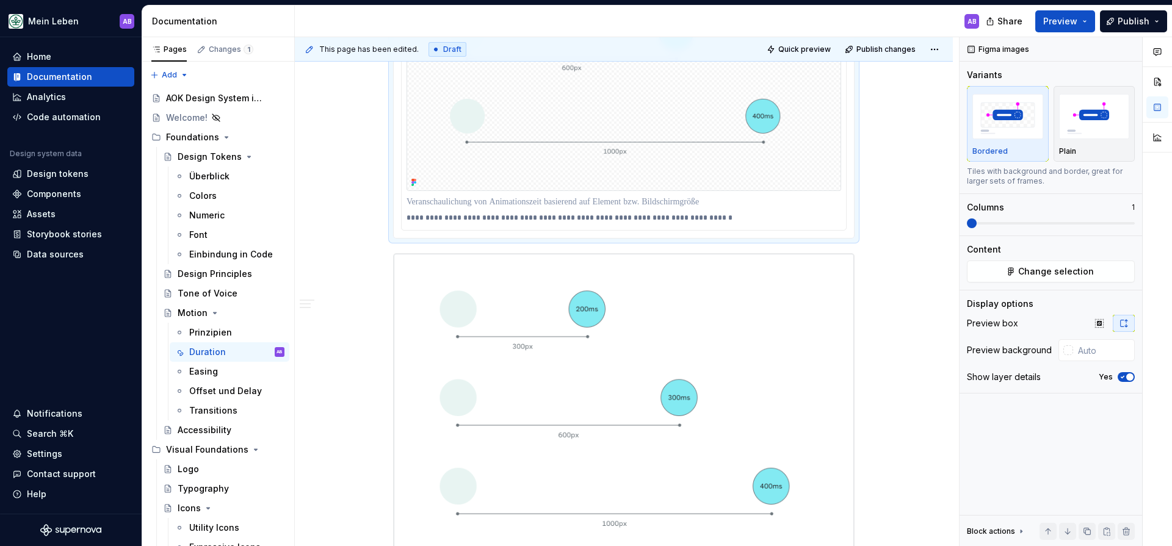
click at [791, 188] on img at bounding box center [624, 44] width 435 height 294
drag, startPoint x: 759, startPoint y: 200, endPoint x: 449, endPoint y: 179, distance: 310.8
click at [449, 179] on div "**********" at bounding box center [624, 61] width 444 height 338
click at [428, 213] on p "**********" at bounding box center [624, 218] width 435 height 10
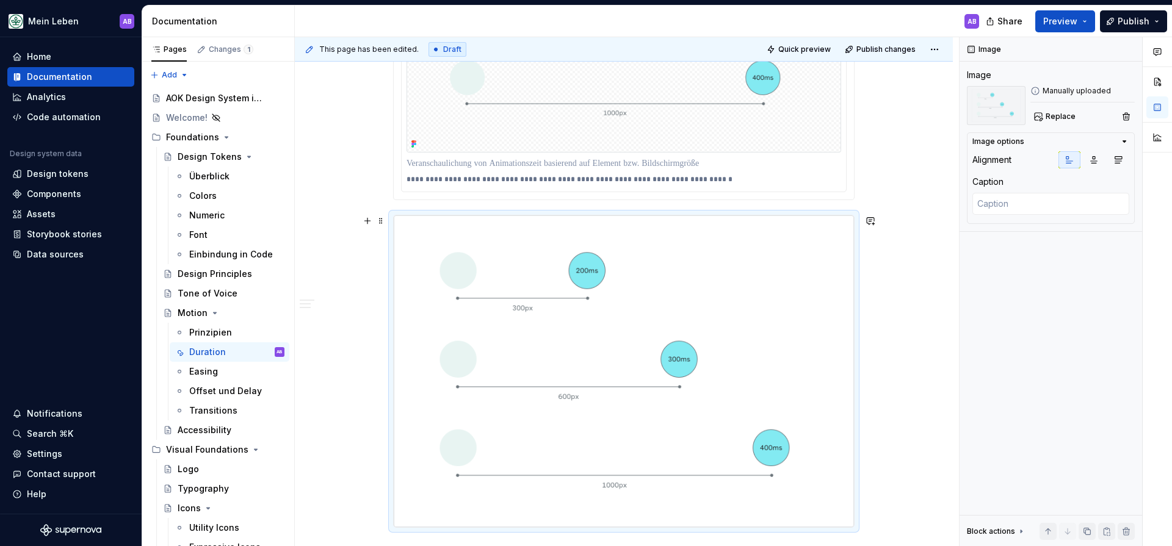
click at [650, 239] on img at bounding box center [624, 371] width 460 height 312
click at [989, 200] on textarea at bounding box center [1050, 204] width 157 height 22
type textarea "*"
type textarea "V"
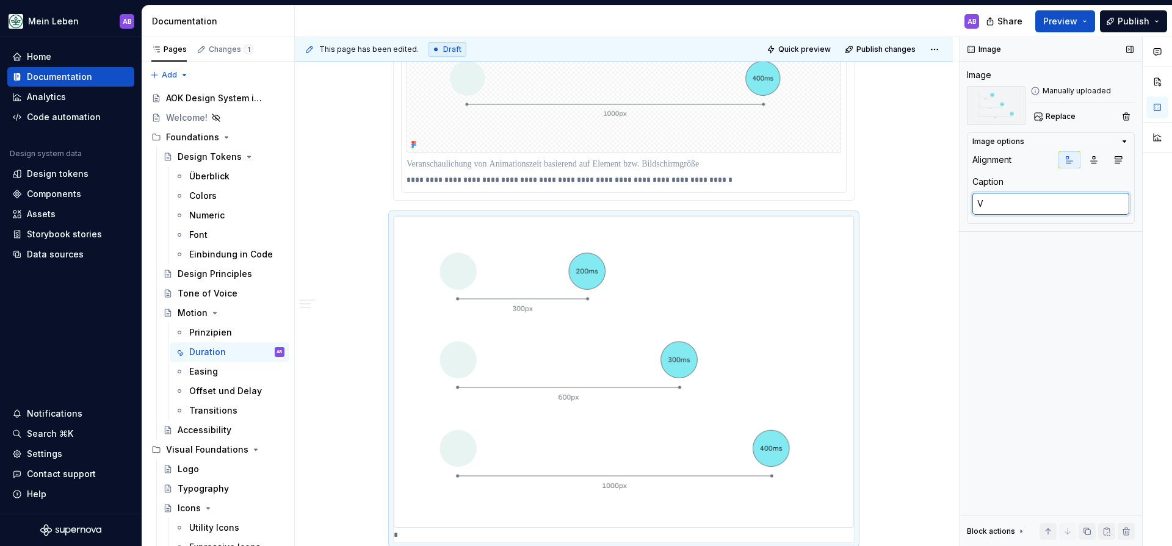
type textarea "*"
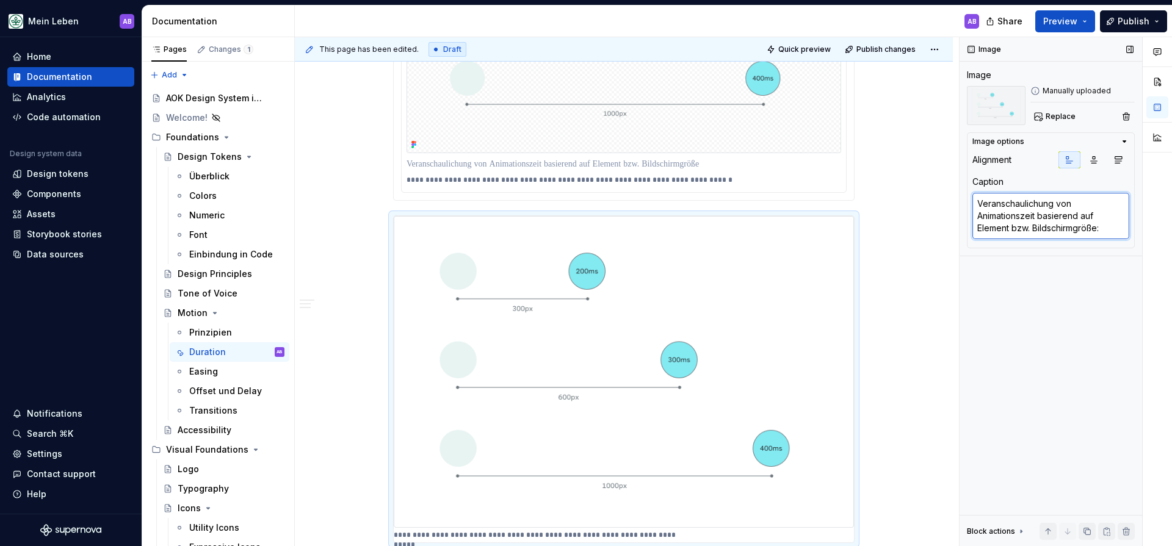
paste textarea "Je größer das Element bzw. der Bildschirm, desto länger sollte die Animationsze…"
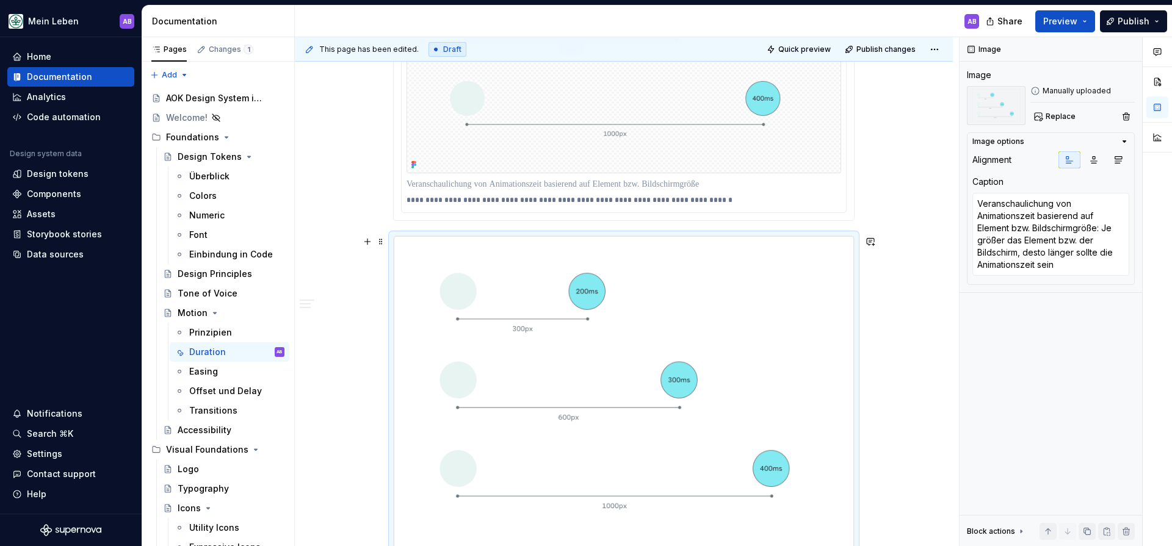
scroll to position [2060, 0]
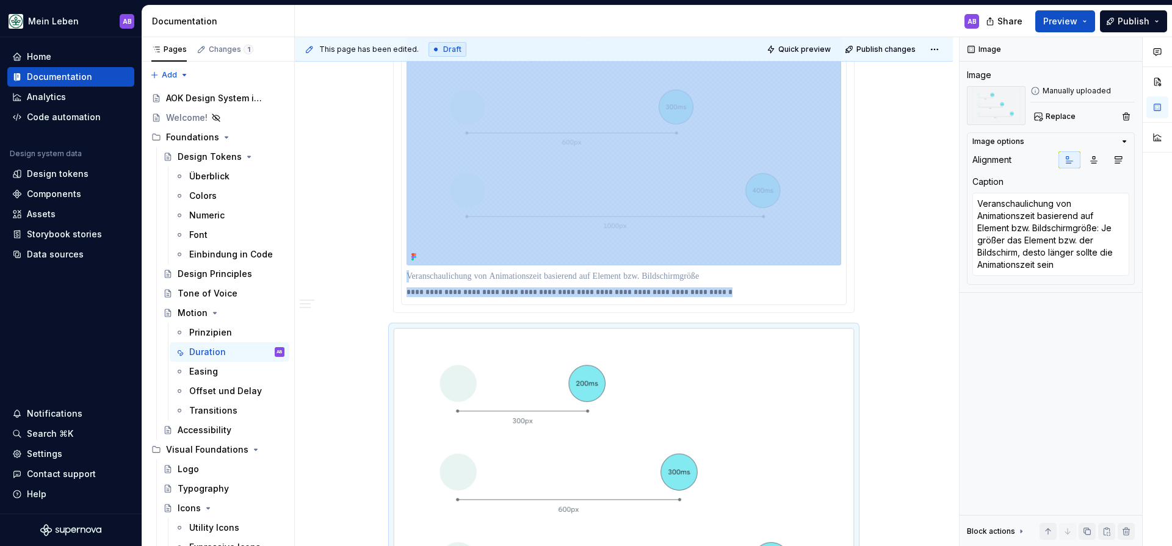
click at [840, 268] on div at bounding box center [624, 276] width 435 height 17
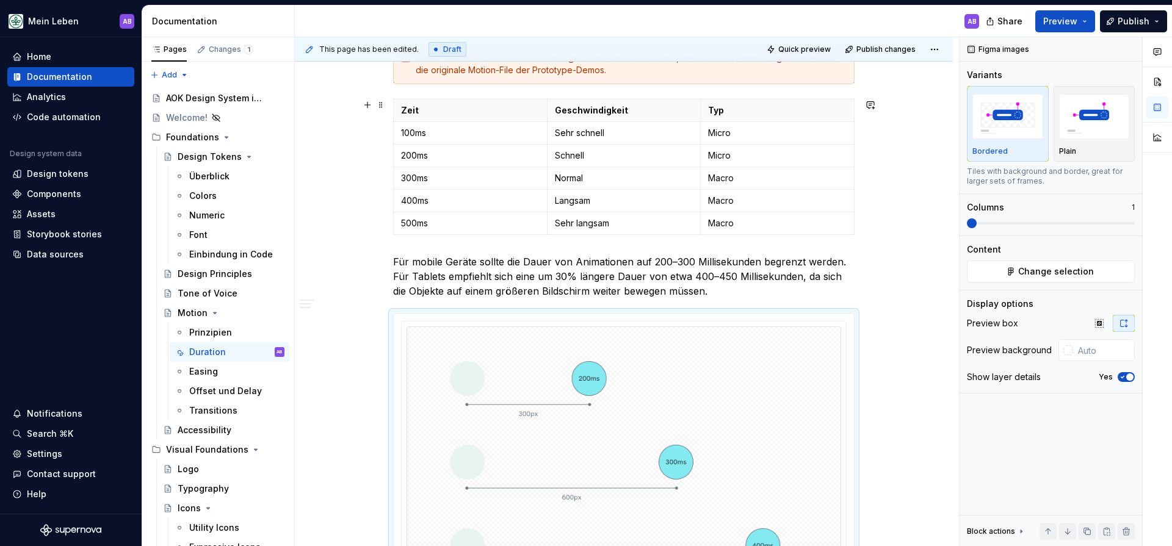
scroll to position [1706, 0]
click at [384, 324] on span at bounding box center [381, 317] width 10 height 17
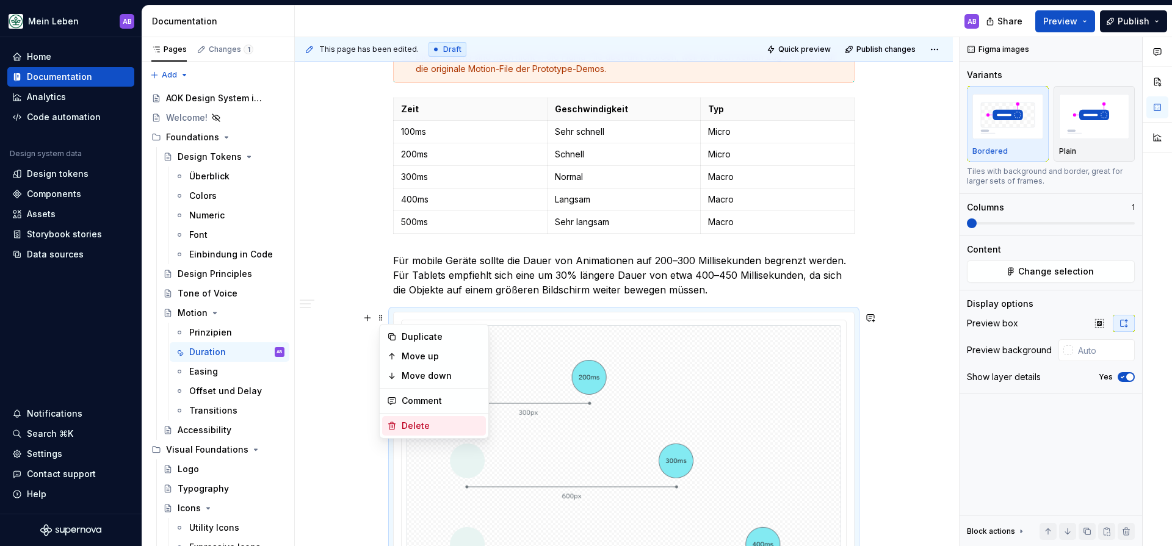
click at [411, 429] on div "Delete" at bounding box center [441, 426] width 79 height 12
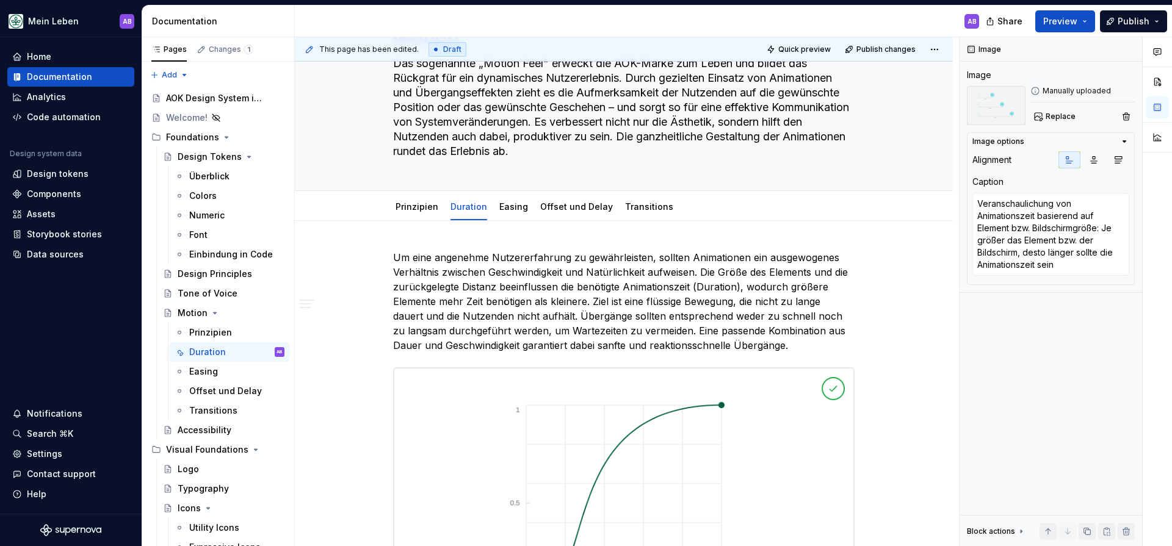
scroll to position [0, 0]
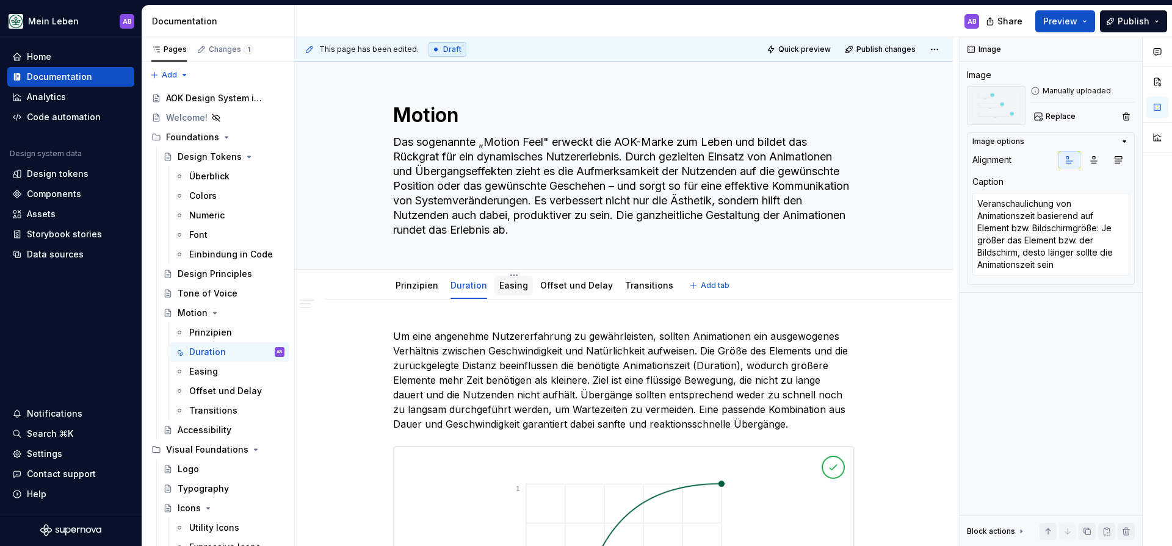
click at [509, 294] on div "Easing" at bounding box center [513, 286] width 38 height 20
click at [511, 283] on link "Easing" at bounding box center [513, 285] width 29 height 10
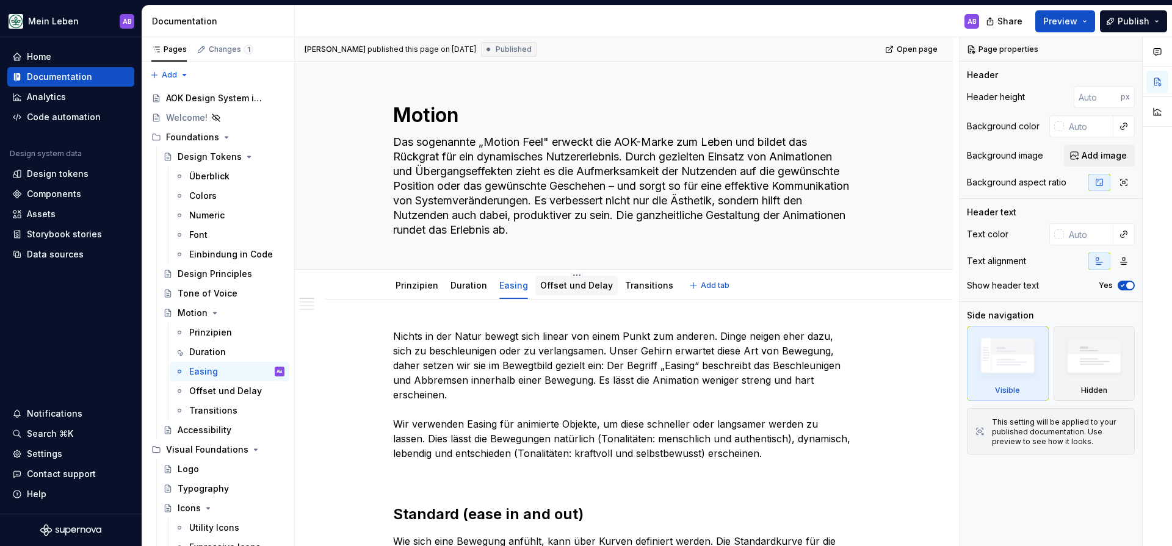
click at [546, 283] on link "Offset und Delay" at bounding box center [576, 285] width 73 height 10
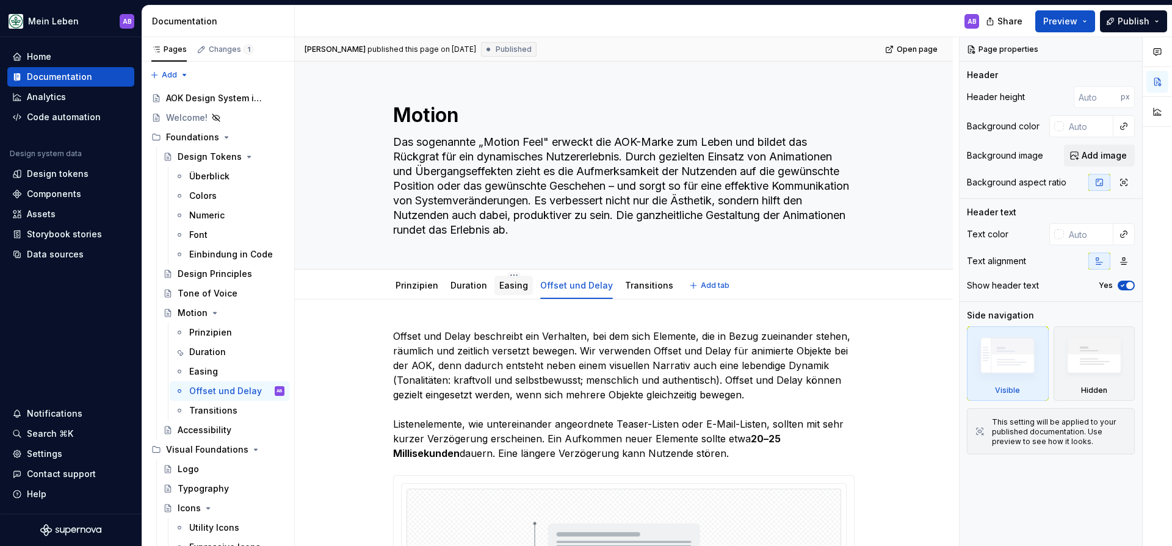
click at [501, 280] on link "Easing" at bounding box center [513, 285] width 29 height 10
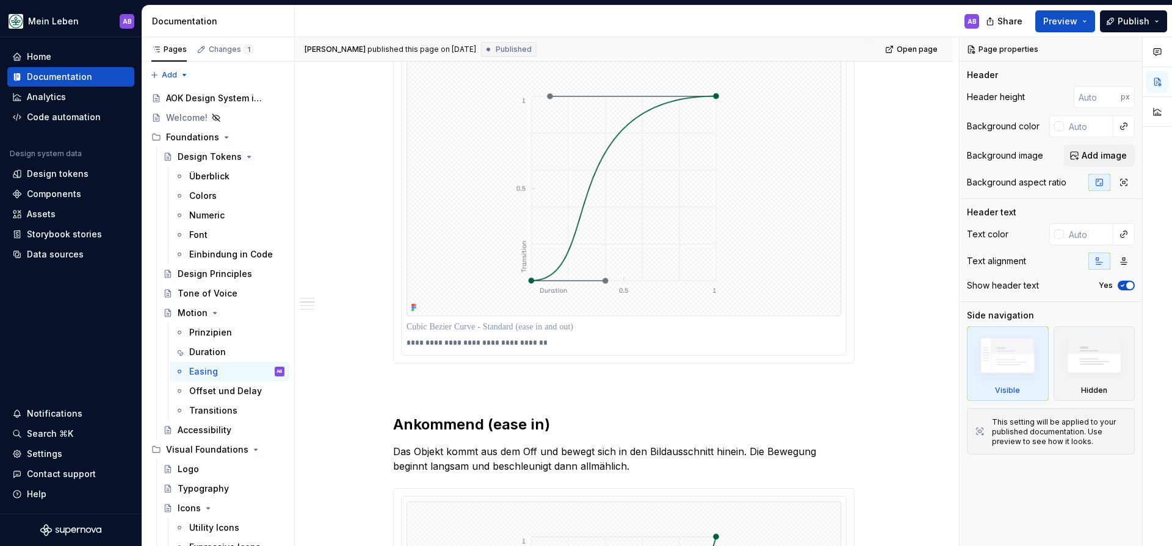
scroll to position [485, 0]
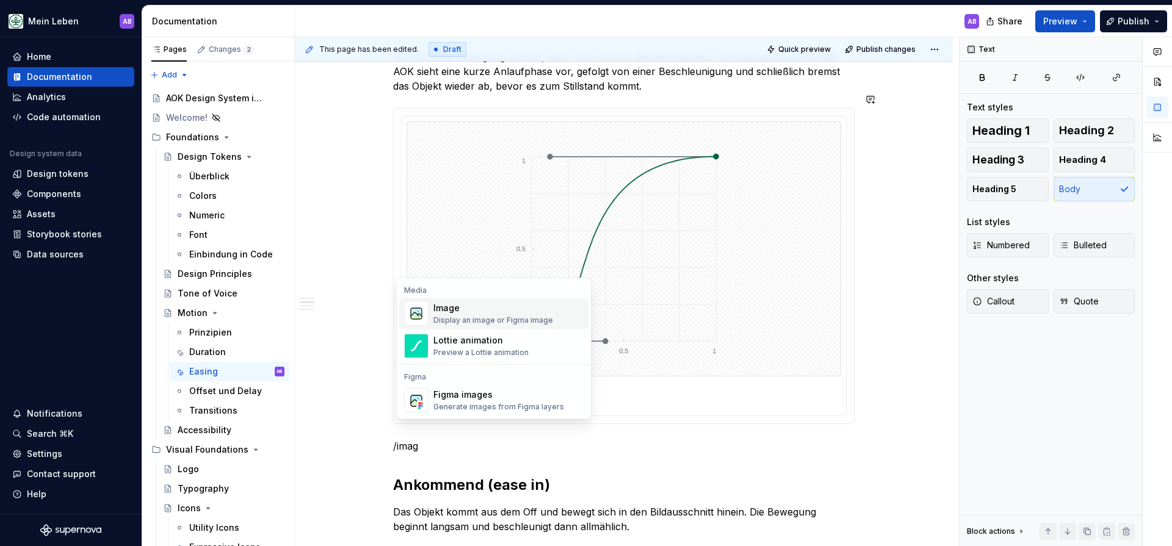
click at [453, 321] on div "Display an image or Figma image" at bounding box center [493, 321] width 120 height 10
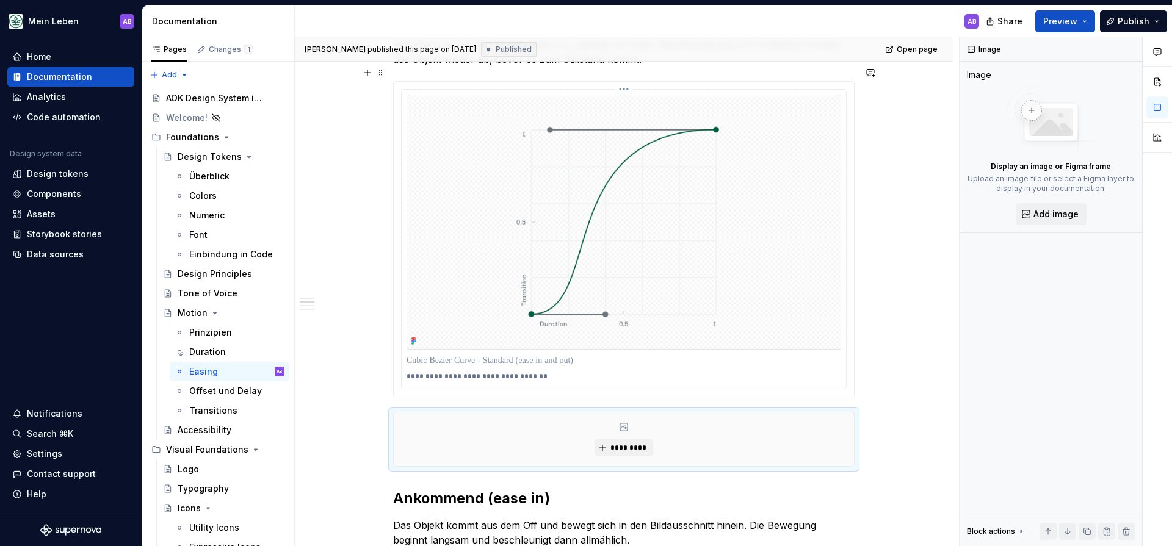
scroll to position [516, 0]
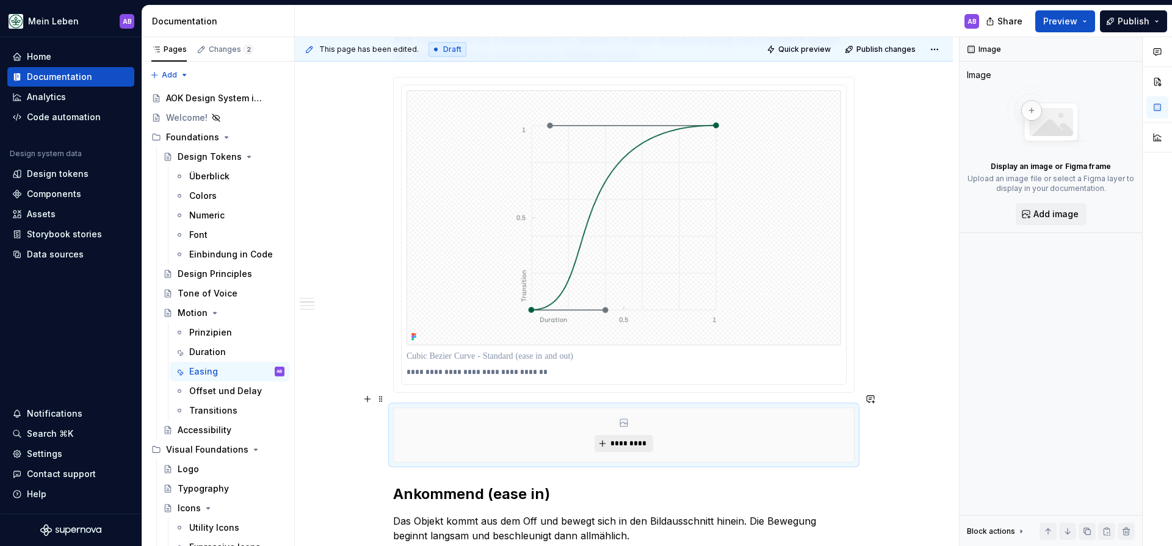
click at [642, 439] on span "*********" at bounding box center [628, 444] width 37 height 10
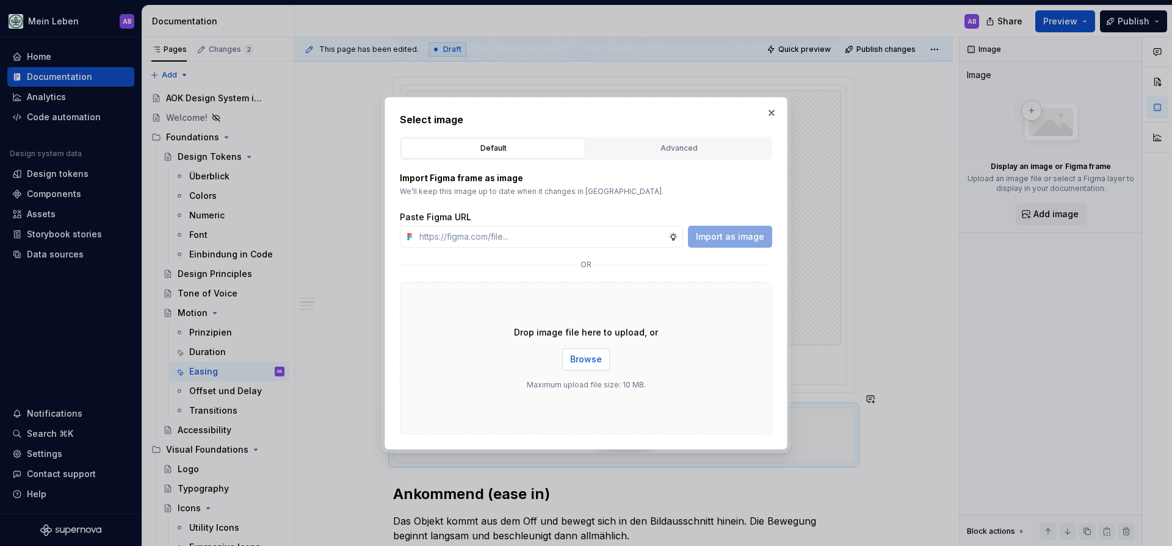
click at [593, 356] on span "Browse" at bounding box center [586, 359] width 32 height 12
click at [769, 117] on button "button" at bounding box center [771, 112] width 17 height 17
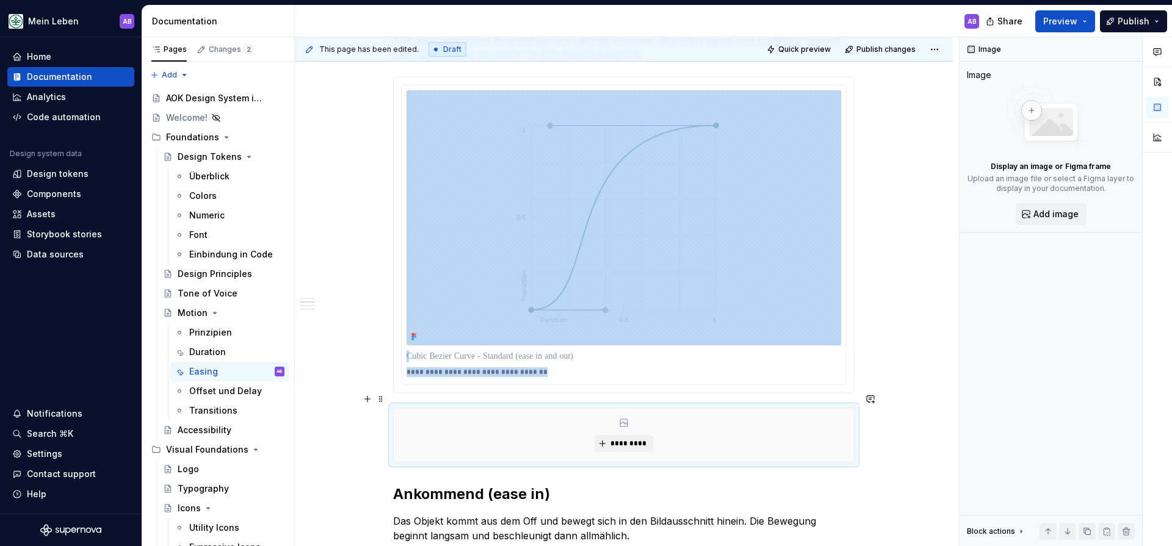
click at [629, 419] on div "*********" at bounding box center [624, 435] width 460 height 54
click at [628, 439] on span "*********" at bounding box center [628, 444] width 37 height 10
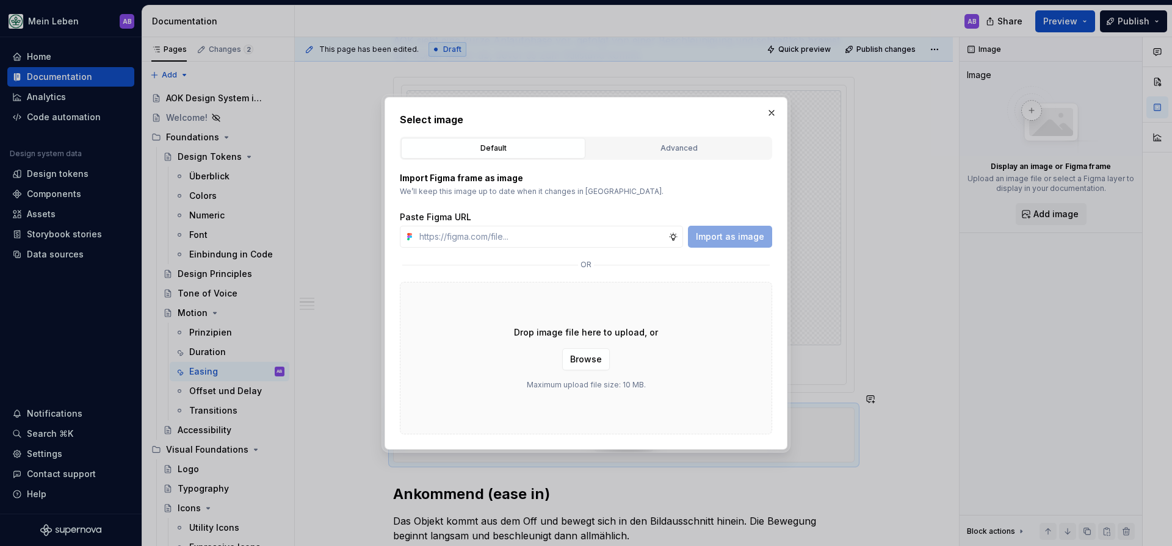
drag, startPoint x: 598, startPoint y: 339, endPoint x: 597, endPoint y: 345, distance: 6.1
click at [598, 340] on div "Drop image file here to upload, or Browse Maximum upload file size: 10 MB." at bounding box center [586, 358] width 372 height 153
click at [597, 346] on div "Drop image file here to upload, or Browse Maximum upload file size: 10 MB." at bounding box center [586, 358] width 372 height 153
click at [597, 354] on span "Browse" at bounding box center [586, 359] width 32 height 12
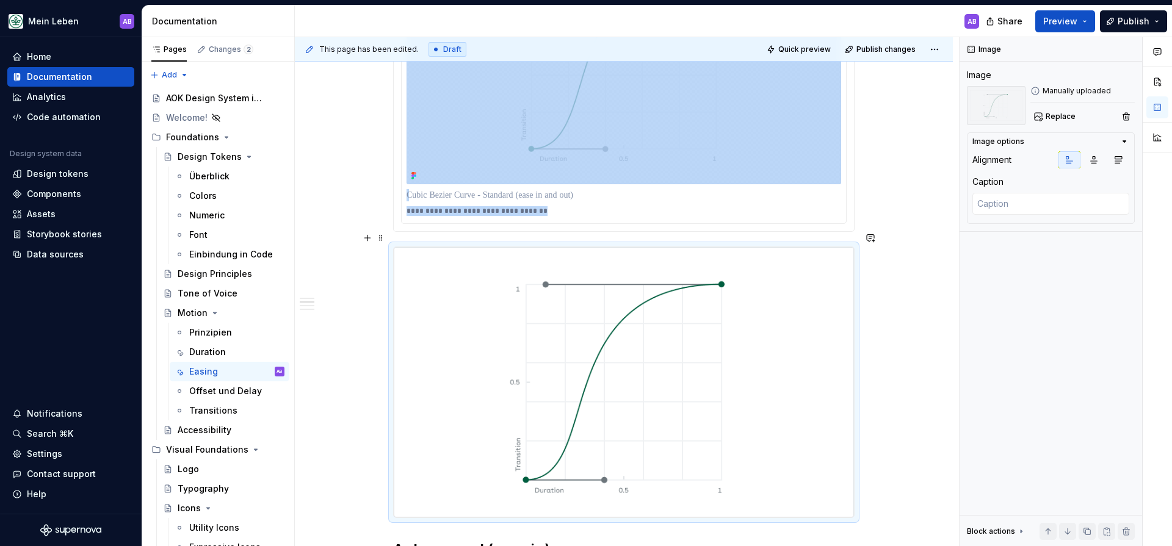
click at [566, 278] on img at bounding box center [624, 382] width 460 height 270
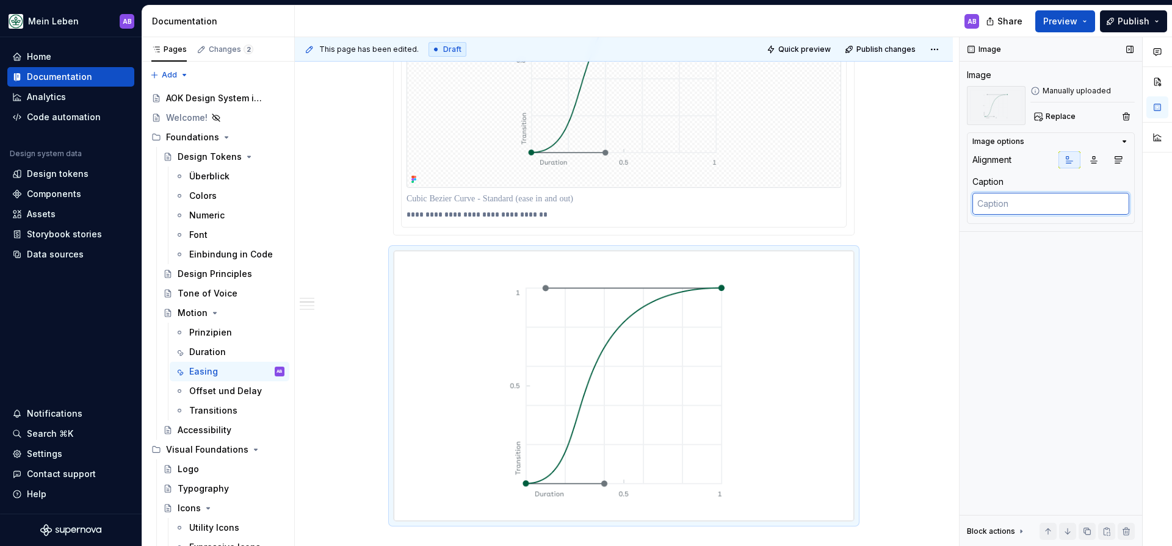
click at [1010, 204] on textarea at bounding box center [1050, 204] width 157 height 22
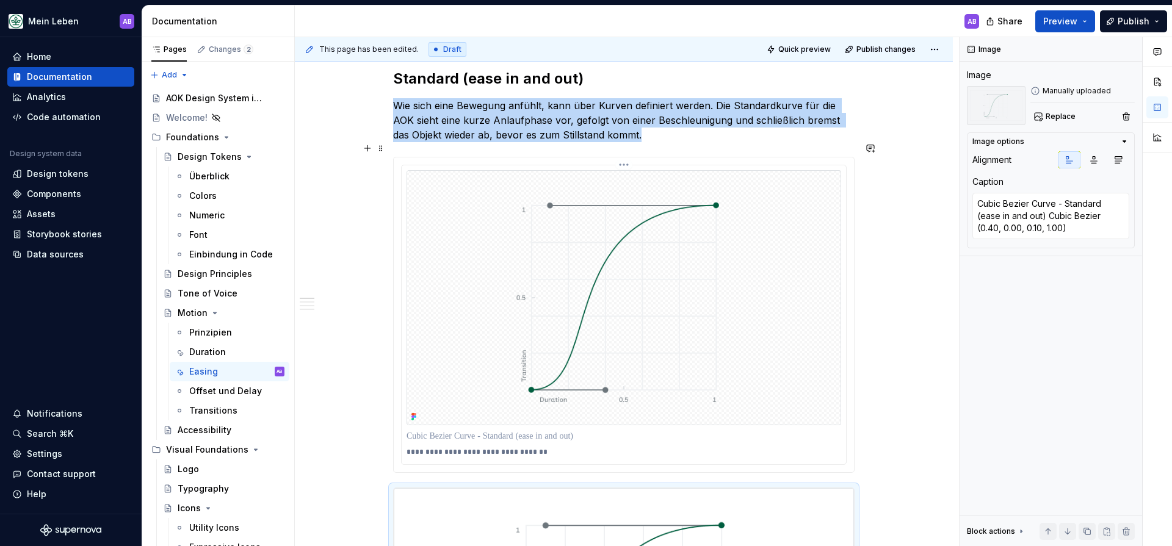
click at [756, 232] on img at bounding box center [624, 297] width 435 height 255
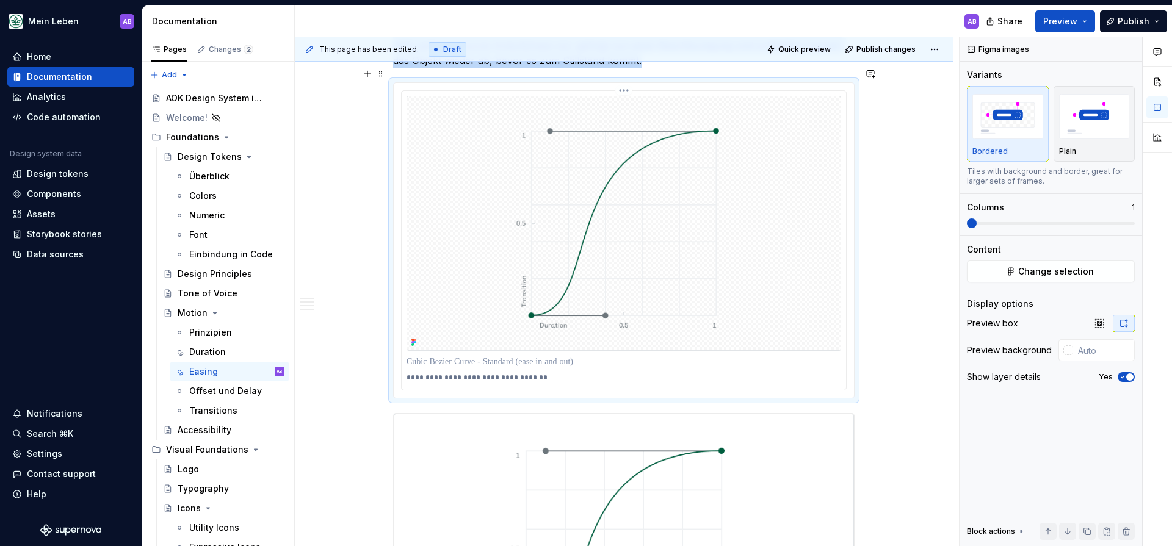
scroll to position [416, 0]
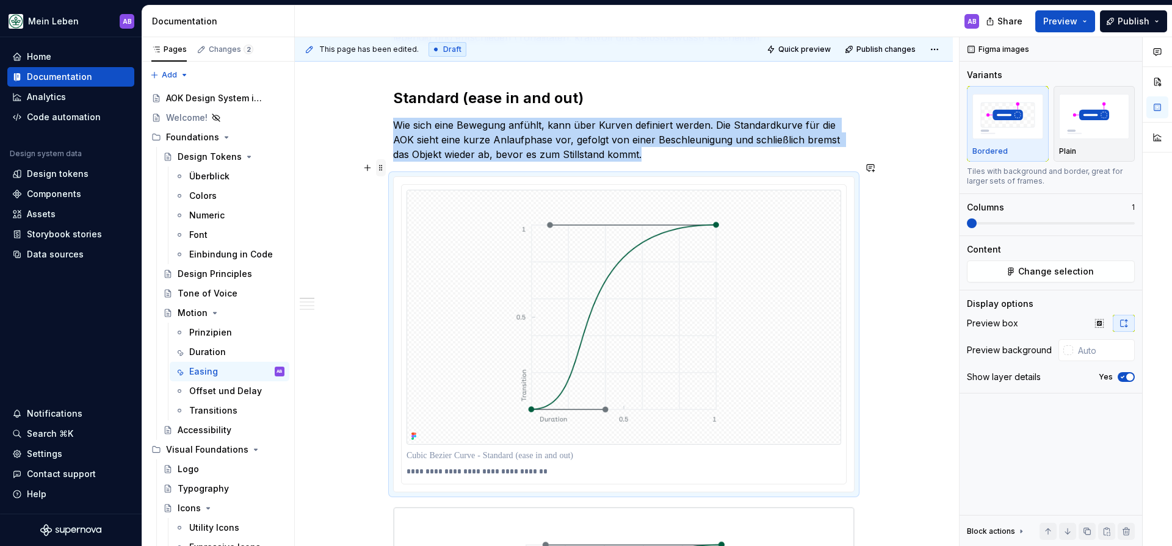
click at [386, 169] on span at bounding box center [381, 167] width 10 height 17
click at [400, 271] on div "Delete" at bounding box center [434, 276] width 104 height 20
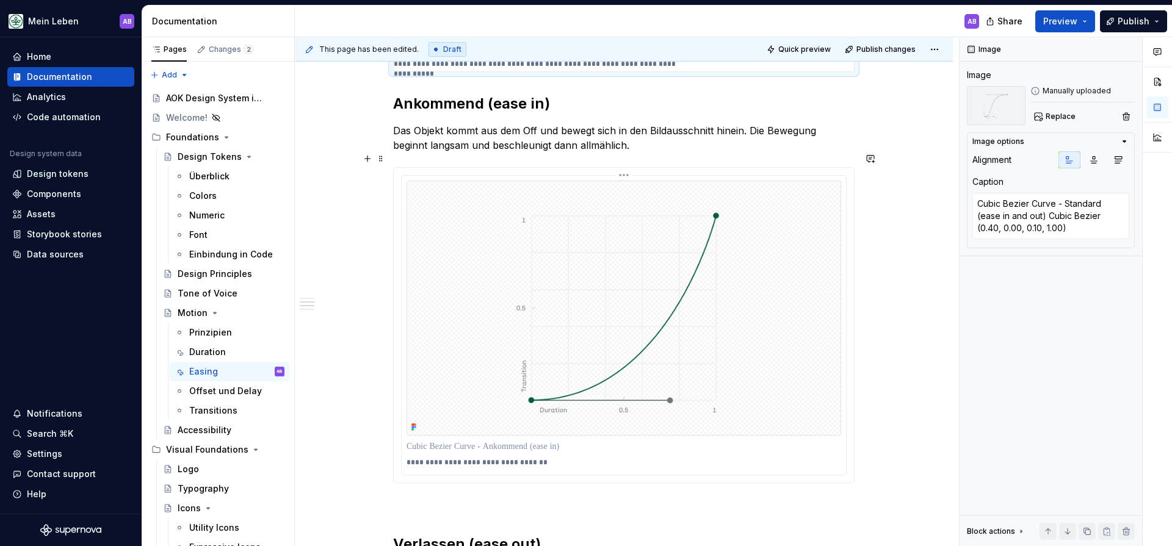
scroll to position [826, 0]
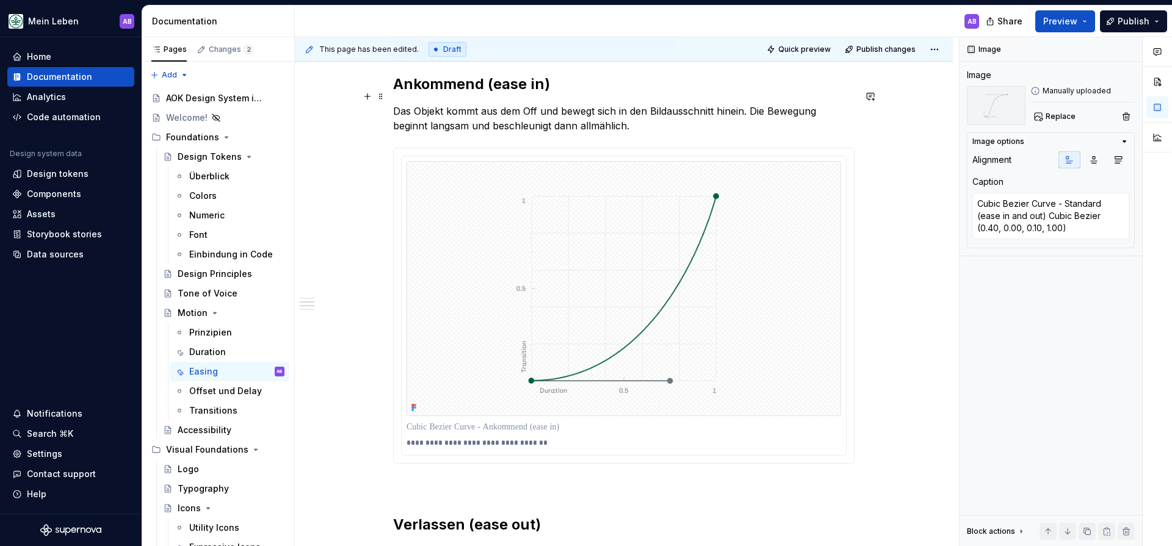
click at [648, 114] on p "Das Objekt kommt aus dem Off und bewegt sich in den Bildausschnitt hinein. Die …" at bounding box center [623, 118] width 461 height 29
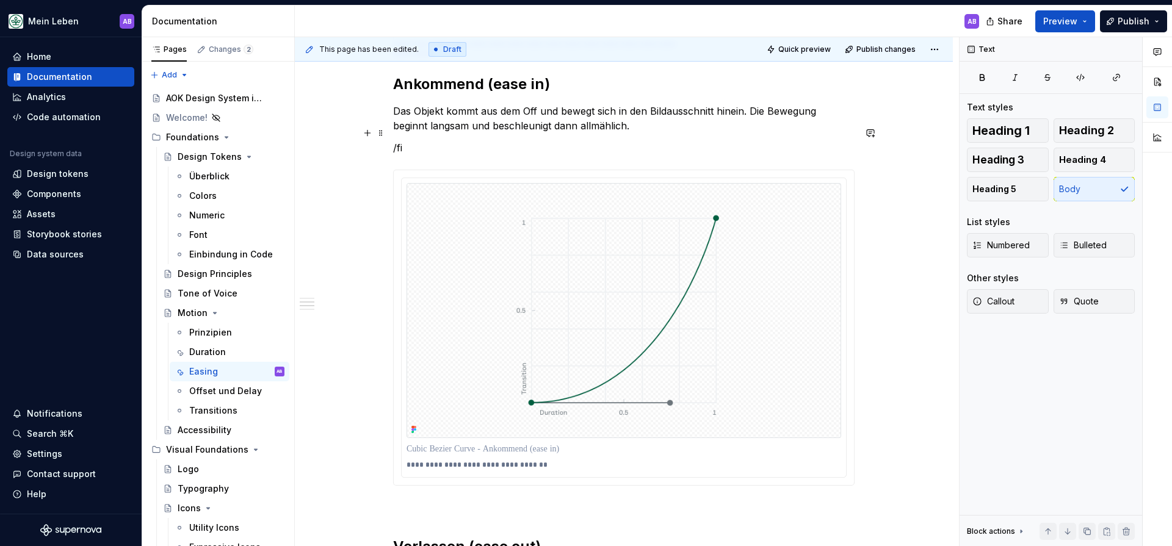
click at [502, 140] on p "/fi" at bounding box center [623, 147] width 461 height 15
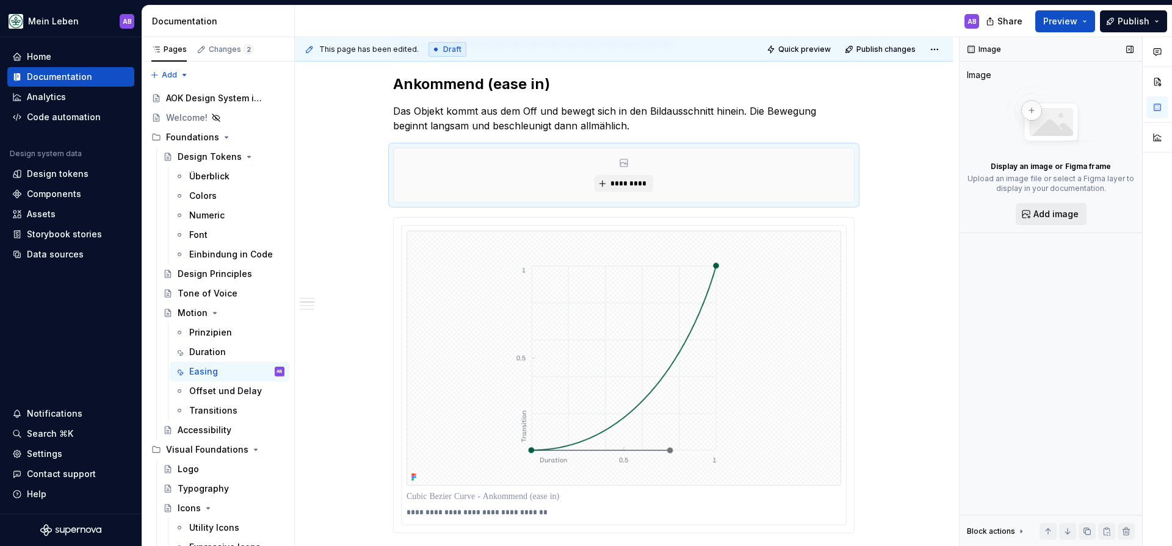
click at [1031, 208] on button "Add image" at bounding box center [1051, 214] width 71 height 22
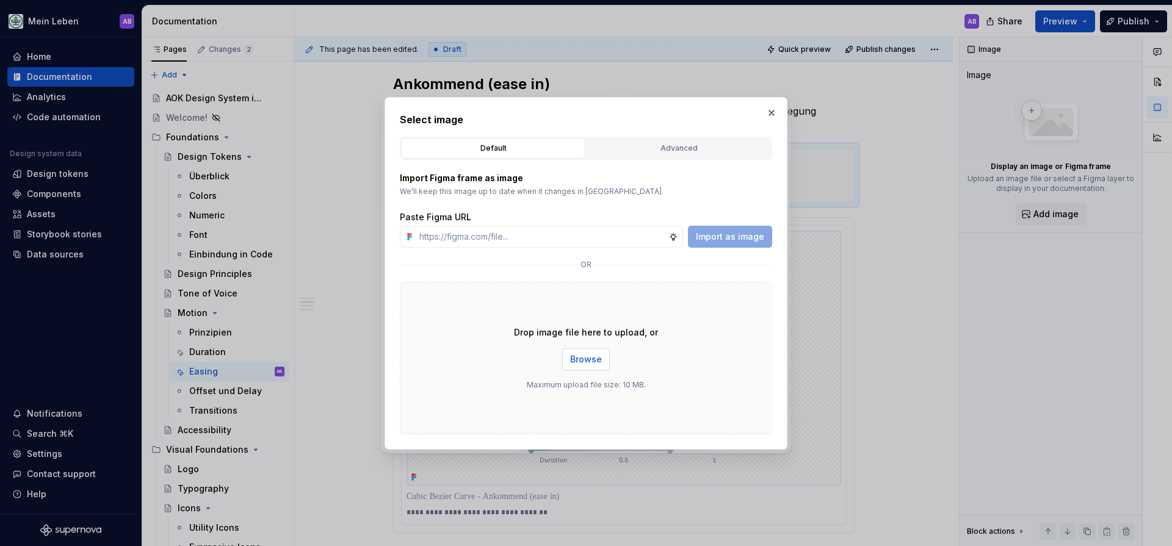
click at [591, 353] on span "Browse" at bounding box center [586, 359] width 32 height 12
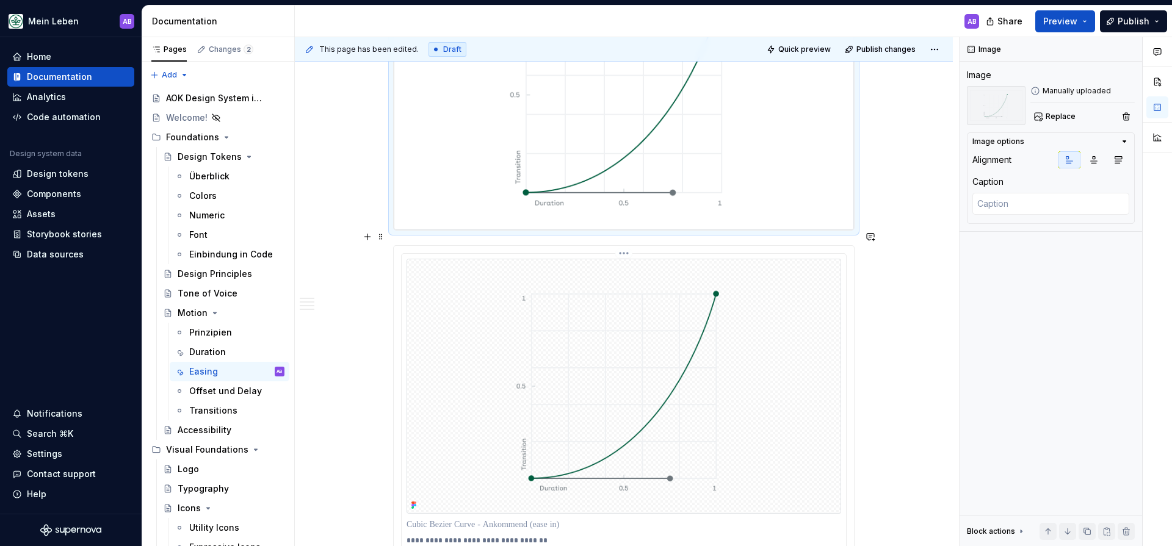
scroll to position [1028, 0]
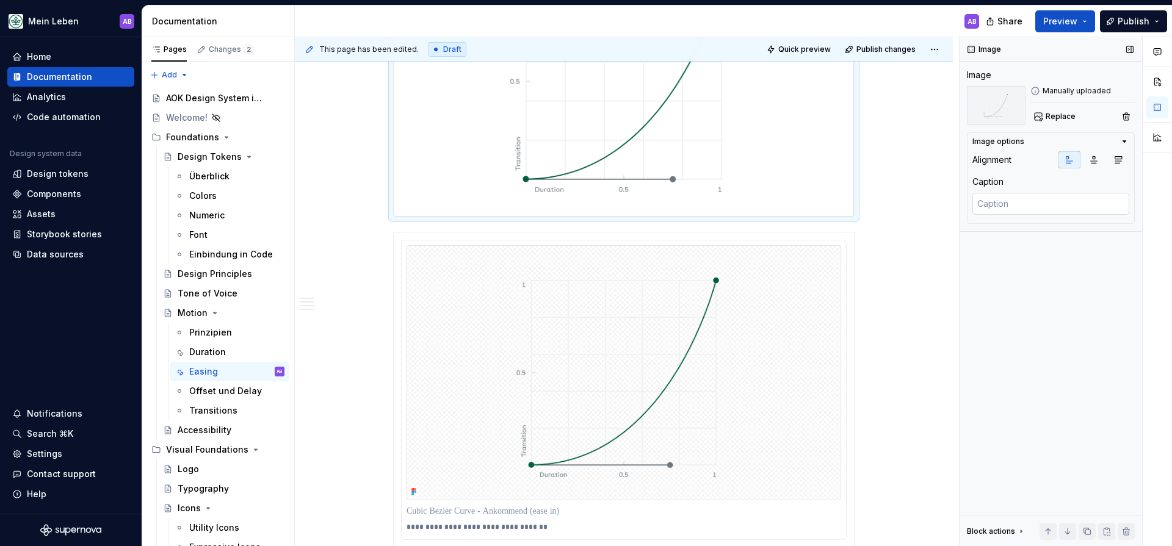
drag, startPoint x: 1059, startPoint y: 215, endPoint x: 1055, endPoint y: 209, distance: 7.0
click at [1058, 215] on div at bounding box center [1050, 205] width 157 height 24
click at [1054, 208] on textarea at bounding box center [1050, 204] width 157 height 22
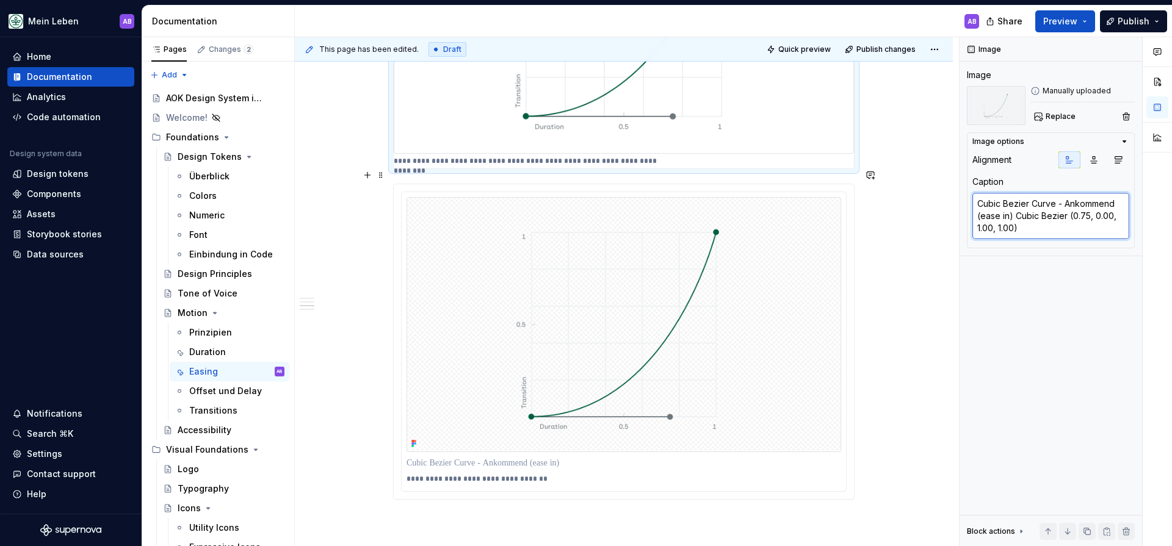
scroll to position [1088, 0]
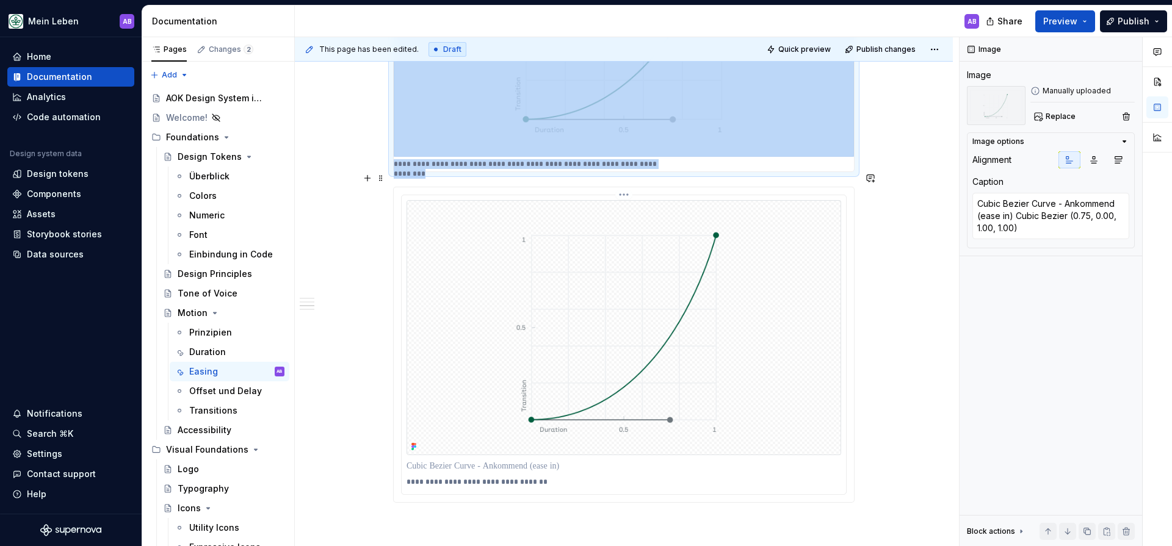
click at [750, 223] on img at bounding box center [624, 327] width 435 height 255
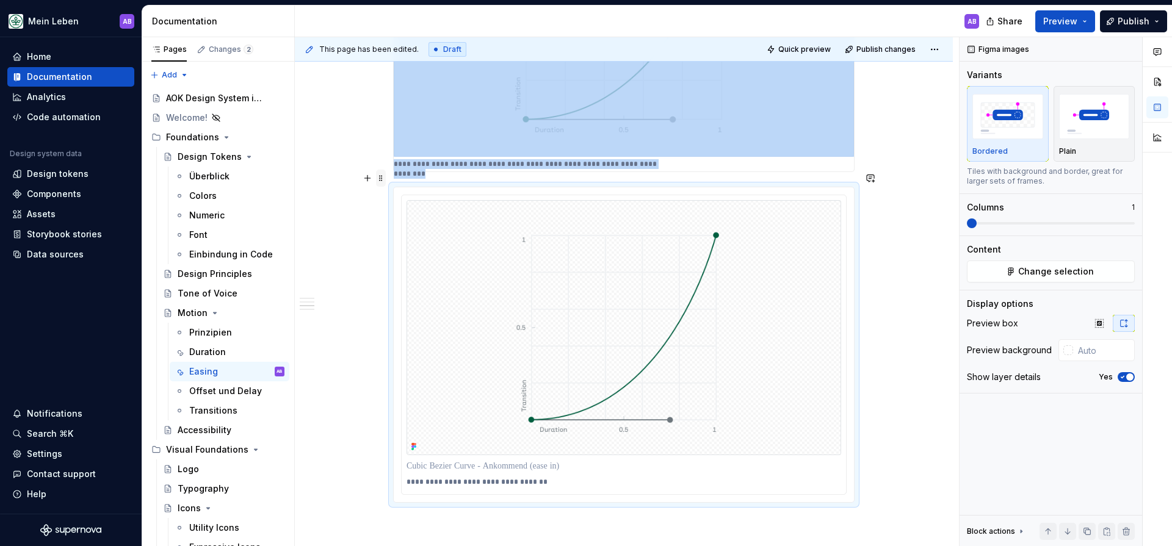
click at [384, 175] on span at bounding box center [381, 178] width 10 height 17
click at [615, 272] on img at bounding box center [624, 327] width 435 height 255
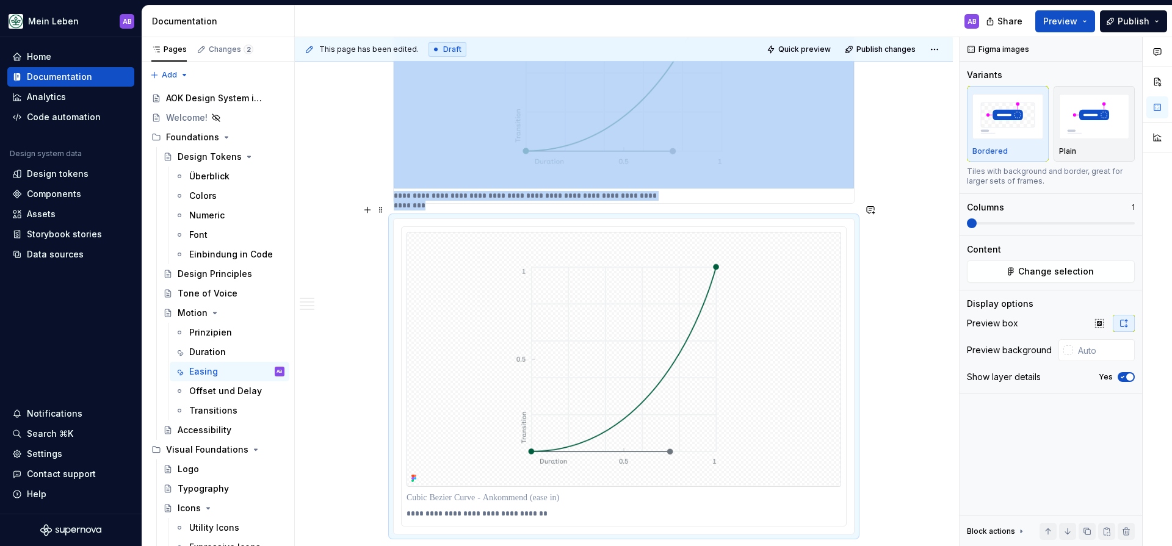
scroll to position [1082, 0]
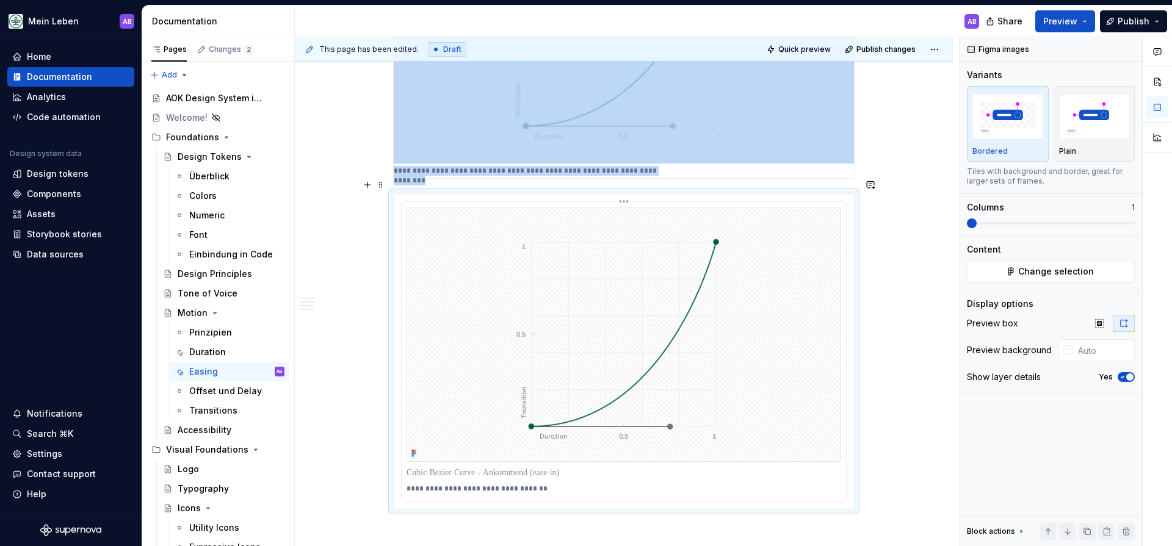
drag, startPoint x: 444, startPoint y: 236, endPoint x: 423, endPoint y: 221, distance: 25.4
click at [444, 236] on img at bounding box center [624, 334] width 435 height 255
click at [383, 187] on span at bounding box center [381, 184] width 10 height 17
click at [414, 284] on div "Delete" at bounding box center [434, 293] width 104 height 20
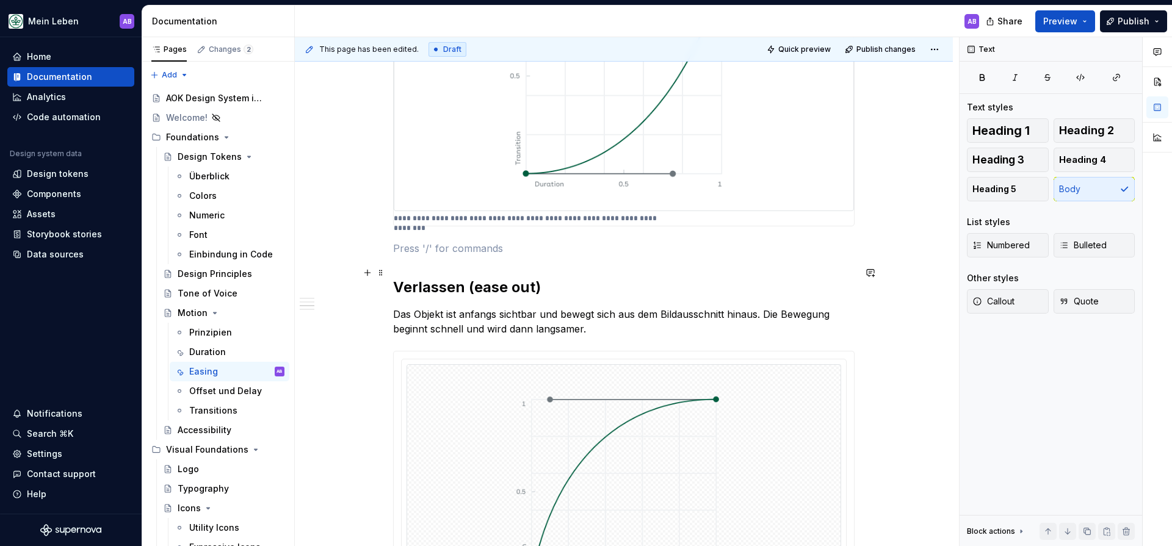
scroll to position [1036, 0]
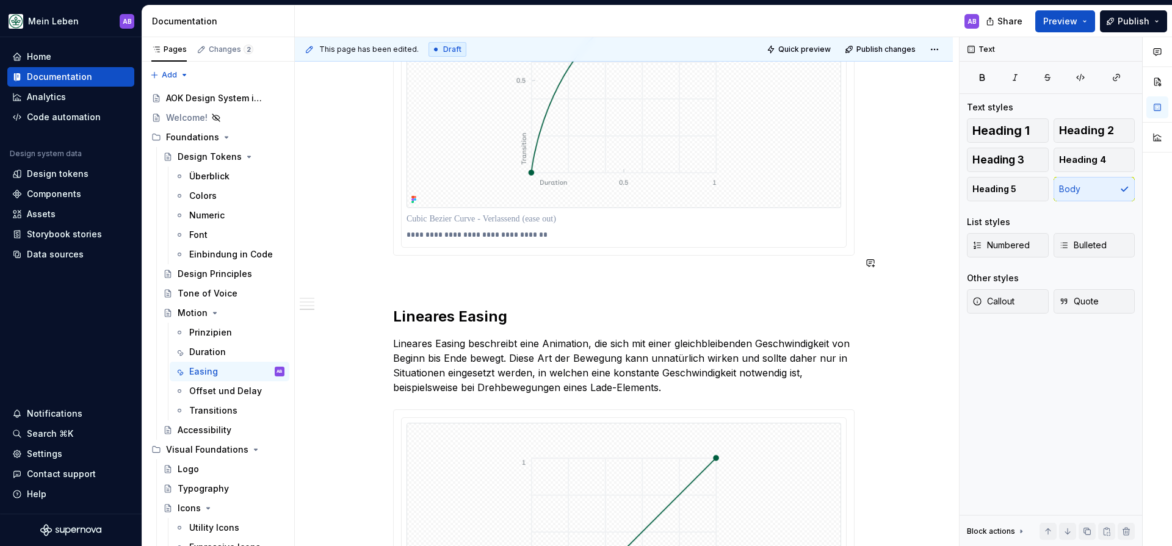
scroll to position [1539, 0]
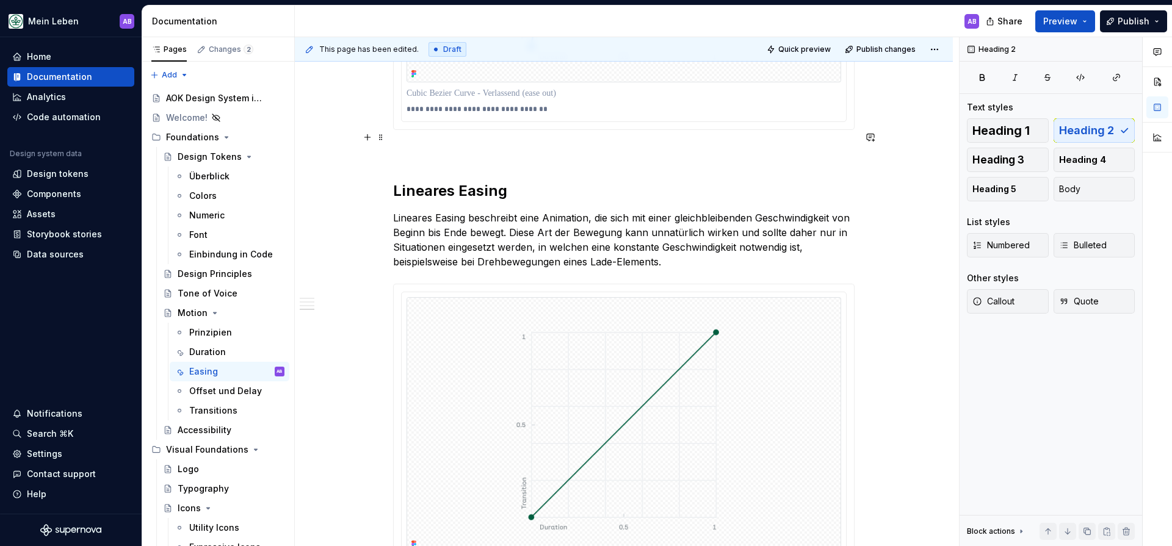
click at [421, 145] on p at bounding box center [623, 152] width 461 height 15
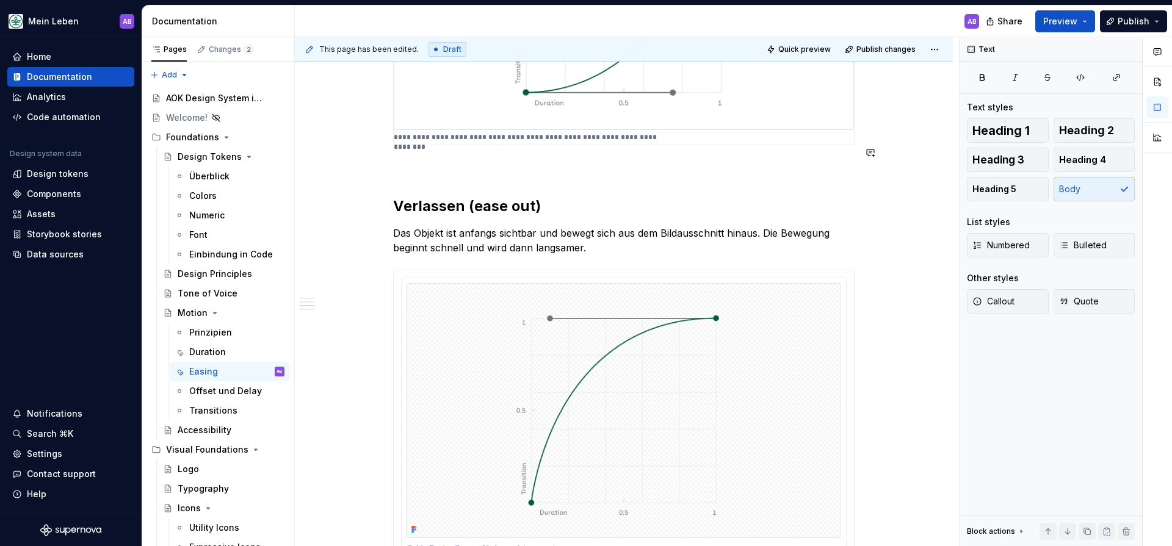
scroll to position [1148, 0]
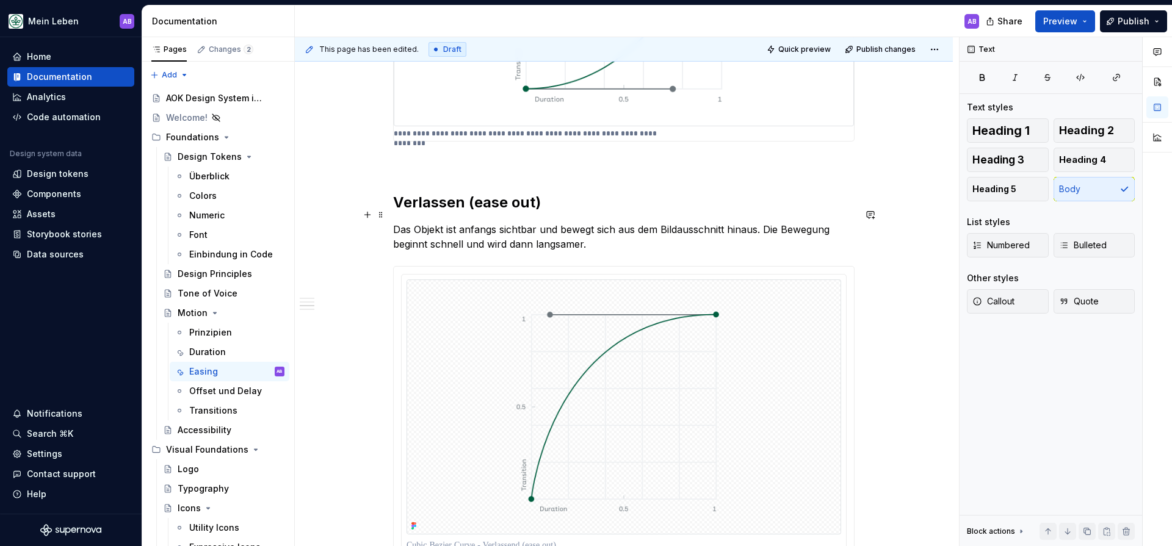
click at [648, 229] on p "Das Objekt ist anfangs sichtbar und bewegt sich aus dem Bildausschnitt hinaus. …" at bounding box center [623, 236] width 461 height 29
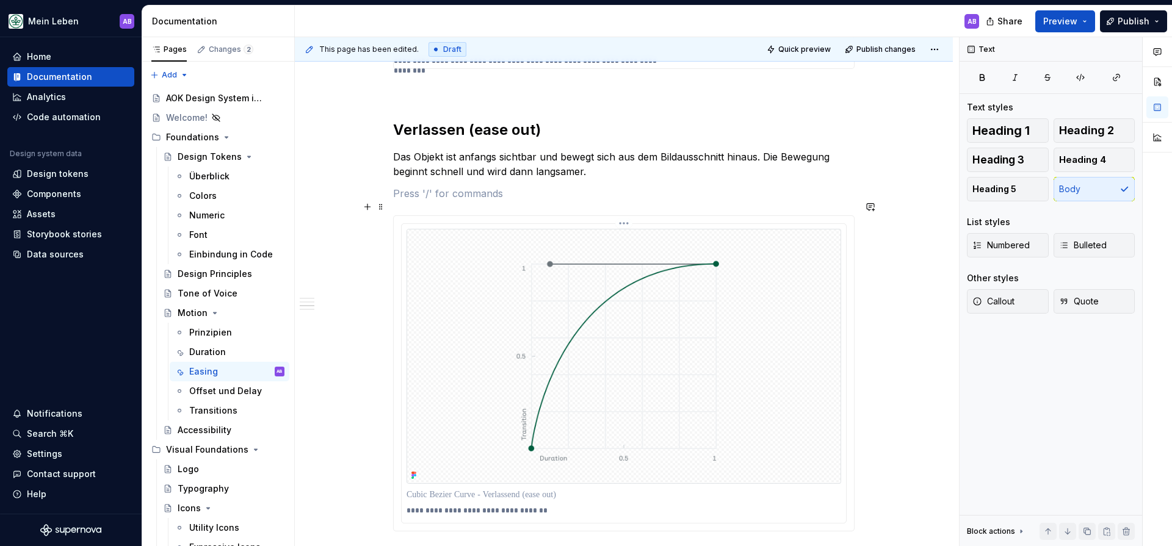
scroll to position [1222, 0]
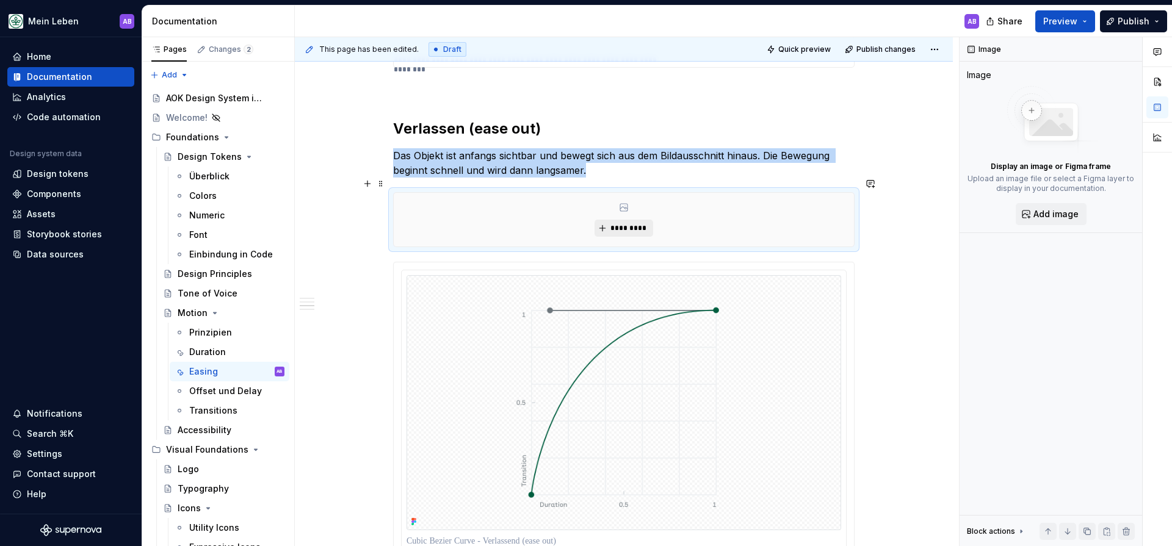
click at [626, 223] on span "*********" at bounding box center [628, 228] width 37 height 10
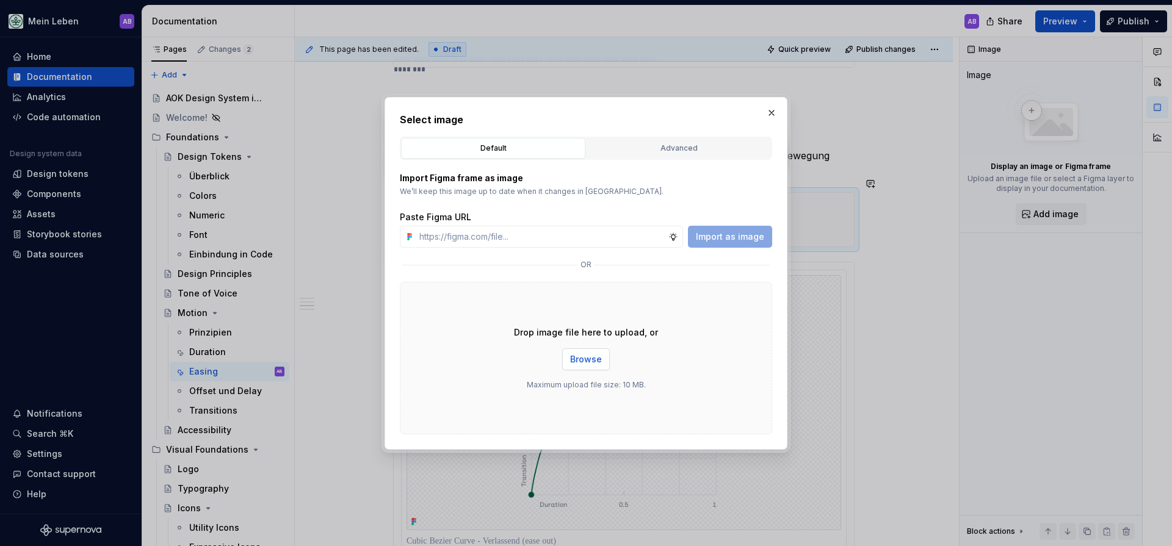
click at [594, 368] on button "Browse" at bounding box center [586, 360] width 48 height 22
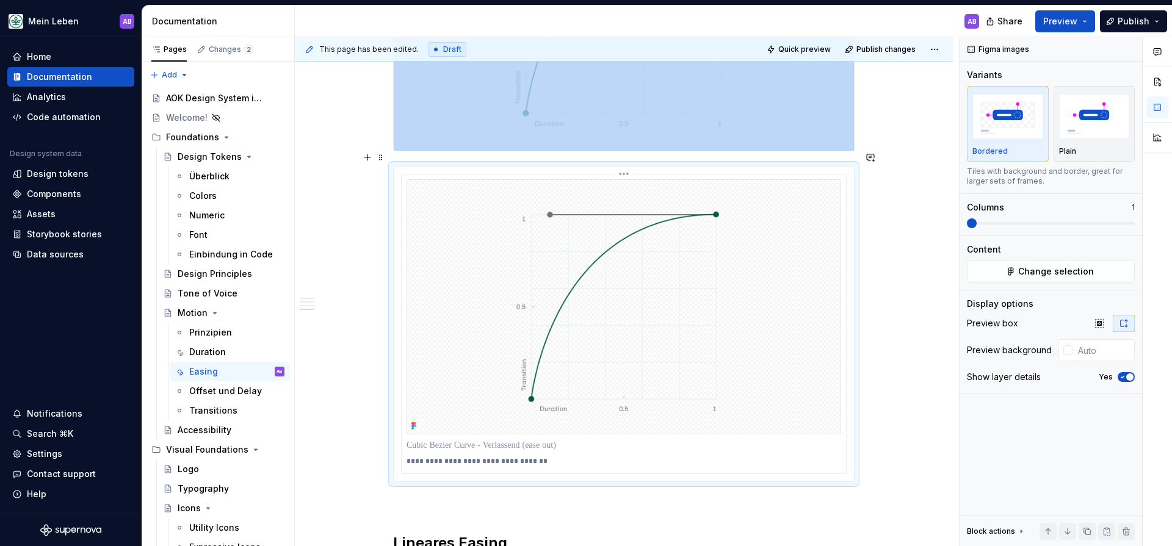
click at [544, 209] on img at bounding box center [624, 306] width 435 height 255
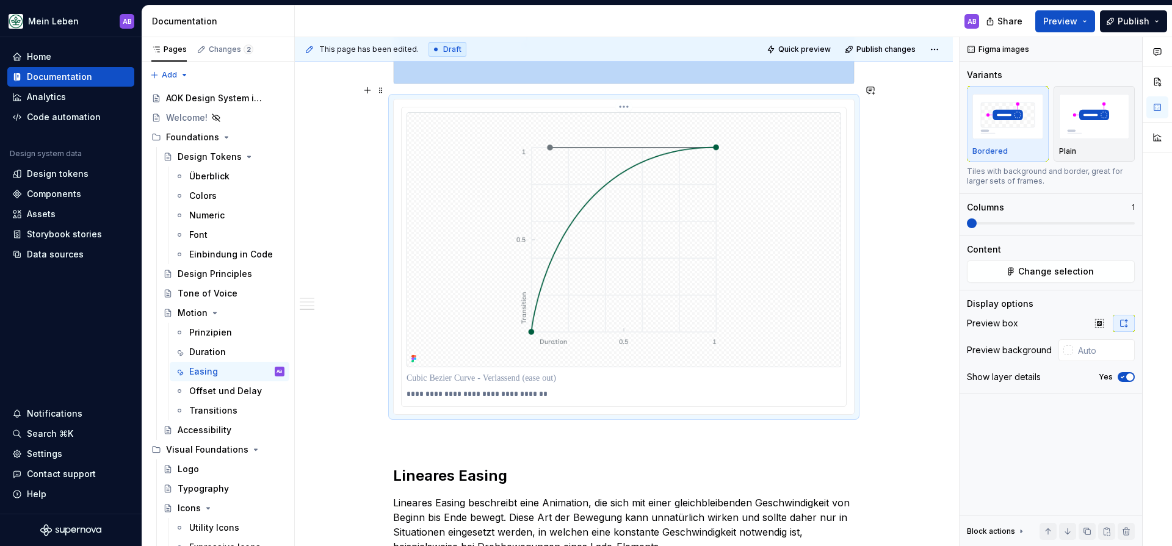
scroll to position [1618, 0]
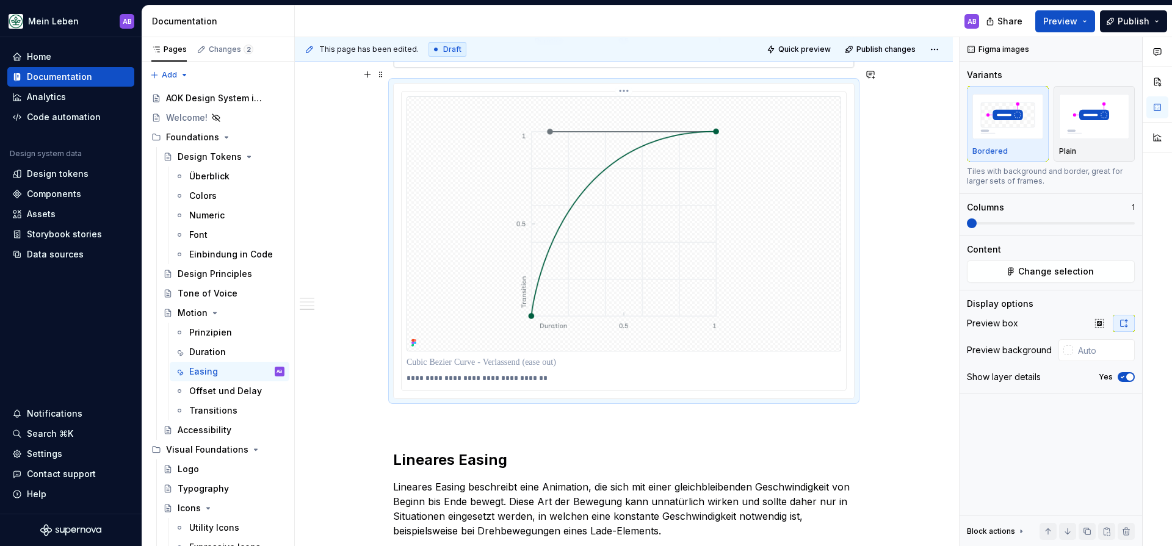
click at [499, 374] on p "**********" at bounding box center [624, 379] width 435 height 10
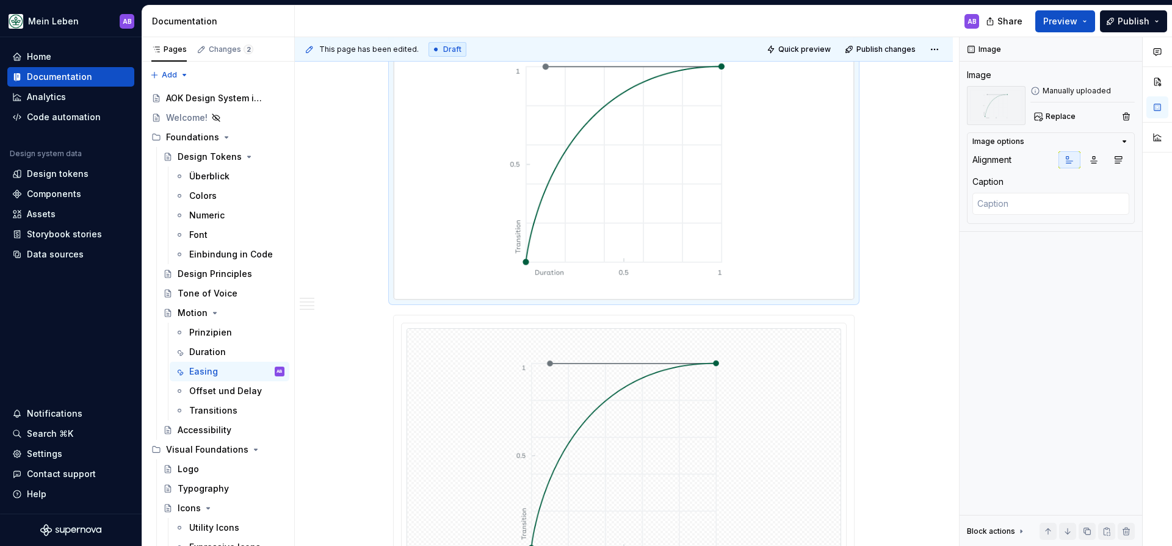
click at [568, 255] on img at bounding box center [624, 164] width 460 height 270
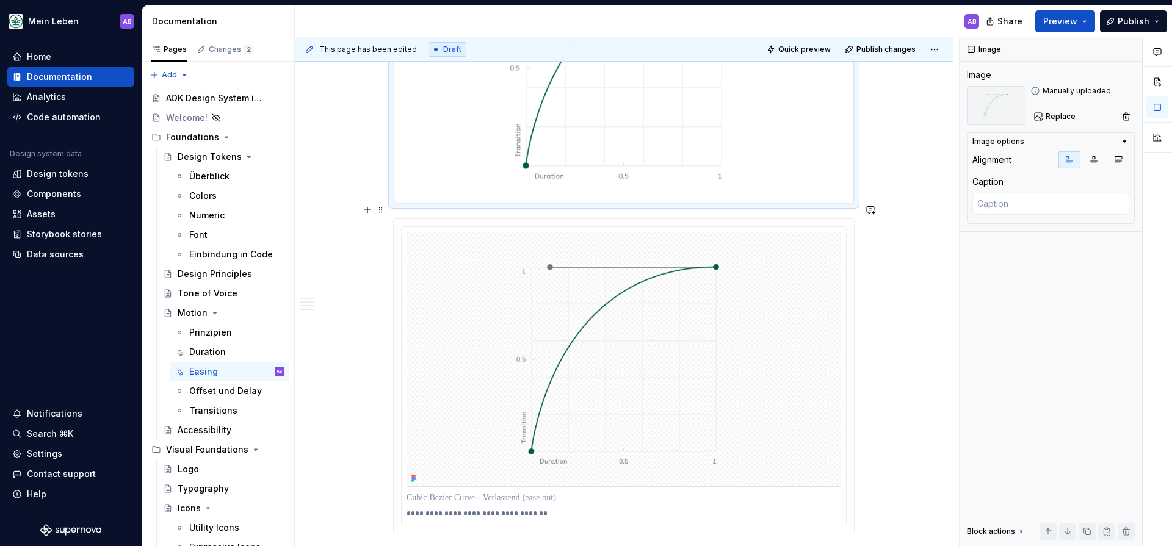
scroll to position [1508, 0]
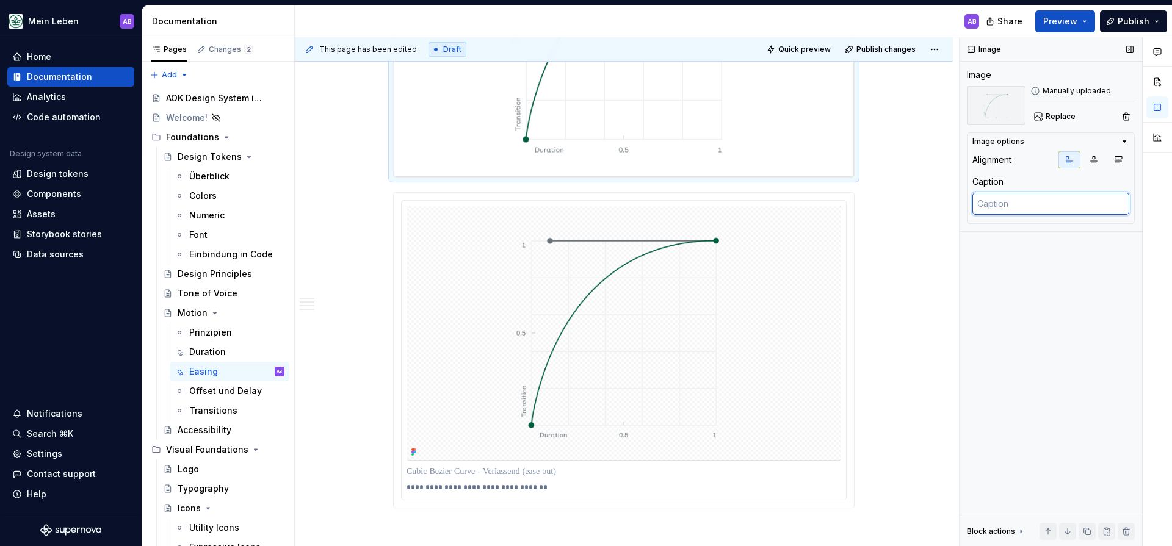
click at [1008, 212] on textarea at bounding box center [1050, 204] width 157 height 22
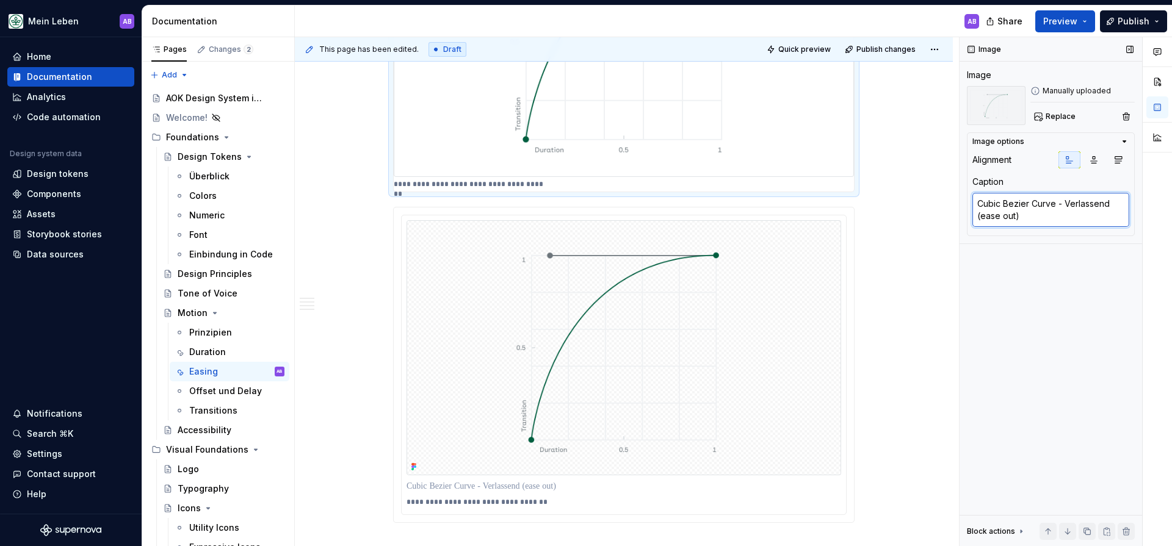
paste textarea "Cubic Bezier (0.00, 0.00, 0.10, 1.00)"
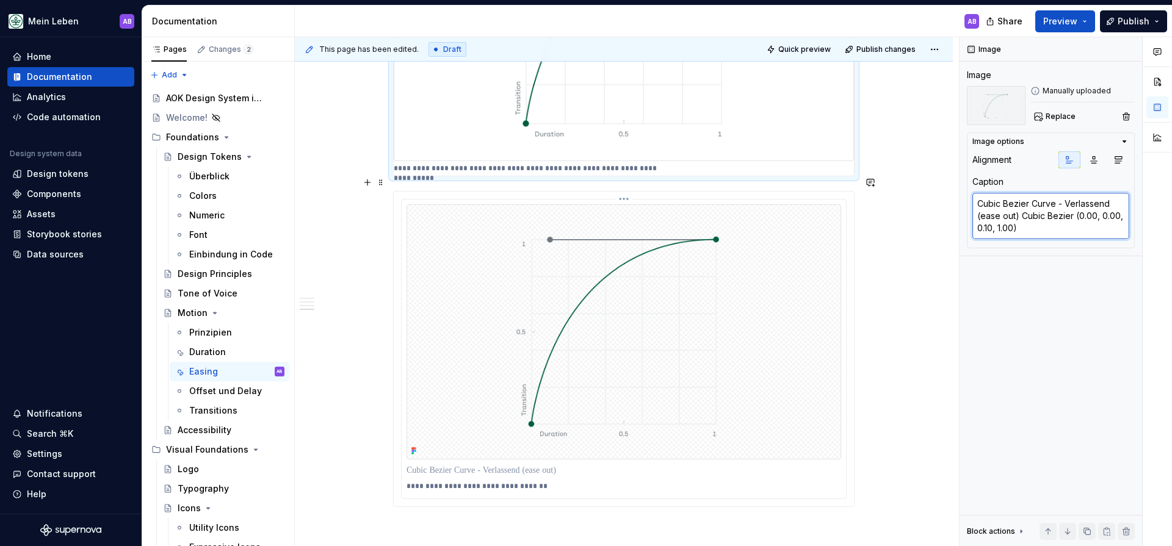
scroll to position [1529, 0]
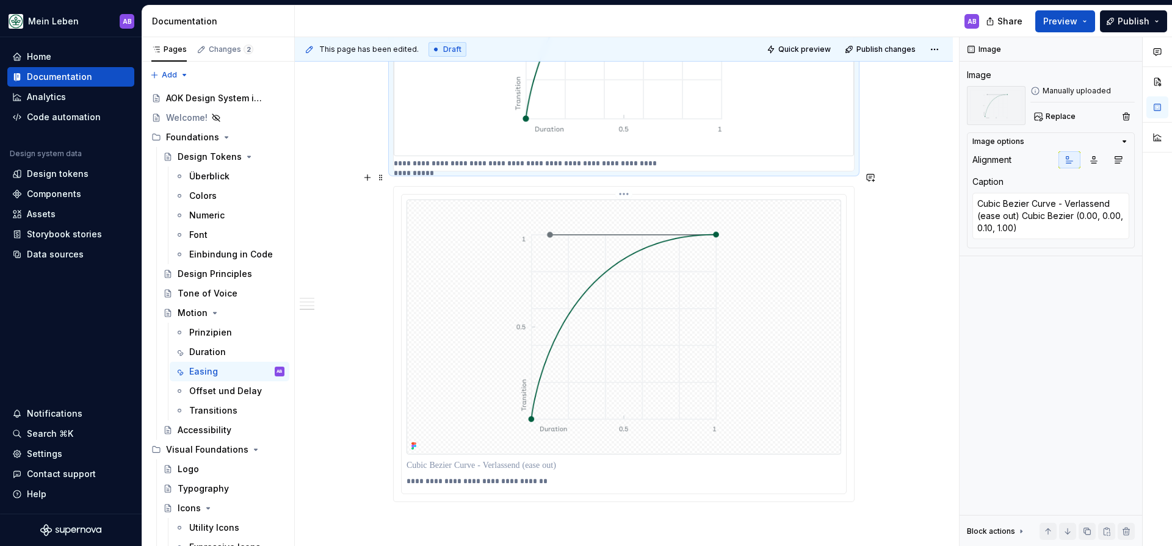
click at [483, 237] on img at bounding box center [624, 327] width 435 height 255
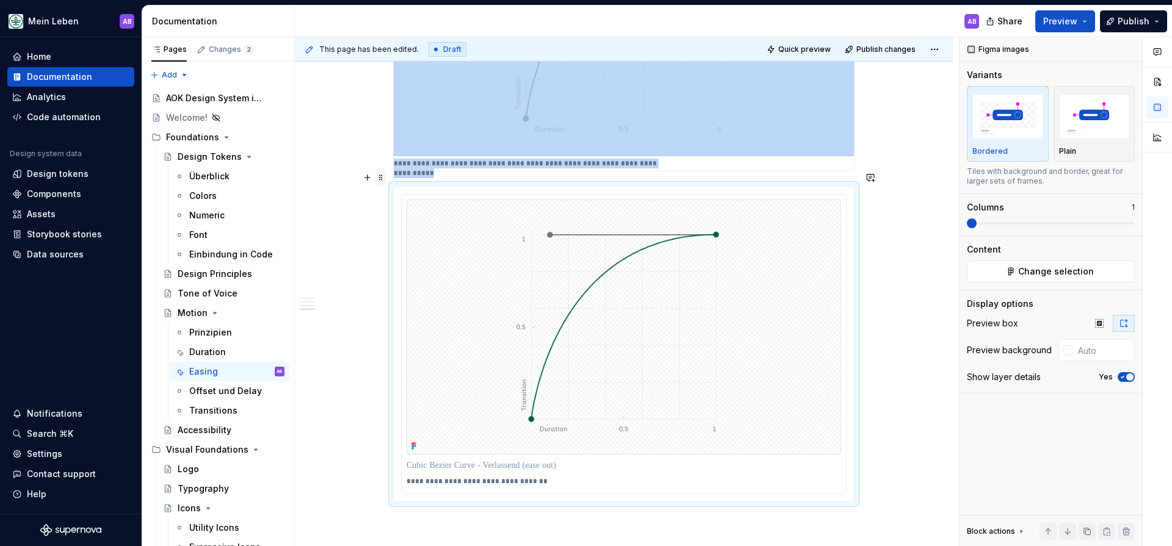
click at [383, 181] on span at bounding box center [381, 177] width 10 height 17
click at [408, 287] on div "Delete" at bounding box center [441, 286] width 79 height 12
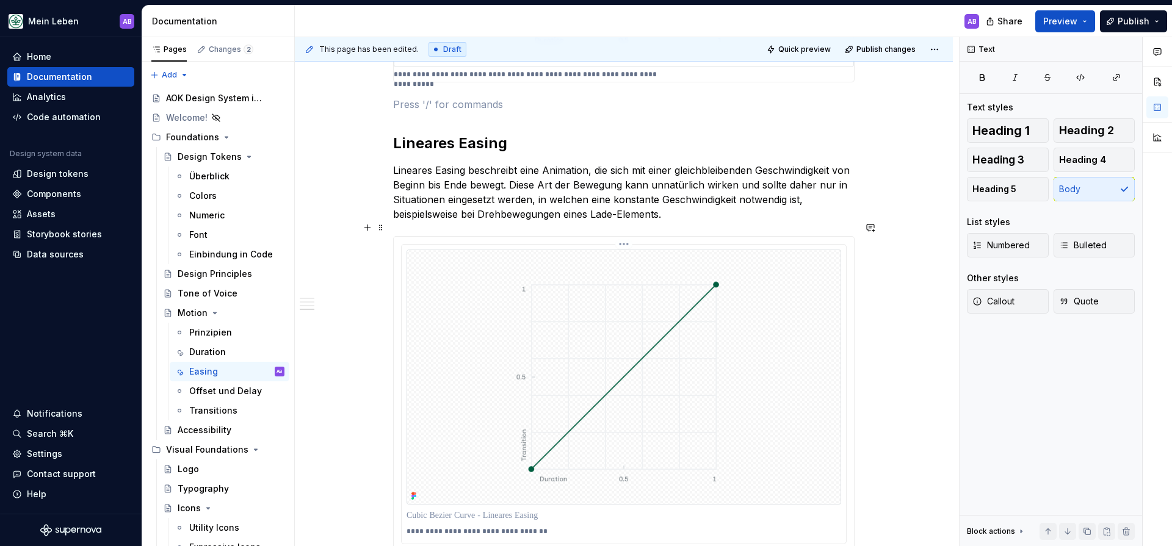
scroll to position [1639, 0]
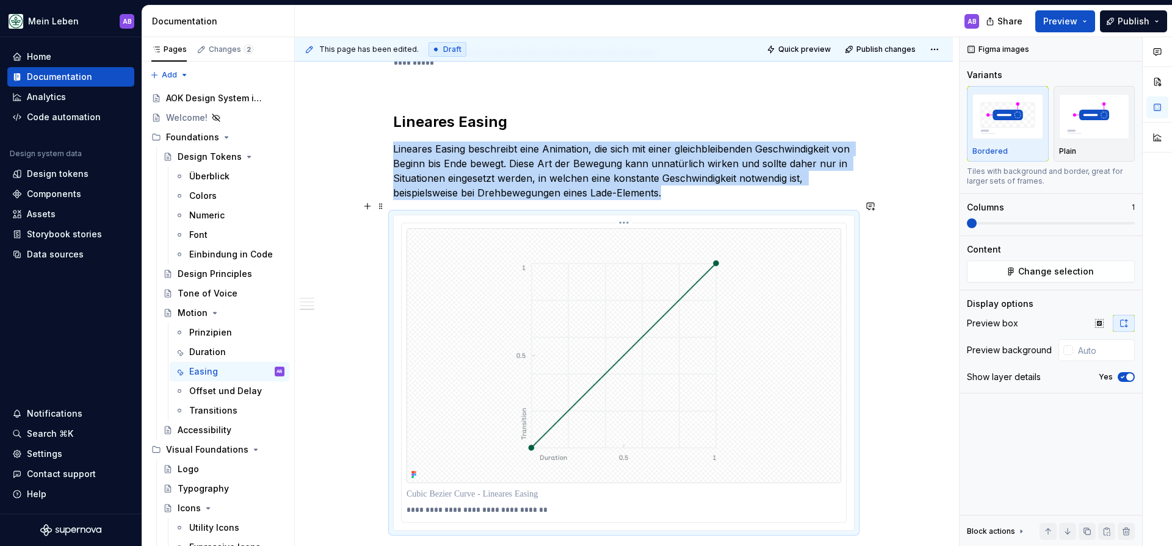
click at [434, 276] on img at bounding box center [624, 355] width 435 height 255
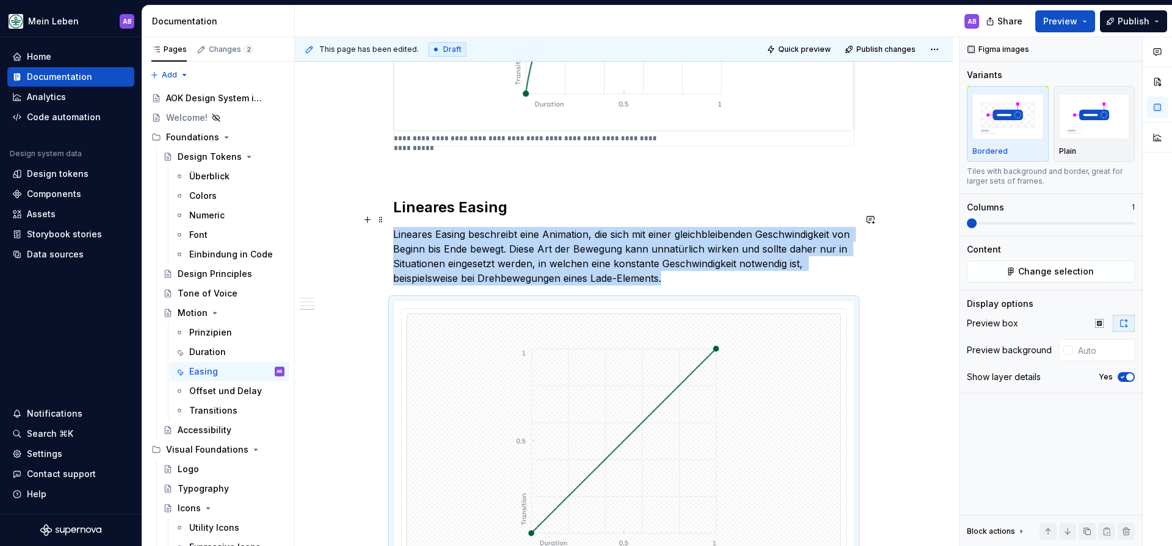
click at [719, 259] on p "Lineares Easing beschreibt eine Animation, die sich mit einer gleichbleibenden …" at bounding box center [623, 256] width 461 height 59
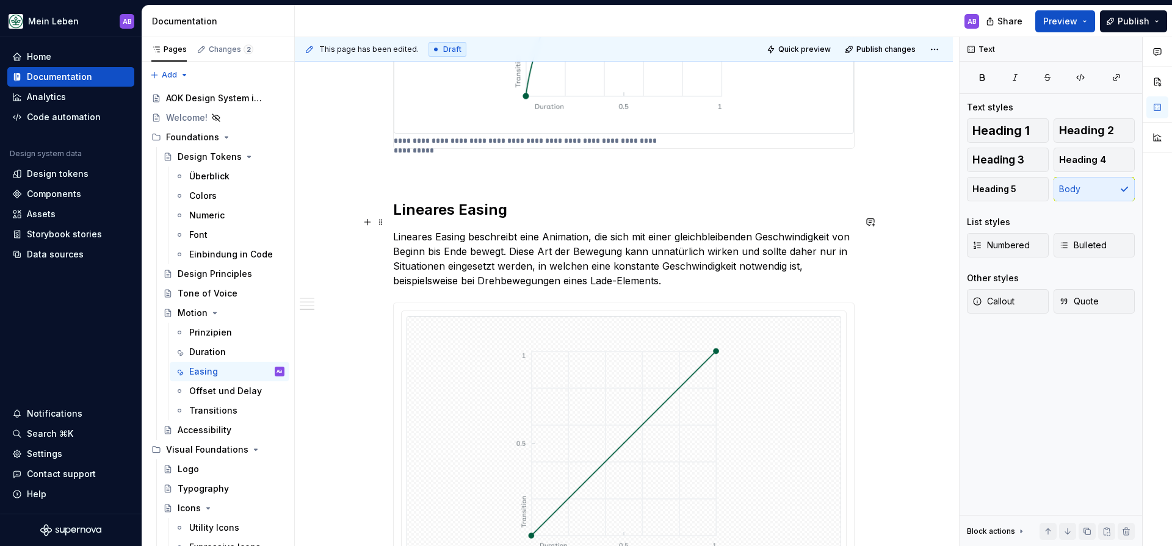
scroll to position [1550, 0]
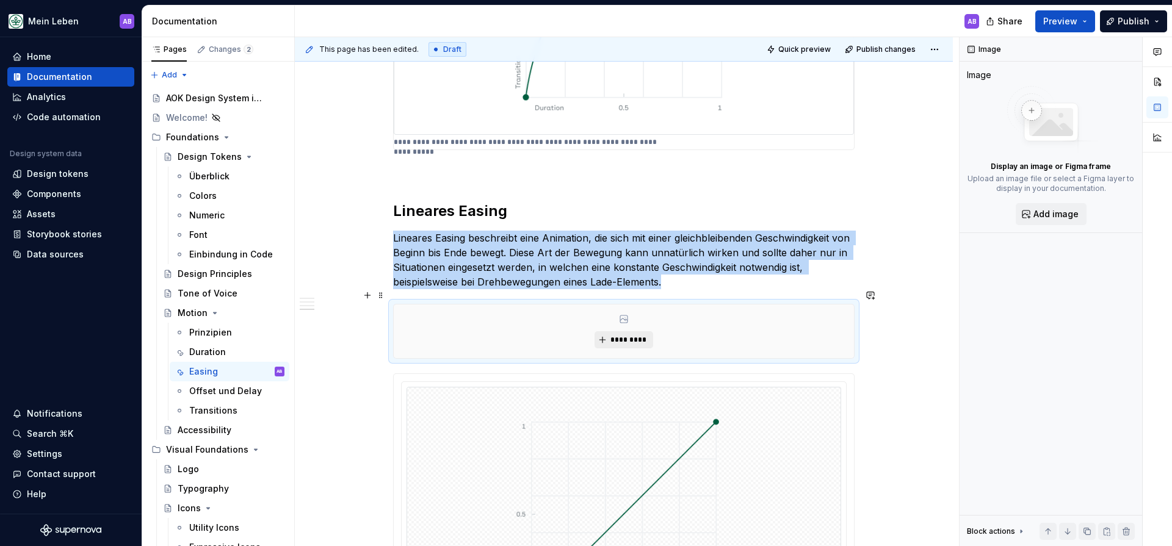
click at [616, 335] on span "*********" at bounding box center [628, 340] width 37 height 10
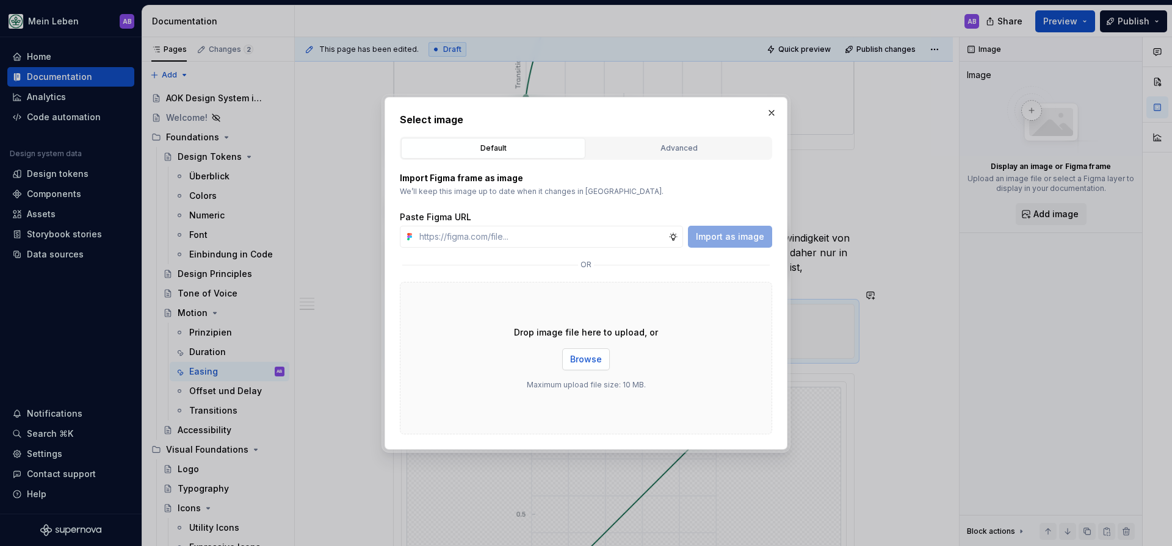
click at [573, 360] on span "Browse" at bounding box center [586, 359] width 32 height 12
drag, startPoint x: 773, startPoint y: 112, endPoint x: 768, endPoint y: 138, distance: 26.1
click at [773, 112] on button "button" at bounding box center [771, 112] width 17 height 17
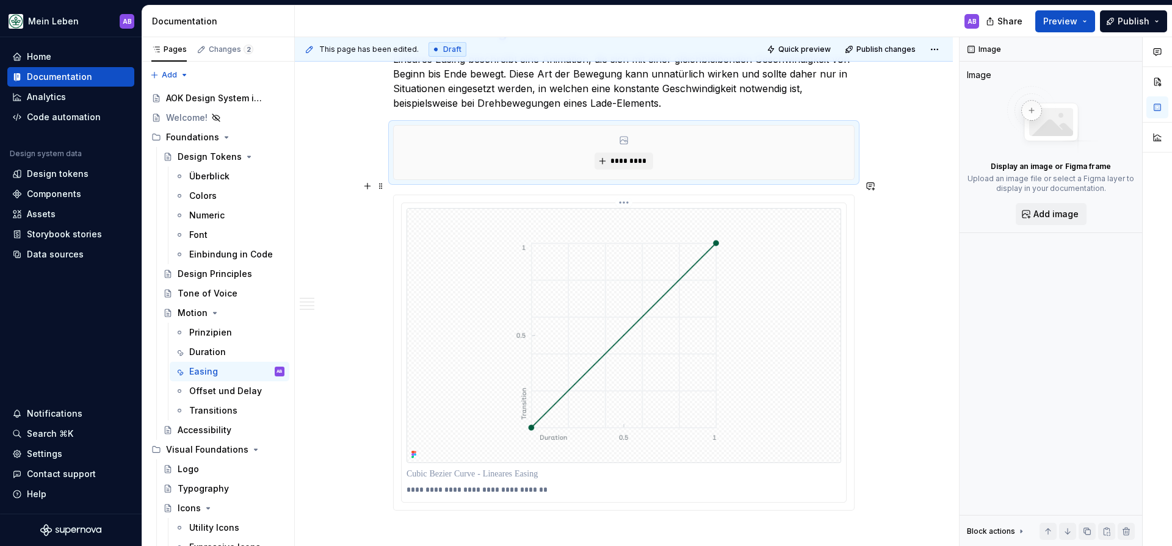
scroll to position [1729, 0]
click at [615, 157] on span "*********" at bounding box center [628, 162] width 37 height 10
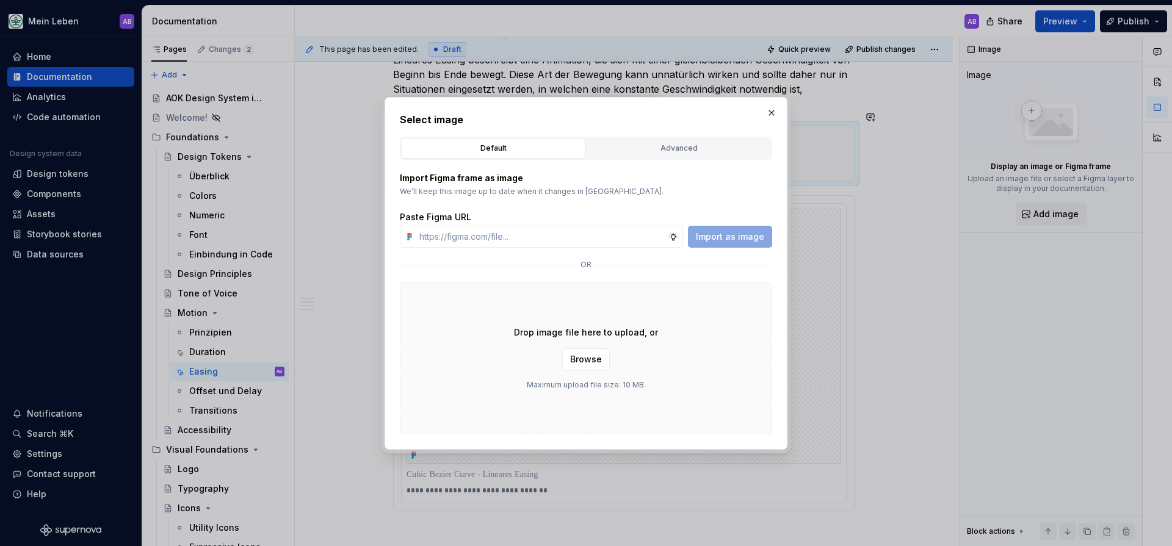
click at [602, 347] on div "Drop image file here to upload, or Browse Maximum upload file size: 10 MB." at bounding box center [586, 358] width 372 height 153
click at [602, 349] on button "Browse" at bounding box center [586, 360] width 48 height 22
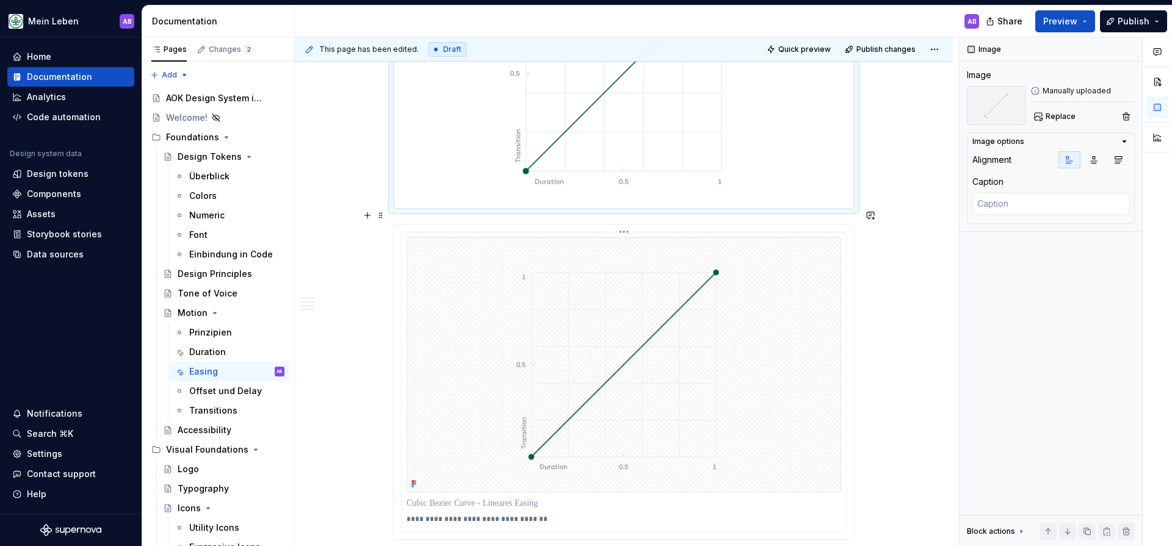
scroll to position [1920, 0]
click at [527, 511] on p "**********" at bounding box center [624, 516] width 435 height 10
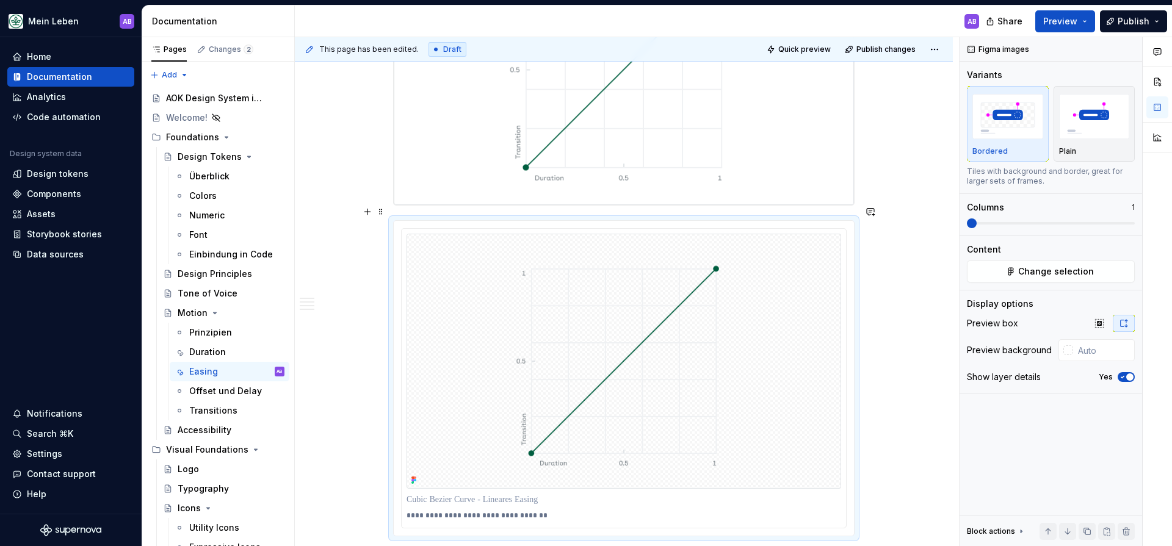
drag, startPoint x: 352, startPoint y: 265, endPoint x: 372, endPoint y: 234, distance: 36.6
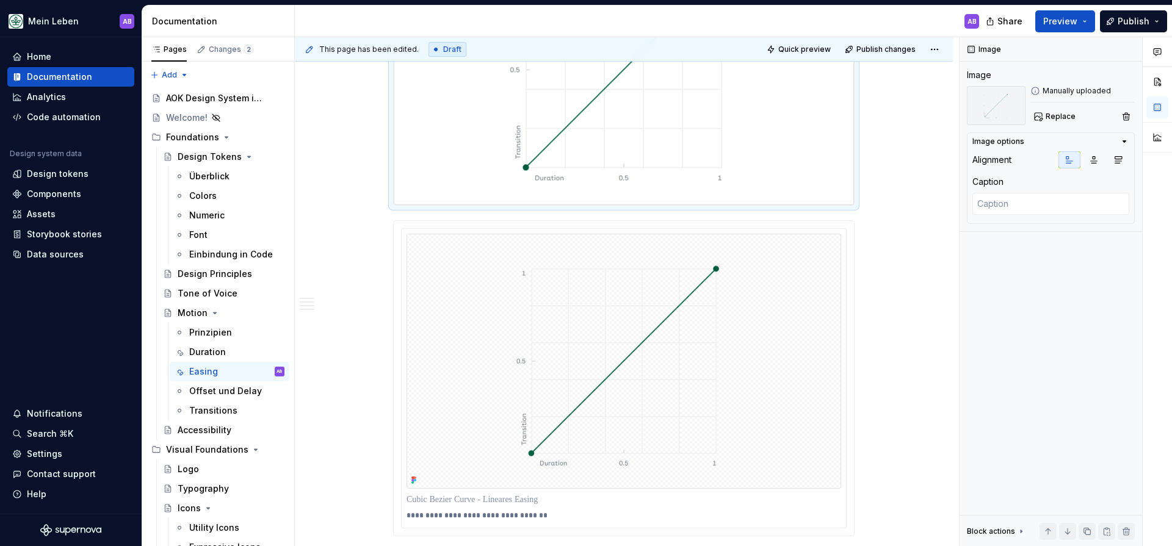
click at [486, 109] on img at bounding box center [624, 70] width 460 height 270
click at [1063, 204] on textarea at bounding box center [1050, 204] width 157 height 22
paste textarea "Cubic Bezier (0.00, 0.00, 1.00, 1.00)"
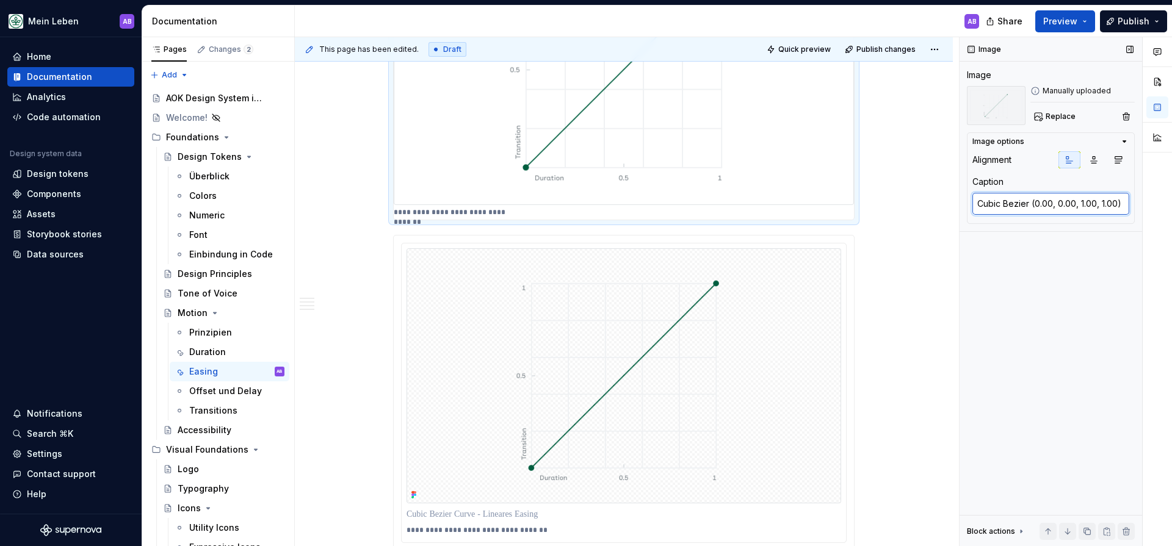
click at [977, 207] on textarea "Cubic Bezier (0.00, 0.00, 1.00, 1.00)" at bounding box center [1050, 204] width 157 height 22
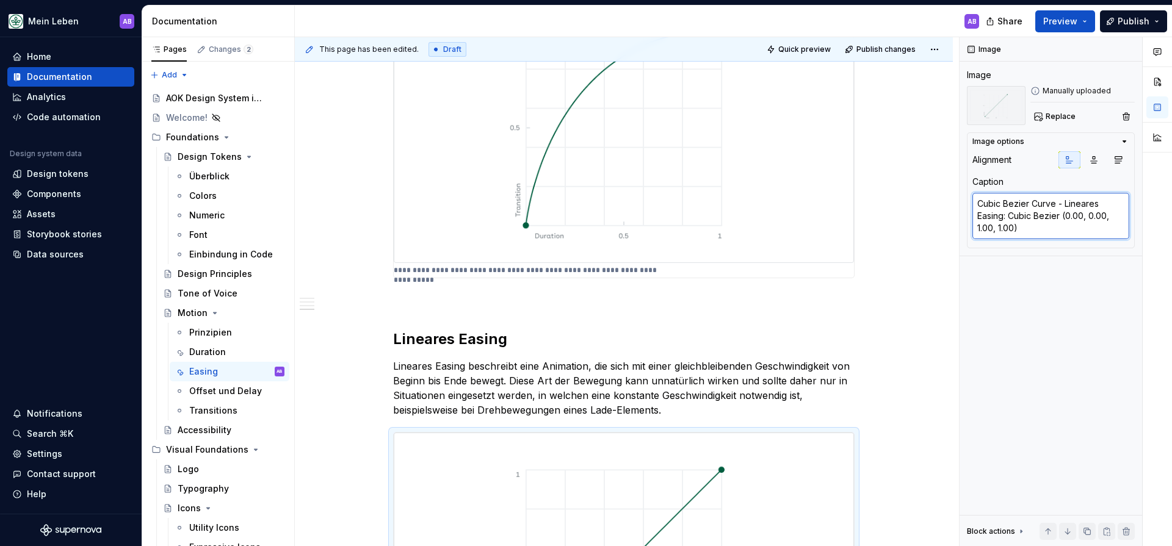
scroll to position [1419, 0]
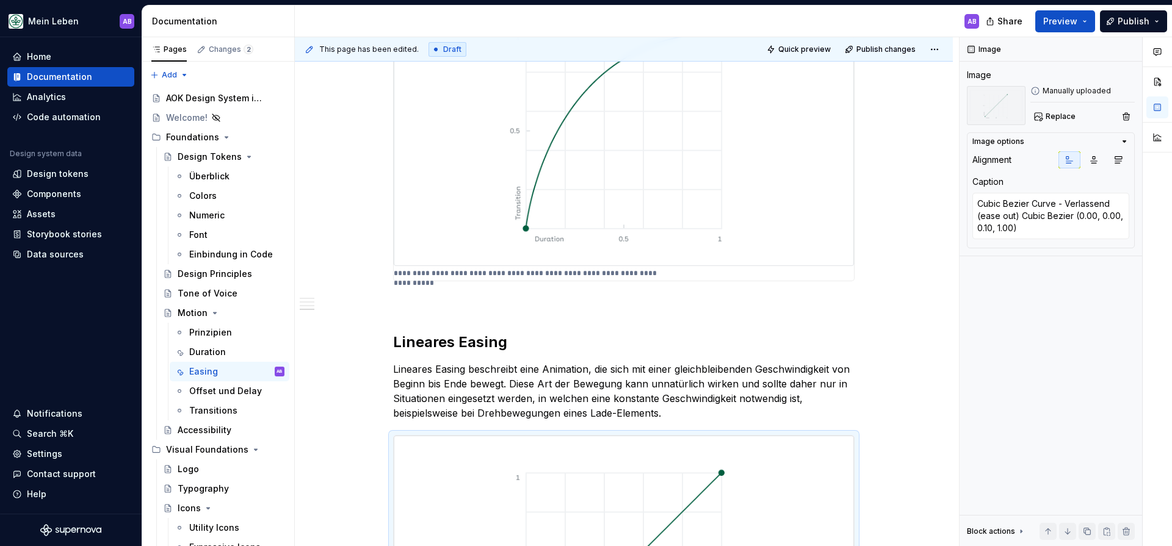
click at [541, 269] on p "**********" at bounding box center [531, 274] width 274 height 10
click at [547, 269] on p "**********" at bounding box center [531, 274] width 274 height 10
click at [546, 269] on p "**********" at bounding box center [531, 274] width 274 height 10
click at [544, 269] on p "**********" at bounding box center [531, 274] width 274 height 10
click at [544, 267] on p "**********" at bounding box center [531, 272] width 274 height 10
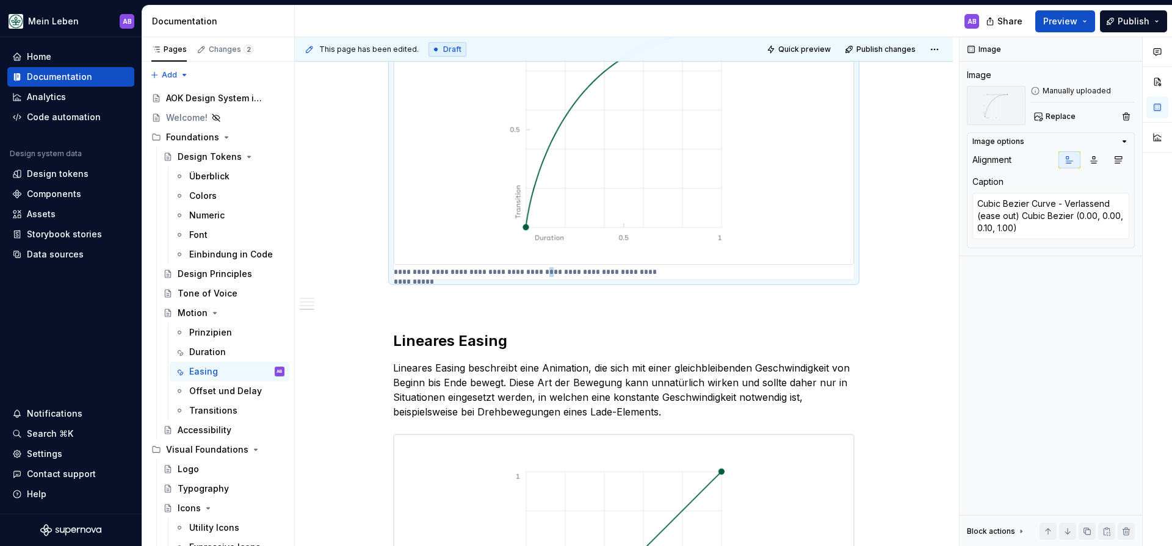
scroll to position [1409, 0]
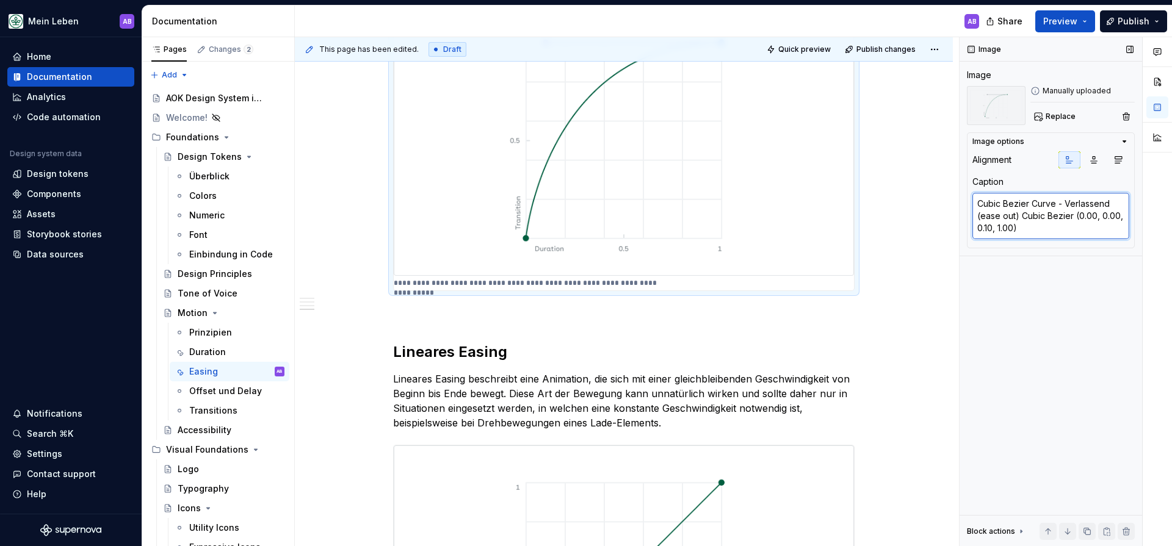
click at [1018, 219] on textarea "Cubic Bezier Curve - Verlassend (ease out) Cubic Bezier (0.00, 0.00, 0.10, 1.00)" at bounding box center [1050, 216] width 157 height 46
click at [1019, 217] on textarea "Cubic Bezier Curve - Verlassend (ease out) Cubic Bezier (0.00, 0.00, 0.10, 1.00)" at bounding box center [1050, 216] width 157 height 46
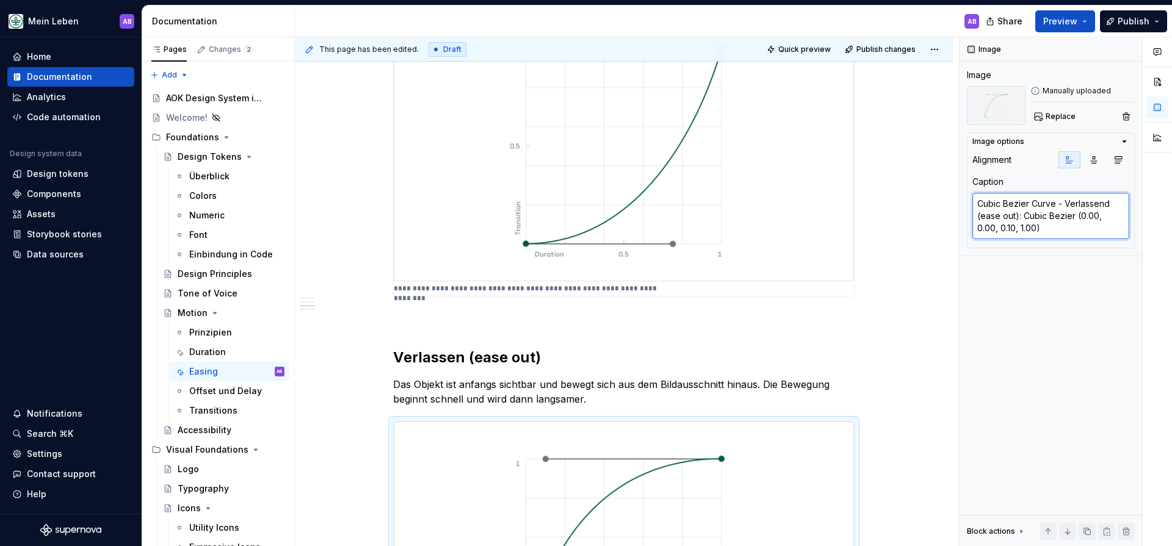
scroll to position [978, 0]
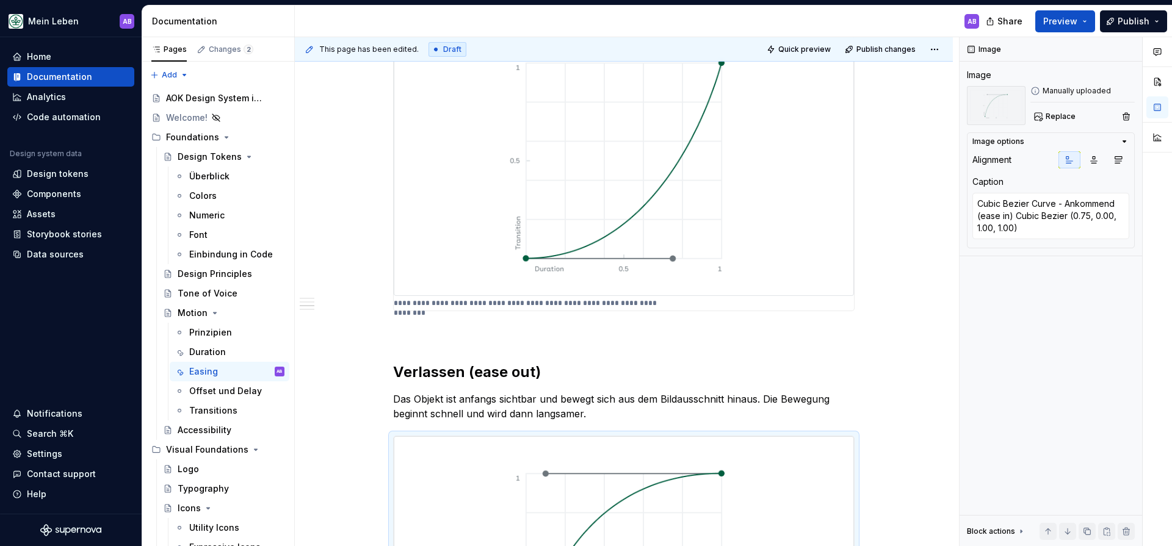
click at [563, 257] on img at bounding box center [624, 161] width 460 height 270
click at [1012, 215] on textarea "Cubic Bezier Curve - Ankommend (ease in) Cubic Bezier (0.75, 0.00, 1.00, 1.00)" at bounding box center [1050, 216] width 157 height 46
click at [1011, 216] on textarea "Cubic Bezier Curve - Ankommend (ease in) Cubic Bezier (0.75, 0.00, 1.00, 1.00)" at bounding box center [1050, 216] width 157 height 46
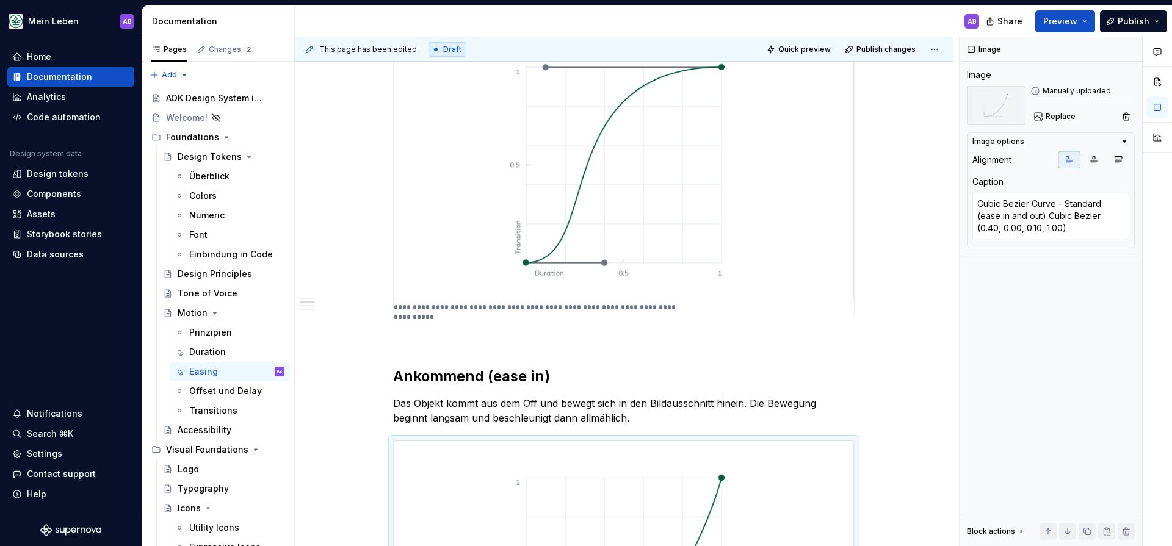
click at [623, 243] on img at bounding box center [624, 165] width 460 height 270
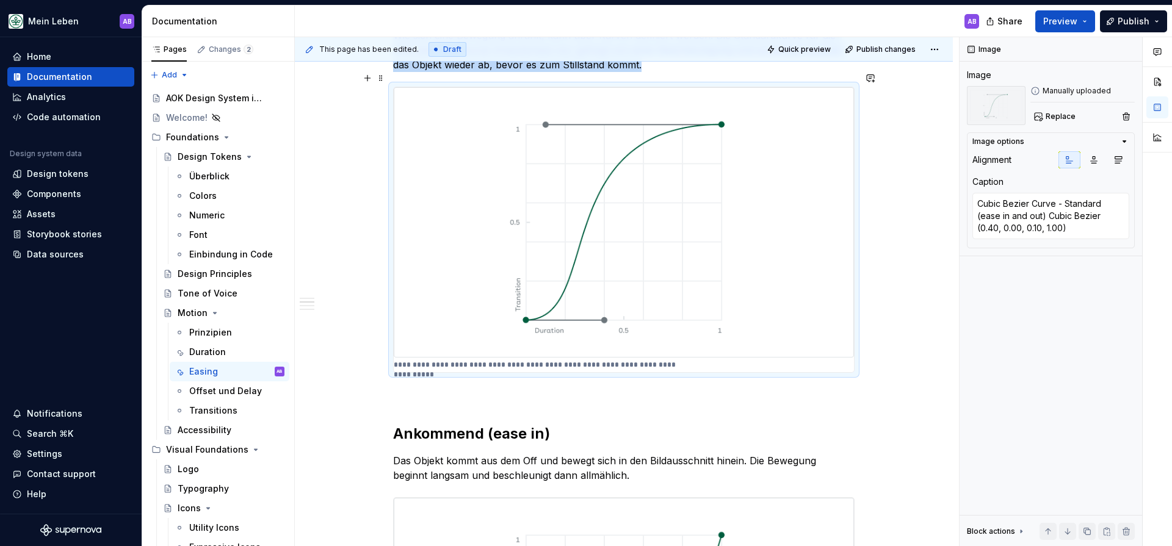
scroll to position [430, 0]
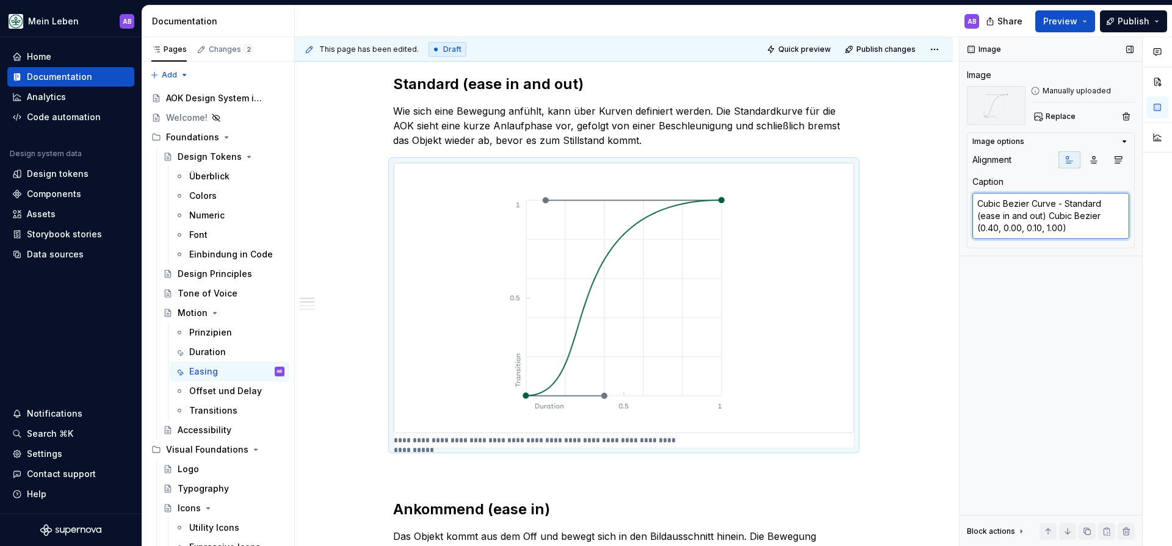
click at [1032, 218] on textarea "Cubic Bezier Curve - Standard (ease in and out) Cubic Bezier (0.40, 0.00, 0.10,…" at bounding box center [1050, 216] width 157 height 46
click at [1044, 216] on textarea "Cubic Bezier Curve - Standard (ease in and out) Cubic Bezier (0.40, 0.00, 0.10,…" at bounding box center [1050, 216] width 157 height 46
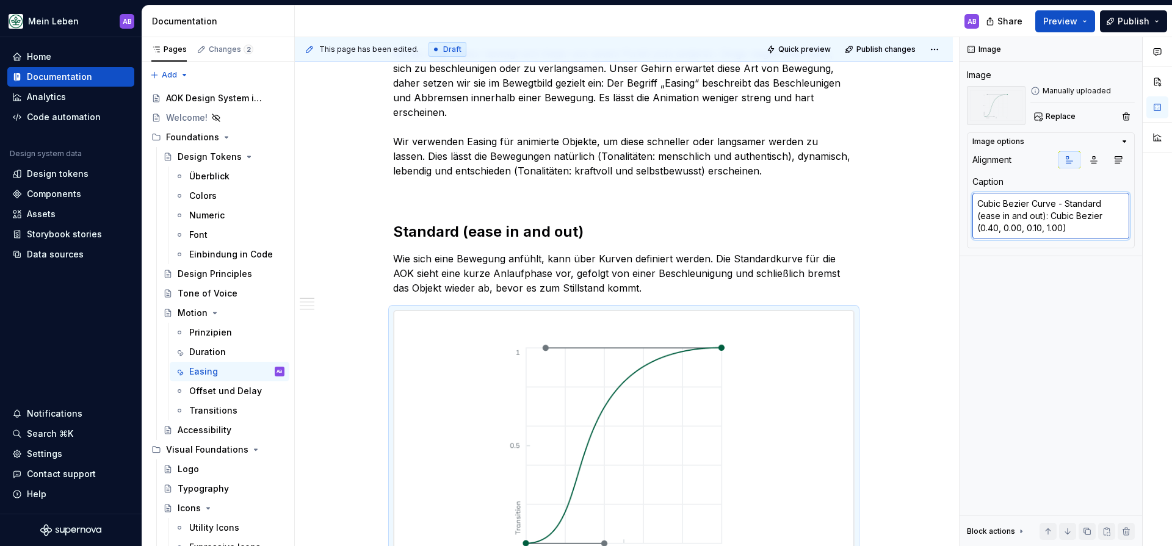
scroll to position [0, 0]
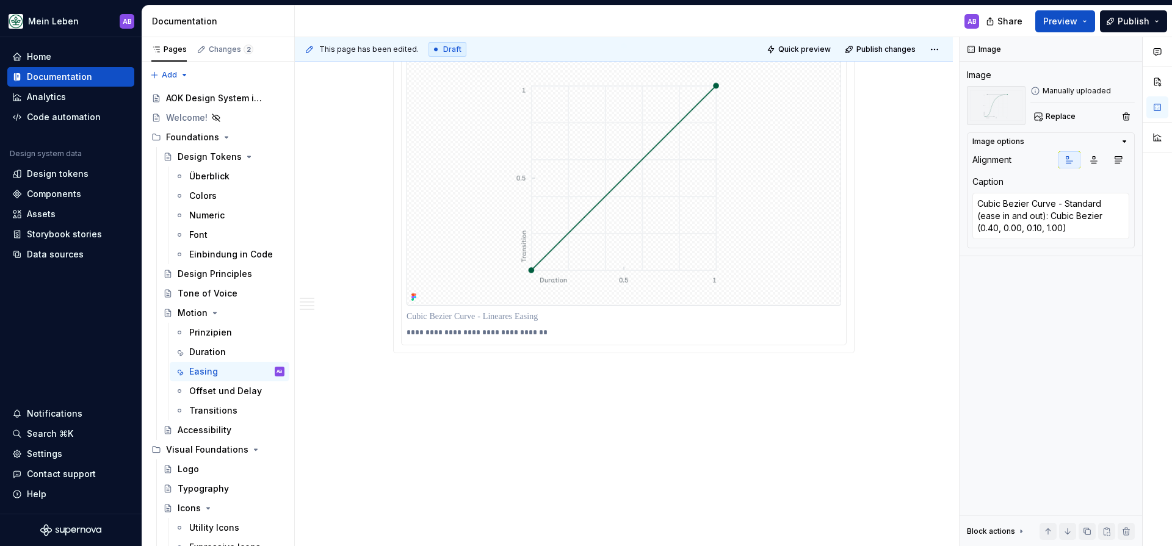
click at [662, 228] on img at bounding box center [624, 178] width 435 height 255
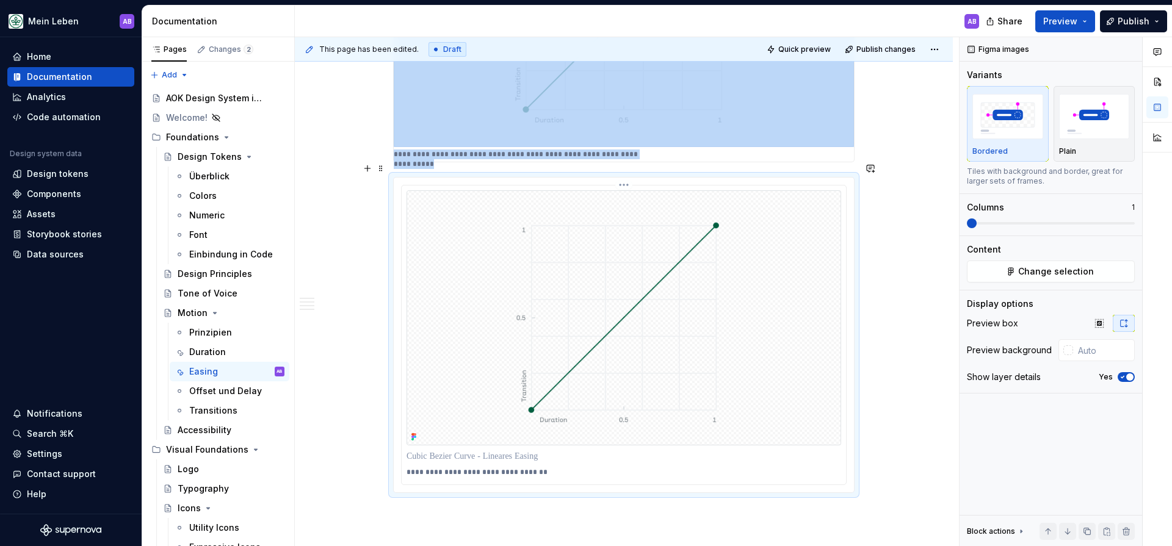
scroll to position [1939, 0]
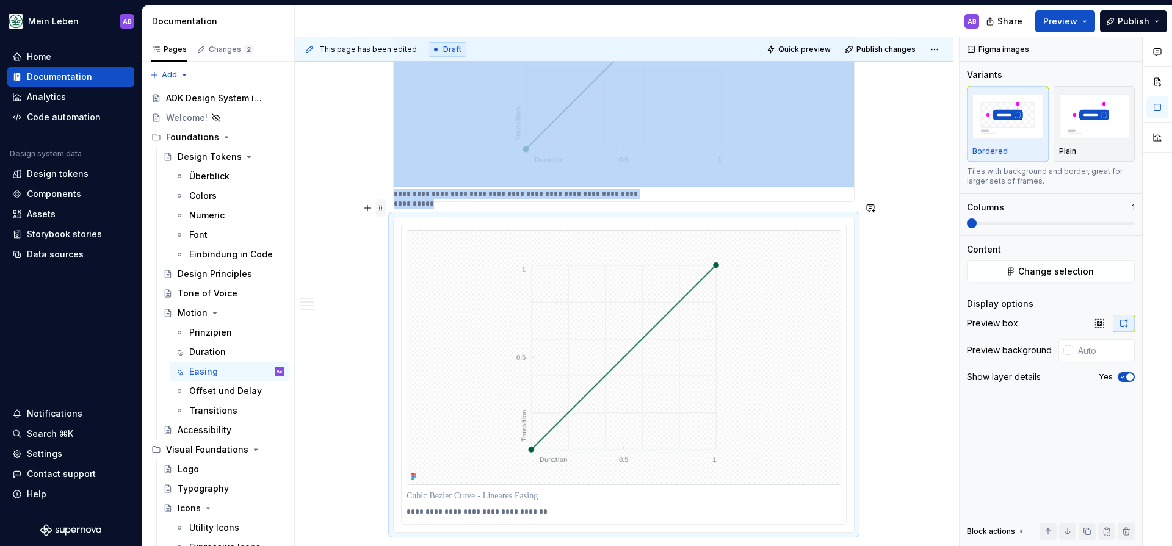
click at [381, 208] on span at bounding box center [381, 208] width 10 height 17
click at [410, 308] on div "Delete" at bounding box center [434, 316] width 104 height 20
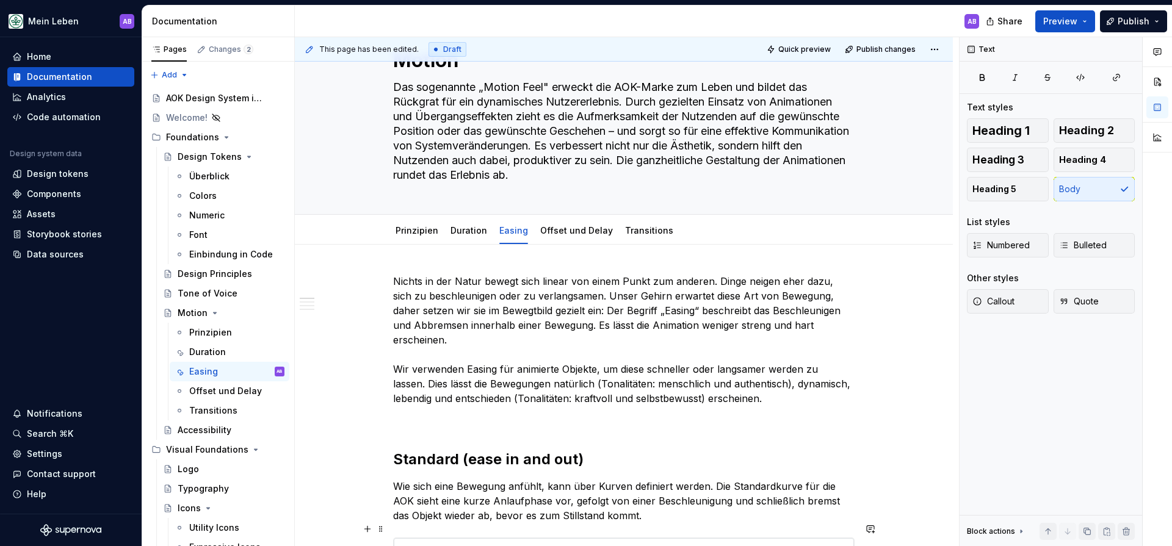
scroll to position [0, 0]
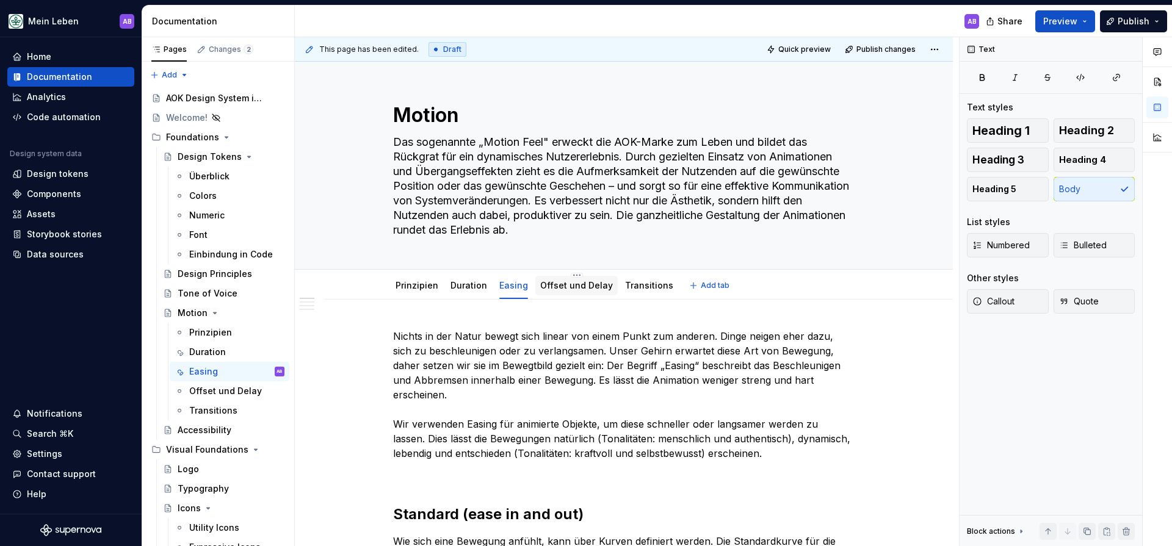
click at [559, 286] on link "Offset und Delay" at bounding box center [576, 285] width 73 height 10
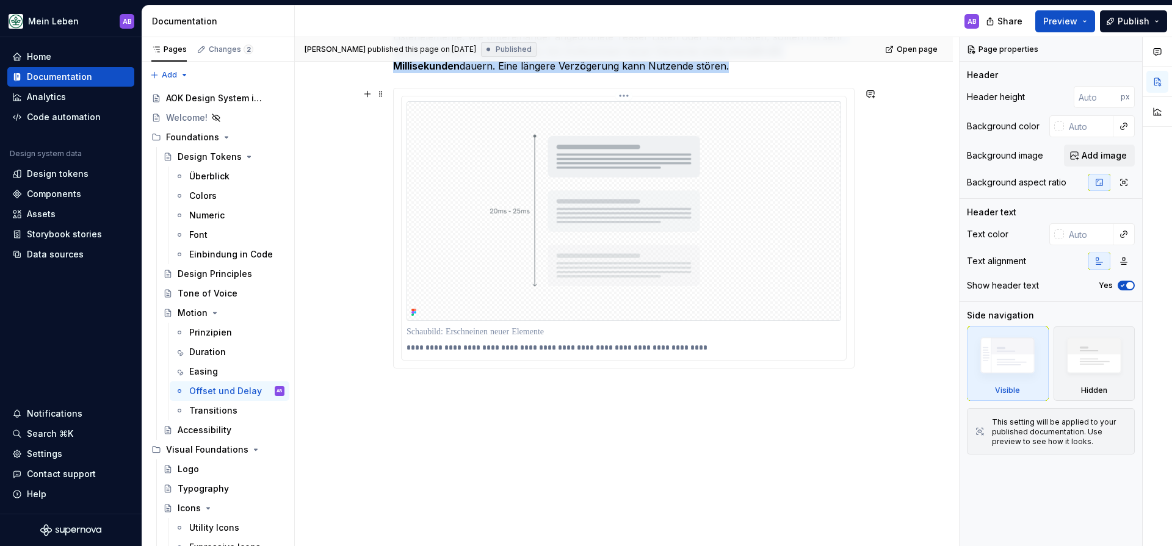
click at [498, 264] on img at bounding box center [624, 211] width 435 height 220
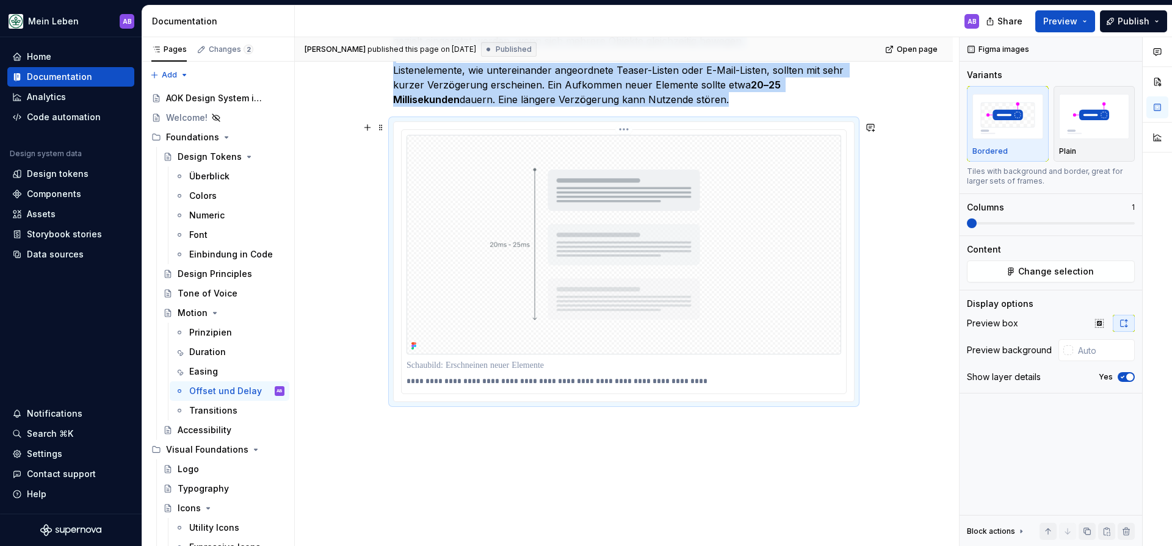
scroll to position [353, 0]
click at [386, 133] on span at bounding box center [381, 128] width 10 height 17
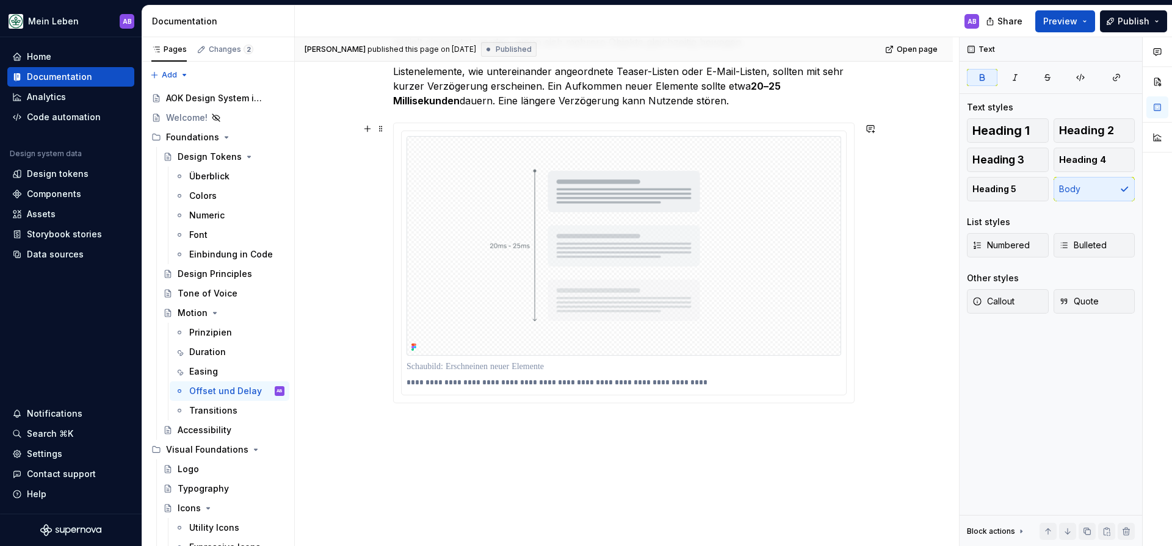
click at [809, 92] on p "Offset und Delay beschreibt ein Verhalten, bei dem sich Elemente, die in Bezug …" at bounding box center [623, 42] width 461 height 132
click at [780, 97] on p "Offset und Delay beschreibt ein Verhalten, bei dem sich Elemente, die in Bezug …" at bounding box center [623, 42] width 461 height 132
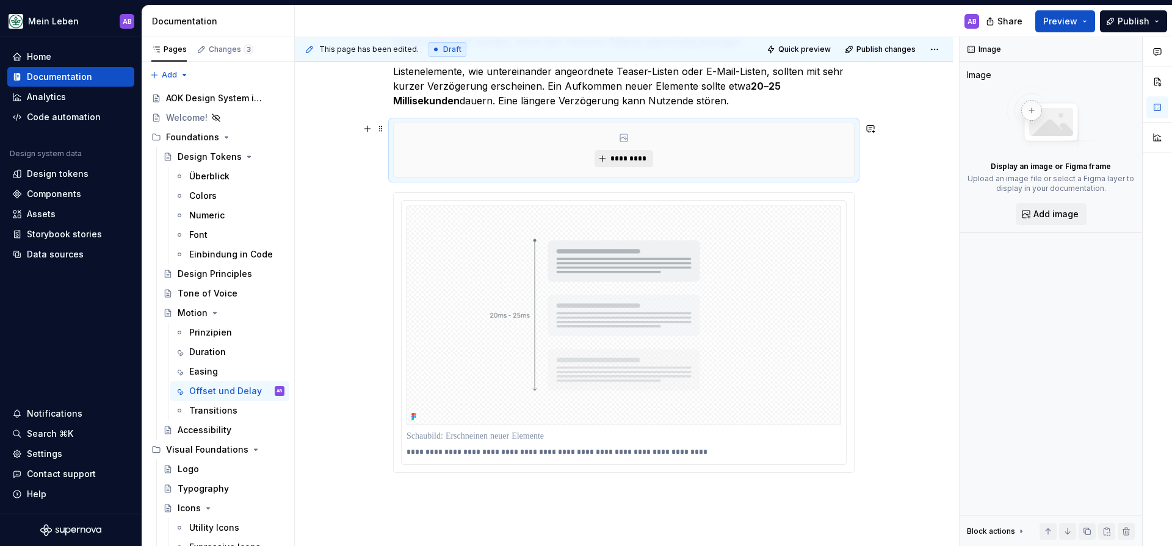
click at [604, 151] on button "*********" at bounding box center [624, 158] width 58 height 17
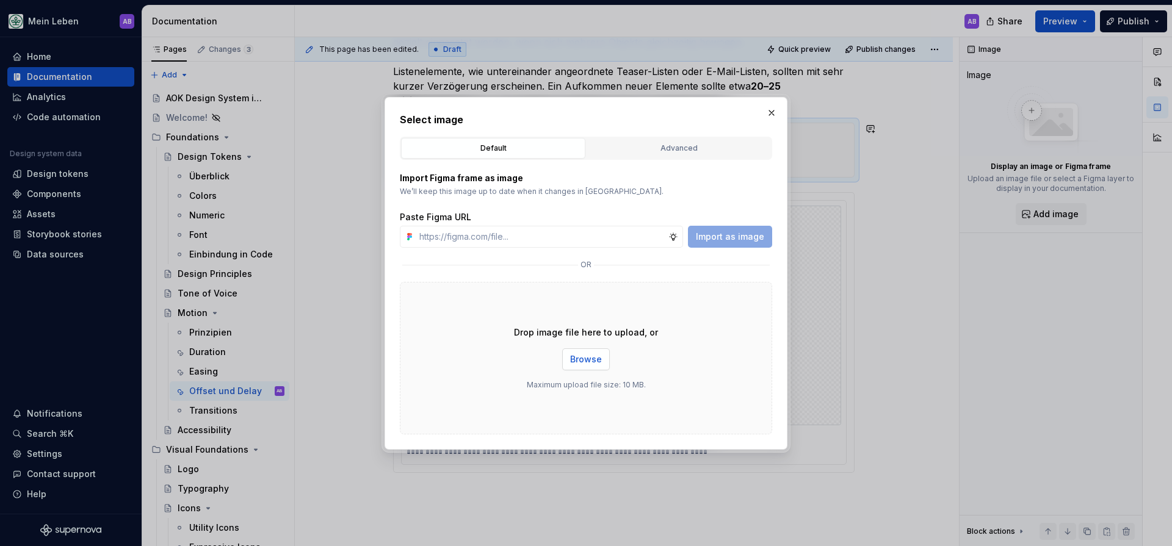
click at [599, 361] on span "Browse" at bounding box center [586, 359] width 32 height 12
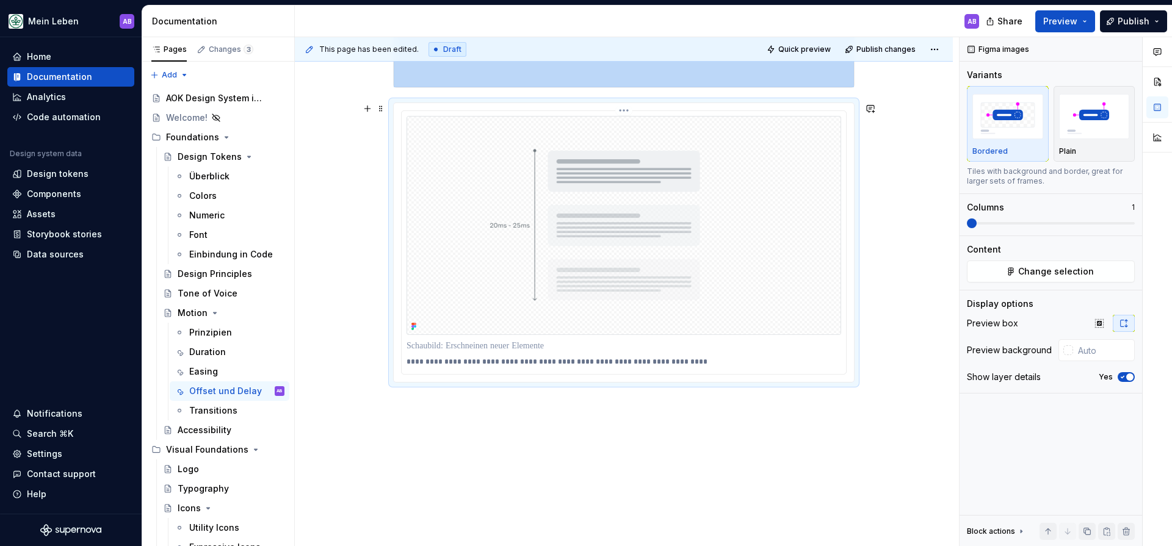
click at [587, 281] on img at bounding box center [624, 226] width 435 height 220
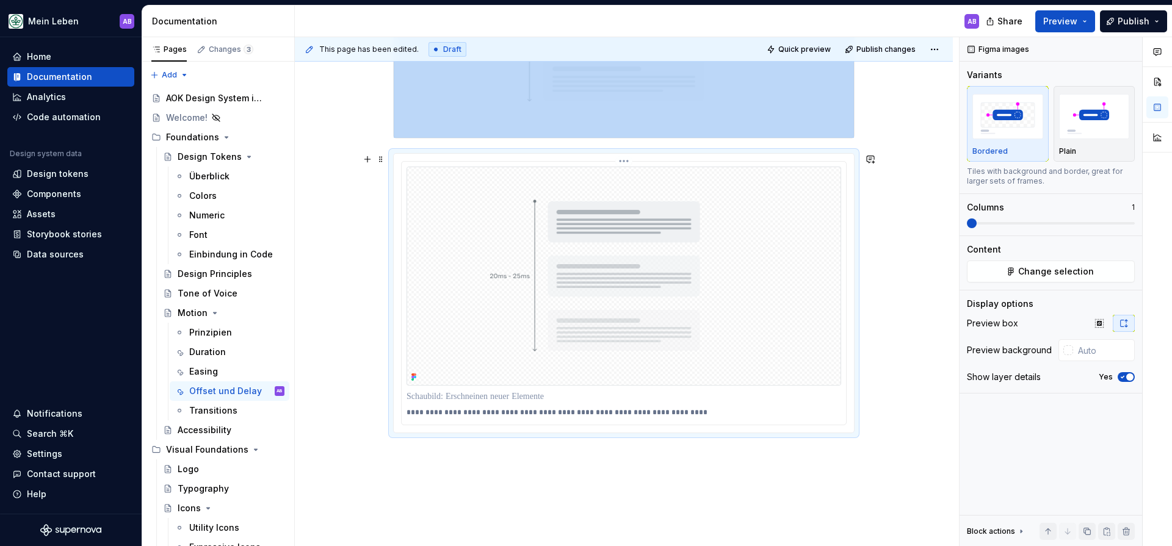
scroll to position [570, 0]
click at [690, 361] on img at bounding box center [624, 277] width 435 height 220
click at [551, 405] on div at bounding box center [624, 397] width 435 height 17
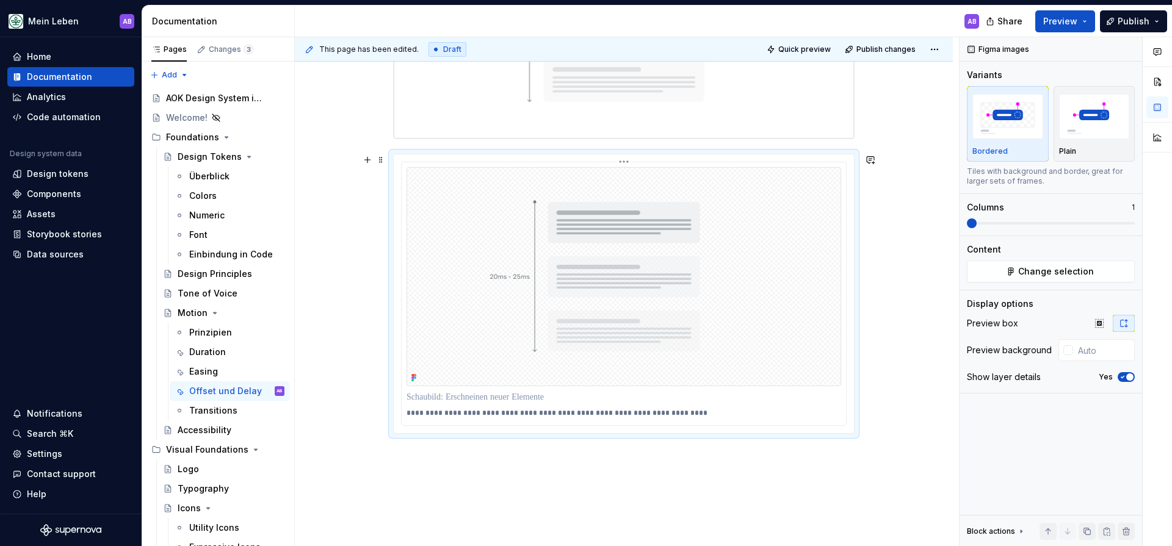
click at [559, 412] on p "**********" at bounding box center [624, 413] width 435 height 10
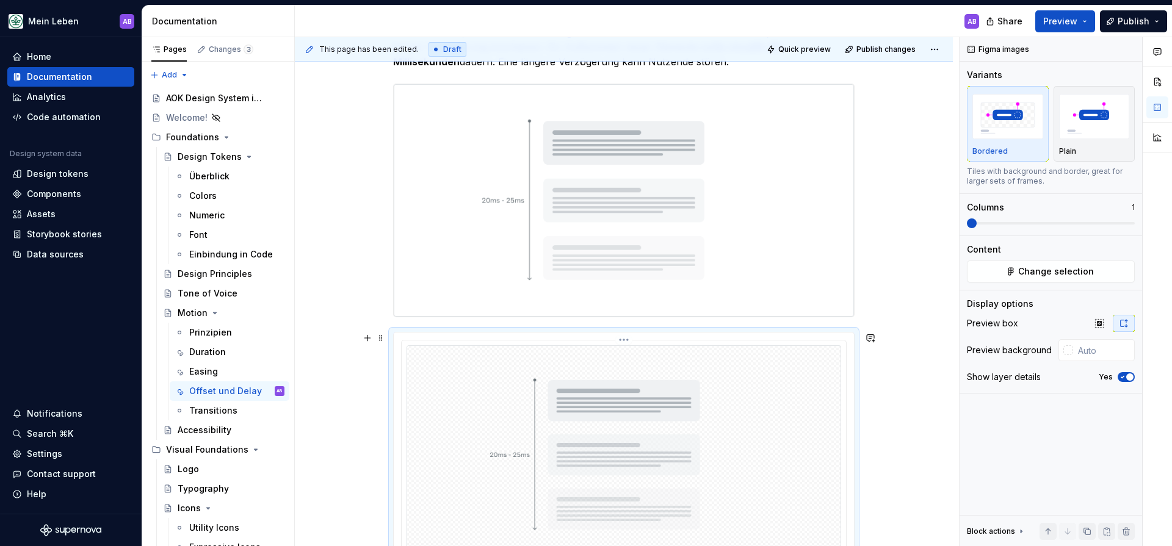
click at [575, 228] on img at bounding box center [624, 200] width 460 height 233
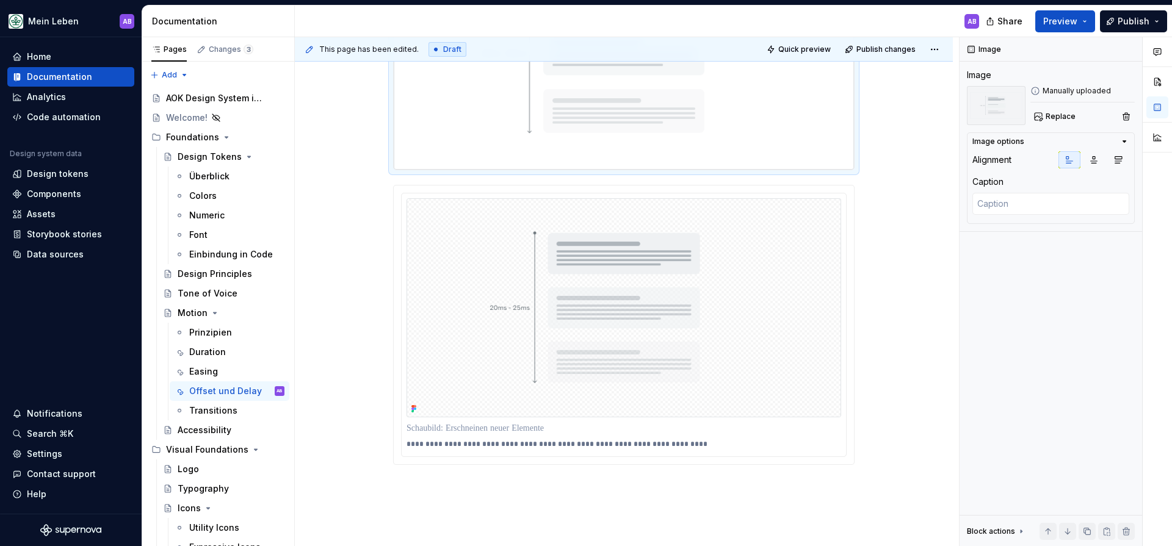
scroll to position [617, 0]
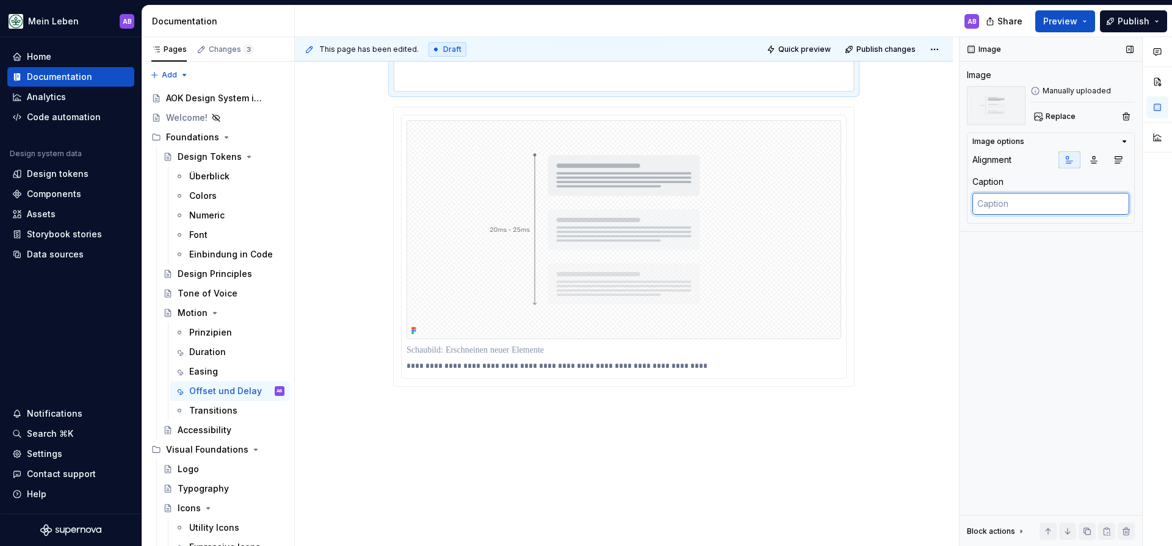
click at [1018, 205] on textarea at bounding box center [1050, 204] width 157 height 22
paste textarea "Das Erscheinen neuer Elemente sollte innerhalb von 20–25 Millisekunden erfolgen"
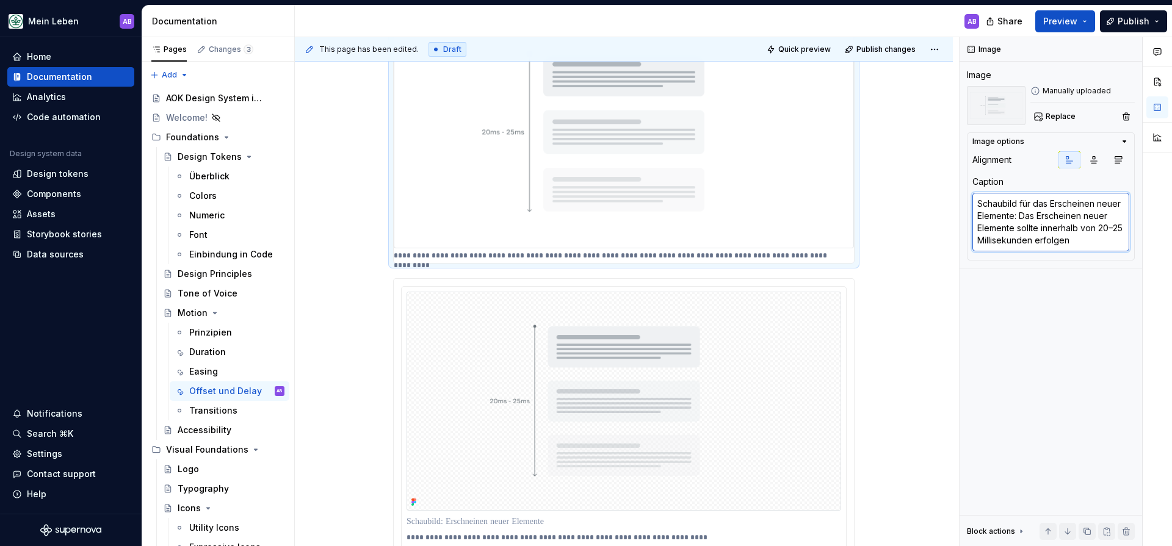
scroll to position [453, 0]
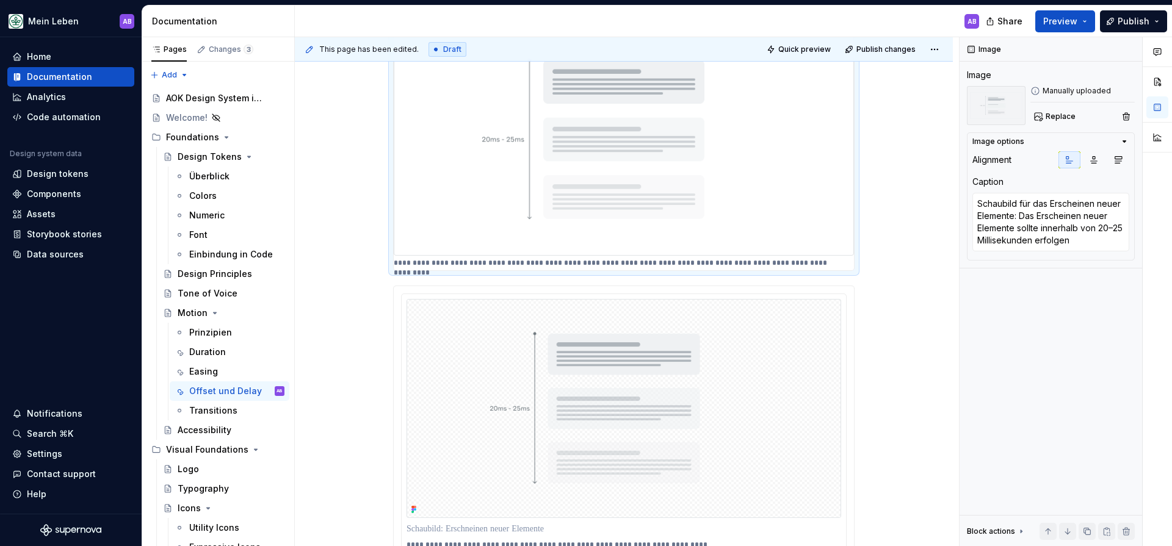
drag, startPoint x: 927, startPoint y: 219, endPoint x: 902, endPoint y: 254, distance: 43.4
click at [927, 219] on div "**********" at bounding box center [624, 296] width 658 height 898
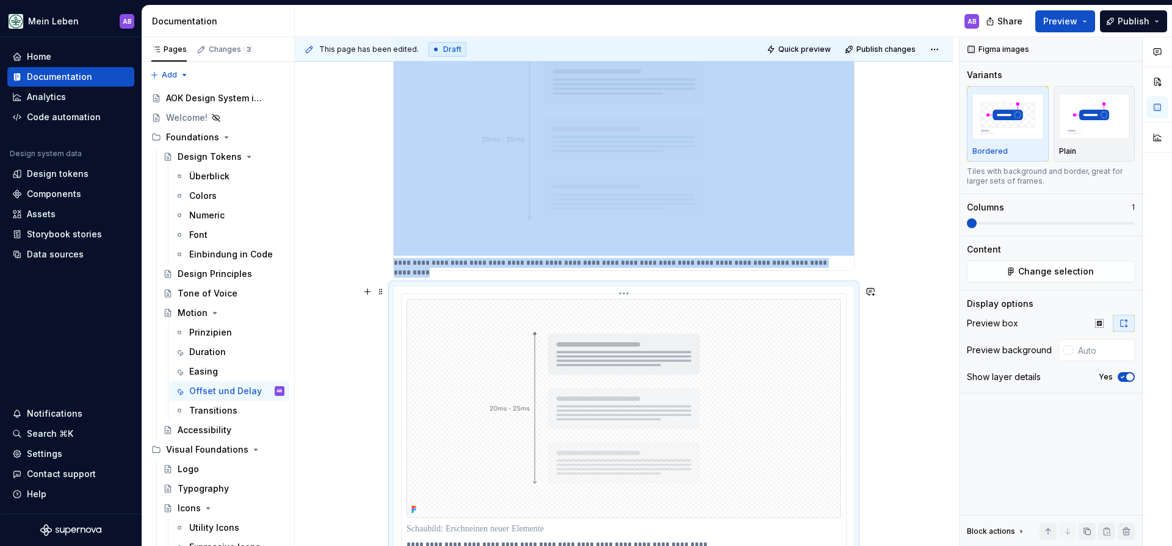
click at [790, 366] on img at bounding box center [624, 409] width 435 height 220
click at [386, 289] on span at bounding box center [381, 291] width 10 height 17
click at [397, 396] on div "Delete" at bounding box center [434, 400] width 104 height 20
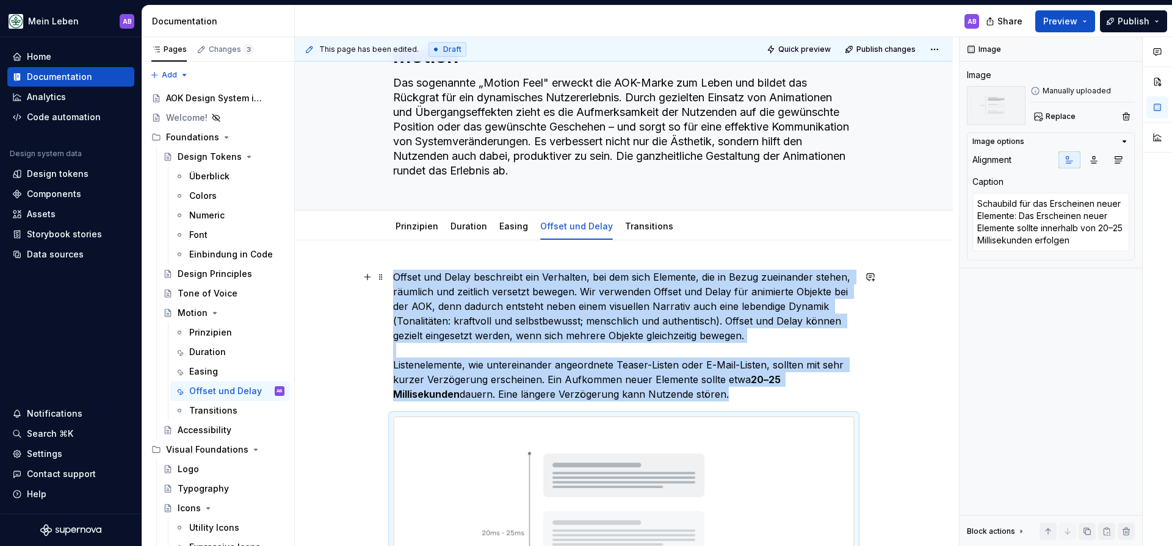
scroll to position [56, 0]
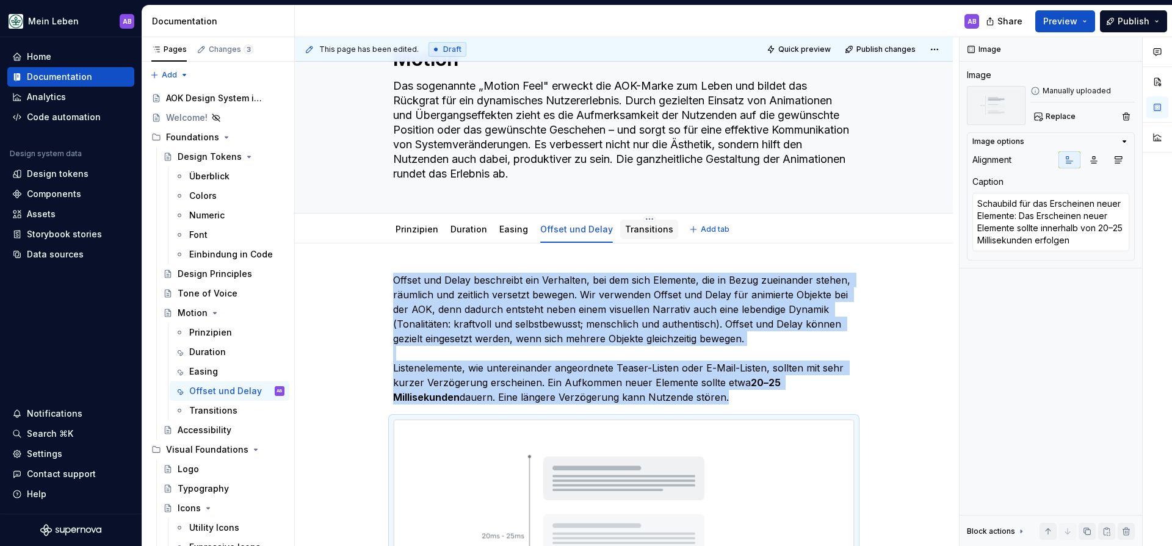
click at [625, 227] on link "Transitions" at bounding box center [649, 229] width 48 height 10
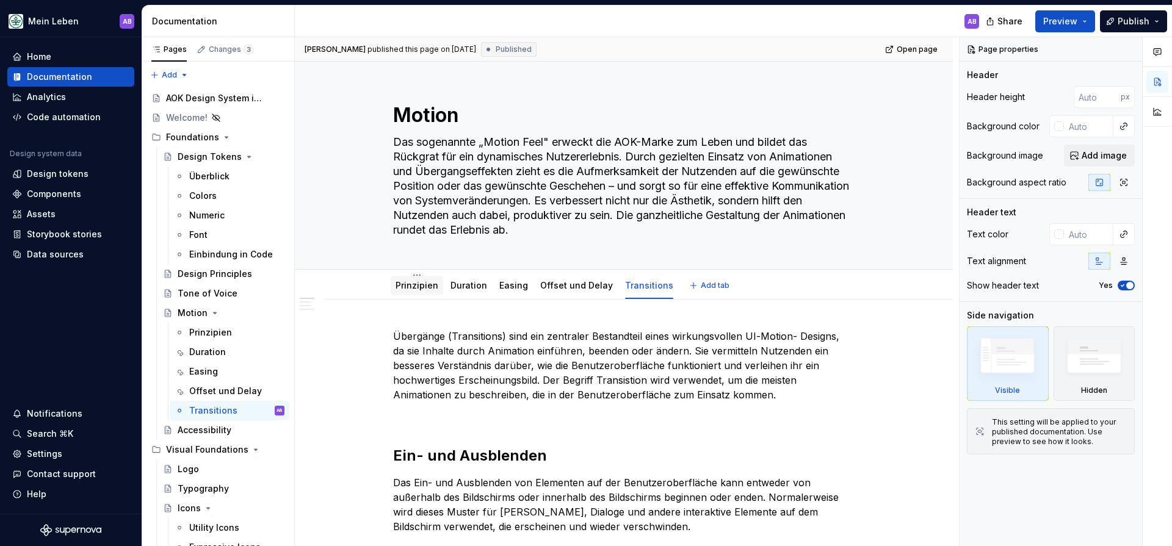
click at [431, 278] on div "Prinzipien" at bounding box center [417, 285] width 43 height 15
click at [431, 282] on link "Prinzipien" at bounding box center [417, 285] width 43 height 10
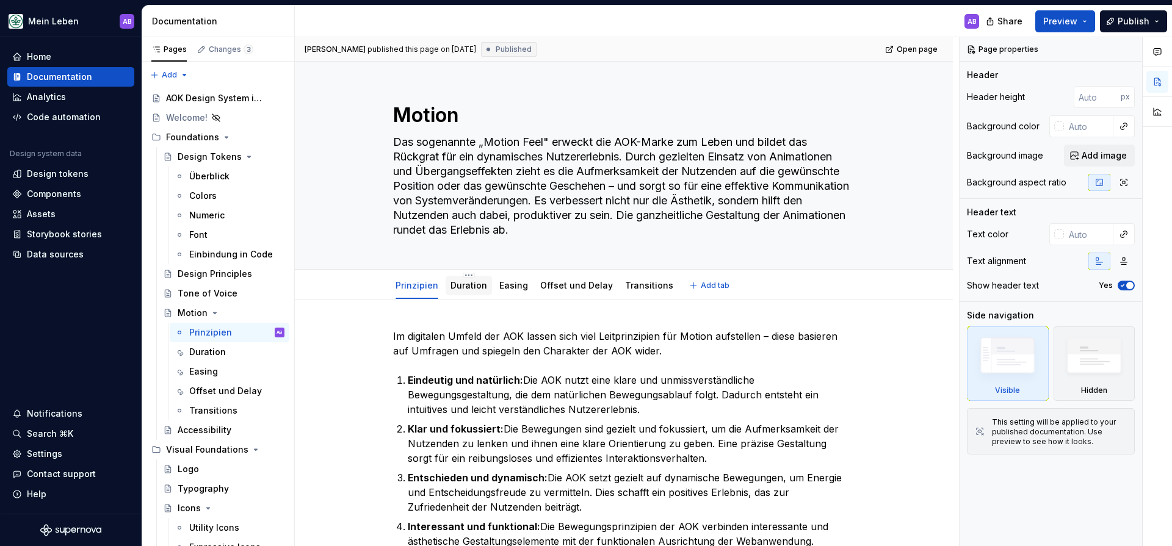
click at [488, 281] on div "Duration" at bounding box center [469, 286] width 46 height 20
click at [485, 282] on link "Duration" at bounding box center [468, 285] width 37 height 10
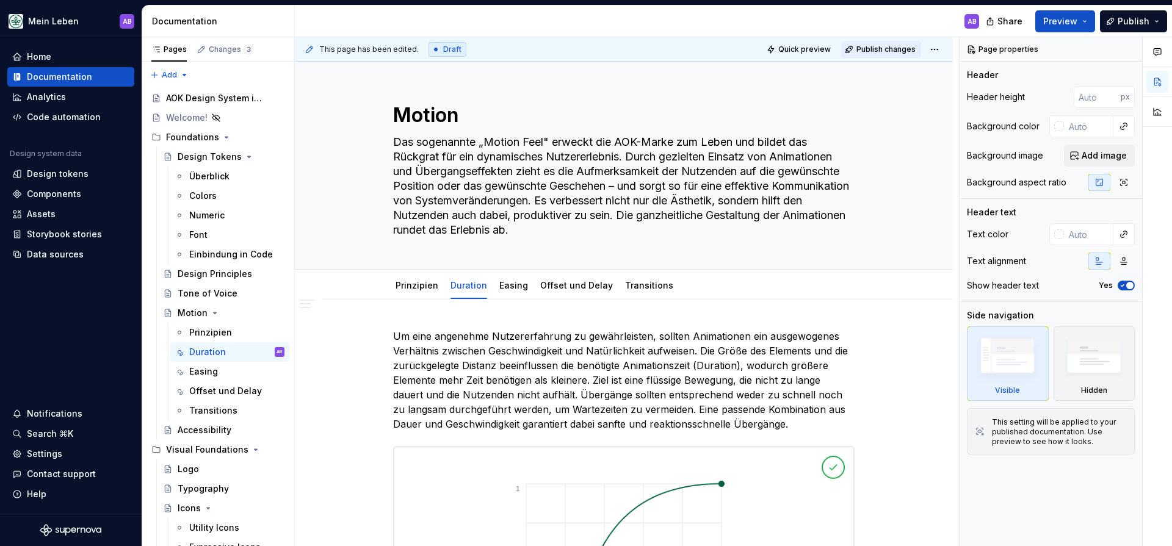
click at [904, 49] on span "Publish changes" at bounding box center [885, 50] width 59 height 10
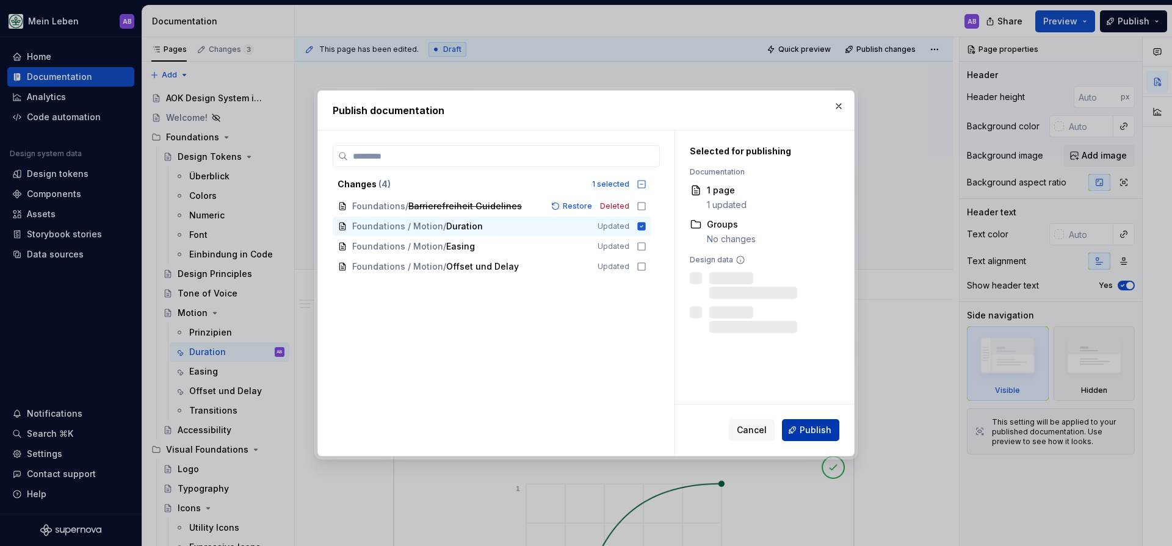
click at [820, 428] on span "Publish" at bounding box center [816, 430] width 32 height 12
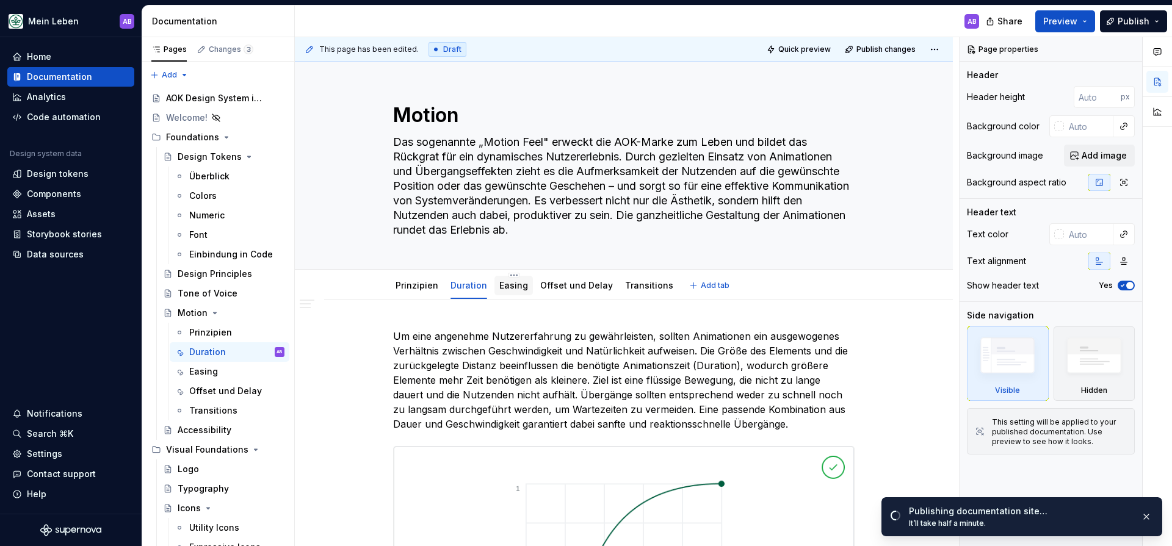
click at [499, 285] on link "Easing" at bounding box center [513, 285] width 29 height 10
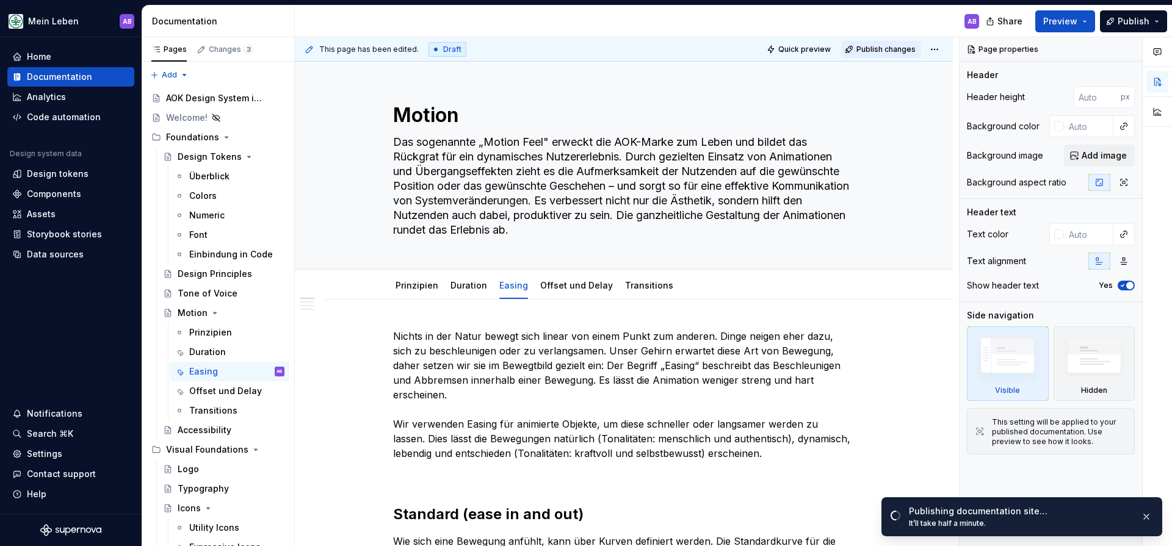
click at [892, 50] on span "Publish changes" at bounding box center [885, 50] width 59 height 10
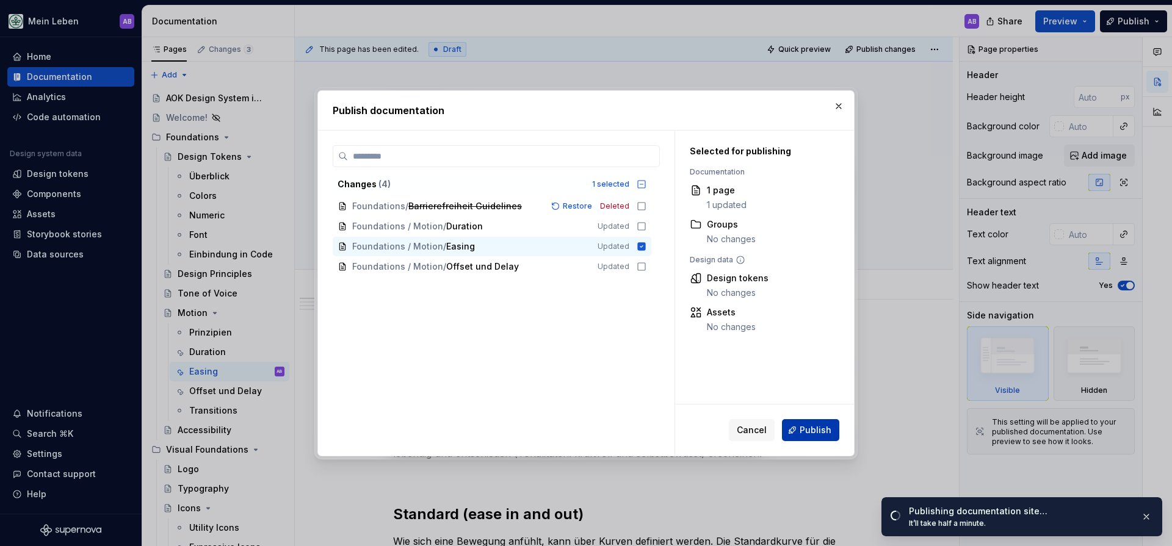
click at [806, 422] on button "Publish" at bounding box center [810, 430] width 57 height 22
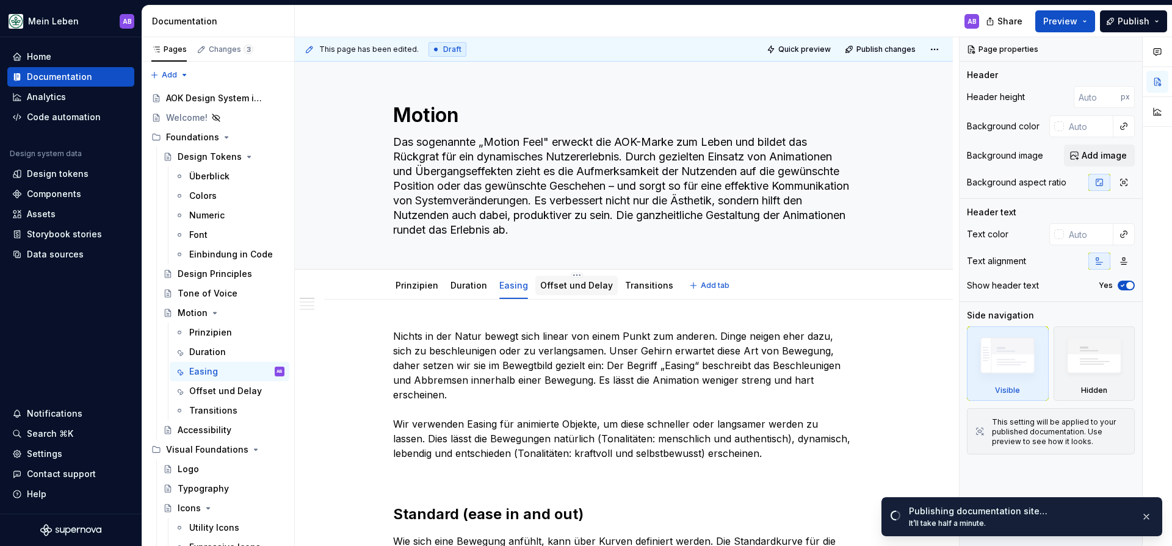
click at [563, 283] on link "Offset und Delay" at bounding box center [576, 285] width 73 height 10
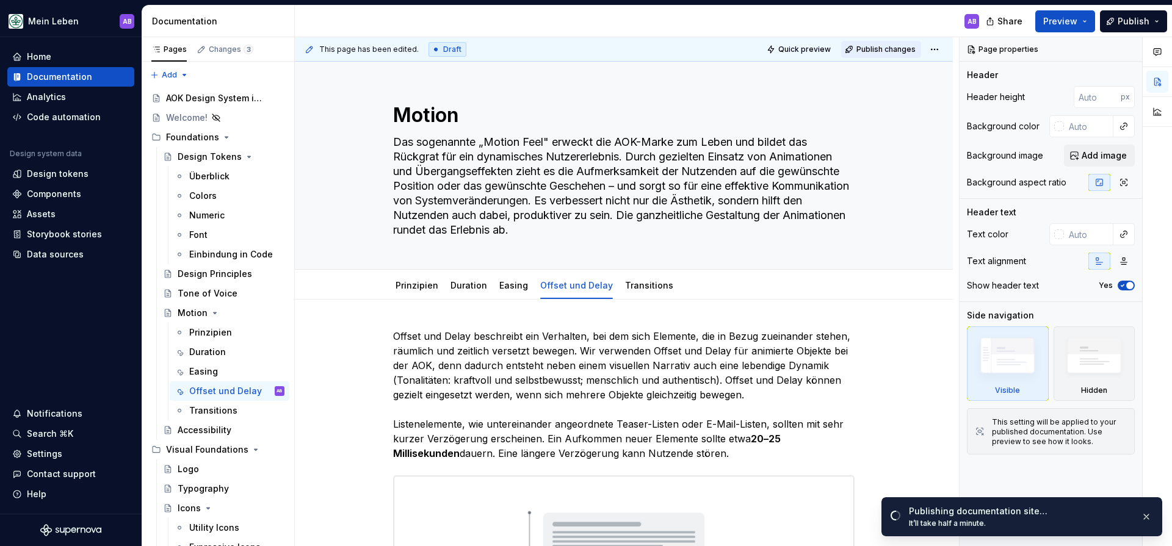
click at [870, 51] on span "Publish changes" at bounding box center [885, 50] width 59 height 10
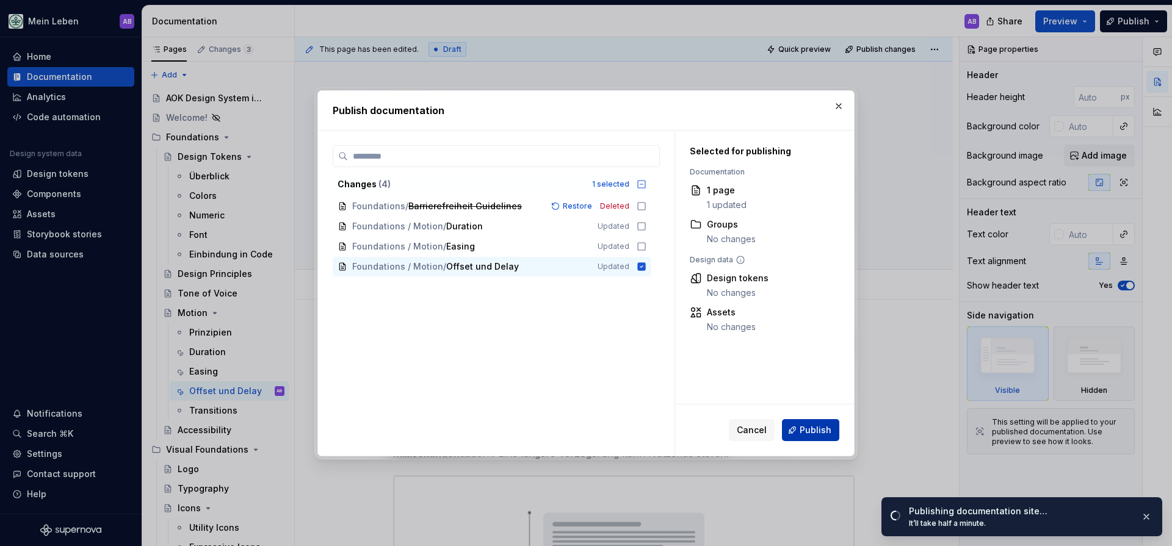
click at [838, 435] on button "Publish" at bounding box center [810, 430] width 57 height 22
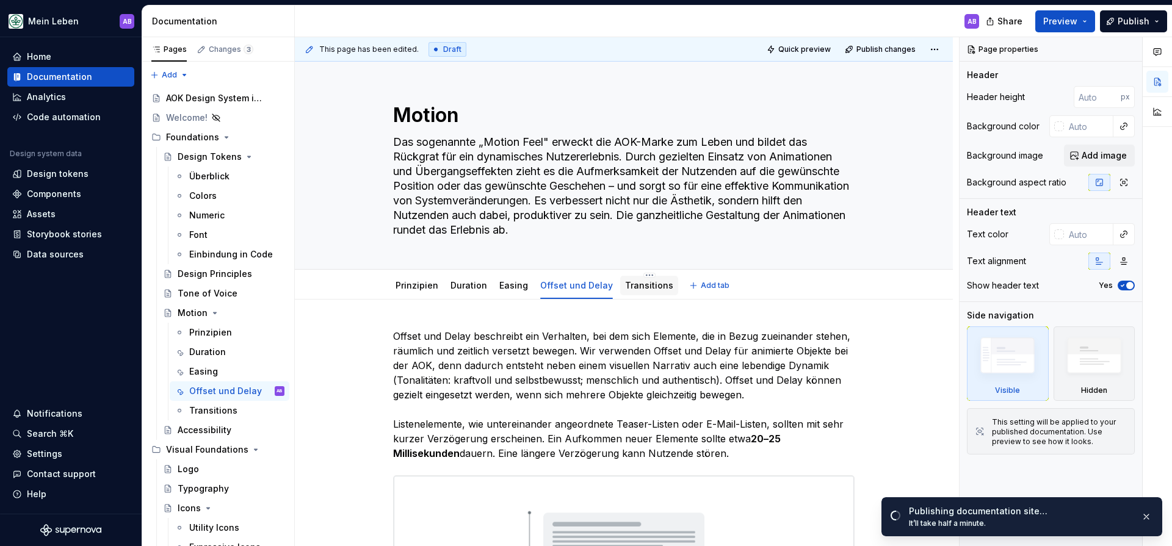
click at [637, 288] on link "Transitions" at bounding box center [649, 285] width 48 height 10
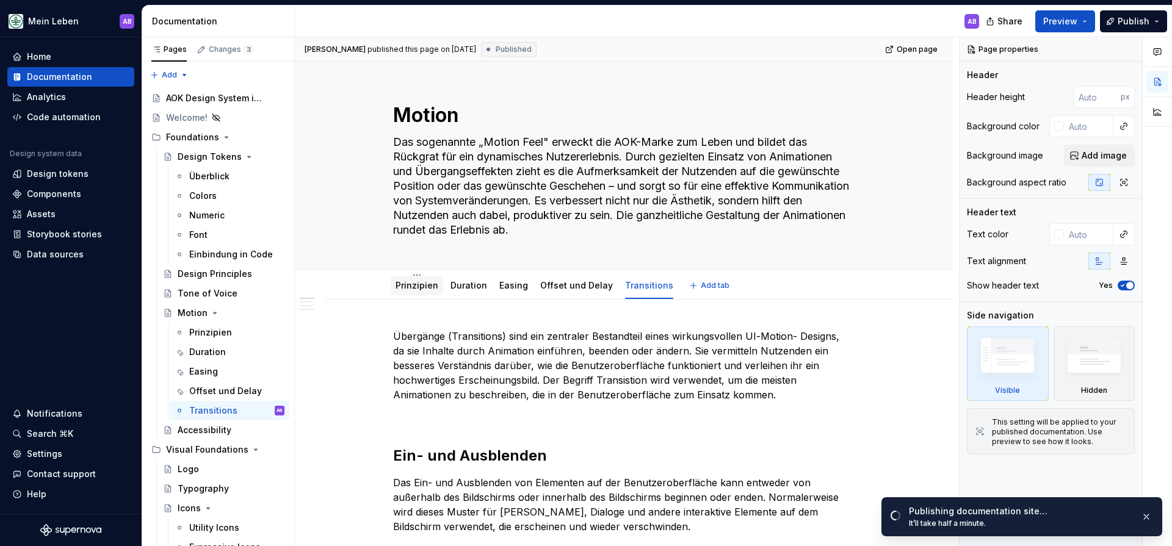
click at [418, 288] on link "Prinzipien" at bounding box center [417, 285] width 43 height 10
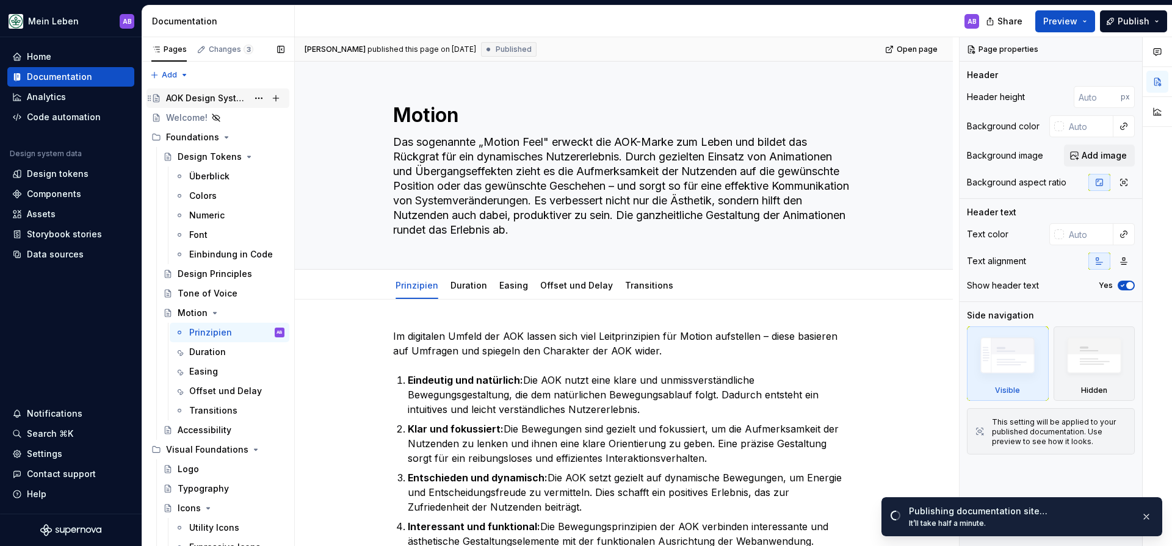
click at [189, 94] on div "AOK Design System in Arbeit" at bounding box center [207, 98] width 82 height 12
